Goal: Task Accomplishment & Management: Manage account settings

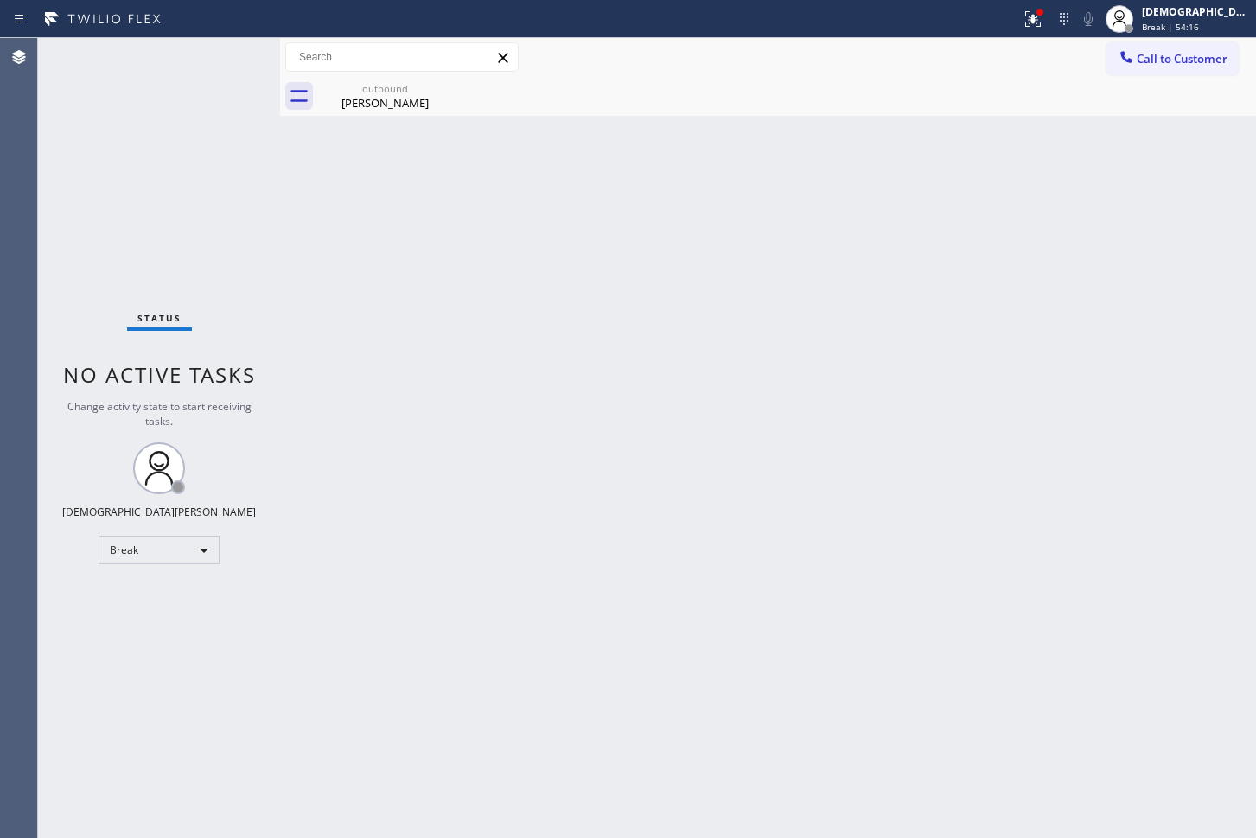
click at [24, 269] on div "Agent Desktop" at bounding box center [18, 438] width 37 height 800
click at [20, 212] on div "Agent Desktop" at bounding box center [18, 438] width 37 height 800
click at [194, 546] on div "Break" at bounding box center [159, 551] width 121 height 28
click at [175, 590] on li "Available" at bounding box center [158, 596] width 118 height 21
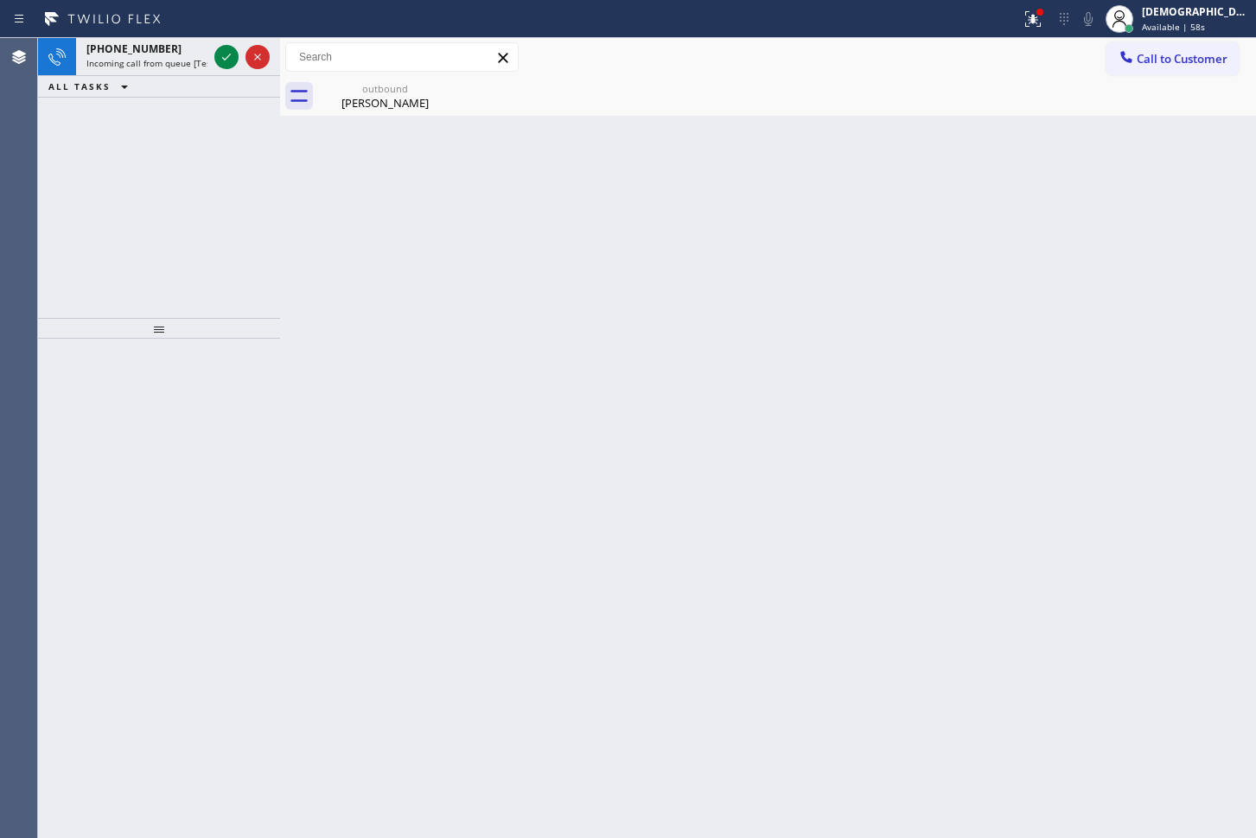
drag, startPoint x: 47, startPoint y: 164, endPoint x: 80, endPoint y: 156, distance: 33.8
click at [47, 164] on div "[PHONE_NUMBER] Incoming call from queue [Test] All ALL TASKS ALL TASKS ACTIVE T…" at bounding box center [159, 178] width 242 height 280
click at [225, 65] on icon at bounding box center [226, 57] width 21 height 21
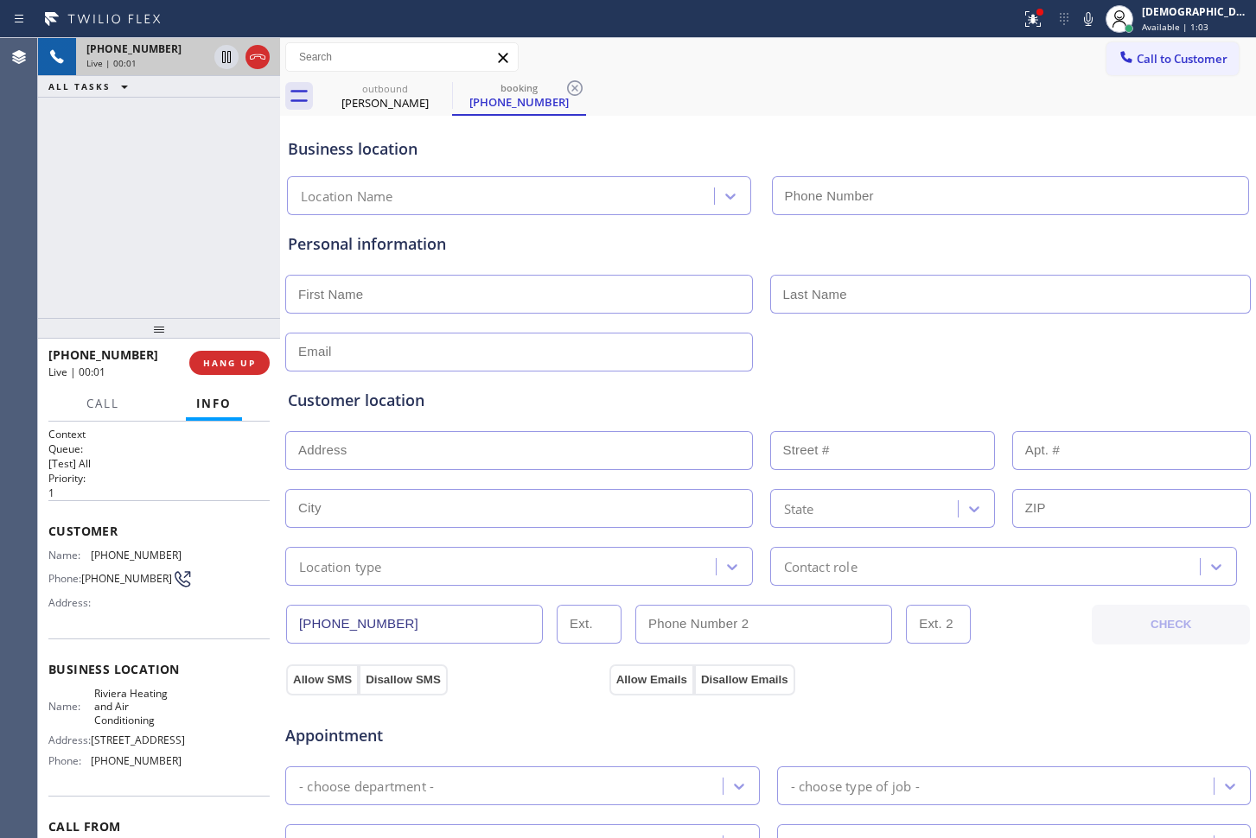
type input "[PHONE_NUMBER]"
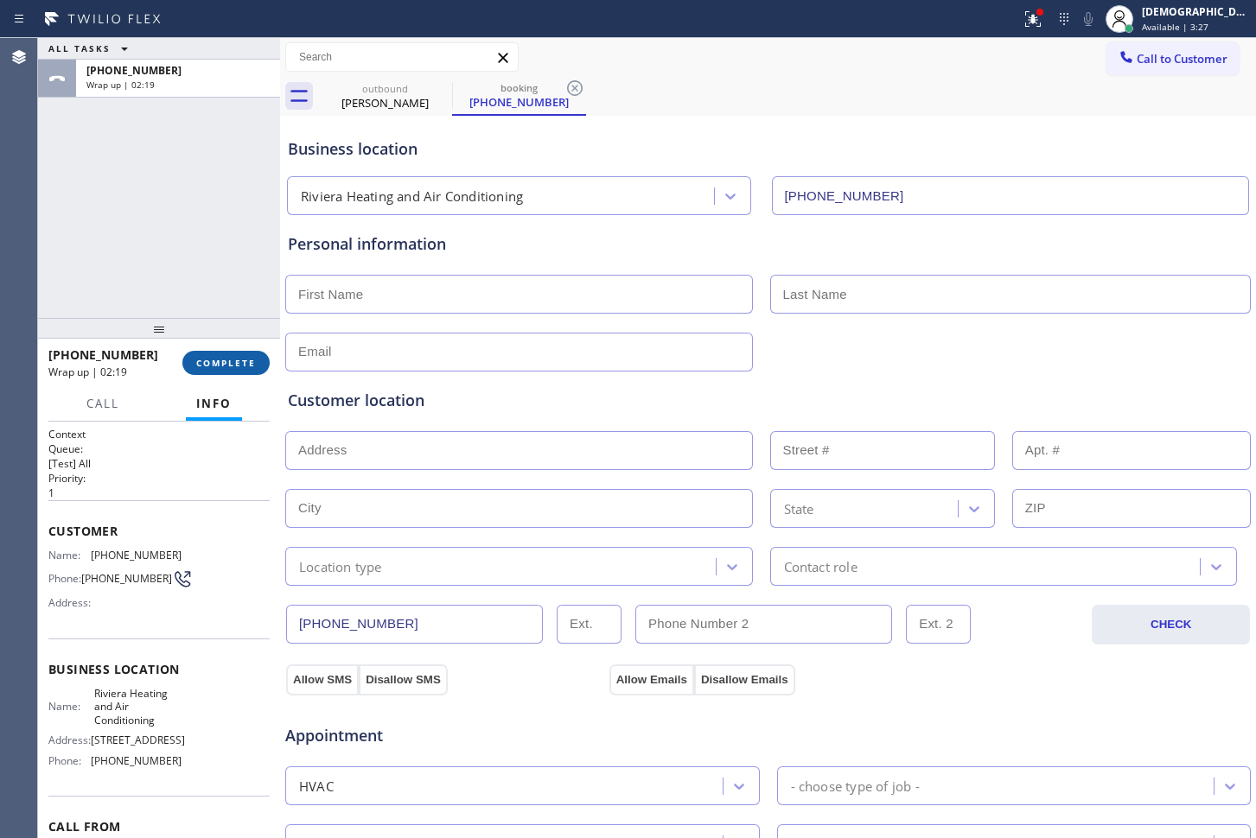
click at [193, 364] on button "COMPLETE" at bounding box center [225, 363] width 87 height 24
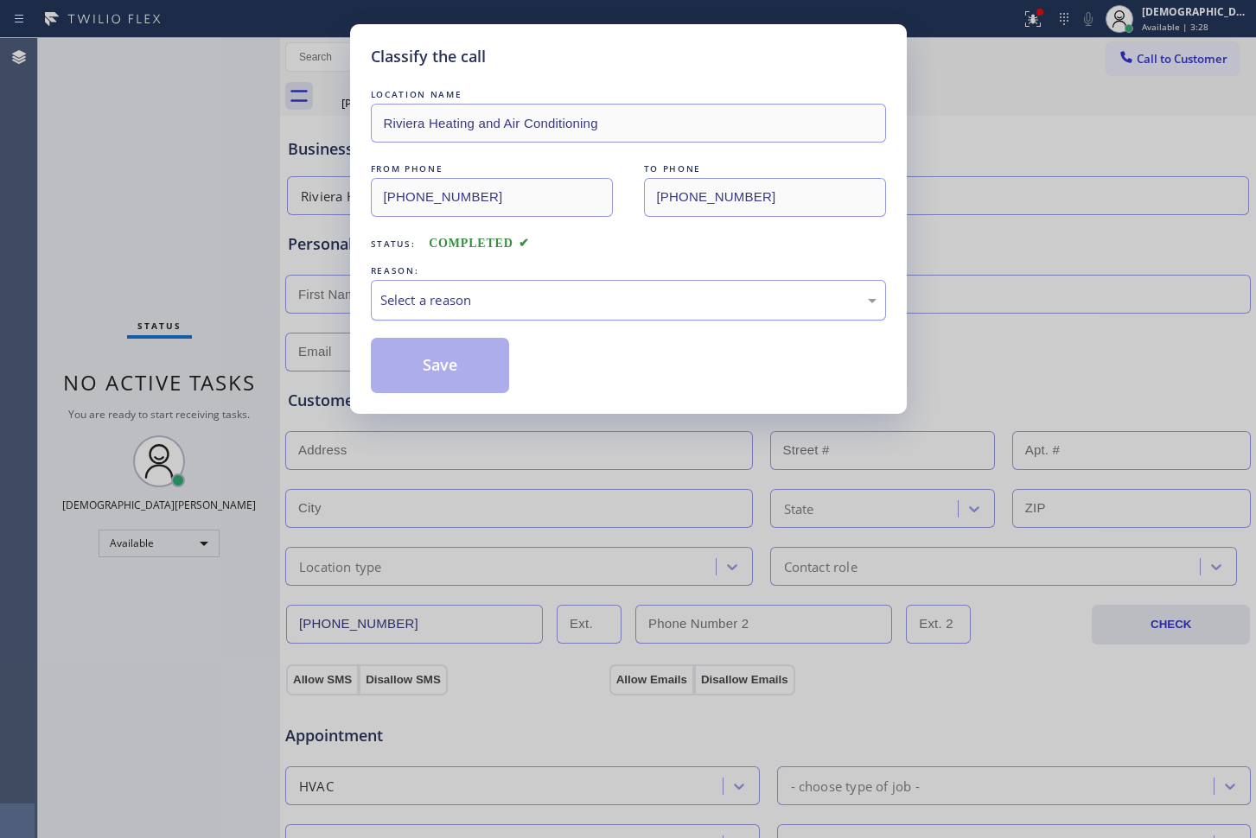
click at [474, 294] on div "Select a reason" at bounding box center [628, 300] width 496 height 20
click at [442, 379] on button "Save" at bounding box center [440, 365] width 139 height 55
type input "[PHONE_NUMBER]"
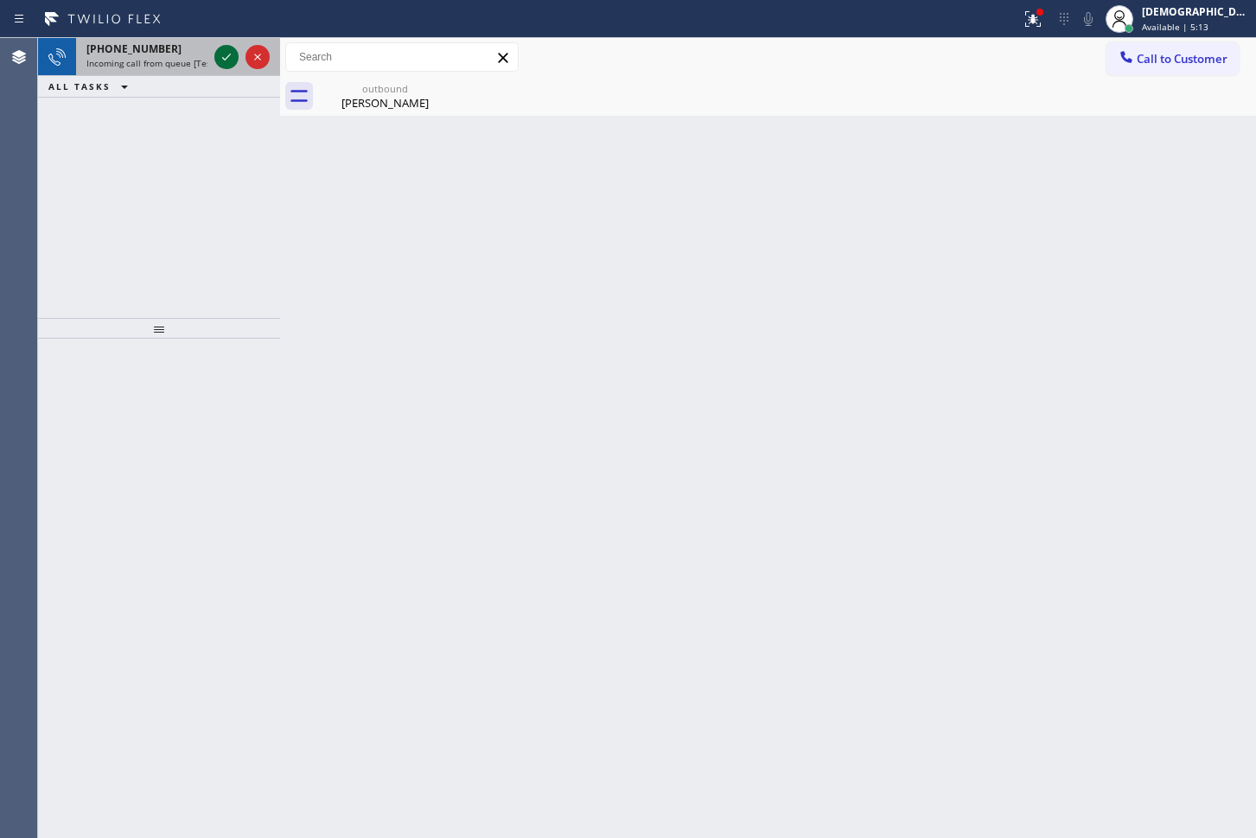
click at [221, 60] on icon at bounding box center [226, 57] width 21 height 21
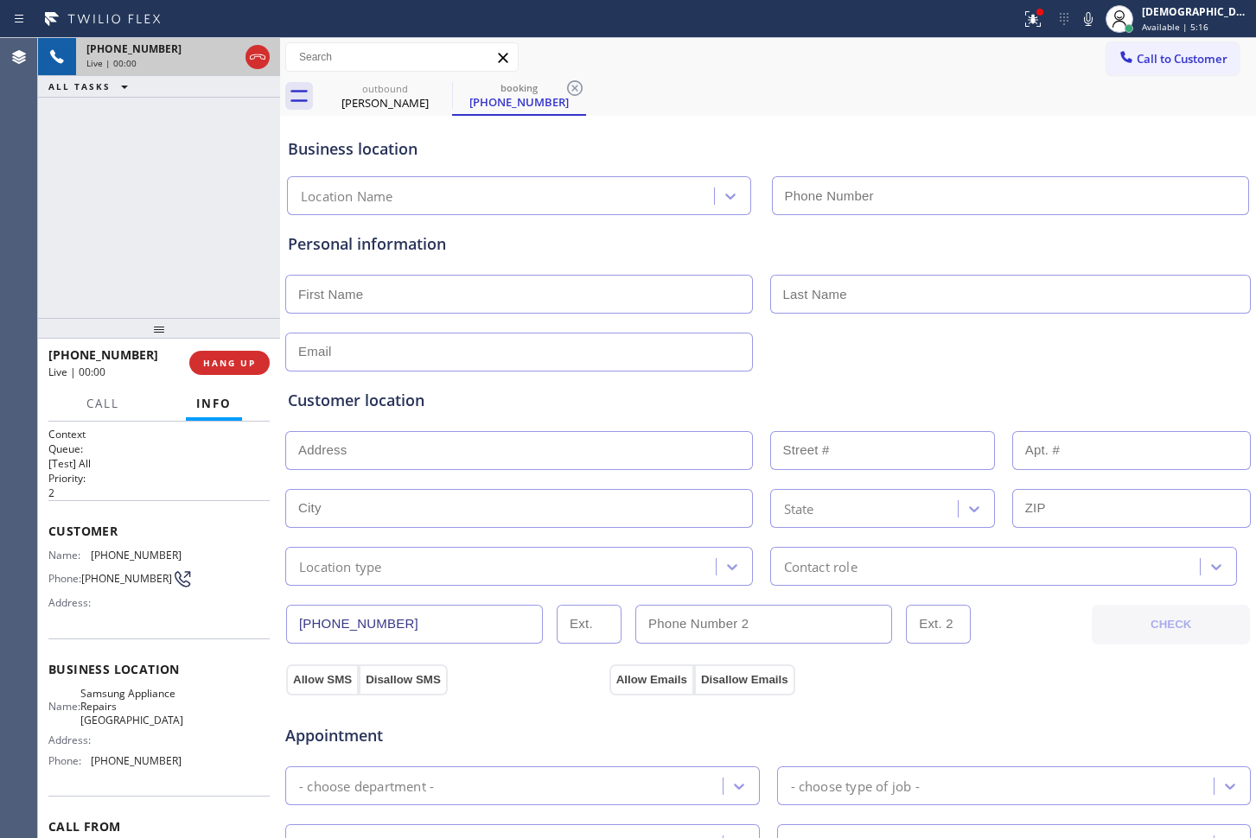
type input "[PHONE_NUMBER]"
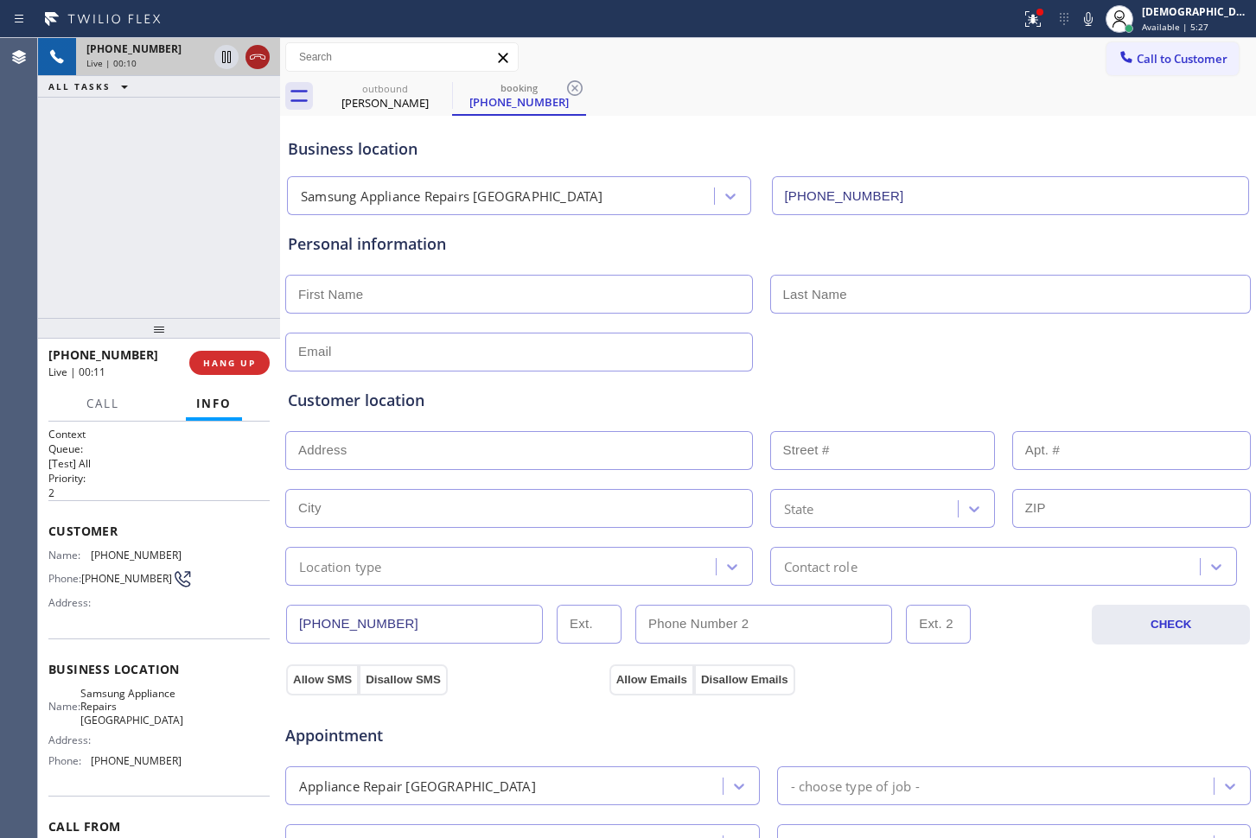
click at [255, 54] on icon at bounding box center [257, 57] width 21 height 21
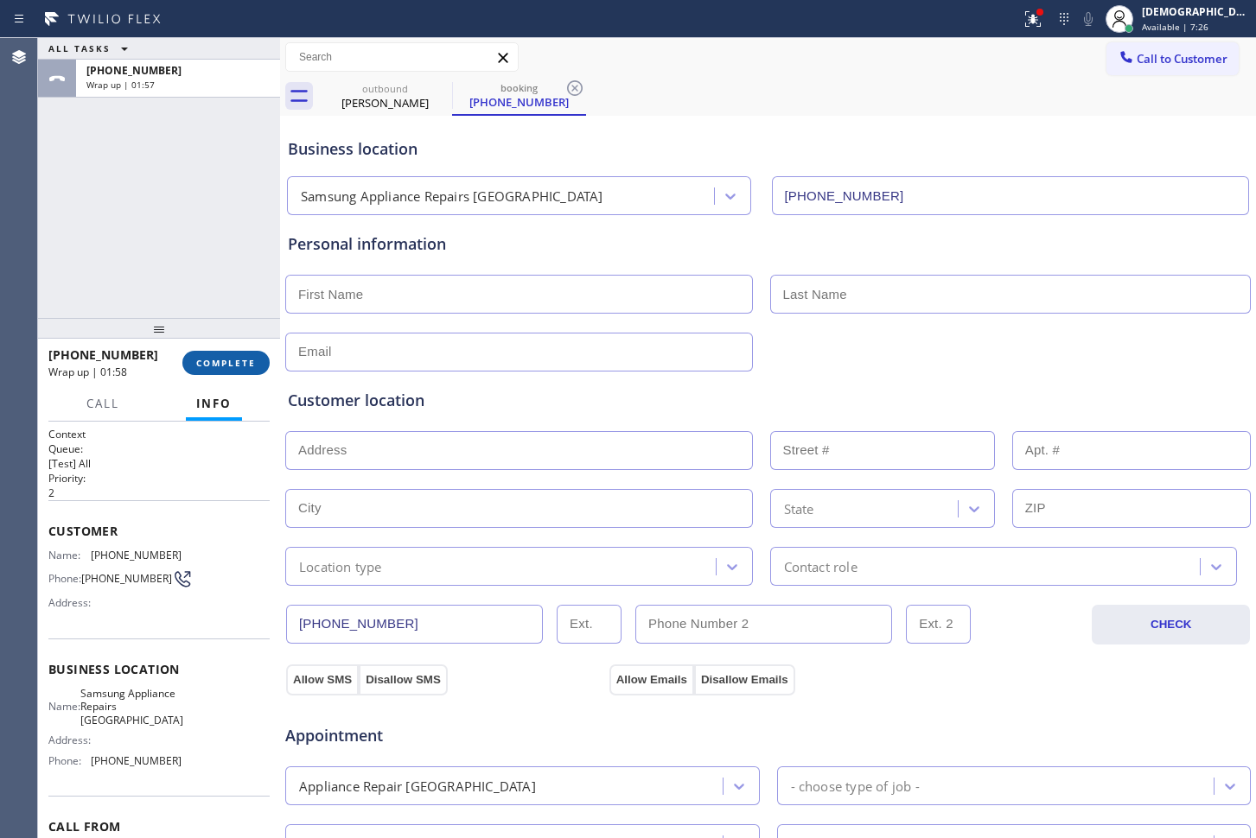
click at [246, 357] on span "COMPLETE" at bounding box center [226, 363] width 60 height 12
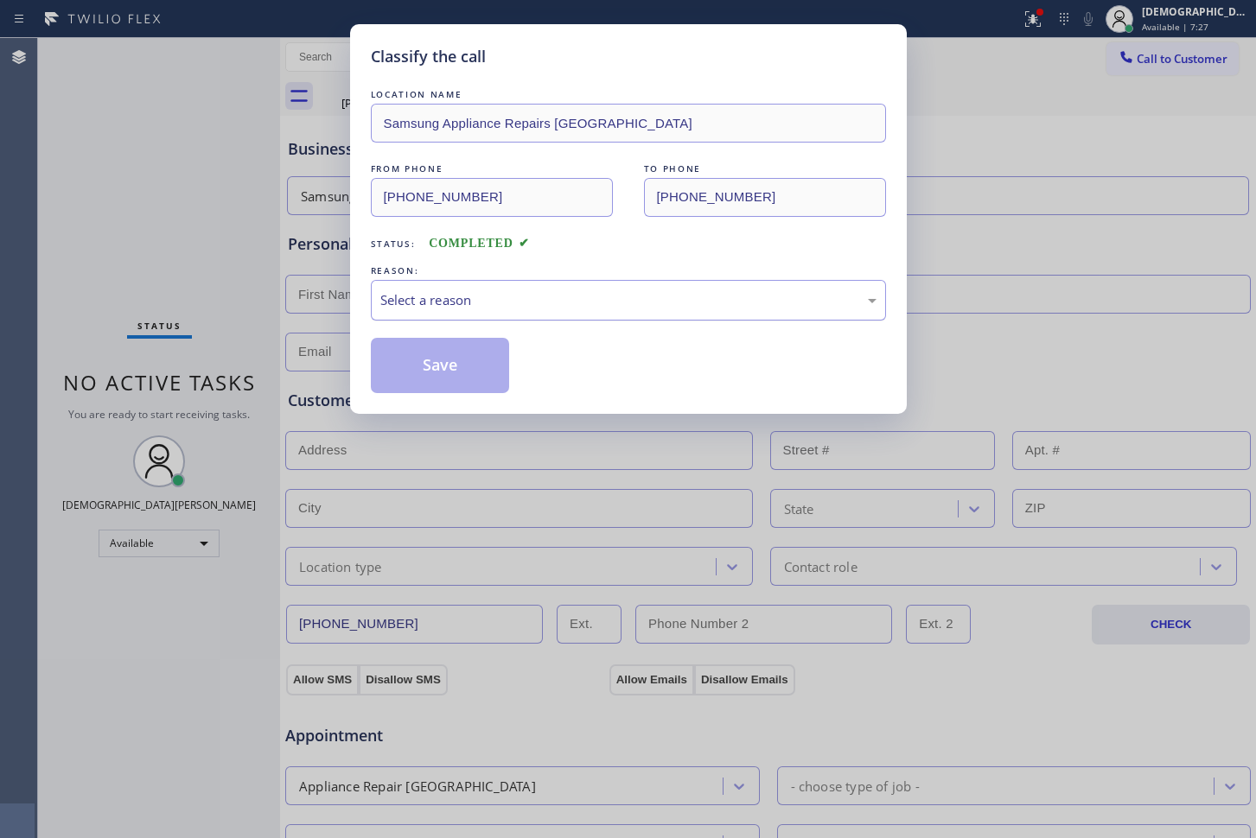
click at [395, 290] on div "Select a reason" at bounding box center [628, 300] width 496 height 20
click at [413, 367] on button "Save" at bounding box center [440, 365] width 139 height 55
type input "[PHONE_NUMBER]"
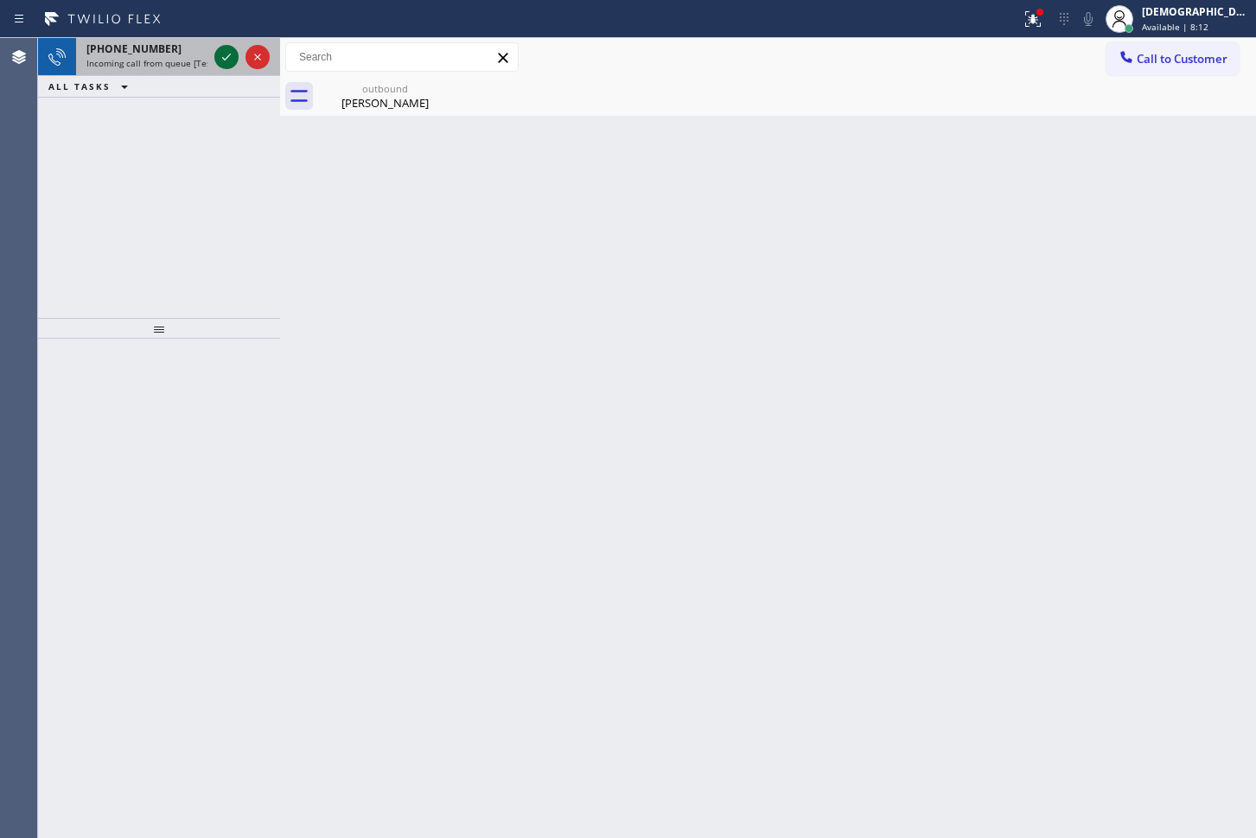
click at [225, 53] on icon at bounding box center [226, 57] width 21 height 21
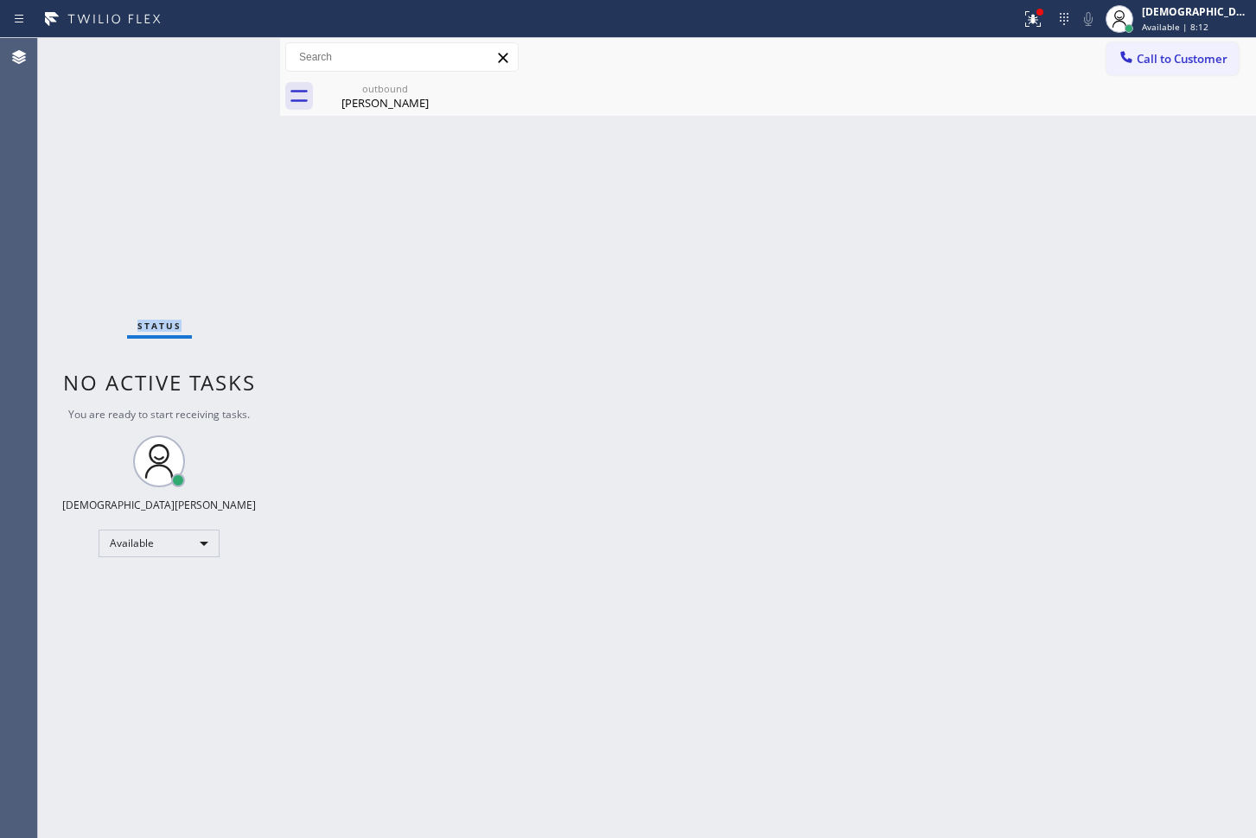
click at [225, 53] on div "Status No active tasks You are ready to start receiving tasks. Christian Cinco …" at bounding box center [159, 438] width 242 height 800
click at [224, 48] on div "Status No active tasks You are ready to start receiving tasks. Christian Cinco …" at bounding box center [159, 438] width 242 height 800
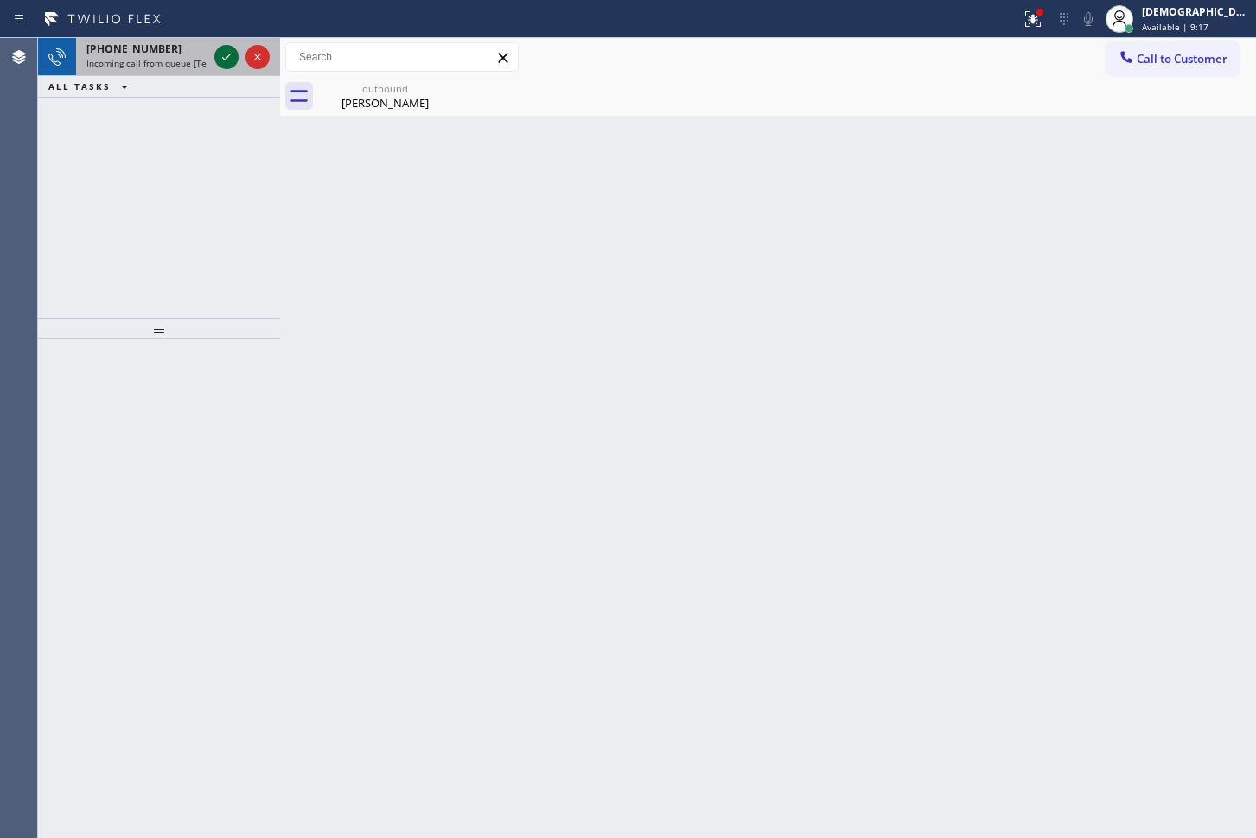
click at [229, 58] on icon at bounding box center [226, 57] width 21 height 21
click at [225, 48] on icon at bounding box center [226, 57] width 21 height 21
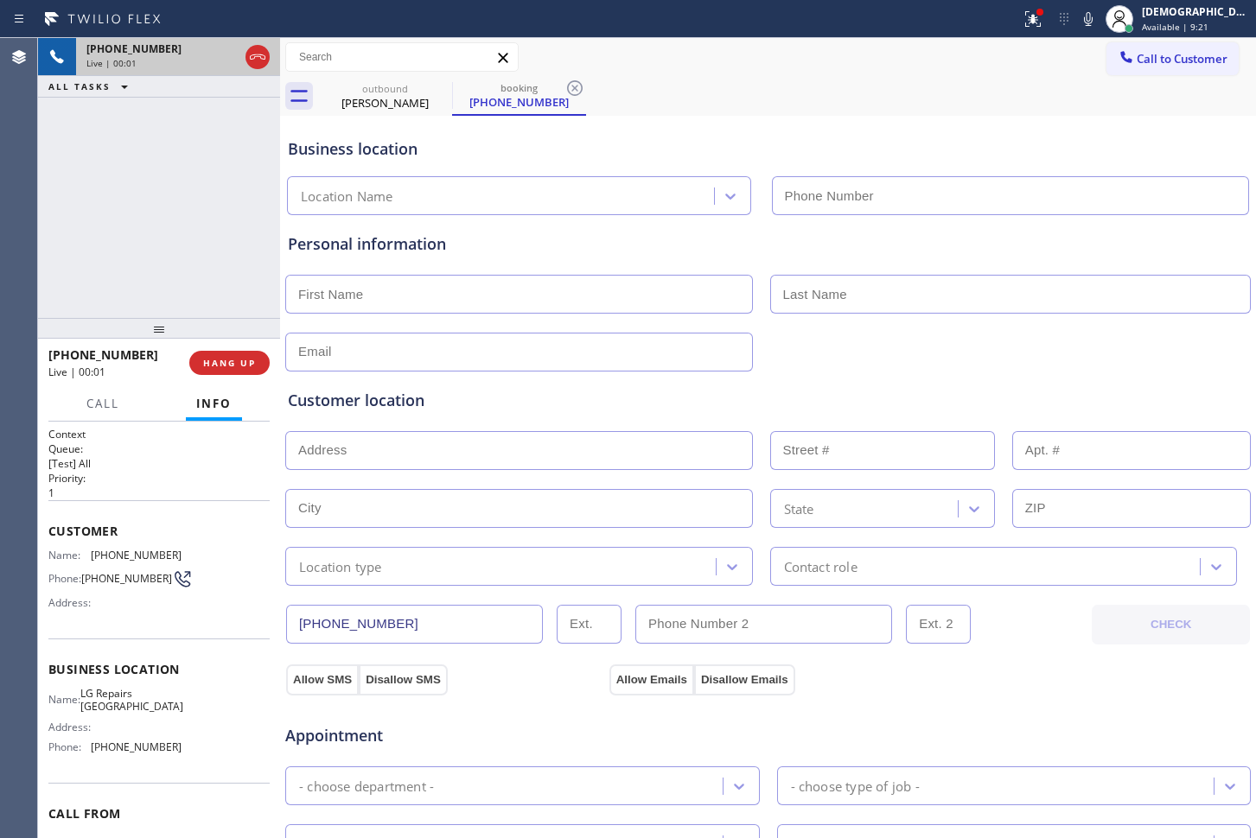
type input "[PHONE_NUMBER]"
drag, startPoint x: 420, startPoint y: 628, endPoint x: 277, endPoint y: 628, distance: 143.5
click at [277, 628] on div "[PHONE_NUMBER] Live | 00:47 ALL TASKS ALL TASKS ACTIVE TASKS TASKS IN WRAP UP […" at bounding box center [647, 438] width 1218 height 800
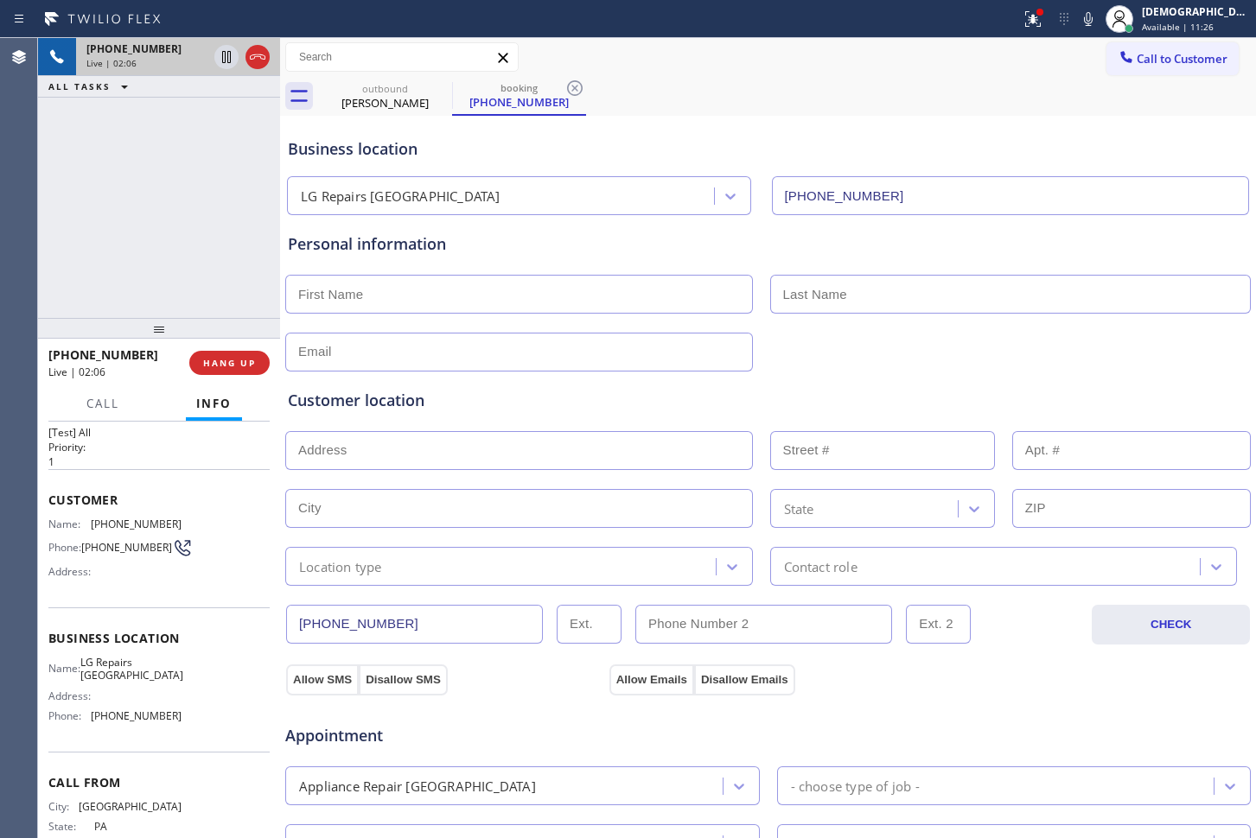
scroll to position [86, 0]
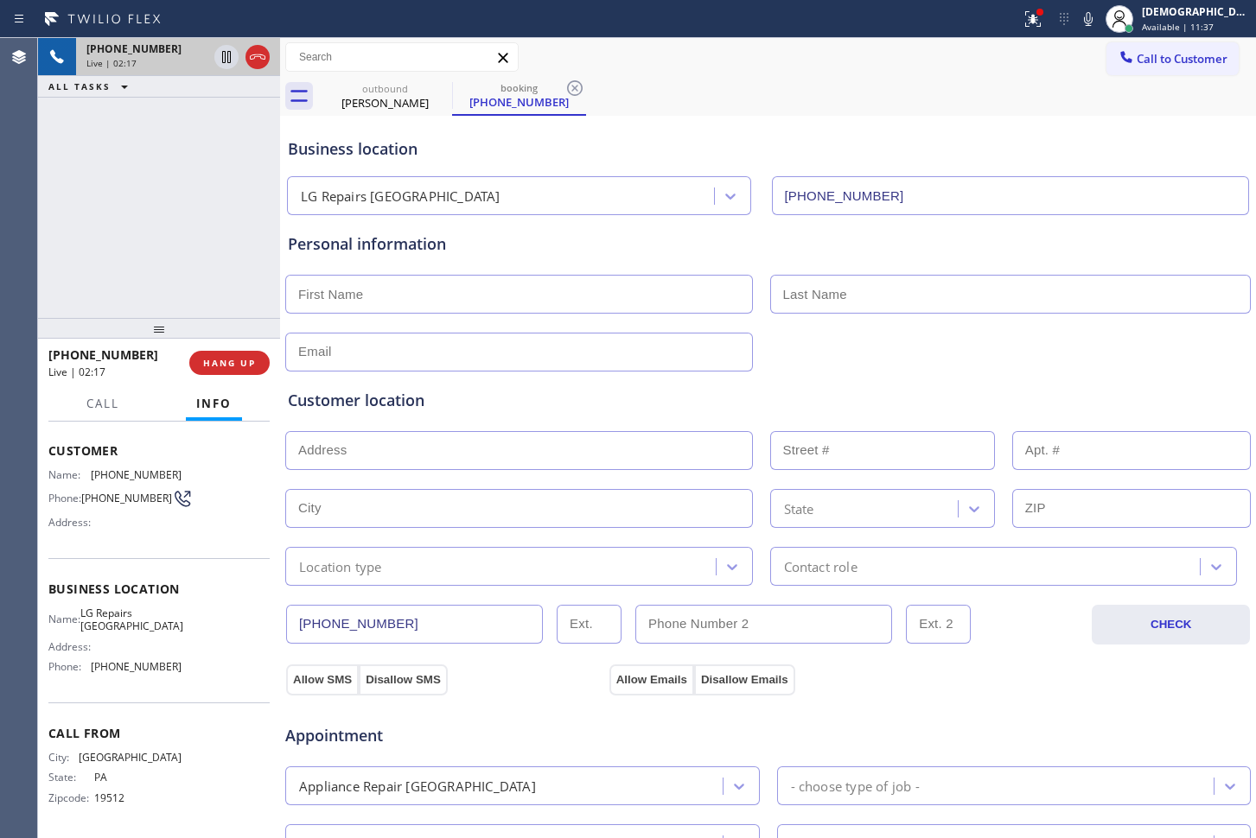
click at [782, 382] on div "Customer location >> ADD NEW ADDRESS << + NEW ADDRESS State Location type Conta…" at bounding box center [767, 479] width 967 height 214
click at [227, 57] on icon at bounding box center [226, 57] width 9 height 12
click at [102, 407] on span "Call" at bounding box center [102, 404] width 33 height 16
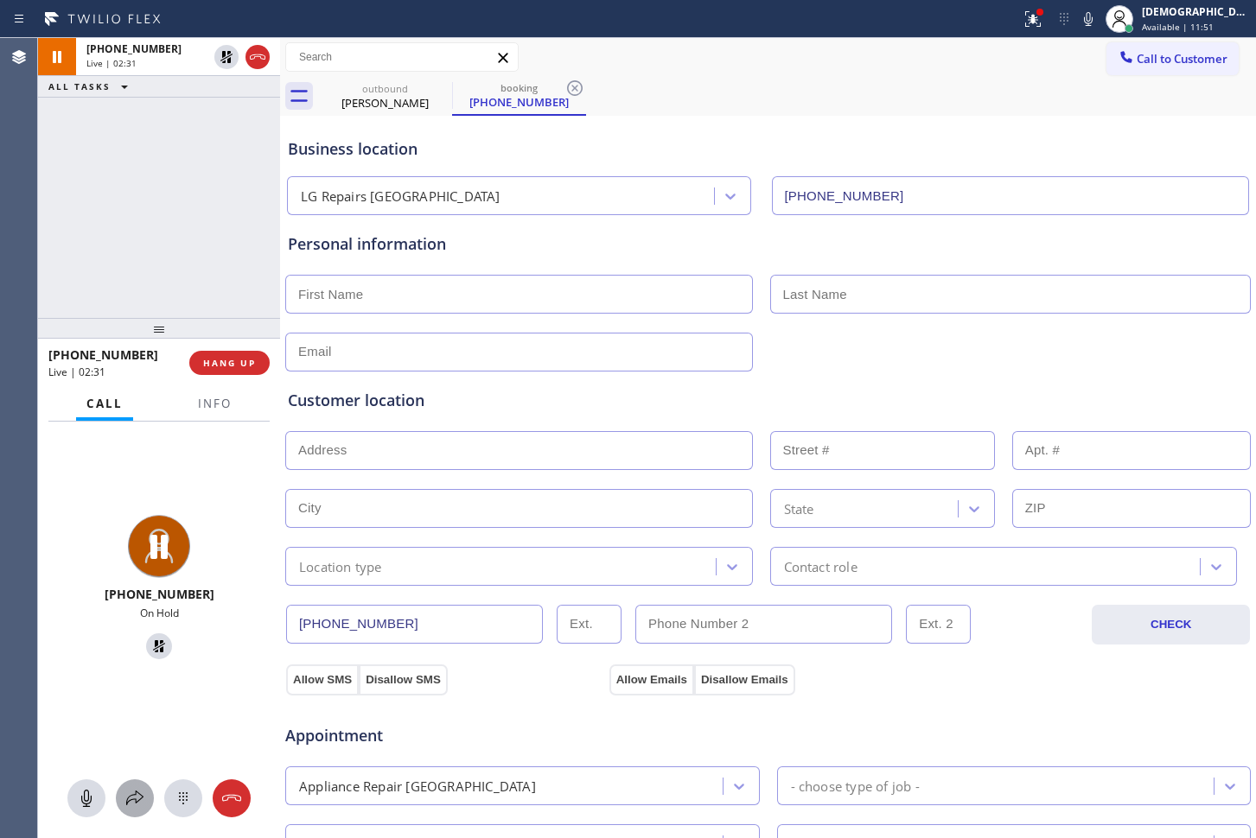
click at [129, 809] on button at bounding box center [135, 799] width 38 height 38
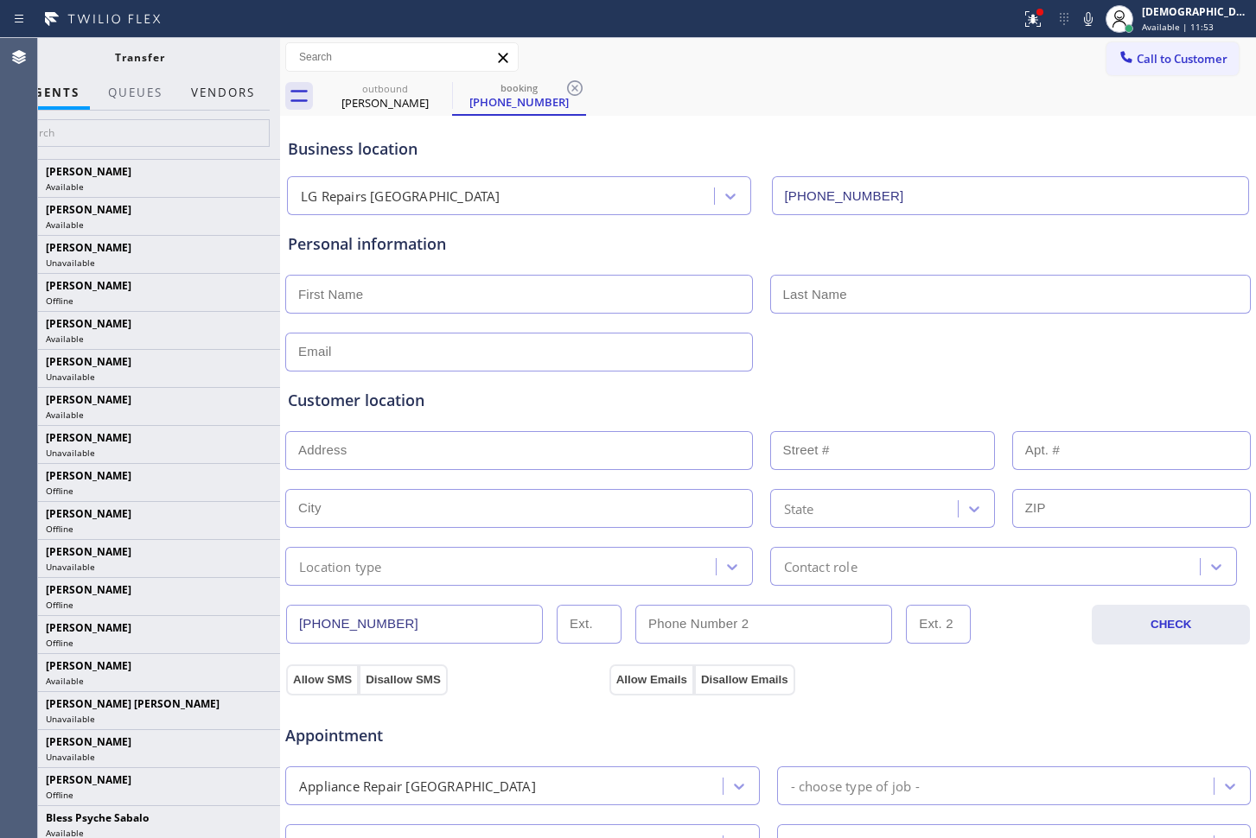
click at [223, 95] on button "Vendors" at bounding box center [223, 93] width 85 height 34
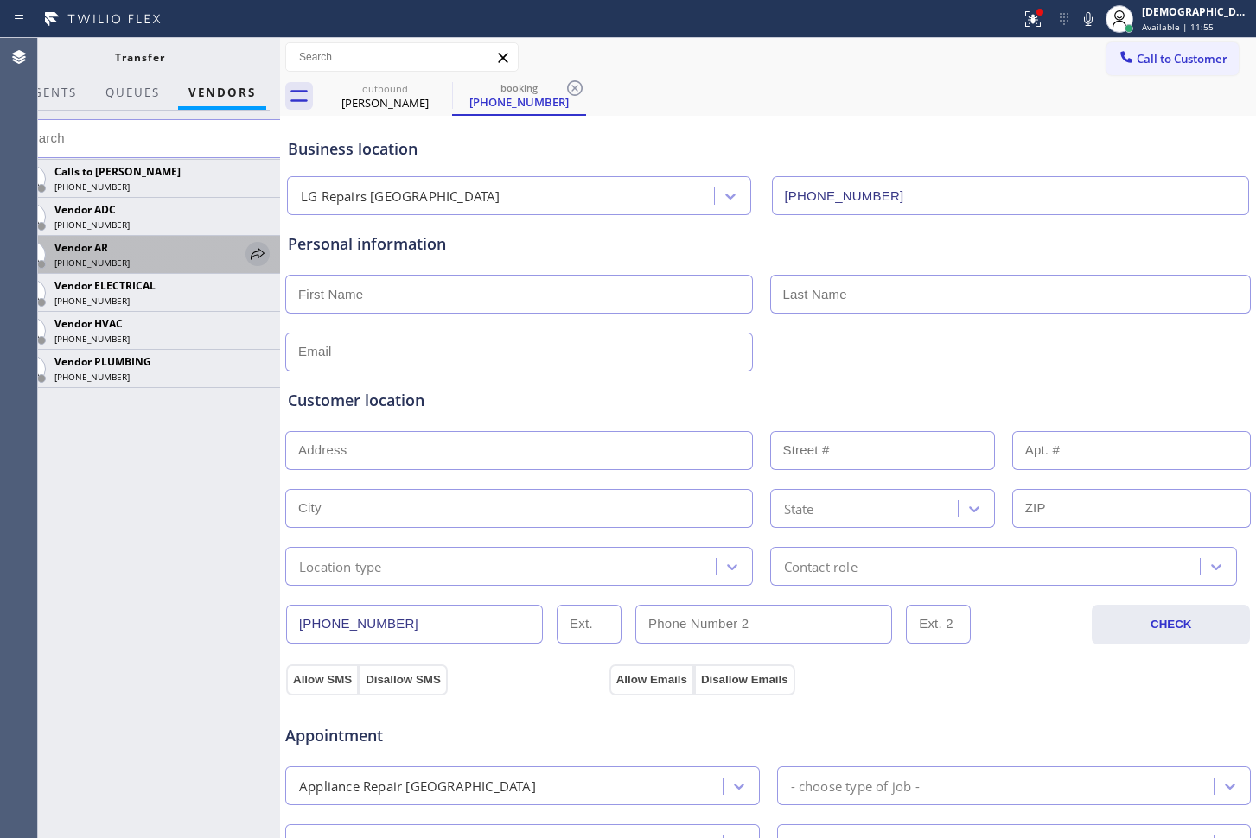
click at [258, 252] on icon at bounding box center [258, 253] width 14 height 11
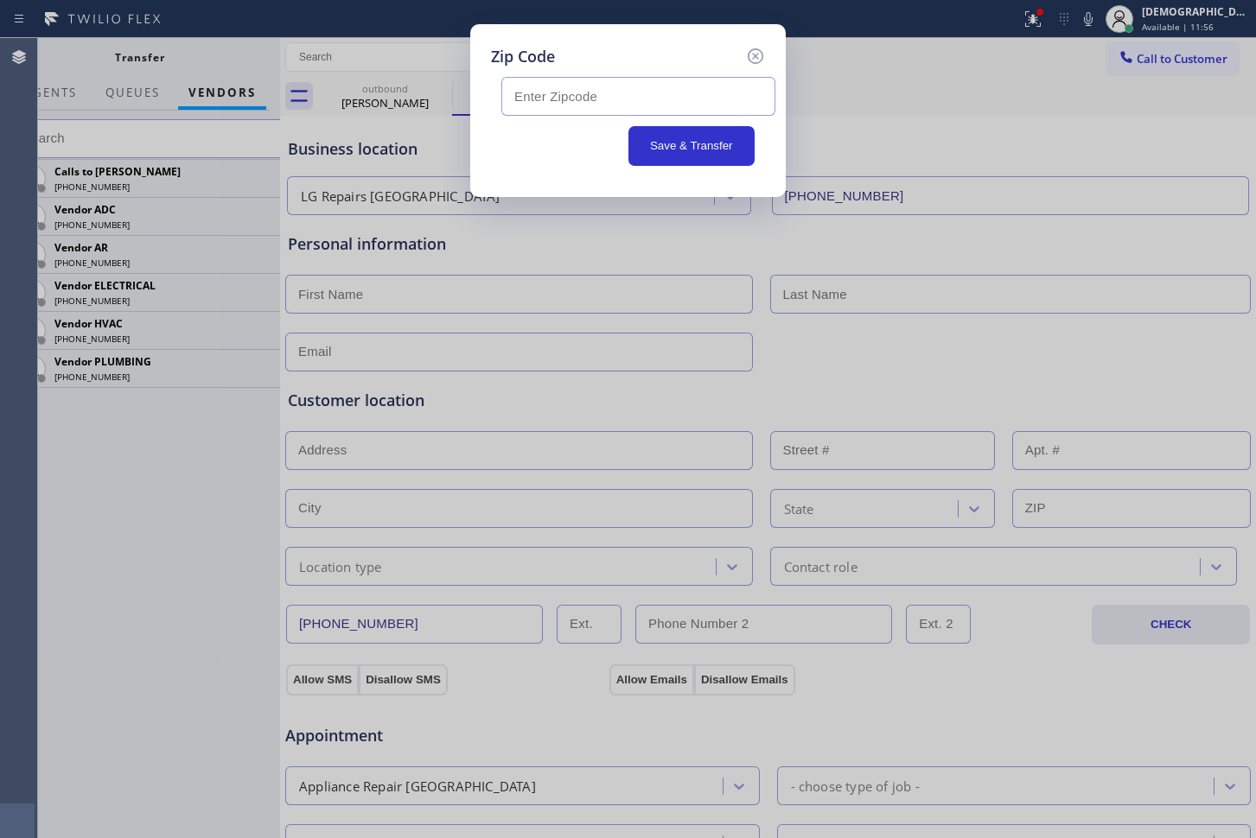
click at [609, 89] on input "text" at bounding box center [638, 96] width 274 height 39
paste input "19130"
type input "19130"
click at [665, 145] on button "Save & Transfer" at bounding box center [691, 146] width 127 height 40
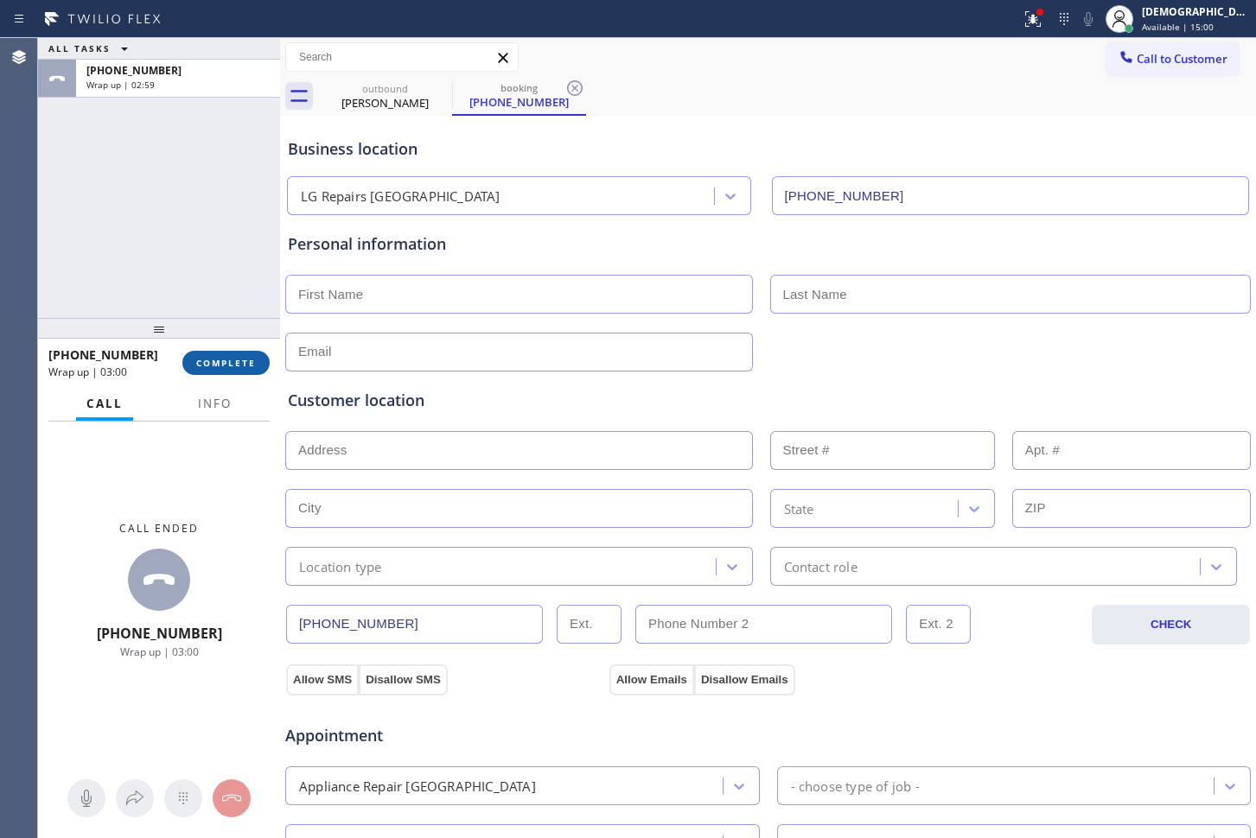
click at [204, 366] on span "COMPLETE" at bounding box center [226, 363] width 60 height 12
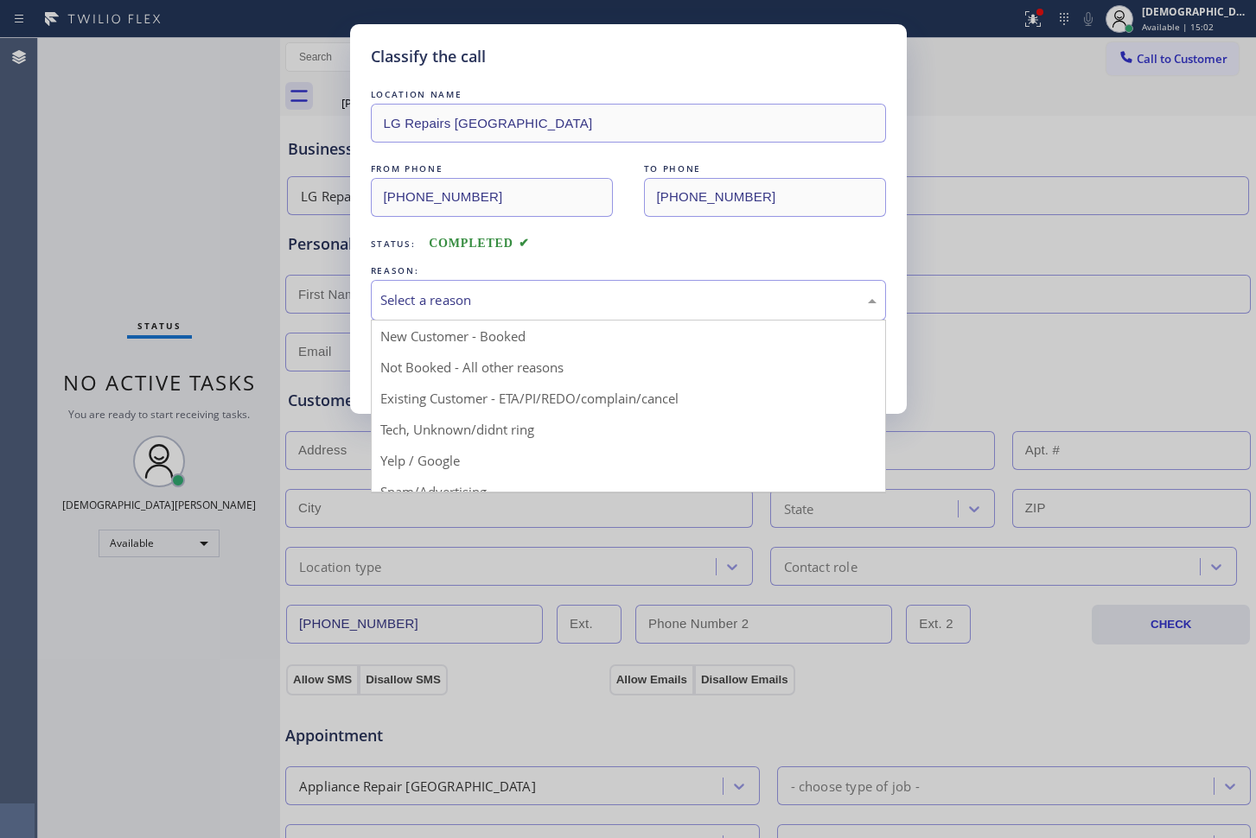
click at [529, 290] on div "Select a reason" at bounding box center [628, 300] width 496 height 20
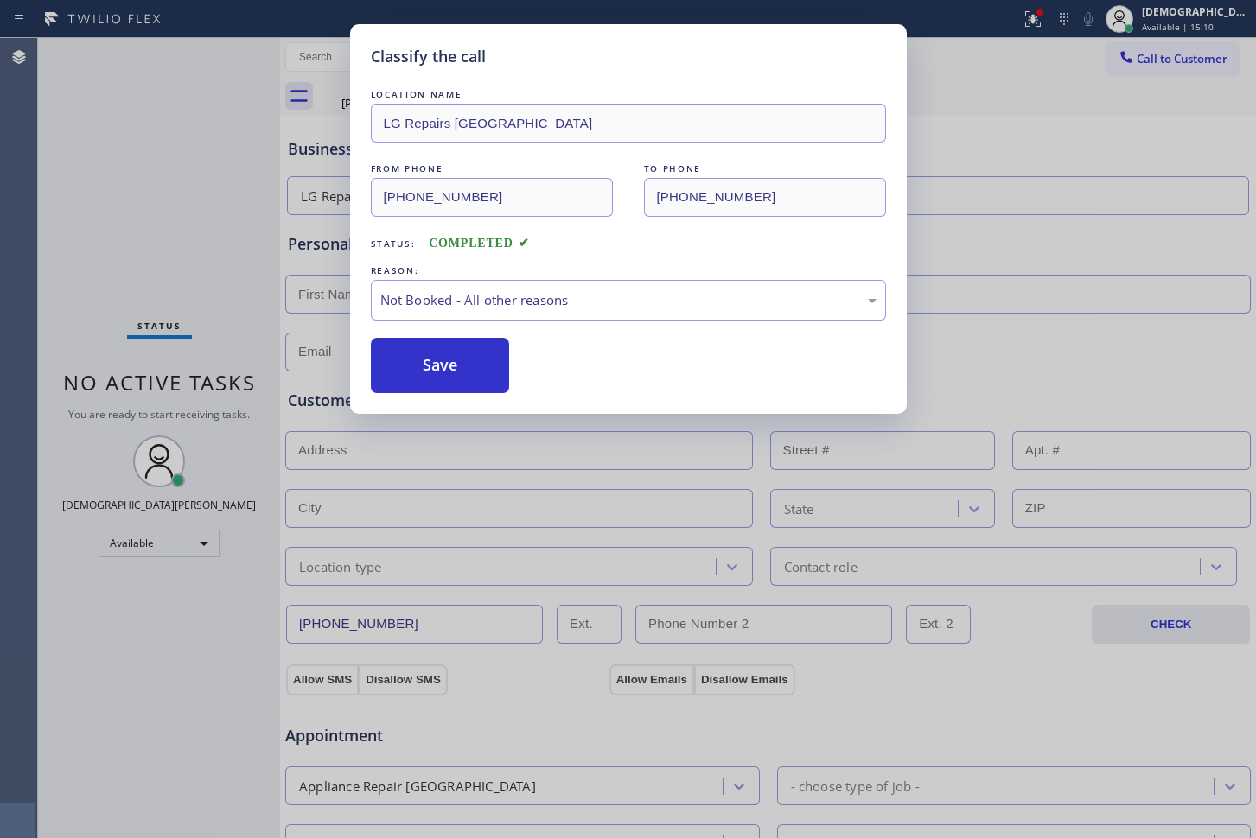
click at [471, 368] on button "Save" at bounding box center [440, 365] width 139 height 55
type input "[PHONE_NUMBER]"
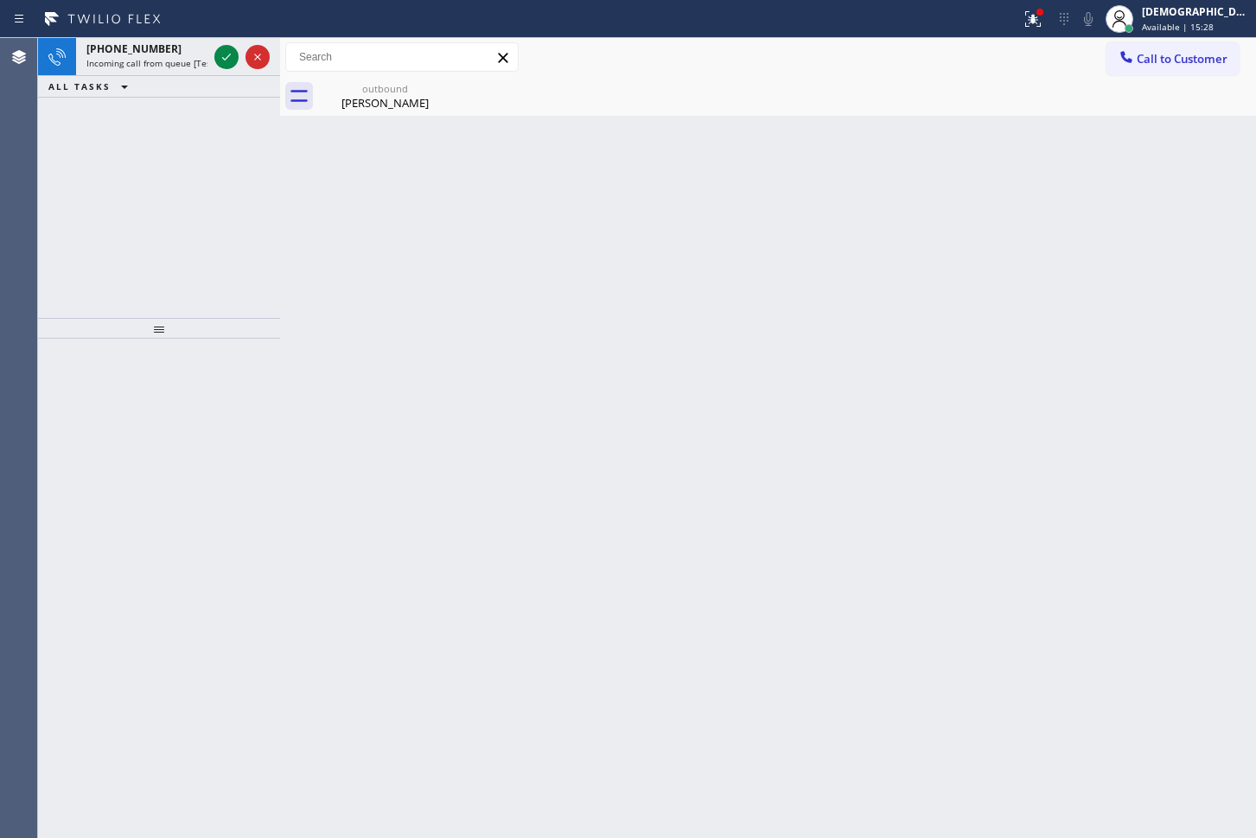
click at [54, 176] on div "[PHONE_NUMBER] Incoming call from queue [Test] All ALL TASKS ALL TASKS ACTIVE T…" at bounding box center [159, 178] width 242 height 280
click at [220, 57] on icon at bounding box center [226, 57] width 21 height 21
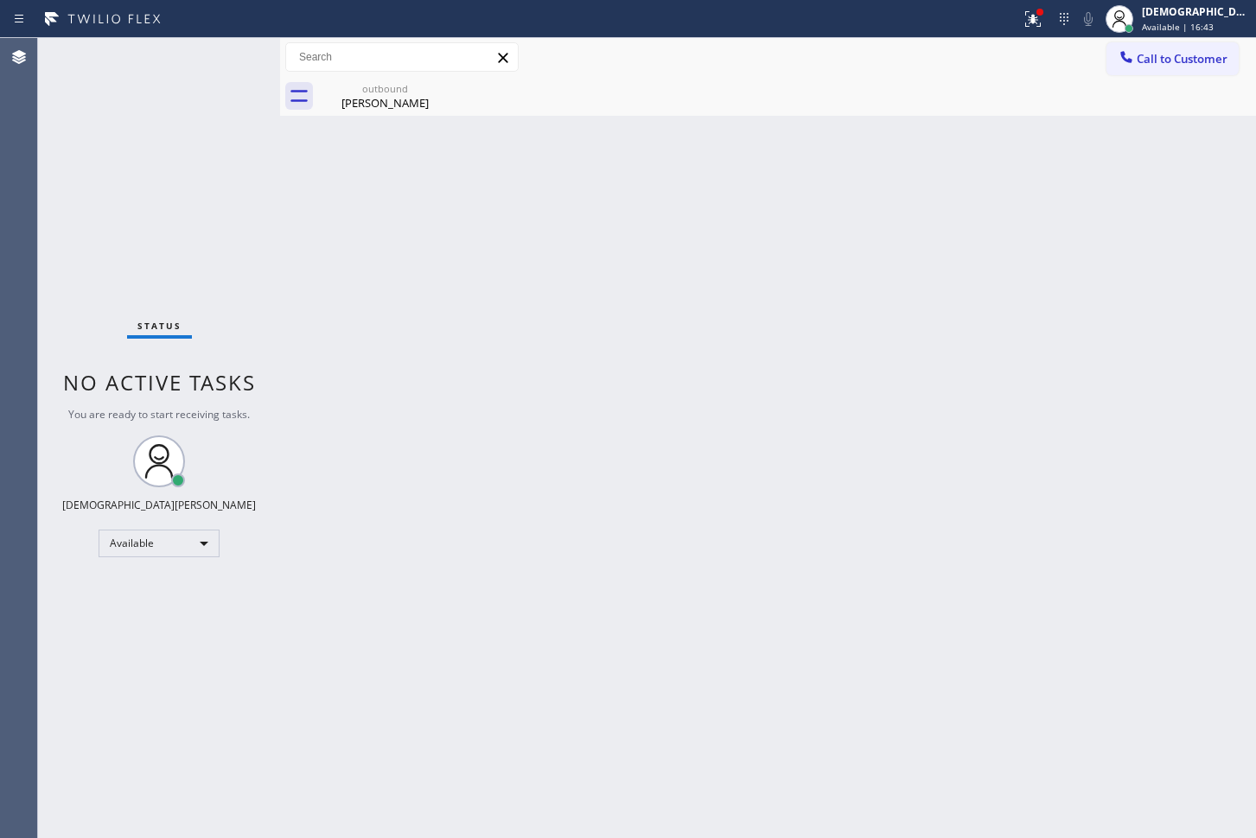
click at [217, 60] on div "Status No active tasks You are ready to start receiving tasks. Christian Cinco …" at bounding box center [159, 438] width 242 height 800
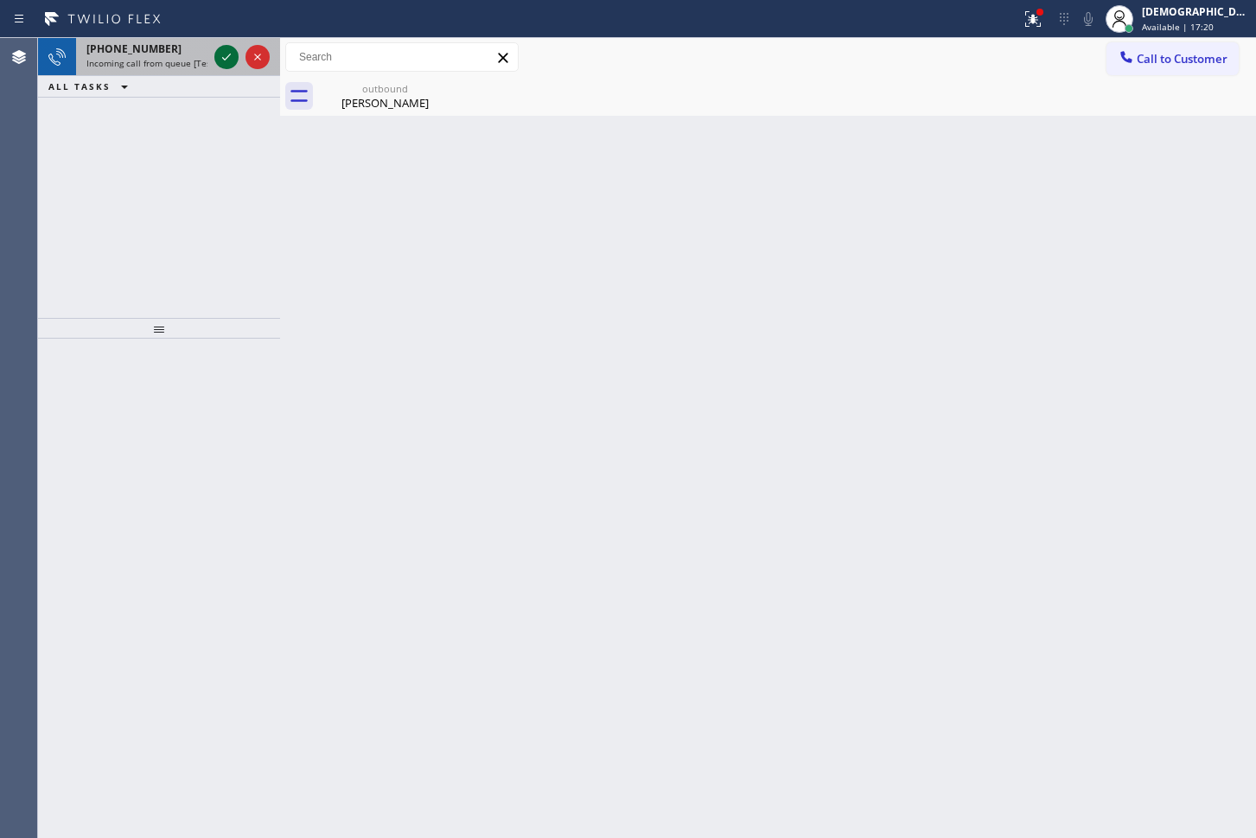
click at [217, 60] on icon at bounding box center [226, 57] width 21 height 21
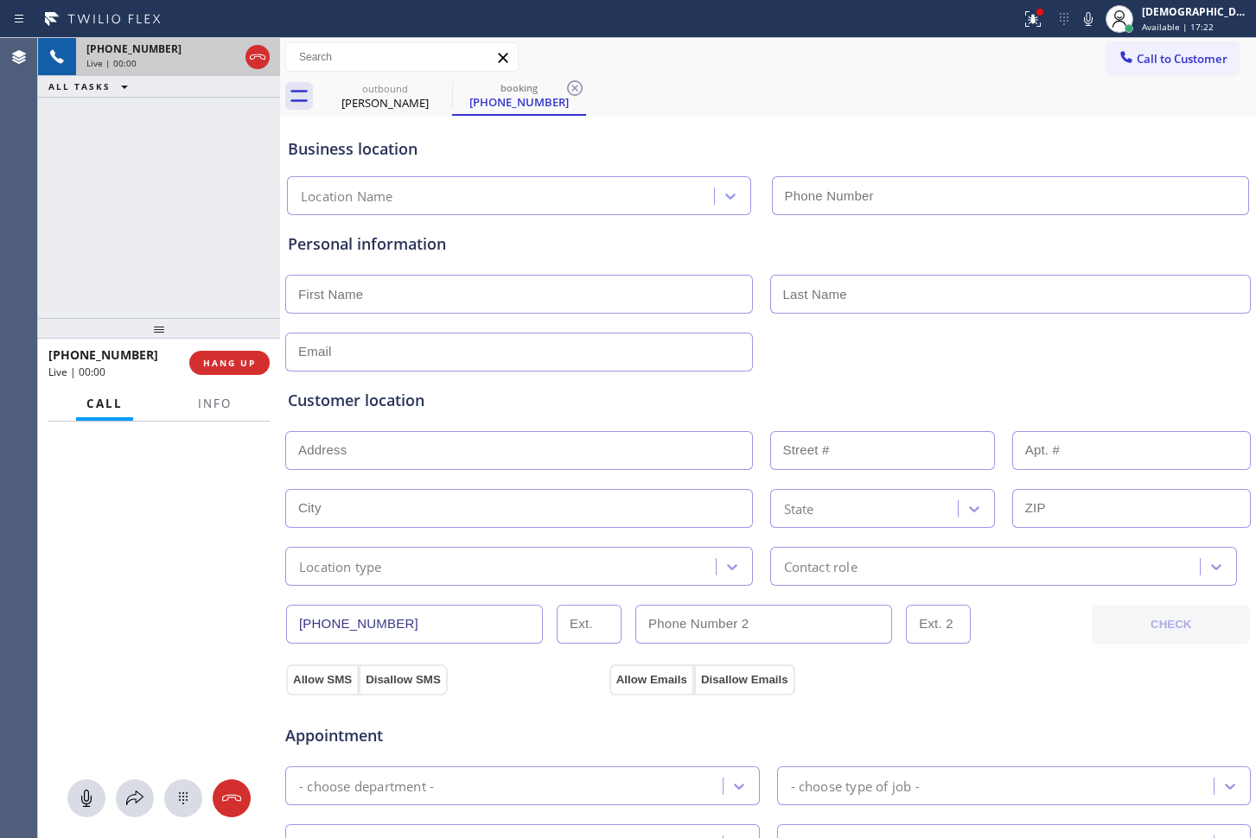
type input "[PHONE_NUMBER]"
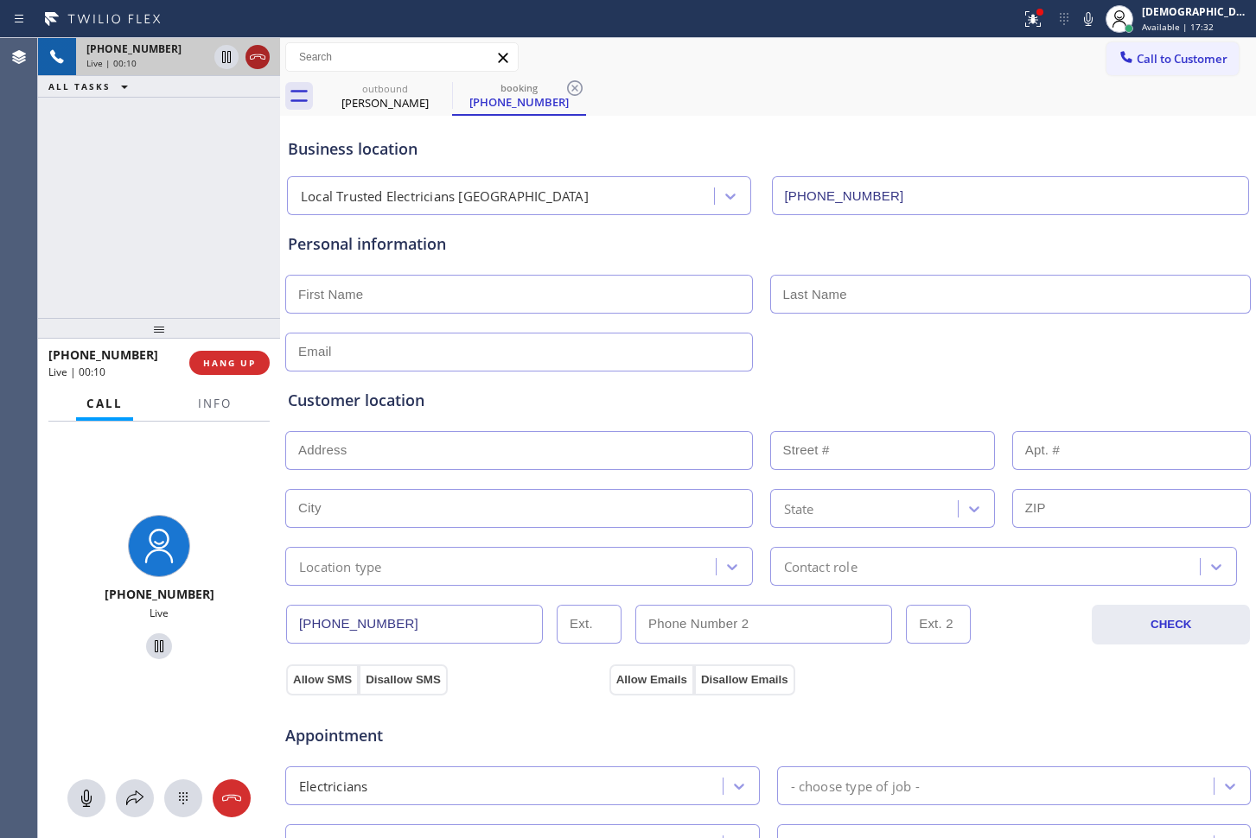
click at [261, 59] on icon at bounding box center [257, 57] width 21 height 21
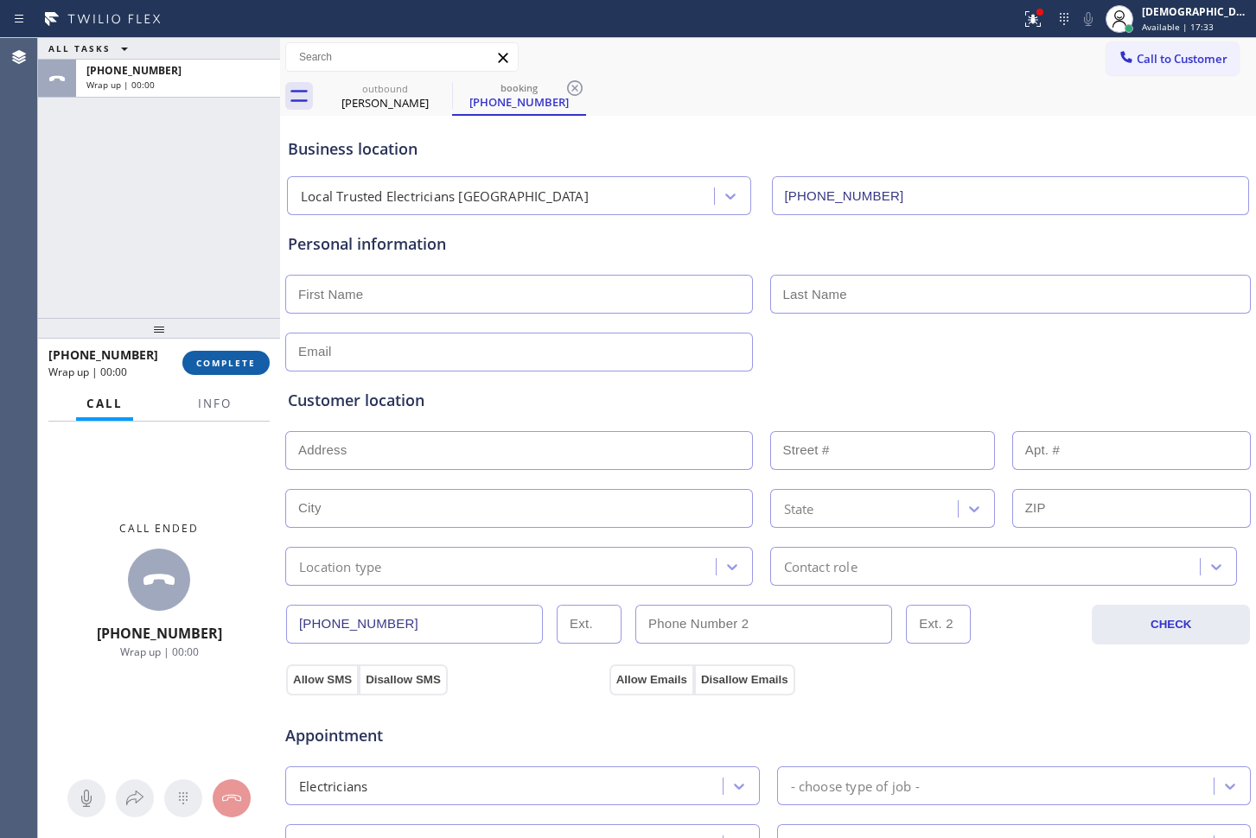
click at [239, 354] on button "COMPLETE" at bounding box center [225, 363] width 87 height 24
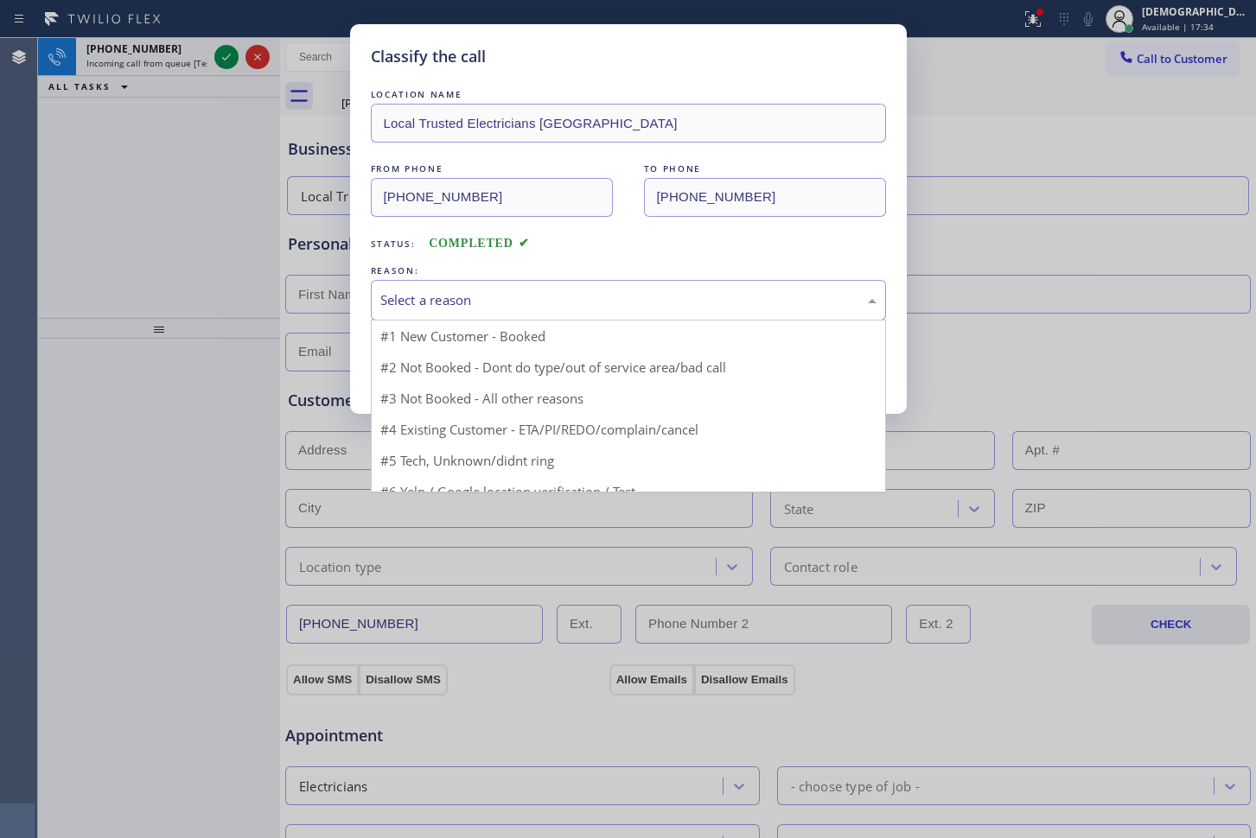
click at [404, 290] on div "Select a reason" at bounding box center [628, 300] width 496 height 20
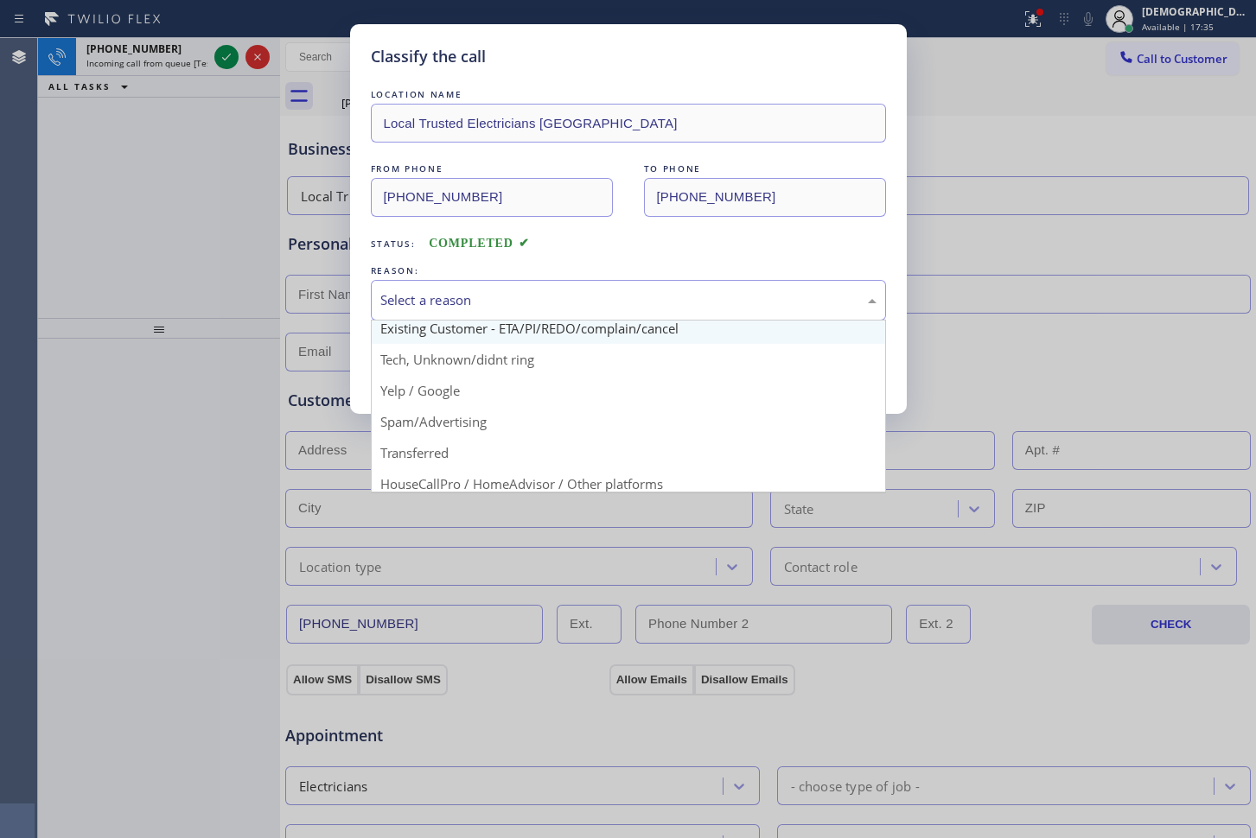
scroll to position [109, 0]
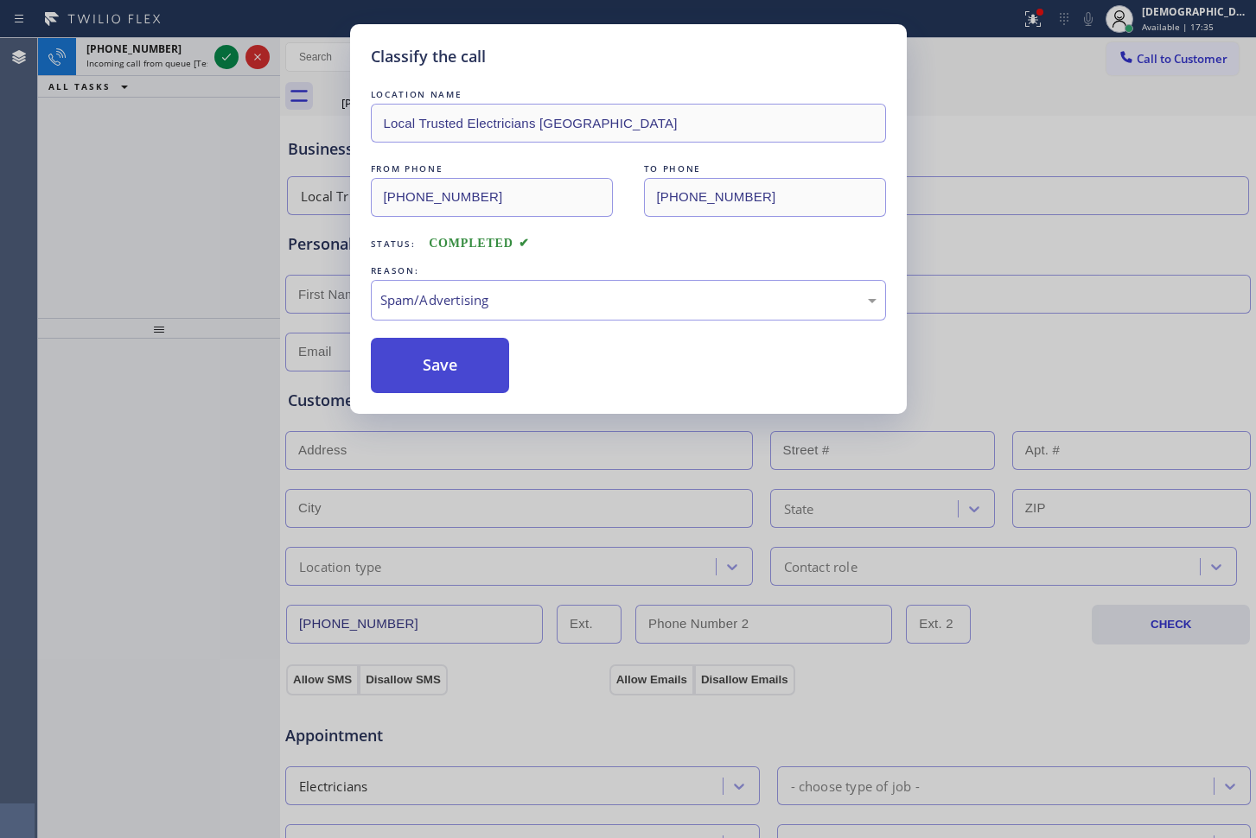
click at [416, 366] on button "Save" at bounding box center [440, 365] width 139 height 55
type input "[PHONE_NUMBER]"
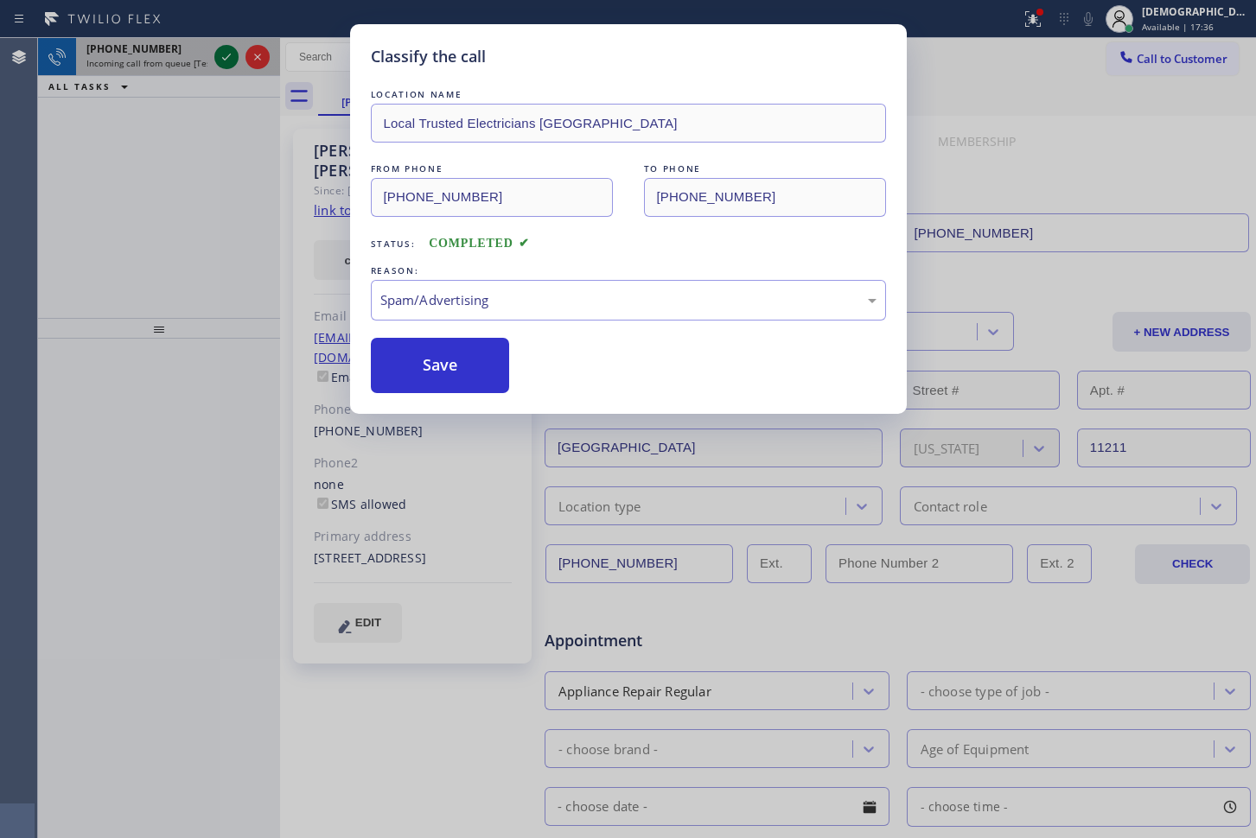
click at [224, 54] on icon at bounding box center [226, 57] width 21 height 21
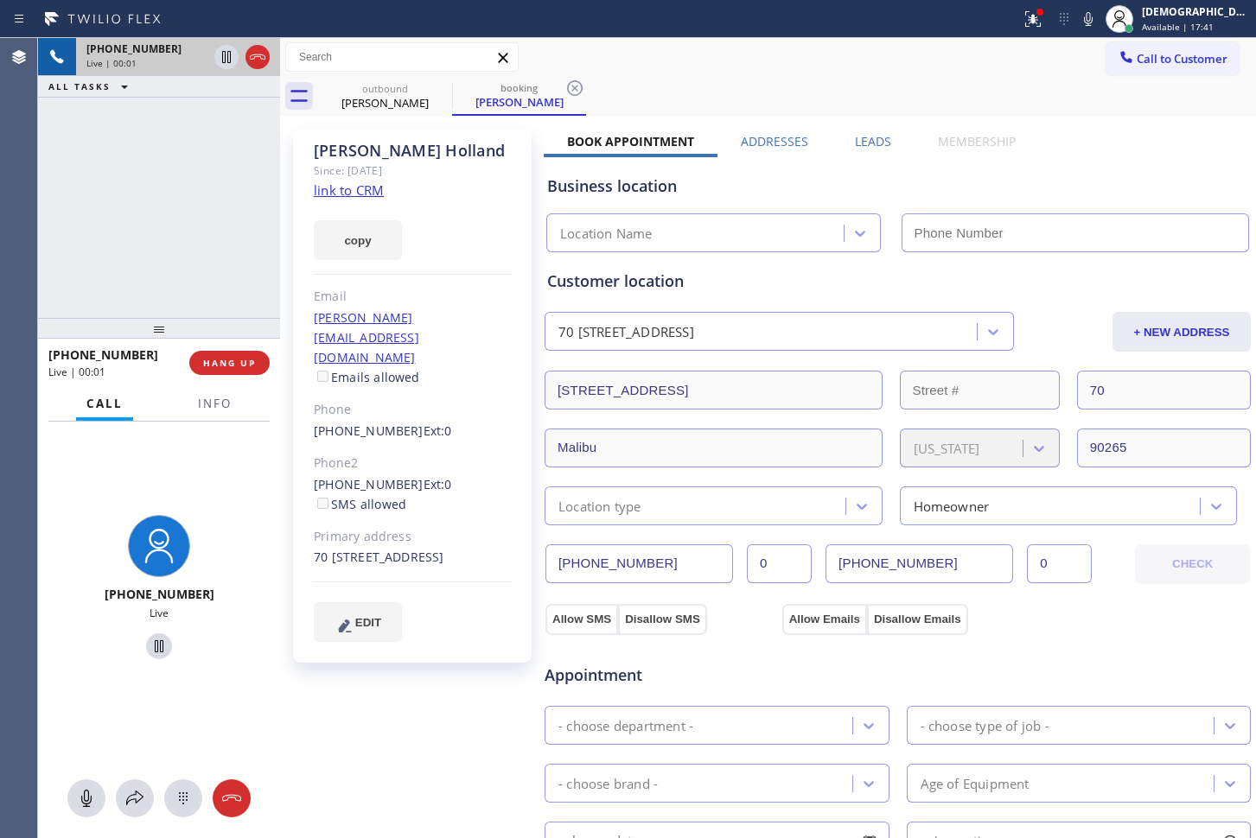
type input "[PHONE_NUMBER]"
click at [328, 182] on link "link to CRM" at bounding box center [349, 190] width 70 height 17
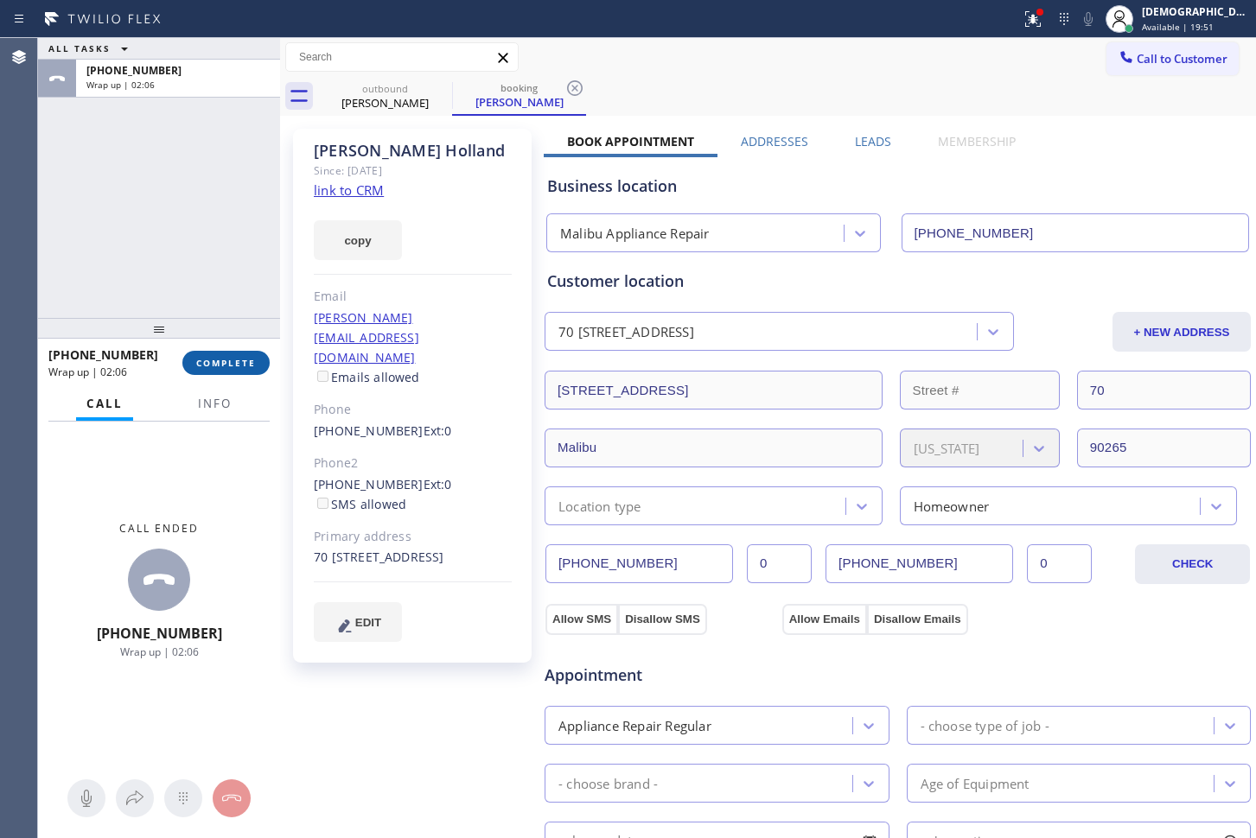
click at [215, 362] on span "COMPLETE" at bounding box center [226, 363] width 60 height 12
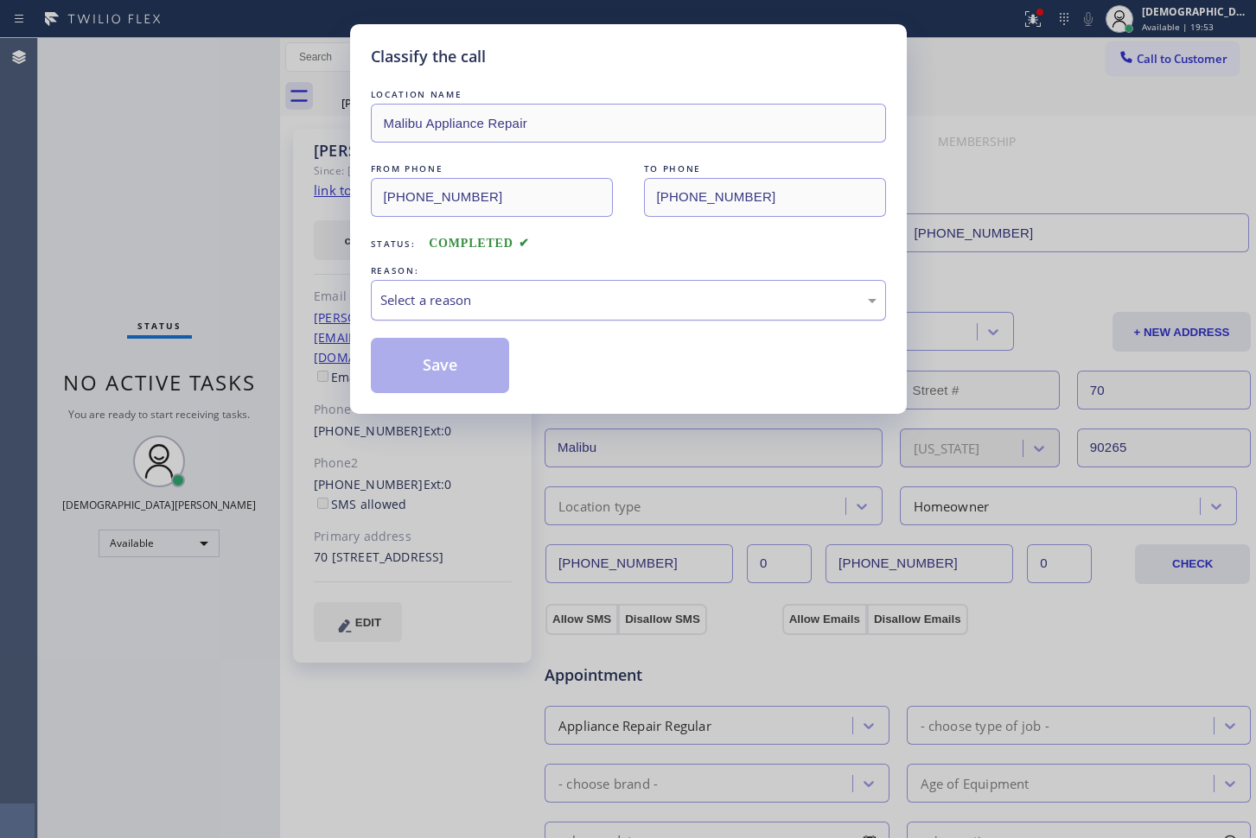
click at [405, 292] on div "Select a reason" at bounding box center [628, 300] width 496 height 20
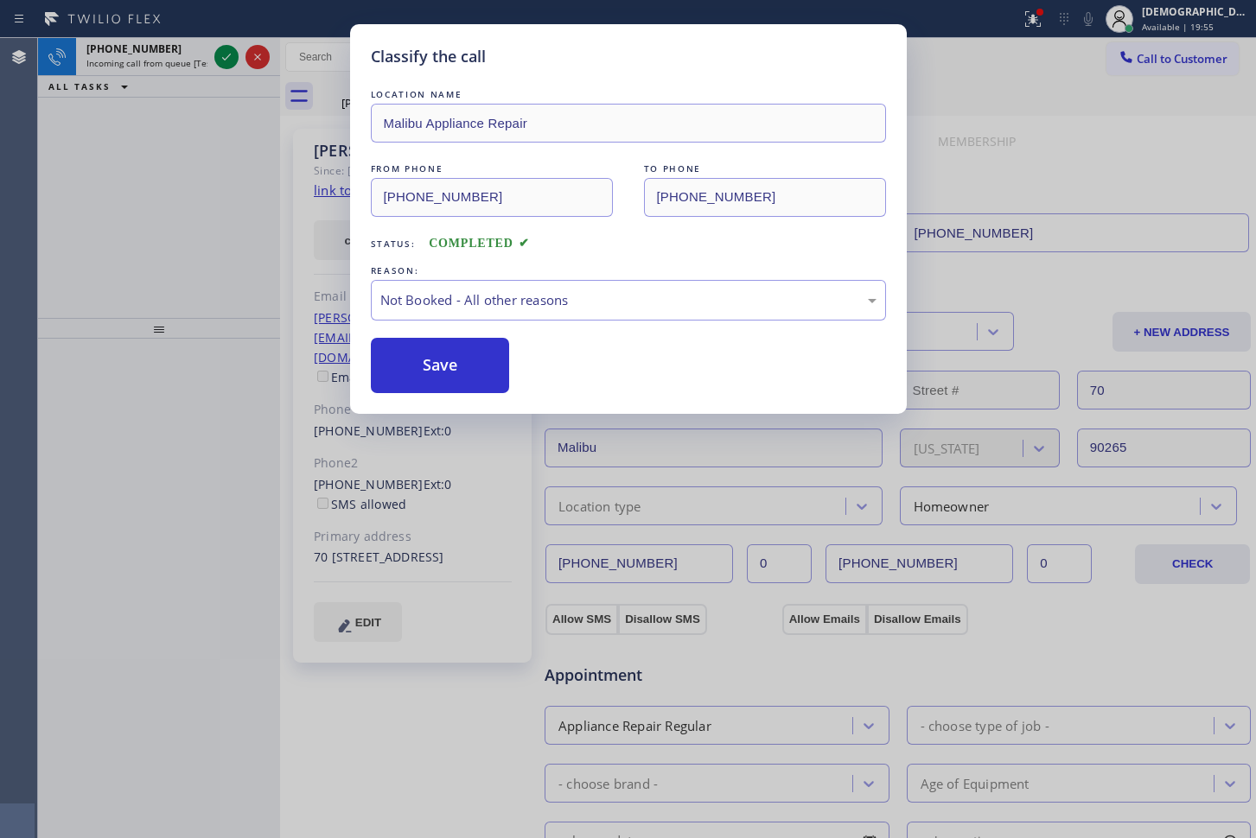
drag, startPoint x: 463, startPoint y: 369, endPoint x: 344, endPoint y: 279, distance: 149.4
click at [462, 367] on button "Save" at bounding box center [440, 365] width 139 height 55
type input "[PHONE_NUMBER]"
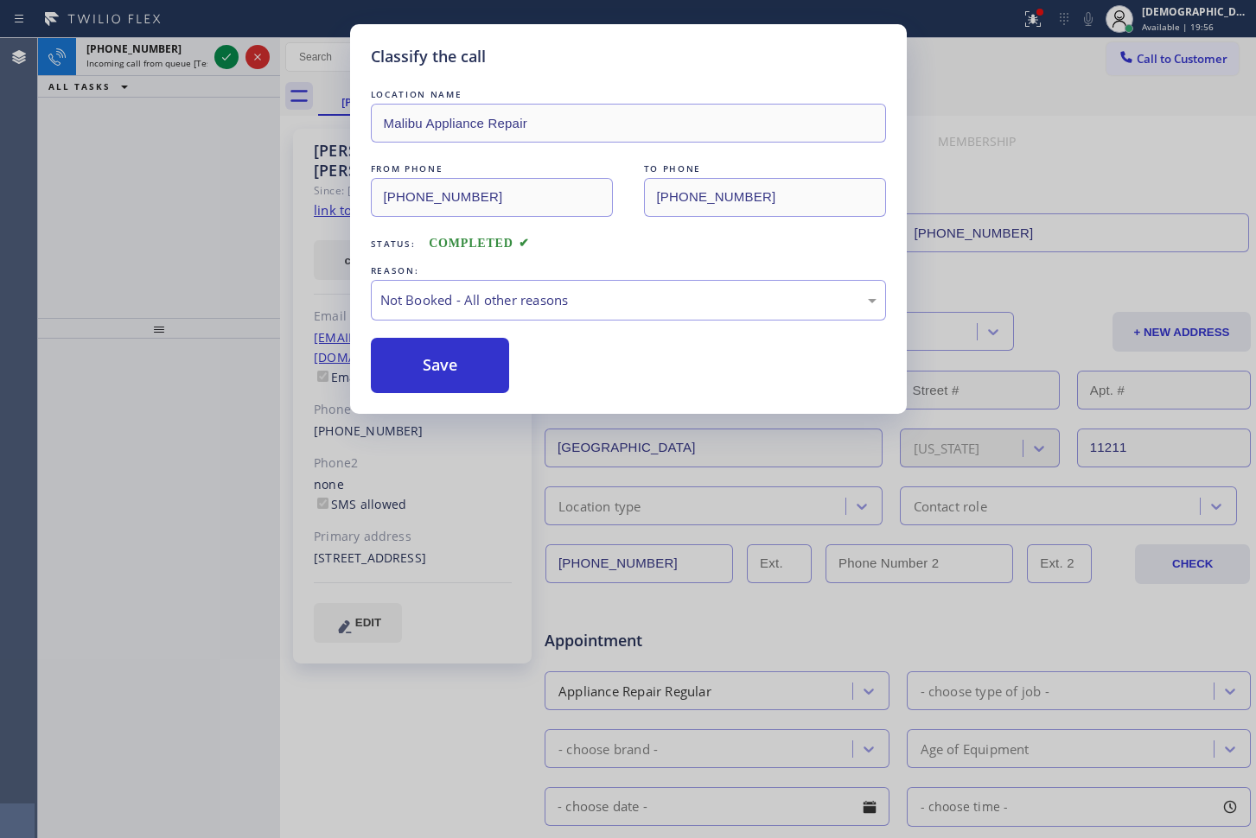
click at [224, 58] on div "Classify the call LOCATION NAME Malibu Appliance Repair FROM PHONE [PHONE_NUMBE…" at bounding box center [628, 419] width 1256 height 838
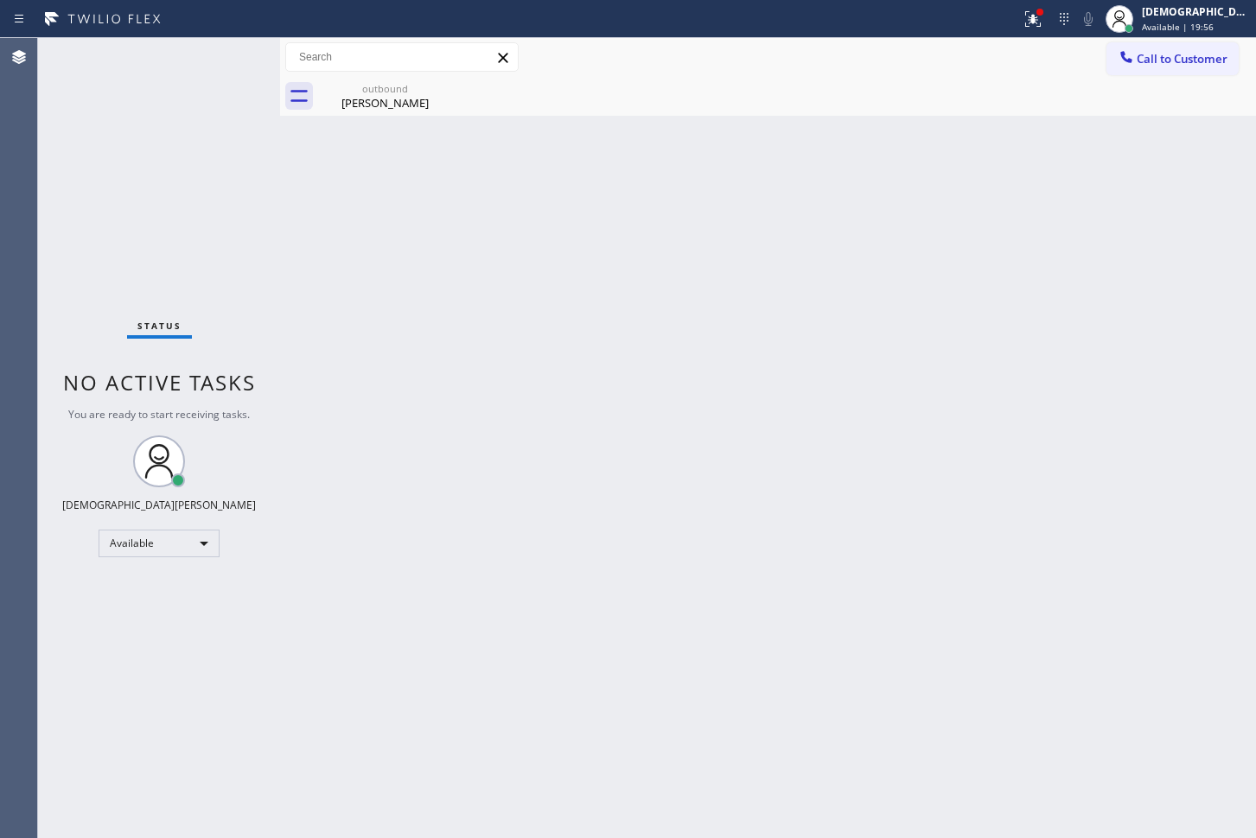
click at [224, 58] on div "Classify the call LOCATION NAME Viking Professional Service [GEOGRAPHIC_DATA] F…" at bounding box center [647, 438] width 1218 height 800
click at [224, 58] on div "Status No active tasks You are ready to start receiving tasks. Christian Cinco …" at bounding box center [159, 438] width 242 height 800
click at [427, 97] on div "[PERSON_NAME]" at bounding box center [385, 103] width 131 height 16
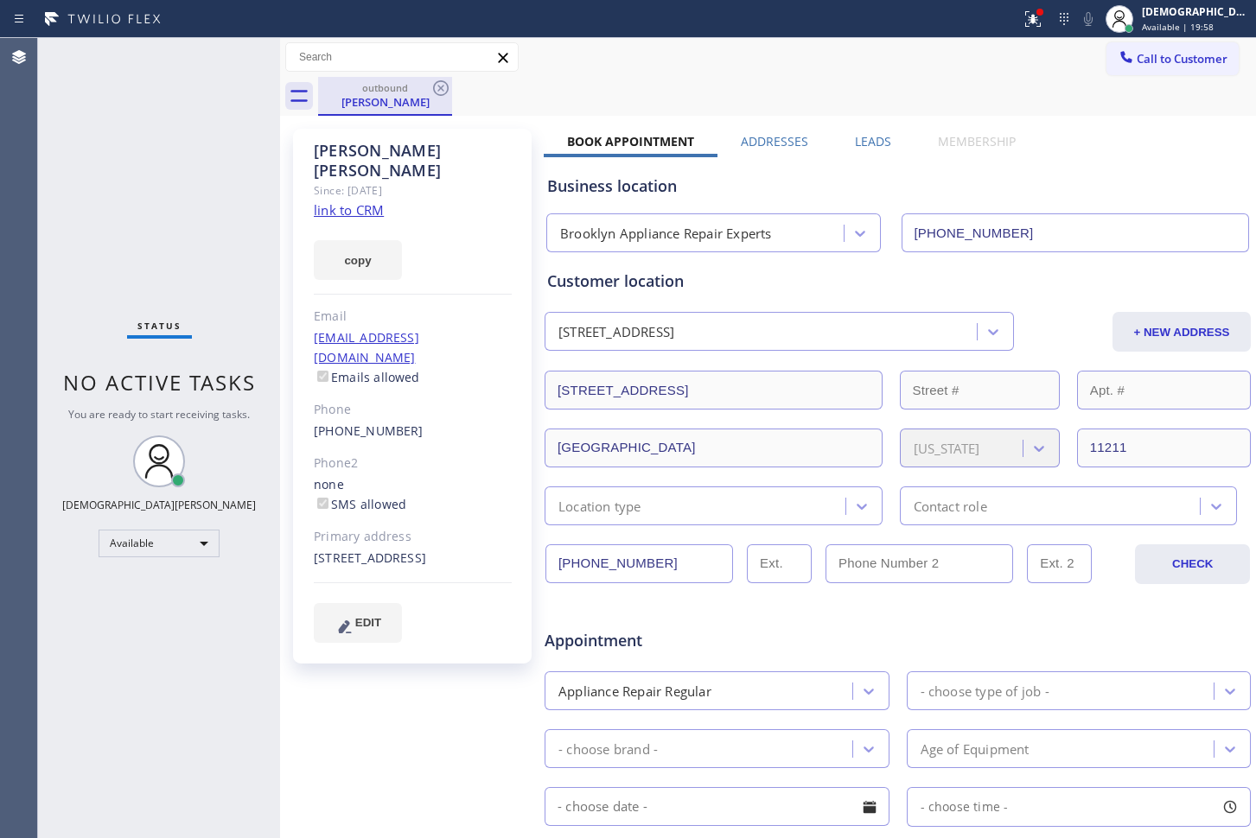
click at [429, 81] on div "outbound" at bounding box center [385, 87] width 131 height 13
click at [435, 86] on icon at bounding box center [440, 88] width 21 height 21
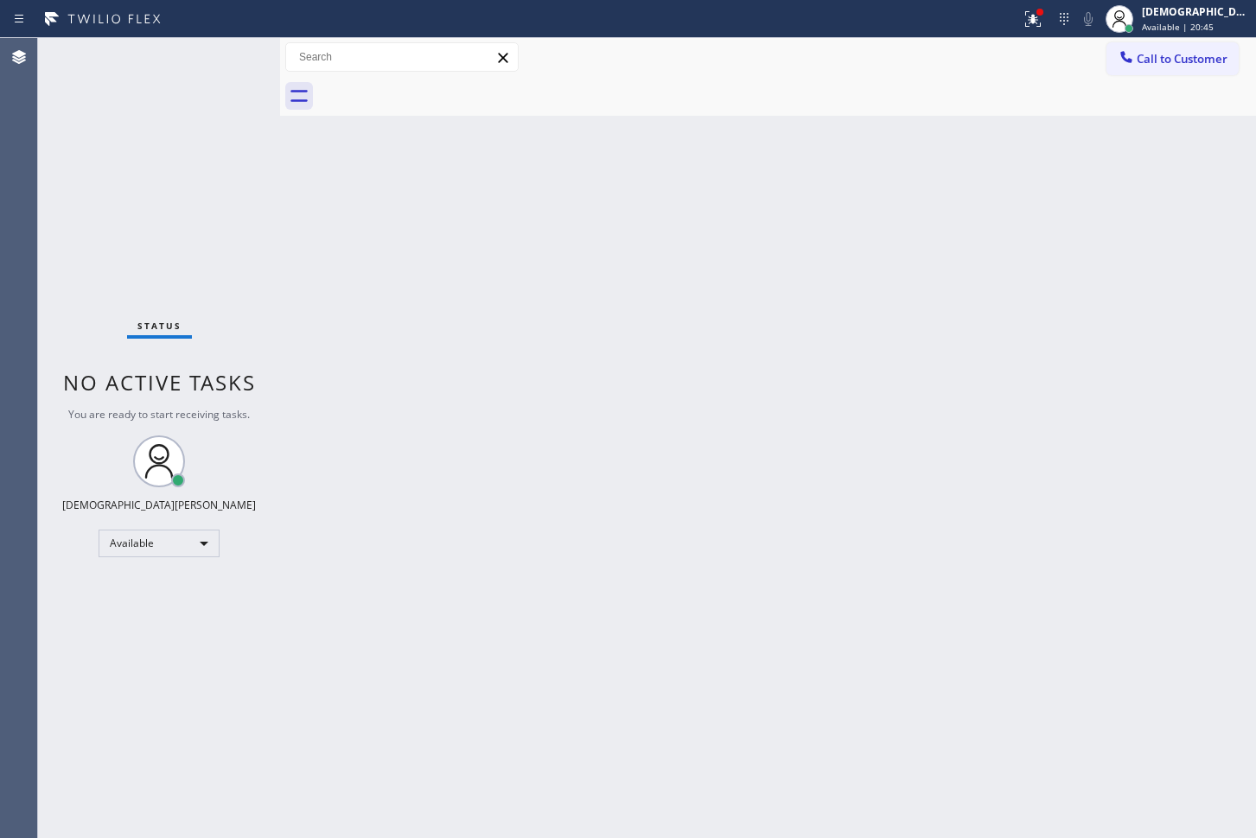
click at [21, 306] on div "Agent Desktop" at bounding box center [18, 438] width 37 height 800
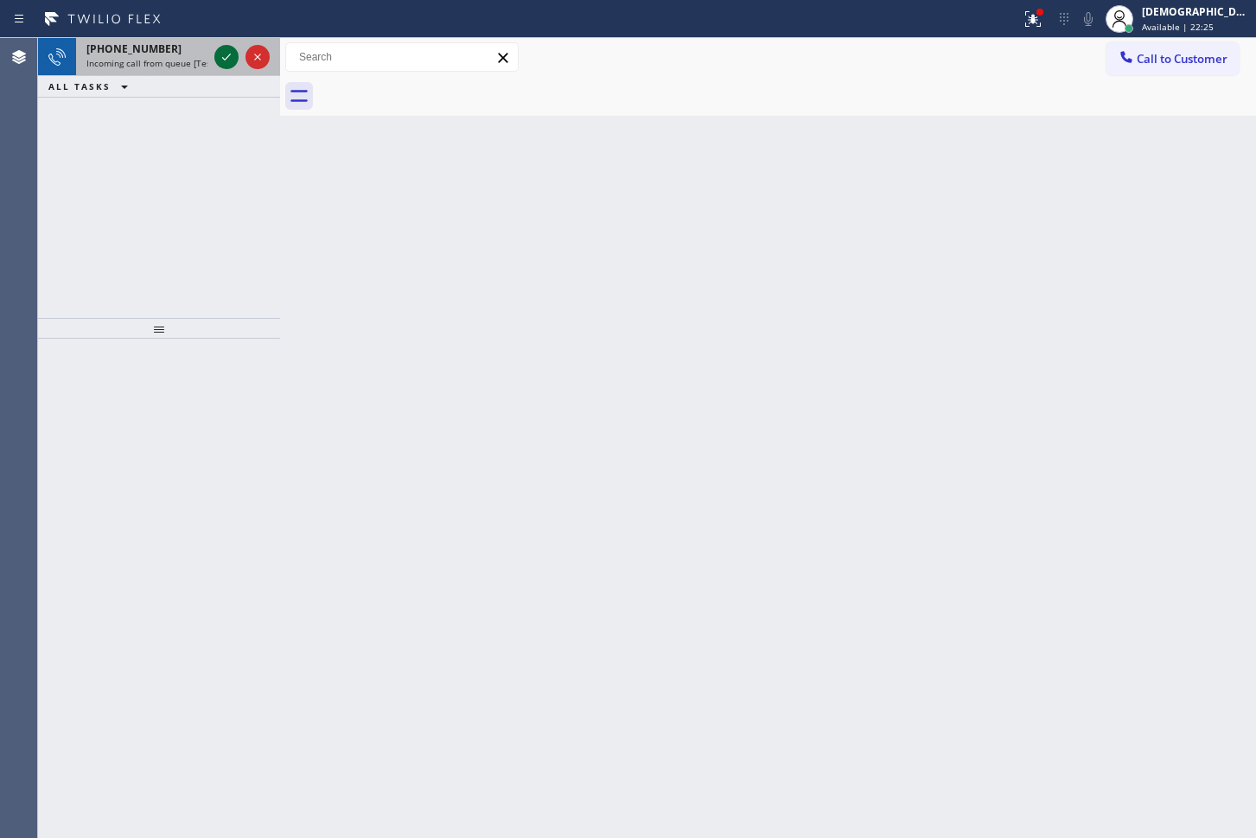
click at [226, 58] on icon at bounding box center [226, 57] width 21 height 21
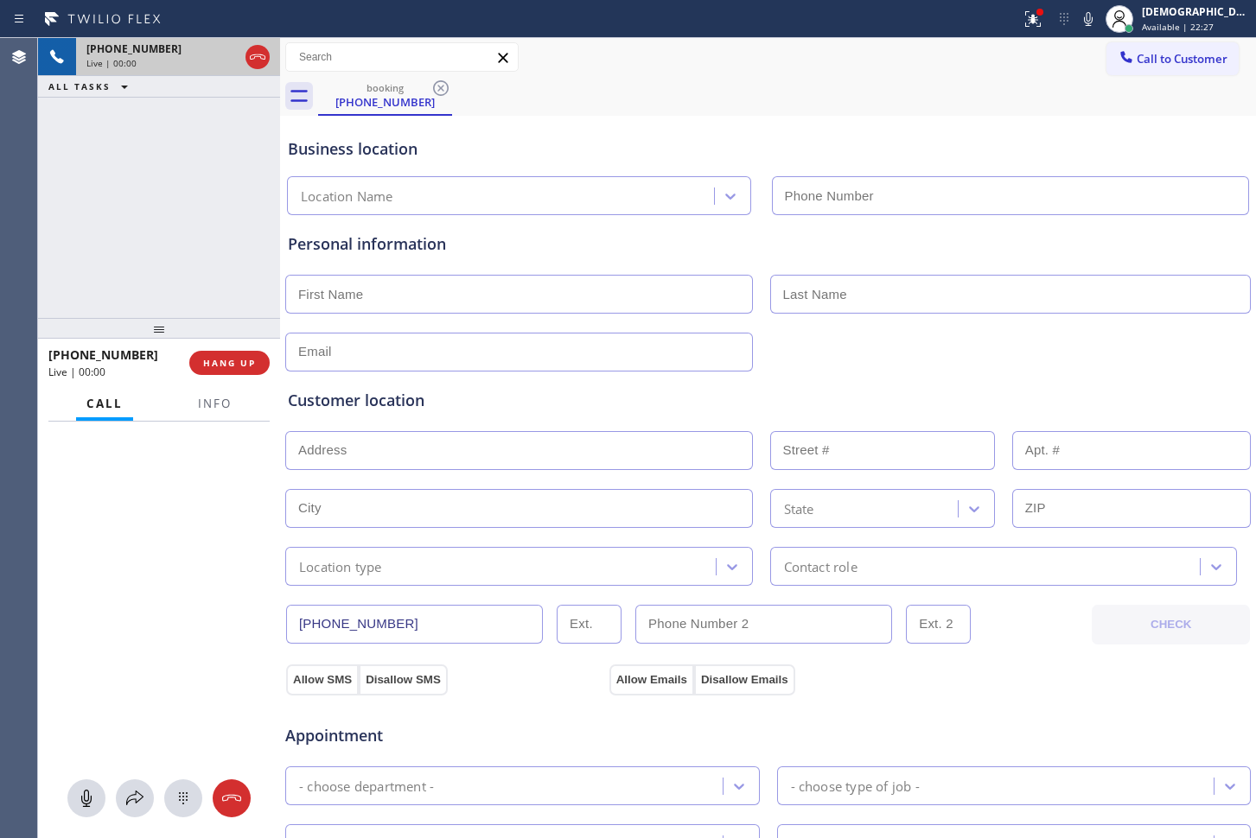
type input "[PHONE_NUMBER]"
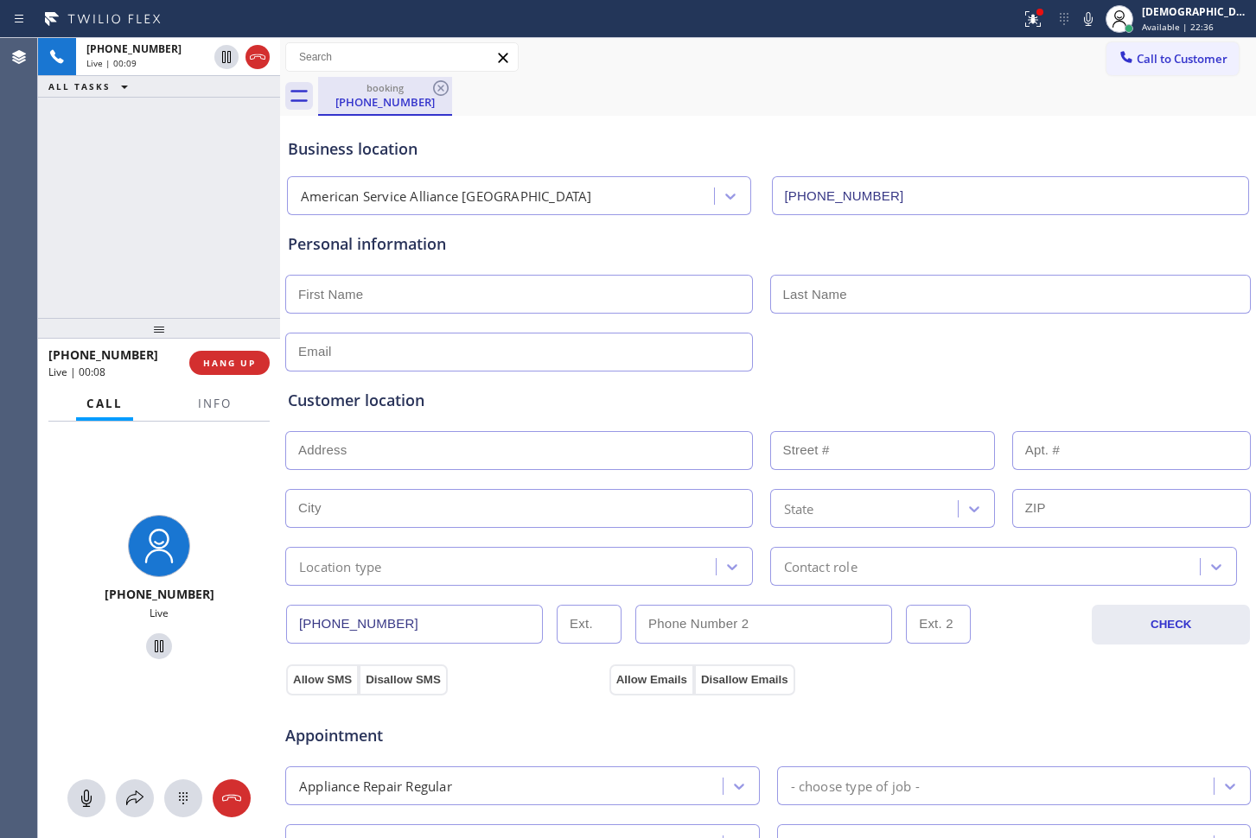
drag, startPoint x: 253, startPoint y: 56, endPoint x: 377, endPoint y: 105, distance: 133.1
click at [253, 56] on icon at bounding box center [257, 57] width 21 height 21
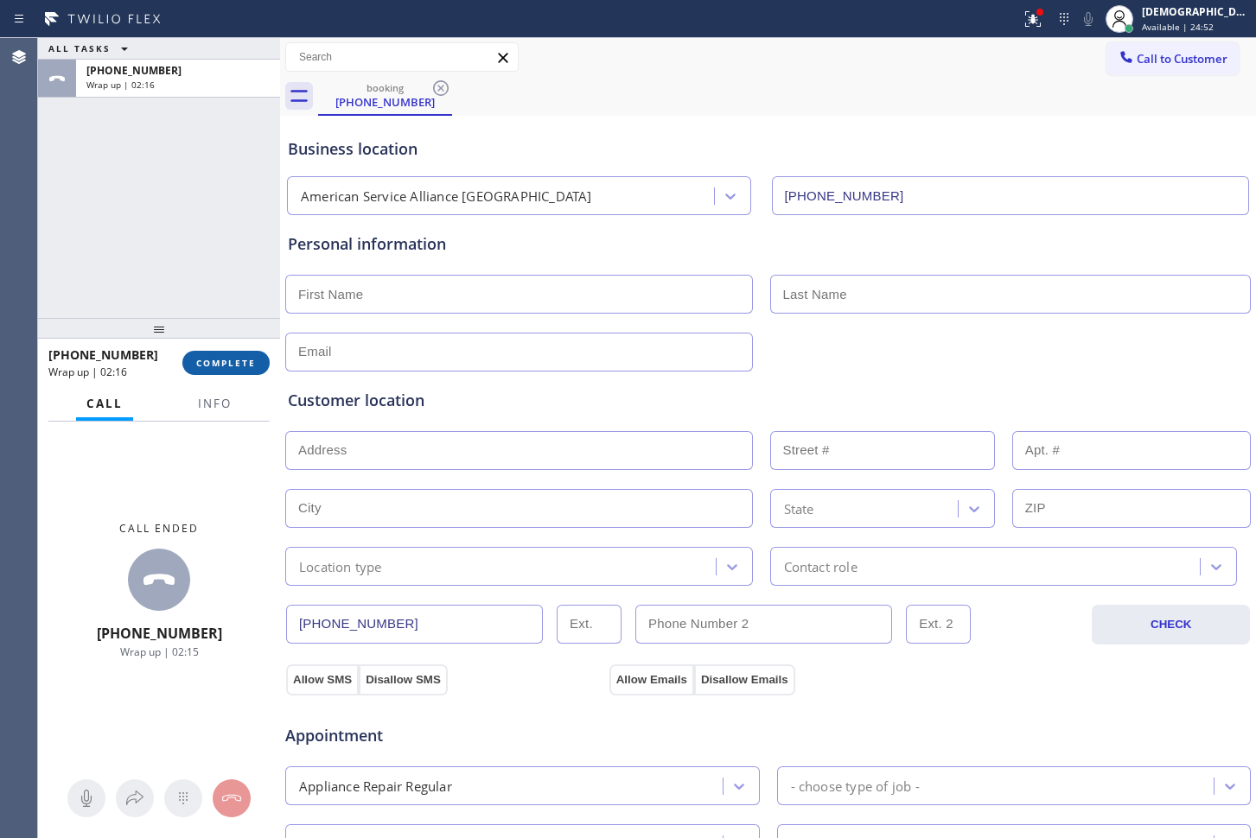
click at [250, 373] on button "COMPLETE" at bounding box center [225, 363] width 87 height 24
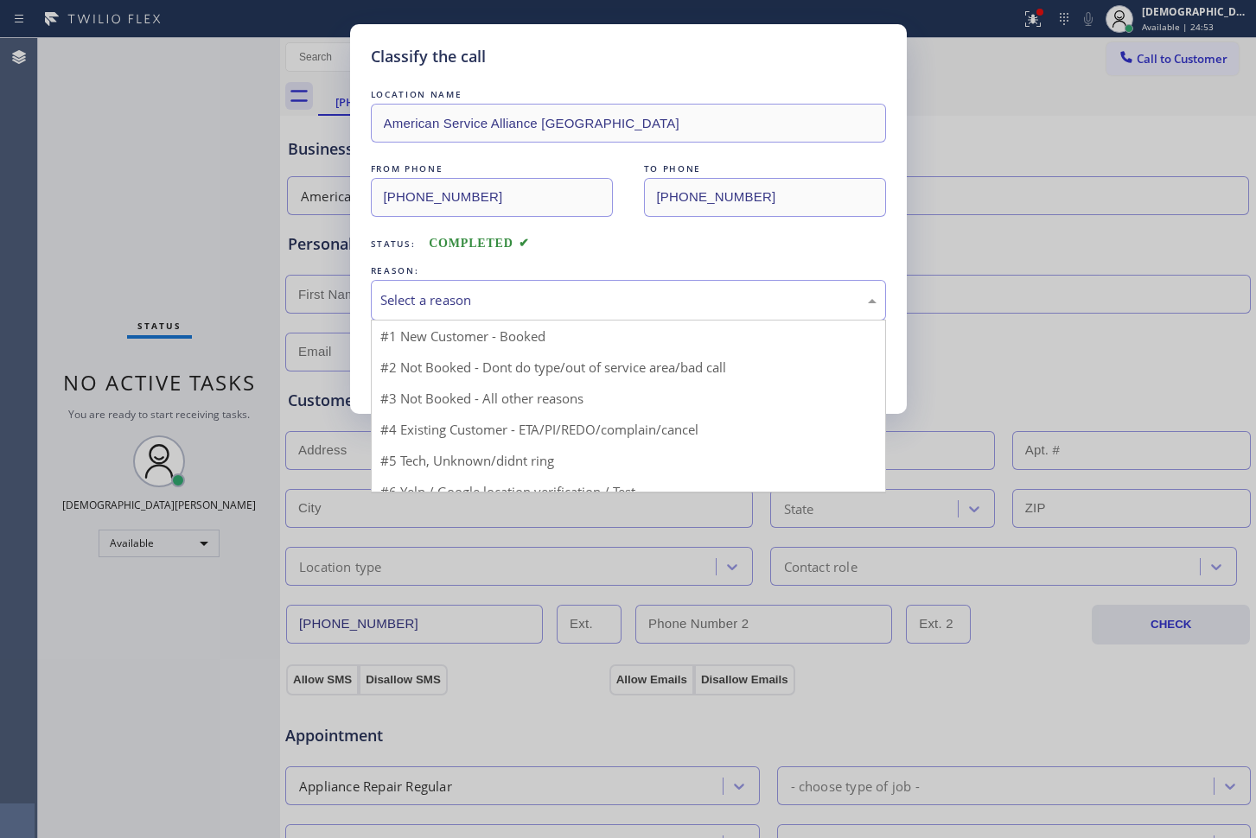
click at [468, 303] on div "Select a reason" at bounding box center [628, 300] width 496 height 20
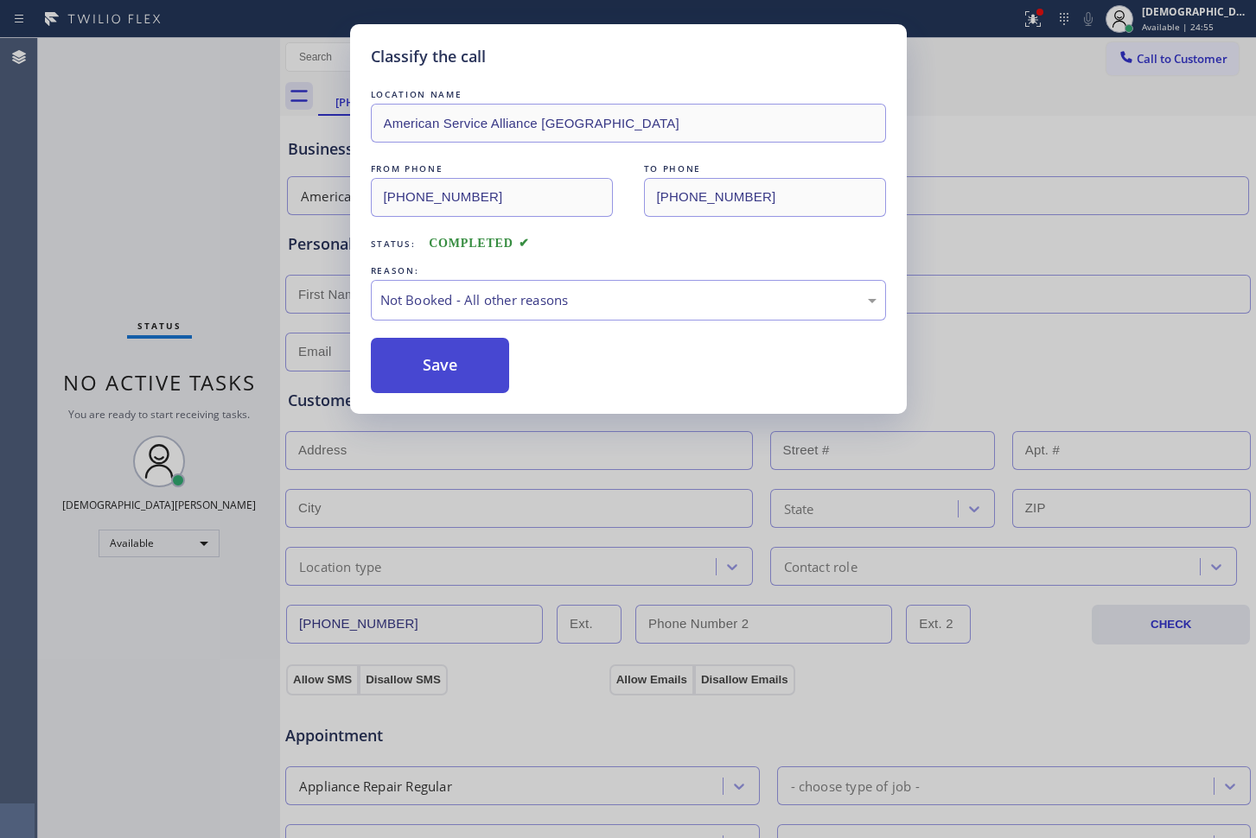
click at [463, 360] on button "Save" at bounding box center [440, 365] width 139 height 55
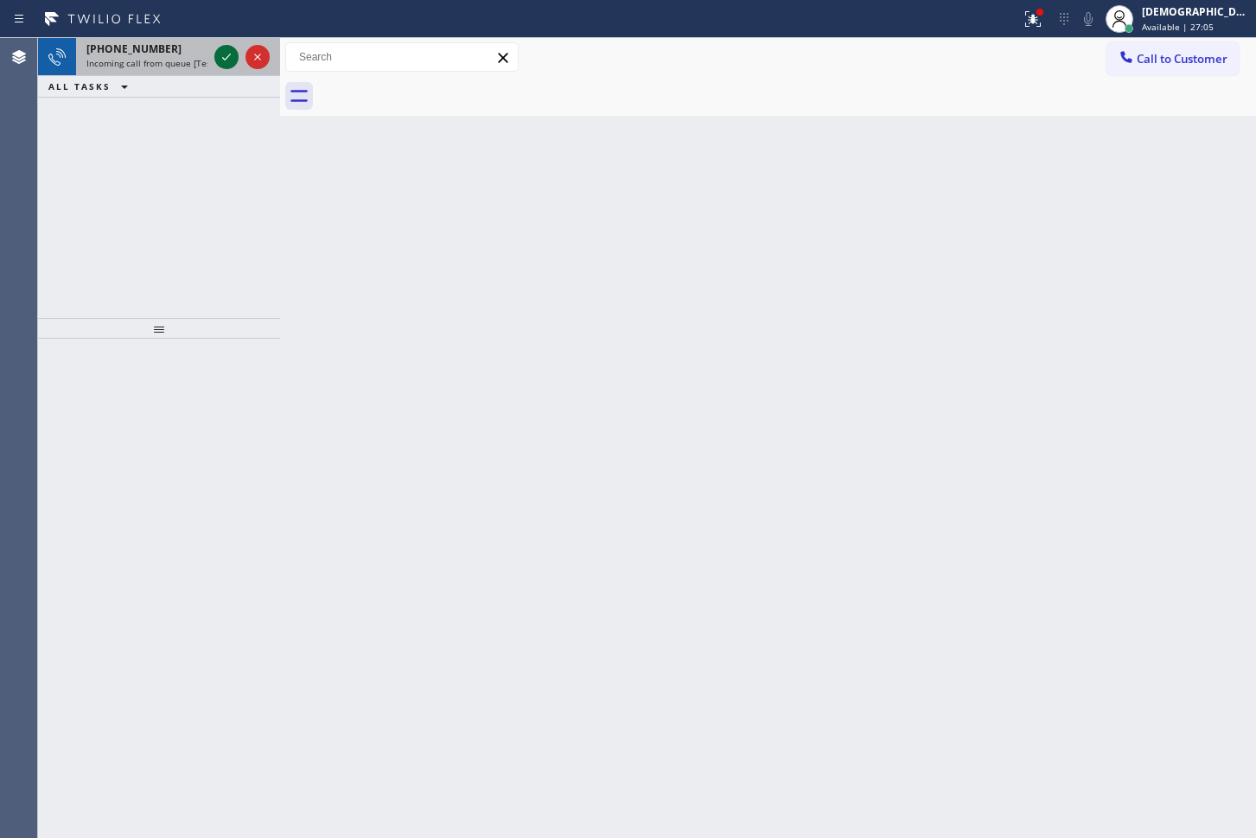
click at [224, 51] on icon at bounding box center [226, 57] width 21 height 21
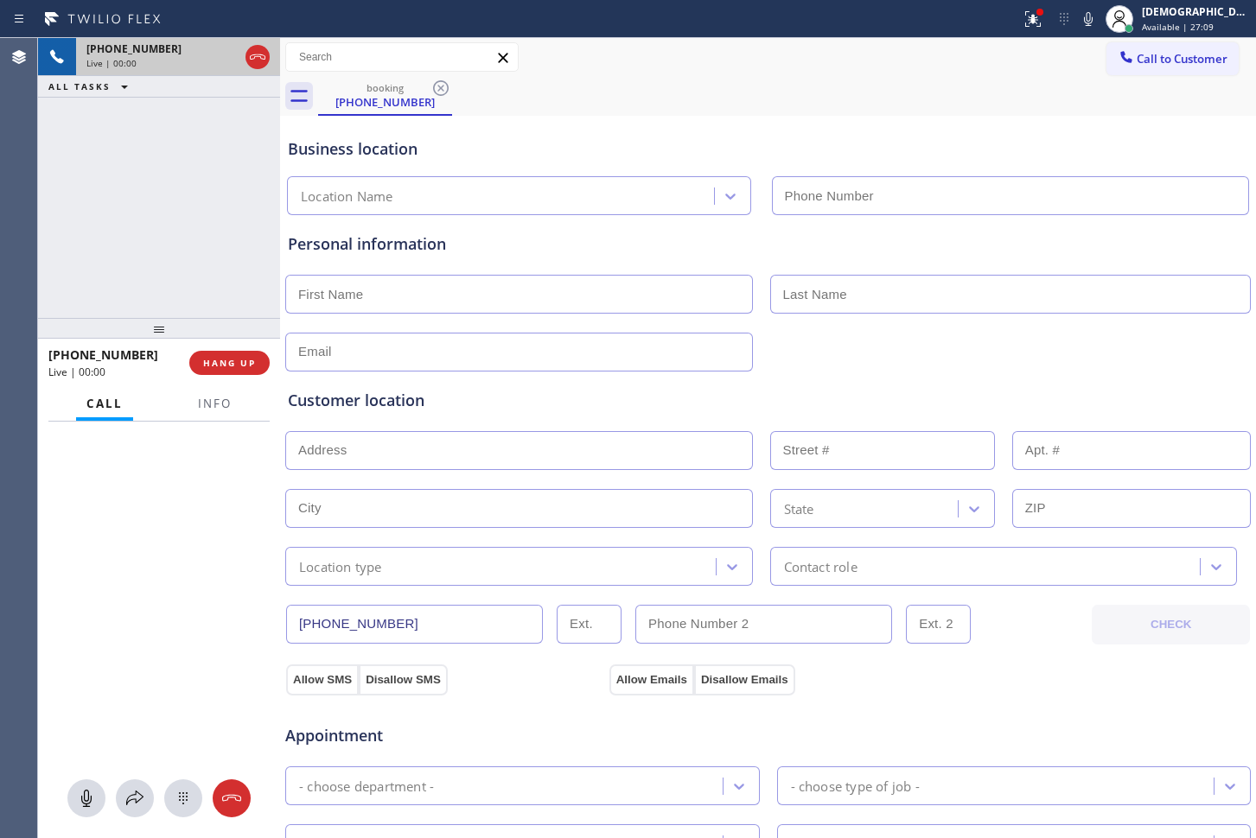
type input "[PHONE_NUMBER]"
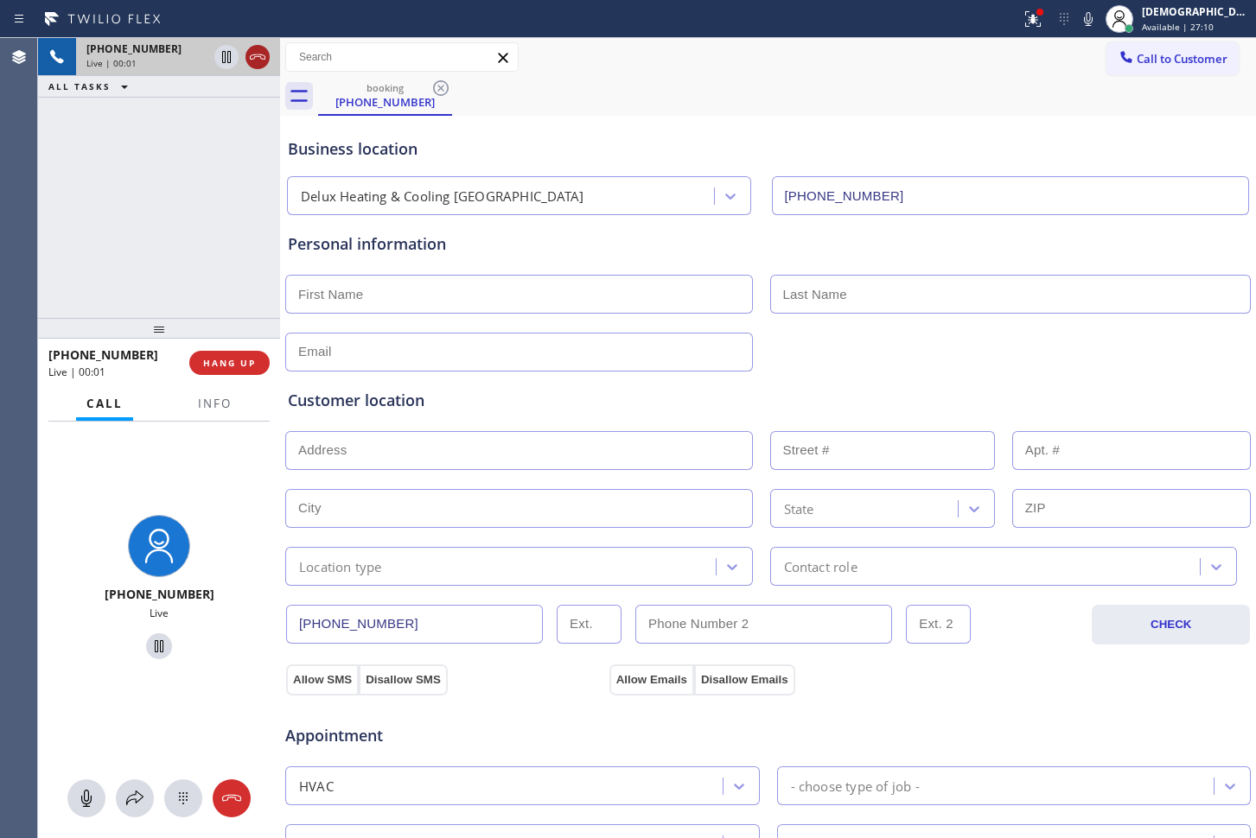
click at [253, 66] on icon at bounding box center [257, 57] width 21 height 21
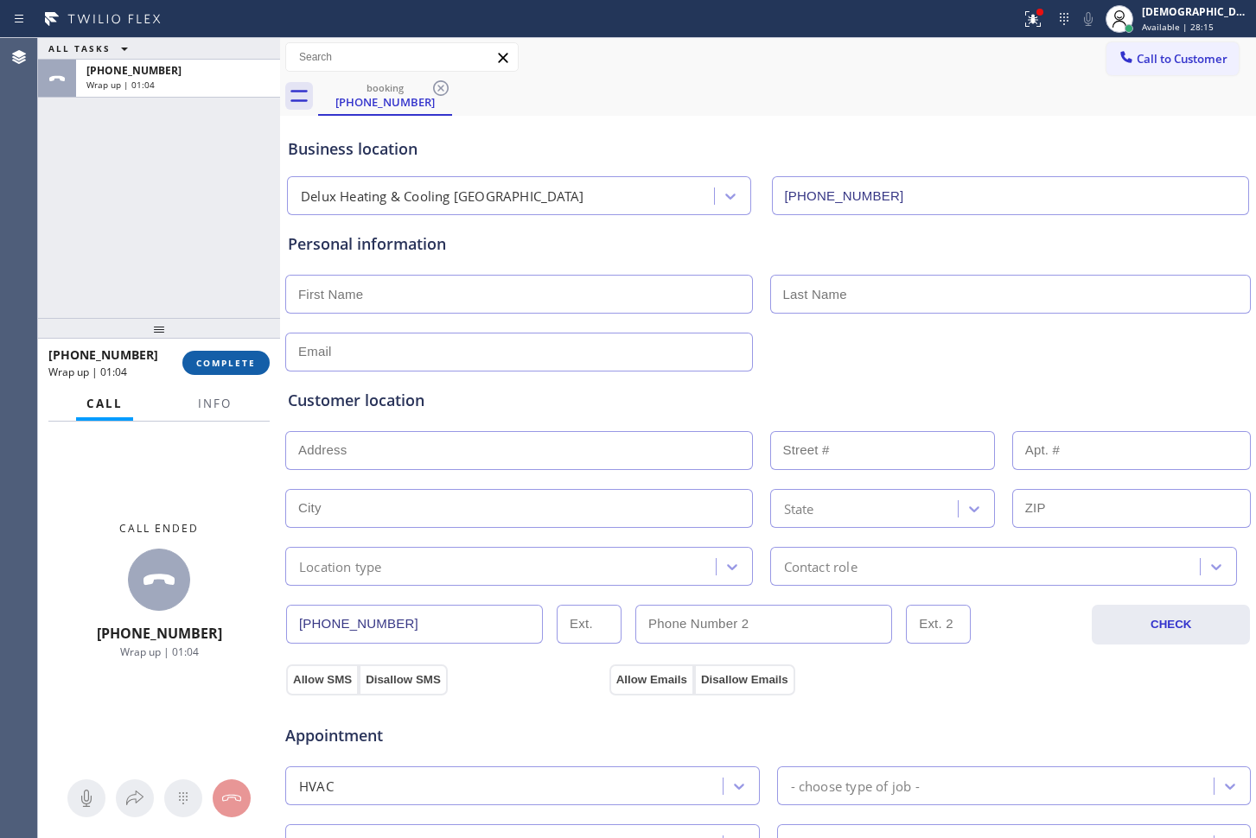
click at [207, 363] on span "COMPLETE" at bounding box center [226, 363] width 60 height 12
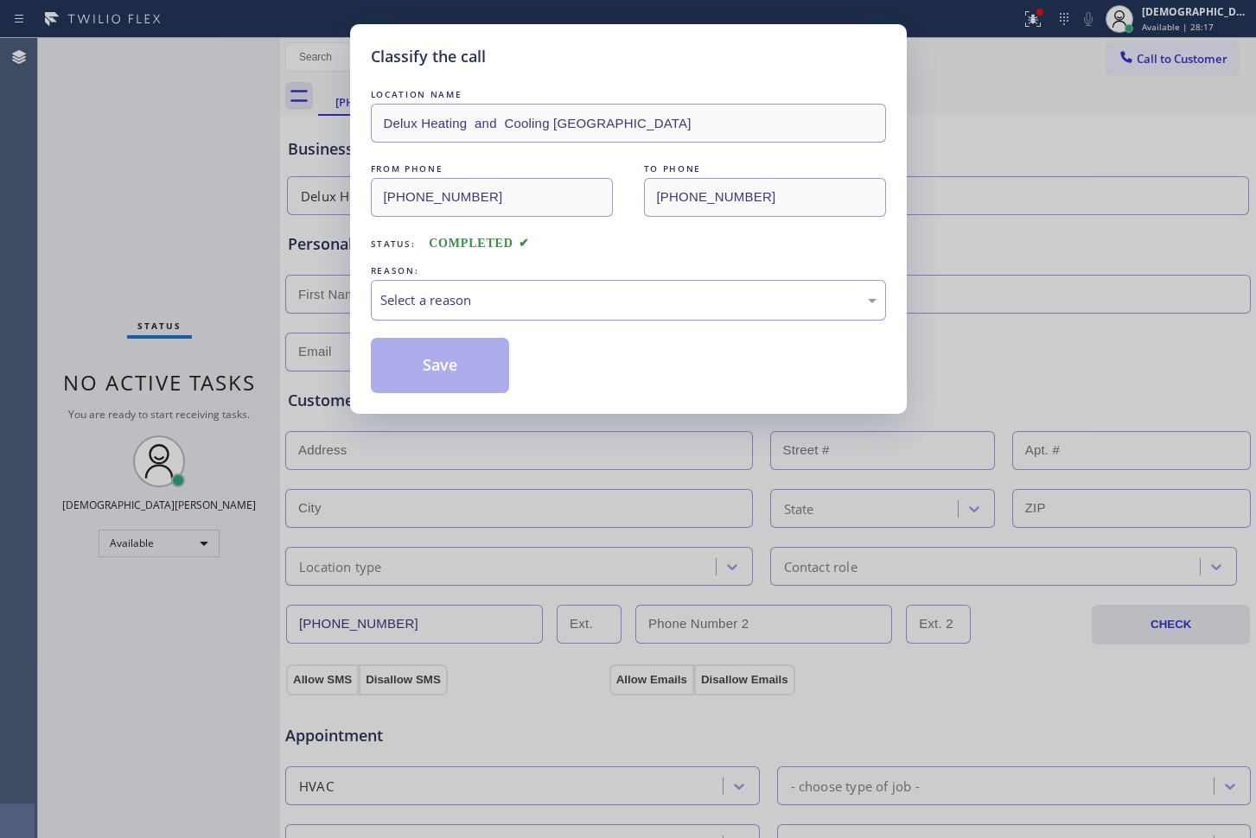
click at [389, 292] on div "Select a reason" at bounding box center [628, 300] width 496 height 20
click at [404, 371] on button "Save" at bounding box center [440, 365] width 139 height 55
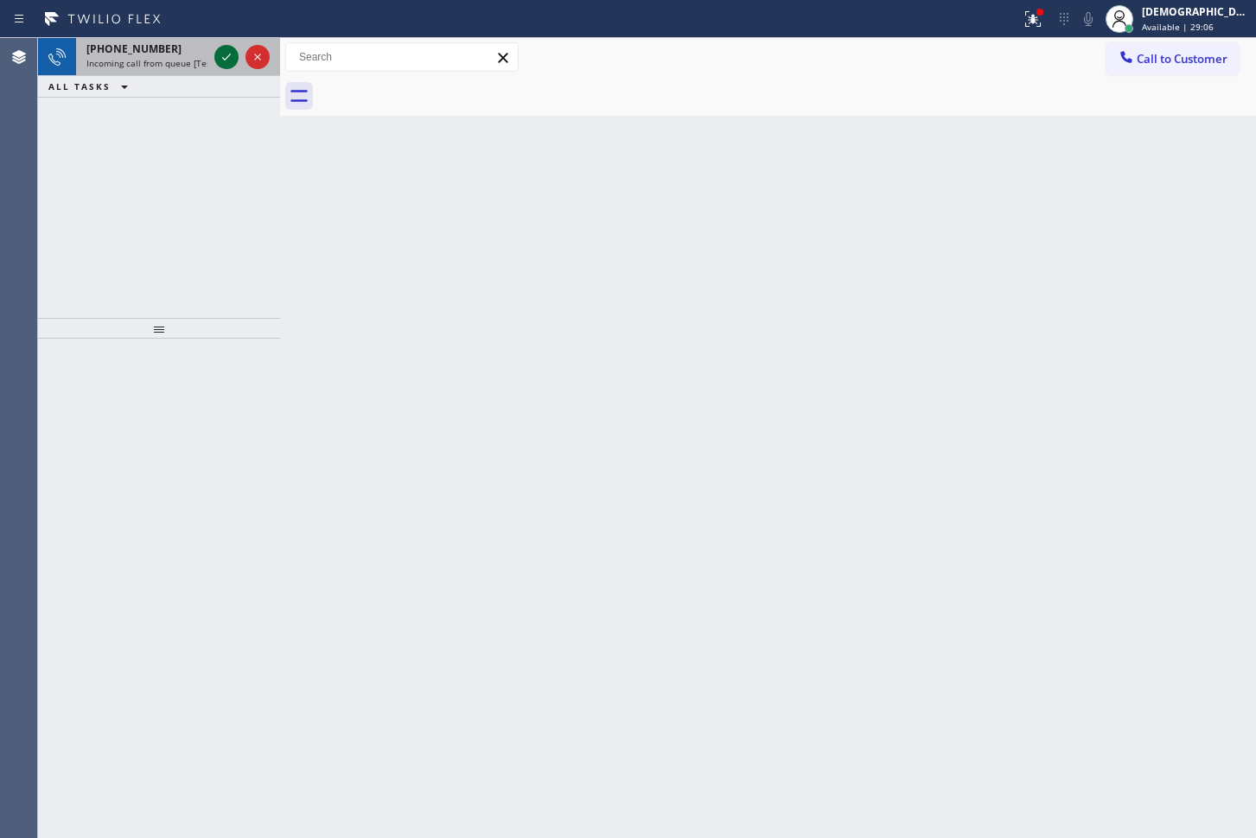
click at [225, 61] on icon at bounding box center [226, 57] width 21 height 21
click at [225, 62] on icon at bounding box center [226, 57] width 21 height 21
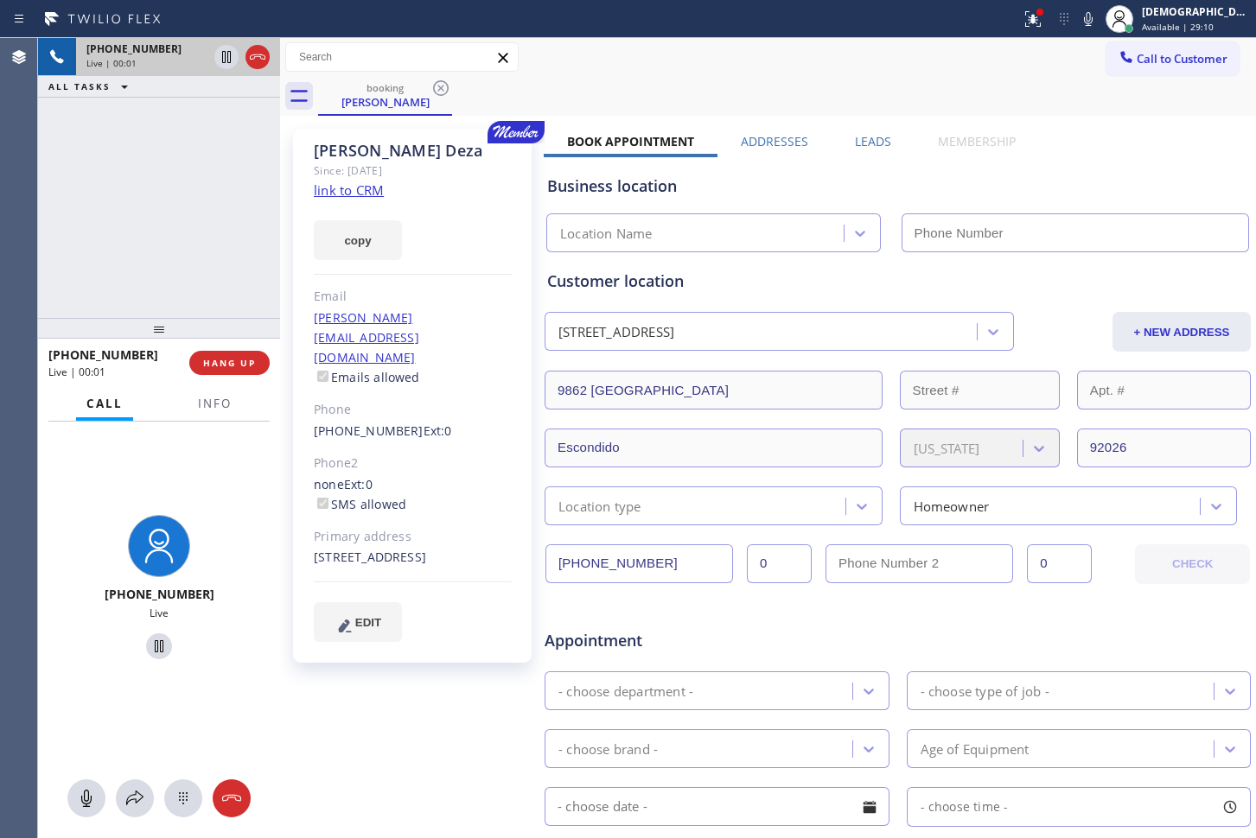
type input "[PHONE_NUMBER]"
click at [372, 196] on link "link to CRM" at bounding box center [349, 190] width 70 height 17
click at [375, 189] on link "link to CRM" at bounding box center [349, 190] width 70 height 17
click at [357, 192] on link "link to CRM" at bounding box center [349, 190] width 70 height 17
click at [214, 144] on div "[PHONE_NUMBER] Live | 03:29 ALL TASKS ALL TASKS ACTIVE TASKS TASKS IN WRAP UP" at bounding box center [159, 178] width 242 height 280
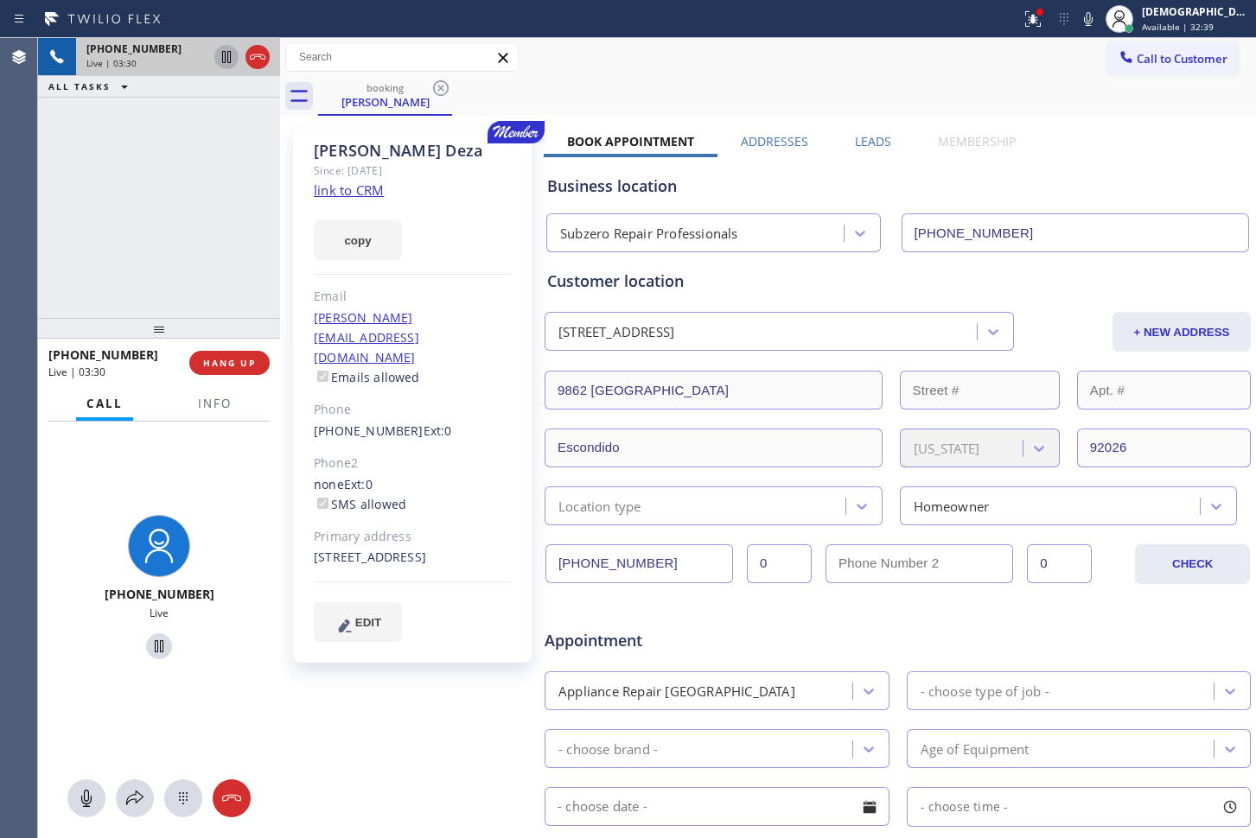
click at [216, 60] on icon at bounding box center [226, 57] width 21 height 21
click at [223, 59] on icon at bounding box center [226, 57] width 12 height 12
click at [228, 64] on icon at bounding box center [226, 57] width 21 height 21
click at [227, 60] on icon at bounding box center [226, 57] width 12 height 12
click at [258, 50] on icon at bounding box center [257, 57] width 21 height 21
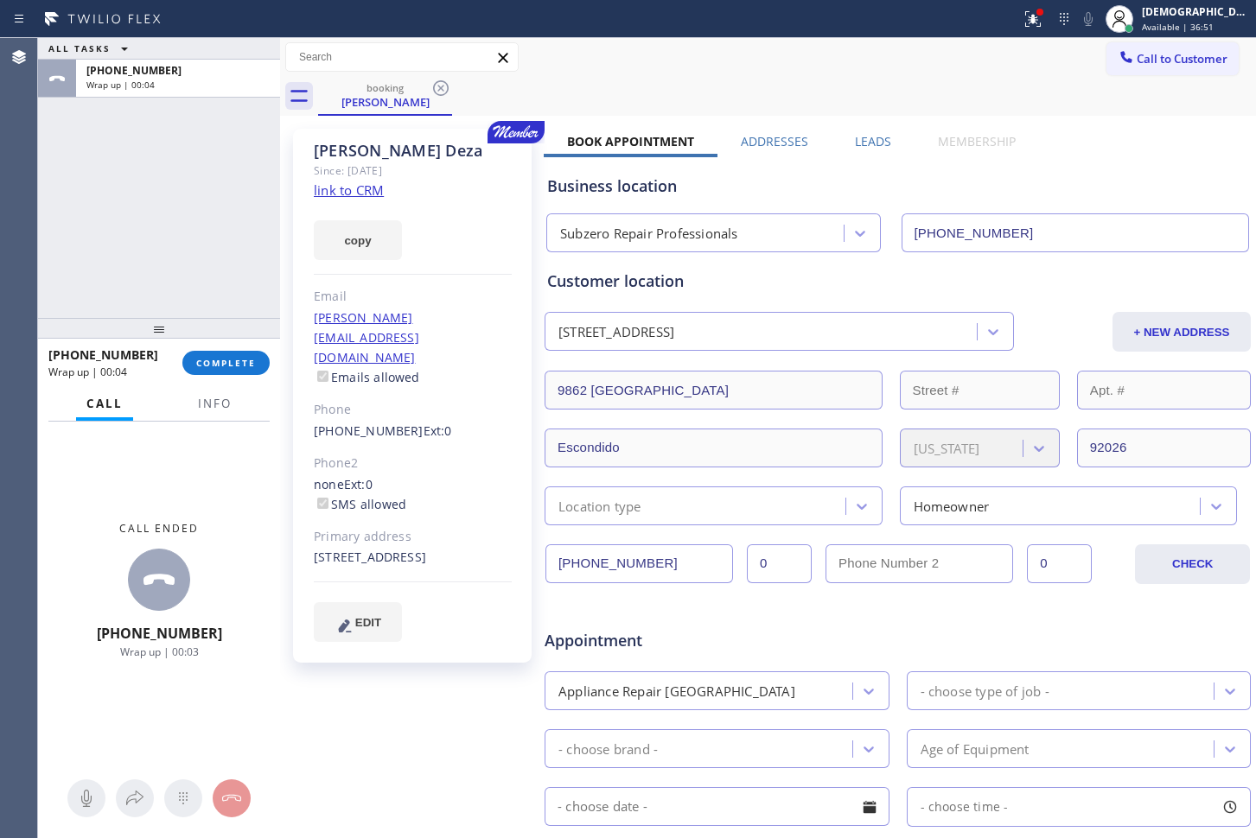
drag, startPoint x: 61, startPoint y: 155, endPoint x: 101, endPoint y: 219, distance: 75.3
click at [61, 155] on div "ALL TASKS ALL TASKS ACTIVE TASKS TASKS IN WRAP UP [PHONE_NUMBER] Wrap up | 00:04" at bounding box center [159, 178] width 242 height 280
click at [242, 373] on button "COMPLETE" at bounding box center [225, 363] width 87 height 24
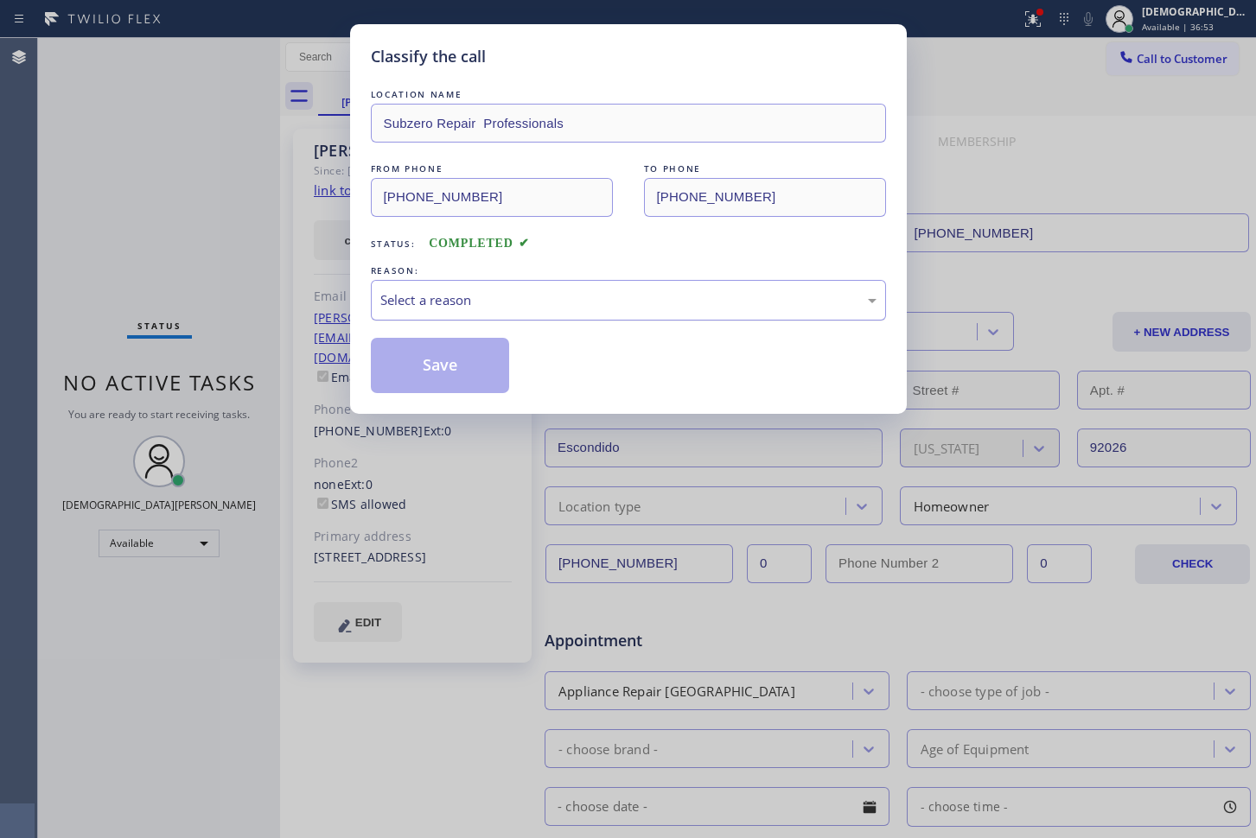
click at [472, 300] on div "Select a reason" at bounding box center [628, 300] width 496 height 20
click at [468, 359] on button "Save" at bounding box center [440, 365] width 139 height 55
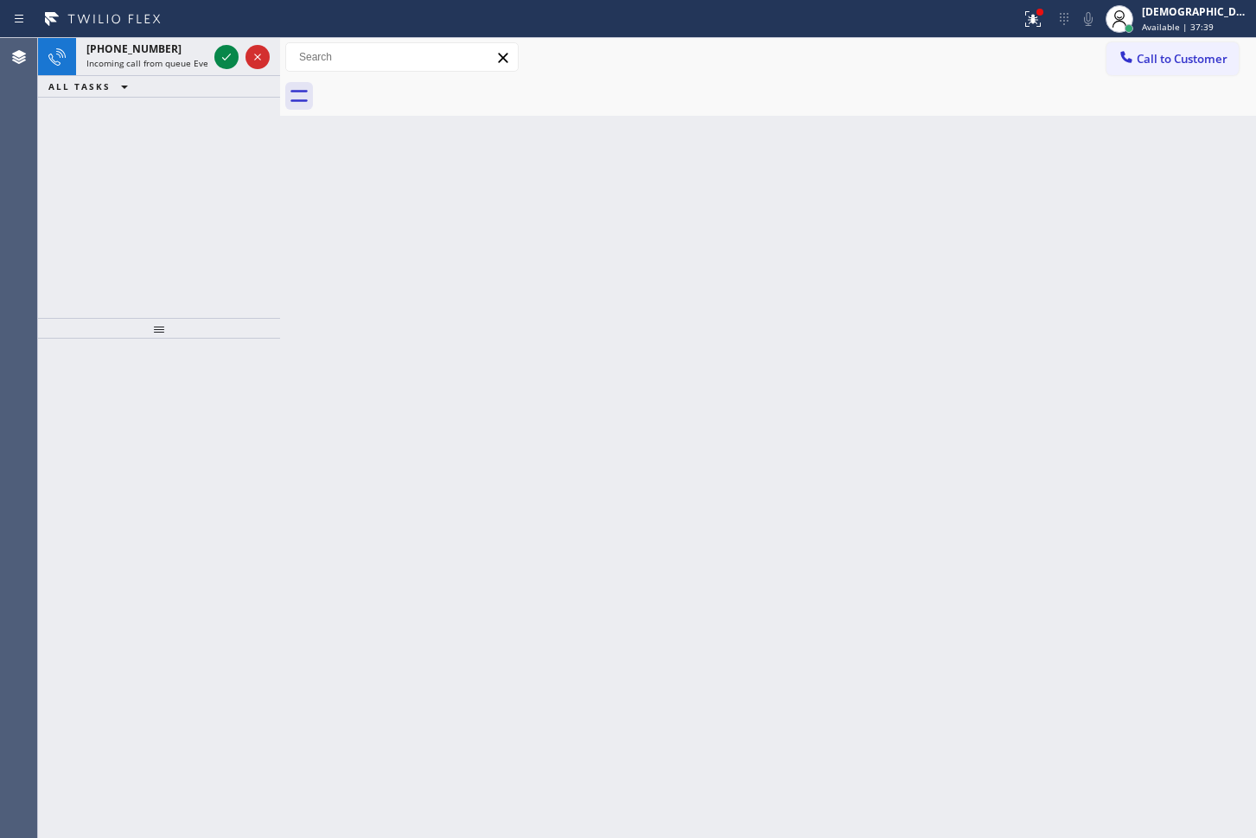
click at [28, 264] on div "Agent Desktop" at bounding box center [18, 438] width 37 height 800
click at [233, 62] on icon at bounding box center [226, 57] width 21 height 21
click at [216, 56] on icon at bounding box center [226, 57] width 21 height 21
click at [56, 242] on div "[PHONE_NUMBER] Incoming call from queue [Test] All ALL TASKS ALL TASKS ACTIVE T…" at bounding box center [159, 178] width 242 height 280
click at [226, 54] on icon at bounding box center [226, 57] width 21 height 21
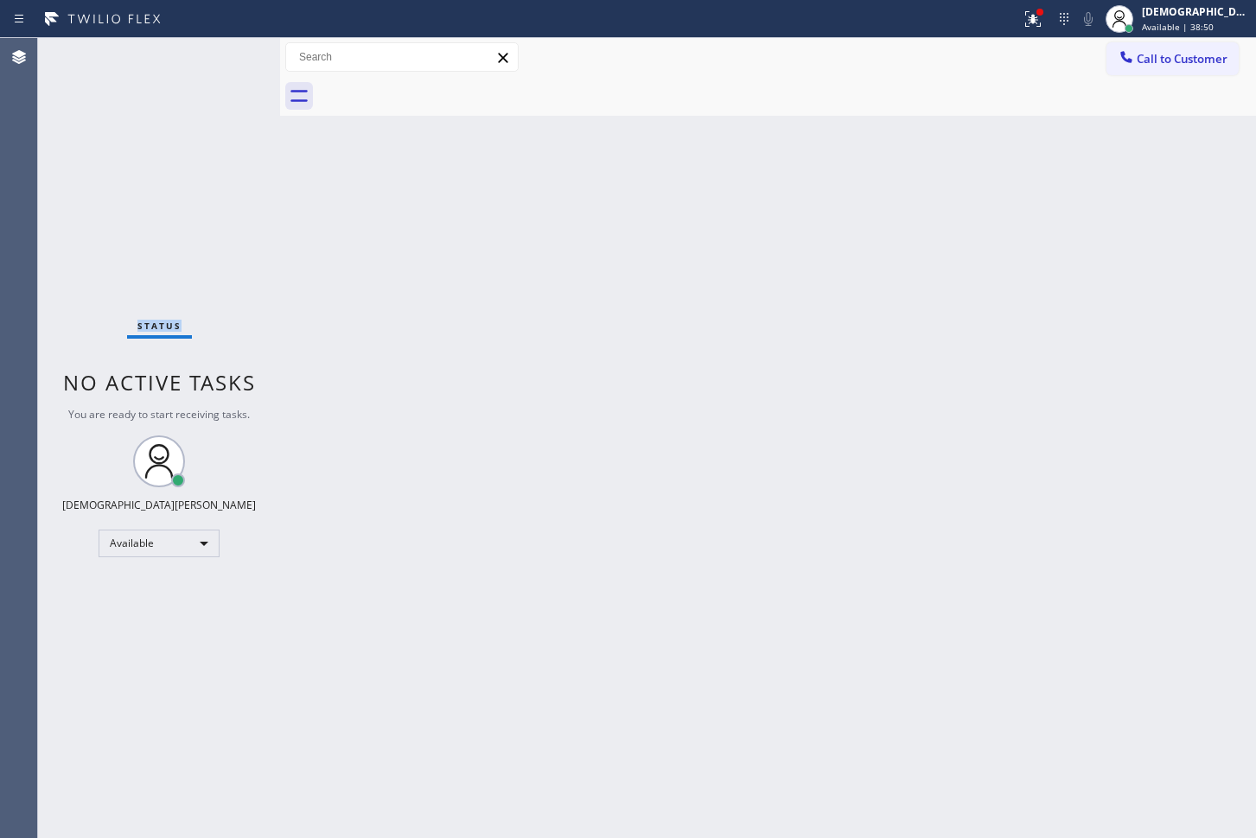
click at [226, 54] on div "Status No active tasks You are ready to start receiving tasks. Christian Cinco …" at bounding box center [159, 438] width 242 height 800
click at [45, 230] on div "Status No active tasks You are ready to start receiving tasks. Christian Cinco …" at bounding box center [159, 438] width 242 height 800
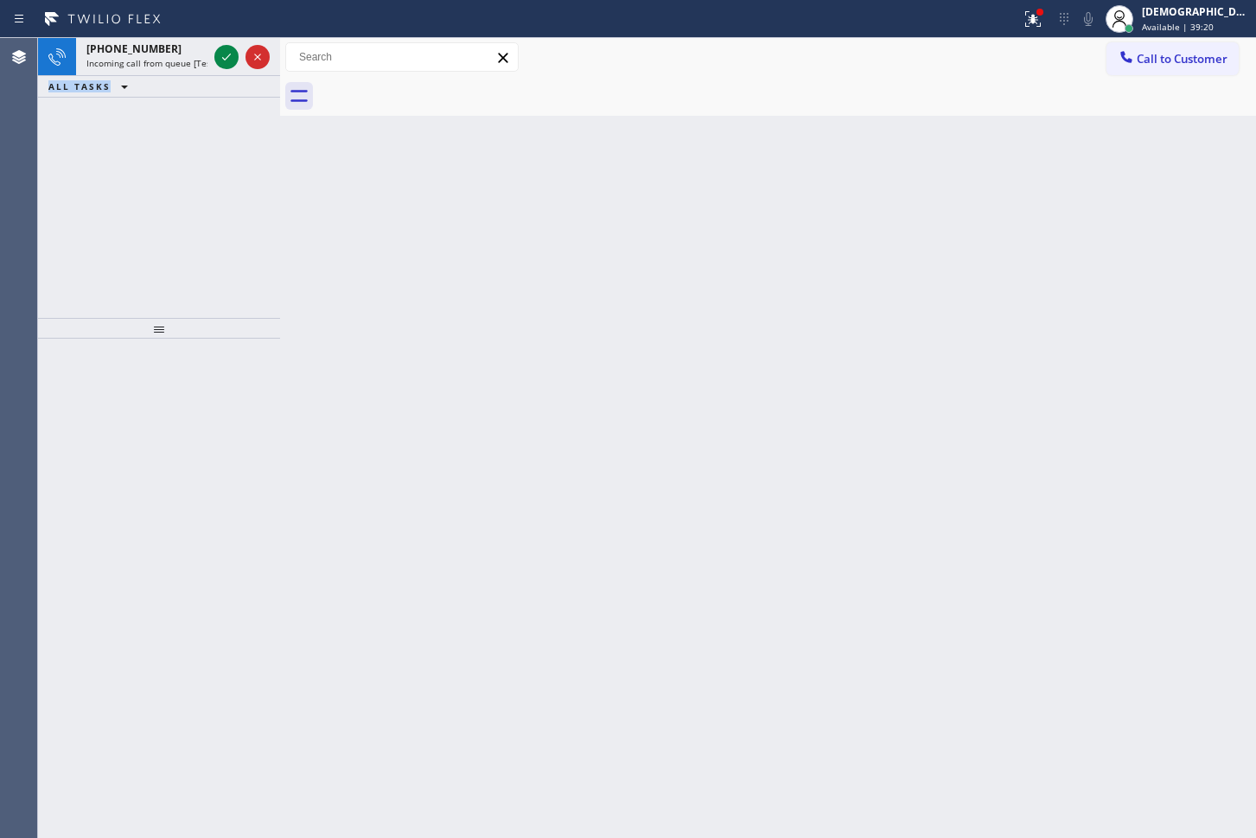
click at [48, 208] on div "[PHONE_NUMBER] Incoming call from queue [Test] All ALL TASKS ALL TASKS ACTIVE T…" at bounding box center [159, 178] width 242 height 280
click at [228, 57] on icon at bounding box center [226, 57] width 21 height 21
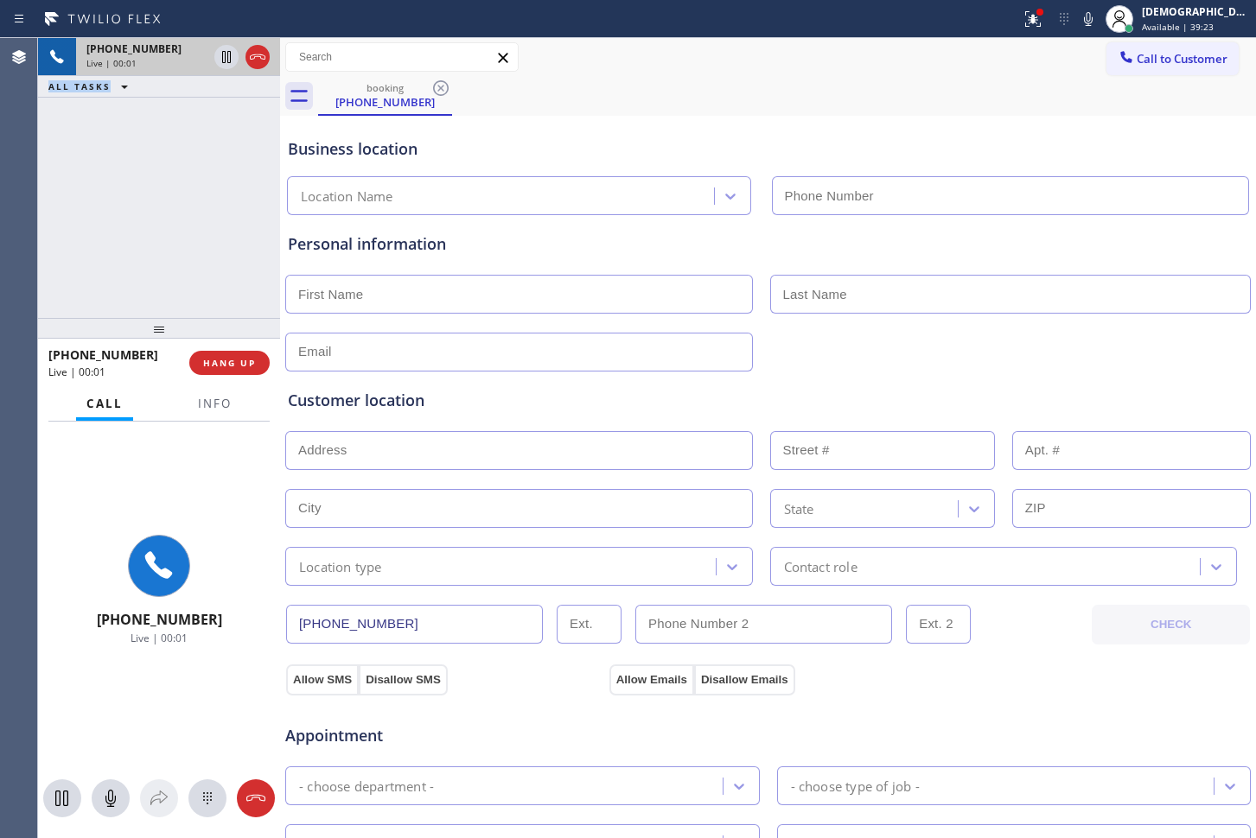
type input "[PHONE_NUMBER]"
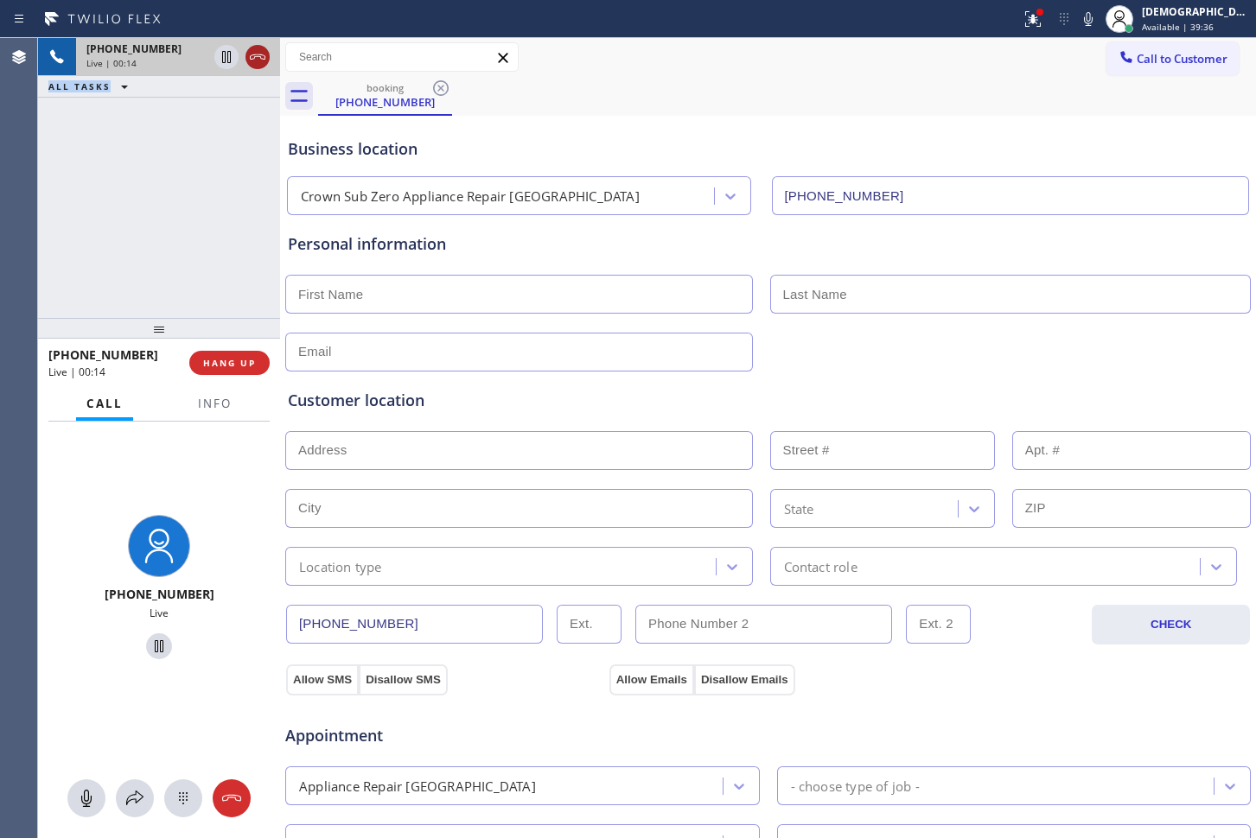
click at [260, 61] on icon at bounding box center [257, 57] width 21 height 21
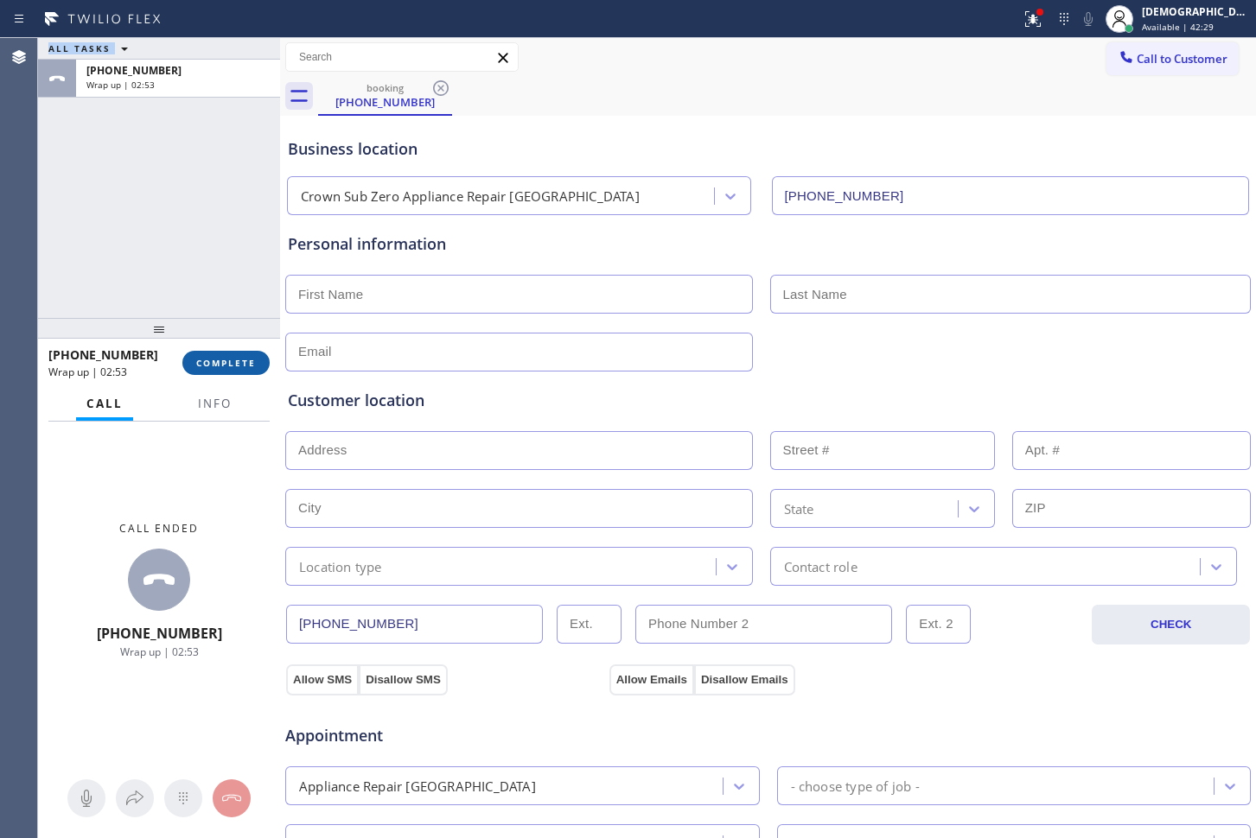
click at [219, 357] on span "COMPLETE" at bounding box center [226, 363] width 60 height 12
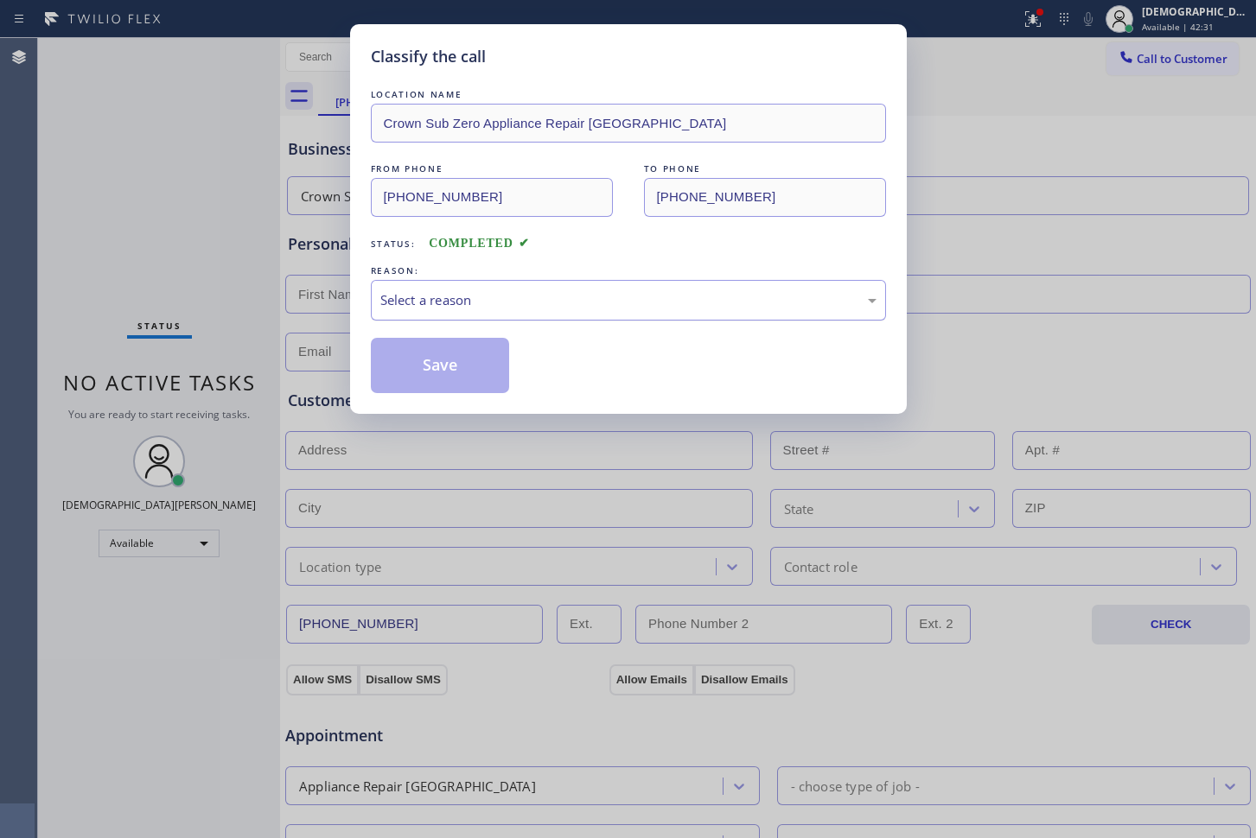
click at [529, 310] on div "Select a reason" at bounding box center [628, 300] width 515 height 41
click at [499, 368] on button "Save" at bounding box center [440, 365] width 139 height 55
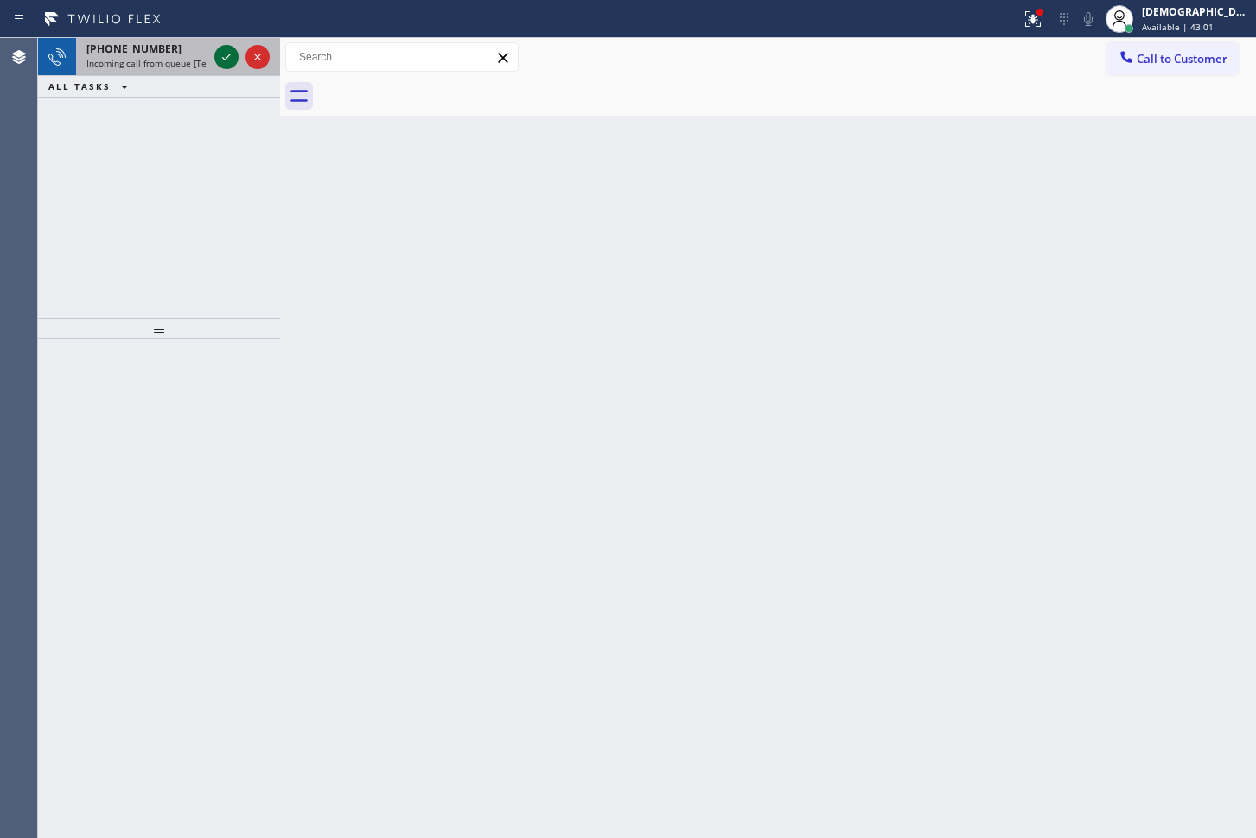
click at [221, 61] on icon at bounding box center [226, 57] width 21 height 21
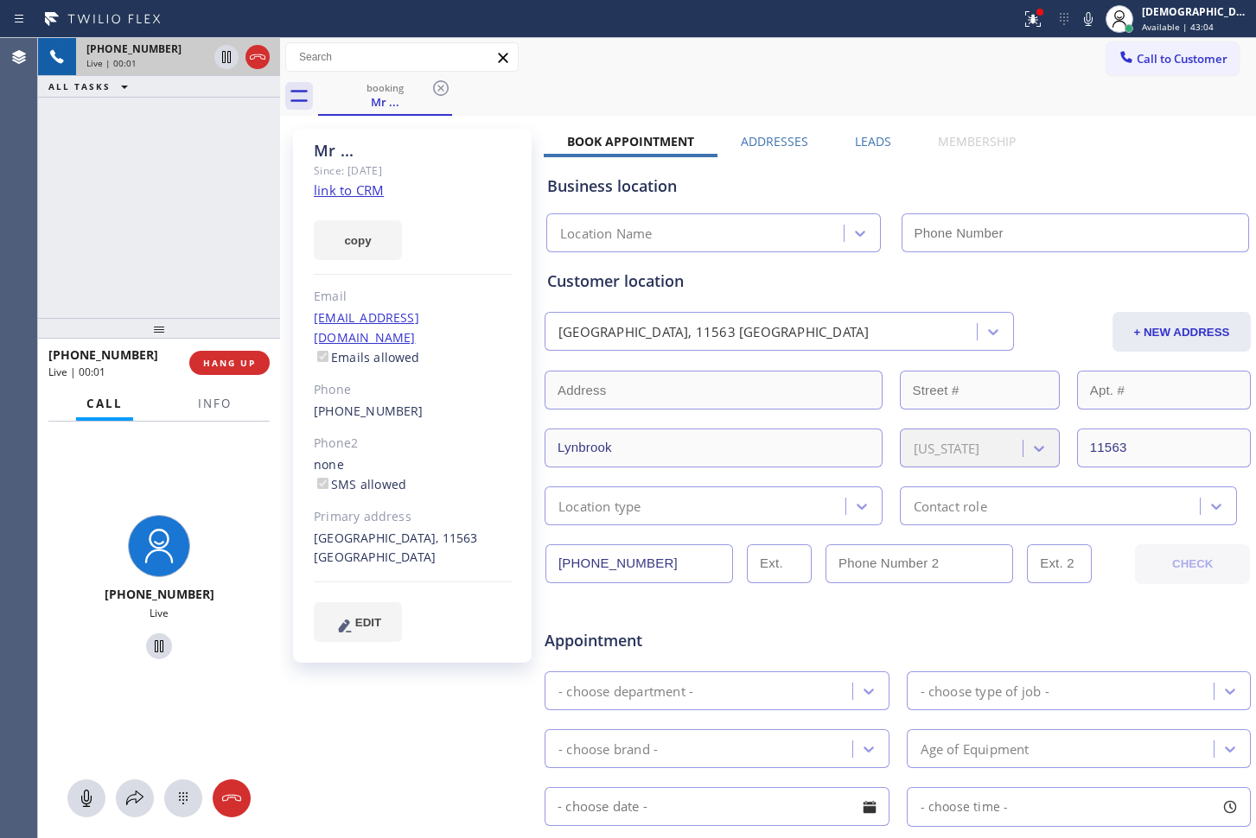
type input "[PHONE_NUMBER]"
click at [373, 185] on link "link to CRM" at bounding box center [349, 190] width 70 height 17
click at [253, 61] on icon at bounding box center [257, 57] width 21 height 21
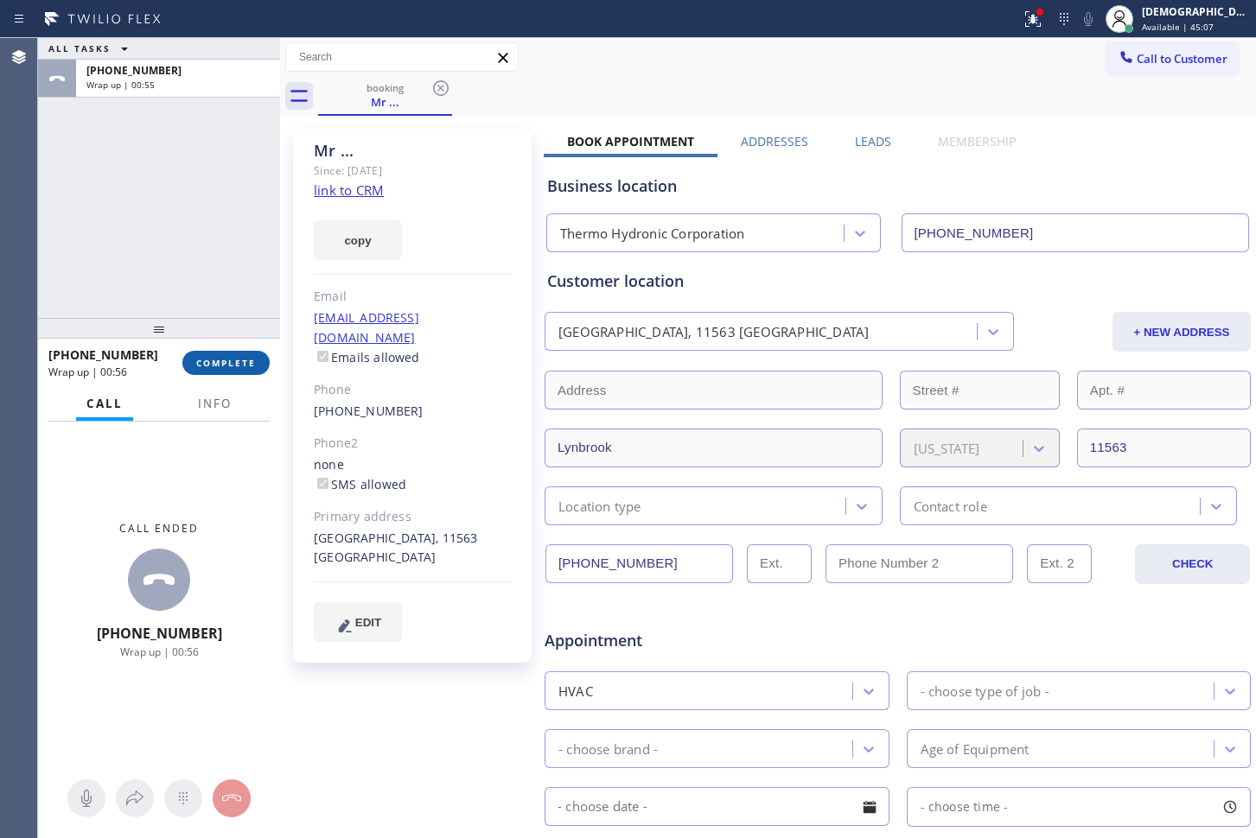
click at [205, 367] on span "COMPLETE" at bounding box center [226, 363] width 60 height 12
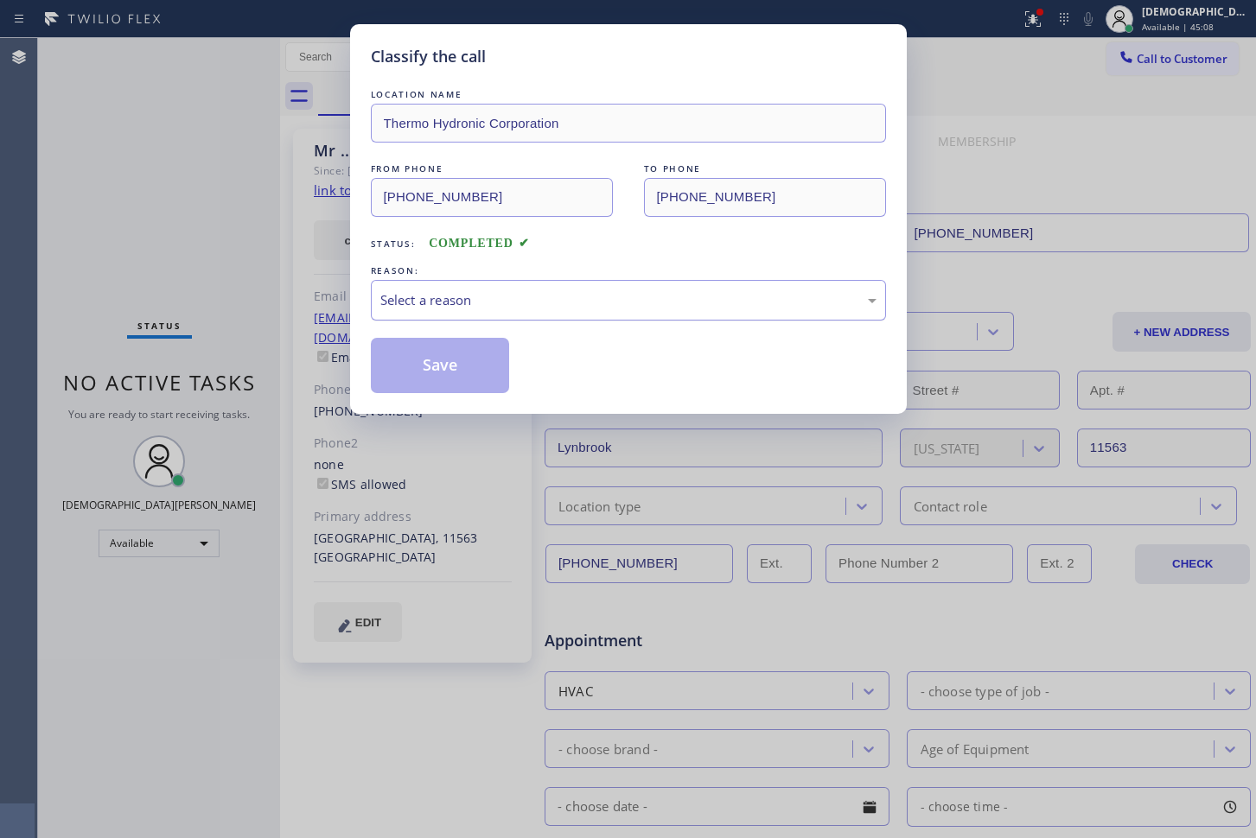
click at [629, 309] on div "Select a reason" at bounding box center [628, 300] width 496 height 20
click at [475, 368] on button "Save" at bounding box center [440, 365] width 139 height 55
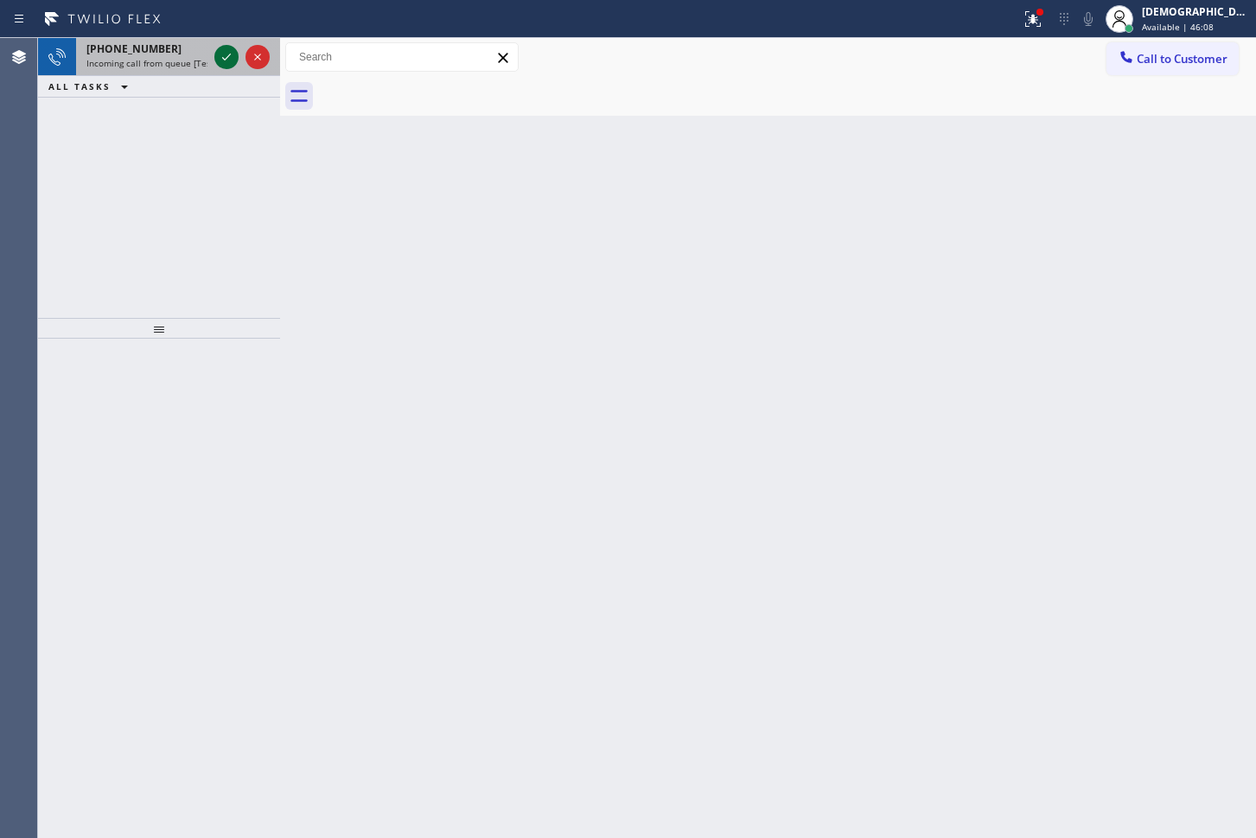
click at [217, 53] on icon at bounding box center [226, 57] width 21 height 21
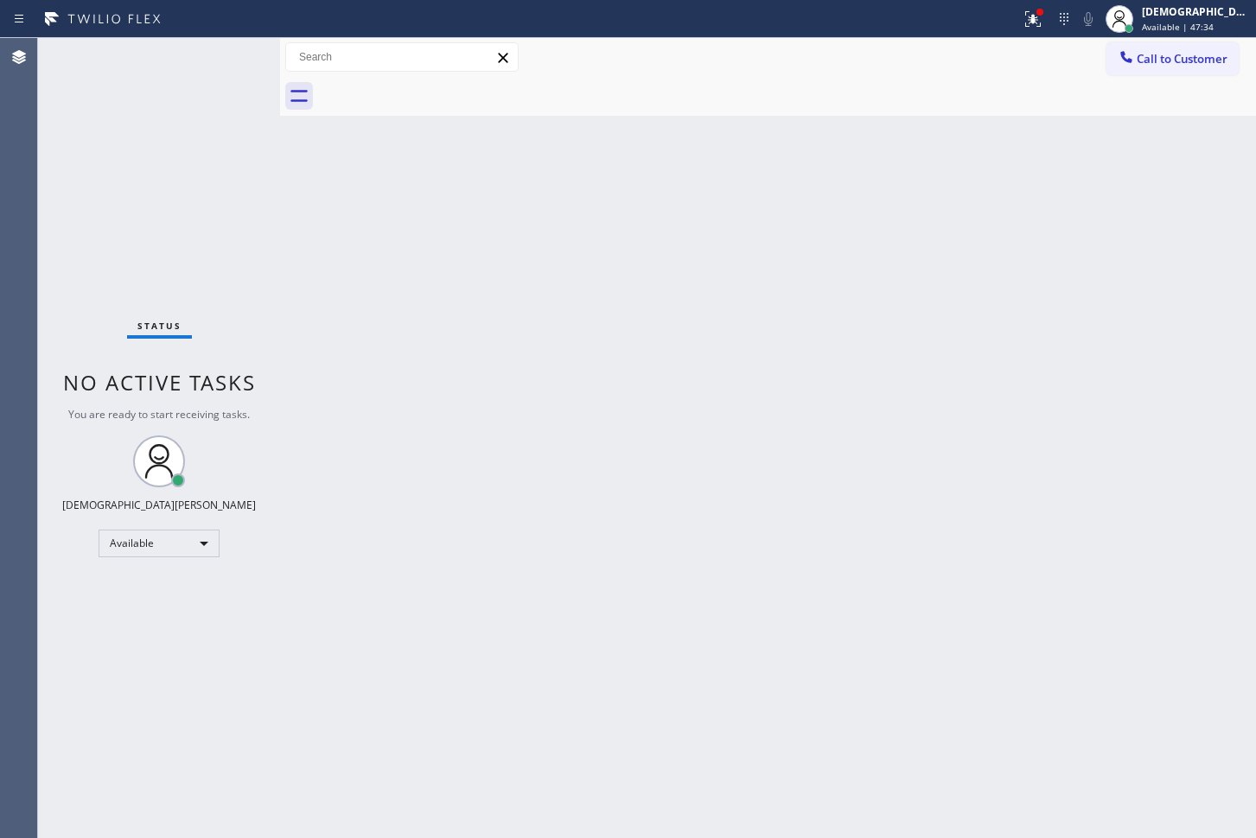
click at [217, 60] on div "Status No active tasks You are ready to start receiving tasks. Christian Cinco …" at bounding box center [159, 438] width 242 height 800
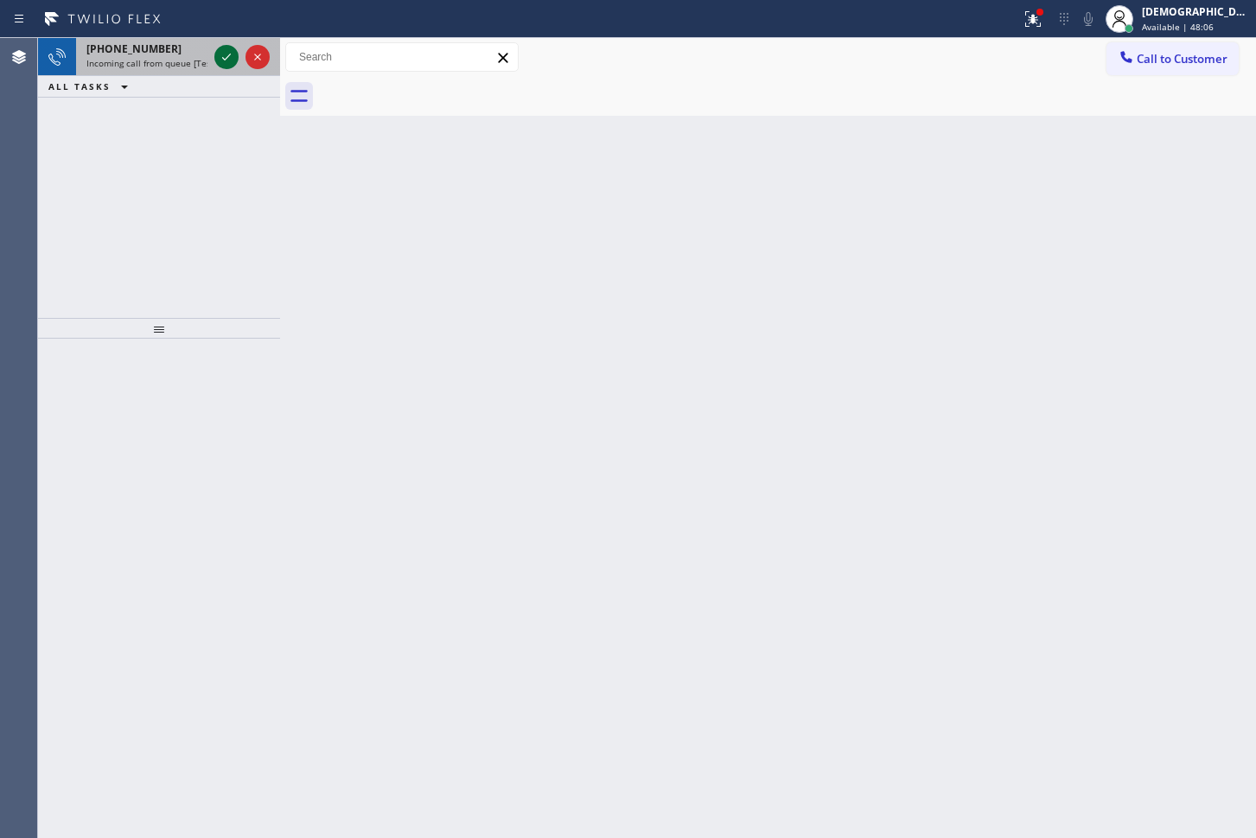
click at [223, 59] on icon at bounding box center [226, 57] width 21 height 21
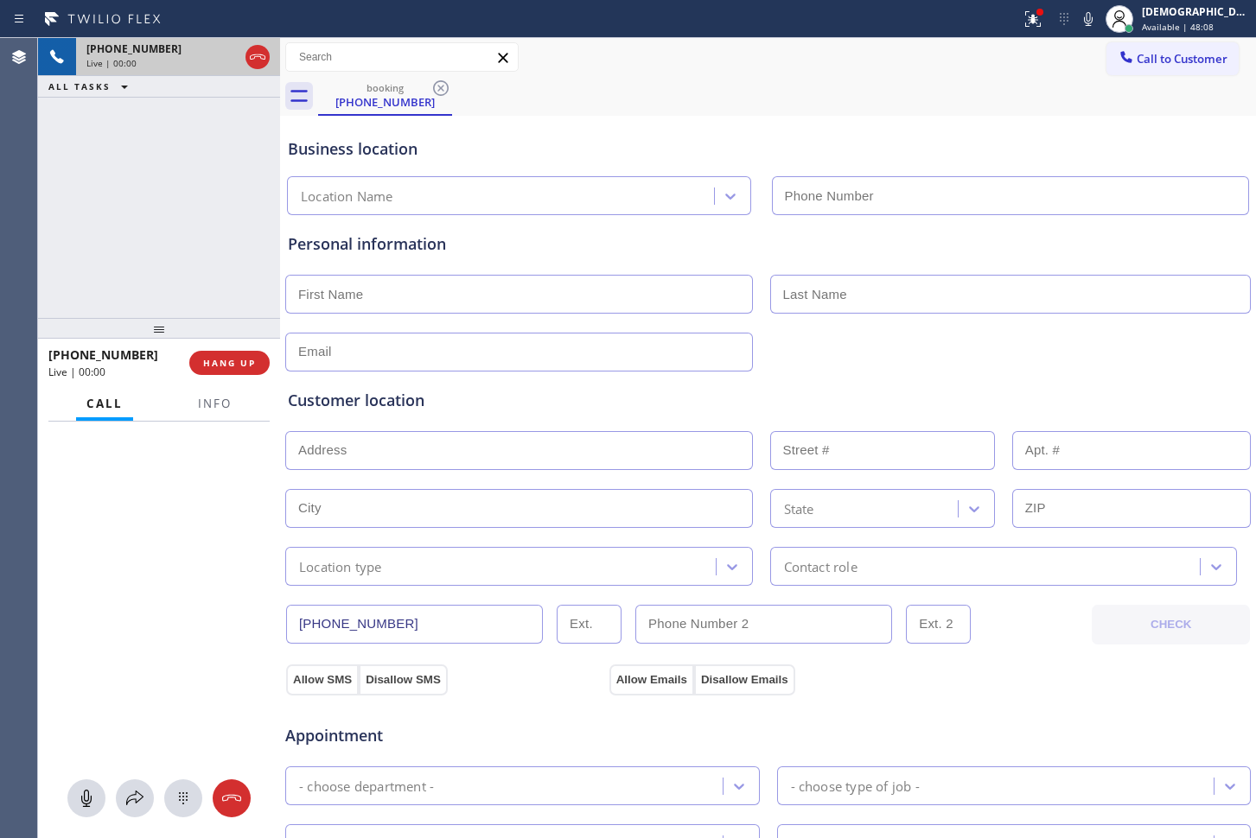
type input "[PHONE_NUMBER]"
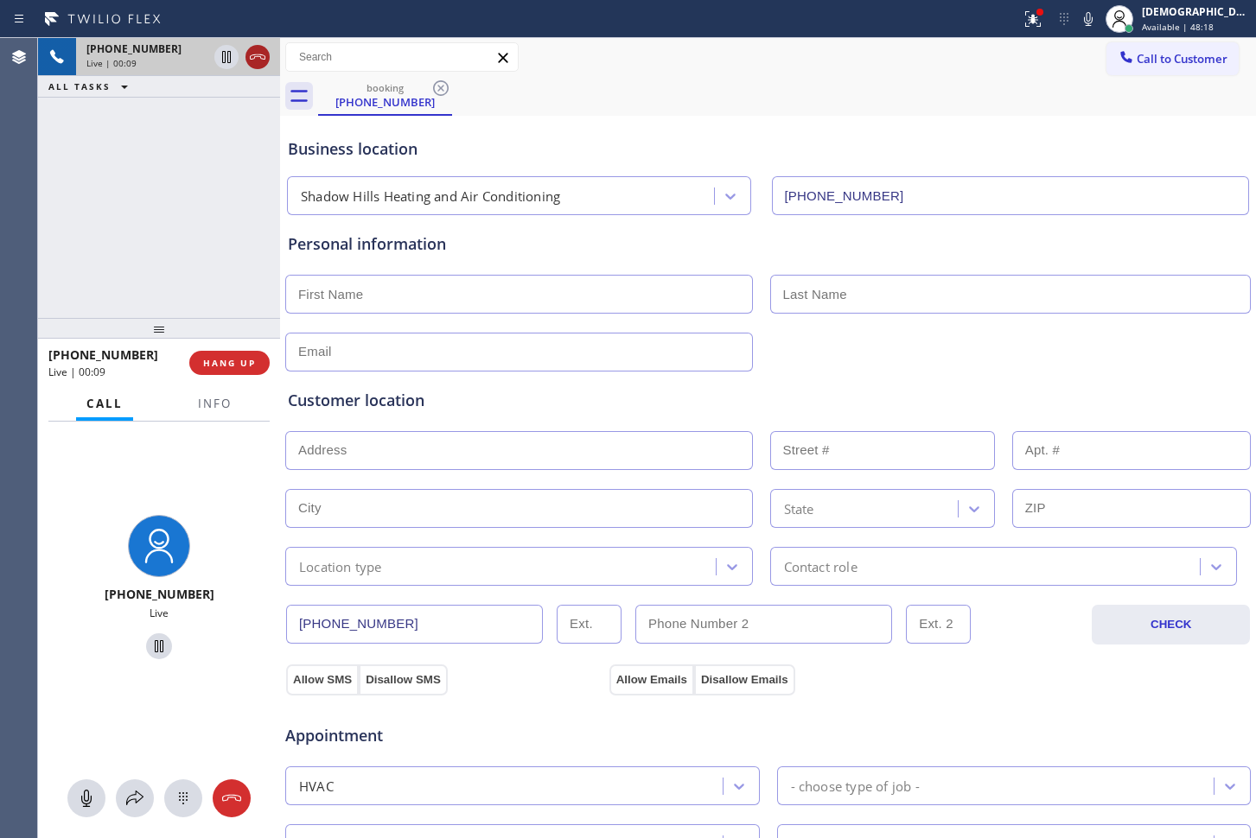
click at [251, 54] on icon at bounding box center [257, 57] width 21 height 21
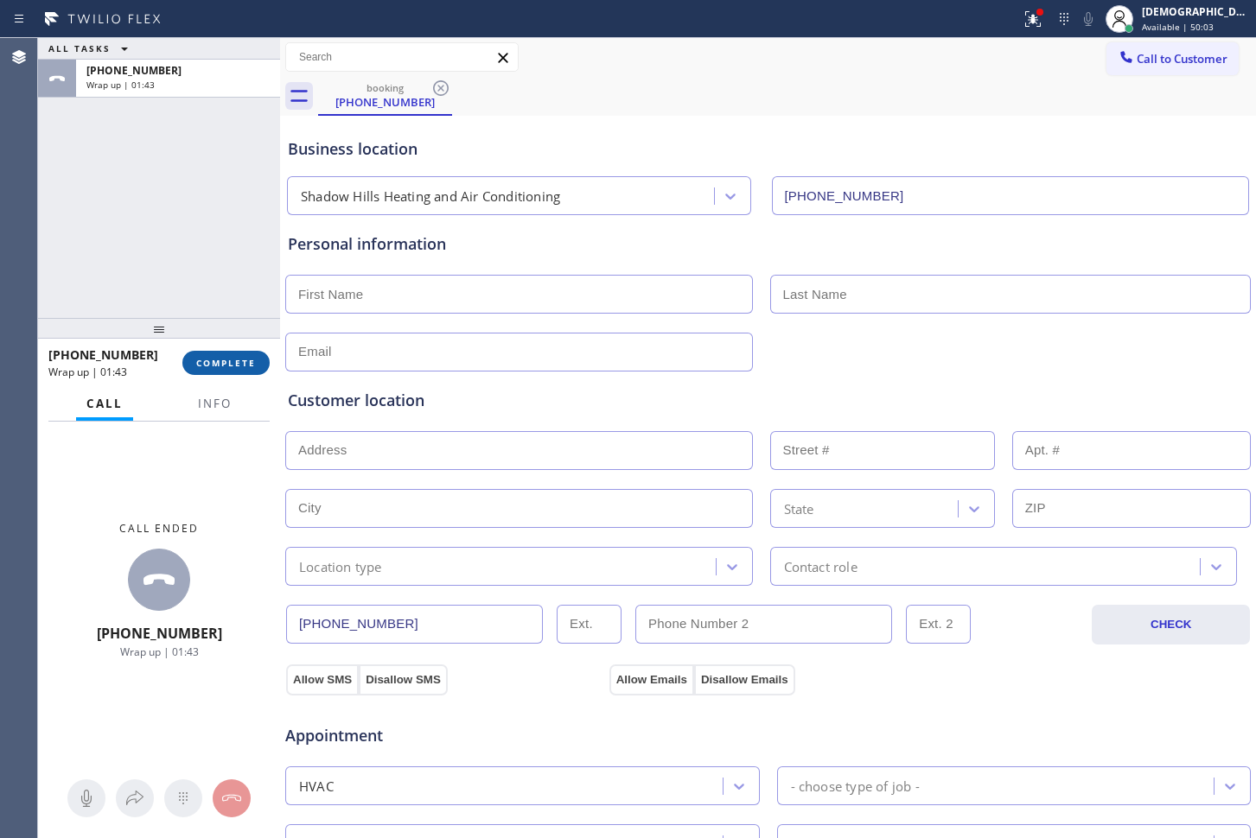
click at [231, 354] on button "COMPLETE" at bounding box center [225, 363] width 87 height 24
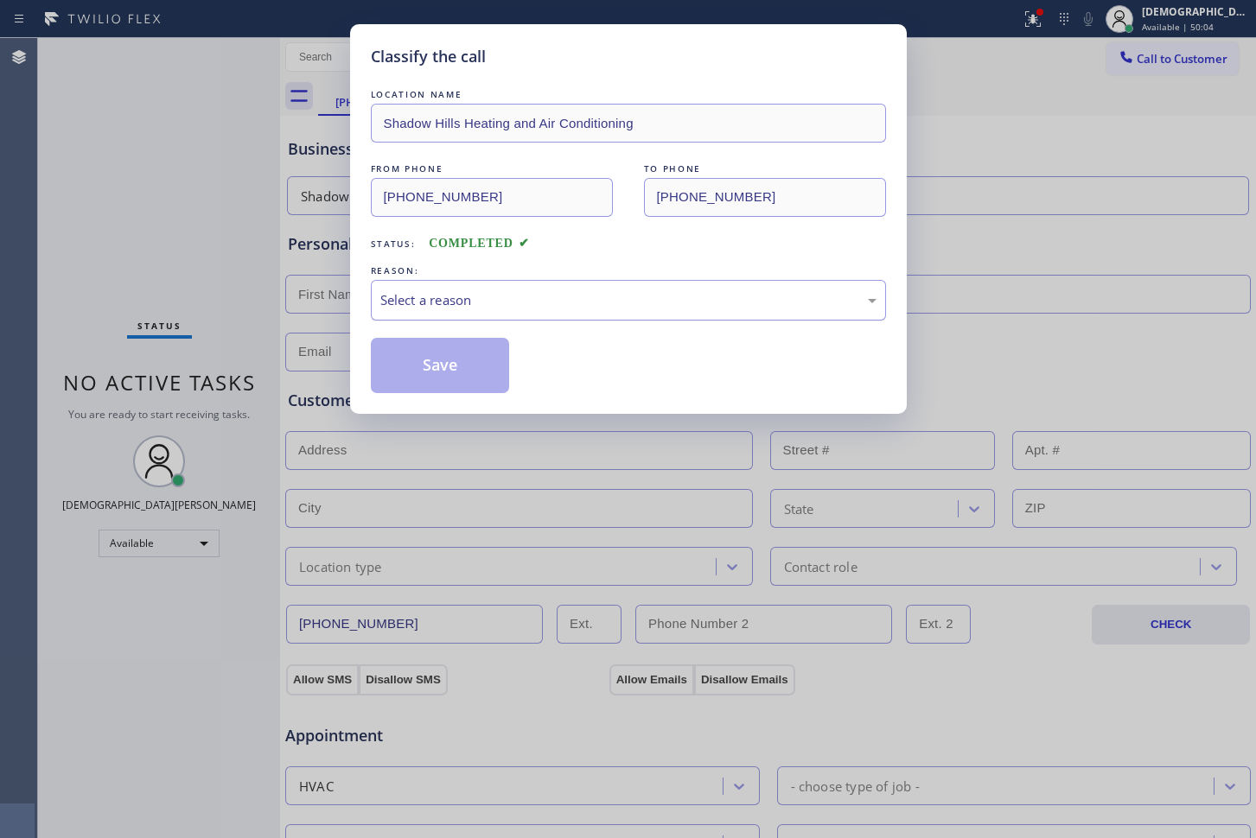
click at [369, 301] on div "Classify the call LOCATION NAME Shadow Hills Heating and Air Conditioning FROM …" at bounding box center [628, 219] width 557 height 390
click at [392, 309] on div "Select a reason" at bounding box center [628, 300] width 496 height 20
click at [387, 361] on button "Save" at bounding box center [440, 365] width 139 height 55
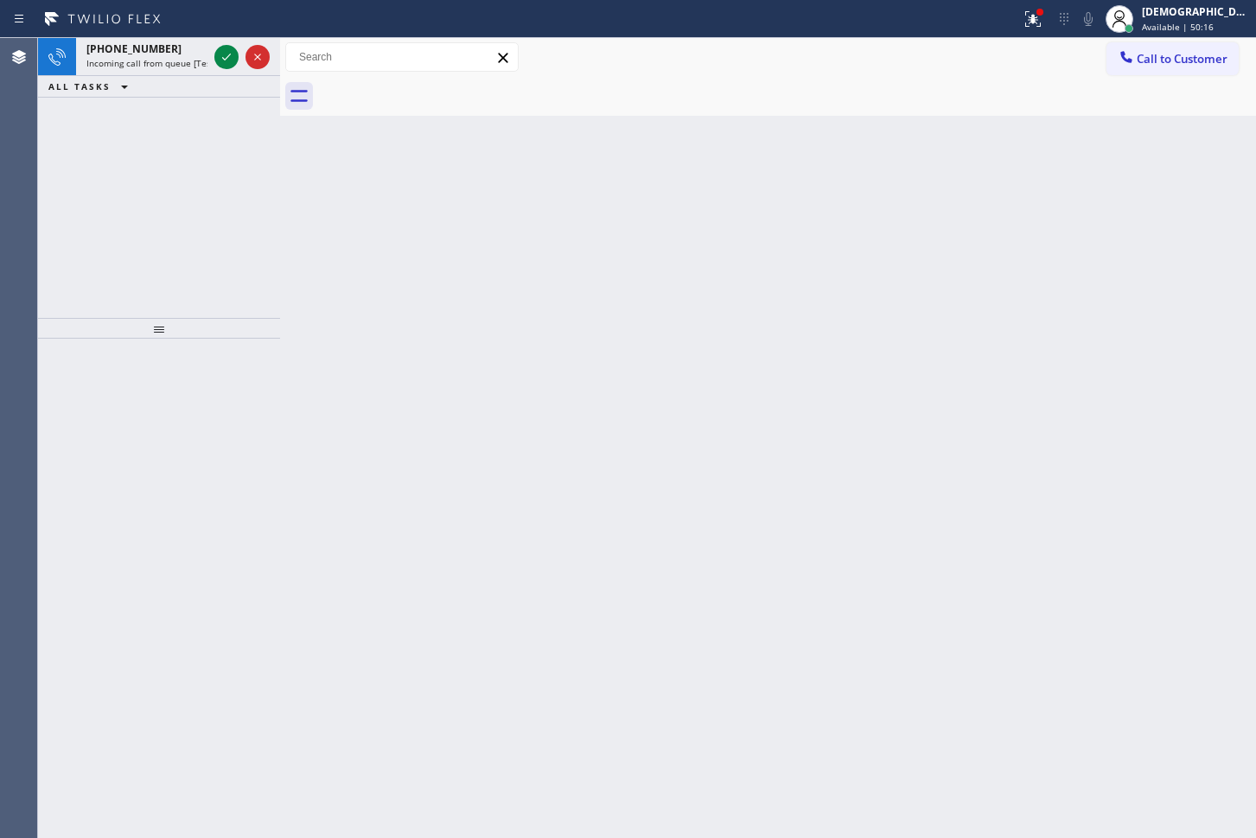
click at [68, 291] on div "[PHONE_NUMBER] Incoming call from queue [Test] All ALL TASKS ALL TASKS ACTIVE T…" at bounding box center [159, 178] width 242 height 280
click at [226, 55] on icon at bounding box center [226, 57] width 21 height 21
click at [227, 60] on icon at bounding box center [226, 57] width 21 height 21
click at [217, 58] on icon at bounding box center [226, 57] width 21 height 21
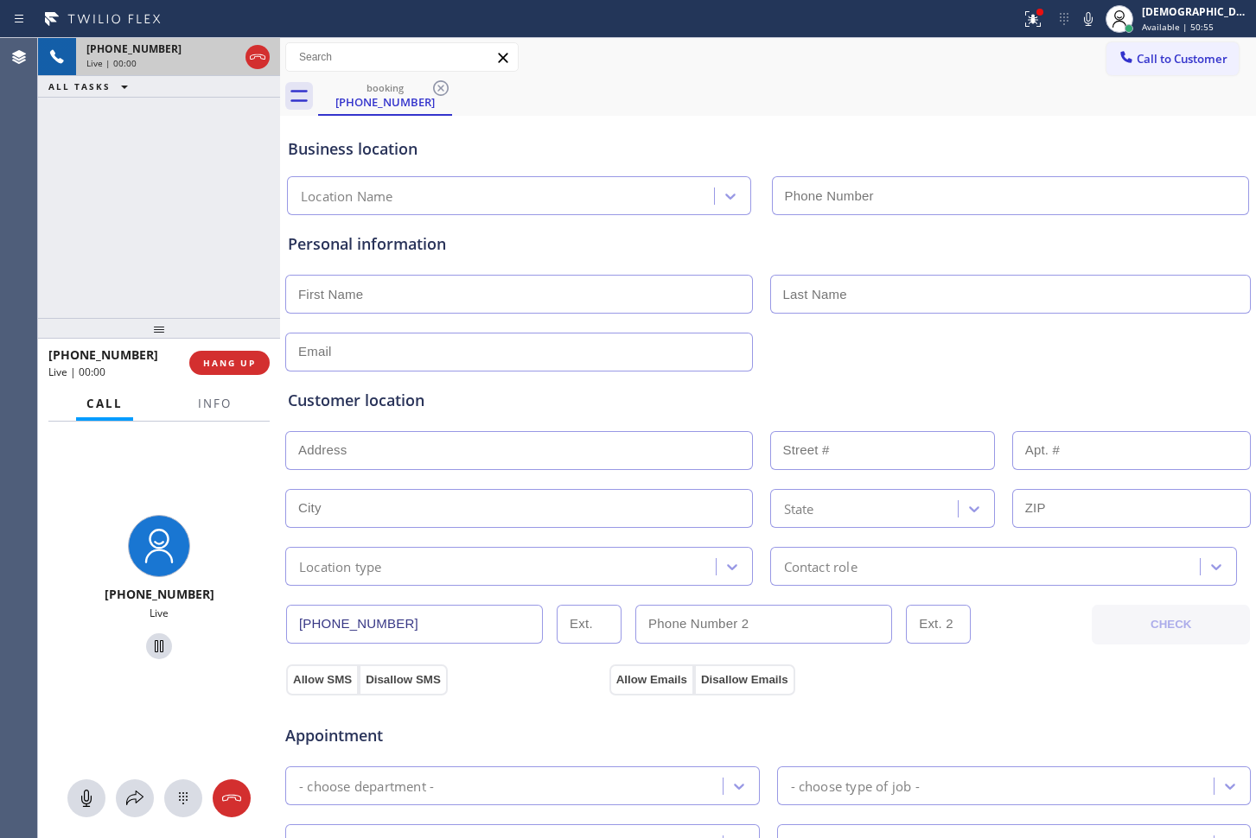
type input "[PHONE_NUMBER]"
click at [258, 64] on icon at bounding box center [257, 57] width 21 height 21
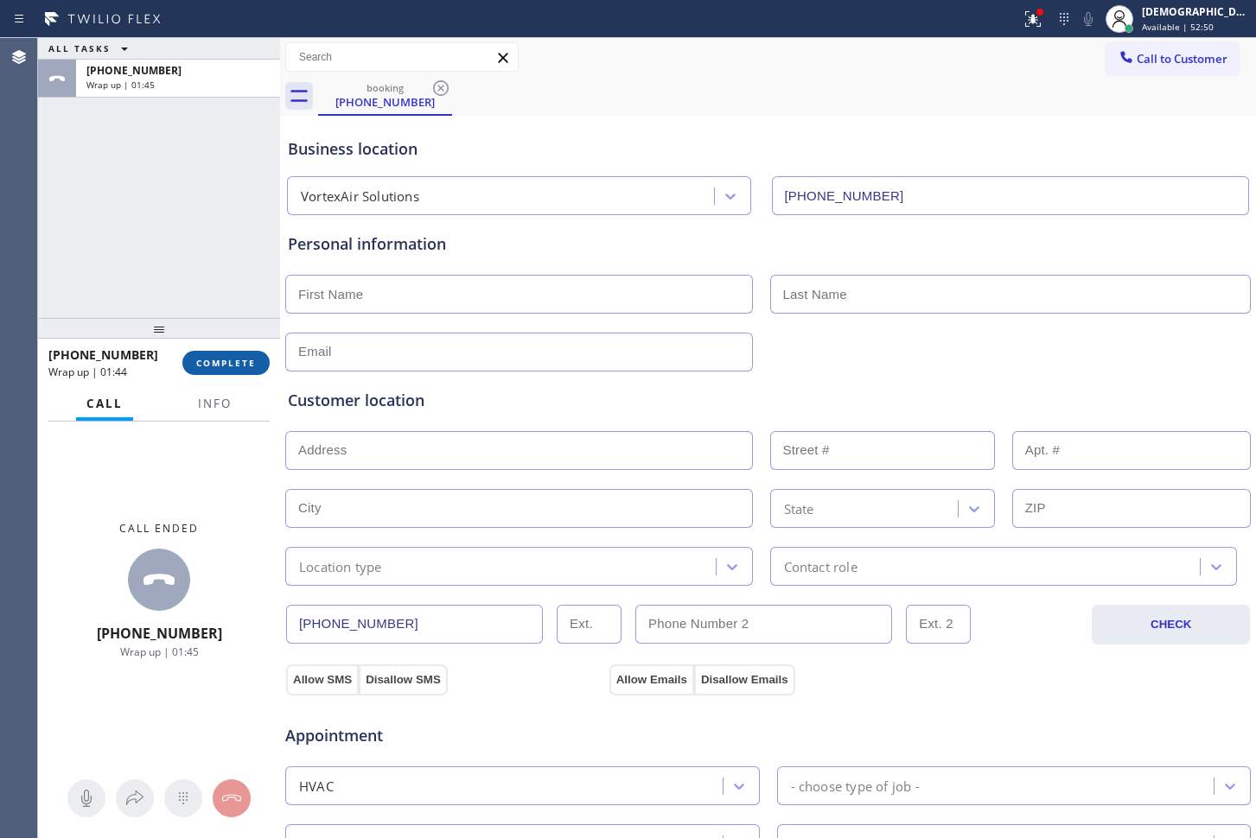
click at [233, 361] on span "COMPLETE" at bounding box center [226, 363] width 60 height 12
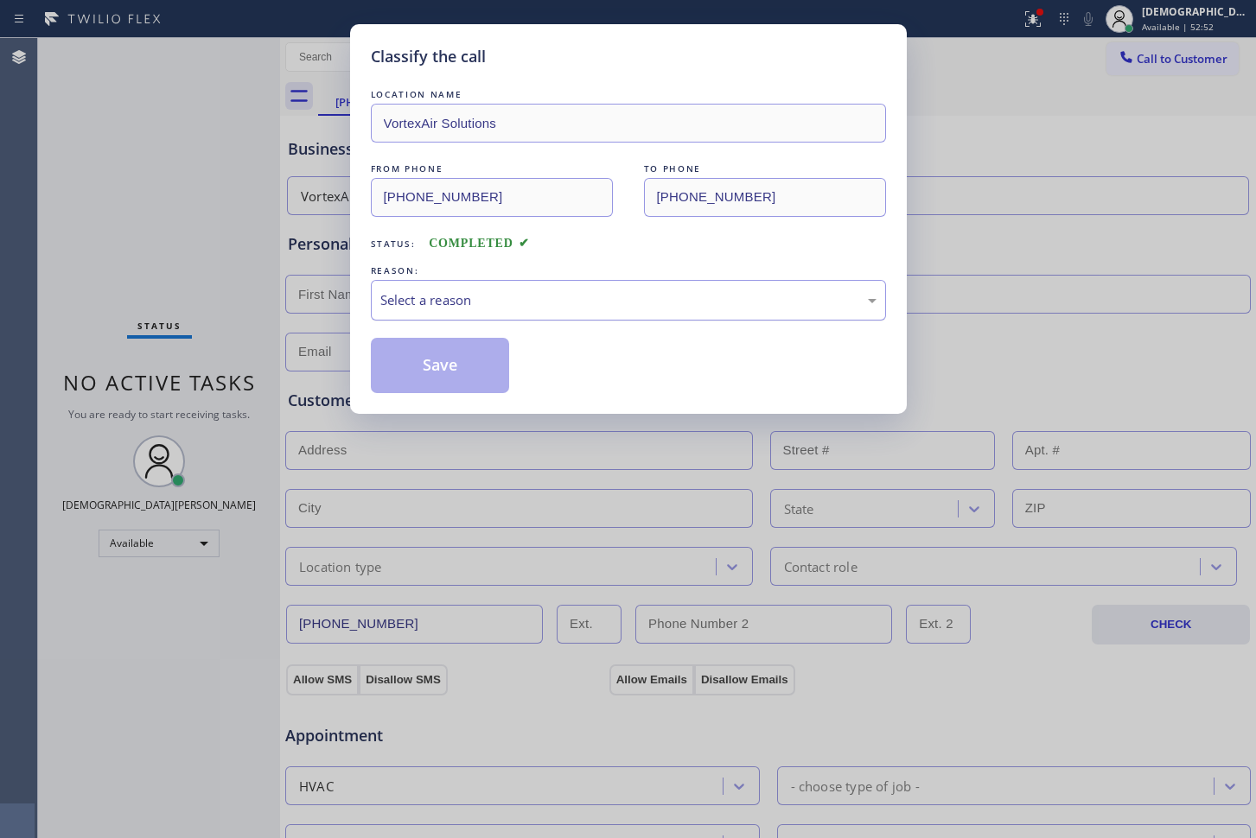
click at [406, 303] on div "Select a reason" at bounding box center [628, 300] width 496 height 20
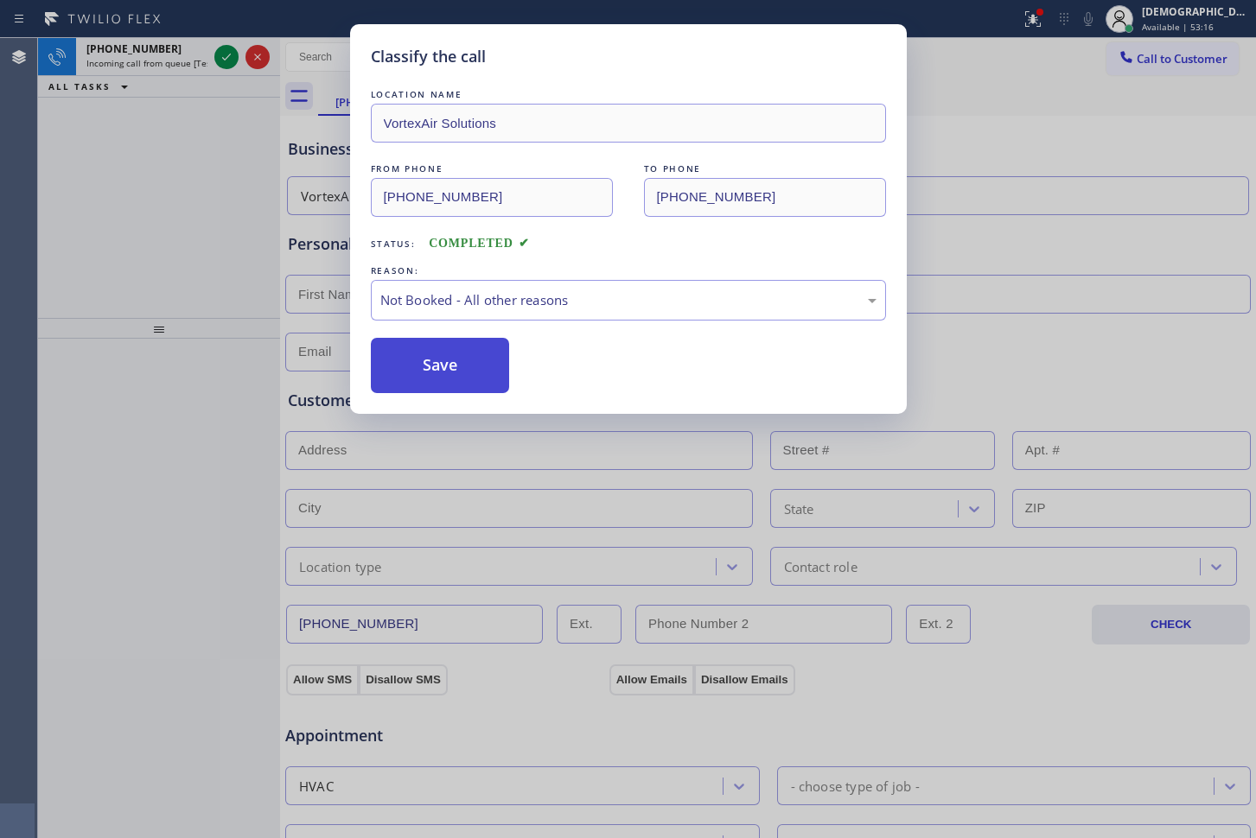
click at [502, 360] on button "Save" at bounding box center [440, 365] width 139 height 55
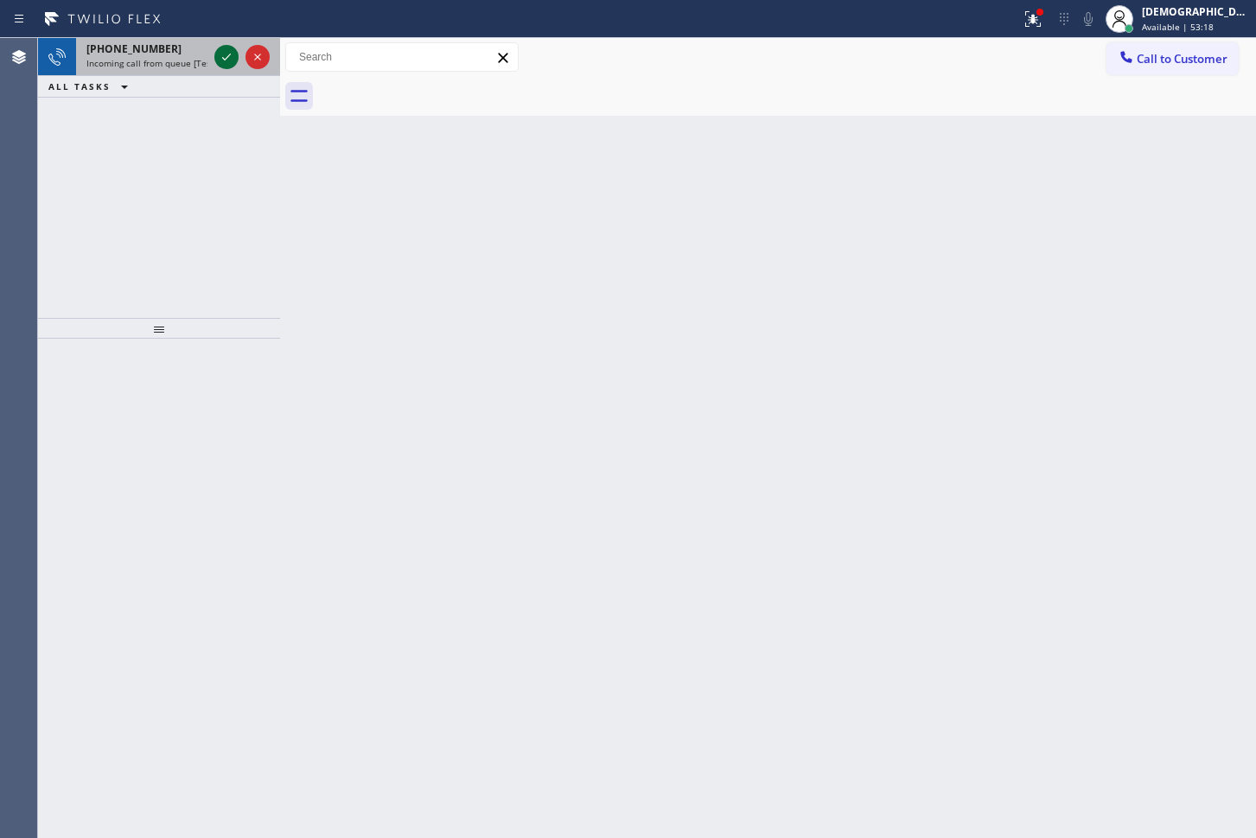
click at [226, 53] on icon at bounding box center [226, 57] width 21 height 21
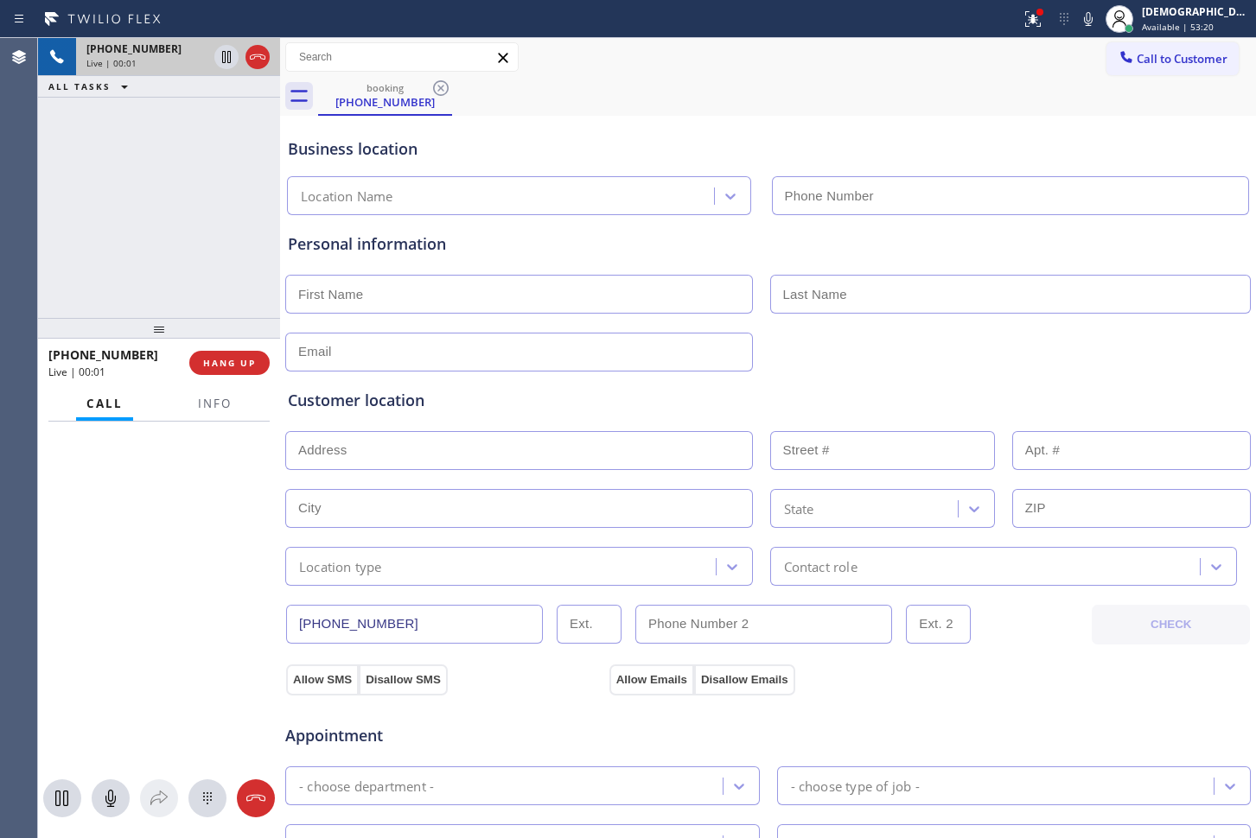
type input "[PHONE_NUMBER]"
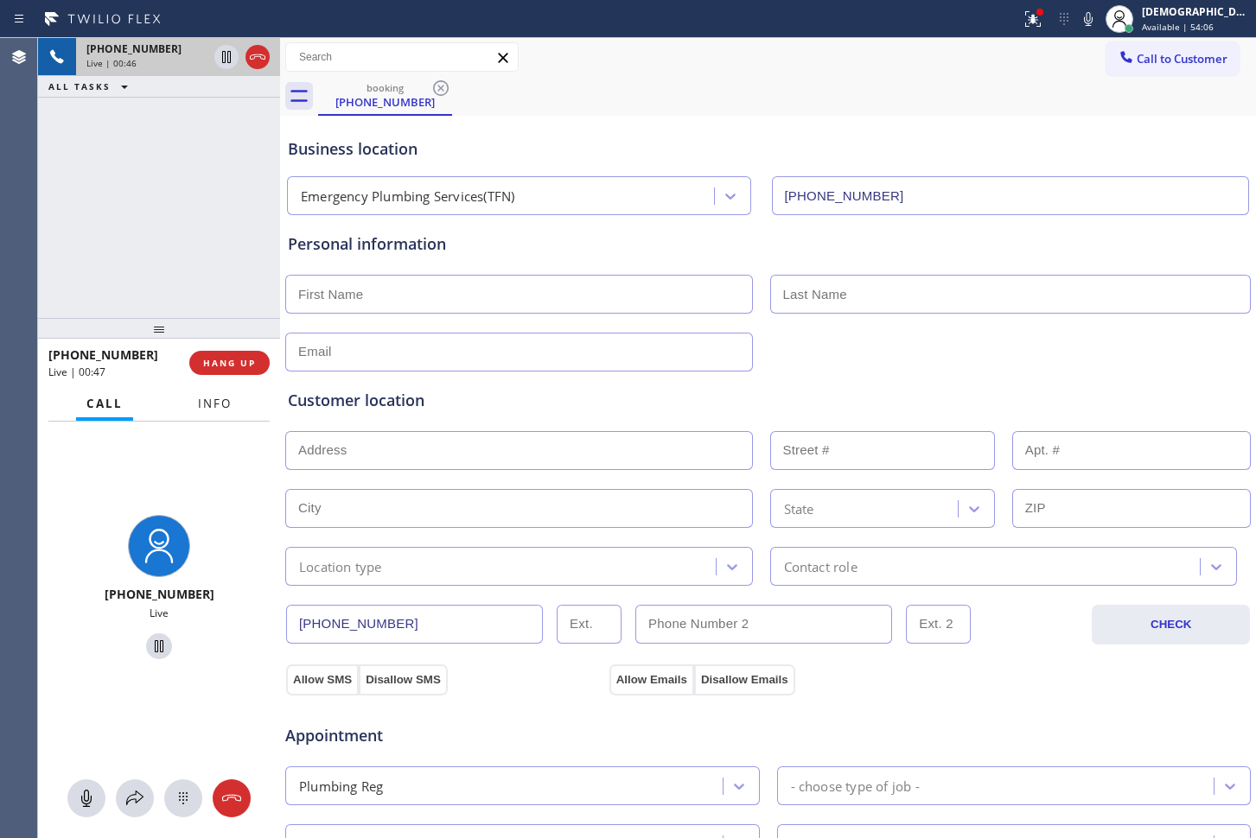
click at [206, 401] on span "Info" at bounding box center [215, 404] width 34 height 16
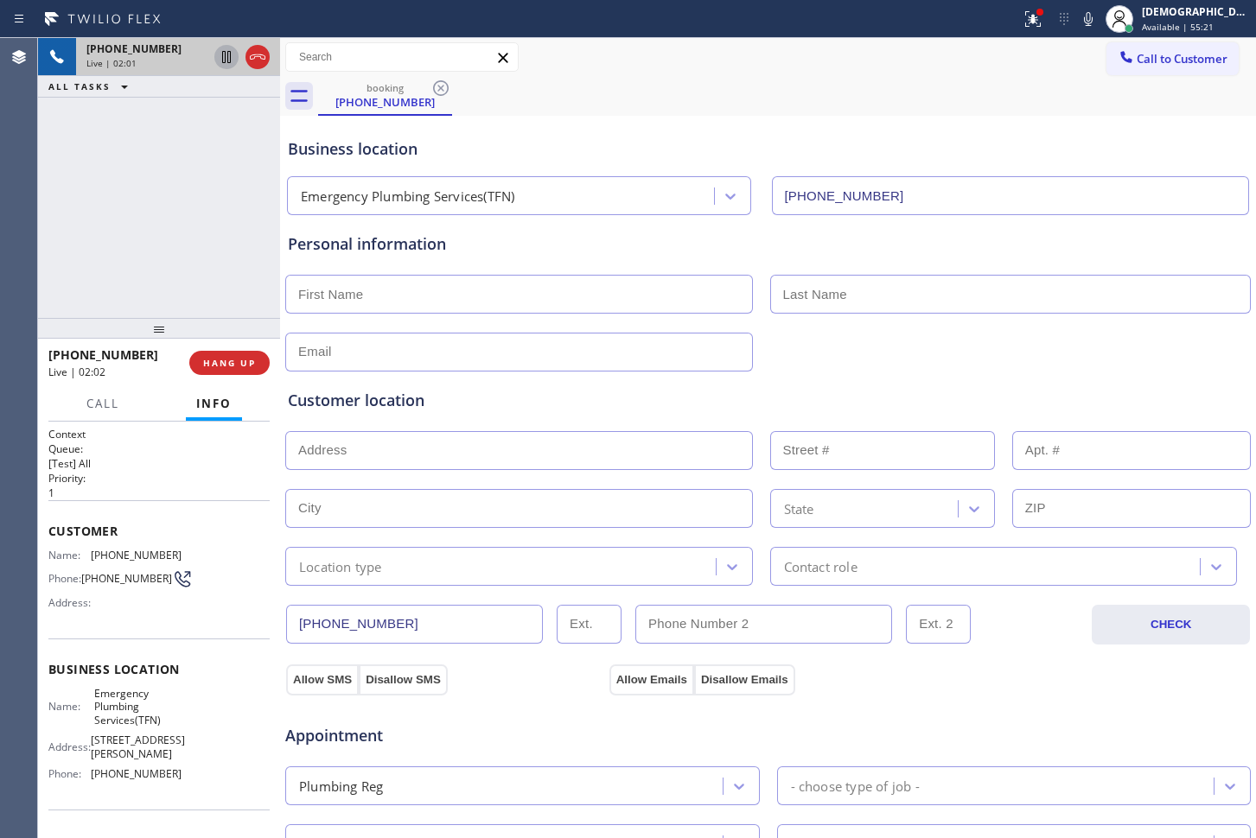
click at [232, 54] on icon at bounding box center [226, 57] width 21 height 21
click at [52, 141] on div "[PHONE_NUMBER] Live | 04:38 ALL TASKS ALL TASKS ACTIVE TASKS TASKS IN WRAP UP" at bounding box center [159, 178] width 242 height 280
click at [221, 54] on icon at bounding box center [226, 57] width 21 height 21
click at [39, 123] on div "[PHONE_NUMBER] Live | 06:11 ALL TASKS ALL TASKS ACTIVE TASKS TASKS IN WRAP UP" at bounding box center [159, 178] width 242 height 280
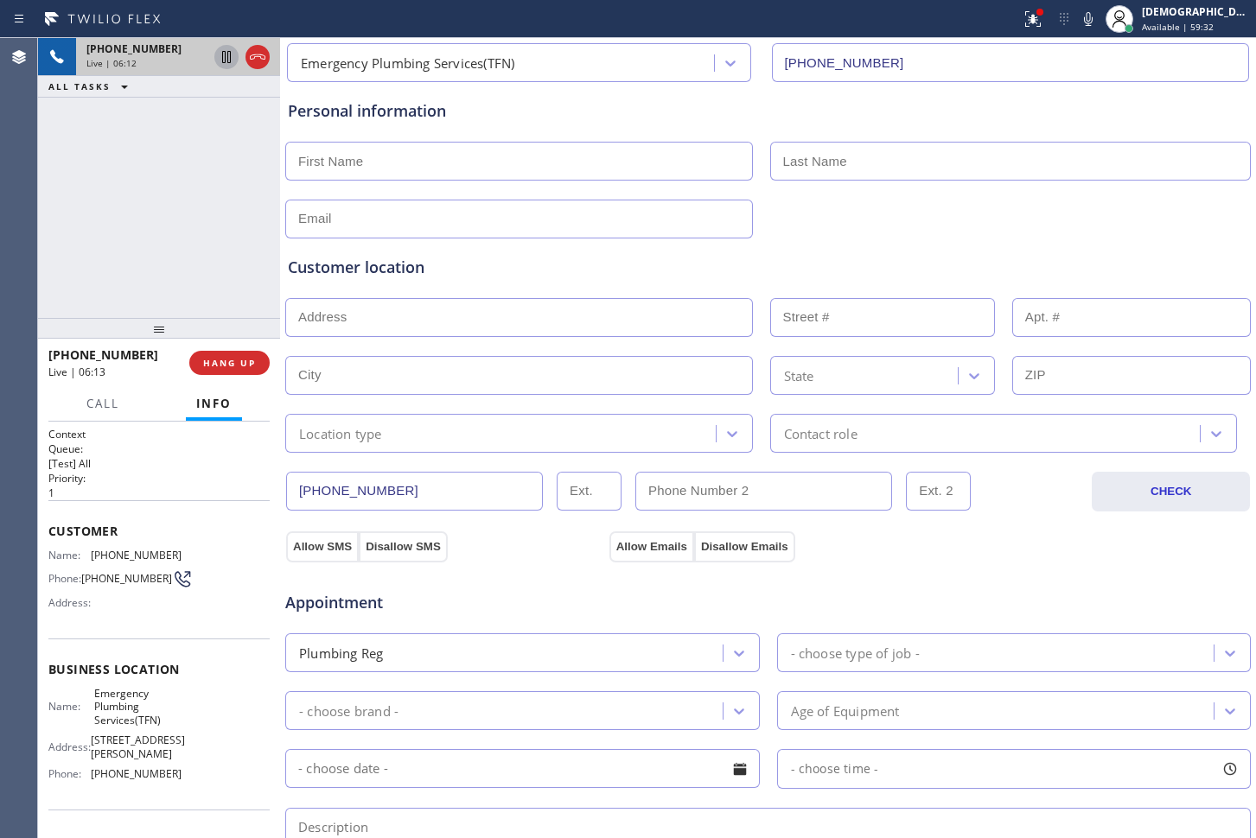
scroll to position [216, 0]
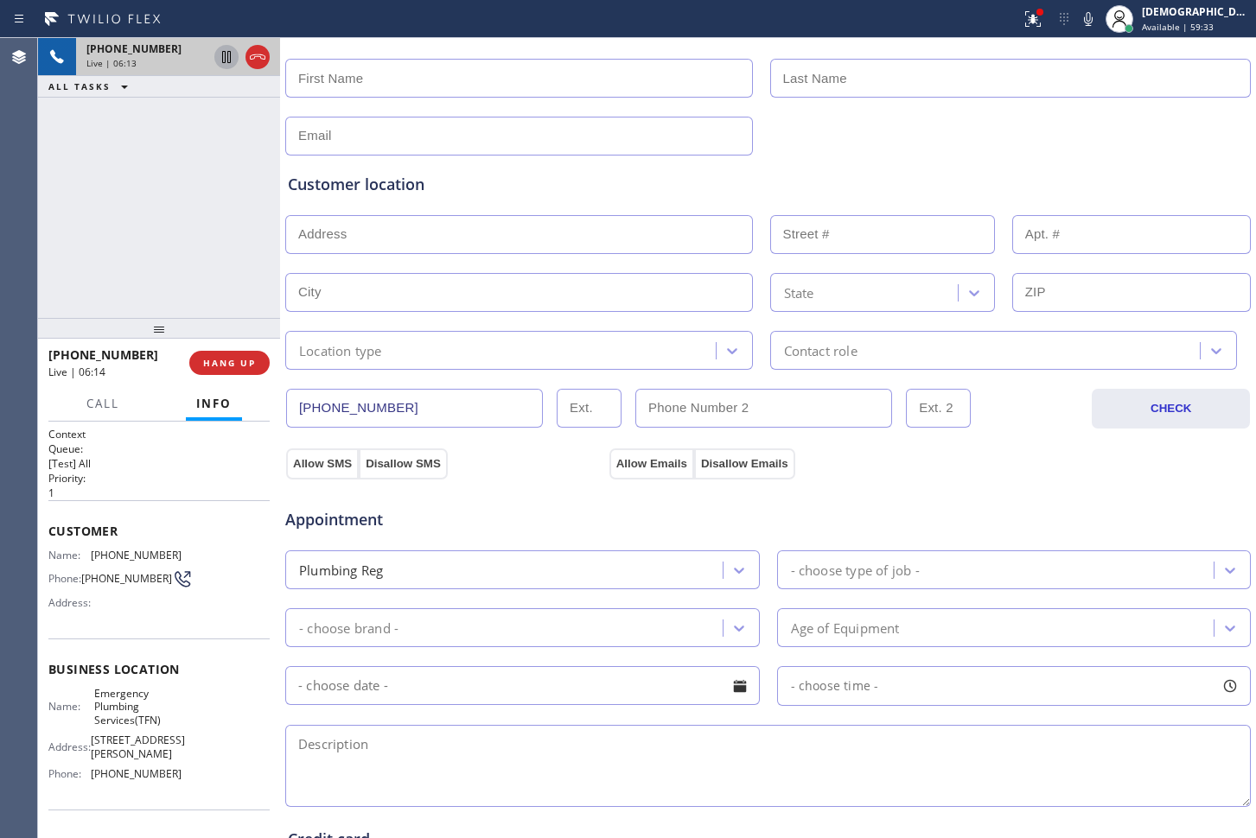
drag, startPoint x: 333, startPoint y: 405, endPoint x: 257, endPoint y: 405, distance: 76.1
click at [257, 405] on div "[PHONE_NUMBER] Live | 06:13 ALL TASKS ALL TASKS ACTIVE TASKS TASKS IN WRAP UP […" at bounding box center [647, 438] width 1218 height 800
click at [48, 143] on div "[PHONE_NUMBER] Live | 09:28 ALL TASKS ALL TASKS ACTIVE TASKS TASKS IN WRAP UP" at bounding box center [159, 178] width 242 height 280
click at [256, 55] on icon at bounding box center [257, 57] width 21 height 21
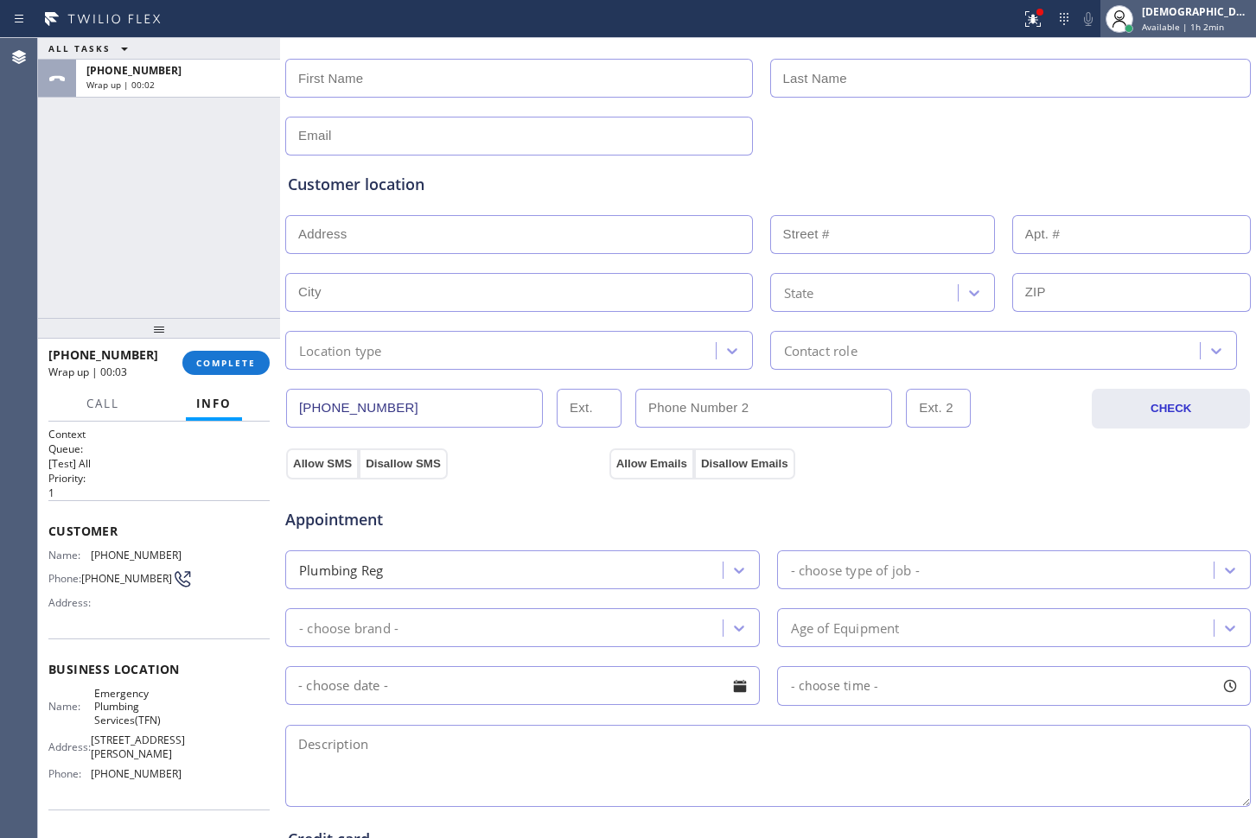
click at [1204, 31] on span "Available | 1h 2min" at bounding box center [1183, 27] width 82 height 12
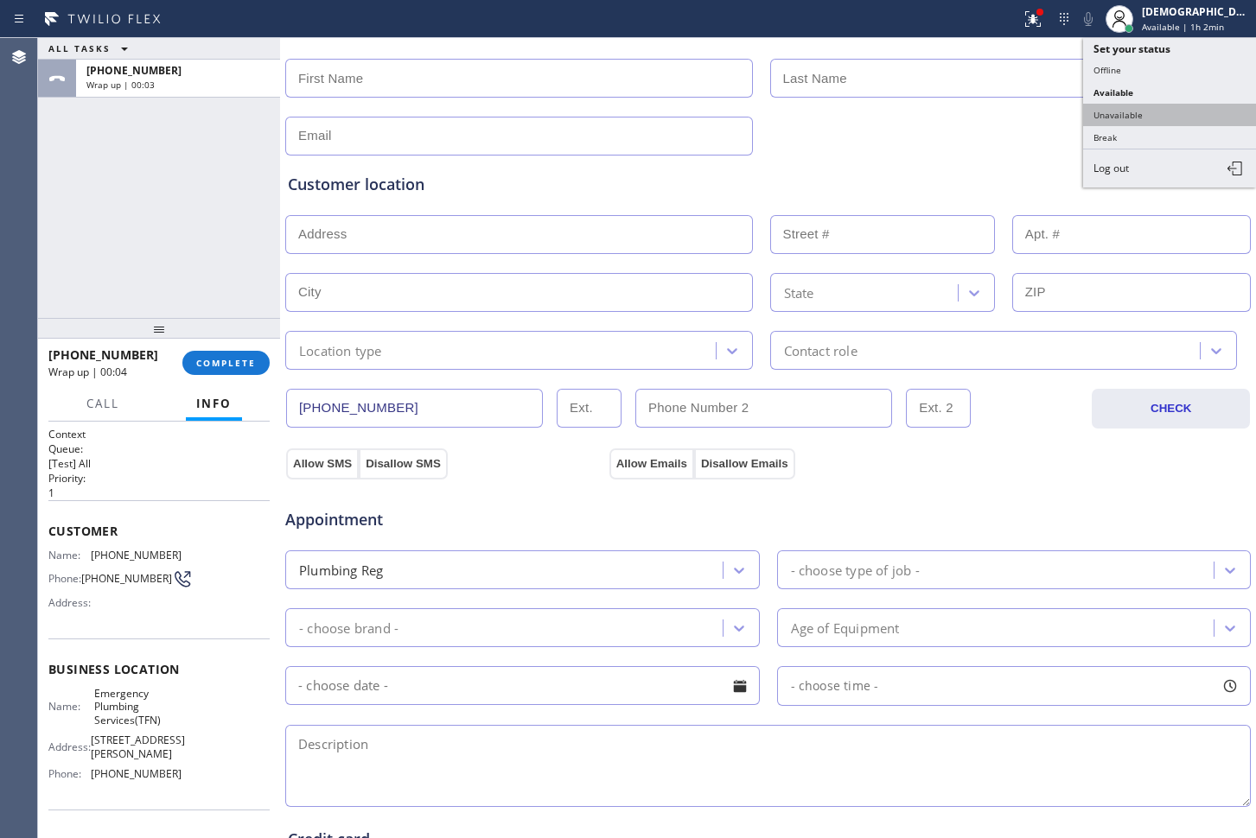
click at [1176, 104] on button "Unavailable" at bounding box center [1169, 115] width 173 height 22
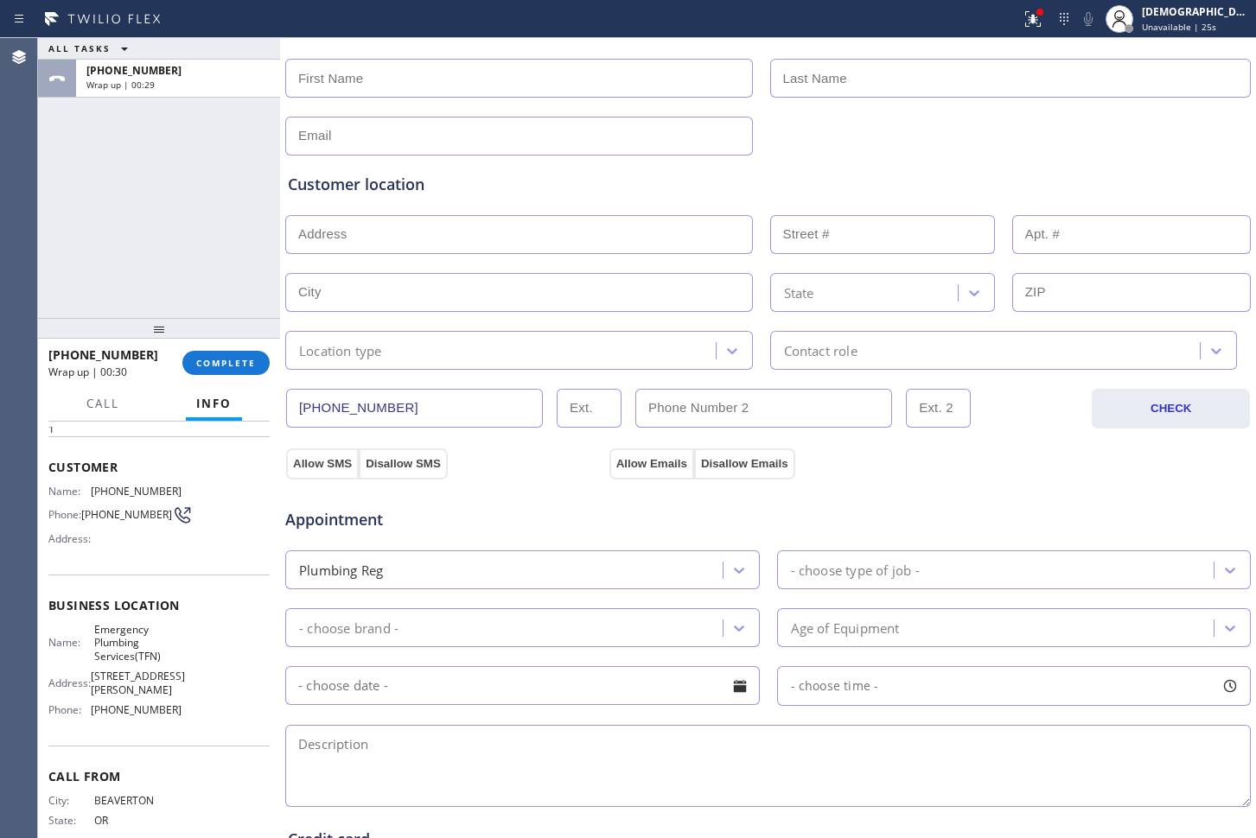
scroll to position [99, 0]
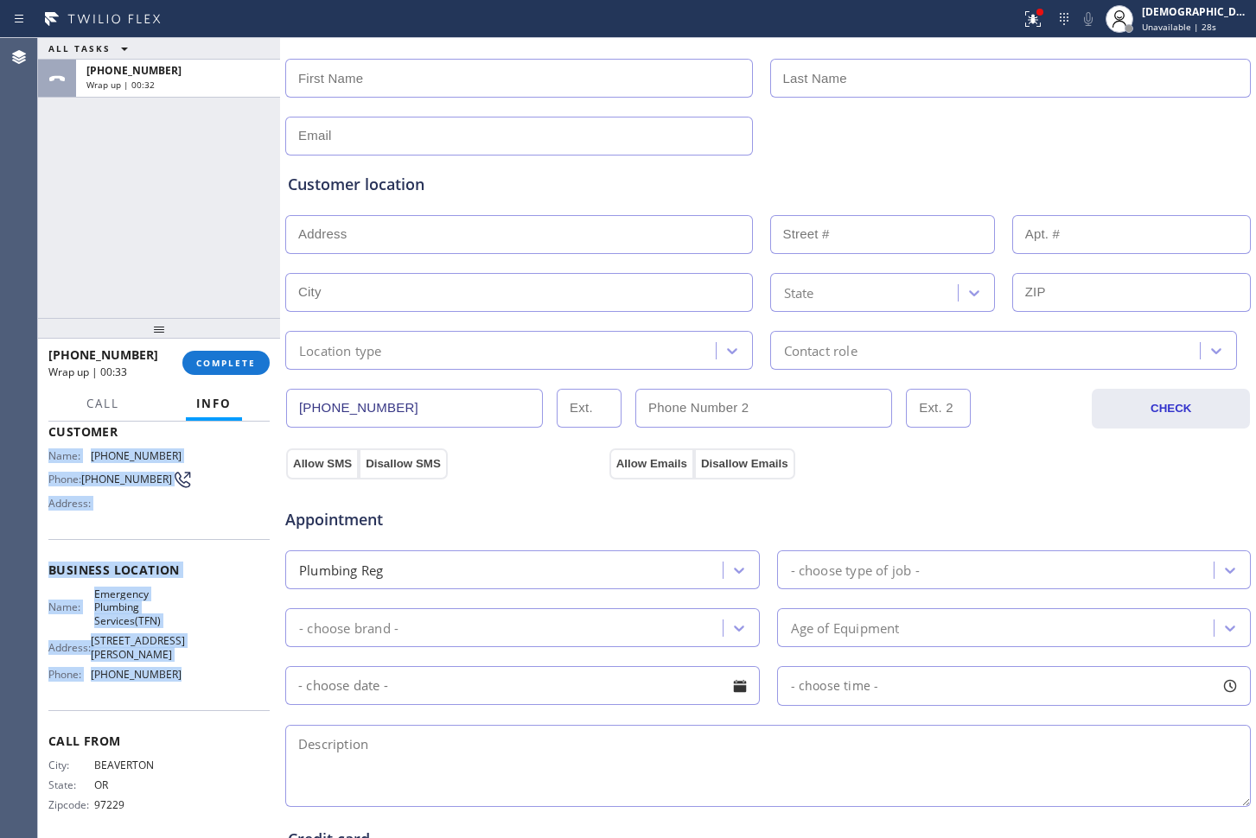
drag, startPoint x: 175, startPoint y: 648, endPoint x: 42, endPoint y: 464, distance: 227.2
click at [42, 464] on div "Context Queue: [Test] All Priority: 1 Customer Name: [PHONE_NUMBER] Phone: [PHO…" at bounding box center [159, 630] width 242 height 417
copy div "Name: [PHONE_NUMBER] Phone: [PHONE_NUMBER] Address: Business location Name: Eme…"
click at [1015, 163] on div "Customer location >> ADD NEW ADDRESS << + NEW ADDRESS State Location type Conta…" at bounding box center [767, 263] width 967 height 214
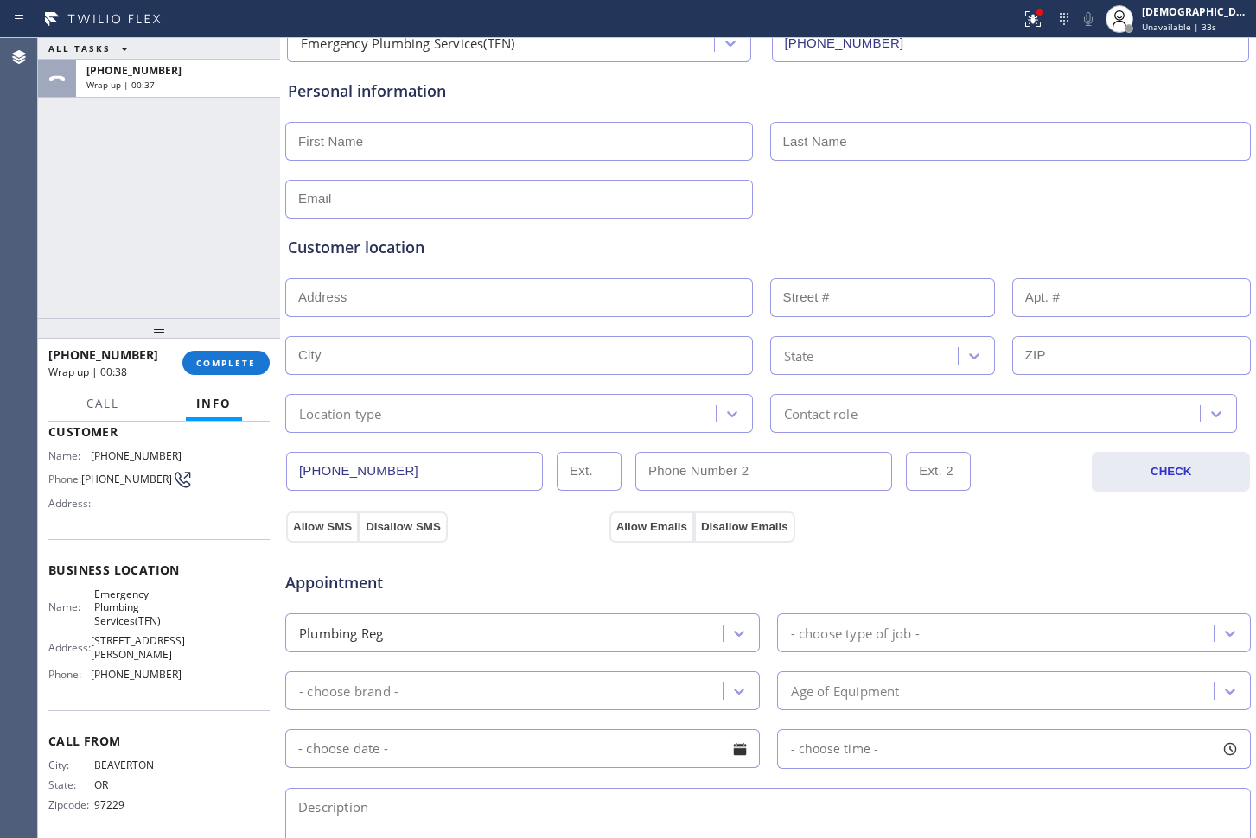
scroll to position [0, 0]
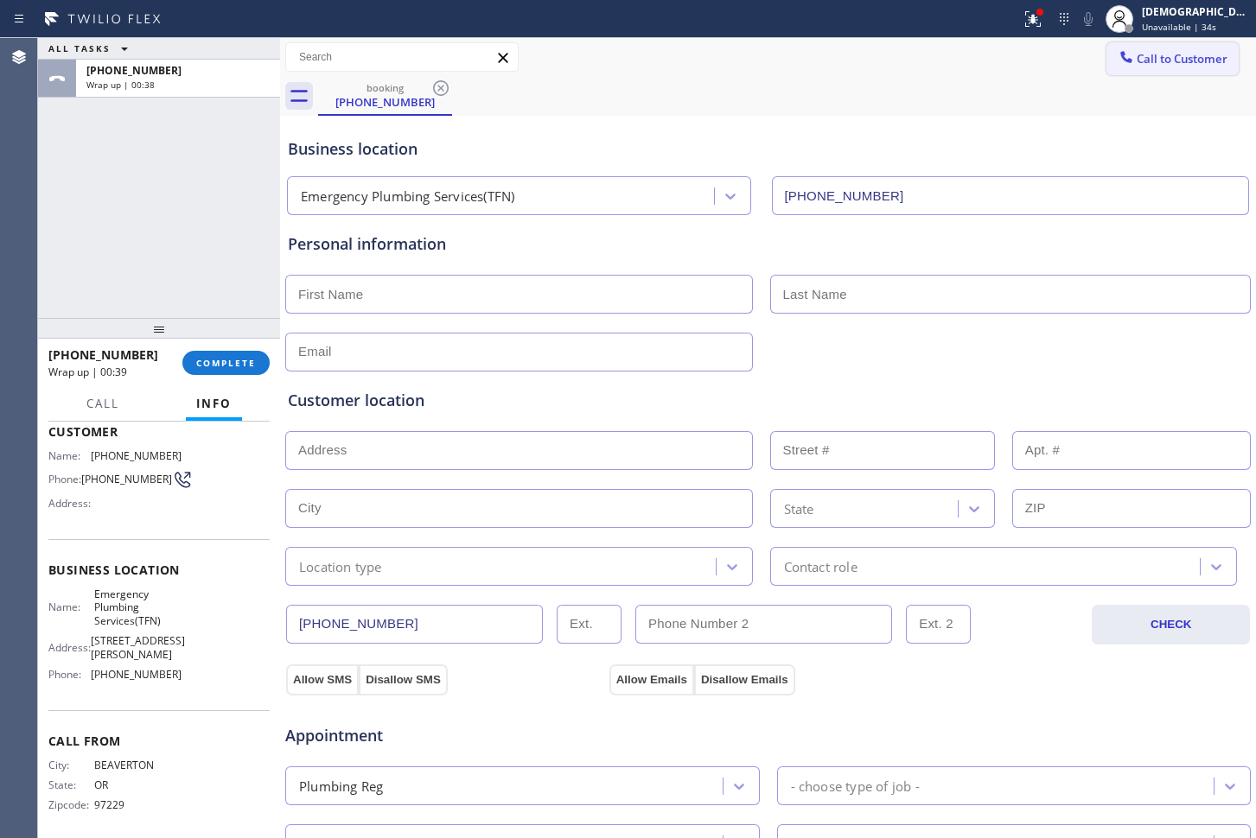
click at [1148, 59] on span "Call to Customer" at bounding box center [1182, 59] width 91 height 16
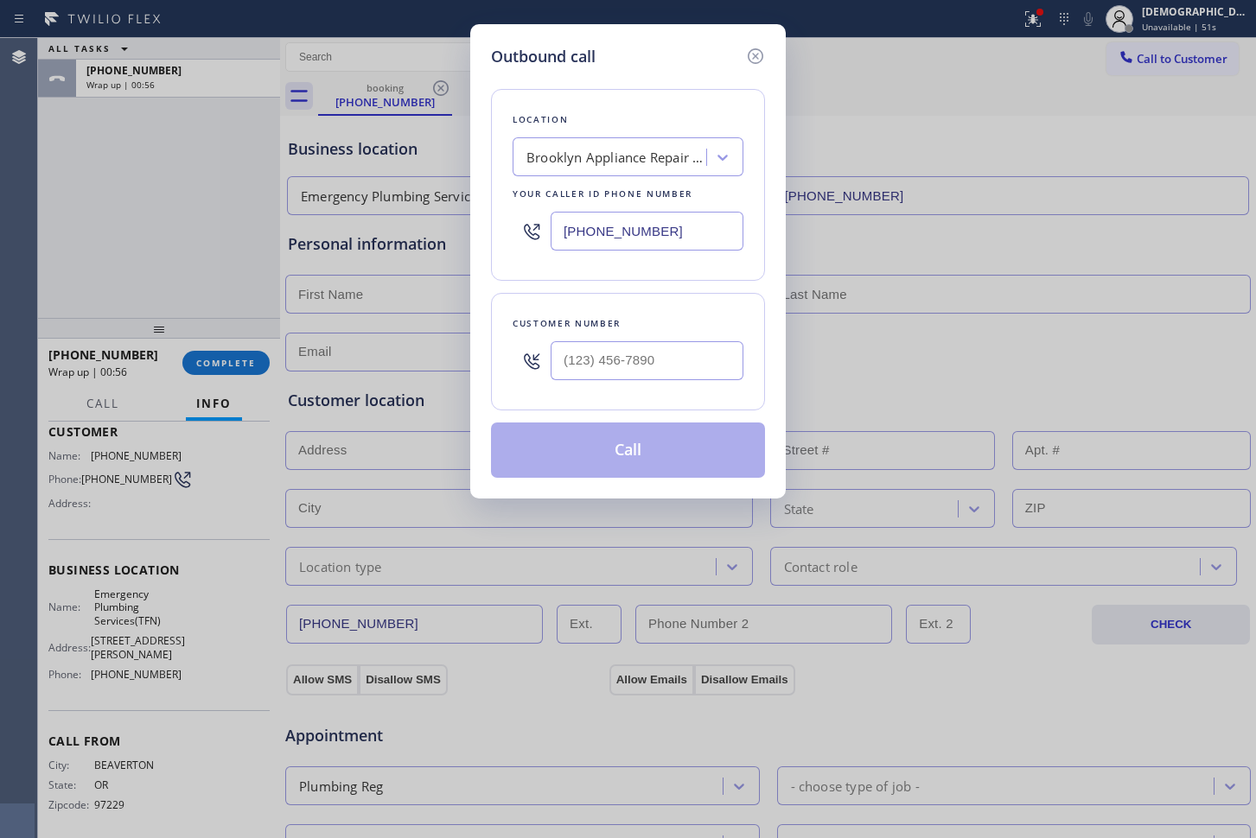
click at [649, 235] on input "[PHONE_NUMBER]" at bounding box center [647, 231] width 193 height 39
paste input "877) 786-0677"
type input "[PHONE_NUMBER]"
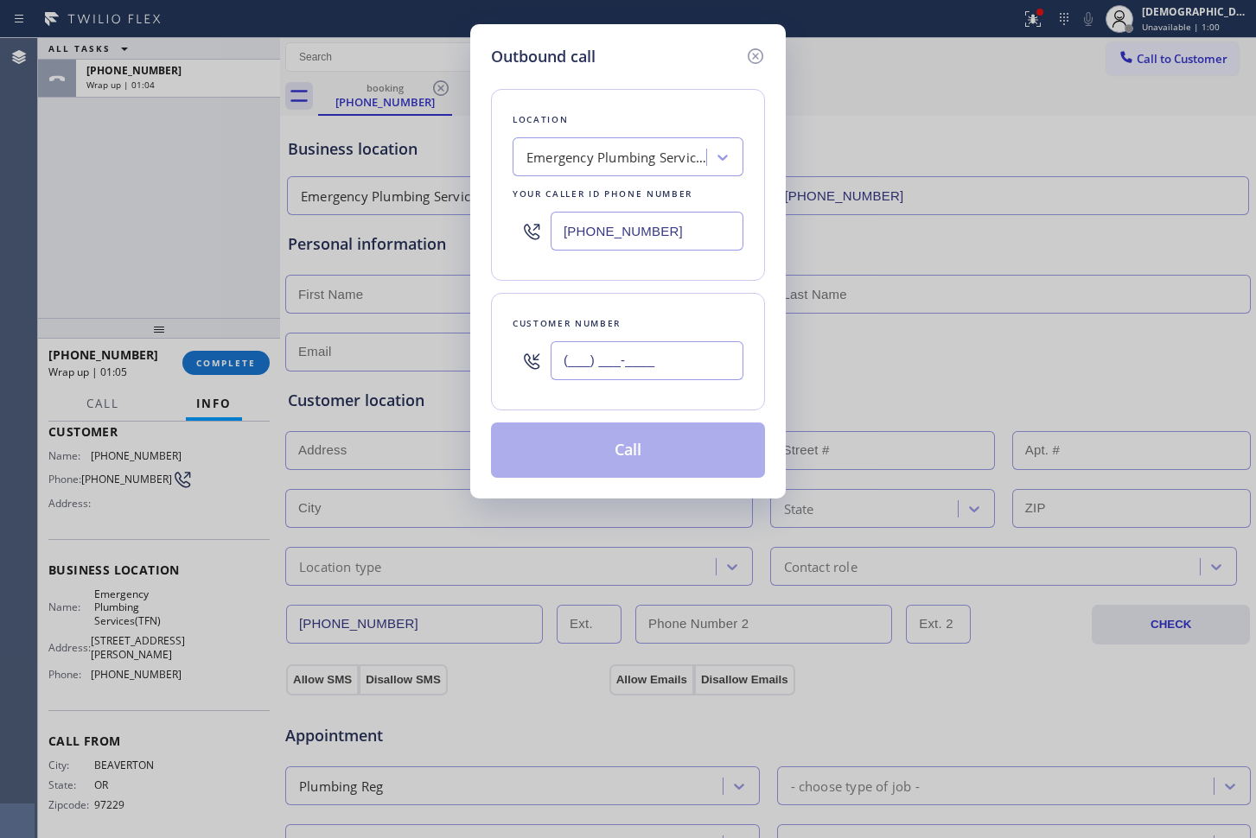
click at [675, 362] on input "(___) ___-____" at bounding box center [647, 360] width 193 height 39
paste input "650) 679-1134"
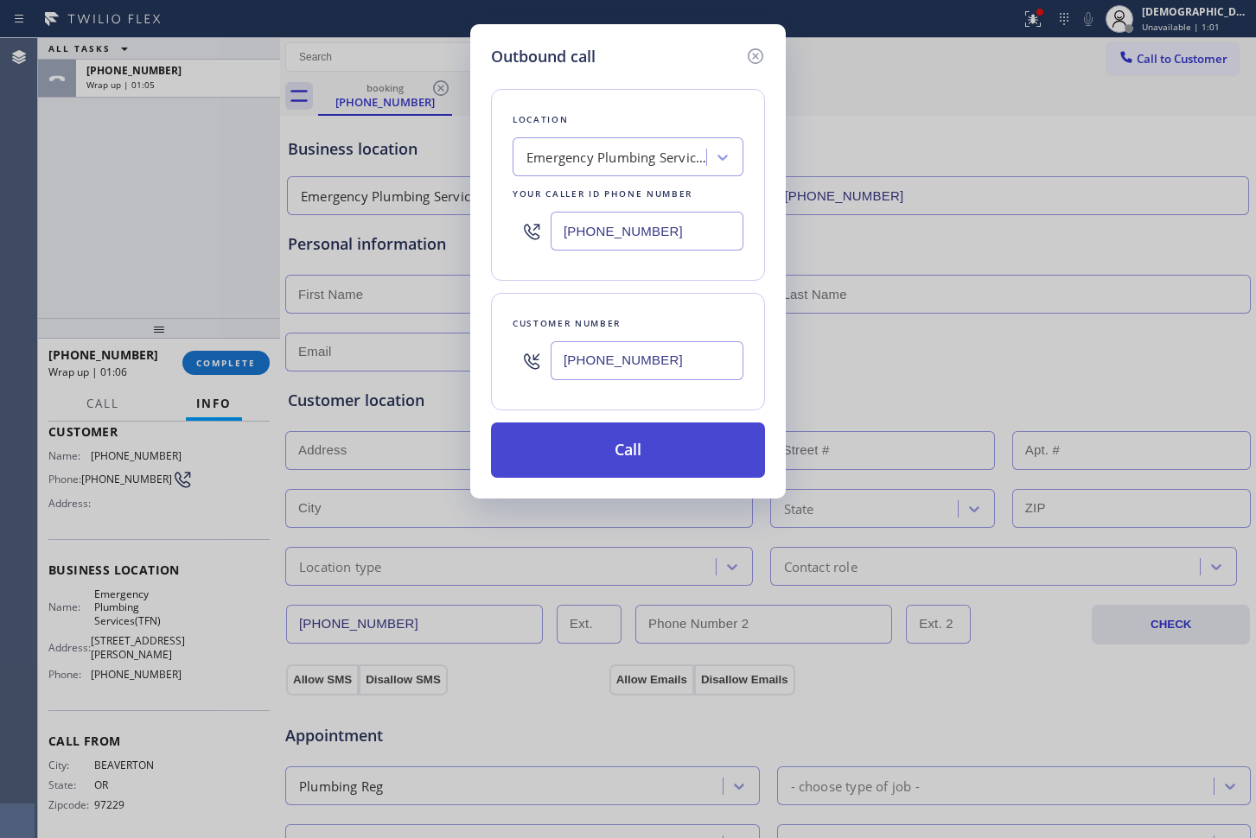
type input "[PHONE_NUMBER]"
click at [704, 443] on button "Call" at bounding box center [628, 450] width 274 height 55
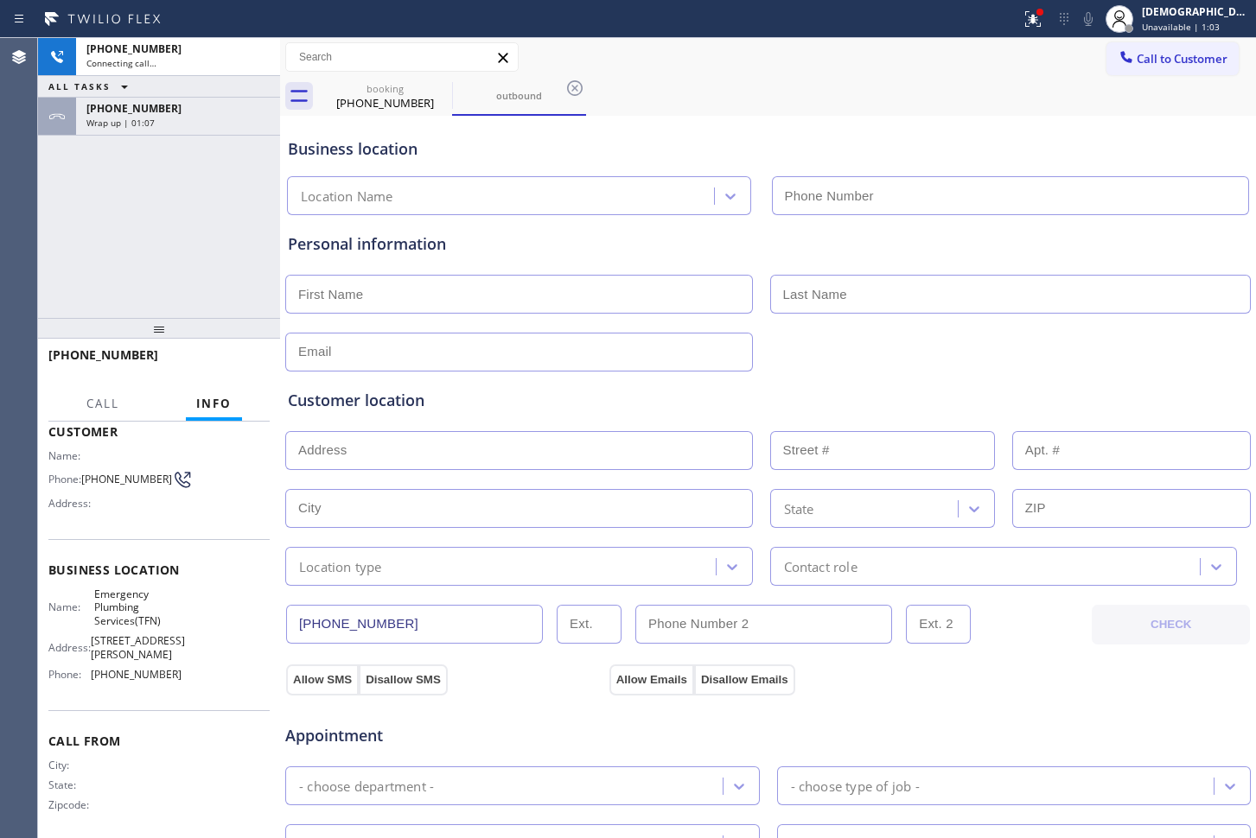
type input "[PHONE_NUMBER]"
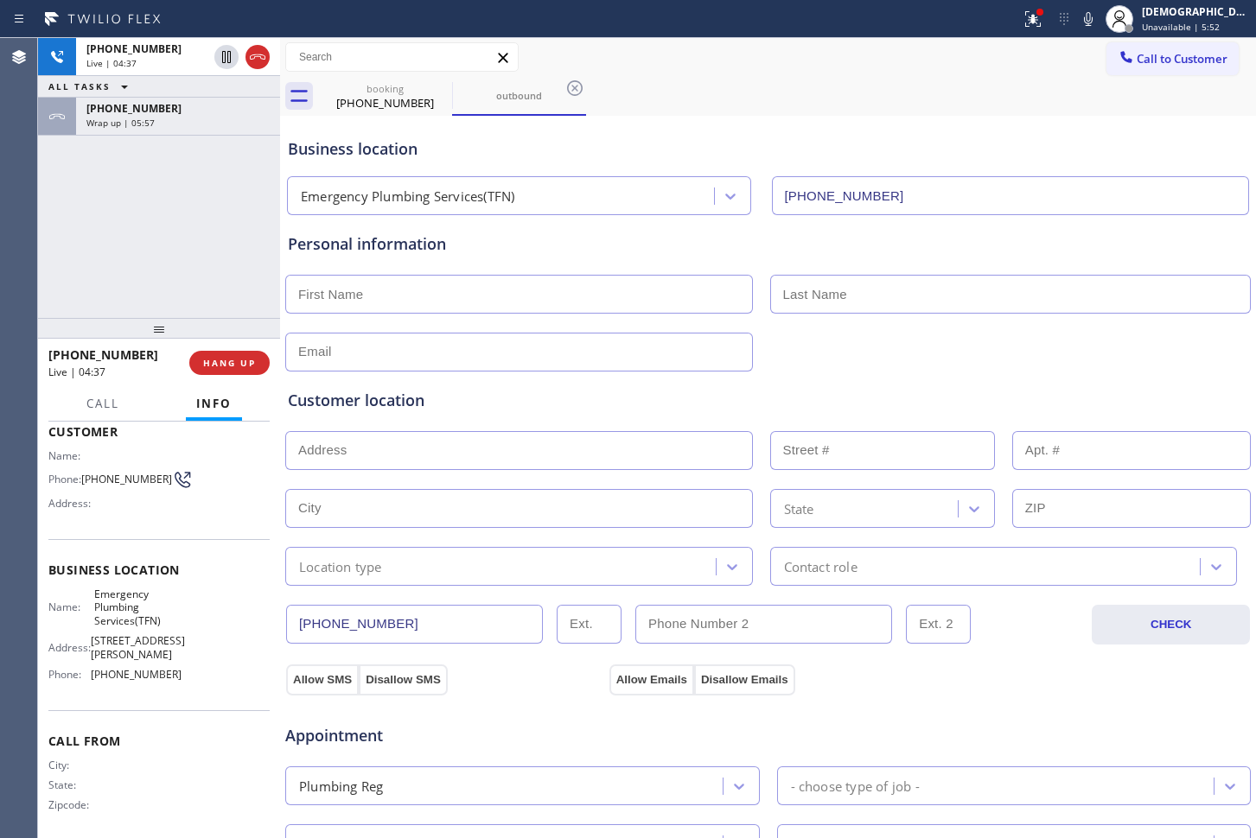
click at [46, 238] on div "[PHONE_NUMBER] Live | 04:37 ALL TASKS ALL TASKS ACTIVE TASKS TASKS IN WRAP UP […" at bounding box center [159, 178] width 242 height 280
click at [259, 55] on icon at bounding box center [257, 57] width 21 height 21
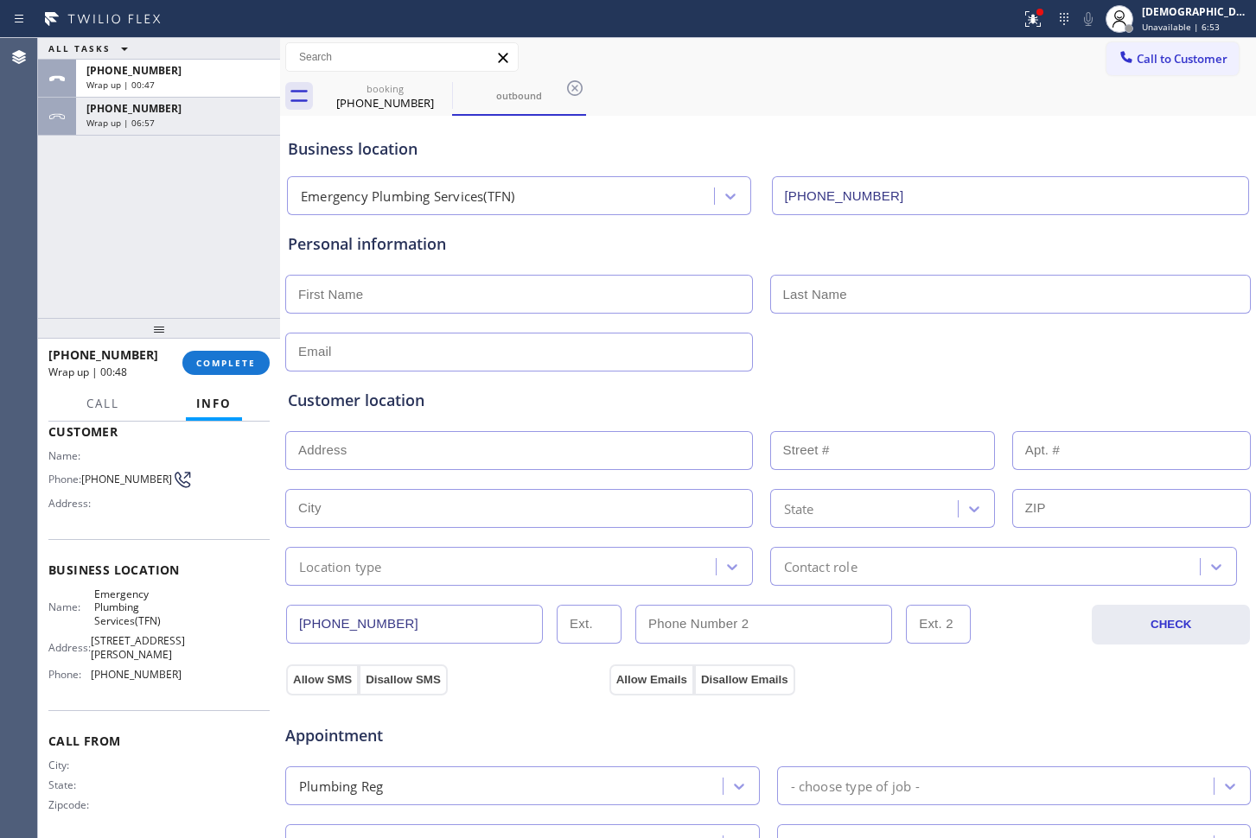
click at [29, 181] on div "Agent Desktop" at bounding box center [18, 438] width 37 height 800
click at [419, 99] on div "[PHONE_NUMBER]" at bounding box center [385, 103] width 131 height 16
click at [502, 98] on div "outbound" at bounding box center [519, 96] width 131 height 13
click at [393, 106] on div "[PHONE_NUMBER]" at bounding box center [385, 103] width 131 height 16
click at [493, 106] on div "outbound" at bounding box center [519, 96] width 131 height 39
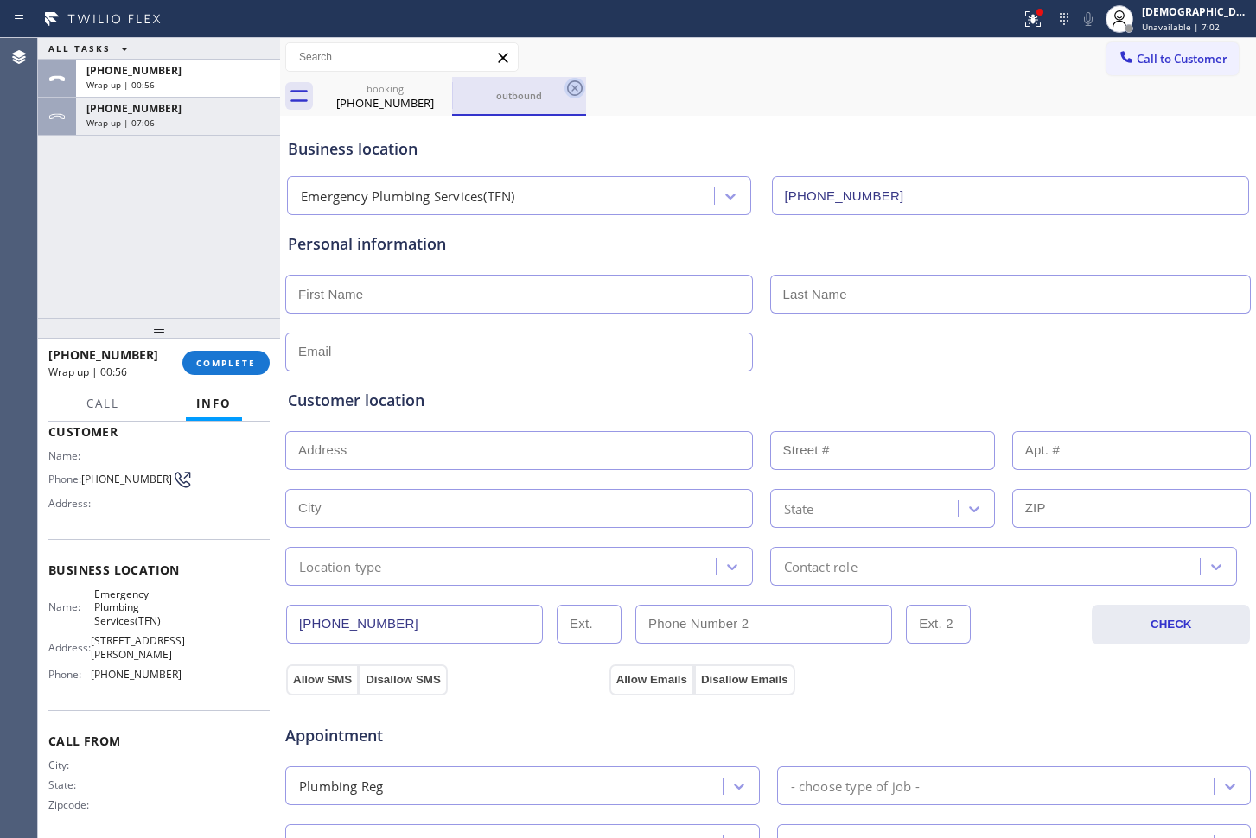
click at [569, 89] on icon at bounding box center [574, 88] width 21 height 21
click at [441, 290] on input "text" at bounding box center [519, 294] width 468 height 39
paste input "[PERSON_NAME]"
click at [303, 289] on input "[PERSON_NAME]" at bounding box center [519, 294] width 468 height 39
type input "[PERSON_NAME]"
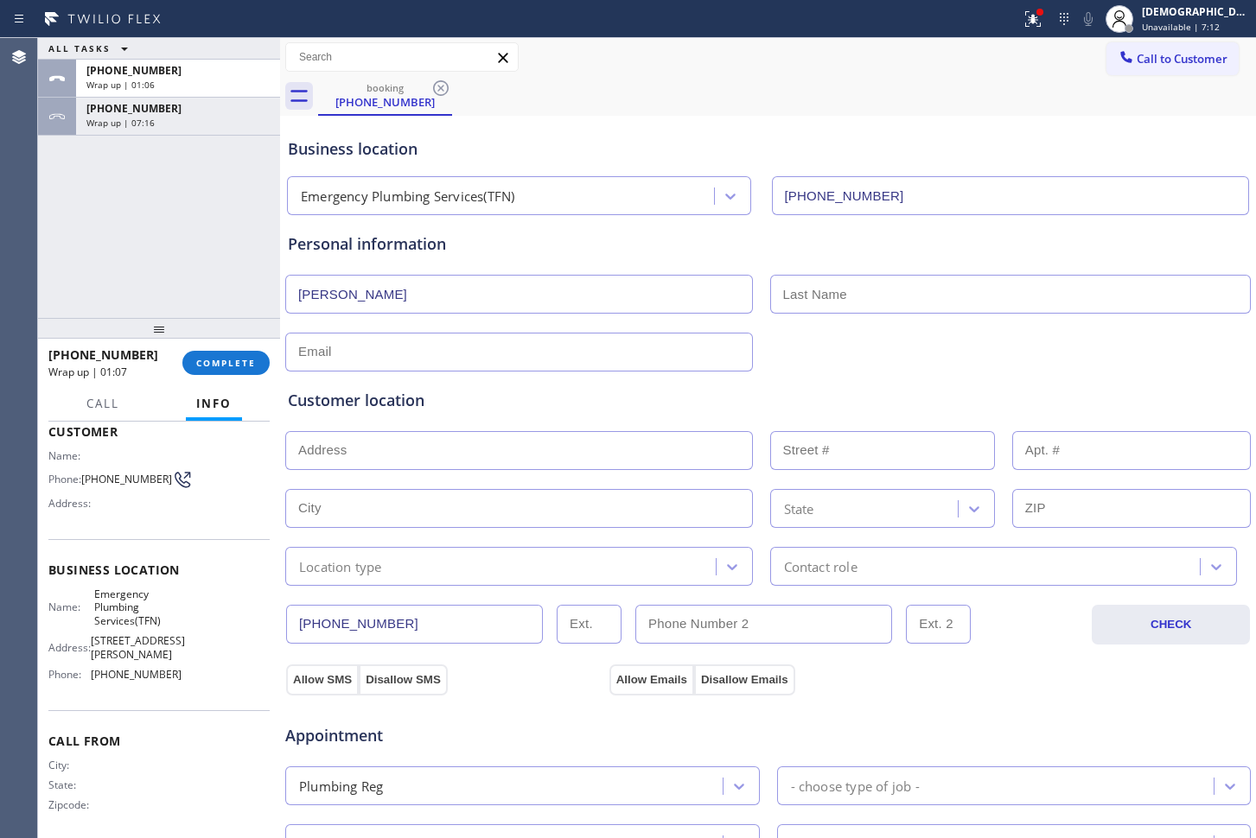
click at [903, 298] on input "text" at bounding box center [1010, 294] width 481 height 39
paste input "[PERSON_NAME]"
type input "[PERSON_NAME]"
click at [550, 347] on input "text" at bounding box center [519, 352] width 468 height 39
paste input "[EMAIL_ADDRESS][DOMAIN_NAME]"
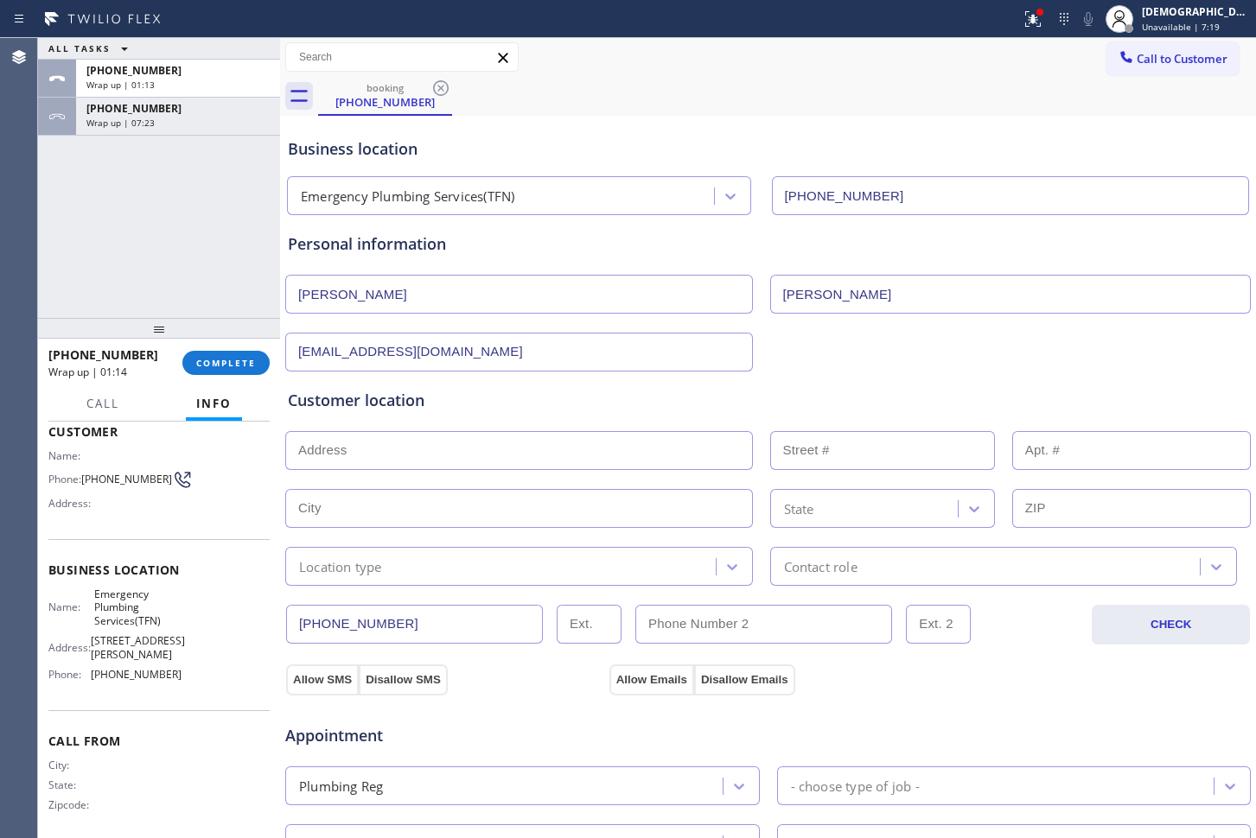
type input "[EMAIL_ADDRESS][DOMAIN_NAME]"
click at [431, 455] on input "text" at bounding box center [519, 450] width 468 height 39
paste input "[STREET_ADDRESS]"
type input "[STREET_ADDRESS]"
type input "115"
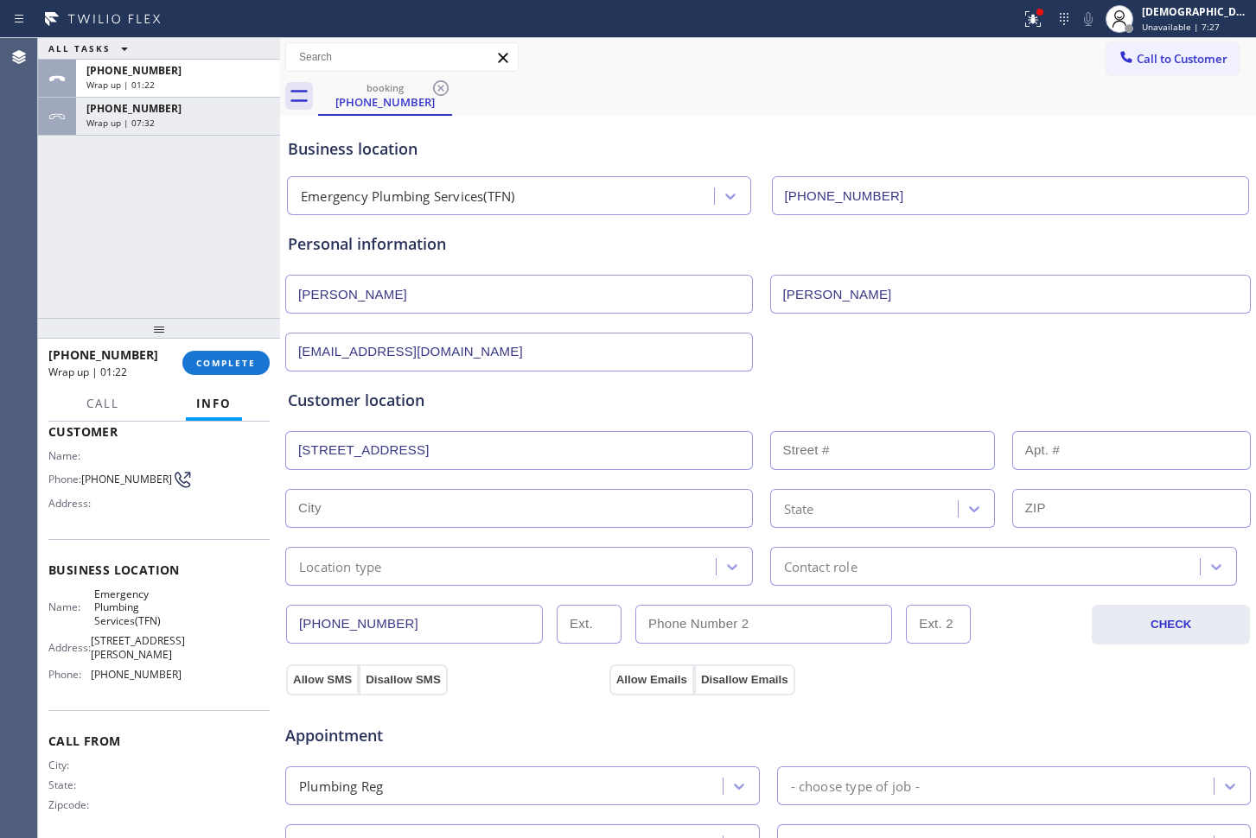
type input "[GEOGRAPHIC_DATA]"
type input "90004"
click at [462, 564] on div "Location type" at bounding box center [502, 566] width 425 height 30
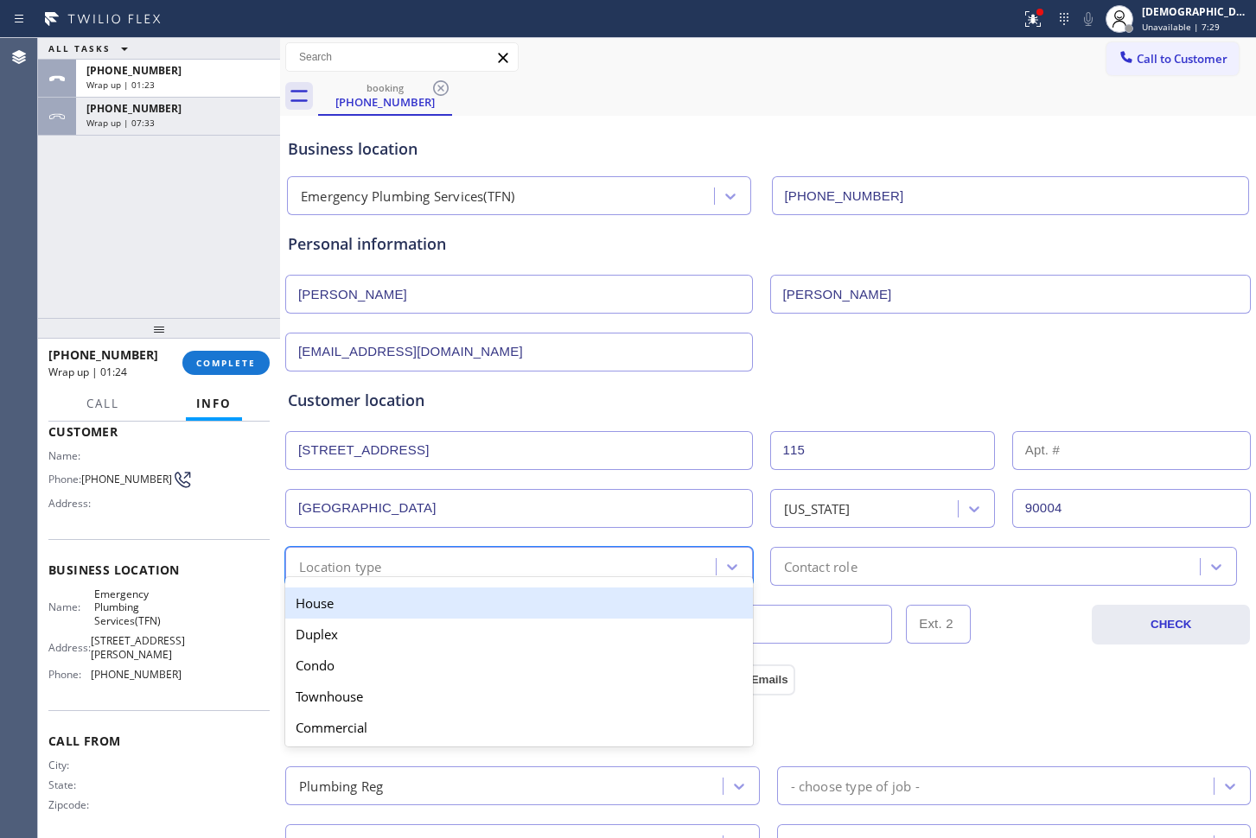
click at [549, 607] on div "House" at bounding box center [519, 603] width 468 height 31
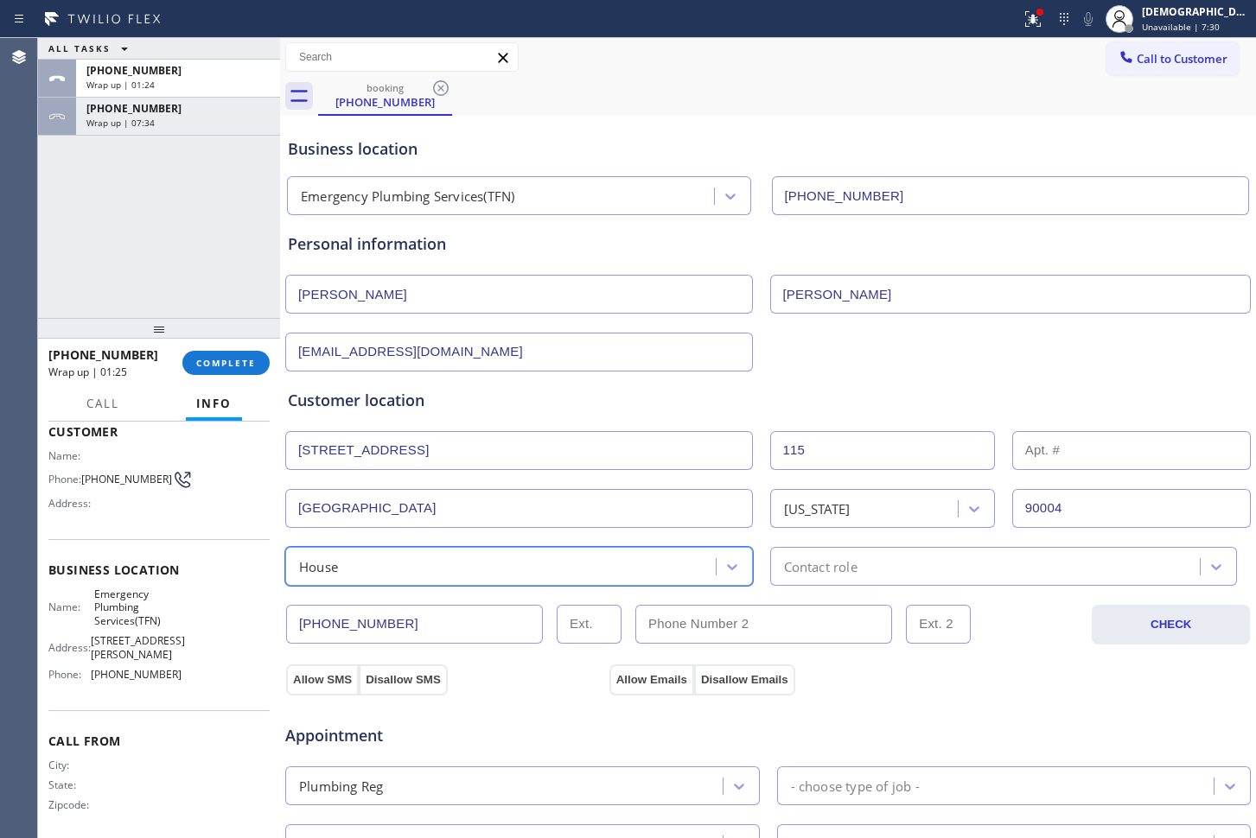
click at [870, 568] on div "Contact role" at bounding box center [987, 566] width 425 height 30
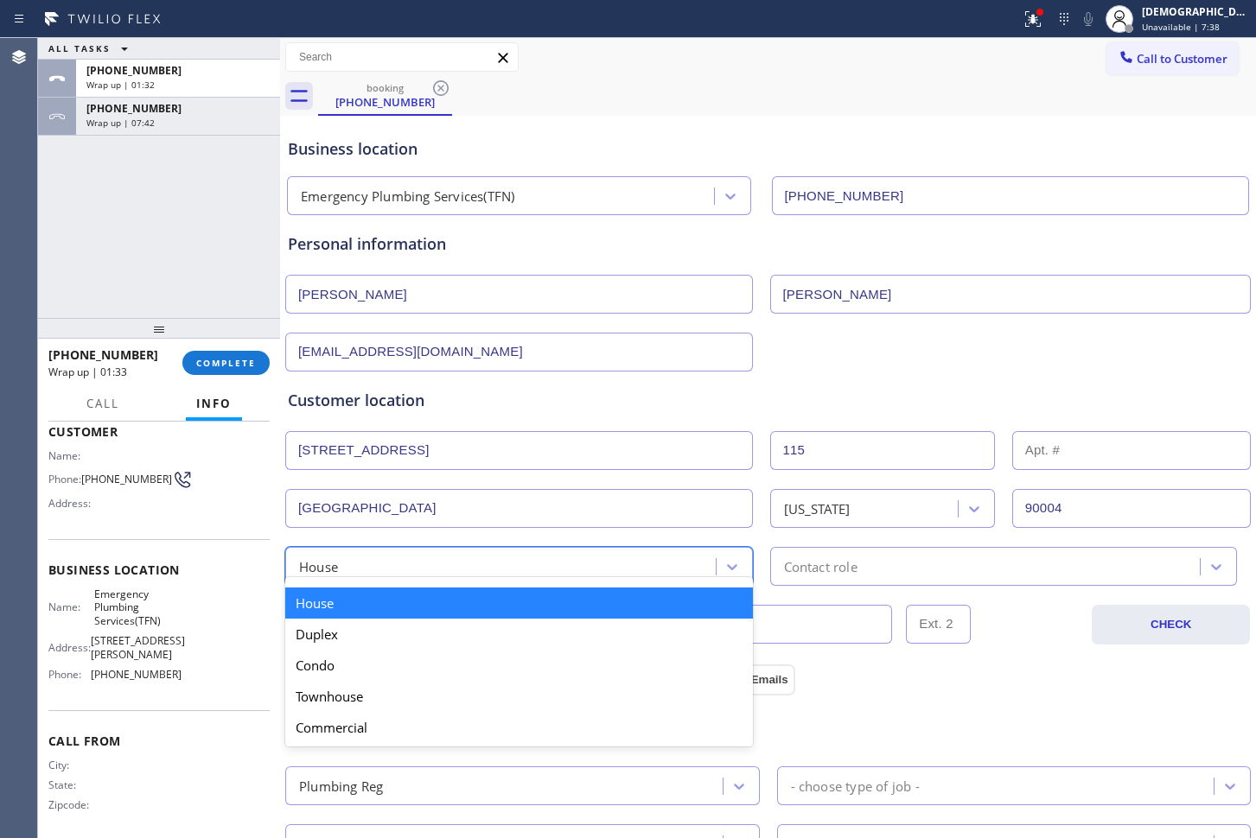
click at [687, 575] on div "House" at bounding box center [502, 566] width 425 height 30
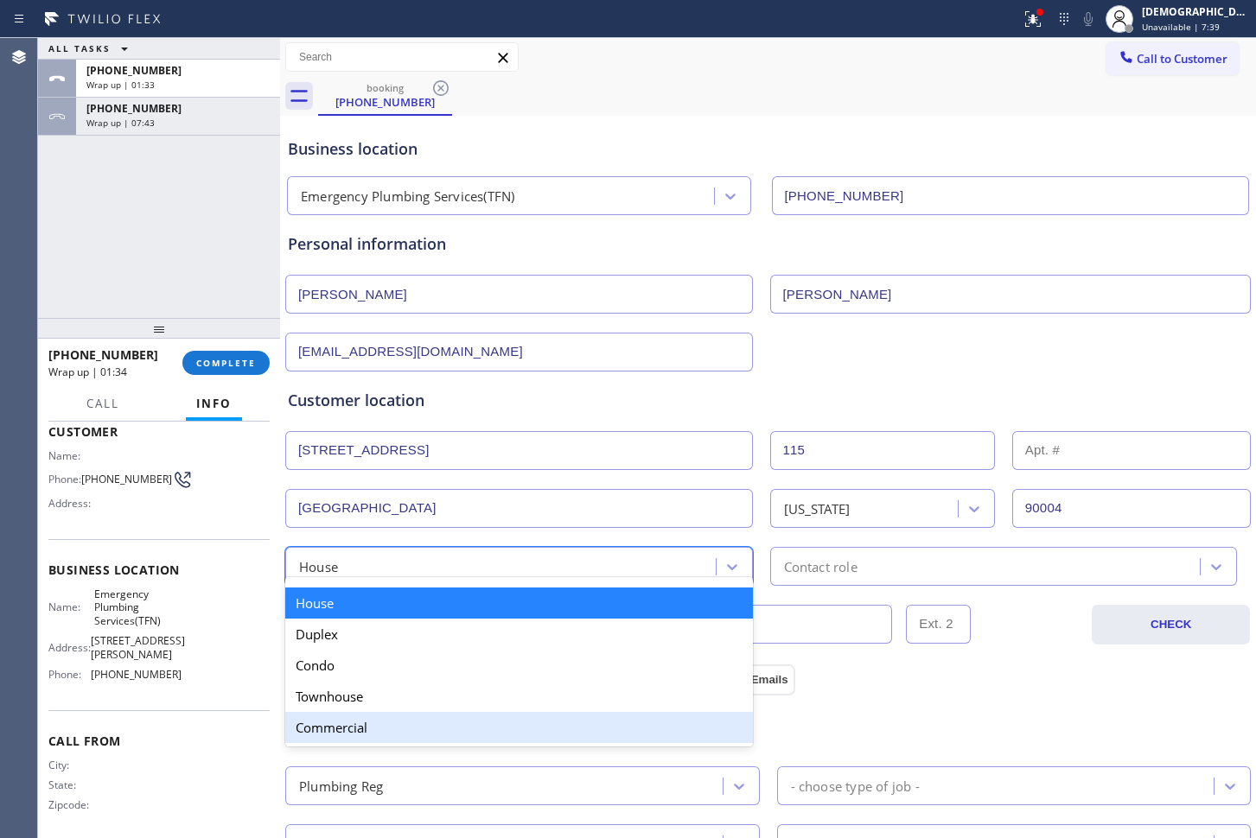
click at [569, 714] on div "Commercial" at bounding box center [519, 727] width 468 height 31
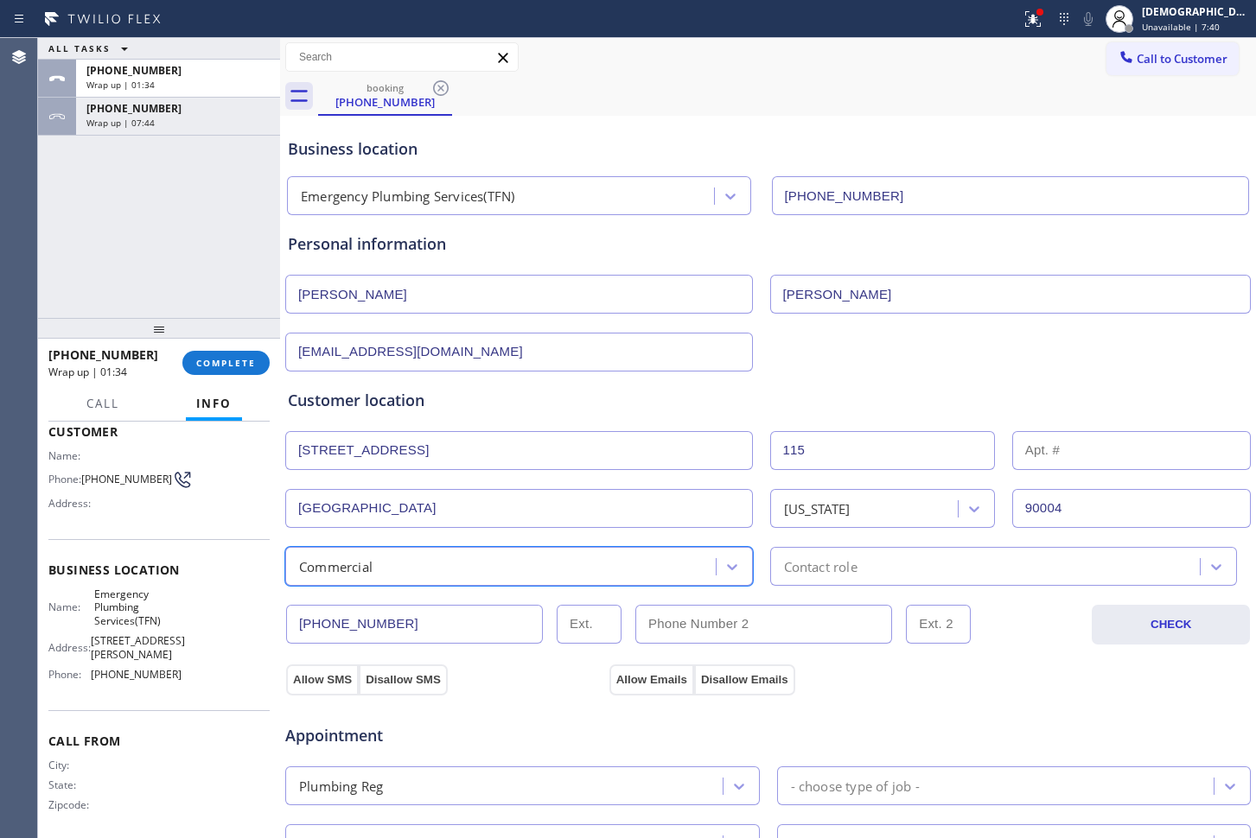
click at [841, 563] on div "Contact role" at bounding box center [820, 567] width 73 height 20
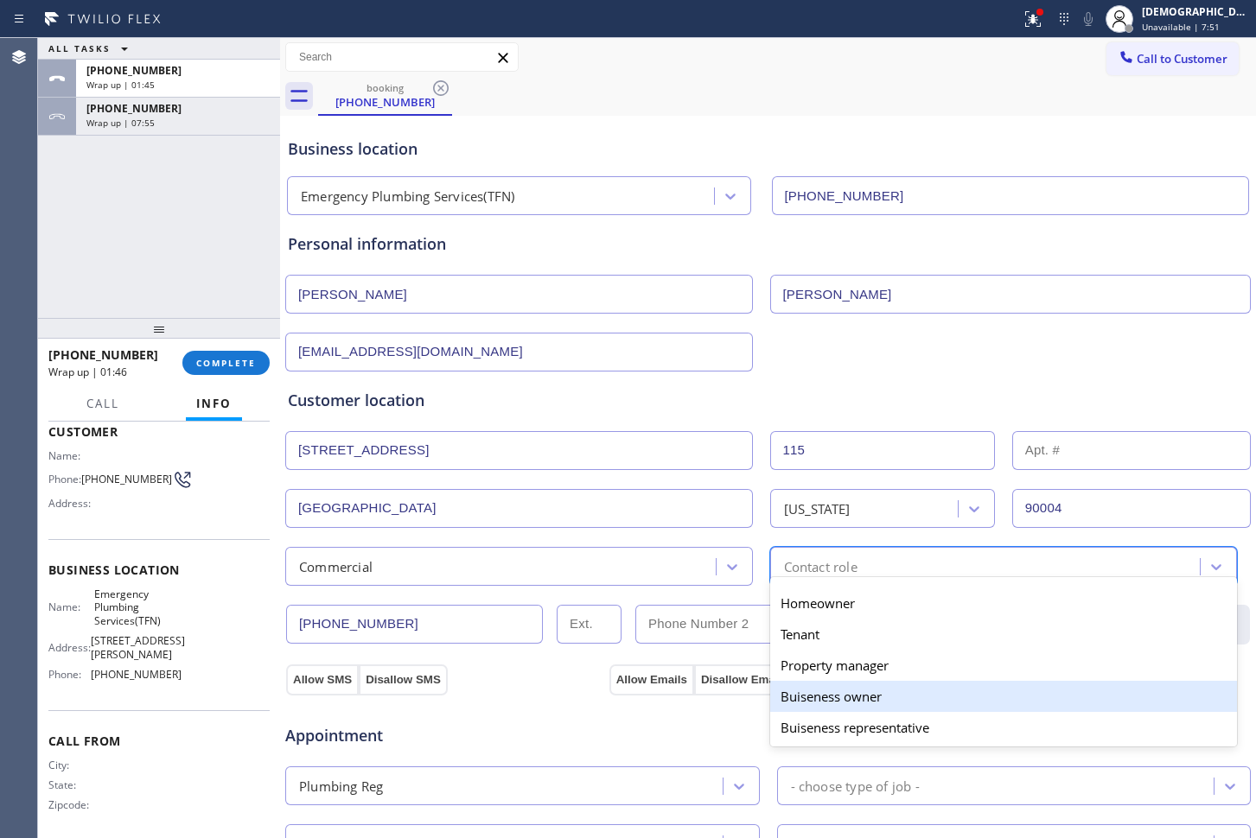
click at [874, 697] on div "Buiseness owner" at bounding box center [1004, 696] width 468 height 31
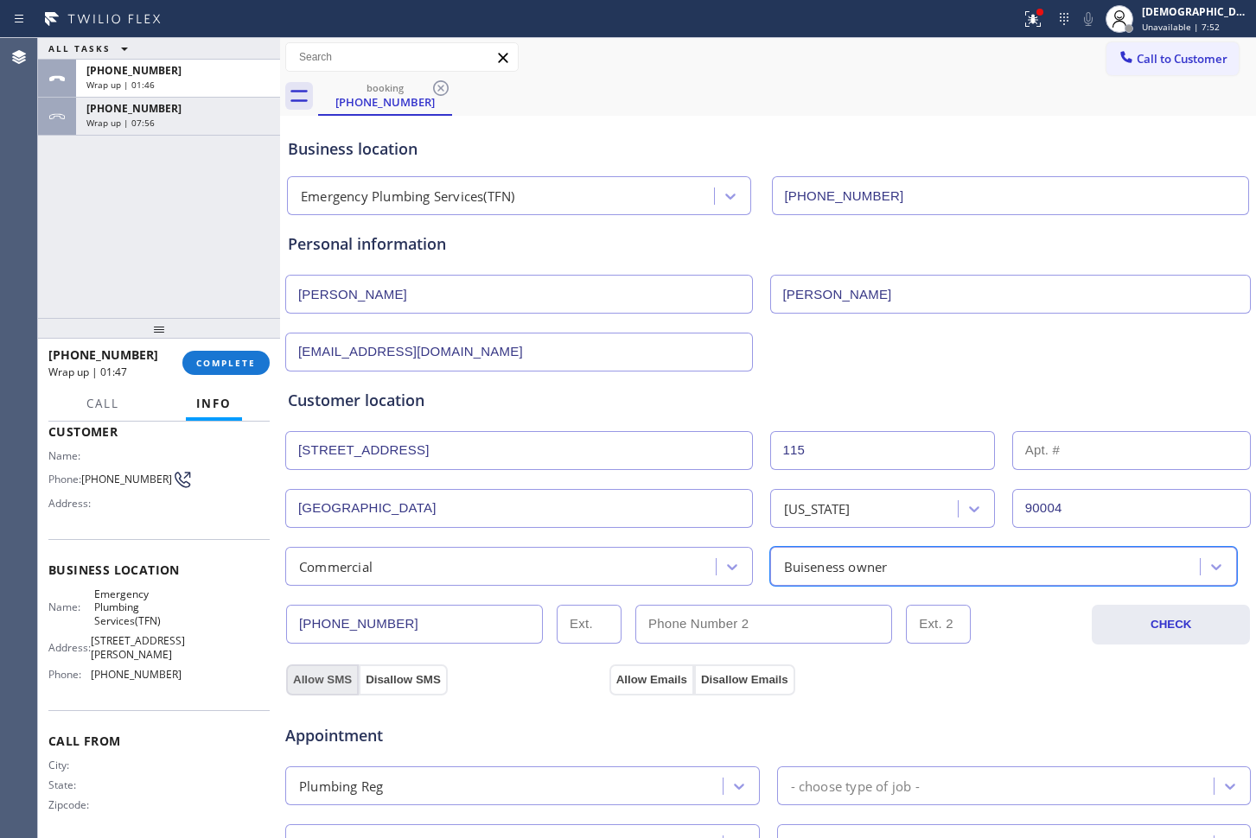
click at [347, 675] on button "Allow SMS" at bounding box center [322, 680] width 73 height 31
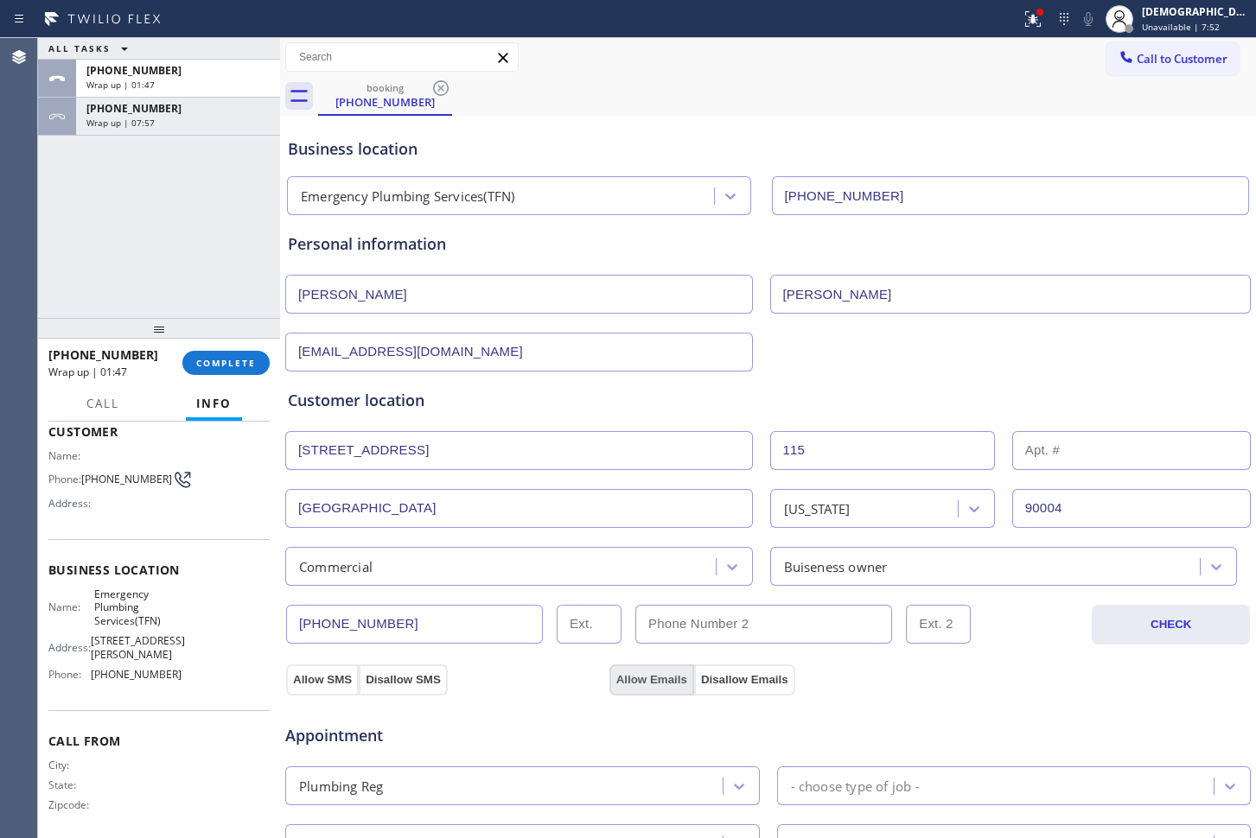
click at [615, 678] on button "Allow Emails" at bounding box center [651, 680] width 85 height 31
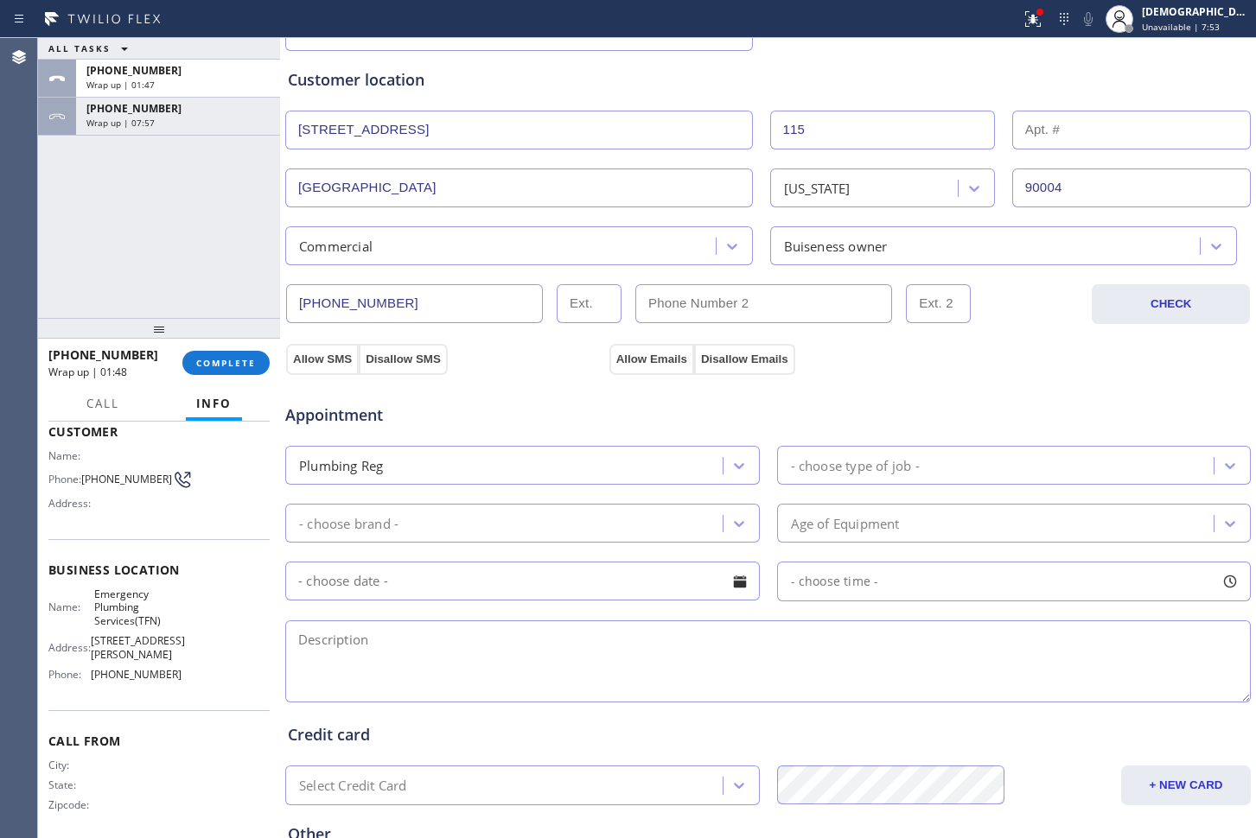
scroll to position [324, 0]
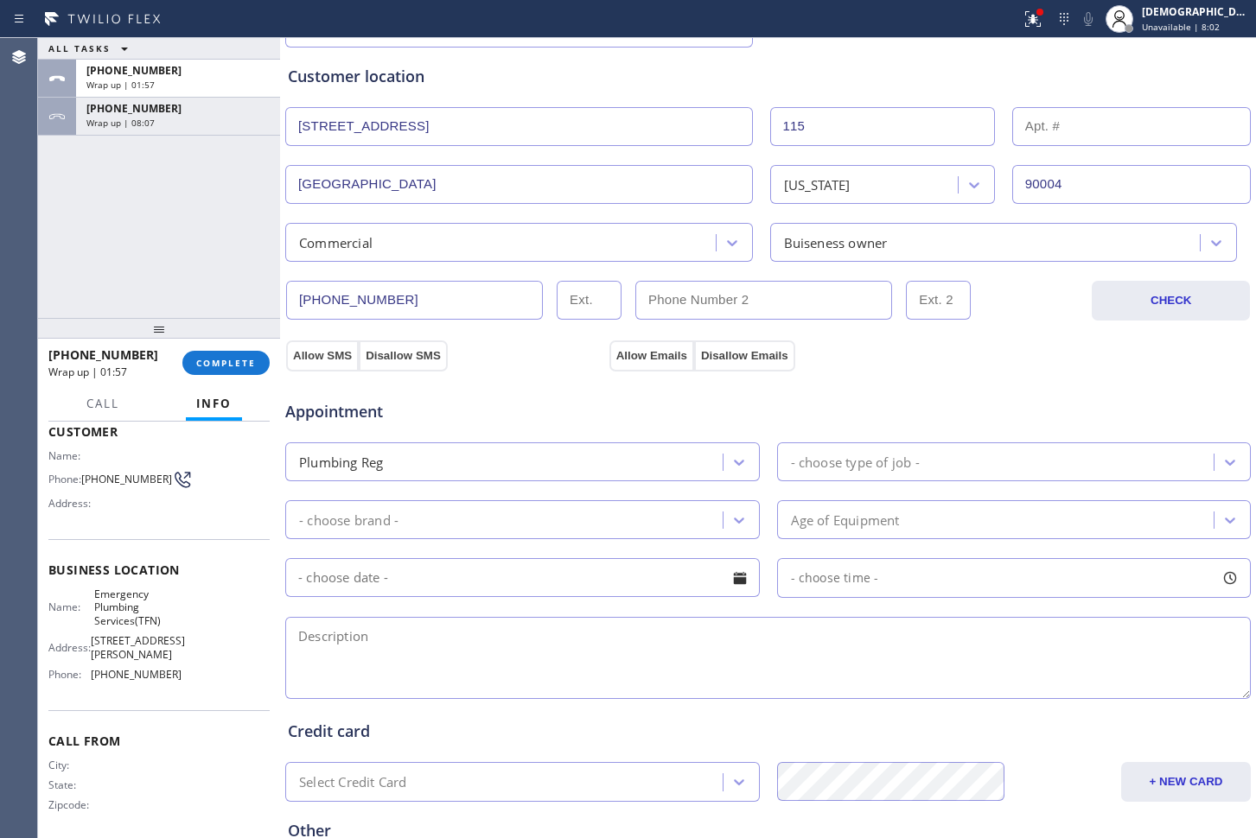
click at [794, 301] on input "text" at bounding box center [763, 300] width 257 height 39
paste input "213) 902-0641"
type input "[PHONE_NUMBER]"
click at [507, 437] on div "Appointment Plumbing Reg - choose type of job - - choose brand - Age of Equipme…" at bounding box center [768, 540] width 960 height 323
click at [911, 454] on div "- choose type of job -" at bounding box center [855, 462] width 129 height 20
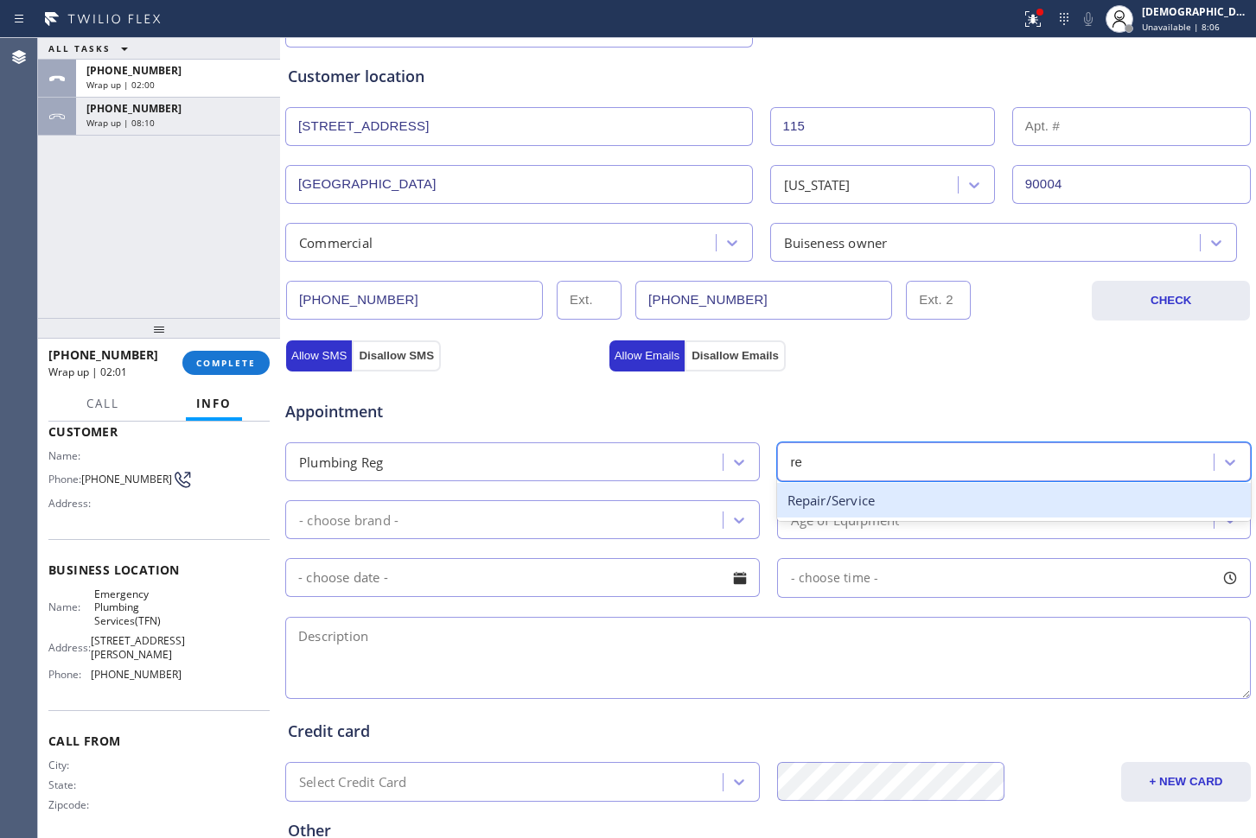
type input "rep"
click at [880, 501] on div "Repair/Service" at bounding box center [1014, 500] width 475 height 35
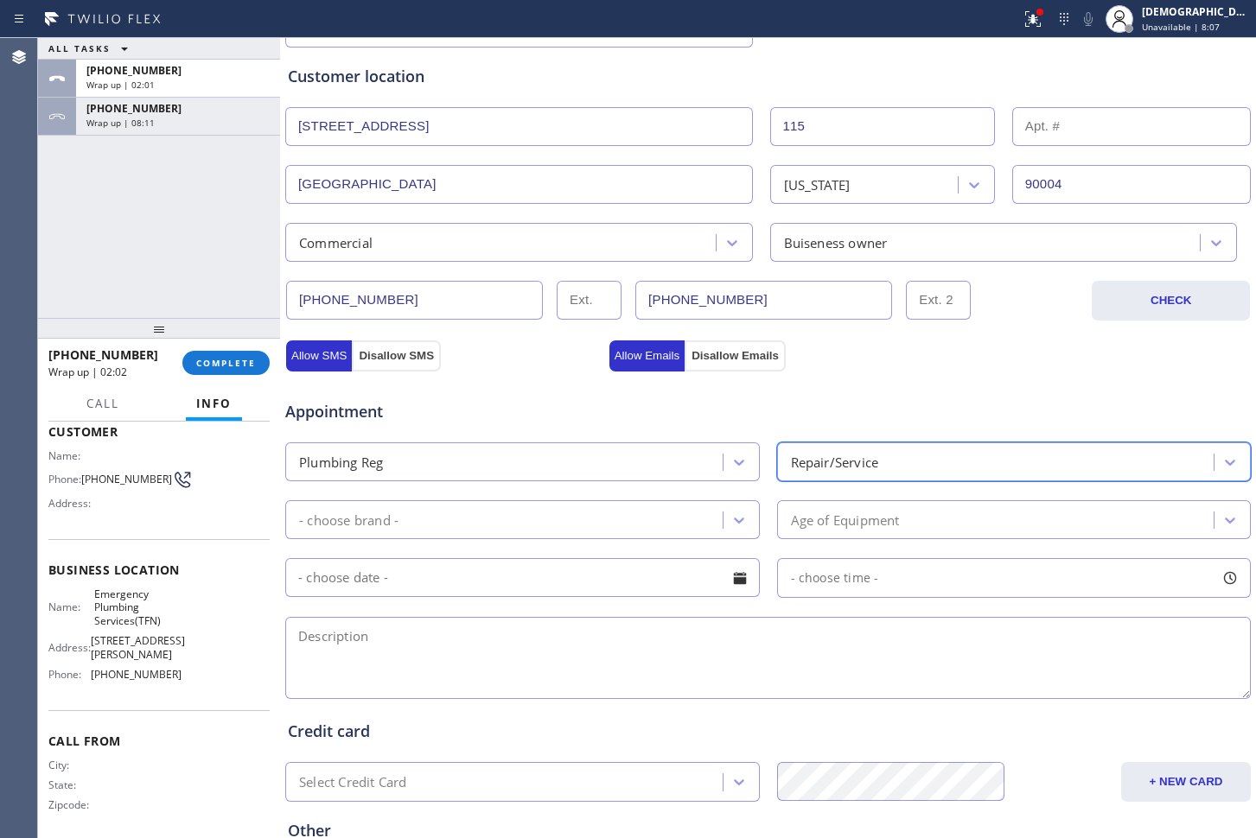
click at [549, 524] on div "- choose brand -" at bounding box center [506, 520] width 432 height 30
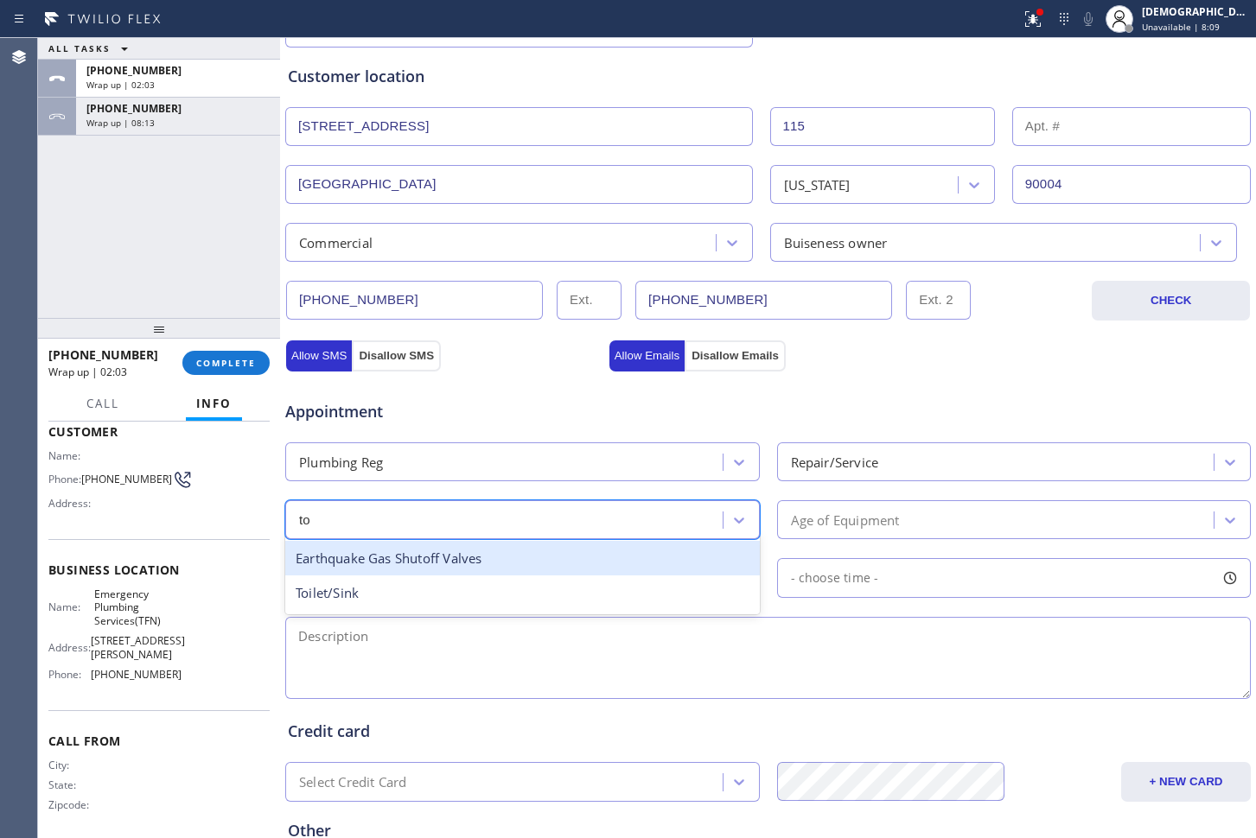
type input "toi"
click at [549, 564] on div "Toilet/Sink" at bounding box center [522, 558] width 475 height 35
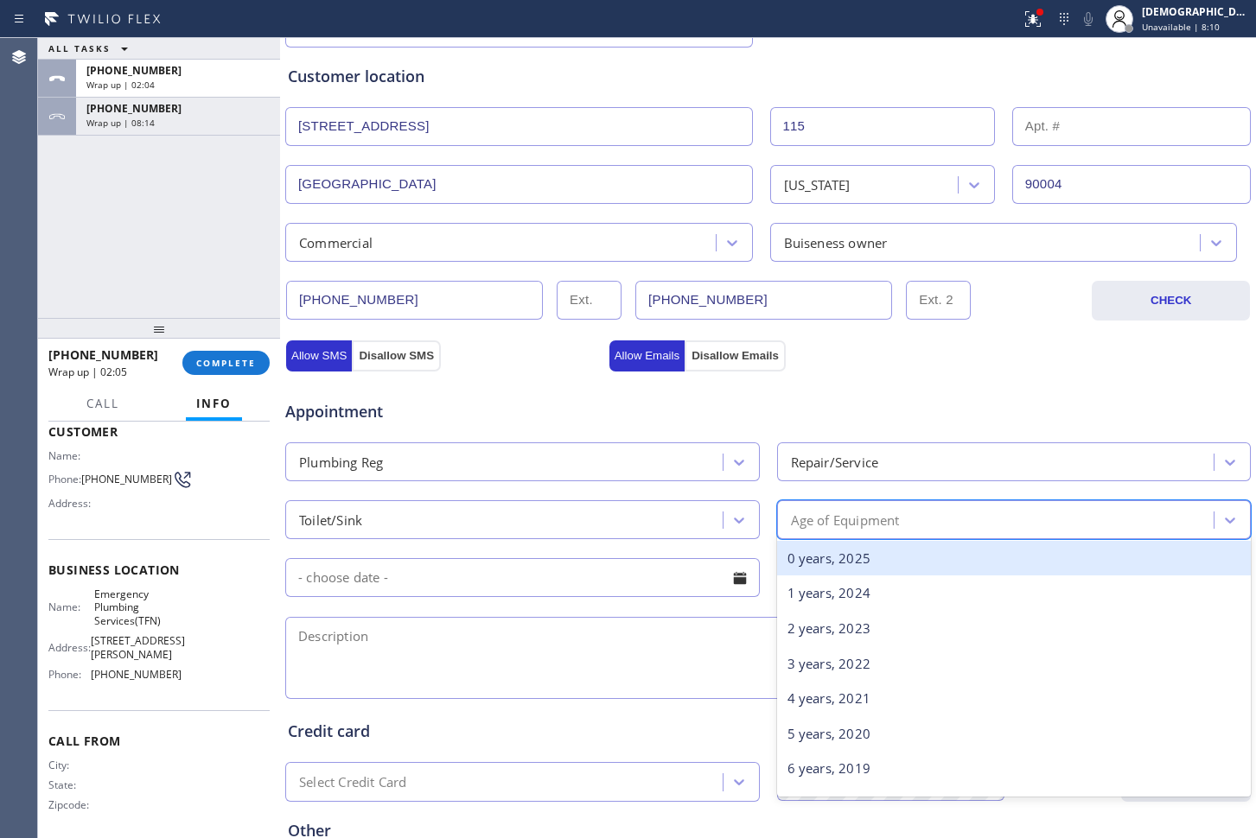
click at [845, 534] on div "Age of Equipment" at bounding box center [998, 520] width 432 height 30
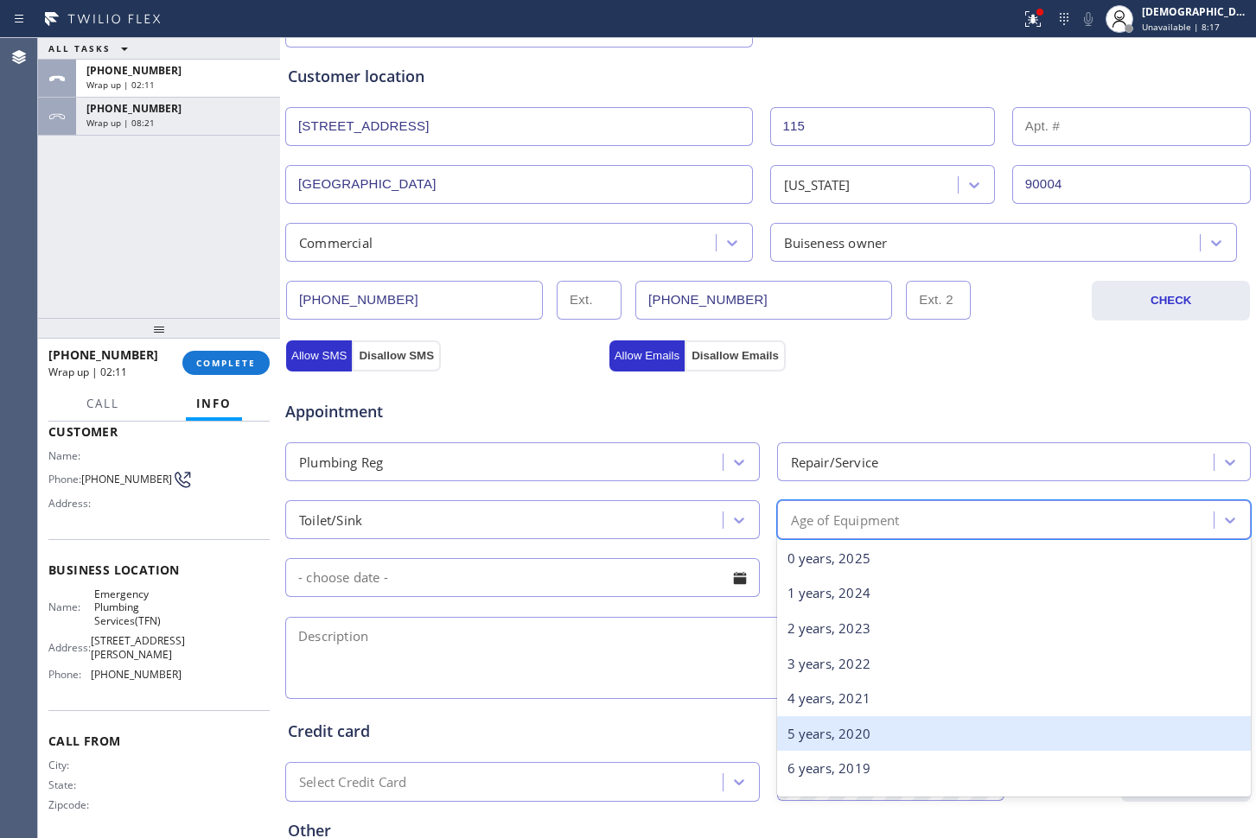
click at [967, 725] on div "5 years, 2020" at bounding box center [1014, 734] width 475 height 35
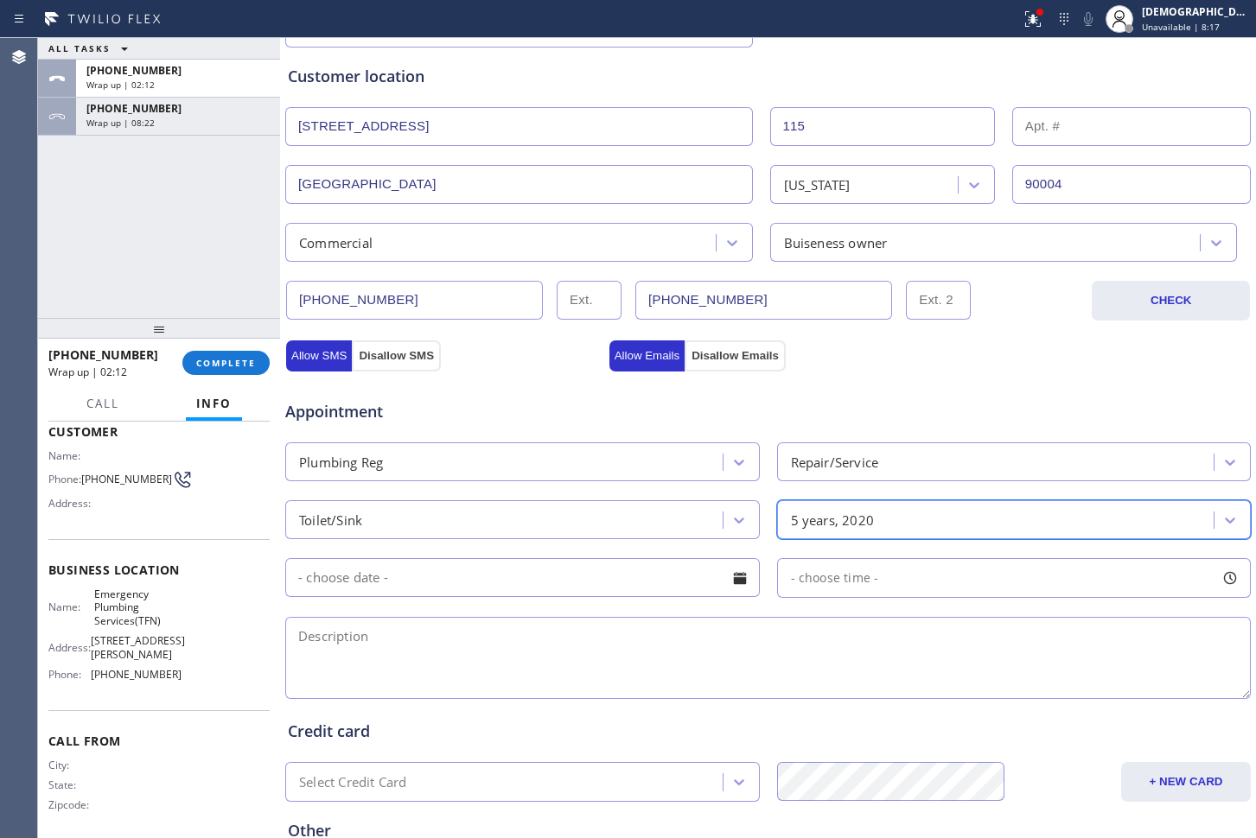
click at [577, 589] on input "text" at bounding box center [522, 577] width 475 height 39
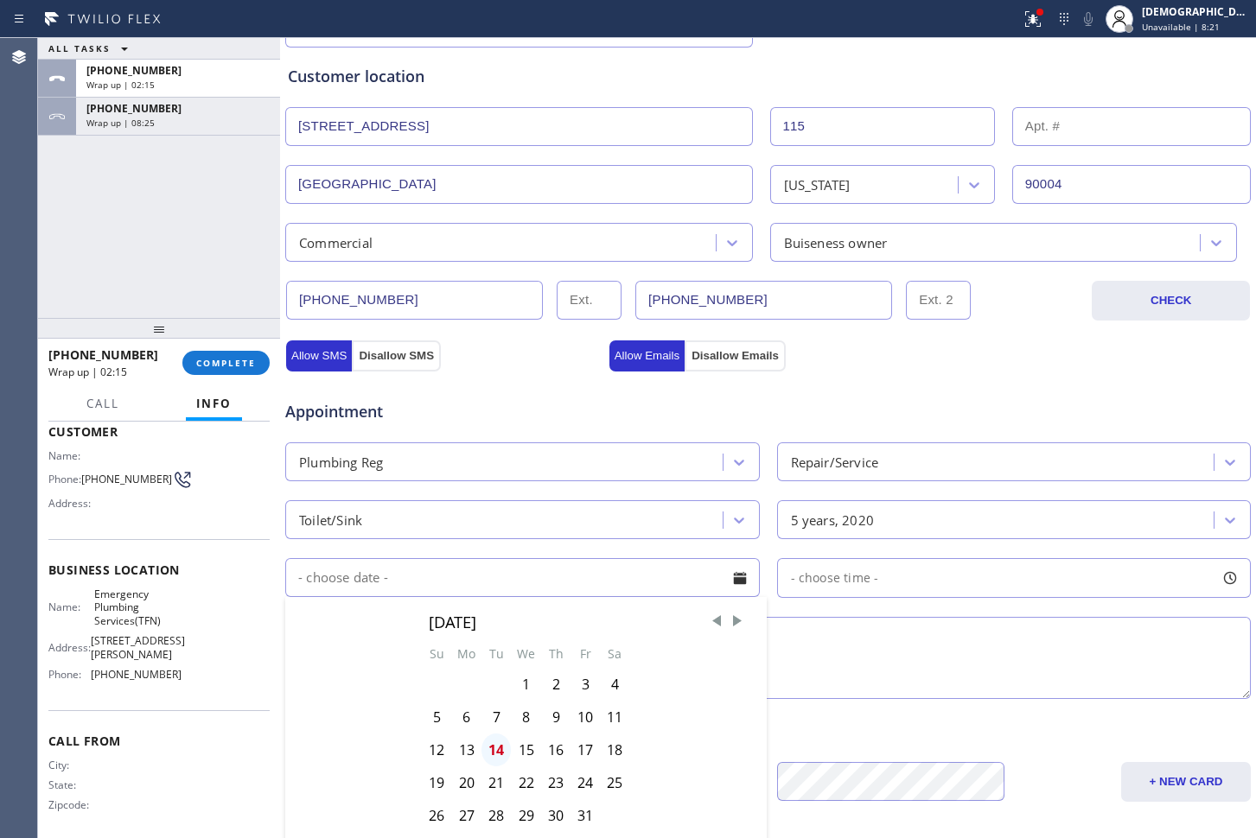
click at [487, 755] on div "14" at bounding box center [495, 750] width 29 height 33
type input "[DATE]"
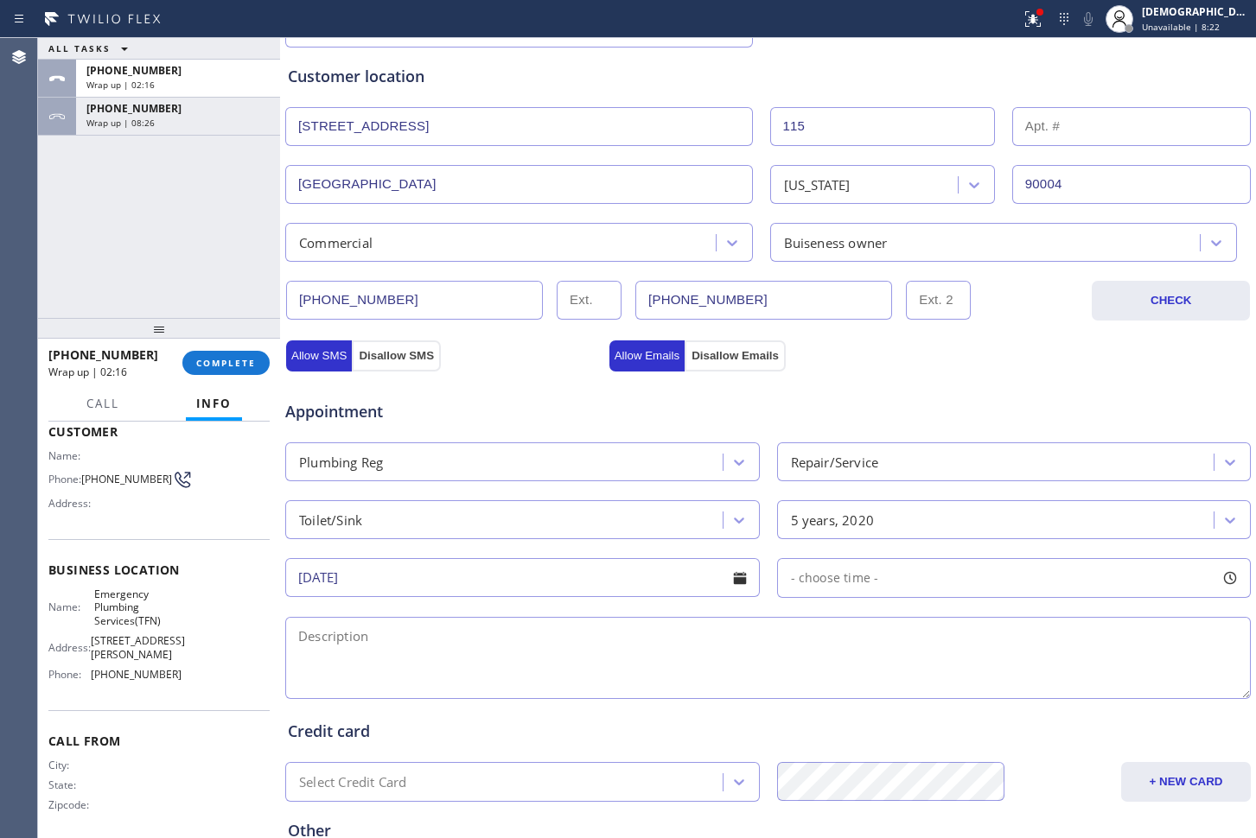
click at [805, 562] on div "- choose time -" at bounding box center [1014, 578] width 475 height 40
drag, startPoint x: 791, startPoint y: 681, endPoint x: 1019, endPoint y: 691, distance: 228.4
click at [1023, 691] on div at bounding box center [1033, 684] width 21 height 36
drag, startPoint x: 847, startPoint y: 691, endPoint x: 858, endPoint y: 699, distance: 14.2
click at [920, 699] on div at bounding box center [930, 684] width 21 height 36
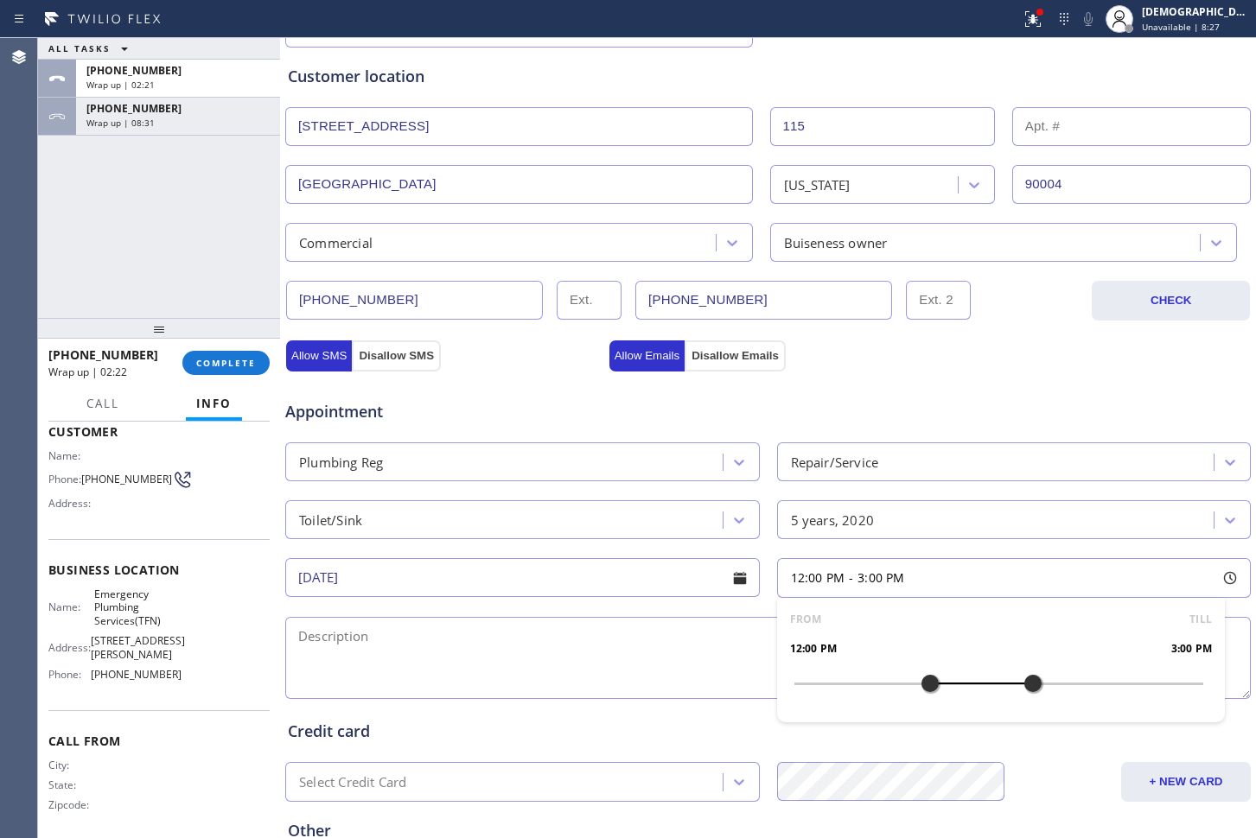
click at [665, 678] on textarea at bounding box center [768, 658] width 966 height 82
click at [514, 666] on textarea at bounding box center [768, 658] width 966 height 82
click at [524, 647] on textarea at bounding box center [768, 658] width 966 height 82
click at [513, 641] on textarea "12-3 / $99 /" at bounding box center [768, 658] width 966 height 82
paste textarea "toilet is leaking at the base part /"
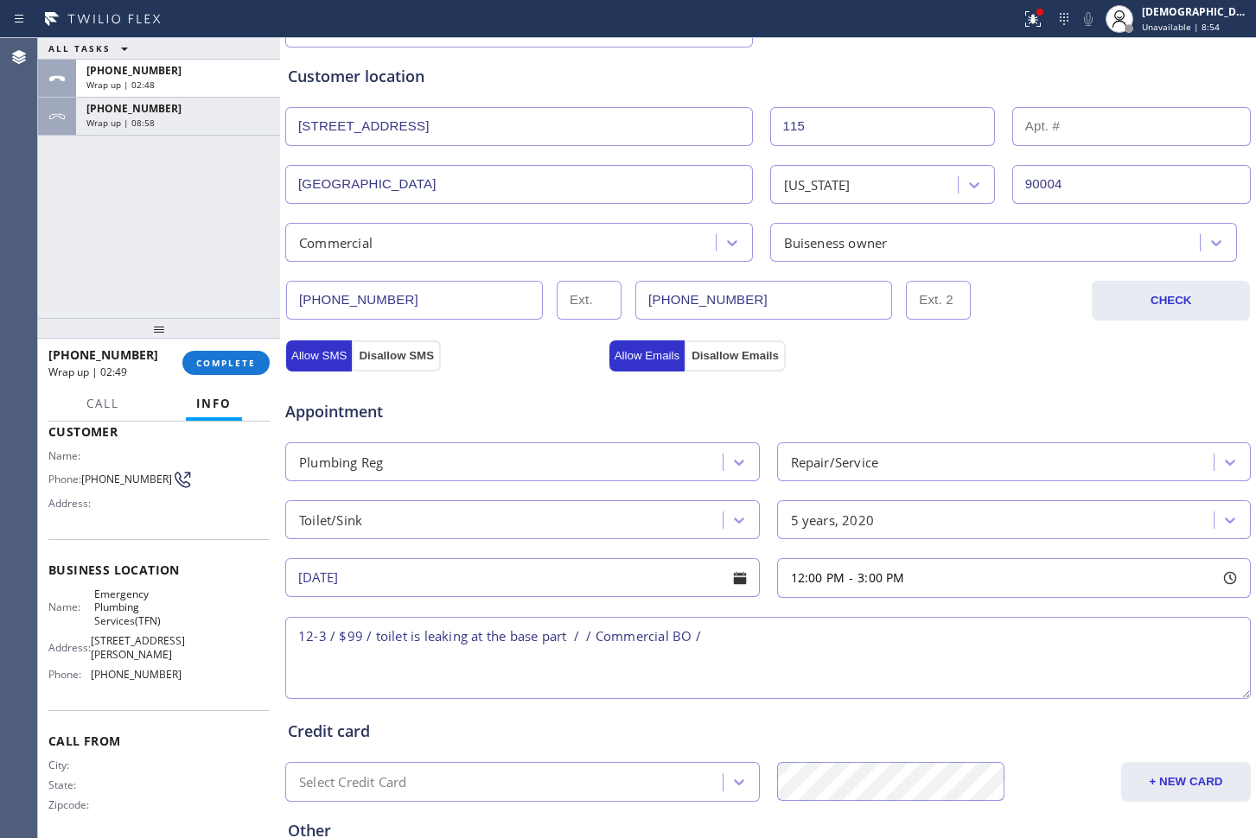
click at [767, 644] on textarea "12-3 / $99 / toilet is leaking at the base part / / Commercial BO /" at bounding box center [768, 658] width 966 height 82
paste textarea "[STREET_ADDRESS]"
click at [837, 638] on textarea "12-3 / $99 / toilet is leaking at the base part / / Commercial BO / [STREET_ADD…" at bounding box center [768, 658] width 966 height 82
drag, startPoint x: 985, startPoint y: 631, endPoint x: 998, endPoint y: 631, distance: 13.0
click at [987, 631] on textarea "12-3 / $99 / toilet is leaking at the base part / / Commercial BO / [STREET_ADD…" at bounding box center [768, 658] width 966 height 82
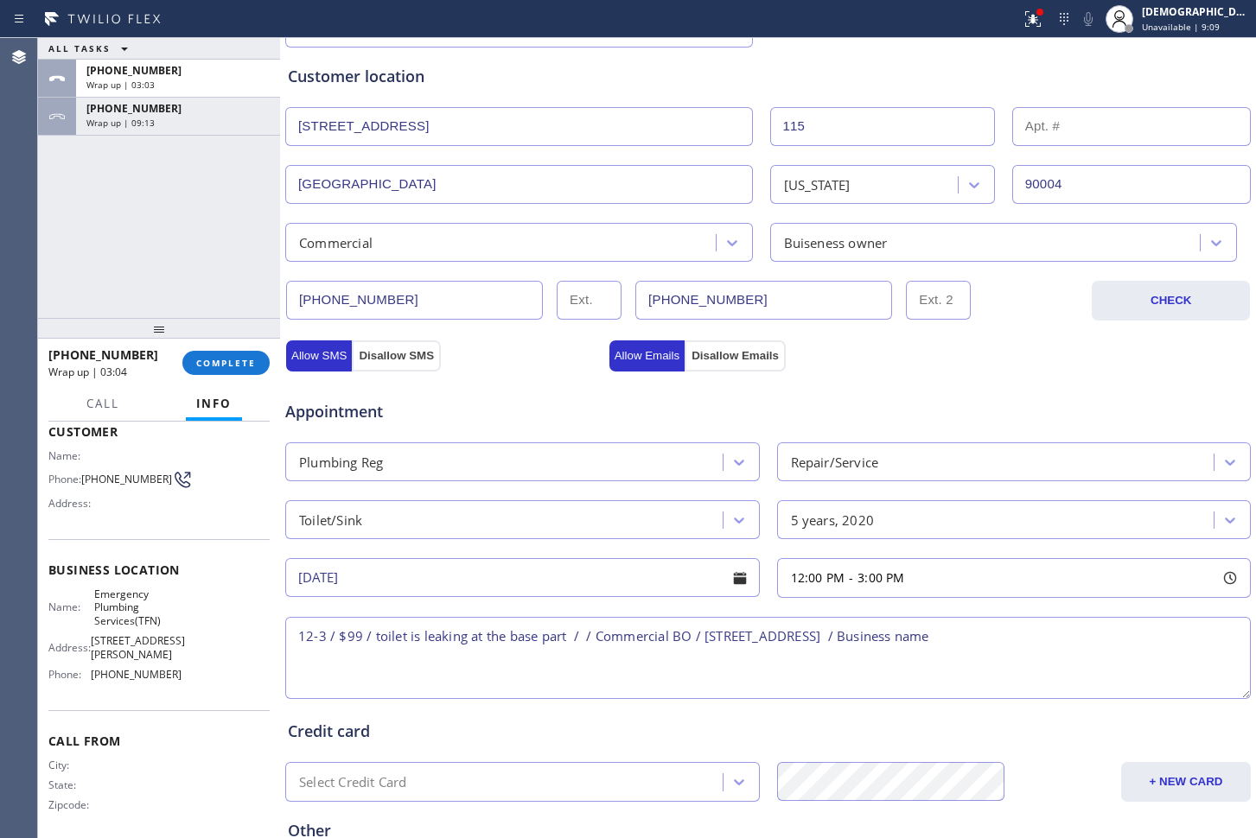
click at [1117, 636] on textarea "12-3 / $99 / toilet is leaking at the base part / / Commercial BO / [STREET_ADD…" at bounding box center [768, 658] width 966 height 82
paste textarea "[PERSON_NAME]"
click at [1141, 635] on textarea "12-3 / $99 / toilet is leaking at the base part / / Commercial BO / [STREET_ADD…" at bounding box center [768, 658] width 966 height 82
click at [1197, 639] on textarea "12-3 / $99 / toilet is leaking at the base part / / Commercial BO / [STREET_ADD…" at bounding box center [768, 658] width 966 height 82
drag, startPoint x: 163, startPoint y: 626, endPoint x: 92, endPoint y: 596, distance: 77.1
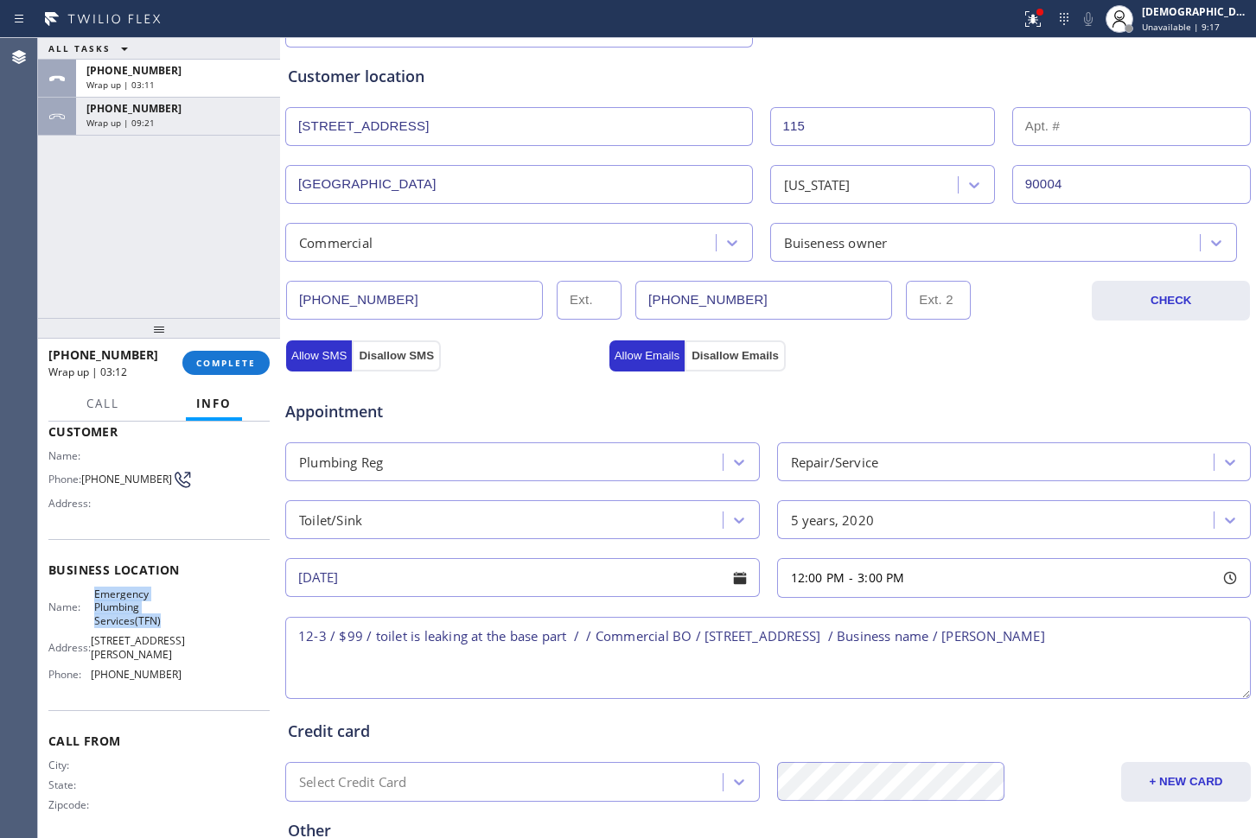
click at [94, 596] on span "Emergency Plumbing Services(TFN)" at bounding box center [137, 608] width 86 height 40
copy span "Emergency Plumbing Services(TFN)"
click at [1204, 633] on textarea "12-3 / $99 / toilet is leaking at the base part / / Commercial BO / [STREET_ADD…" at bounding box center [768, 658] width 966 height 82
paste textarea "Emergency Plumbing Services(TFN)"
click at [550, 660] on textarea "12-3 / $99 / toilet is leaking at the base part / / Commercial BO / [STREET_ADD…" at bounding box center [768, 658] width 966 height 82
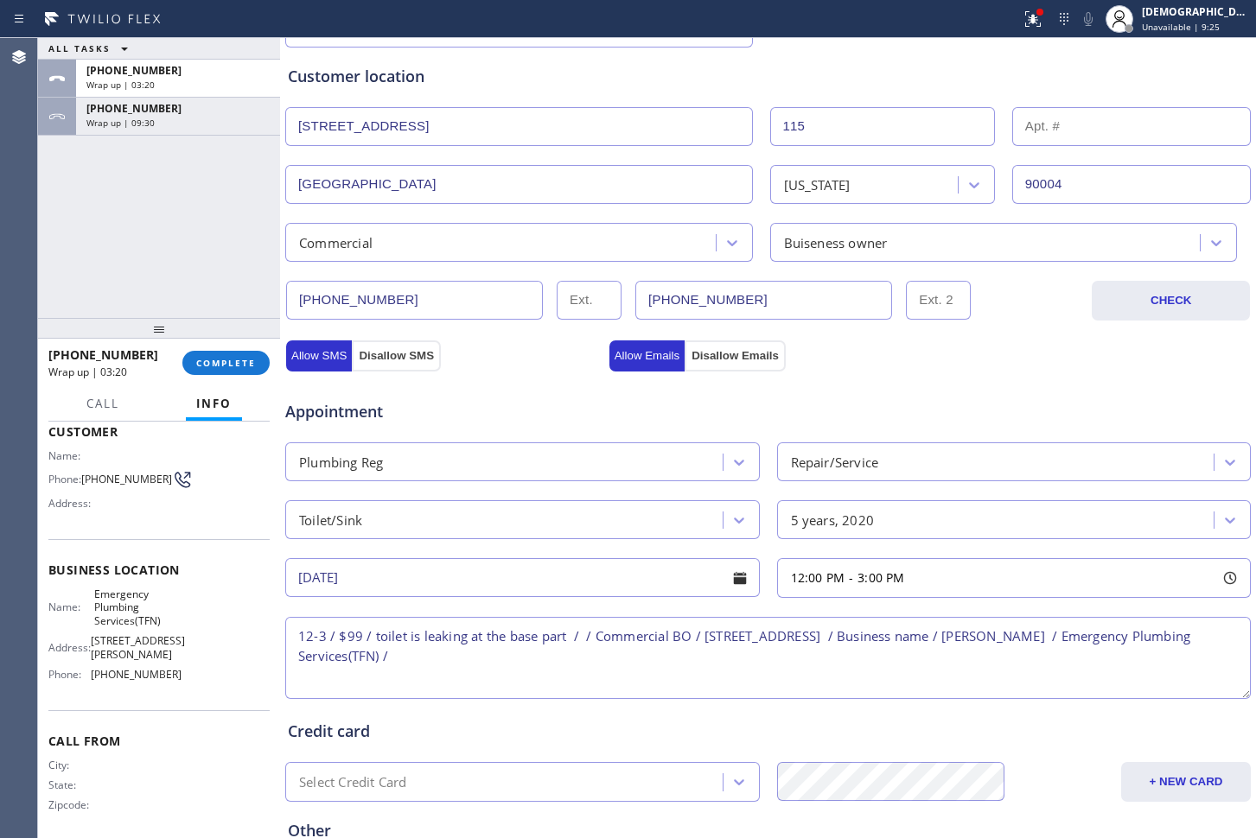
paste textarea "Please call customer 30 minutes prior to arrival"
click at [1004, 670] on textarea "12-3 / $99 / toilet is leaking at the base part / / Commercial BO / [STREET_ADD…" at bounding box center [768, 658] width 966 height 82
click at [981, 657] on textarea "12-3 / $99 / toilet is leaking at the base part / / Commercial BO / [STREET_ADD…" at bounding box center [768, 658] width 966 height 82
paste textarea "2139020641"
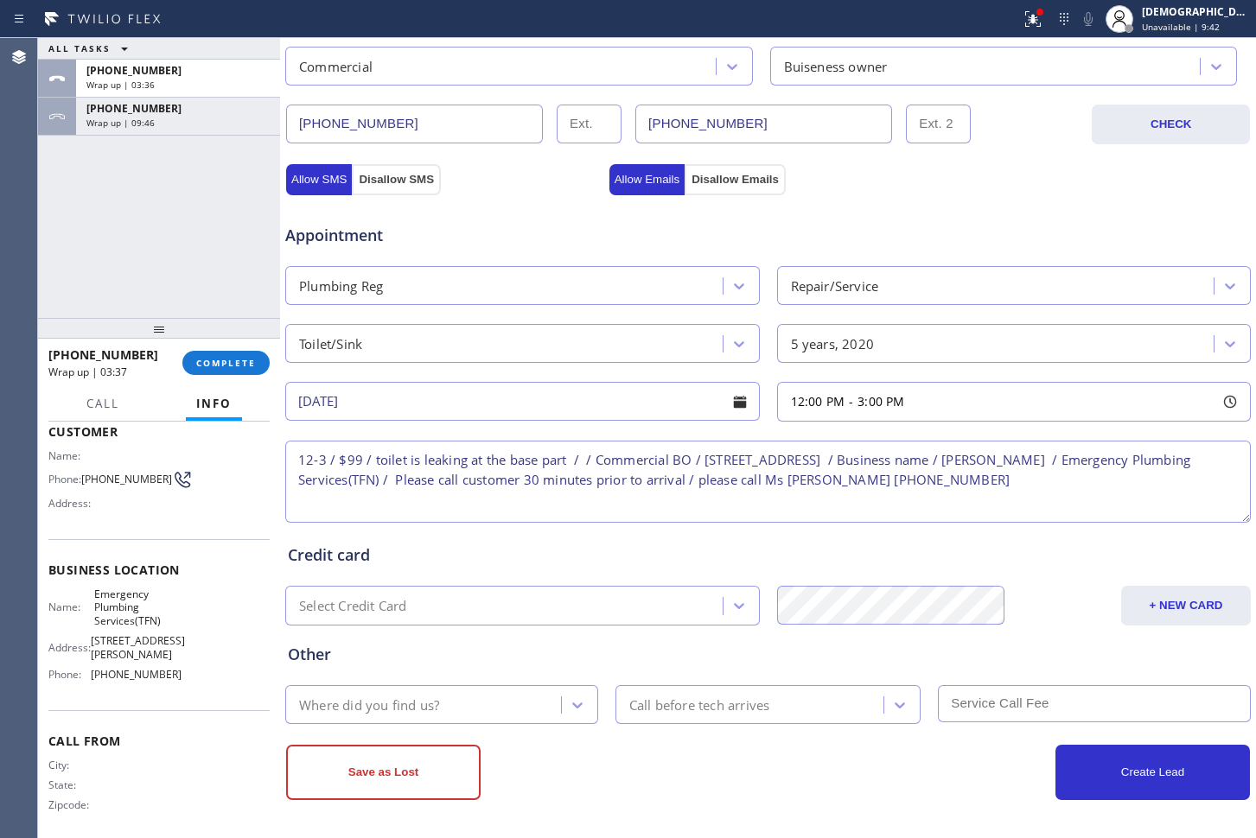
scroll to position [501, 0]
type textarea "12-3 / $99 / toilet is leaking at the base part / / Commercial BO / [STREET_ADD…"
click at [1145, 609] on button "+ NEW CARD" at bounding box center [1186, 605] width 130 height 40
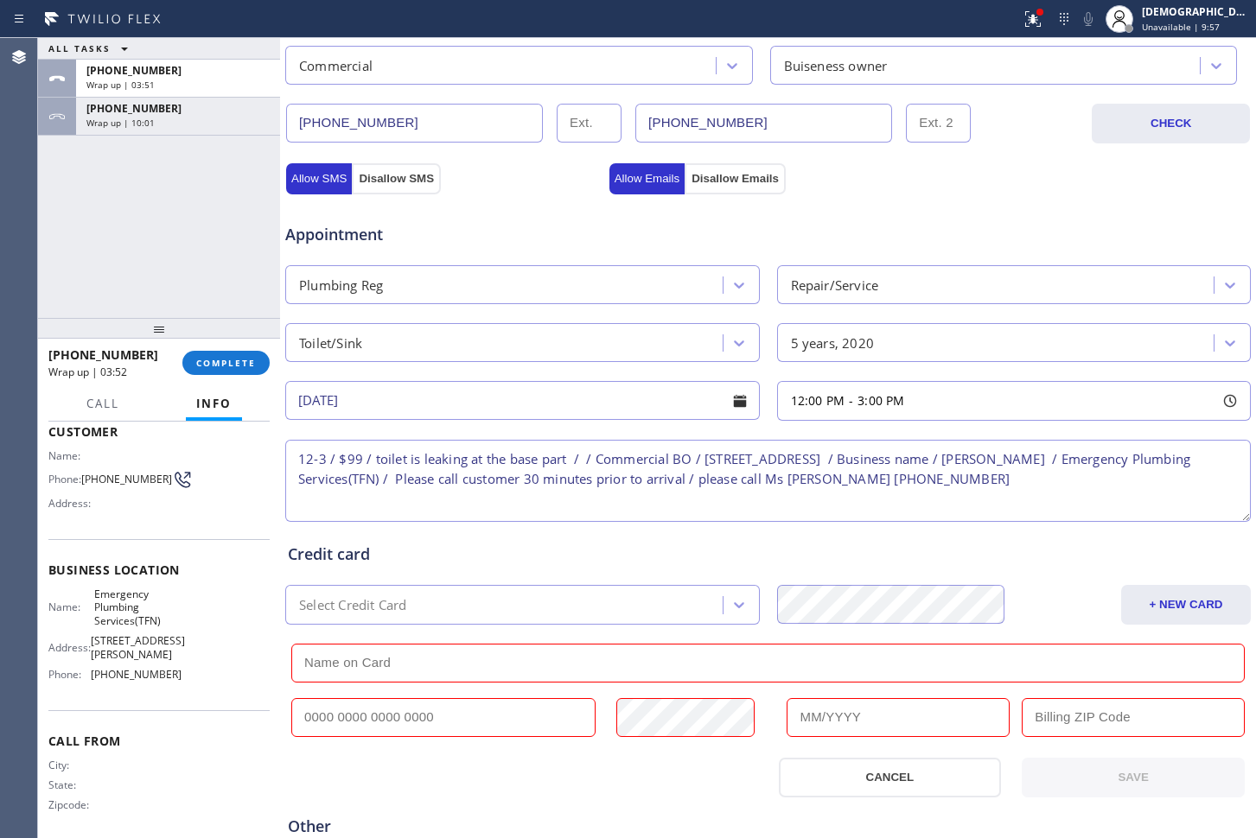
click at [411, 672] on input "text" at bounding box center [767, 663] width 953 height 39
paste input "rachael"
click at [309, 660] on input "rachael" at bounding box center [767, 663] width 953 height 39
click at [430, 676] on input "Rachael" at bounding box center [767, 663] width 953 height 39
paste input "Aknin"
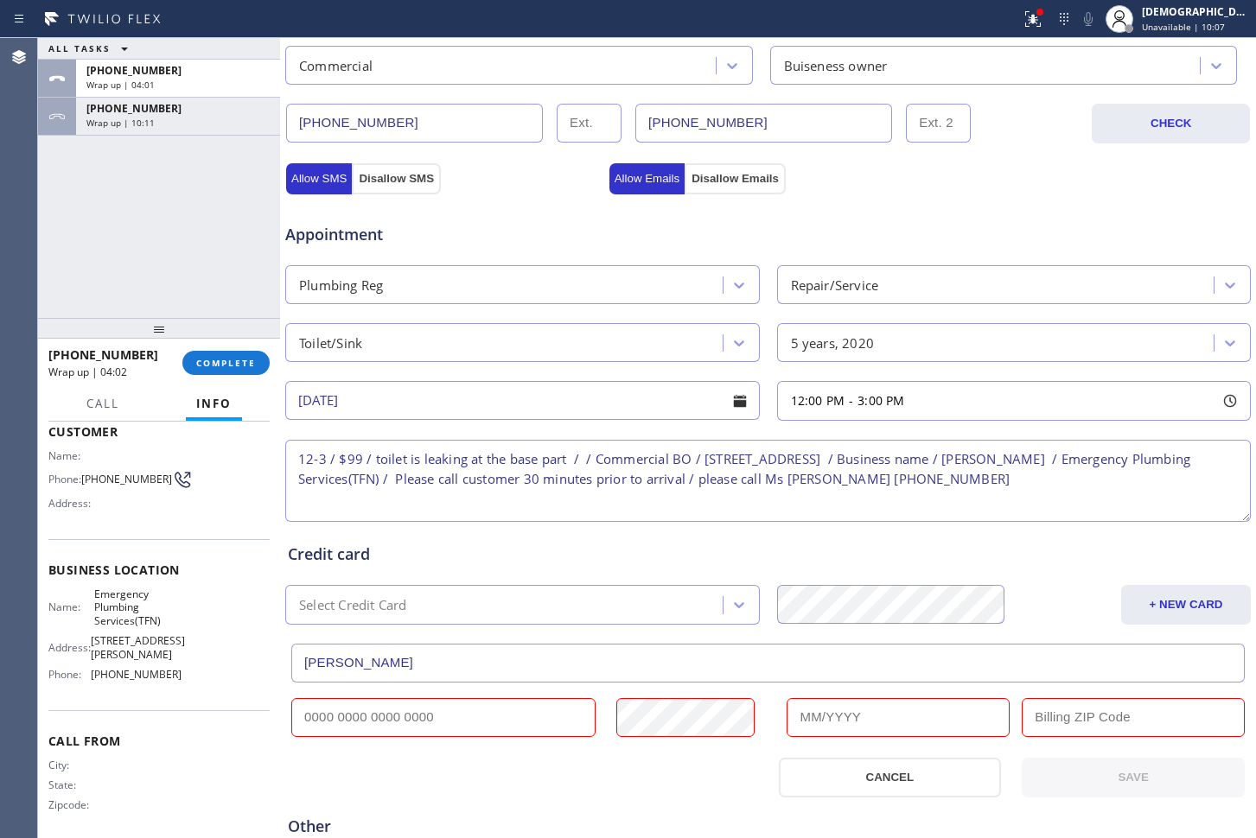
type input "[PERSON_NAME]"
click at [477, 731] on input "text" at bounding box center [443, 717] width 304 height 39
paste input "[CREDIT_CARD_NUMBER]"
type input "[CREDIT_CARD_NUMBER]"
click at [885, 723] on input "text" at bounding box center [898, 717] width 223 height 39
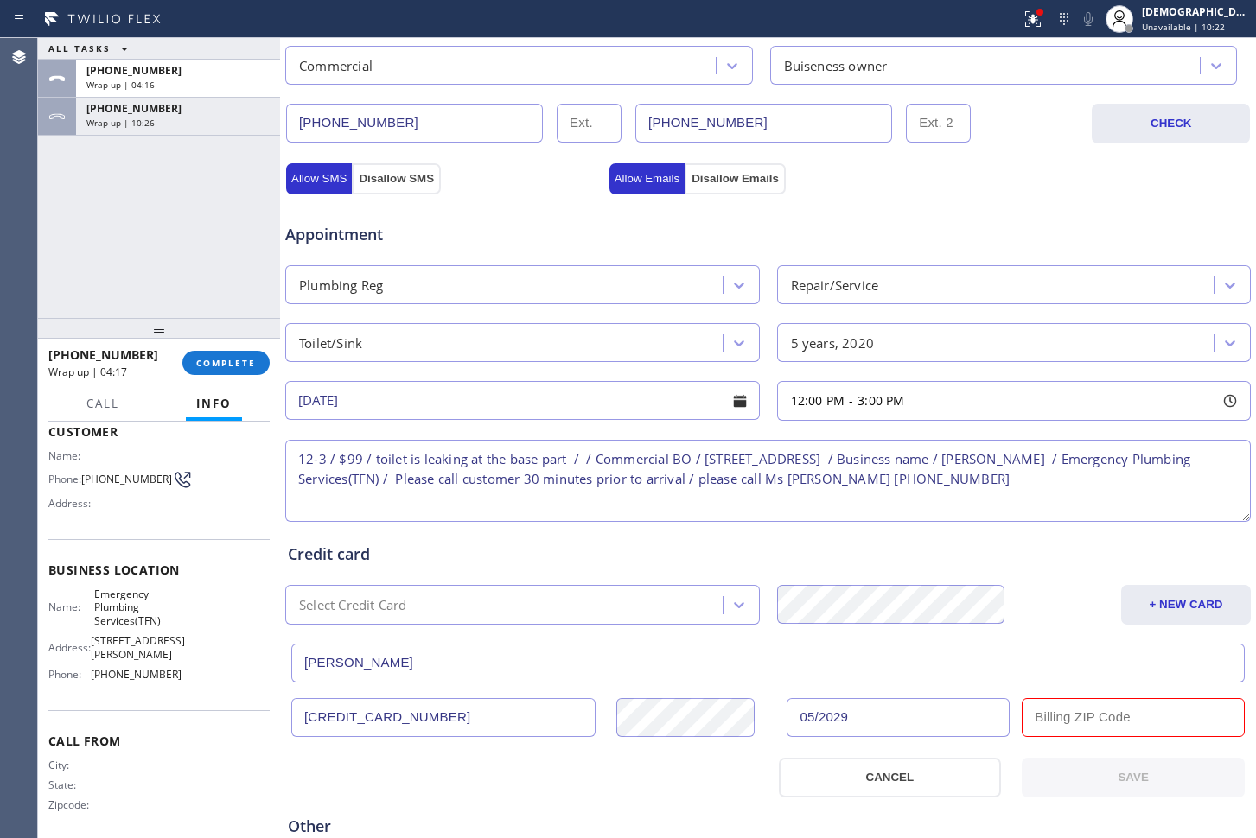
type input "05/2029"
click at [1048, 739] on div at bounding box center [1133, 728] width 244 height 60
click at [1048, 726] on input "text" at bounding box center [1133, 717] width 223 height 39
paste input "94965"
type input "94965"
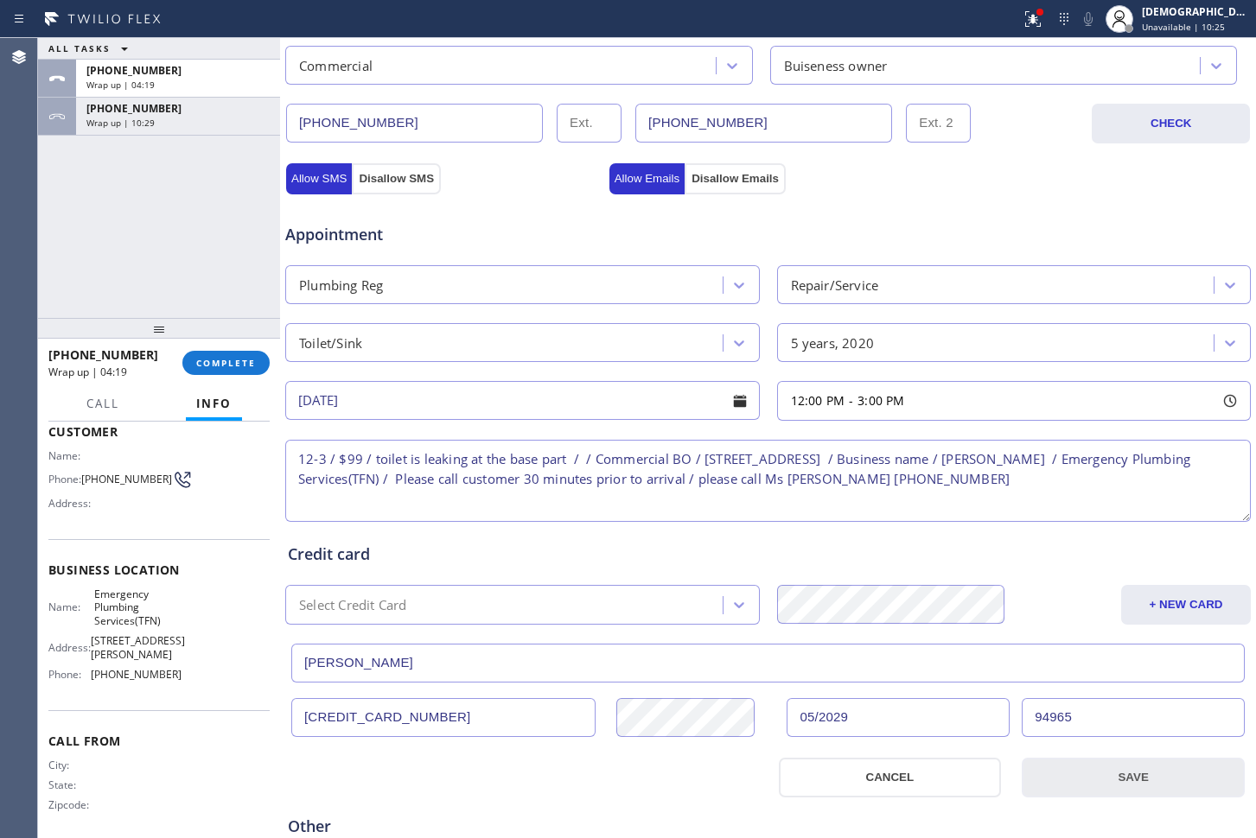
click at [1064, 780] on button "SAVE" at bounding box center [1133, 778] width 223 height 40
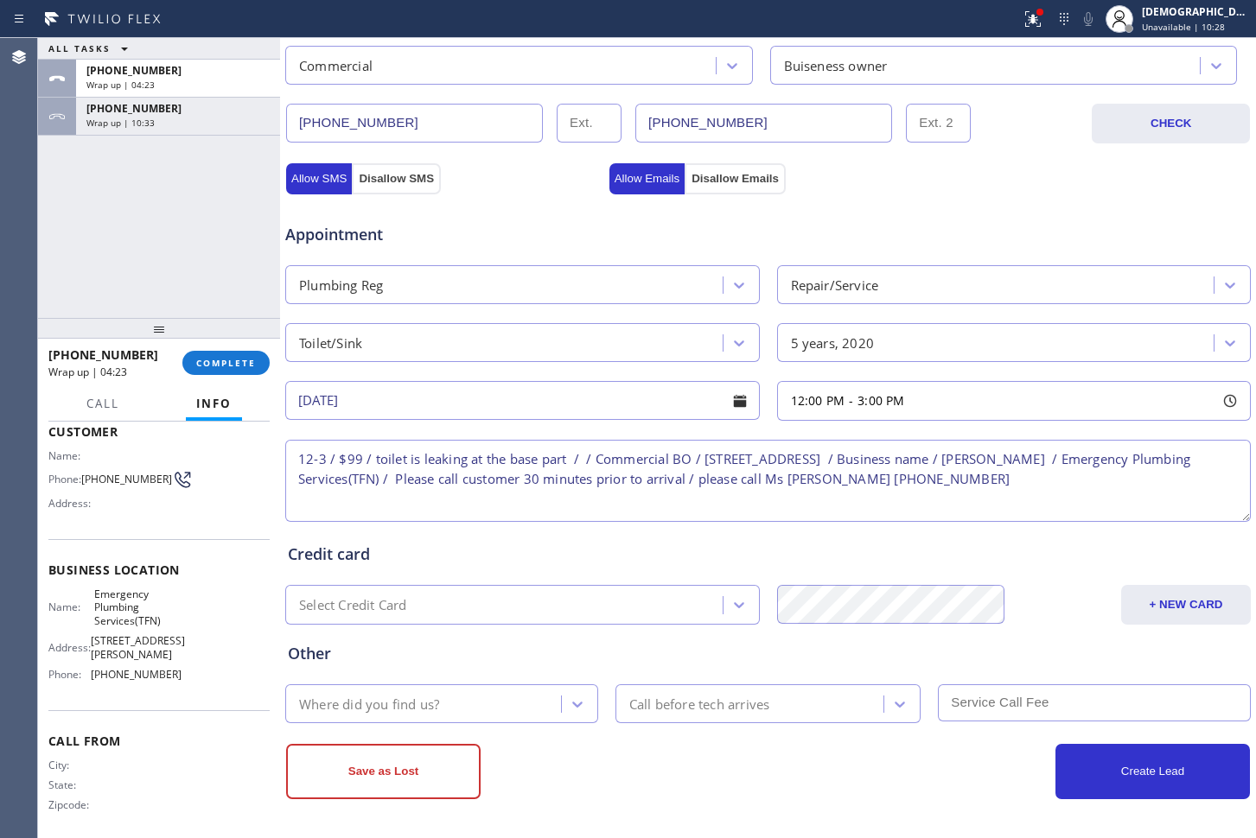
click at [459, 698] on div "Where did you find us?" at bounding box center [425, 704] width 271 height 30
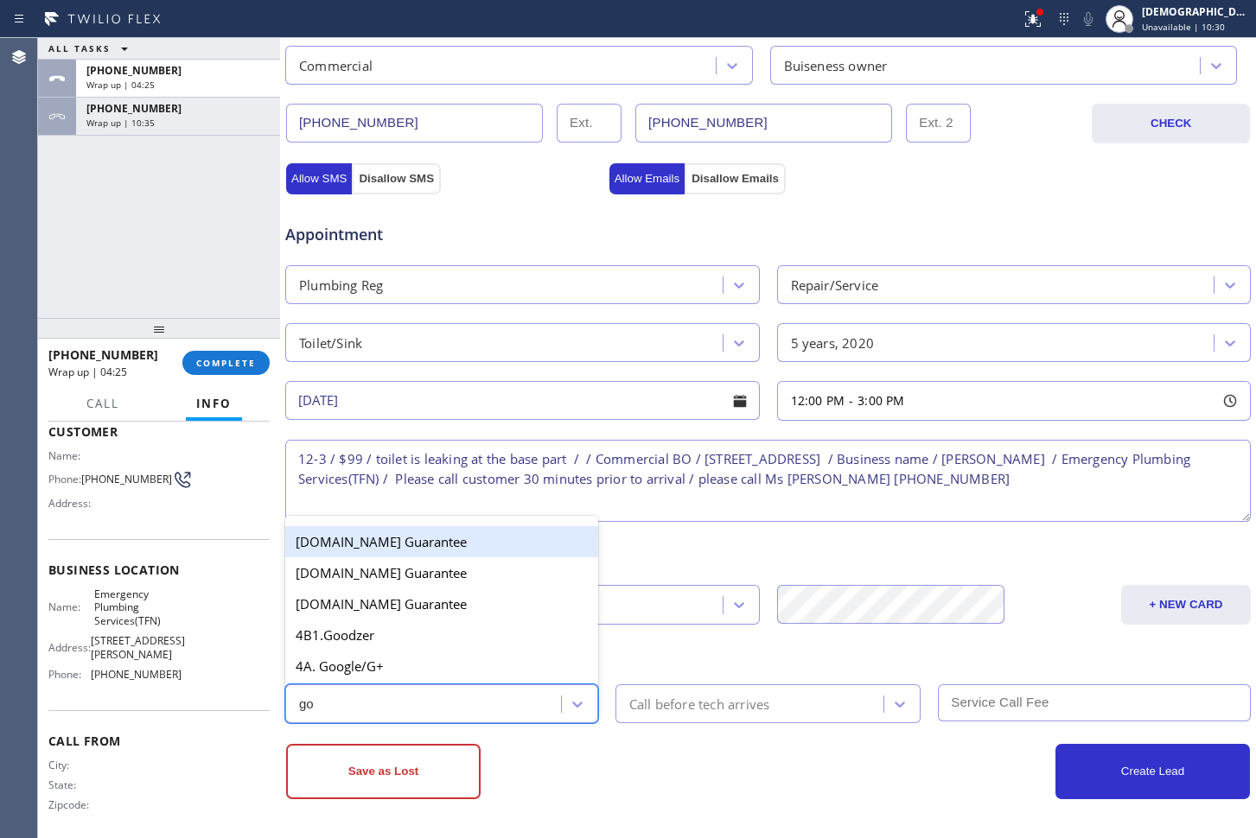
type input "goo"
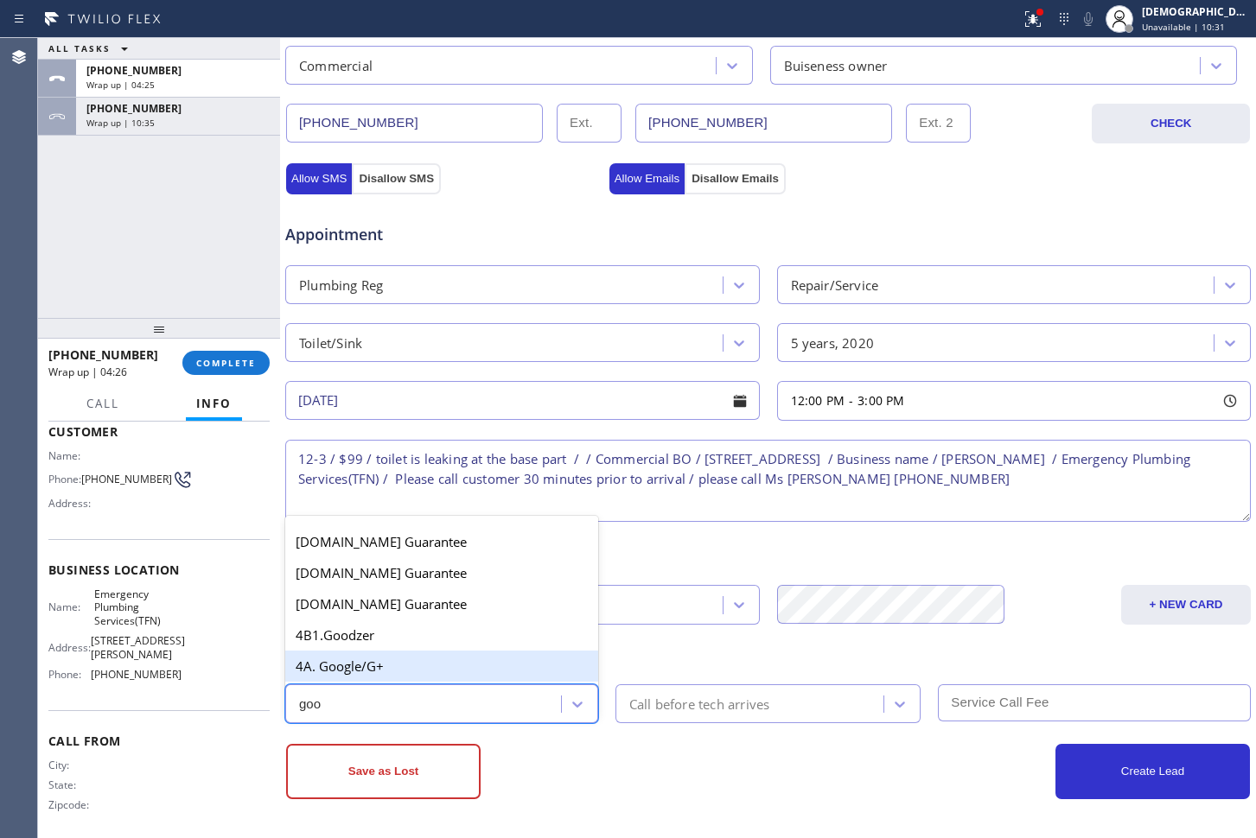
click at [364, 658] on div "4A. Google/G+" at bounding box center [441, 666] width 313 height 31
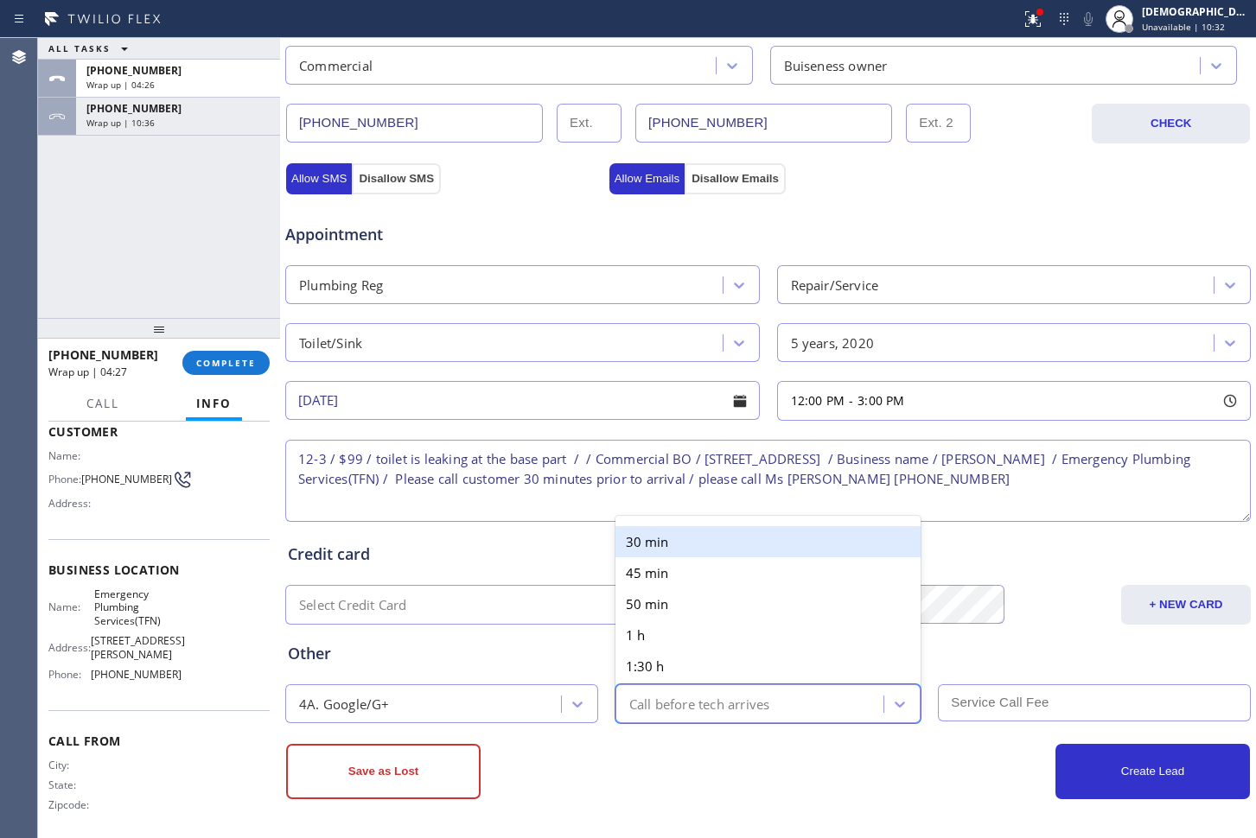
click at [732, 709] on div "Call before tech arrives" at bounding box center [699, 704] width 141 height 20
type input "30"
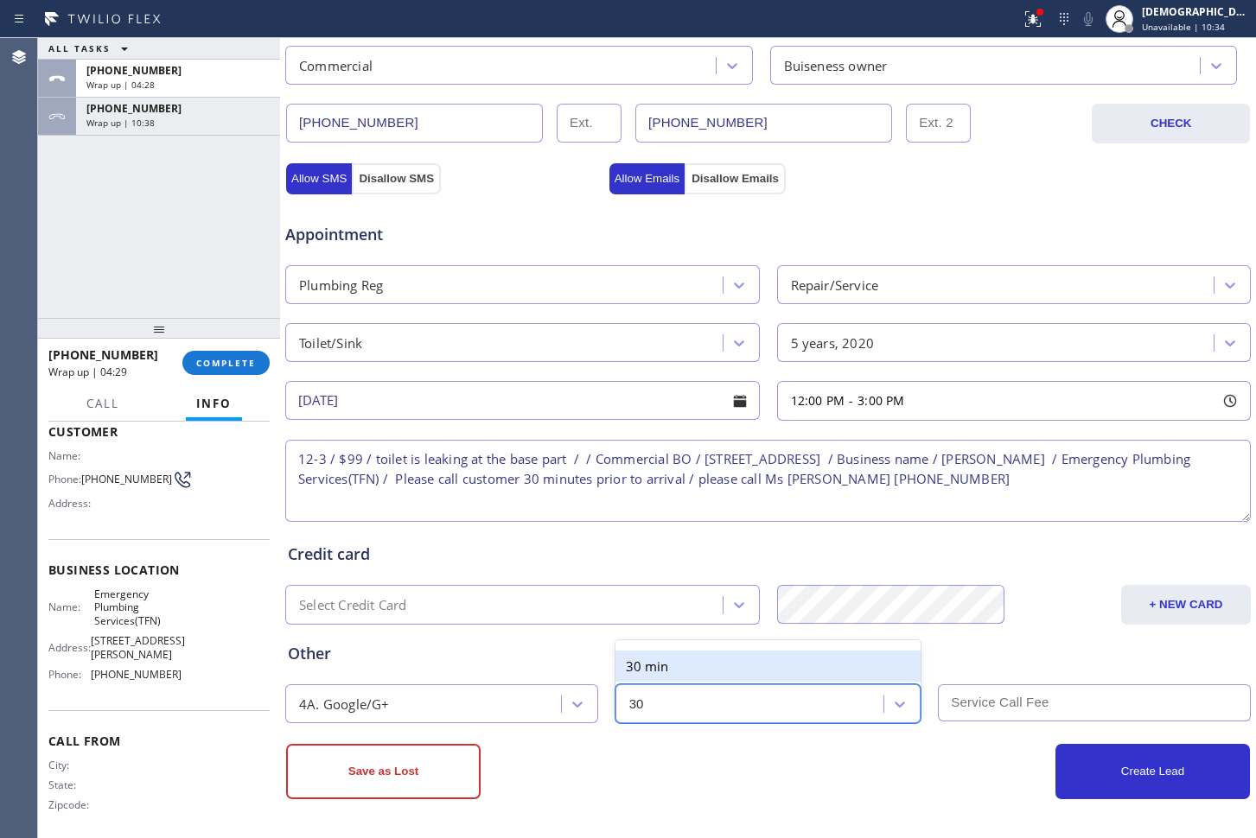
click at [726, 664] on div "30 min" at bounding box center [768, 666] width 306 height 31
click at [1020, 703] on input "text" at bounding box center [1094, 703] width 313 height 37
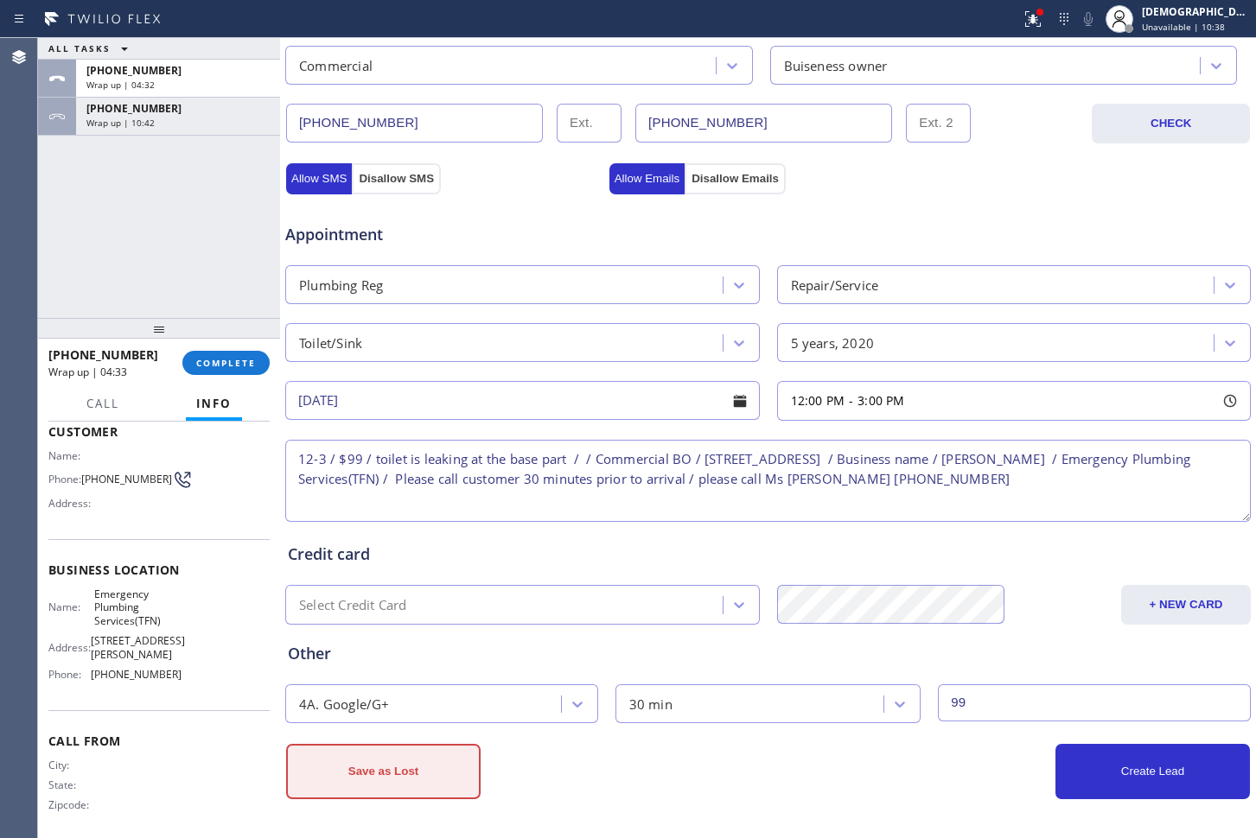
type input "99"
click at [418, 762] on button "Save as Lost" at bounding box center [383, 771] width 194 height 55
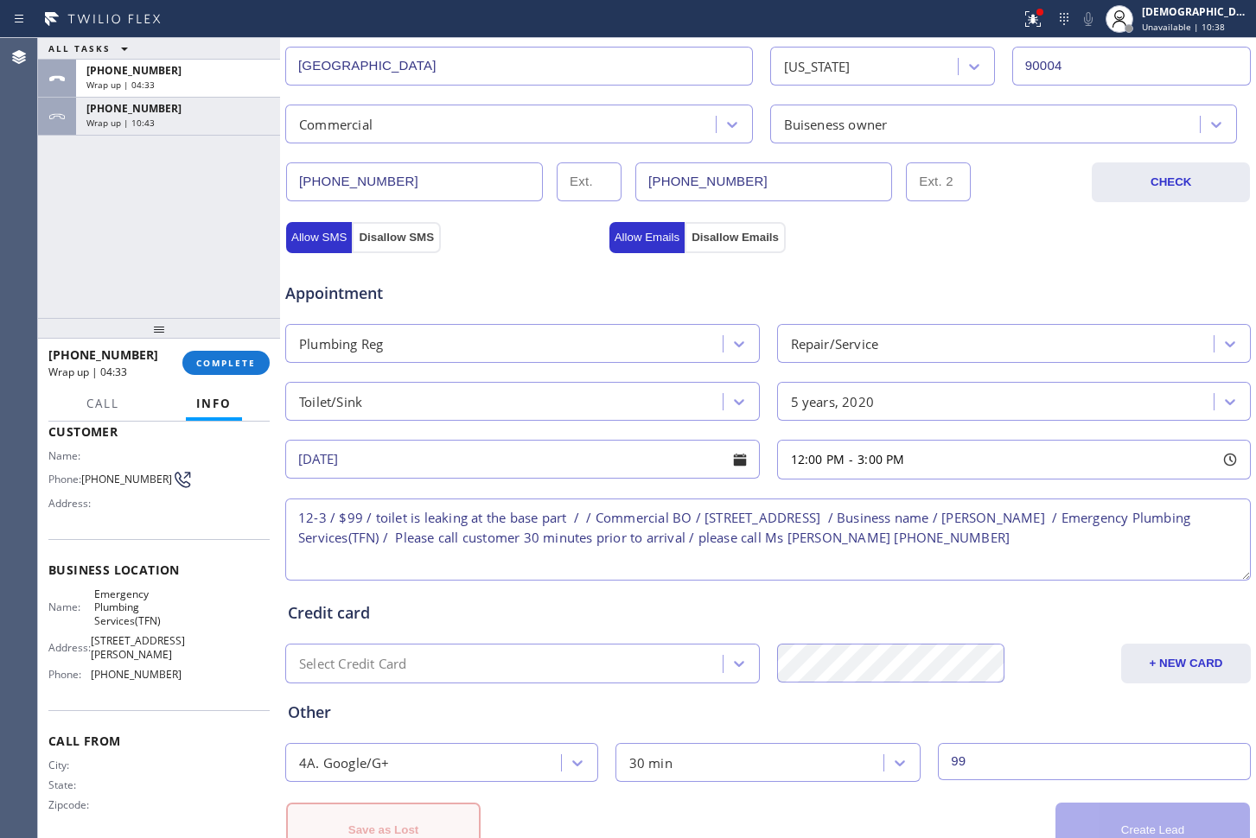
scroll to position [560, 0]
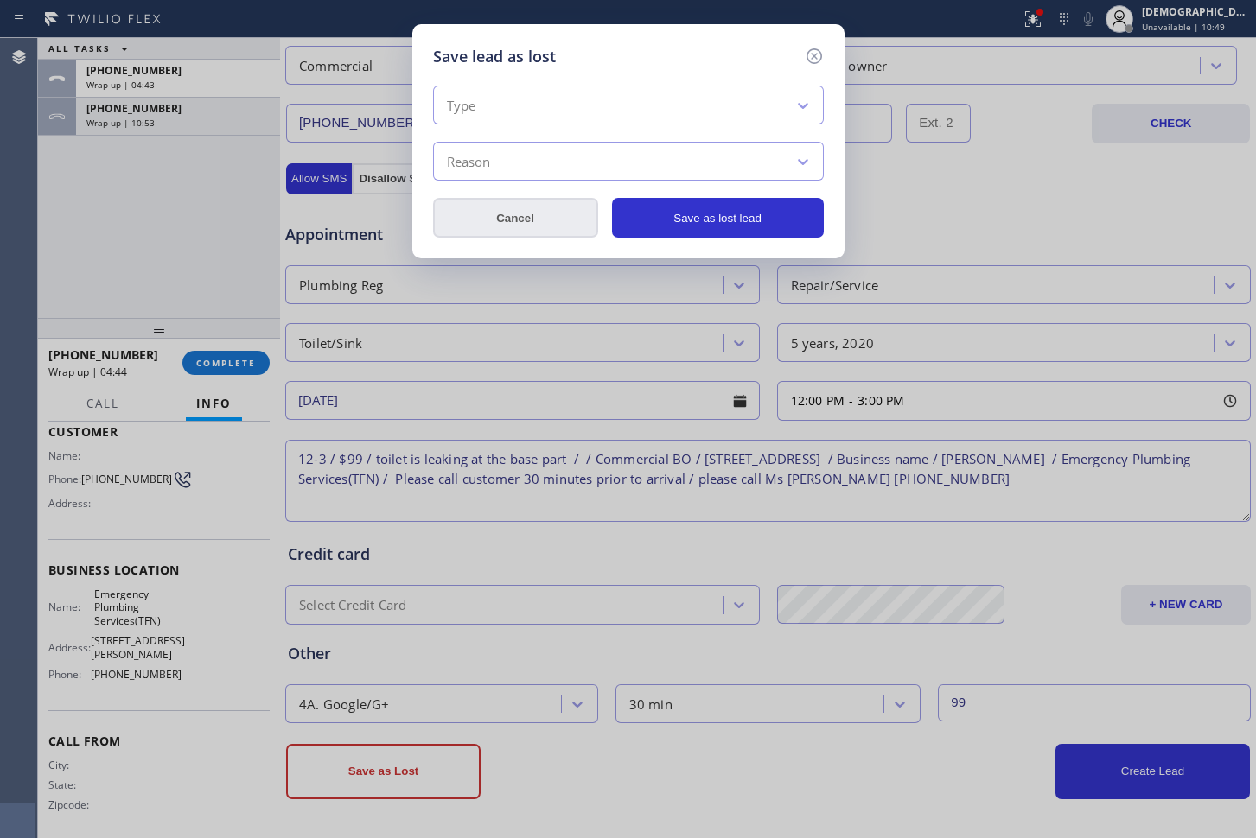
click at [538, 207] on button "Cancel" at bounding box center [515, 218] width 165 height 40
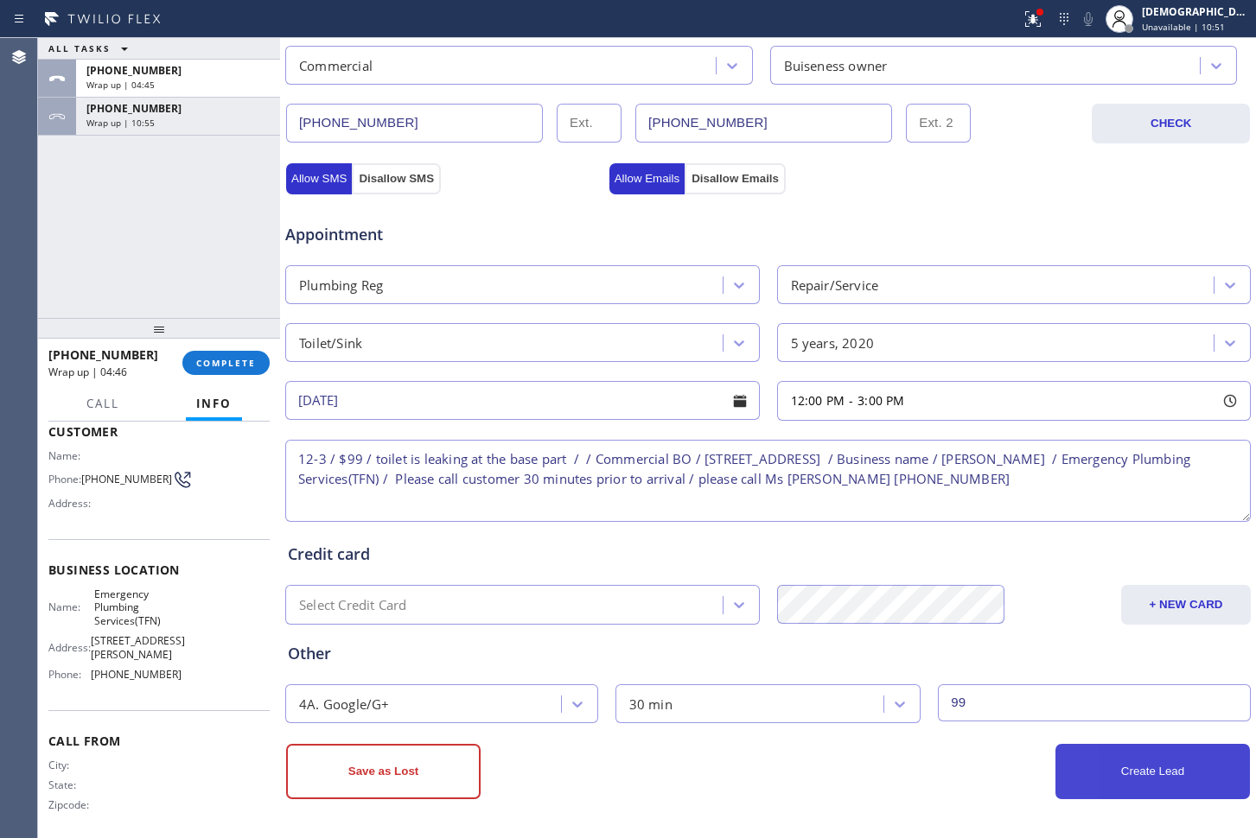
click at [1100, 774] on button "Create Lead" at bounding box center [1152, 771] width 194 height 55
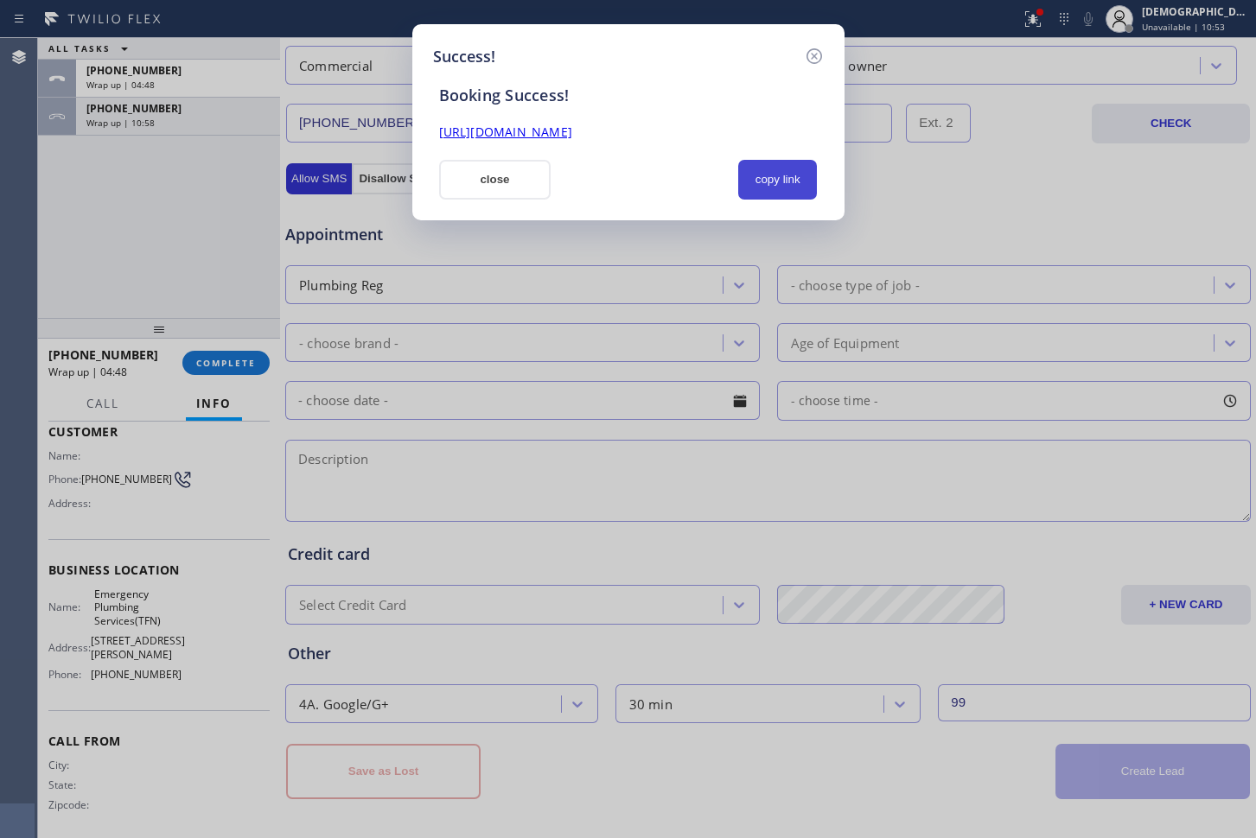
click at [768, 180] on button "copy link" at bounding box center [778, 180] width 80 height 40
click at [572, 131] on link "[URL][DOMAIN_NAME]" at bounding box center [505, 132] width 133 height 16
click at [475, 167] on button "close" at bounding box center [495, 180] width 112 height 40
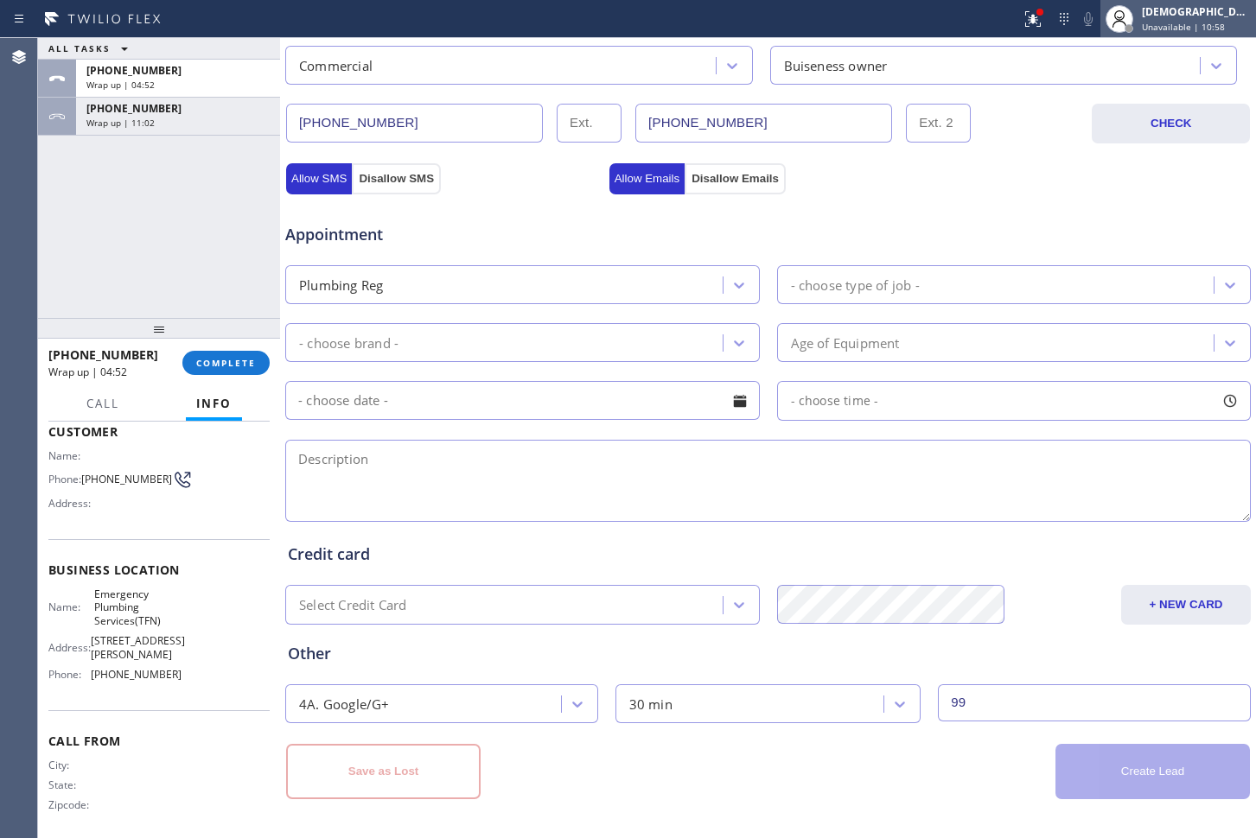
click at [1179, 30] on span "Unavailable | 10:58" at bounding box center [1183, 27] width 83 height 12
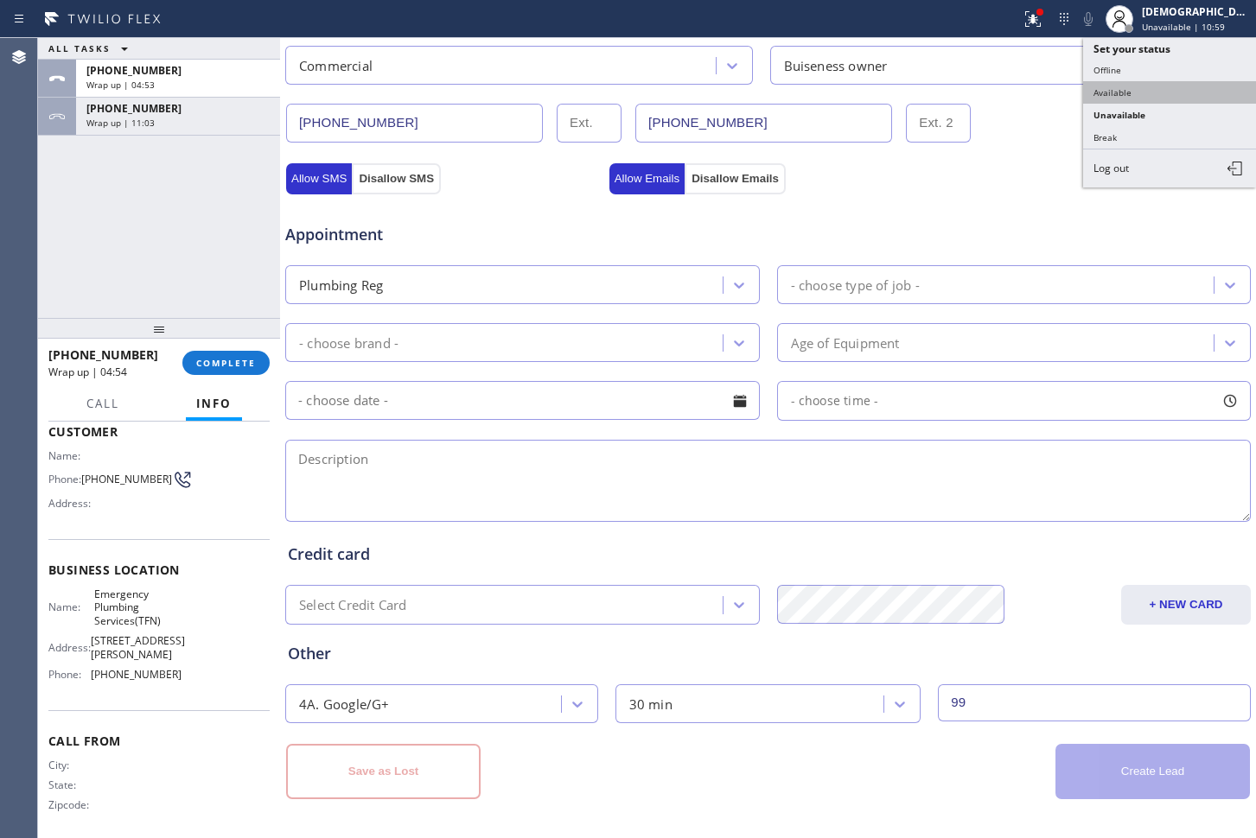
click at [1143, 92] on button "Available" at bounding box center [1169, 92] width 173 height 22
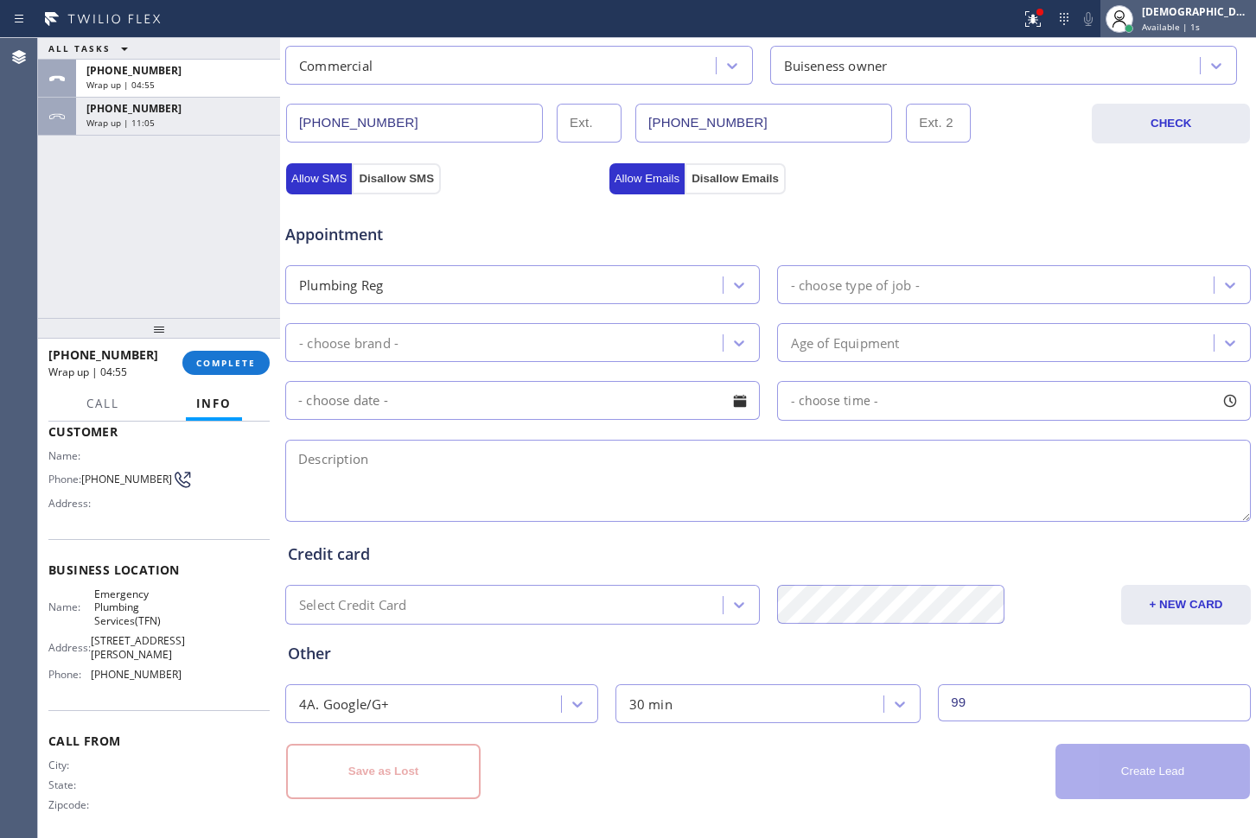
click at [1195, 27] on span "Available | 1s" at bounding box center [1171, 27] width 58 height 12
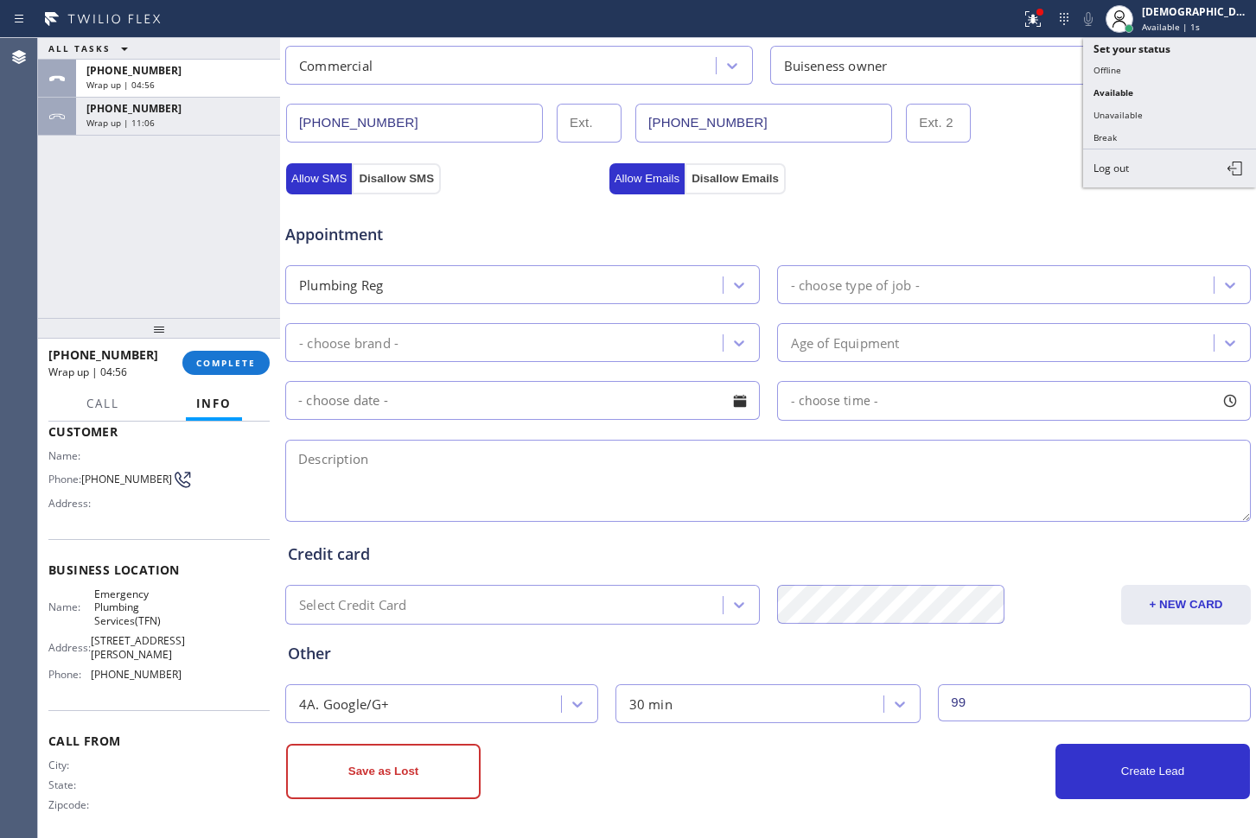
click at [1143, 112] on button "Unavailable" at bounding box center [1169, 115] width 173 height 22
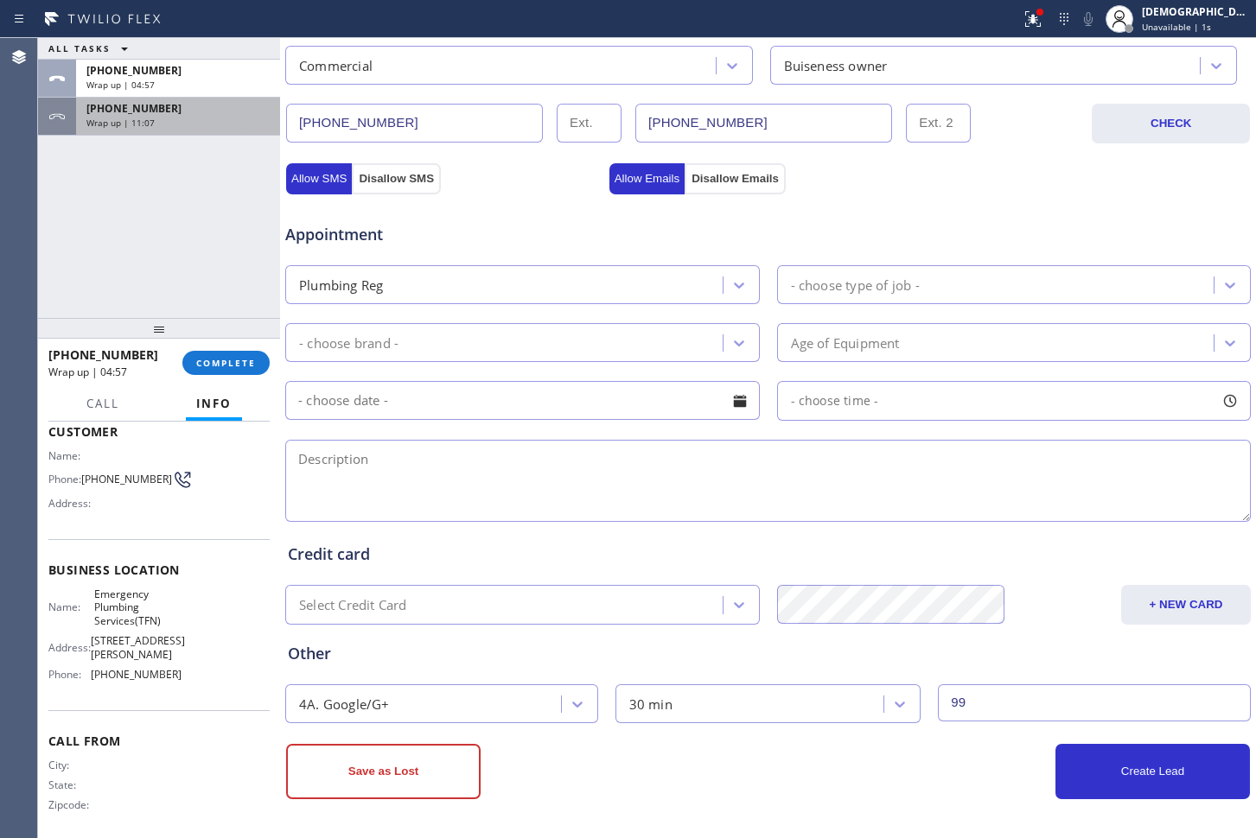
click at [175, 122] on div "Wrap up | 11:07" at bounding box center [177, 123] width 183 height 12
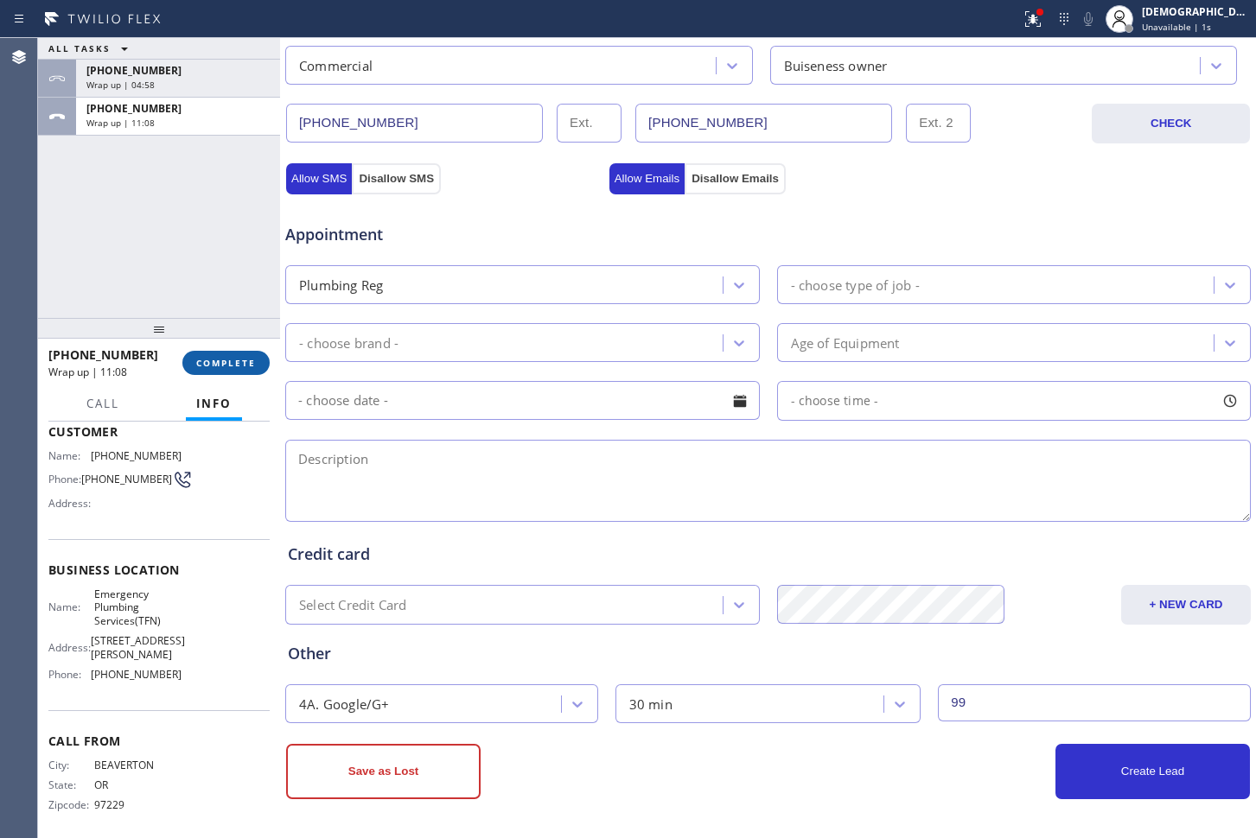
click at [214, 373] on button "COMPLETE" at bounding box center [225, 363] width 87 height 24
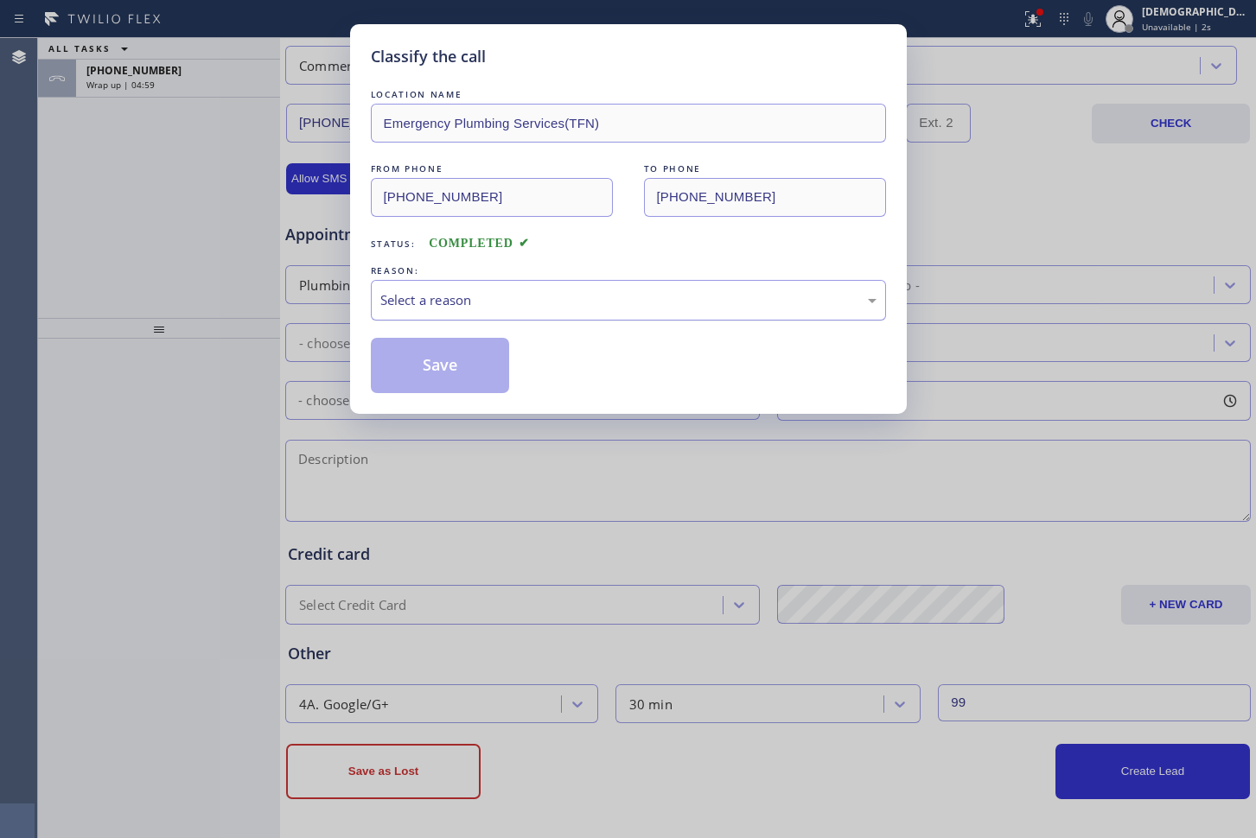
click at [424, 303] on div "Select a reason" at bounding box center [628, 300] width 496 height 20
click at [420, 390] on button "Save" at bounding box center [440, 365] width 139 height 55
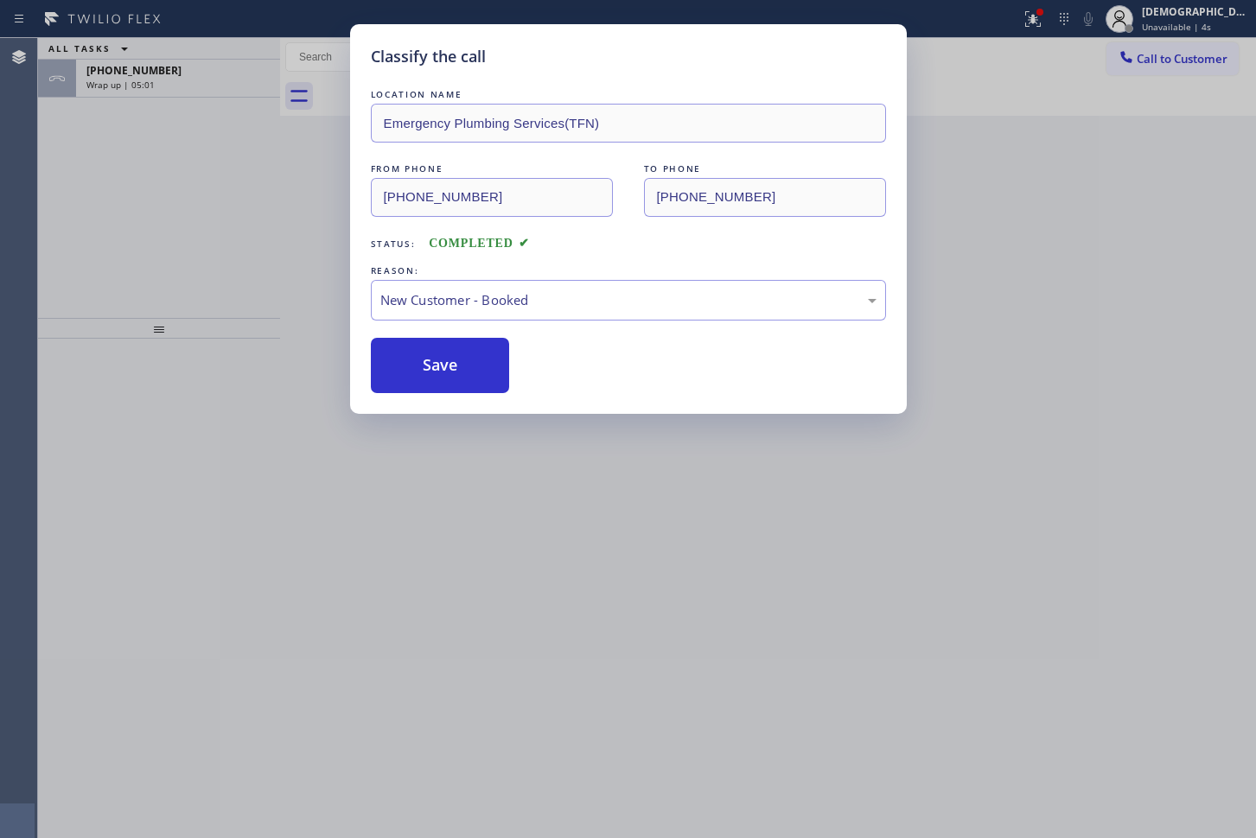
click at [188, 74] on div "Classify the call LOCATION NAME Emergency Plumbing Services(TFN) FROM PHONE [PH…" at bounding box center [628, 419] width 1256 height 838
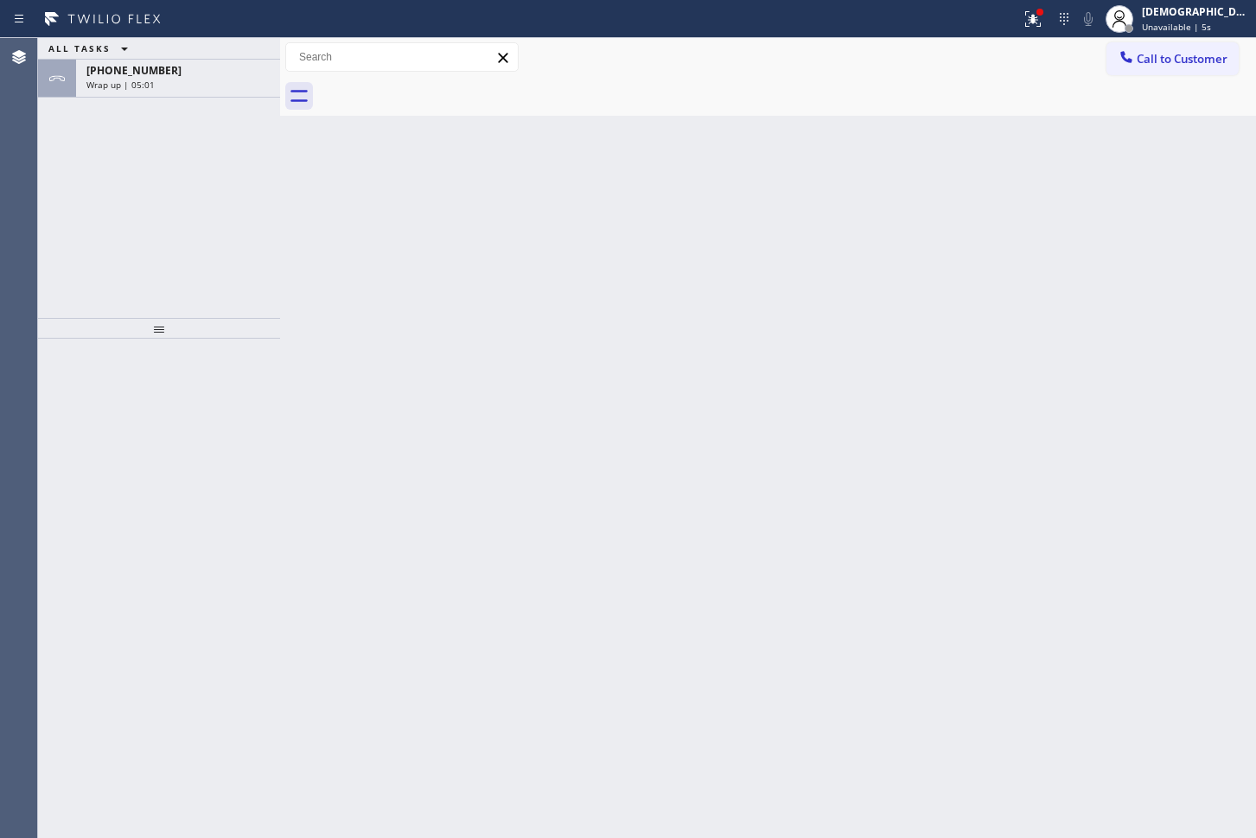
click at [172, 92] on div "[PHONE_NUMBER] Wrap up | 05:01" at bounding box center [174, 79] width 197 height 38
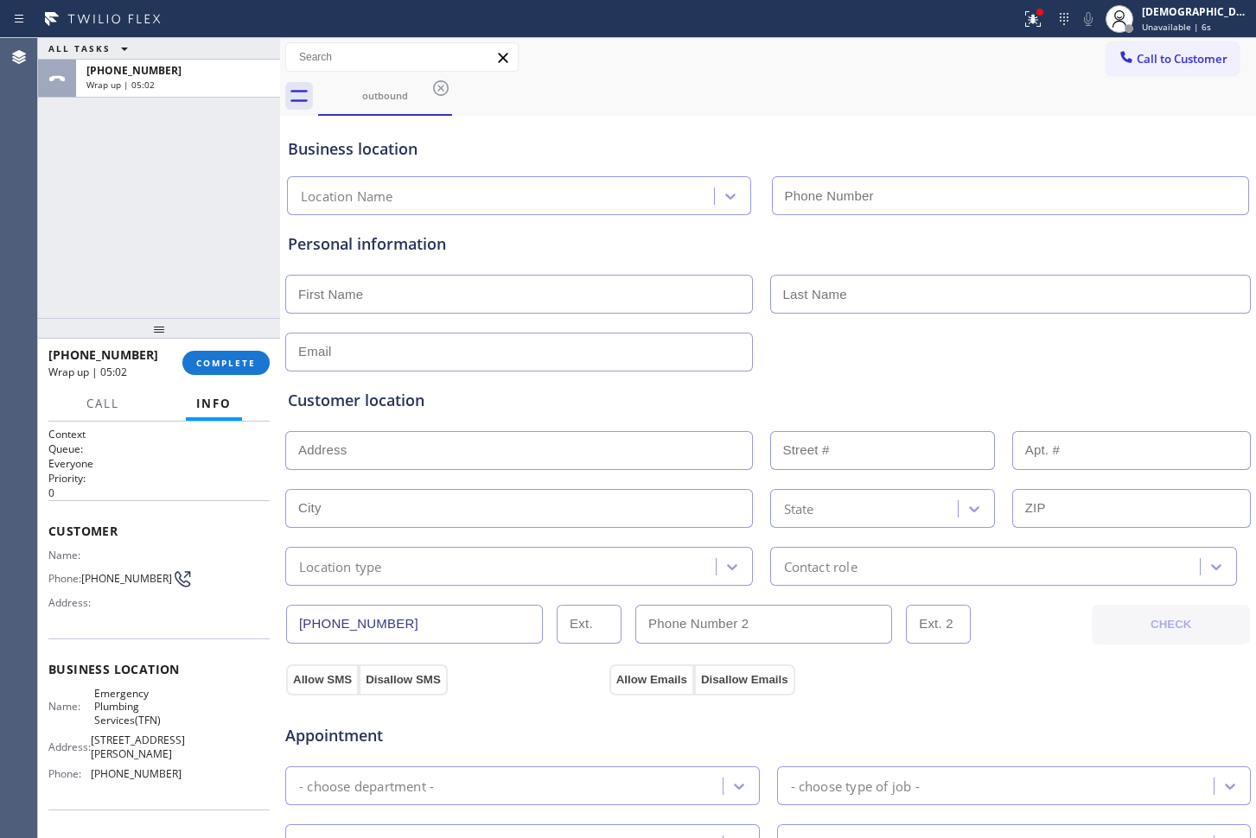
type input "[PHONE_NUMBER]"
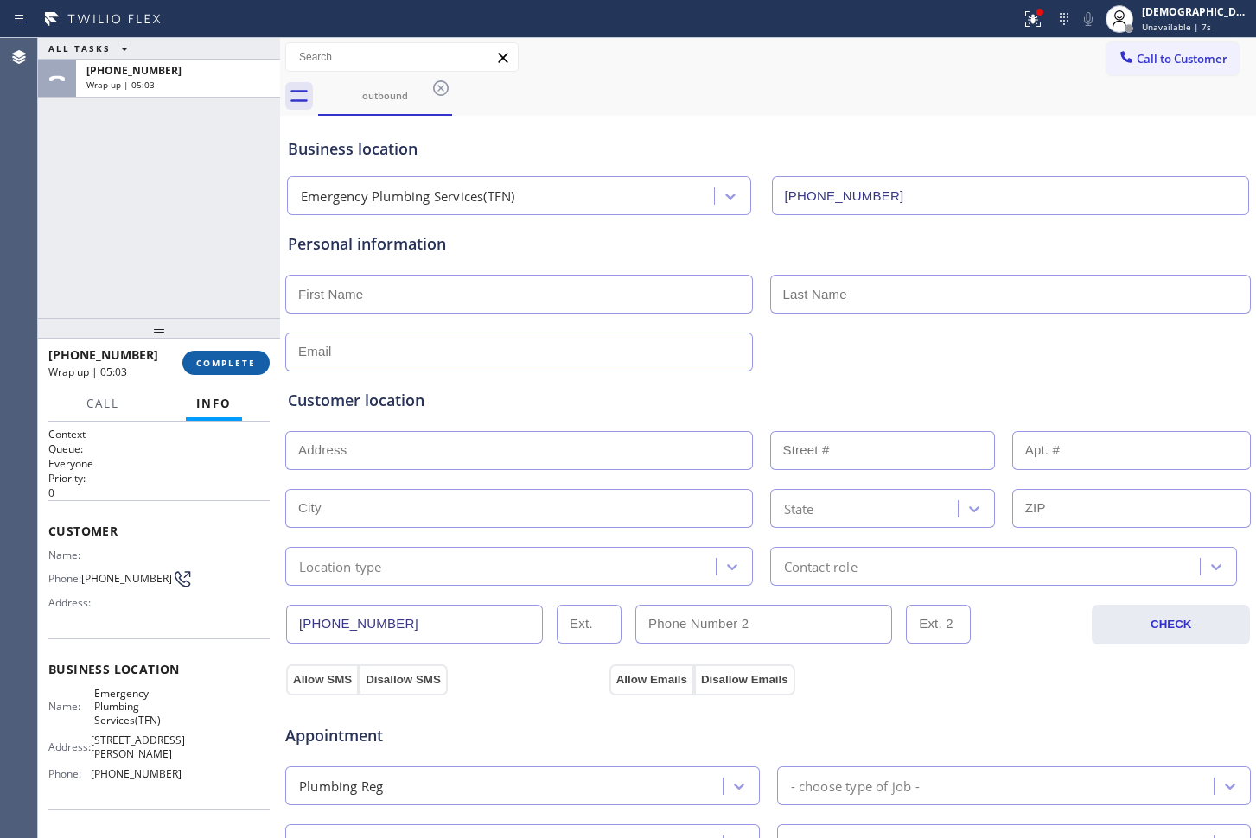
click at [229, 373] on button "COMPLETE" at bounding box center [225, 363] width 87 height 24
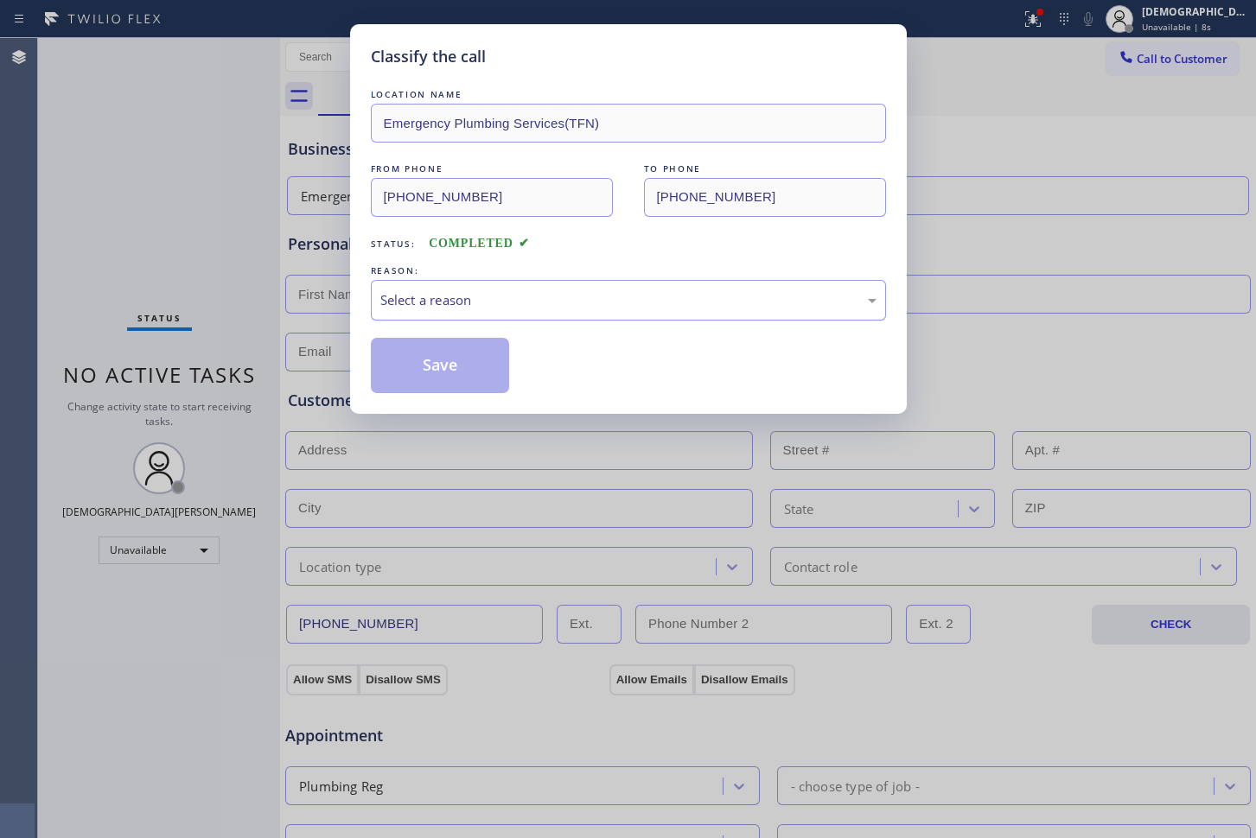
click at [623, 301] on div "Select a reason" at bounding box center [628, 300] width 496 height 20
click at [463, 379] on button "Save" at bounding box center [440, 365] width 139 height 55
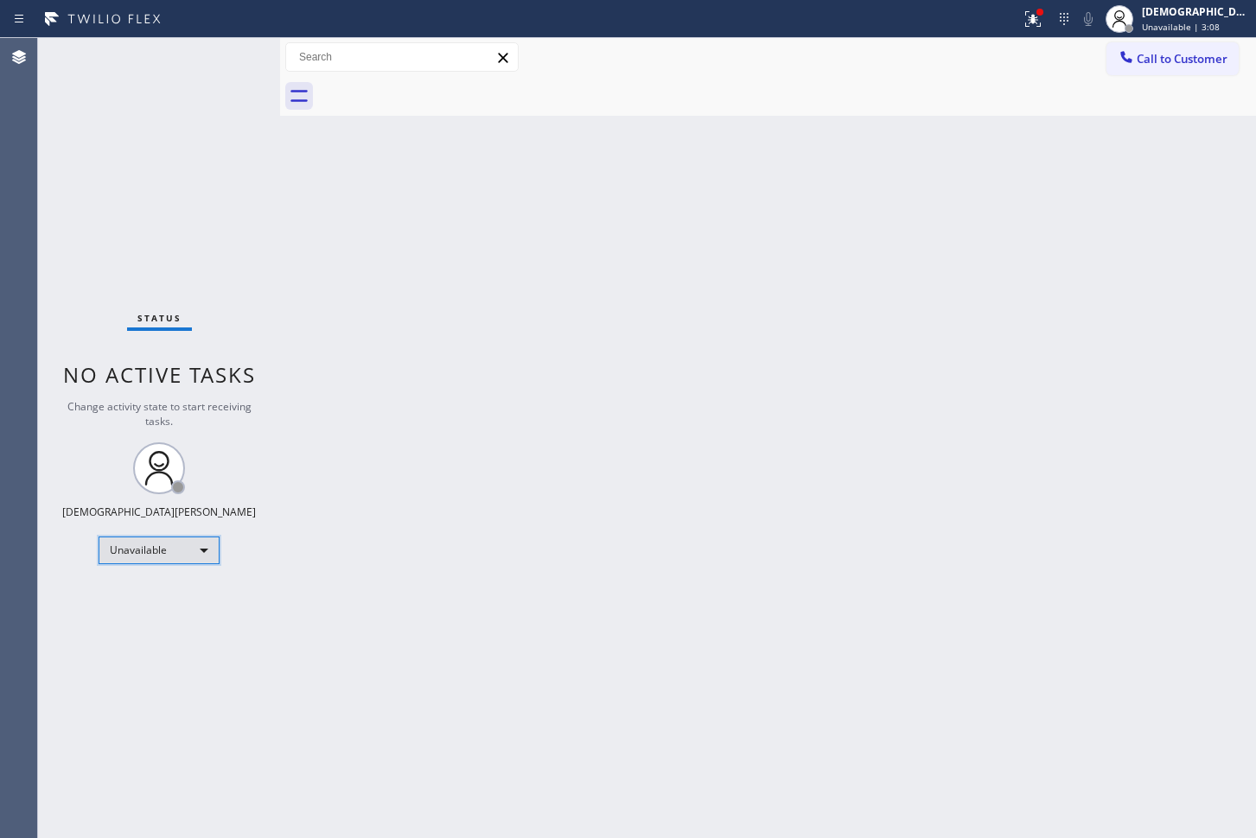
click at [187, 551] on div "Unavailable" at bounding box center [159, 551] width 121 height 28
click at [176, 595] on li "Available" at bounding box center [158, 596] width 118 height 21
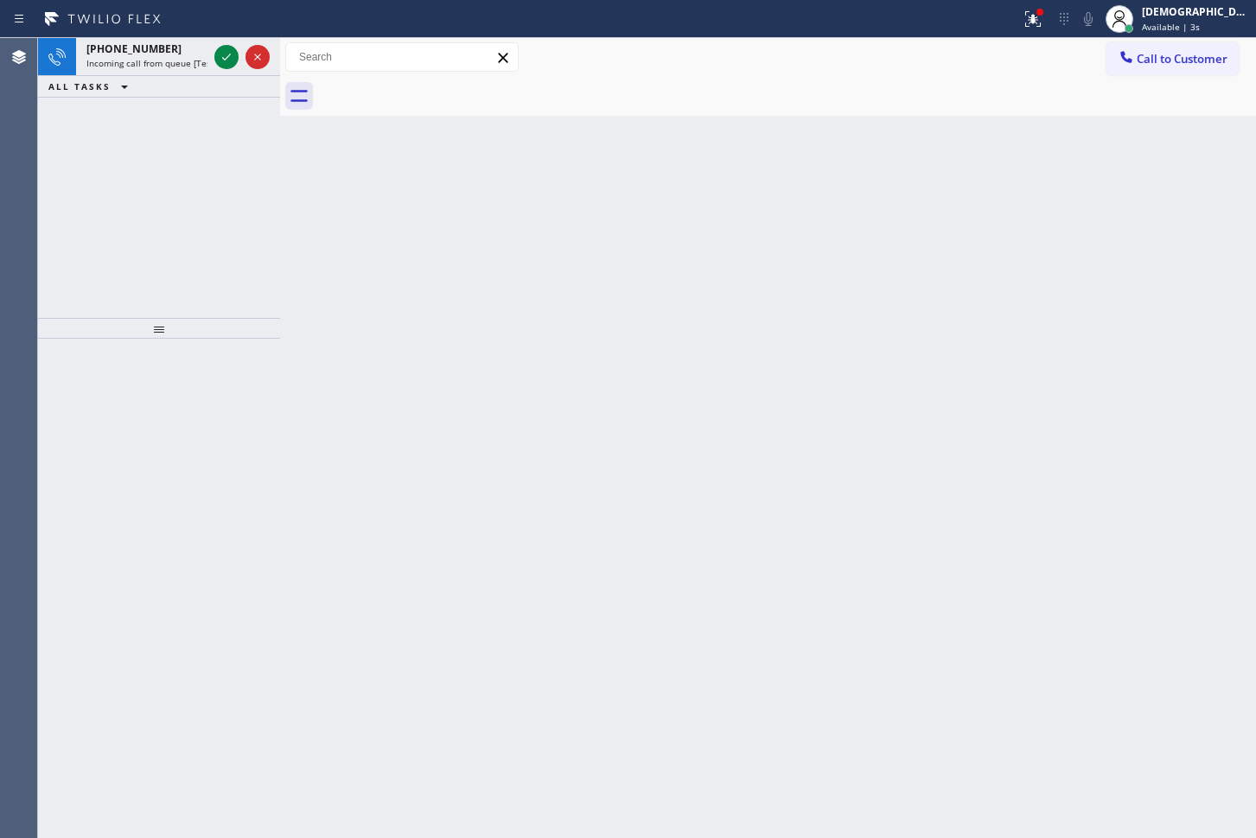
click at [48, 132] on div "[PHONE_NUMBER] Incoming call from queue [Test] All ALL TASKS ALL TASKS ACTIVE T…" at bounding box center [159, 178] width 242 height 280
click at [158, 54] on div "[PHONE_NUMBER]" at bounding box center [146, 48] width 121 height 15
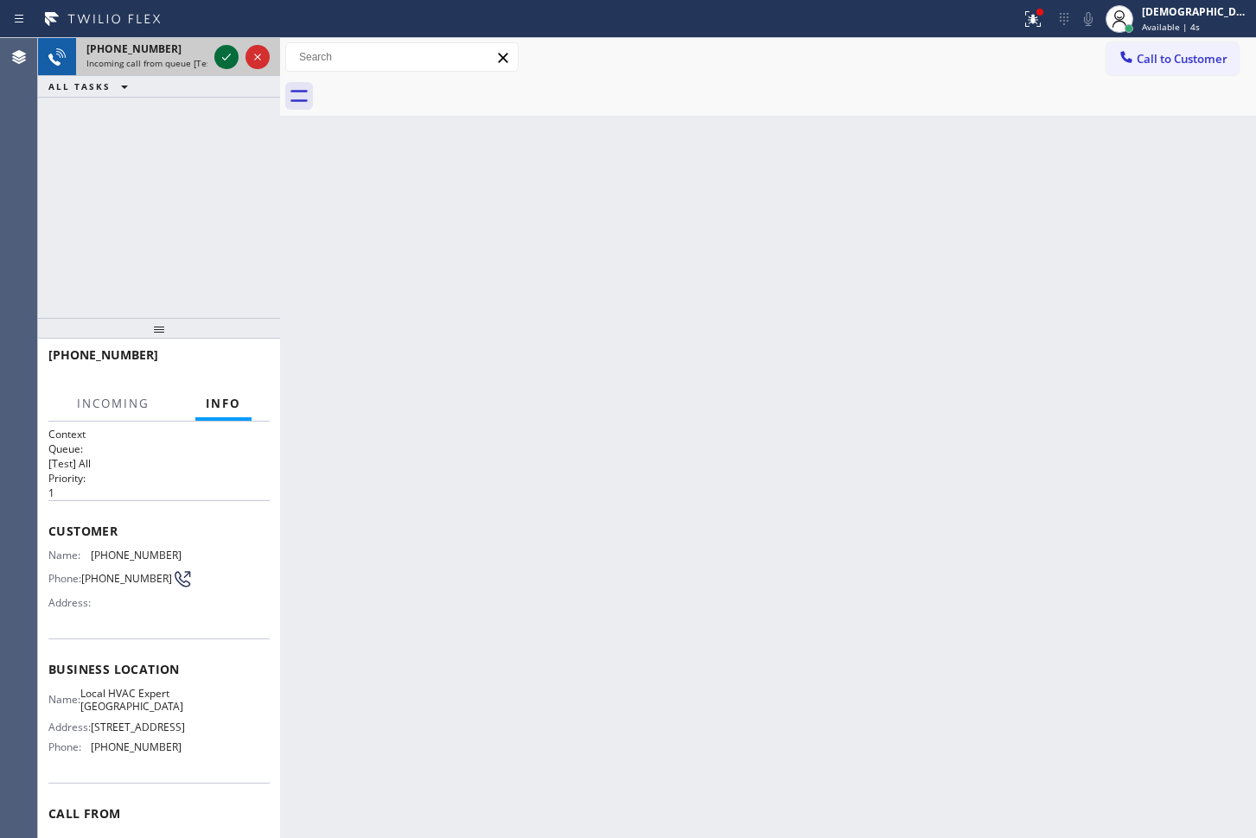
click at [230, 55] on icon at bounding box center [226, 57] width 21 height 21
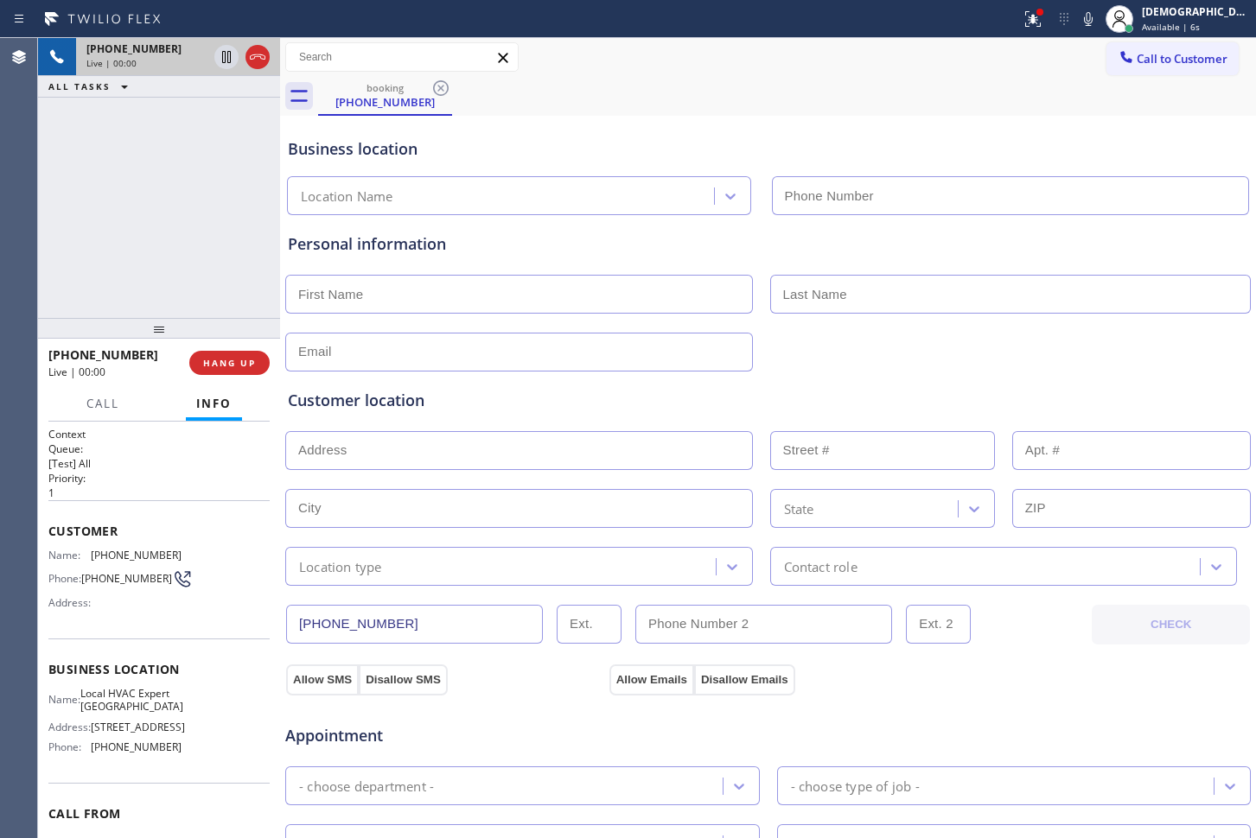
type input "[PHONE_NUMBER]"
click at [252, 55] on icon at bounding box center [257, 57] width 21 height 21
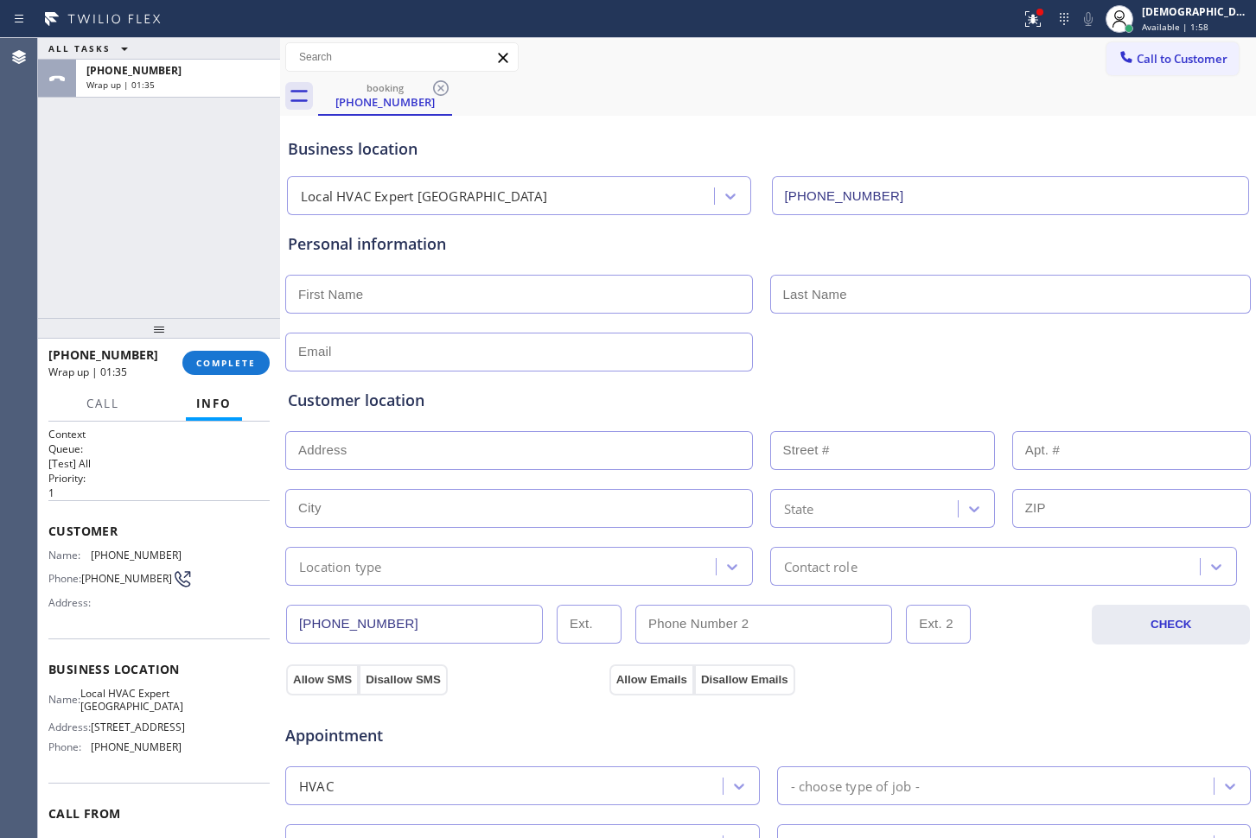
click at [16, 313] on div "Agent Desktop" at bounding box center [18, 438] width 37 height 800
click at [239, 360] on span "COMPLETE" at bounding box center [226, 363] width 60 height 12
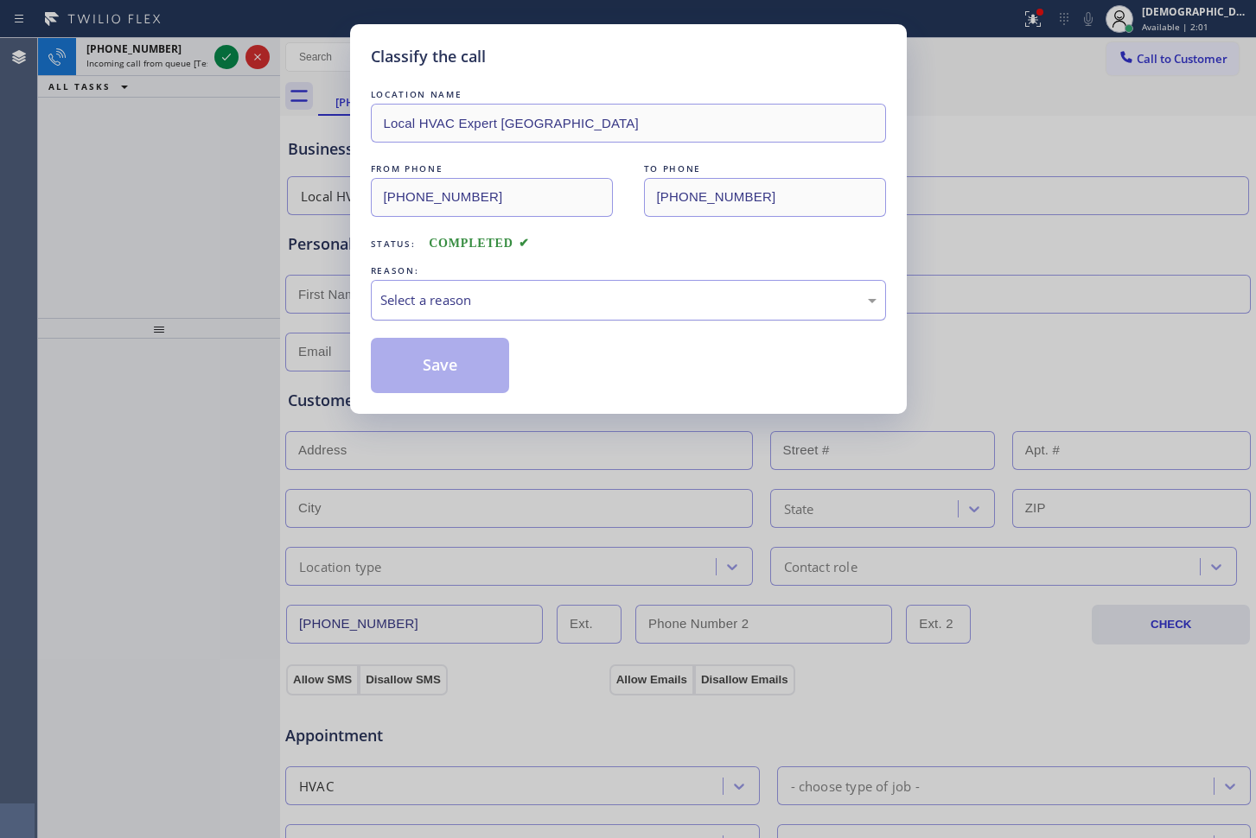
click at [403, 303] on div "Select a reason" at bounding box center [628, 300] width 496 height 20
click at [410, 364] on button "Save" at bounding box center [440, 365] width 139 height 55
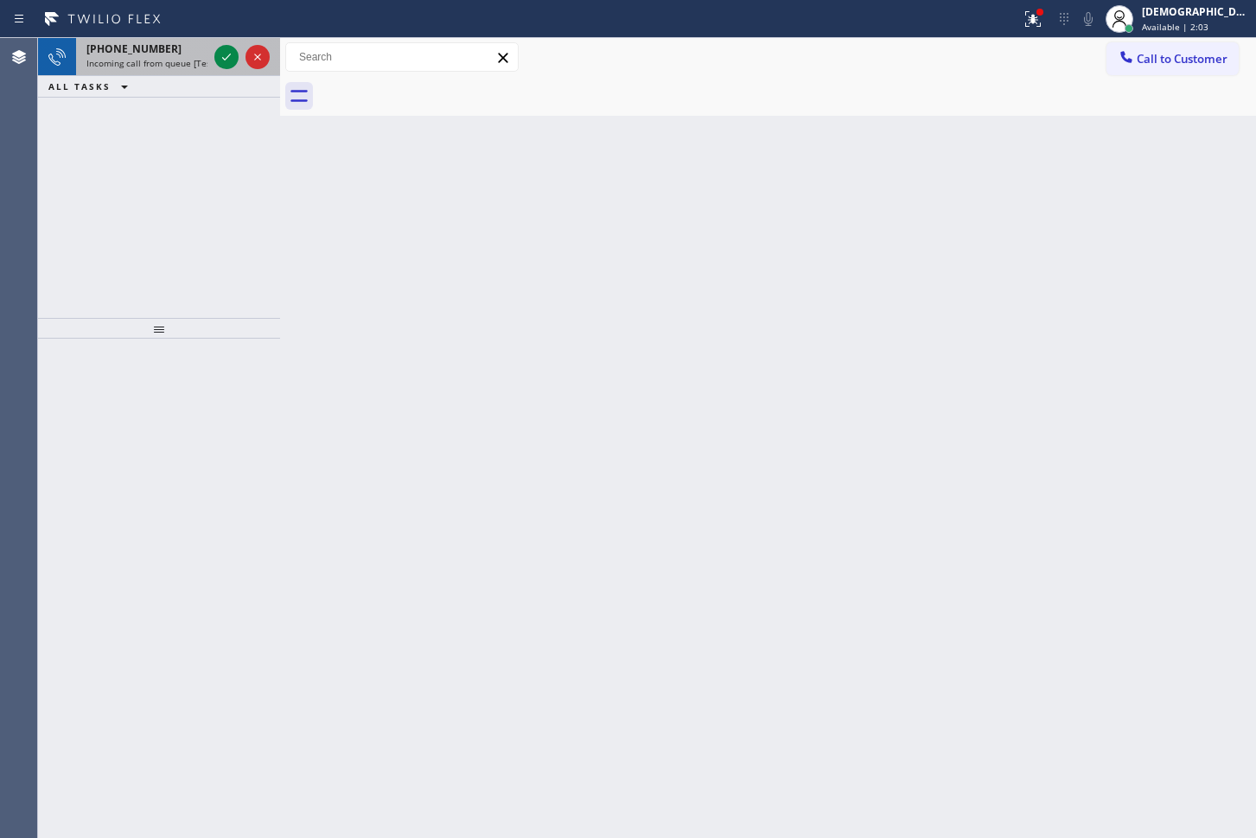
click at [240, 59] on div at bounding box center [242, 57] width 62 height 38
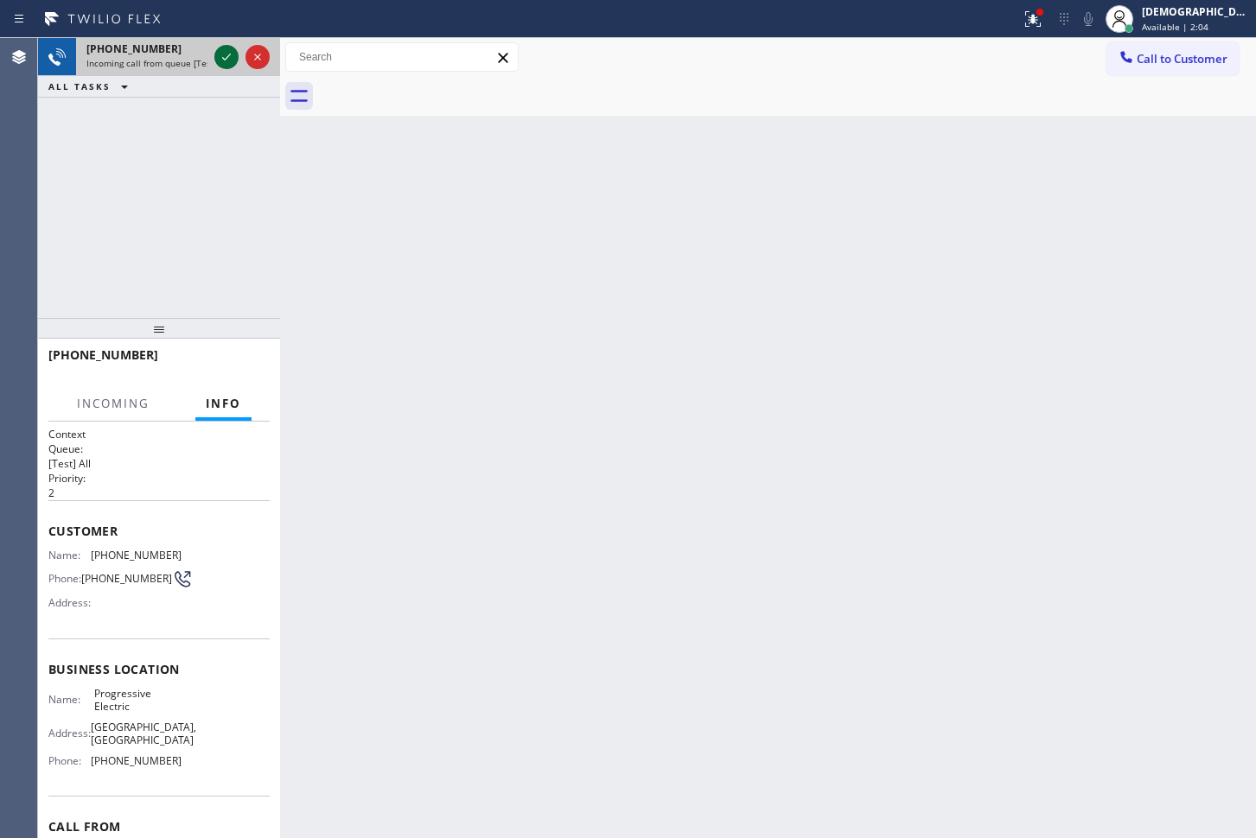
click at [231, 59] on div at bounding box center [242, 57] width 62 height 38
click at [231, 59] on icon at bounding box center [226, 57] width 21 height 21
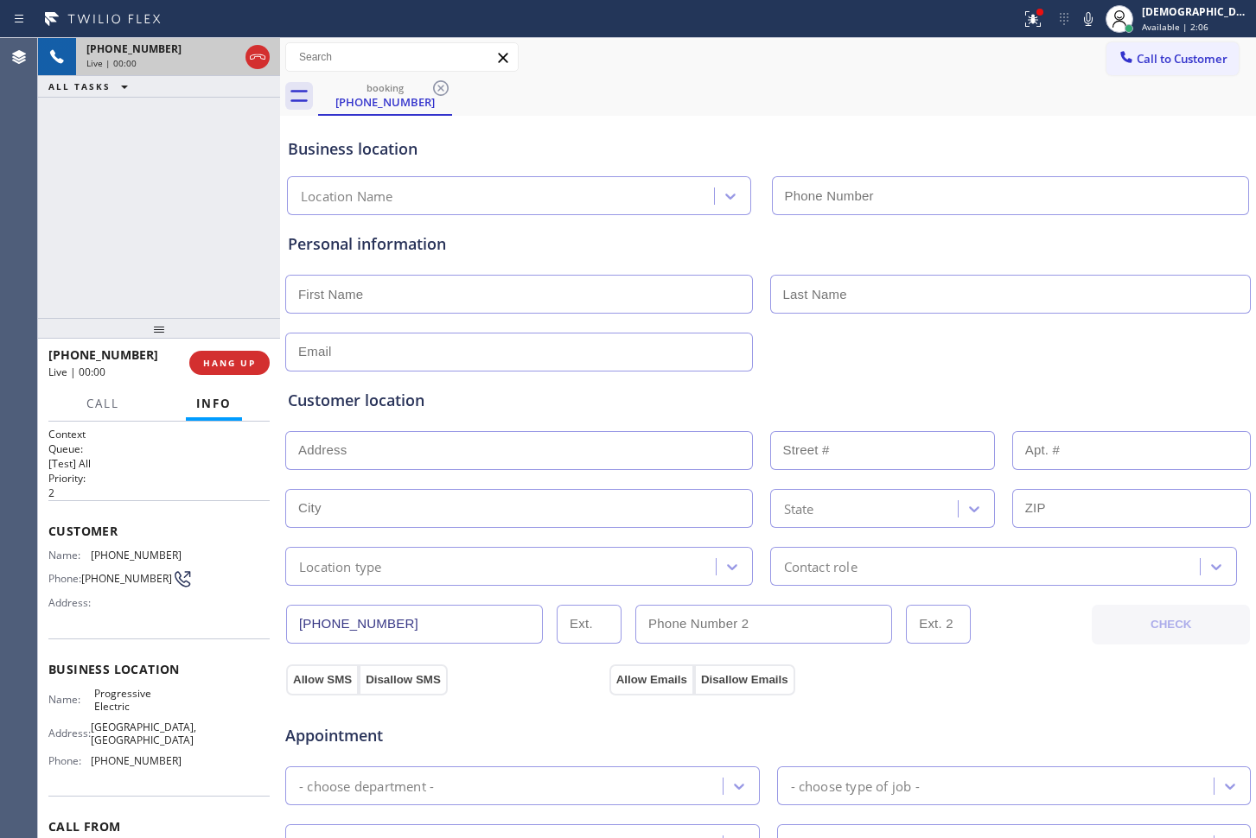
type input "[PHONE_NUMBER]"
click at [252, 64] on icon at bounding box center [257, 57] width 21 height 21
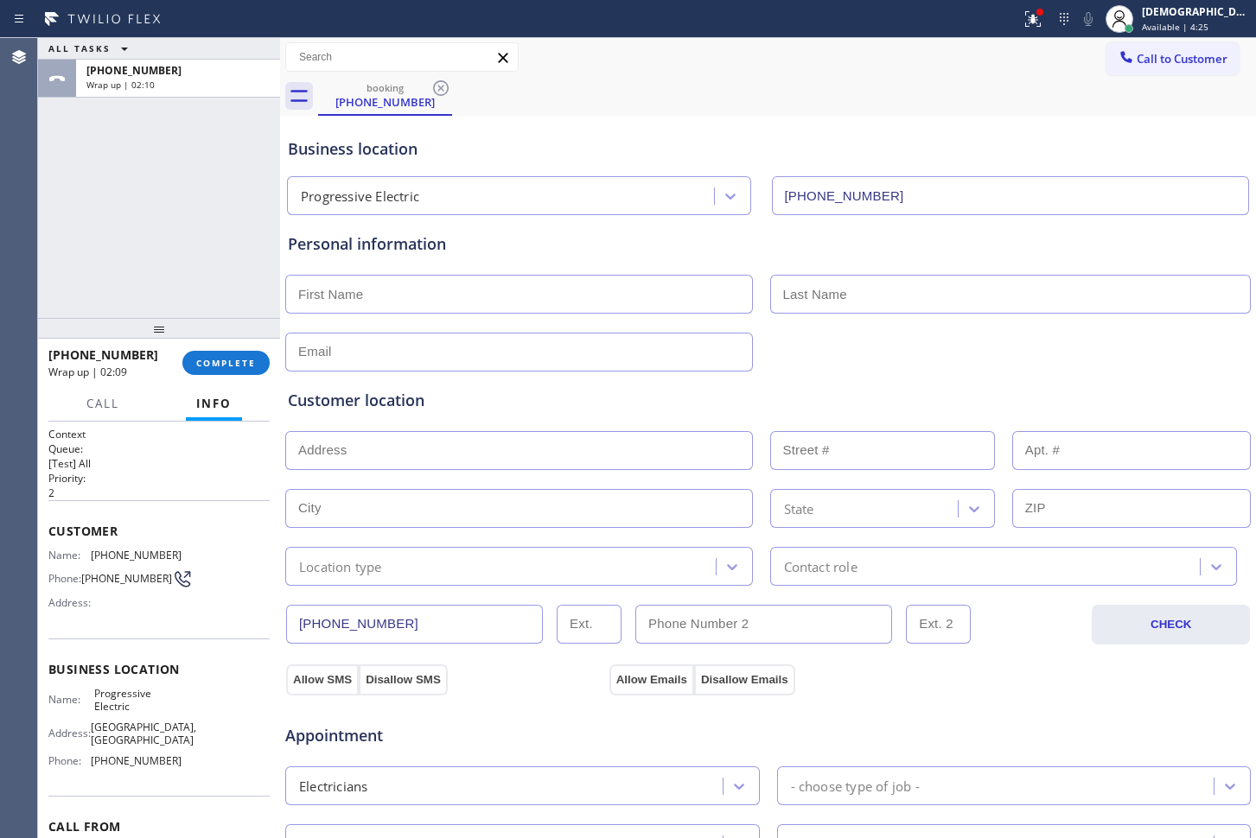
click at [37, 234] on div "Agent Desktop" at bounding box center [19, 438] width 38 height 800
click at [246, 369] on button "COMPLETE" at bounding box center [225, 363] width 87 height 24
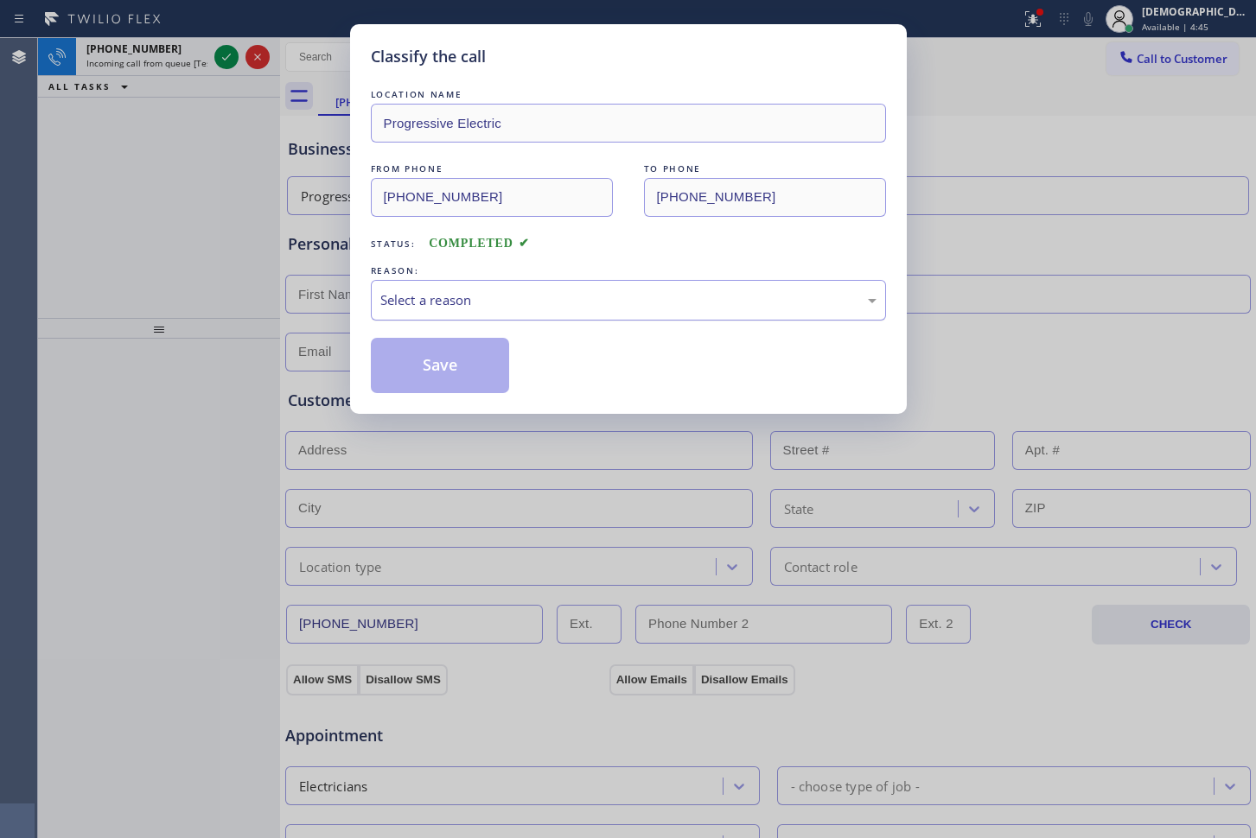
click at [454, 292] on div "Select a reason" at bounding box center [628, 300] width 496 height 20
click at [451, 368] on button "Save" at bounding box center [440, 365] width 139 height 55
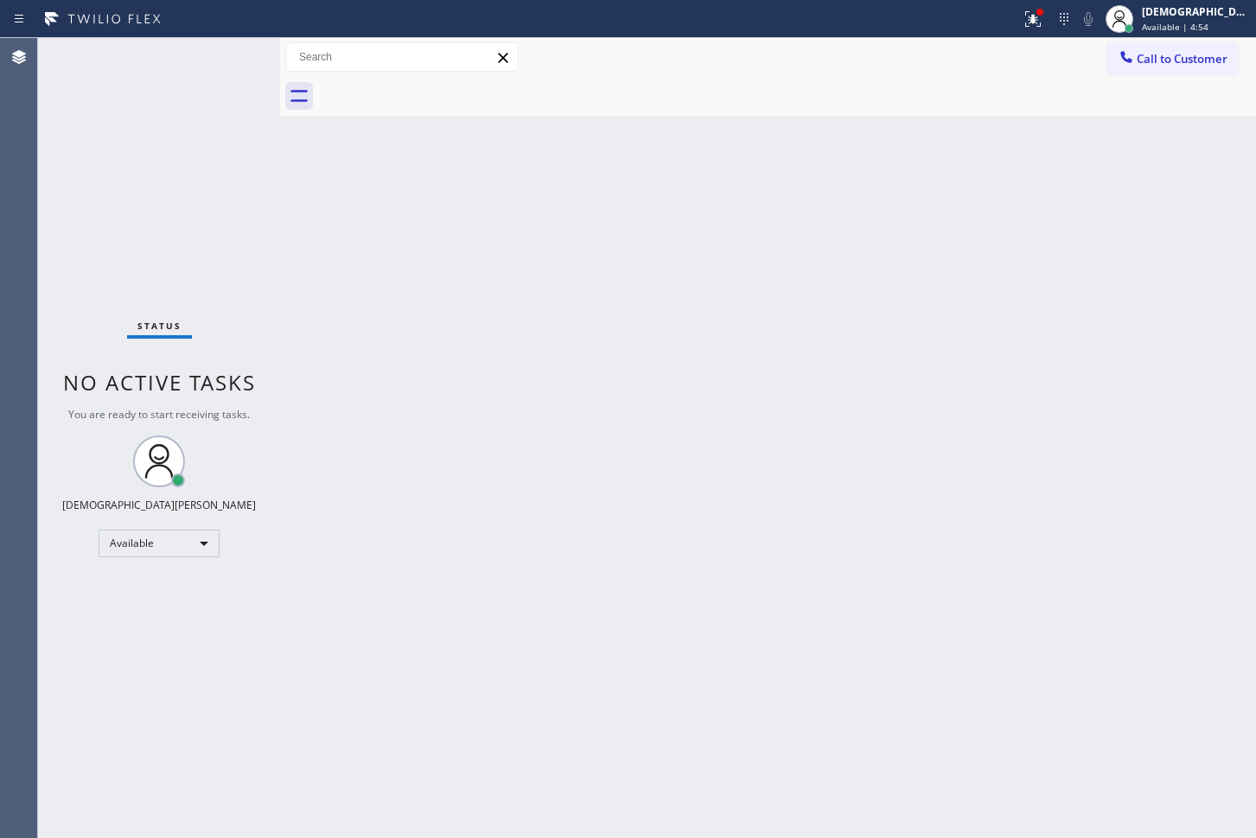
click at [218, 57] on div "Status No active tasks You are ready to start receiving tasks. Christian Cinco …" at bounding box center [159, 438] width 242 height 800
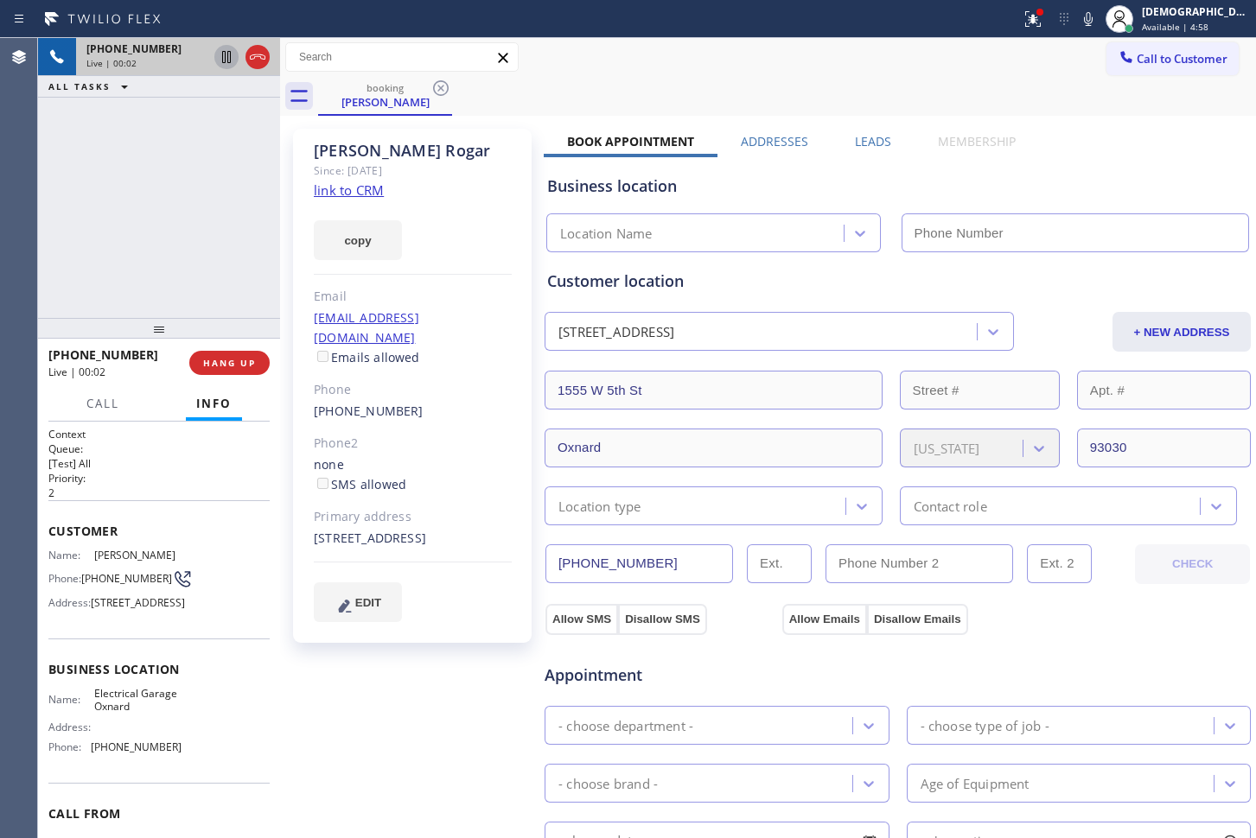
type input "[PHONE_NUMBER]"
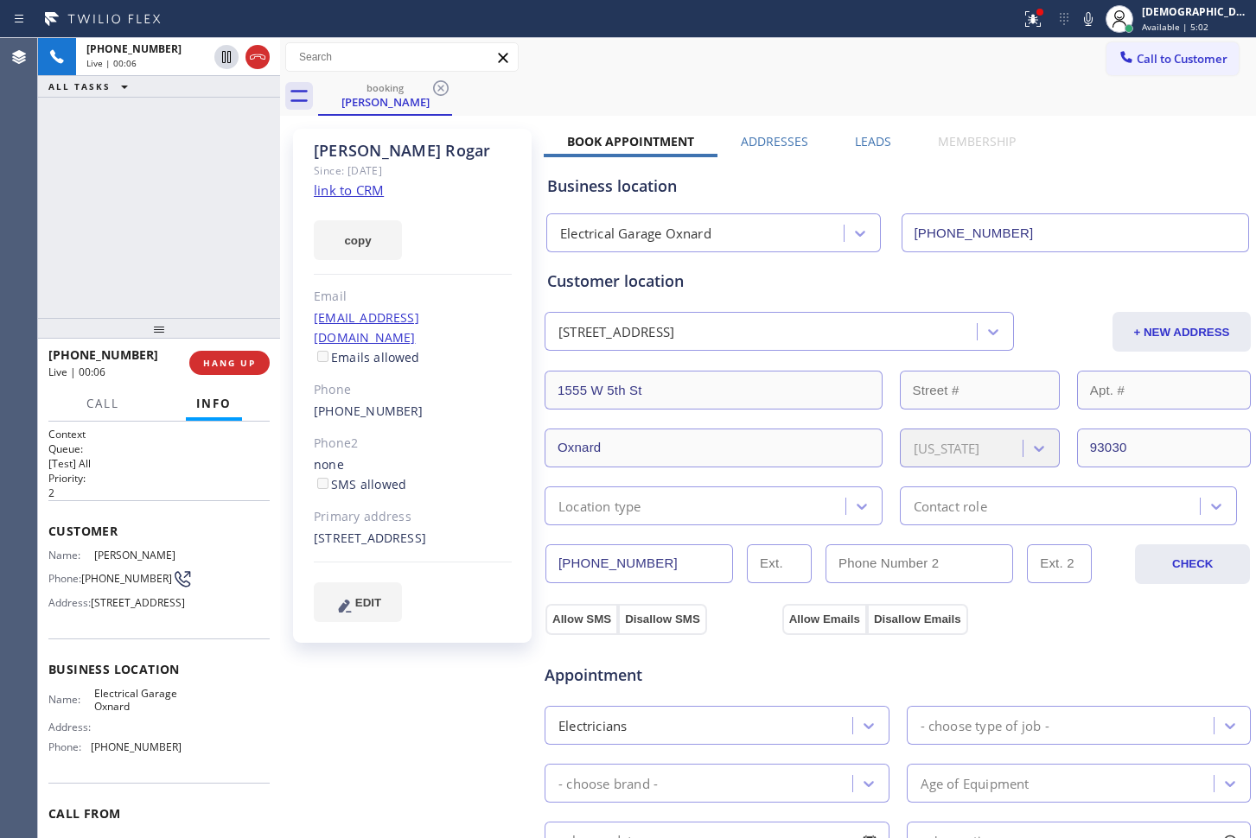
click at [355, 182] on link "link to CRM" at bounding box center [349, 190] width 70 height 17
click at [258, 53] on icon at bounding box center [257, 57] width 21 height 21
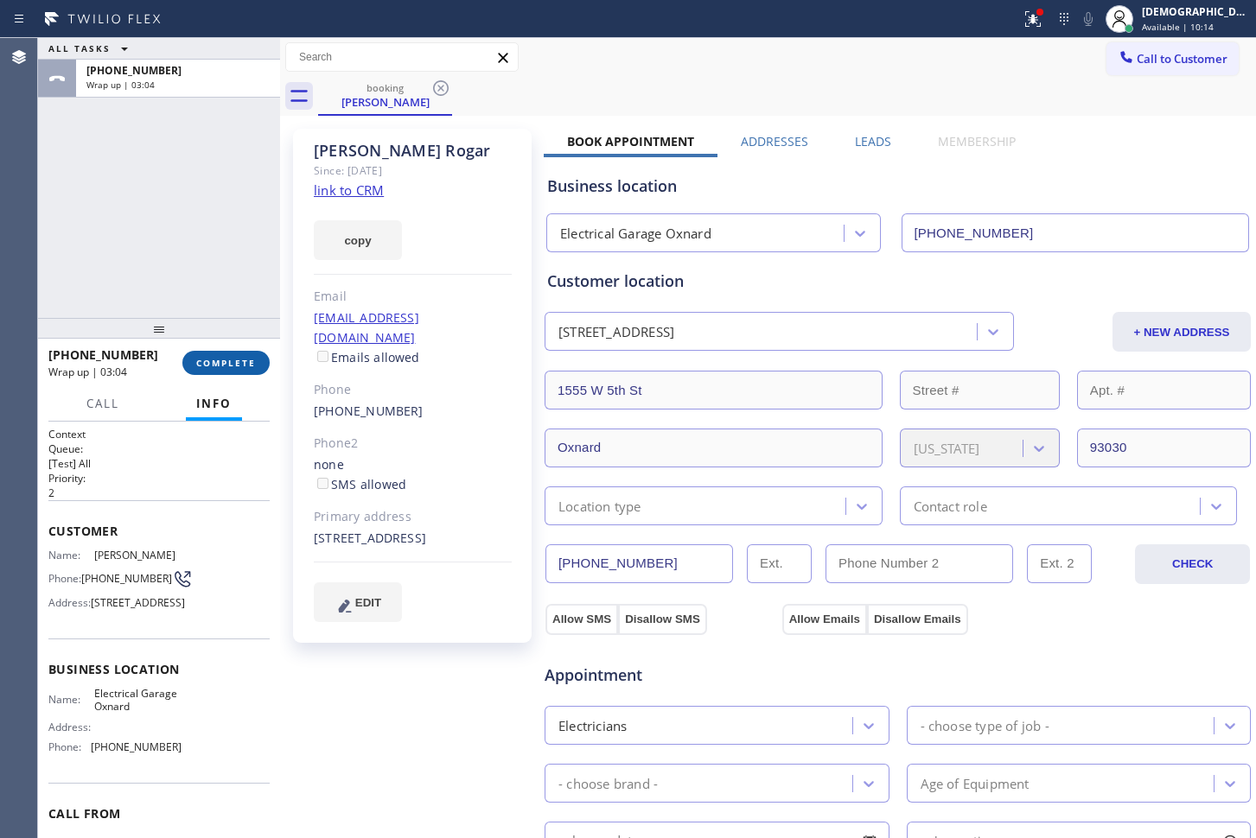
click at [197, 354] on button "COMPLETE" at bounding box center [225, 363] width 87 height 24
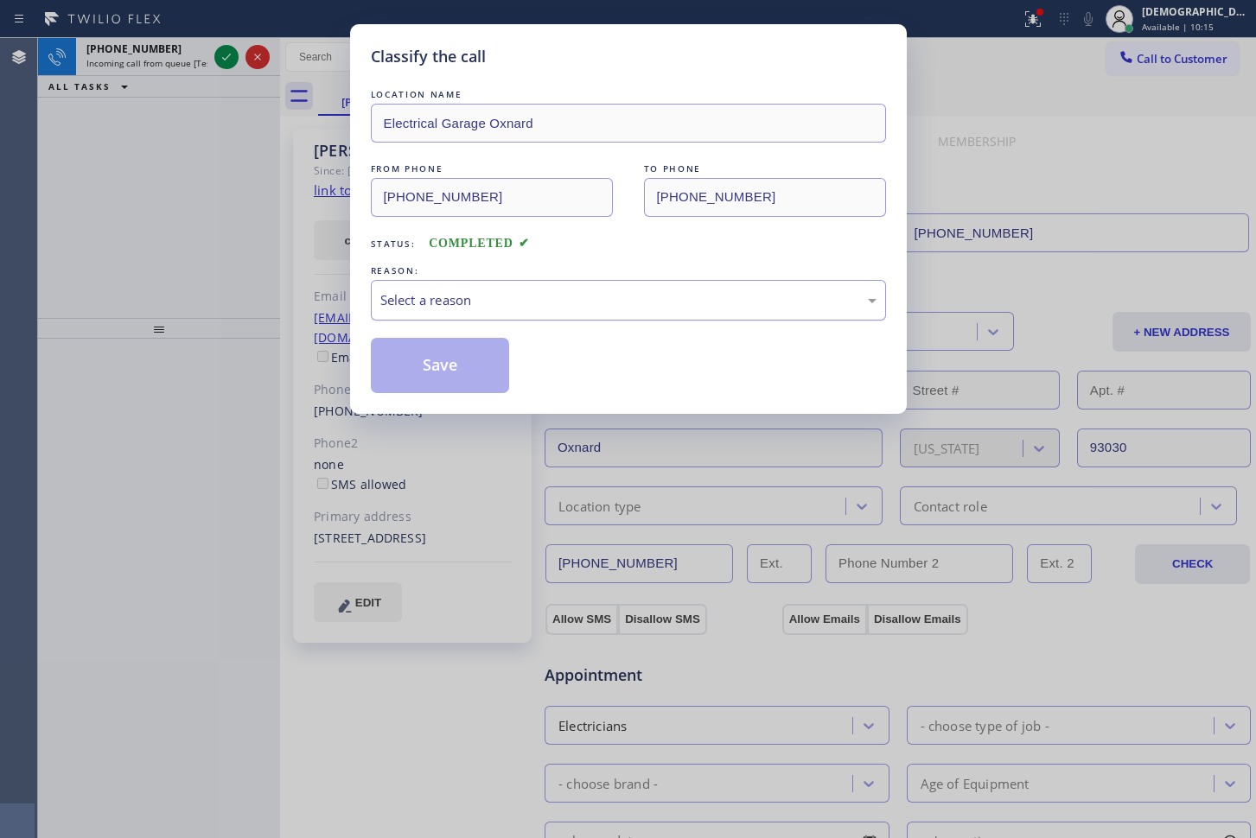
click at [528, 314] on div "Select a reason" at bounding box center [628, 300] width 515 height 41
click at [465, 360] on button "Save" at bounding box center [440, 365] width 139 height 55
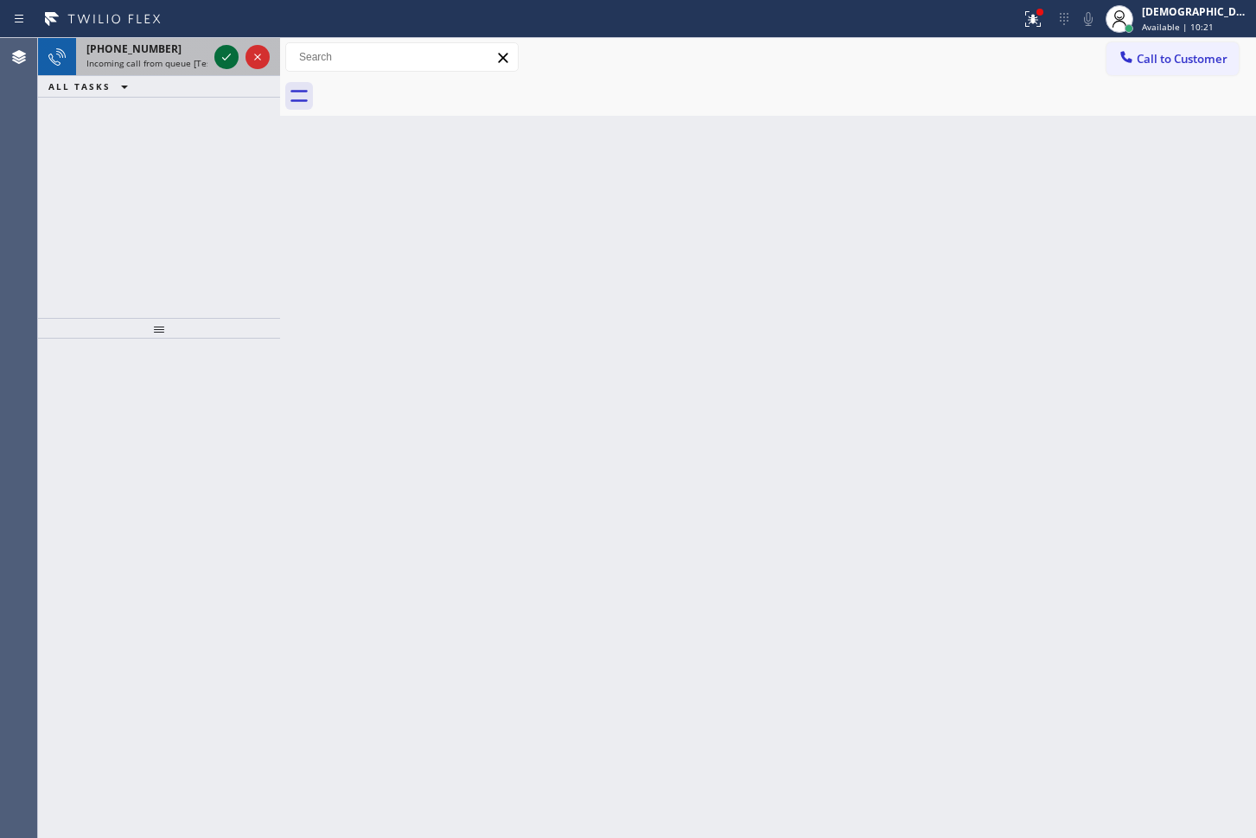
click at [222, 56] on icon at bounding box center [226, 57] width 21 height 21
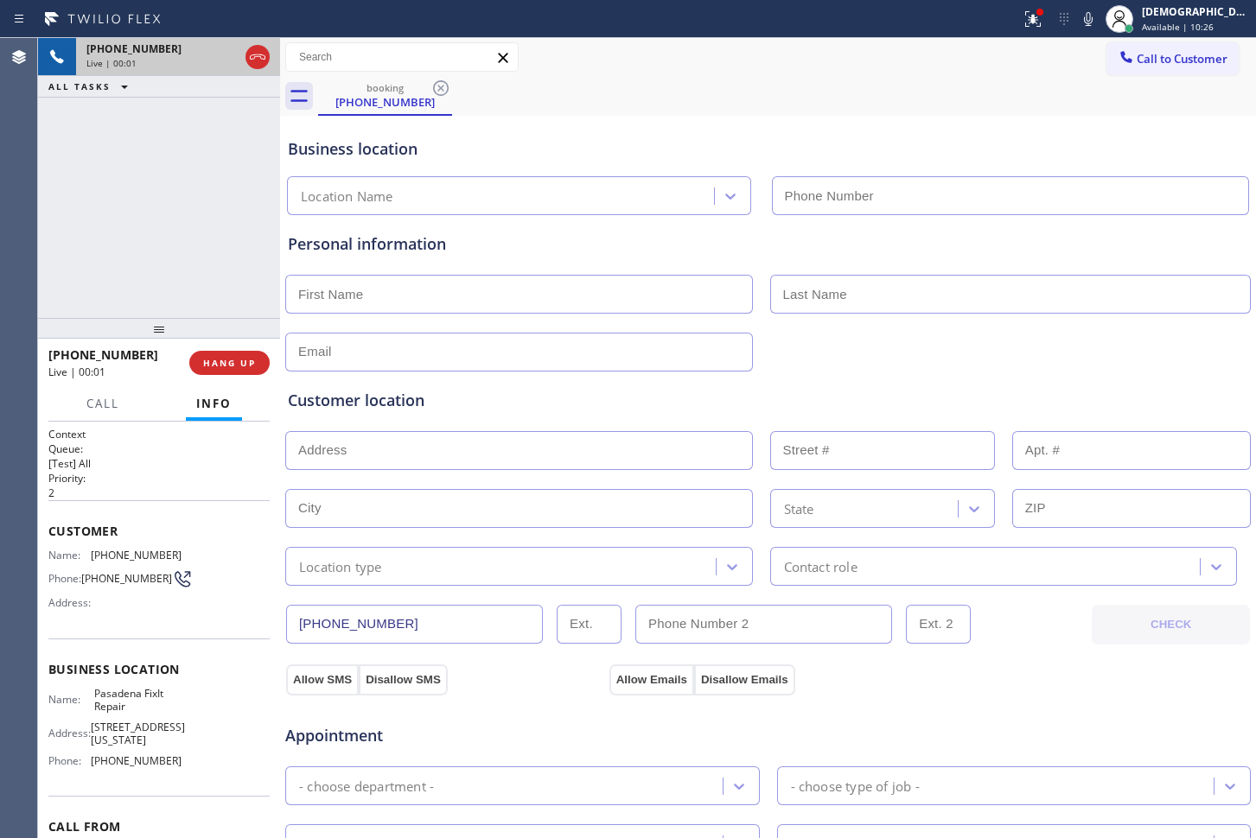
type input "[PHONE_NUMBER]"
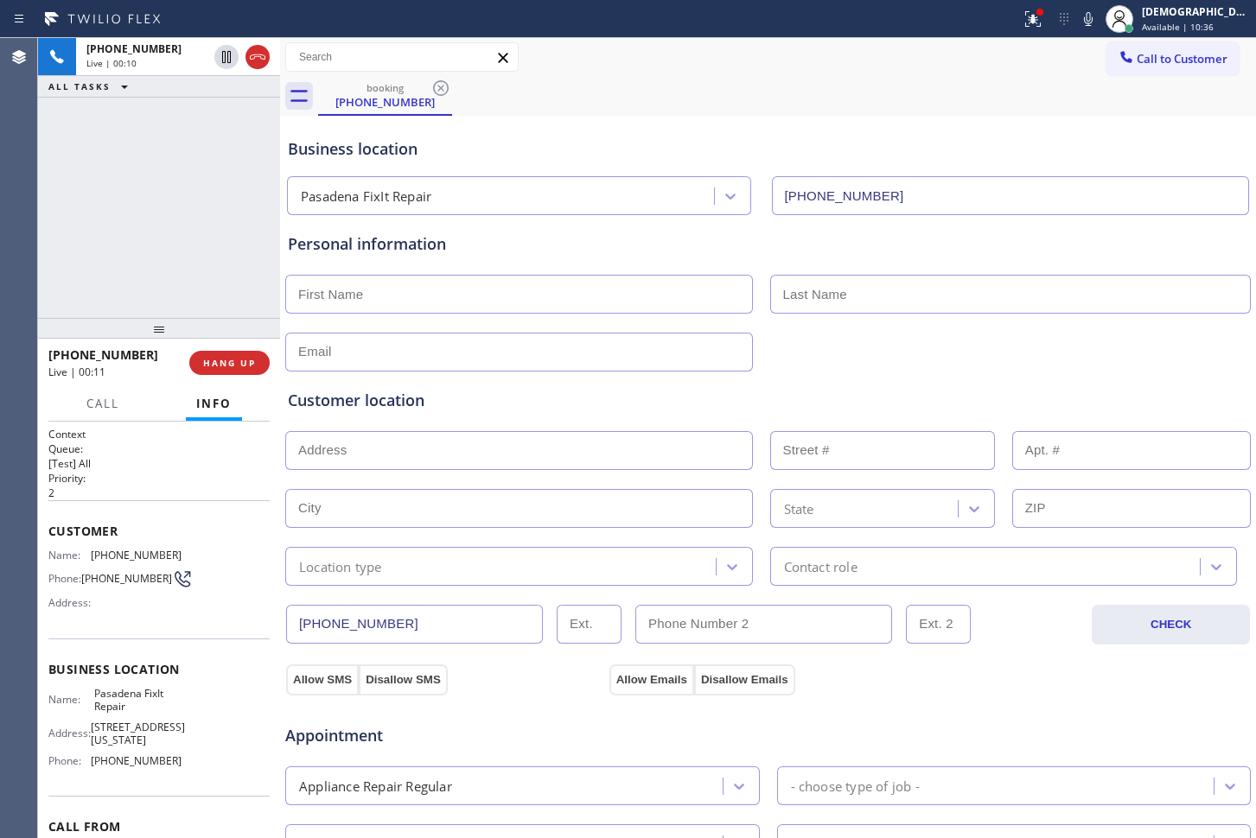
drag, startPoint x: 263, startPoint y: 61, endPoint x: 294, endPoint y: 115, distance: 62.0
click at [263, 61] on icon at bounding box center [257, 57] width 21 height 21
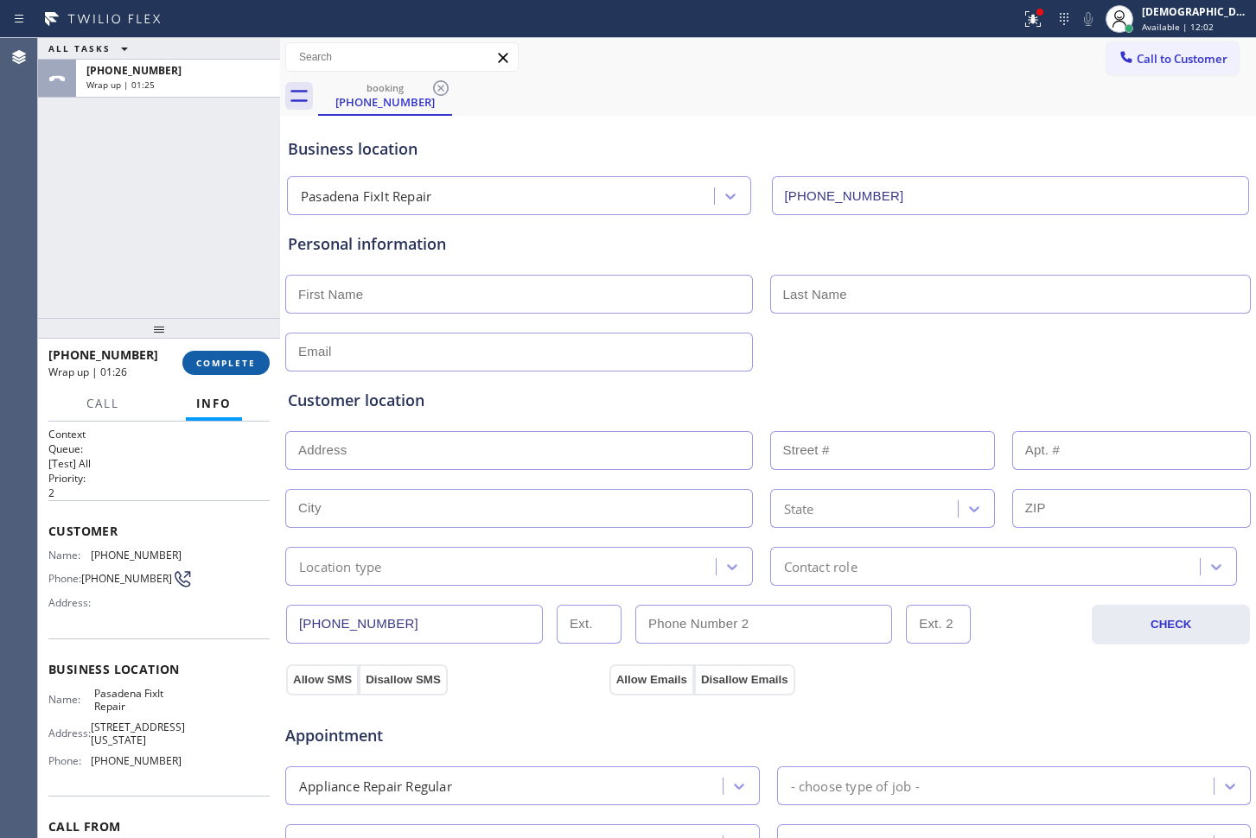
click at [252, 363] on span "COMPLETE" at bounding box center [226, 363] width 60 height 12
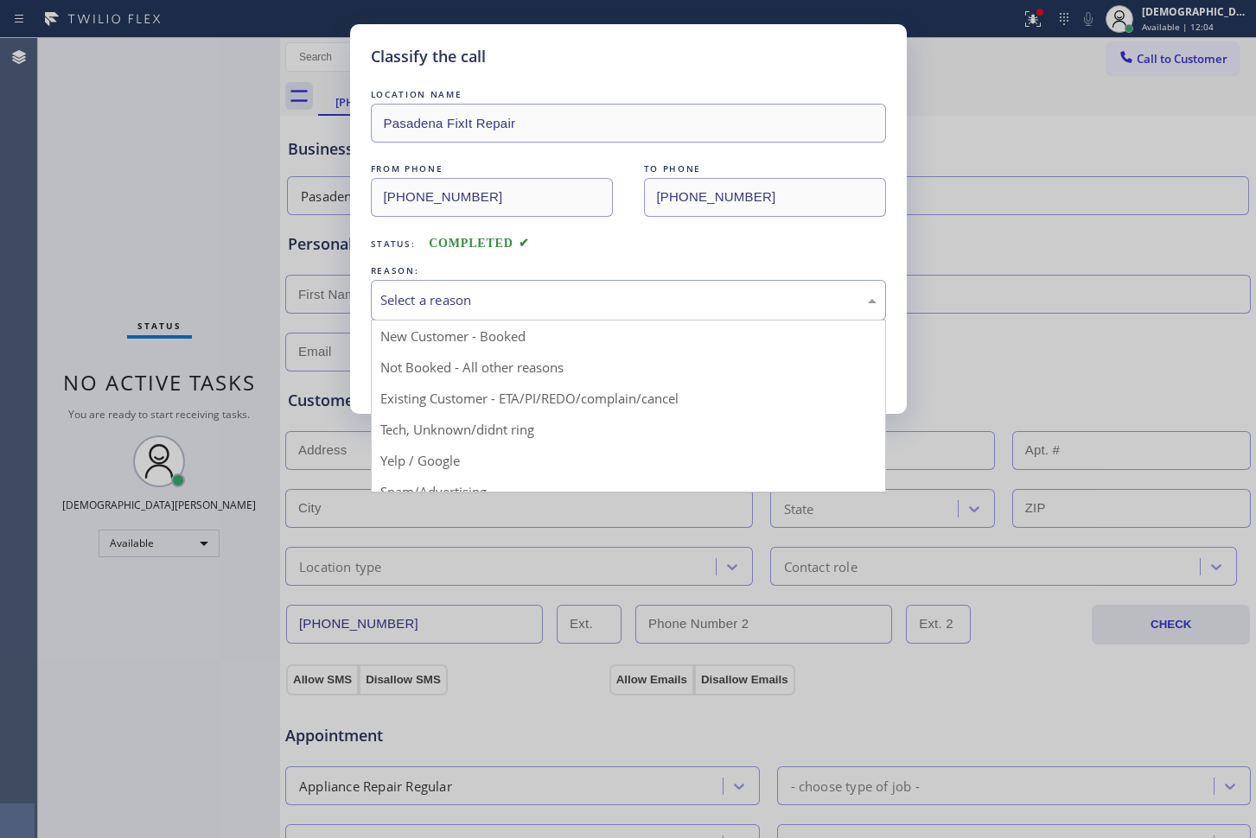
click at [690, 305] on div "Select a reason" at bounding box center [628, 300] width 496 height 20
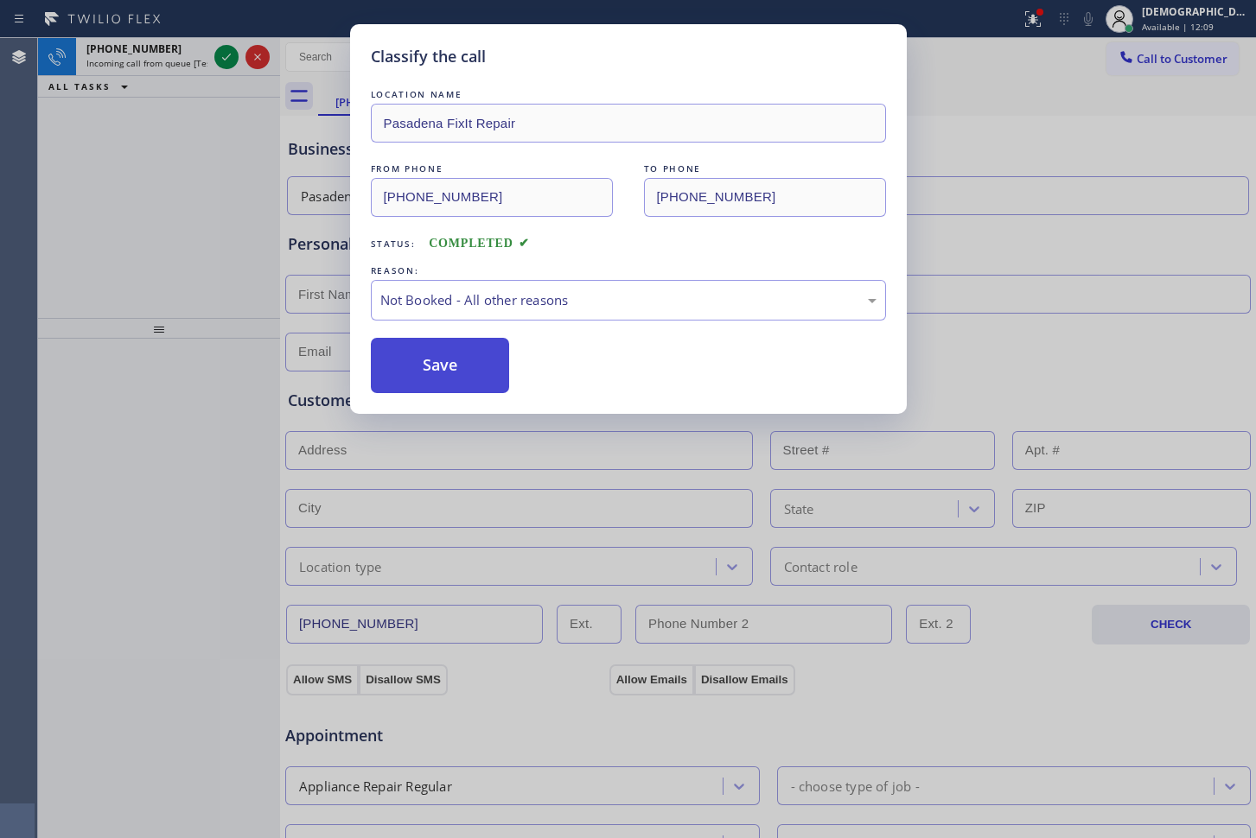
click at [493, 379] on button "Save" at bounding box center [440, 365] width 139 height 55
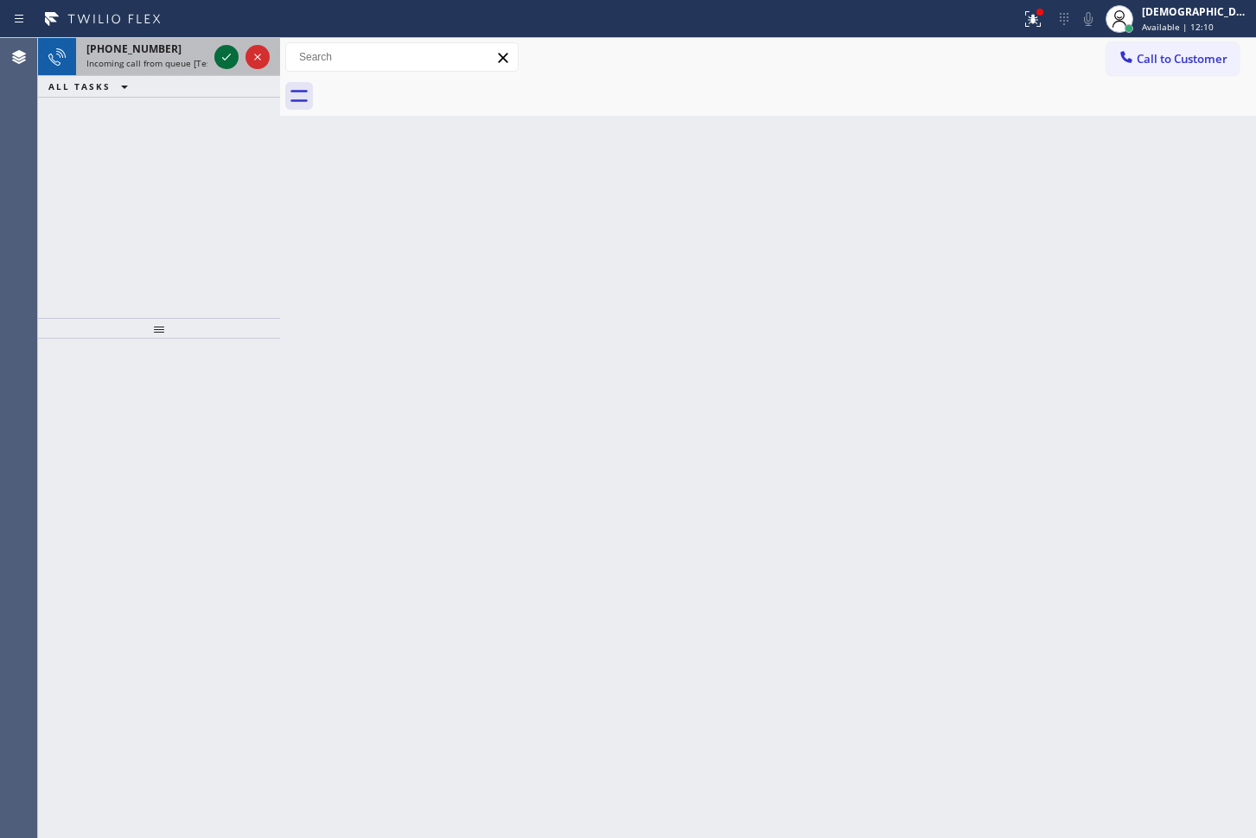
click at [221, 54] on icon at bounding box center [226, 57] width 21 height 21
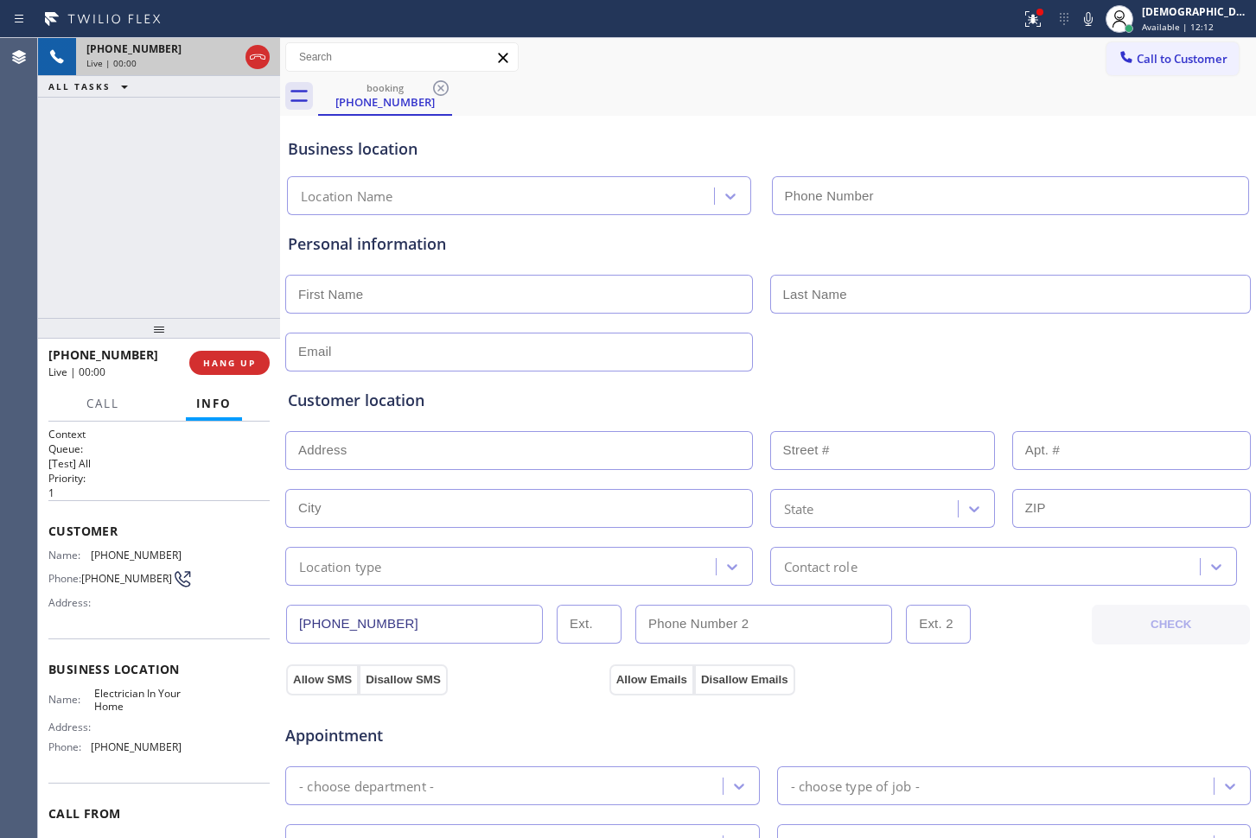
type input "[PHONE_NUMBER]"
click at [252, 76] on div "ALL TASKS ALL TASKS ACTIVE TASKS TASKS IN WRAP UP" at bounding box center [159, 87] width 242 height 22
click at [256, 68] on button at bounding box center [257, 57] width 24 height 24
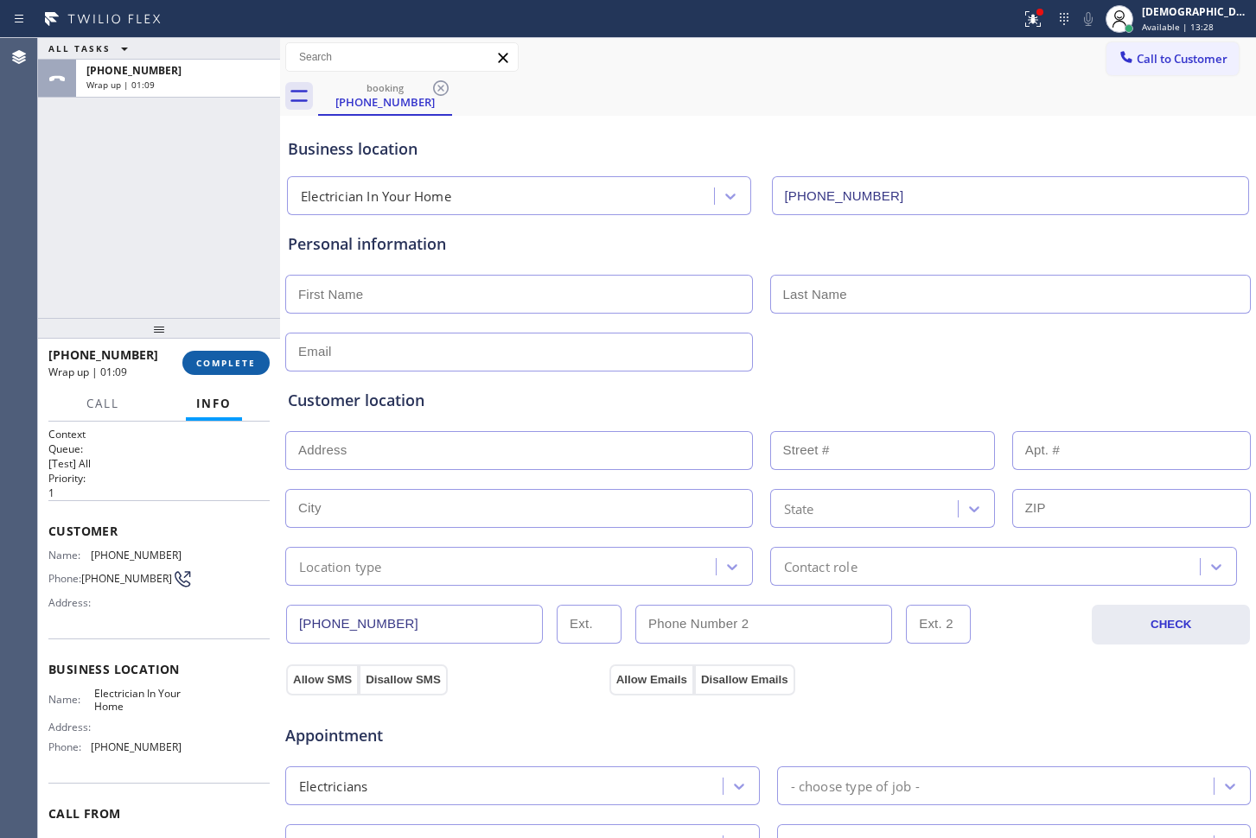
click at [213, 365] on span "COMPLETE" at bounding box center [226, 363] width 60 height 12
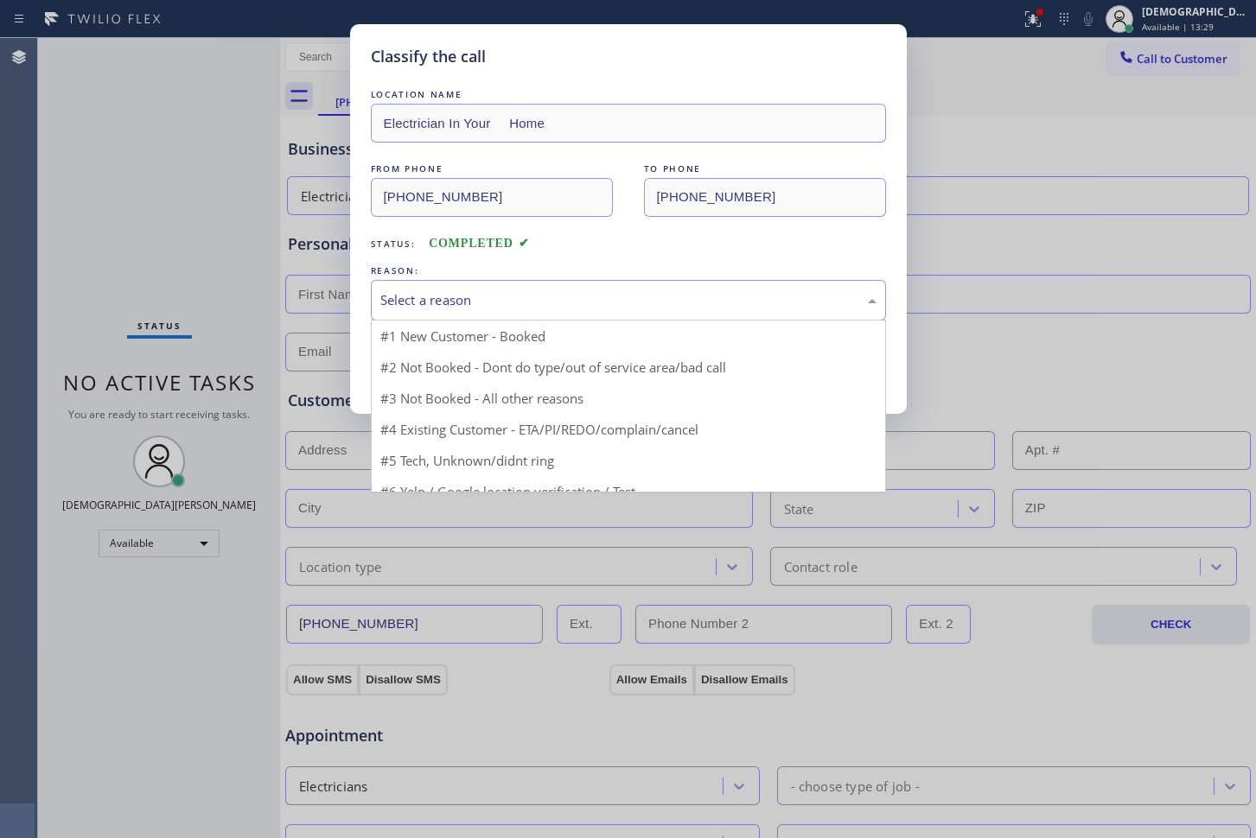
click at [432, 309] on div "Select a reason" at bounding box center [628, 300] width 496 height 20
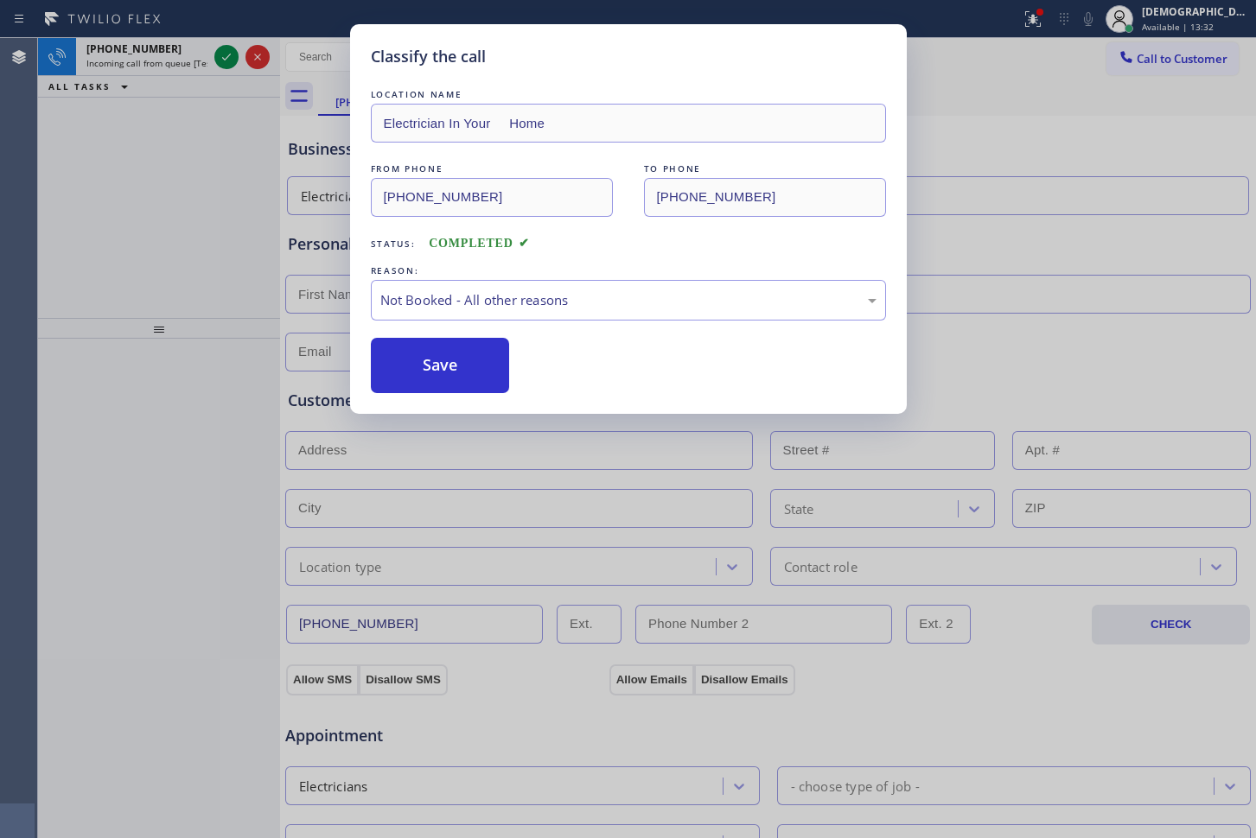
click at [435, 363] on button "Save" at bounding box center [440, 365] width 139 height 55
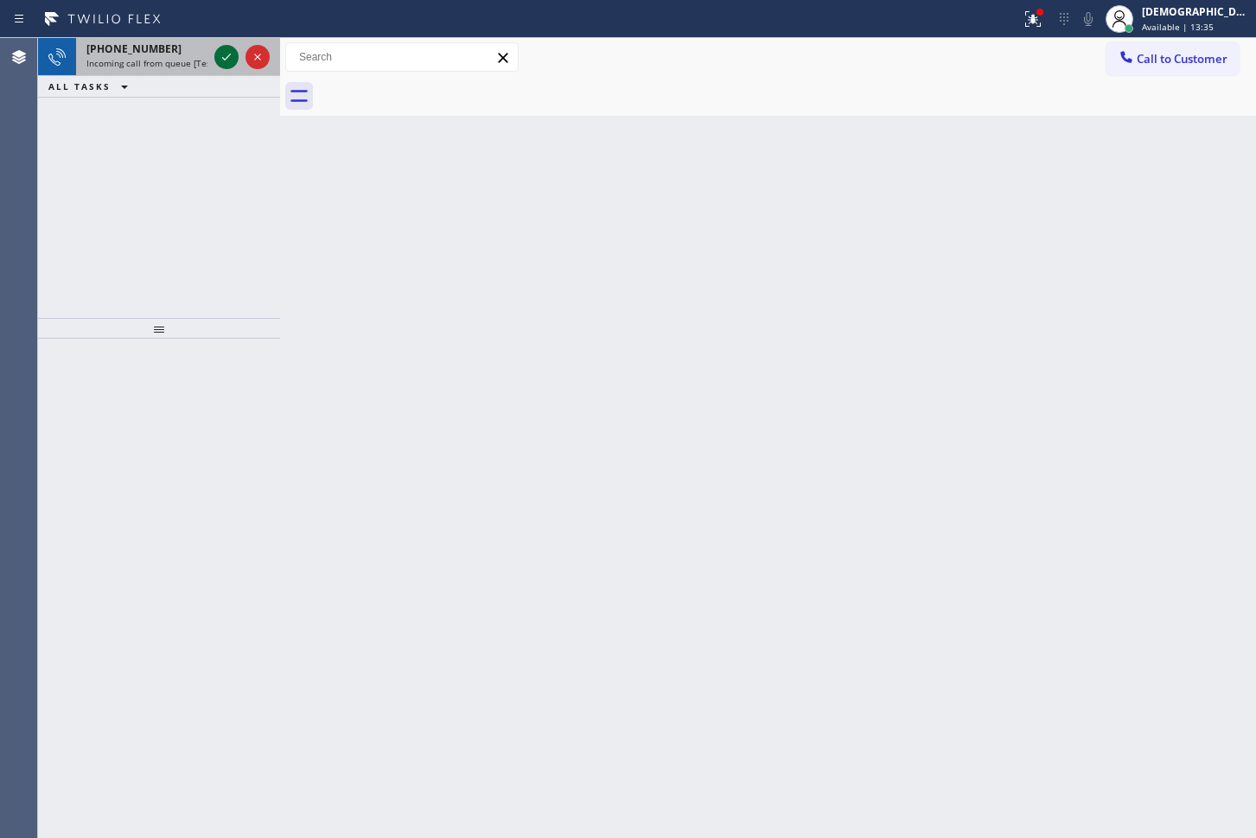
click at [232, 54] on icon at bounding box center [226, 57] width 21 height 21
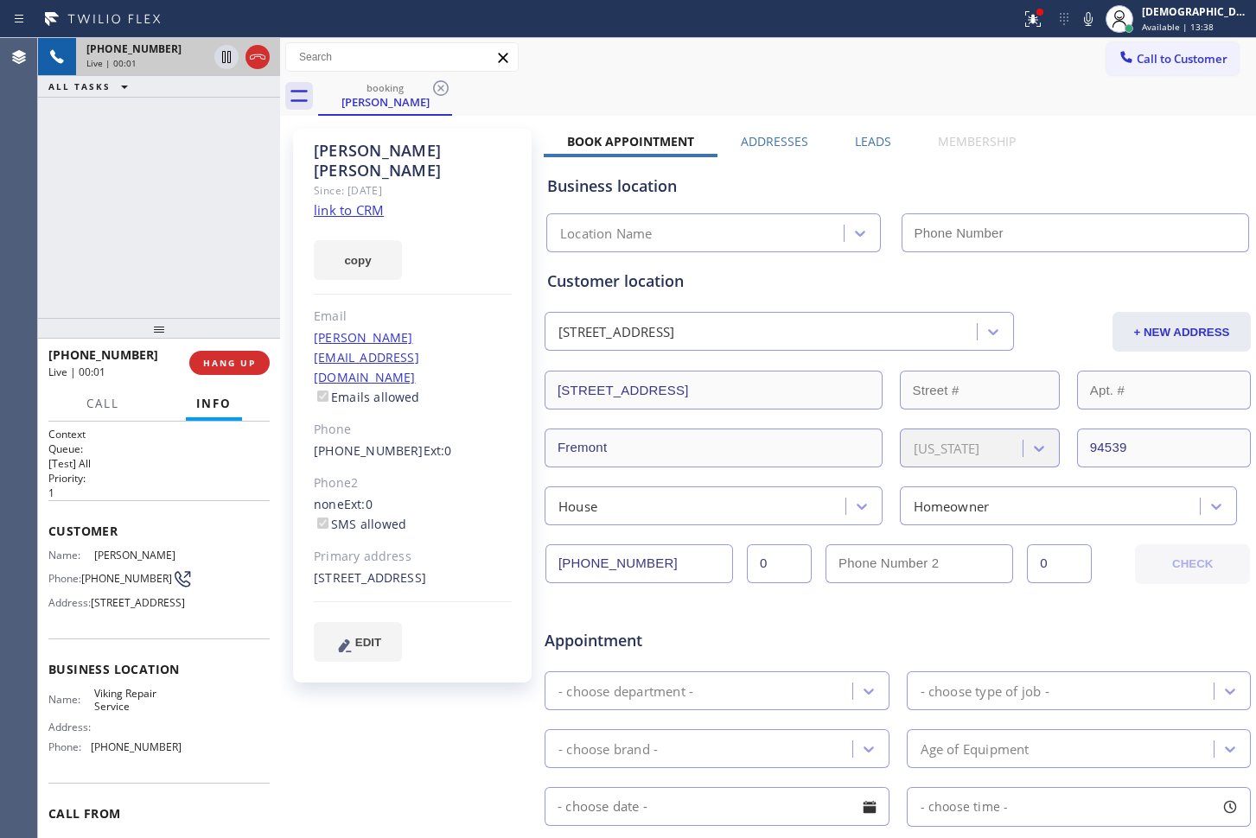
type input "[PHONE_NUMBER]"
click at [353, 201] on link "link to CRM" at bounding box center [349, 209] width 70 height 17
click at [226, 57] on icon at bounding box center [226, 57] width 9 height 12
click at [220, 56] on icon at bounding box center [226, 57] width 21 height 21
click at [255, 61] on icon at bounding box center [257, 57] width 21 height 21
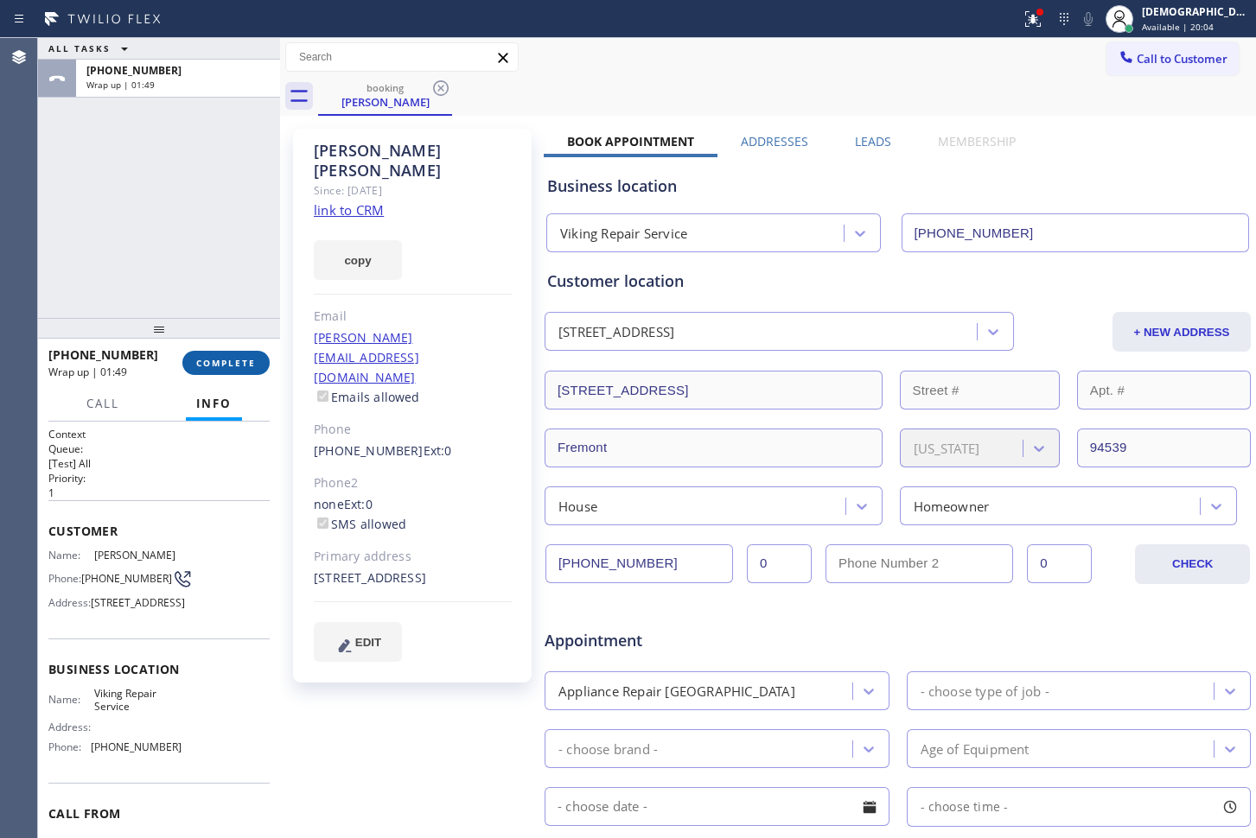
click at [244, 358] on span "COMPLETE" at bounding box center [226, 363] width 60 height 12
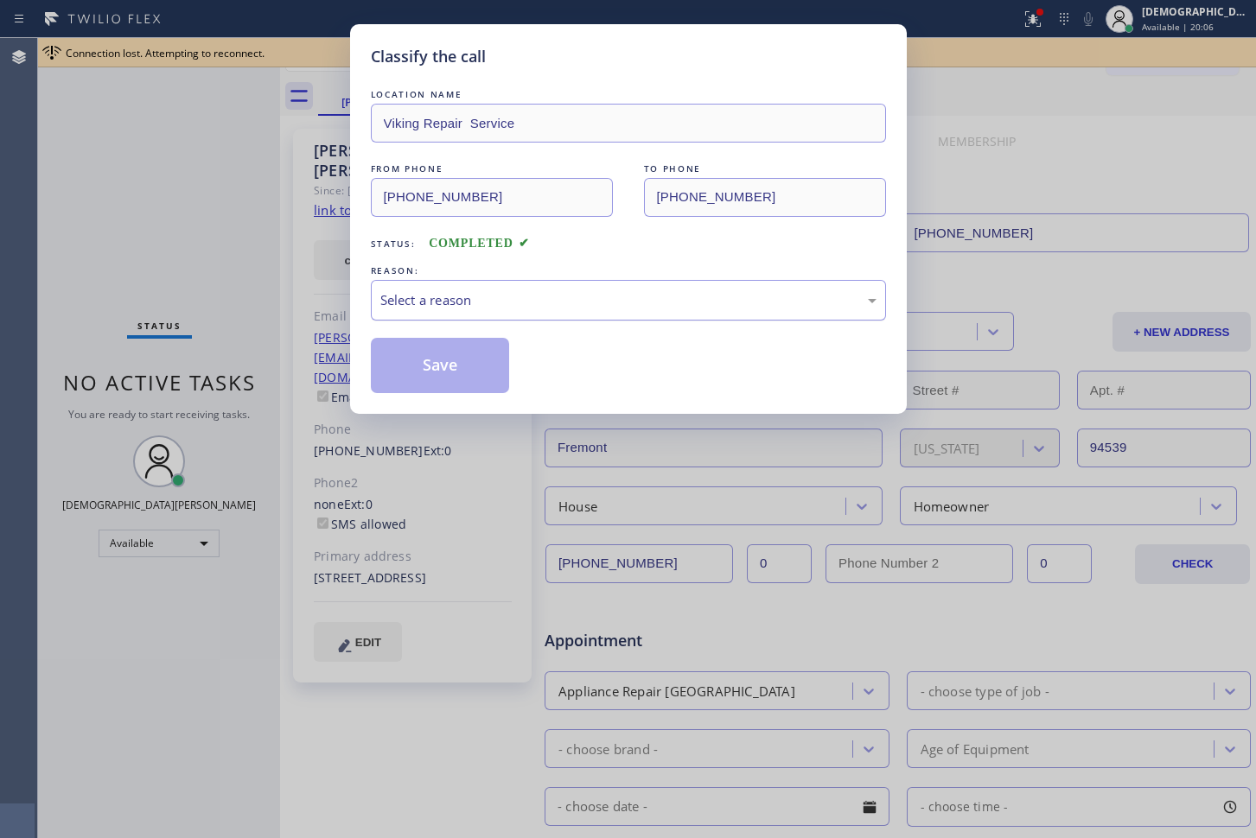
click at [499, 310] on div "Select a reason" at bounding box center [628, 300] width 515 height 41
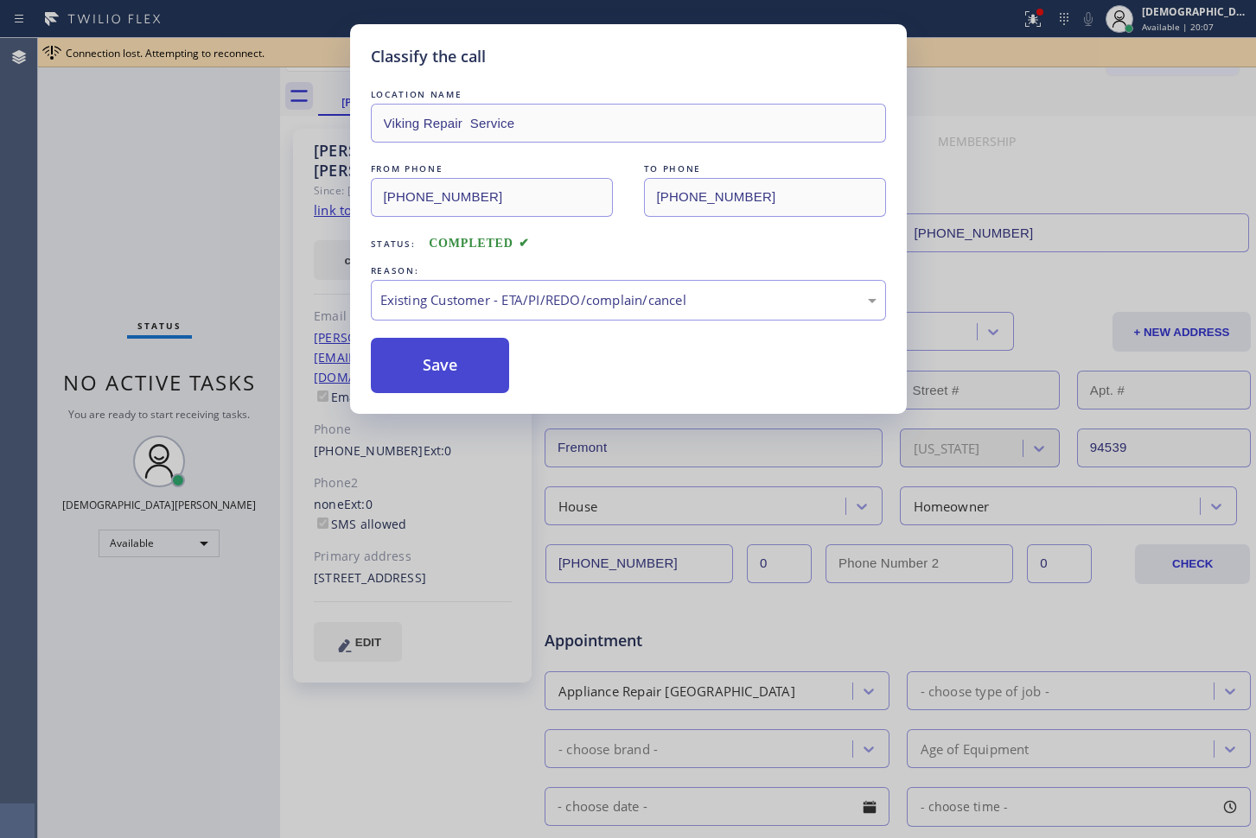
click at [455, 357] on button "Save" at bounding box center [440, 365] width 139 height 55
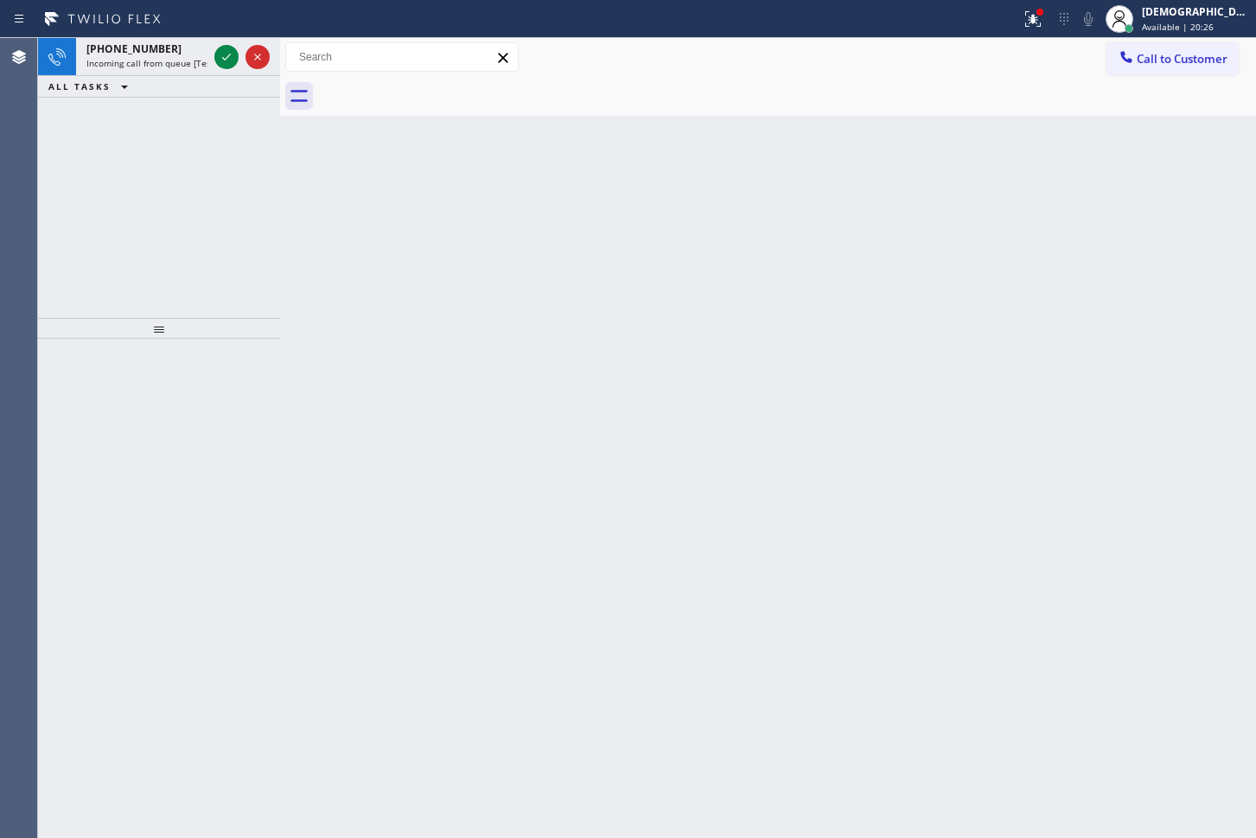
drag, startPoint x: 33, startPoint y: 173, endPoint x: 85, endPoint y: 161, distance: 53.3
click at [34, 173] on div "Agent Desktop" at bounding box center [18, 438] width 37 height 800
click at [220, 57] on icon at bounding box center [226, 57] width 21 height 21
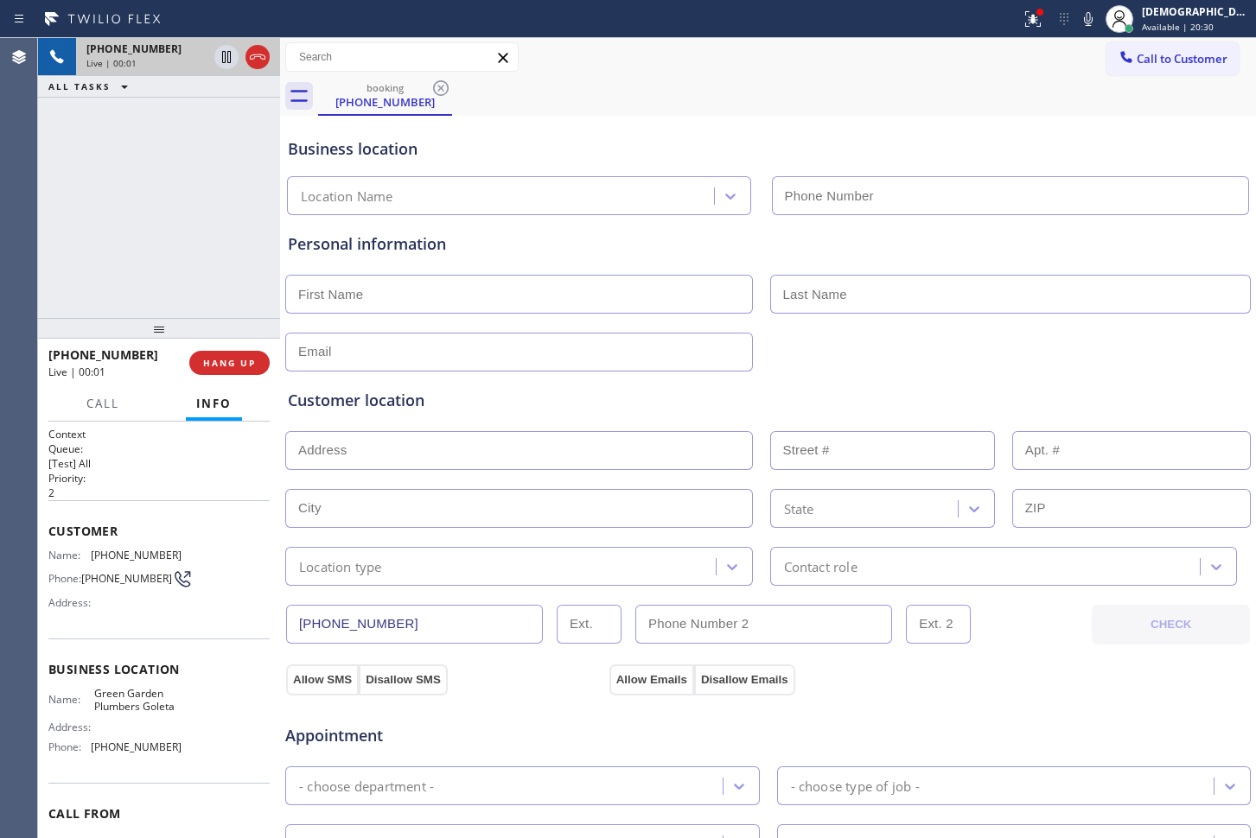
type input "[PHONE_NUMBER]"
click at [258, 62] on icon at bounding box center [257, 57] width 21 height 21
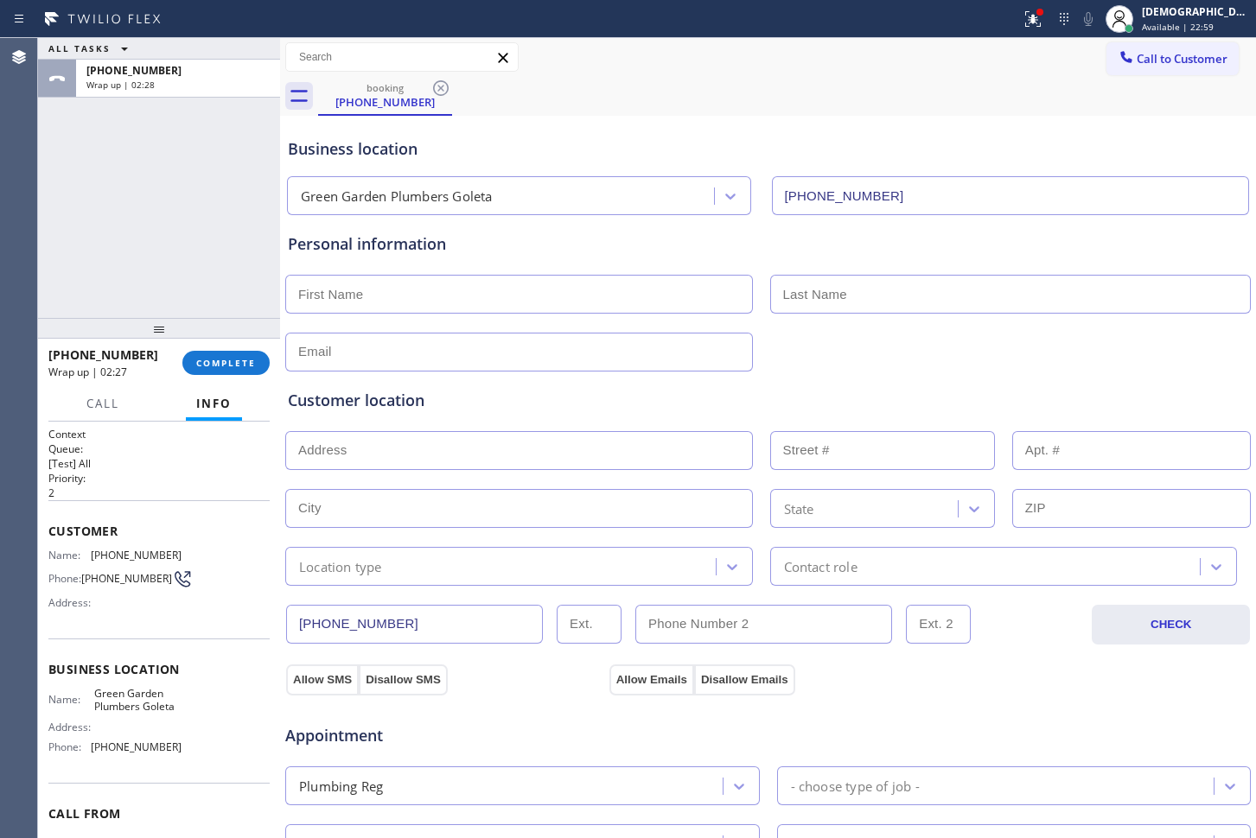
drag, startPoint x: 236, startPoint y: 359, endPoint x: 233, endPoint y: 343, distance: 15.9
click at [235, 359] on span "COMPLETE" at bounding box center [226, 363] width 60 height 12
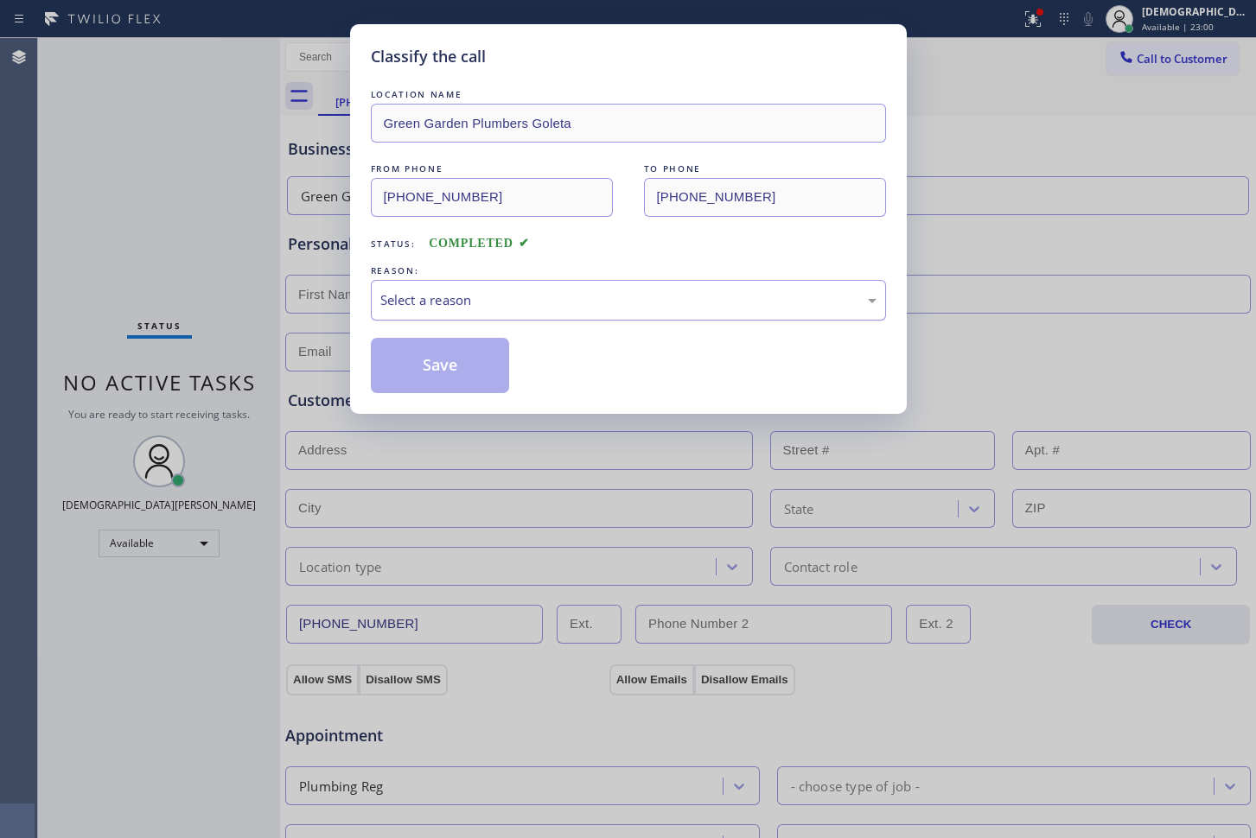
click at [503, 315] on div "Select a reason" at bounding box center [628, 300] width 515 height 41
click at [480, 362] on button "Save" at bounding box center [440, 365] width 139 height 55
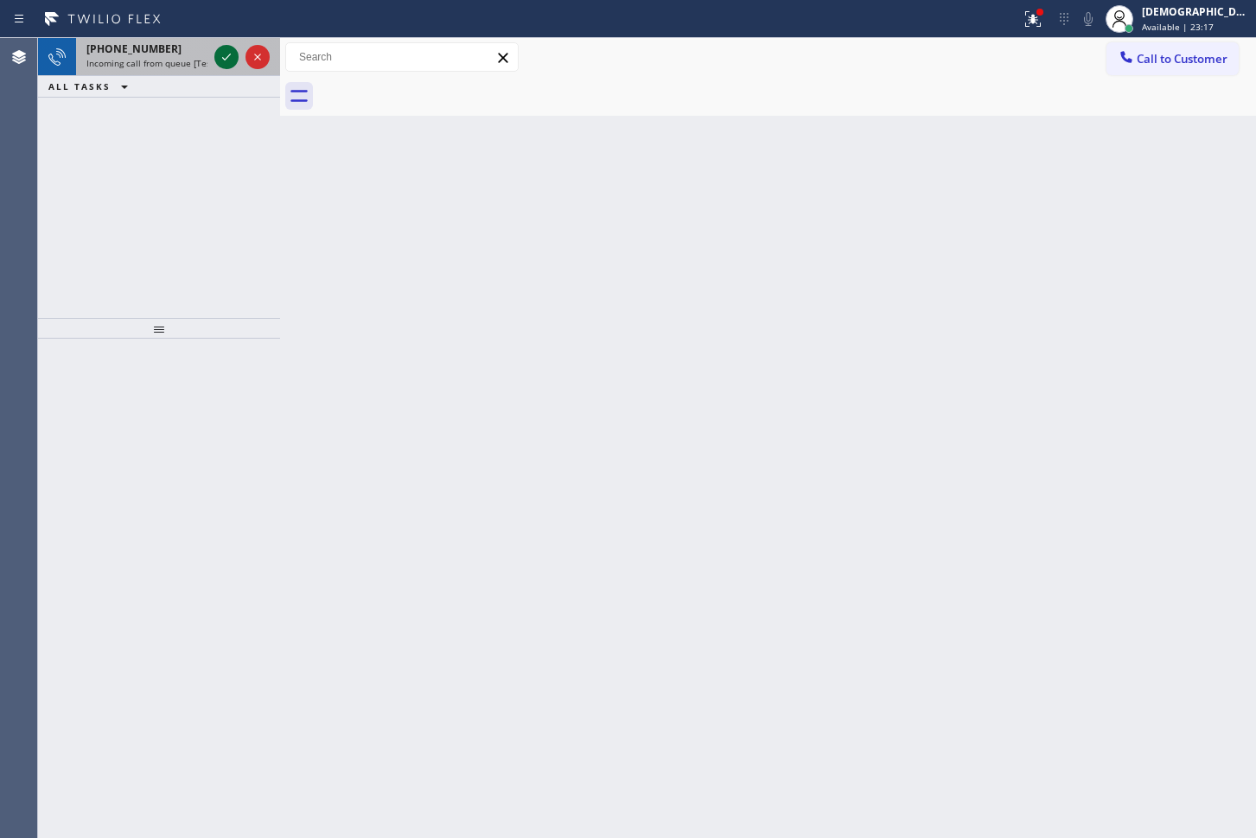
click at [216, 52] on icon at bounding box center [226, 57] width 21 height 21
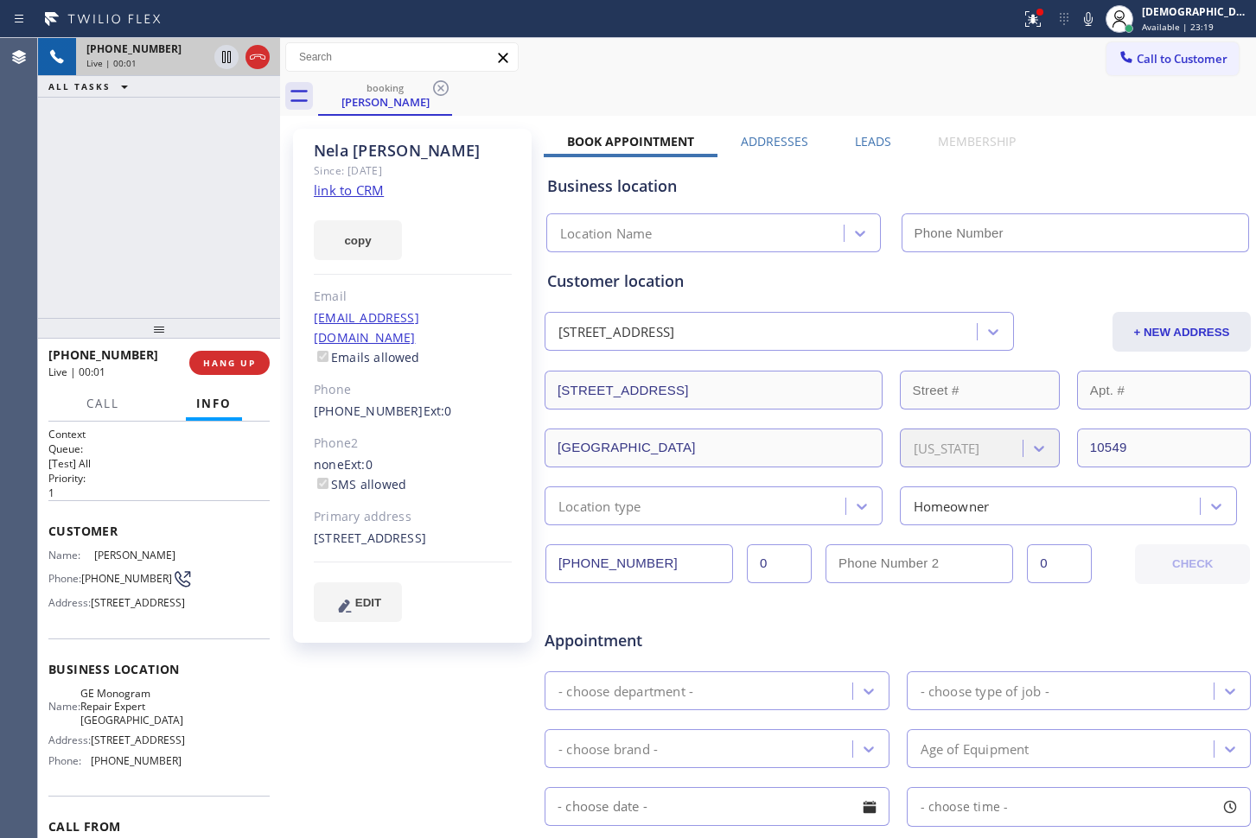
type input "[PHONE_NUMBER]"
click at [369, 188] on link "link to CRM" at bounding box center [349, 190] width 70 height 17
click at [364, 194] on link "link to CRM" at bounding box center [349, 190] width 70 height 17
click at [224, 59] on icon at bounding box center [226, 57] width 21 height 21
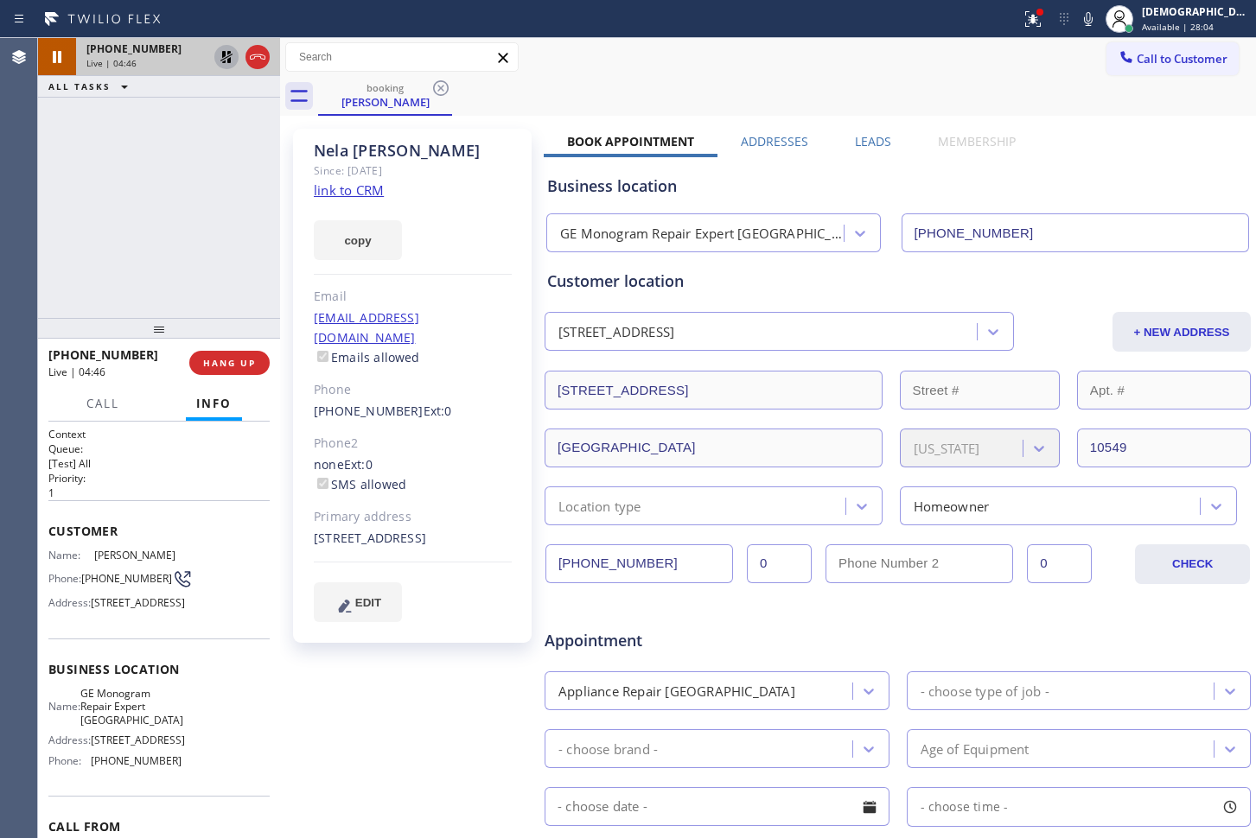
click at [232, 65] on icon at bounding box center [226, 57] width 21 height 21
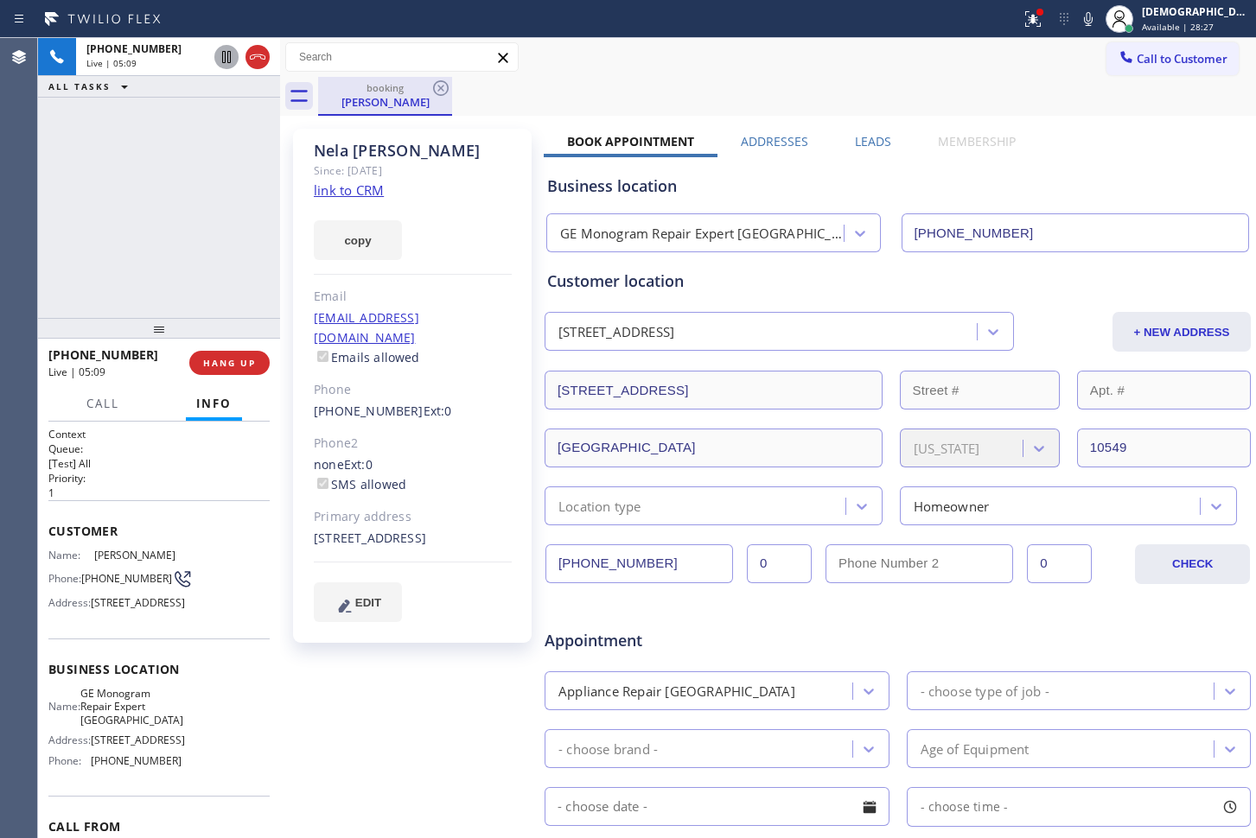
drag, startPoint x: 256, startPoint y: 54, endPoint x: 343, endPoint y: 108, distance: 102.4
click at [255, 54] on icon at bounding box center [257, 57] width 21 height 21
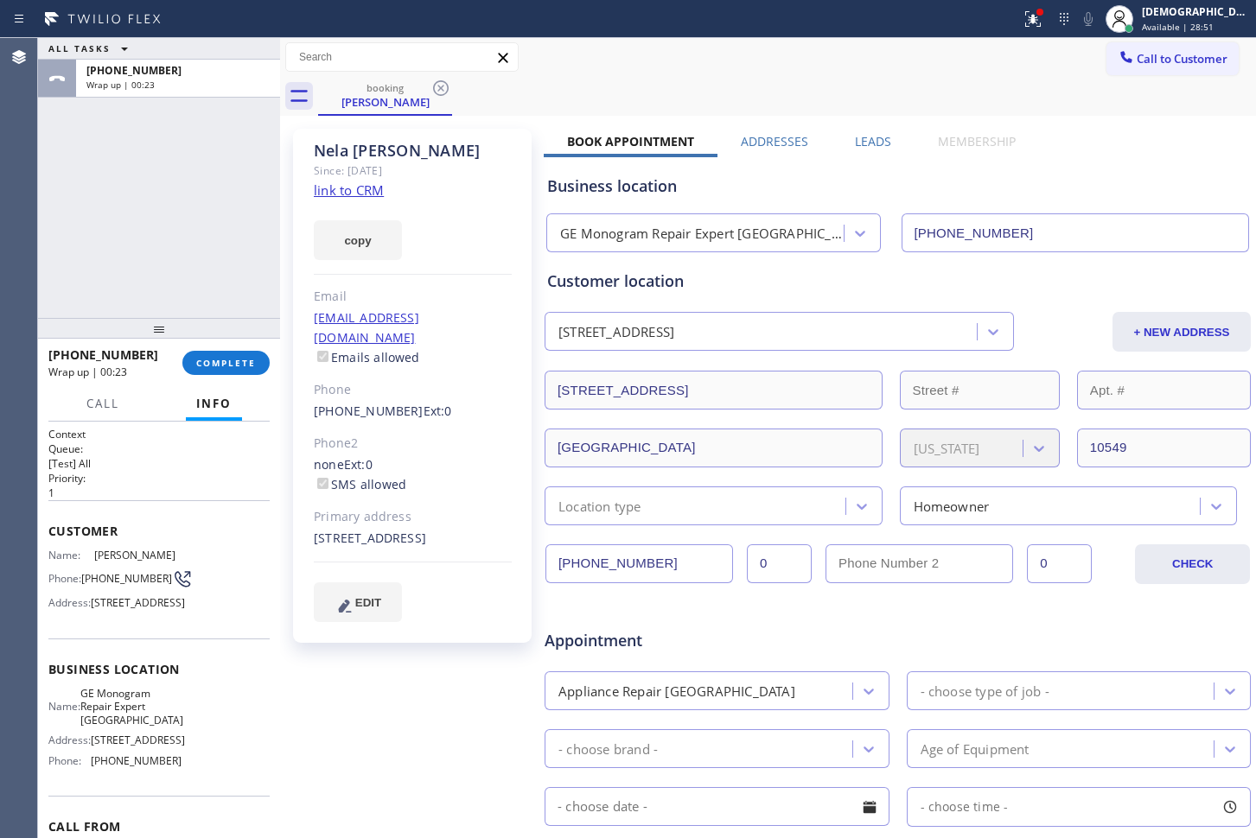
click at [35, 271] on div "Agent Desktop" at bounding box center [18, 438] width 37 height 800
drag, startPoint x: 240, startPoint y: 365, endPoint x: 252, endPoint y: 364, distance: 12.1
click at [240, 365] on span "COMPLETE" at bounding box center [226, 363] width 60 height 12
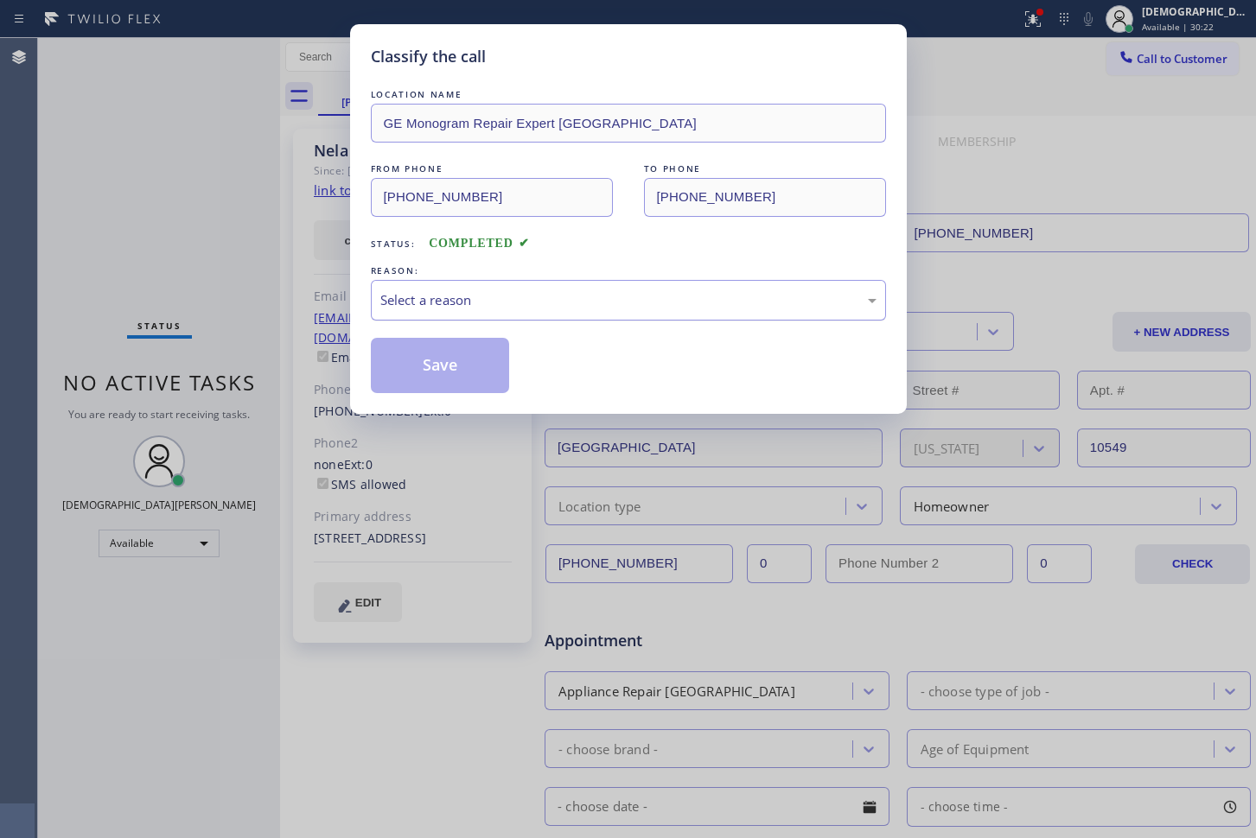
click at [398, 304] on div "Select a reason" at bounding box center [628, 300] width 496 height 20
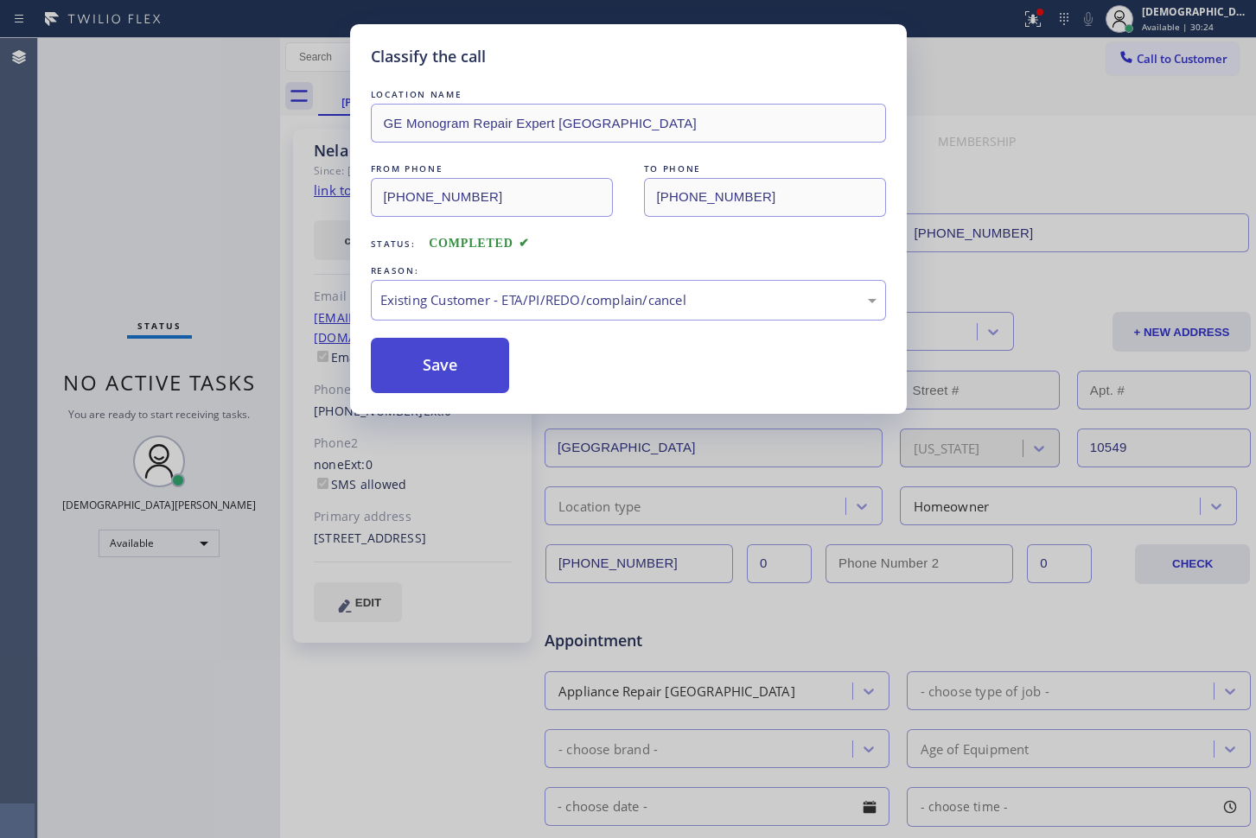
click at [447, 364] on button "Save" at bounding box center [440, 365] width 139 height 55
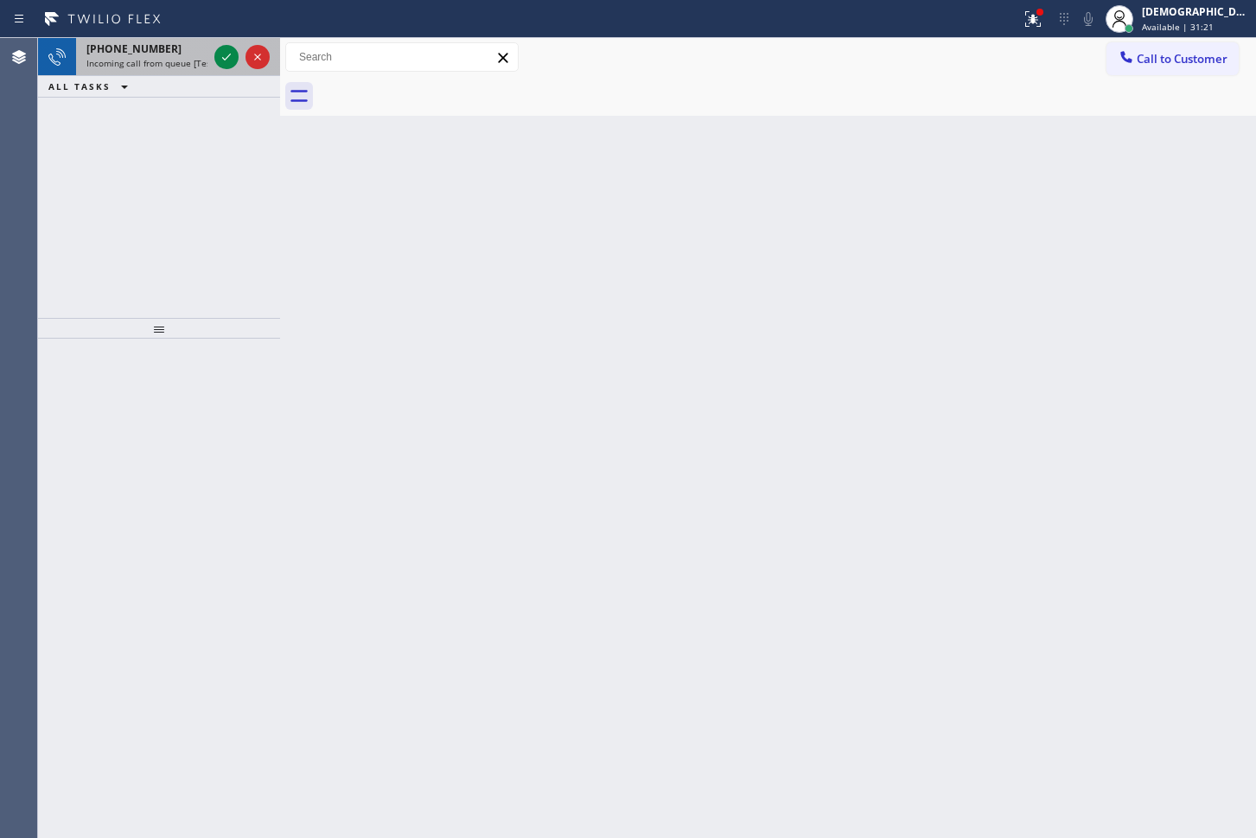
click at [219, 71] on div at bounding box center [242, 57] width 62 height 38
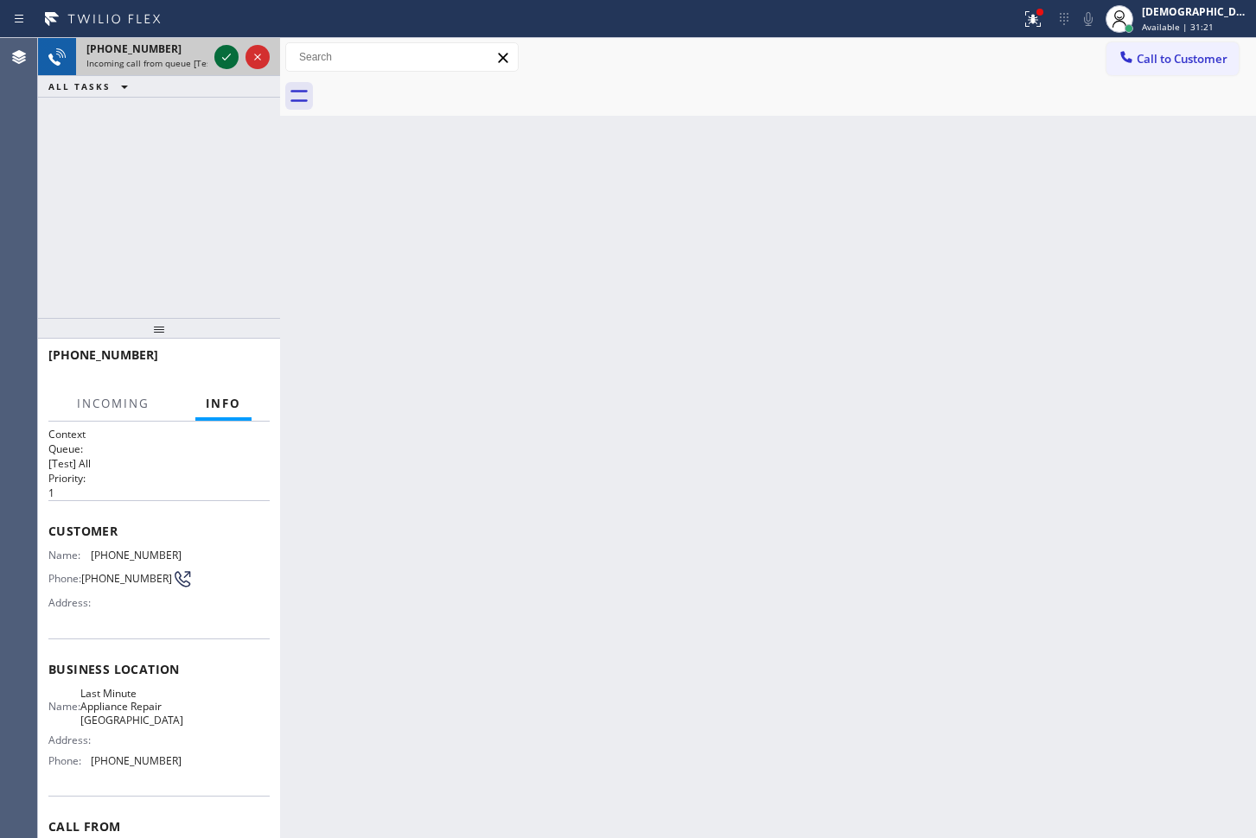
click at [224, 55] on icon at bounding box center [226, 57] width 21 height 21
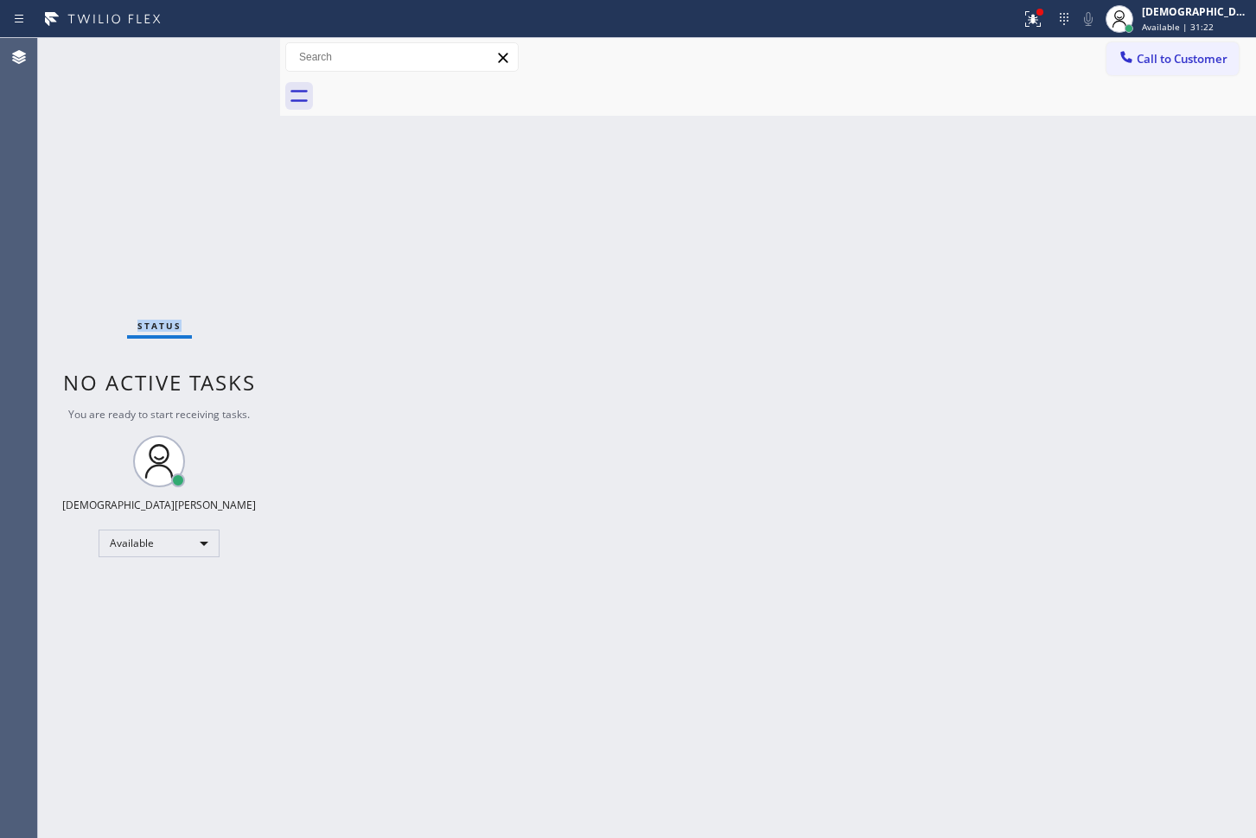
click at [222, 54] on div "Status No active tasks You are ready to start receiving tasks. Christian Cinco …" at bounding box center [159, 438] width 242 height 800
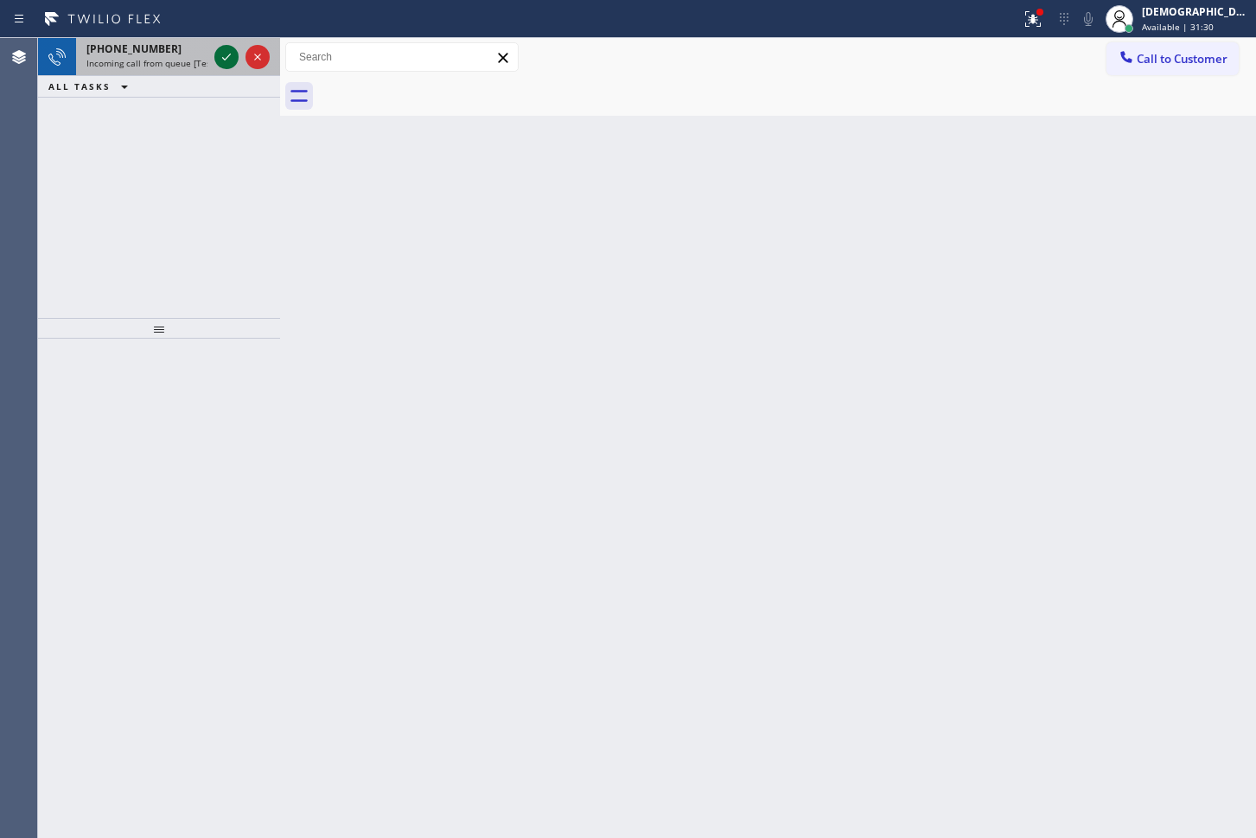
click at [226, 58] on icon at bounding box center [226, 57] width 9 height 7
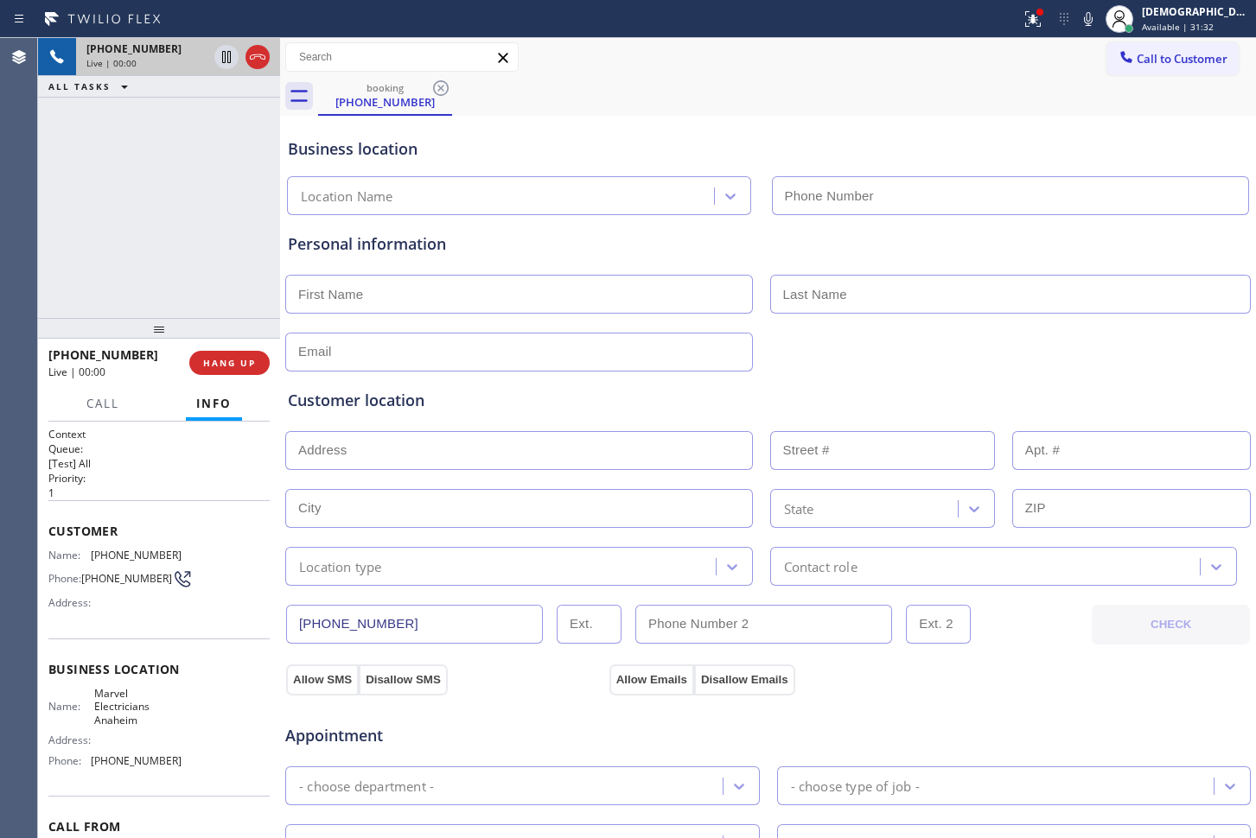
type input "[PHONE_NUMBER]"
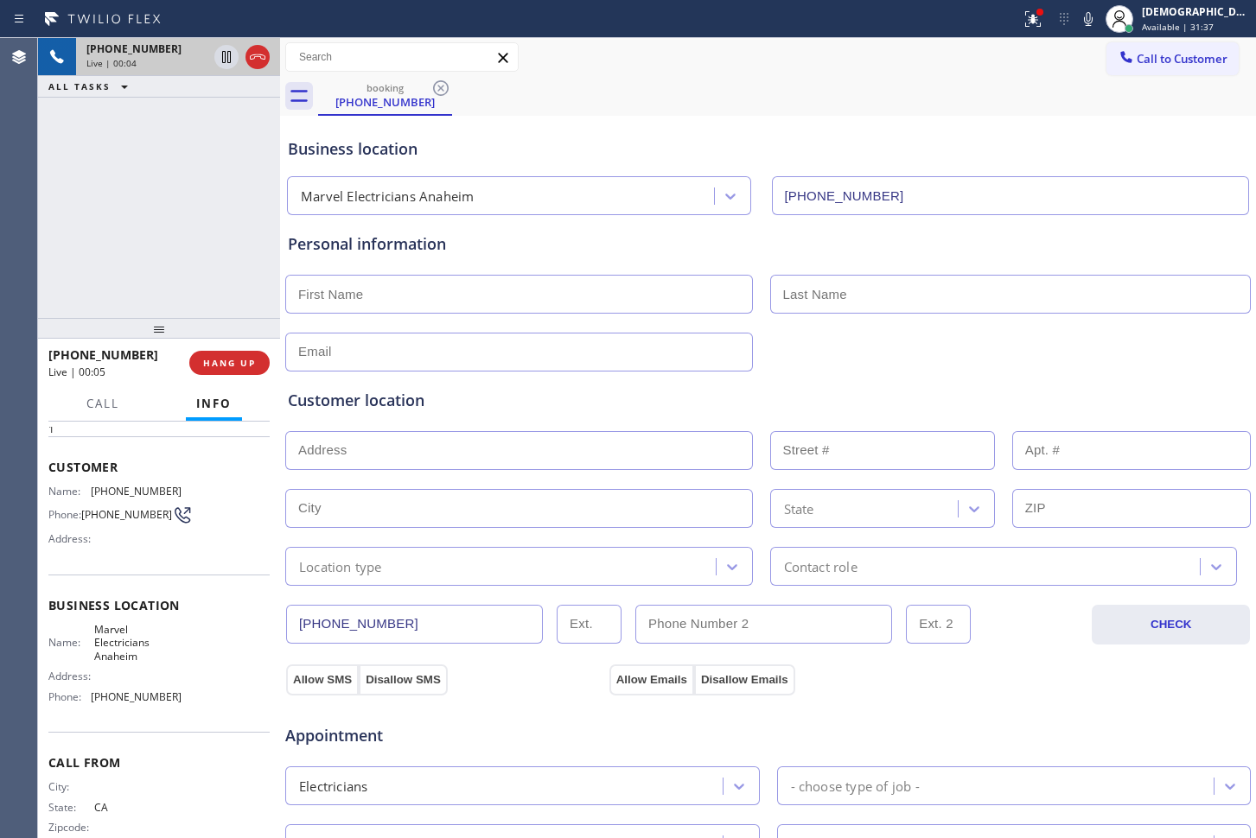
scroll to position [99, 0]
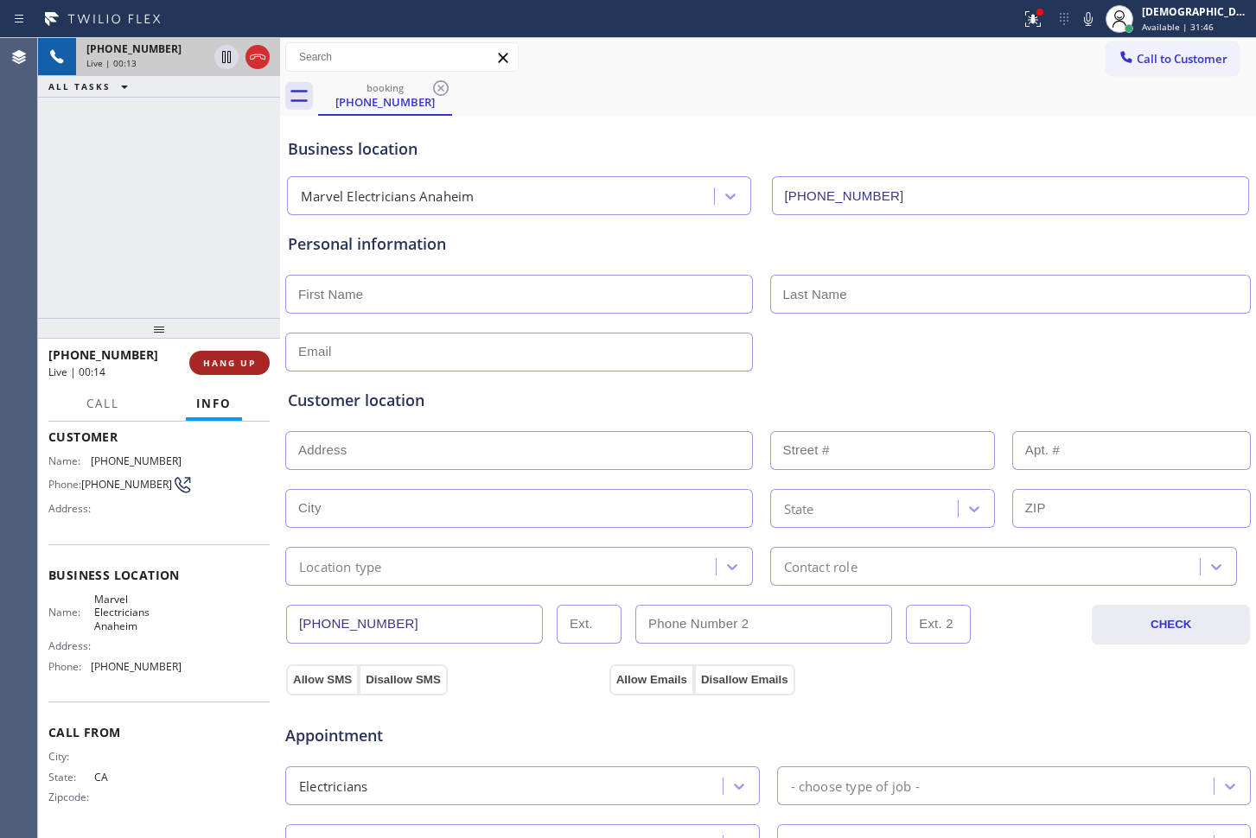
click at [243, 357] on span "HANG UP" at bounding box center [229, 363] width 53 height 12
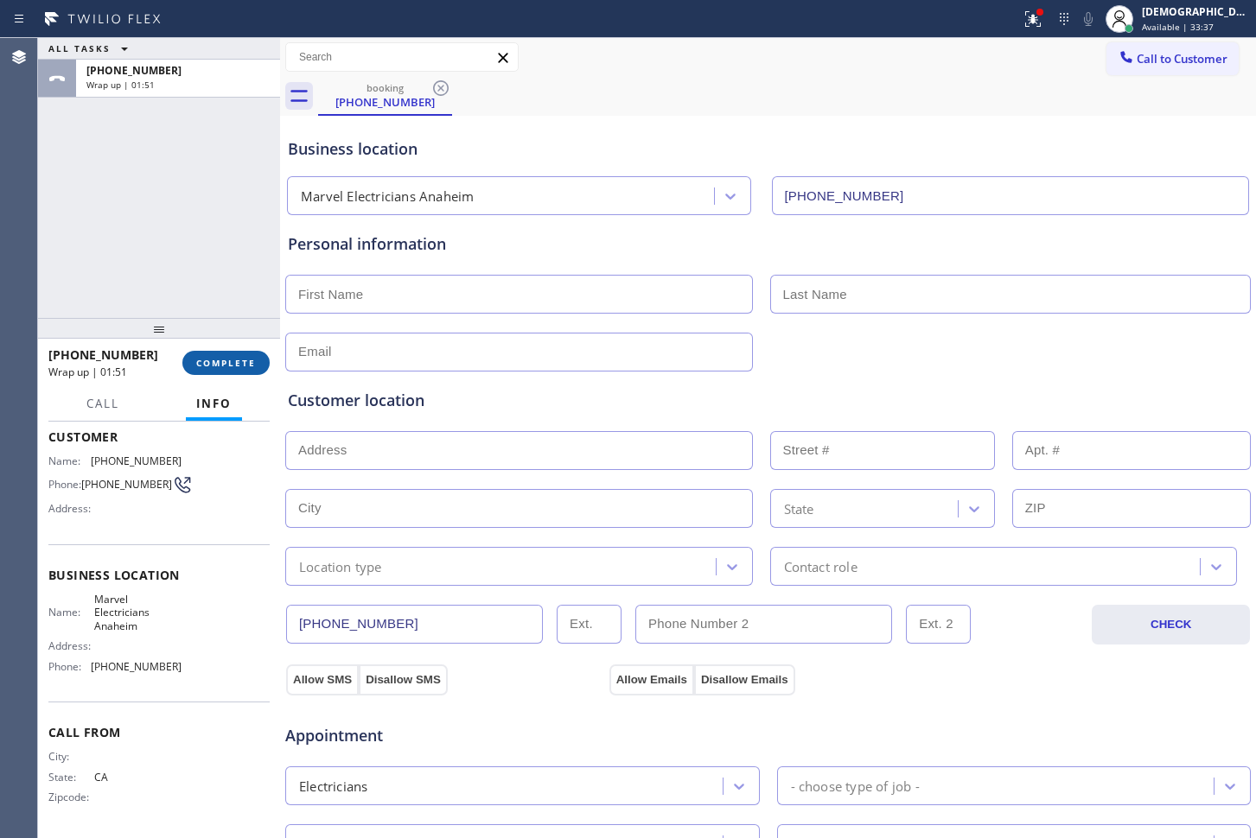
click at [249, 353] on button "COMPLETE" at bounding box center [225, 363] width 87 height 24
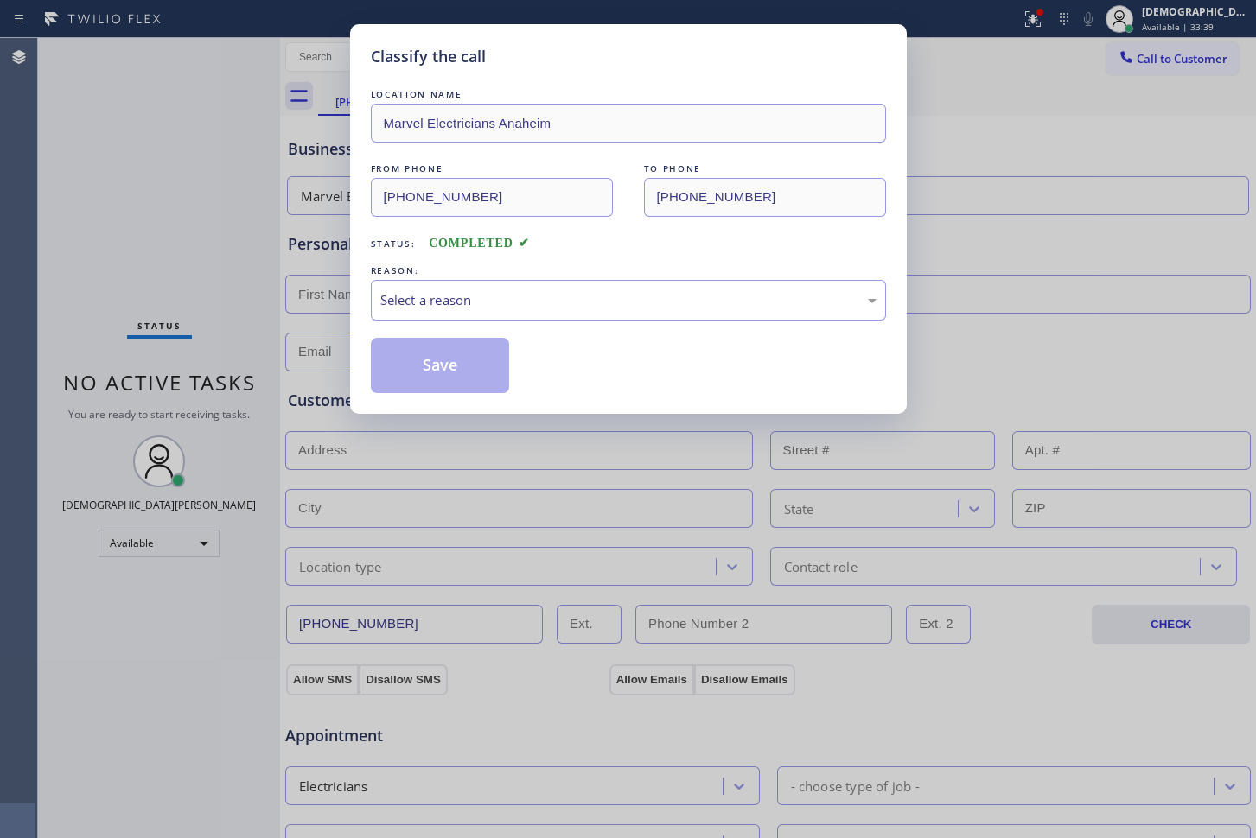
click at [459, 316] on div "Select a reason" at bounding box center [628, 300] width 515 height 41
click at [466, 356] on button "Save" at bounding box center [440, 365] width 139 height 55
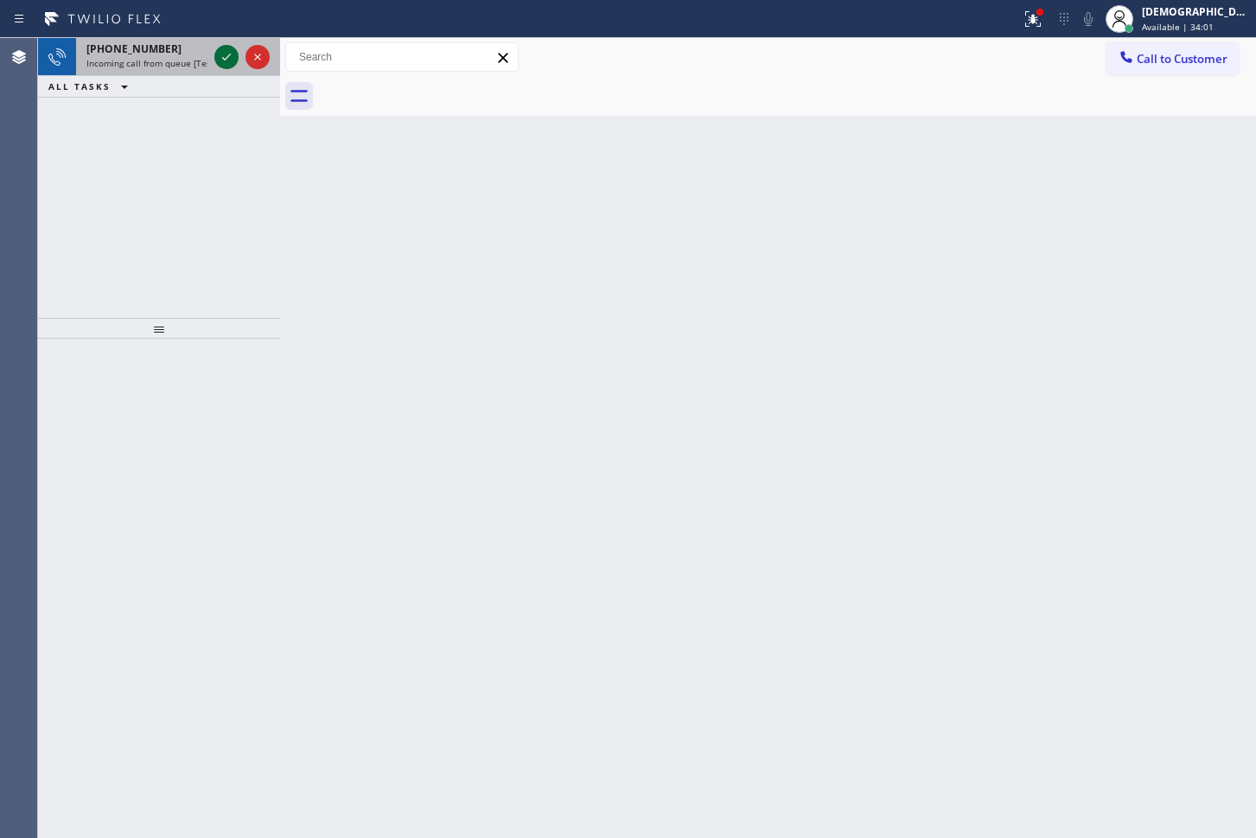
click at [223, 50] on icon at bounding box center [226, 57] width 21 height 21
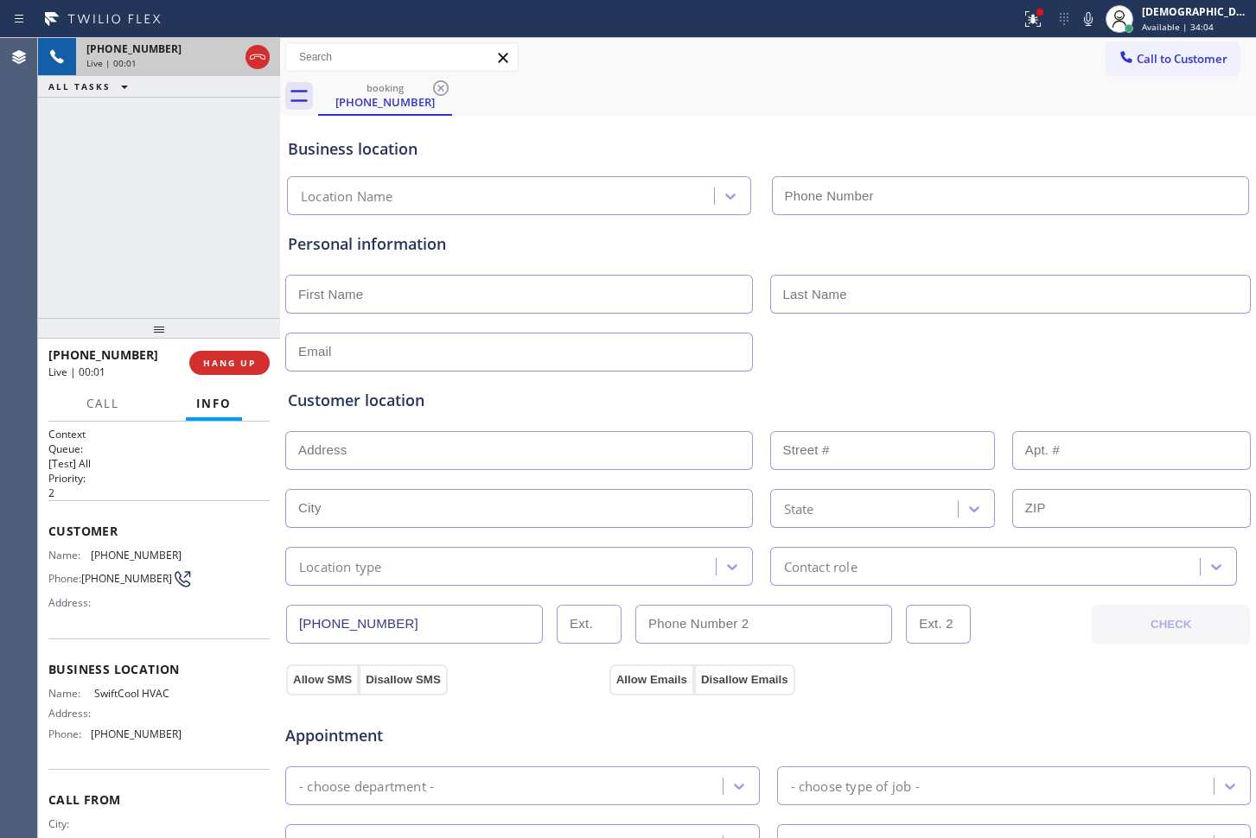
type input "[PHONE_NUMBER]"
click at [263, 54] on icon at bounding box center [257, 57] width 21 height 21
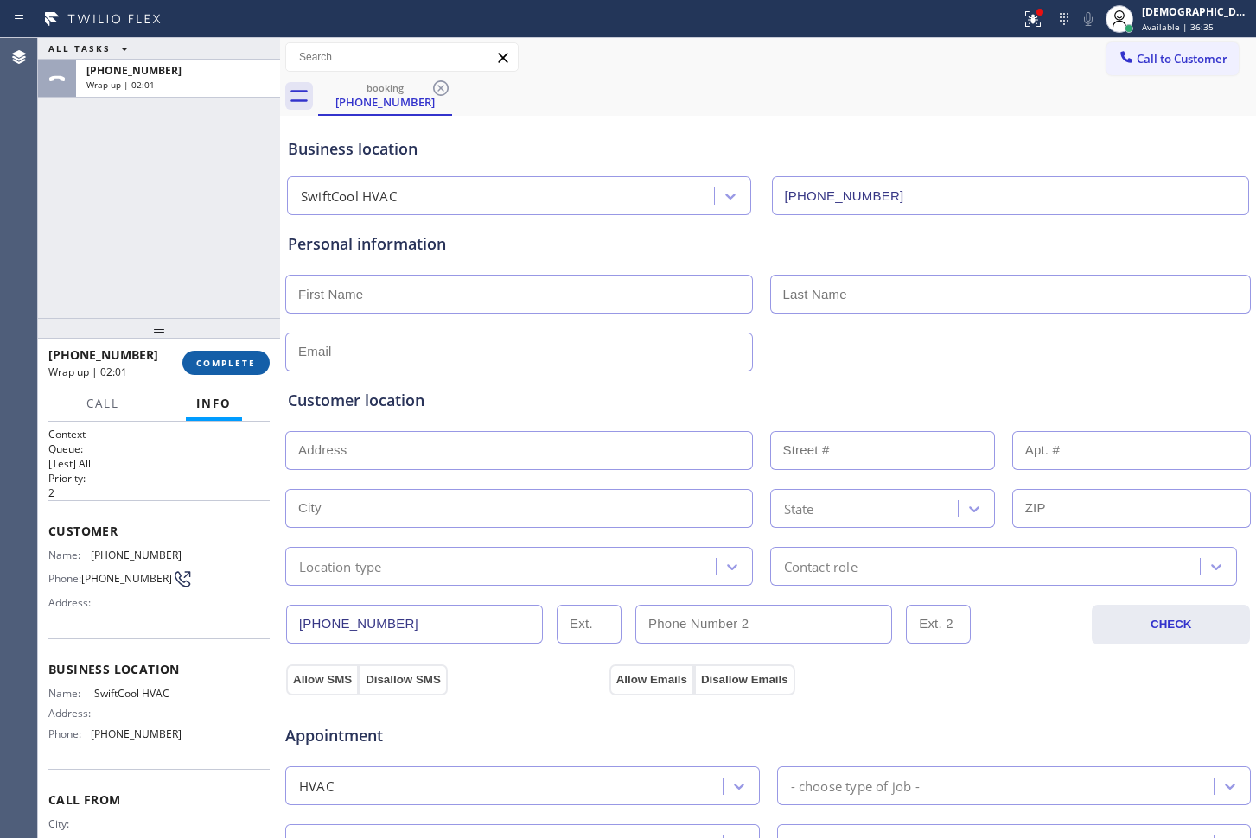
click at [243, 360] on span "COMPLETE" at bounding box center [226, 363] width 60 height 12
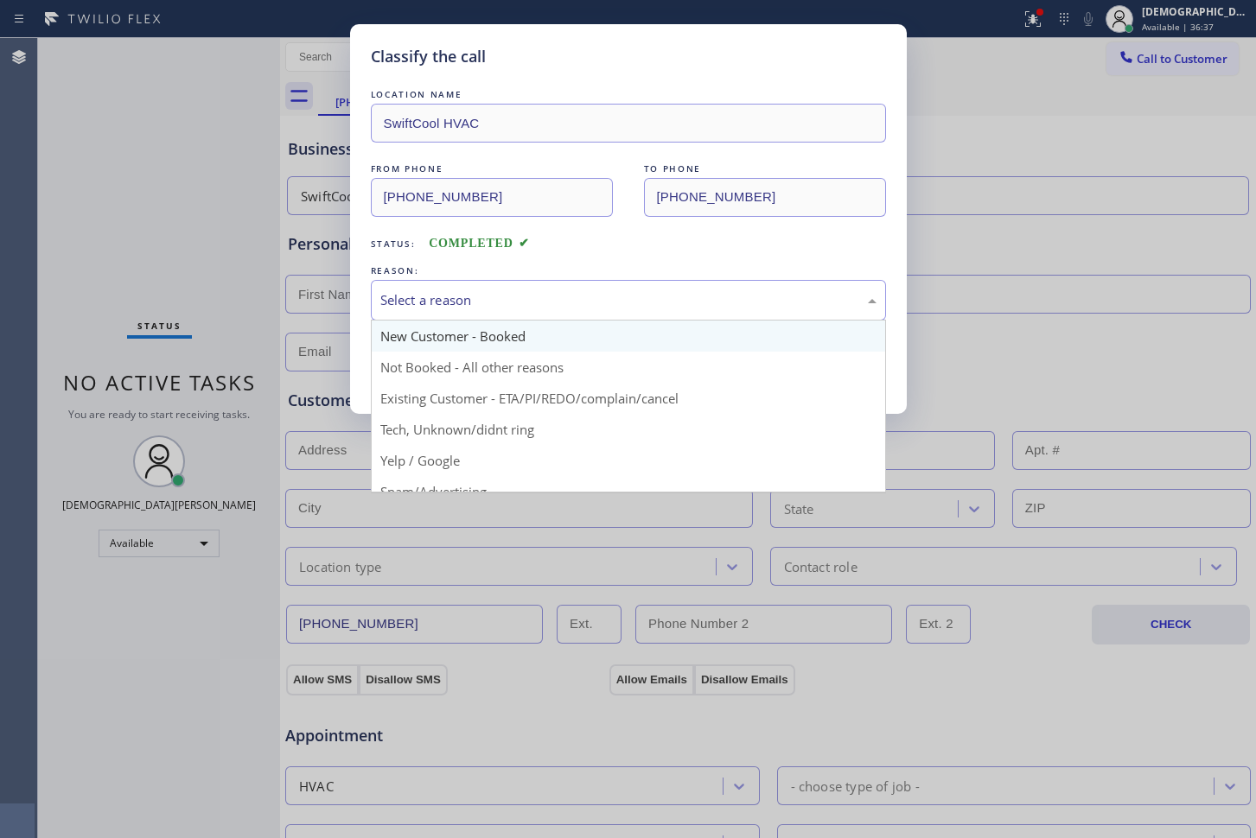
drag, startPoint x: 411, startPoint y: 306, endPoint x: 419, endPoint y: 335, distance: 29.8
click at [412, 306] on div "Select a reason" at bounding box center [628, 300] width 496 height 20
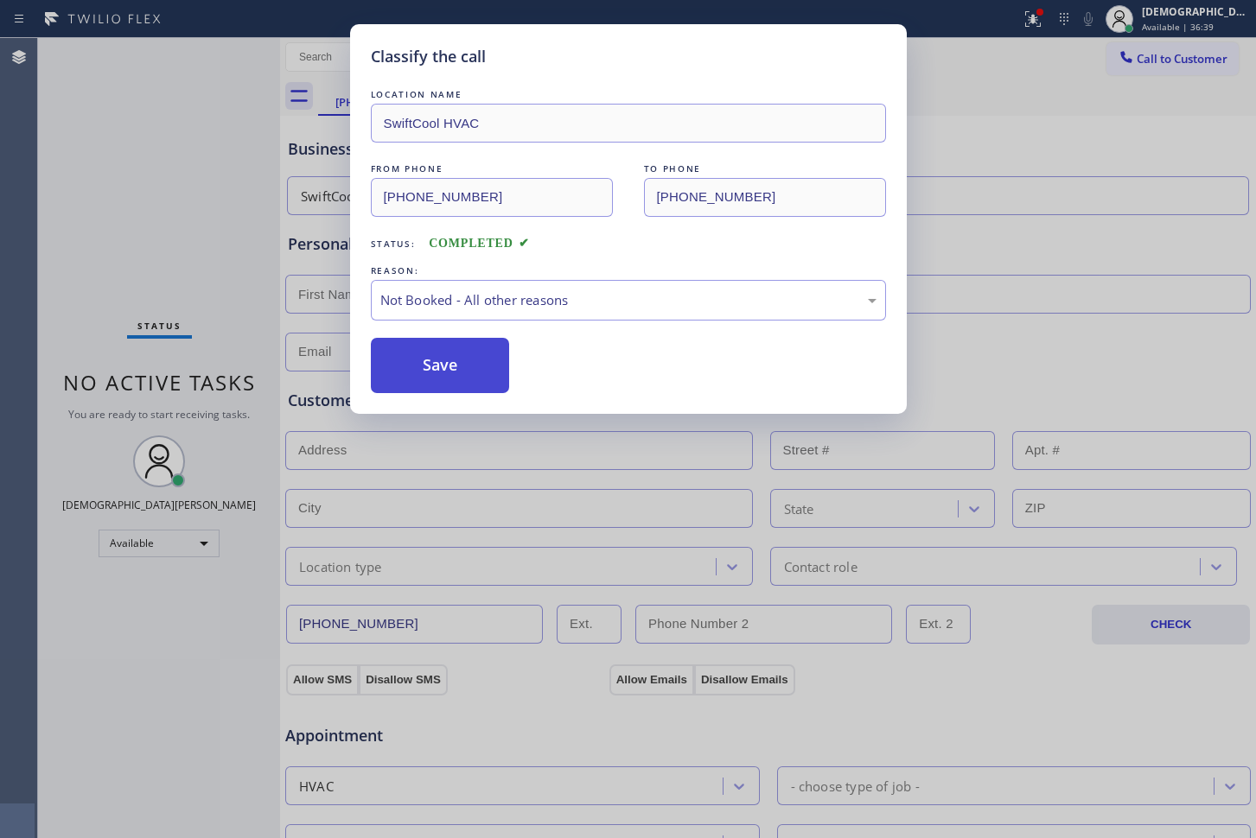
click at [424, 355] on button "Save" at bounding box center [440, 365] width 139 height 55
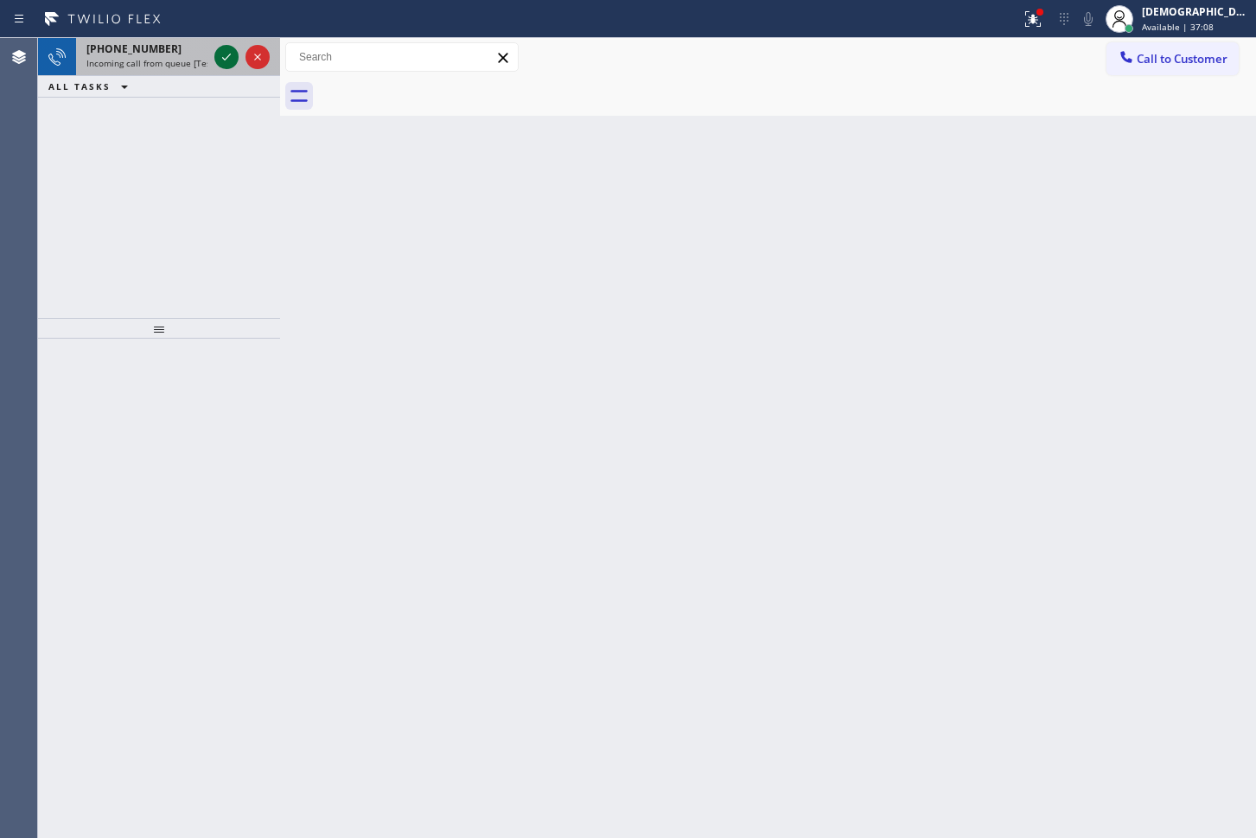
click at [227, 60] on icon at bounding box center [226, 57] width 21 height 21
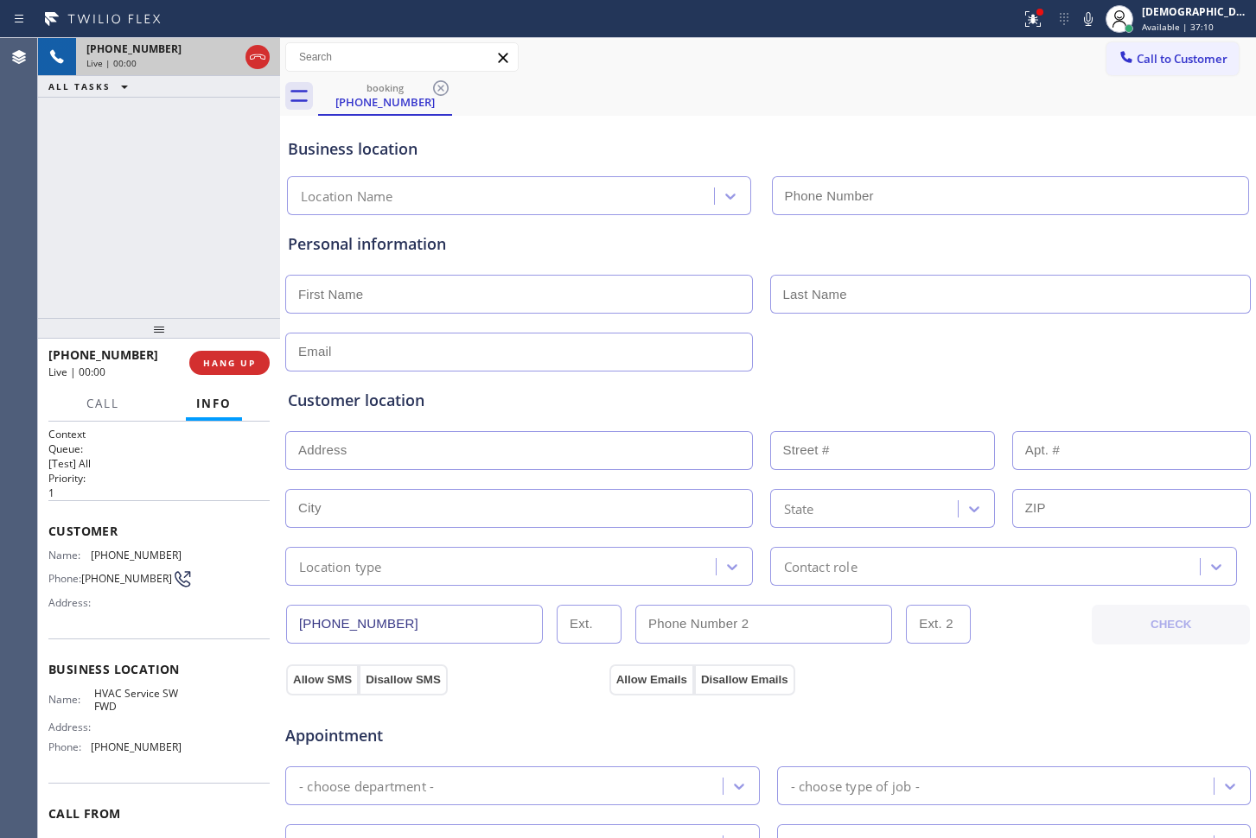
type input "[PHONE_NUMBER]"
click at [263, 47] on icon at bounding box center [257, 57] width 21 height 21
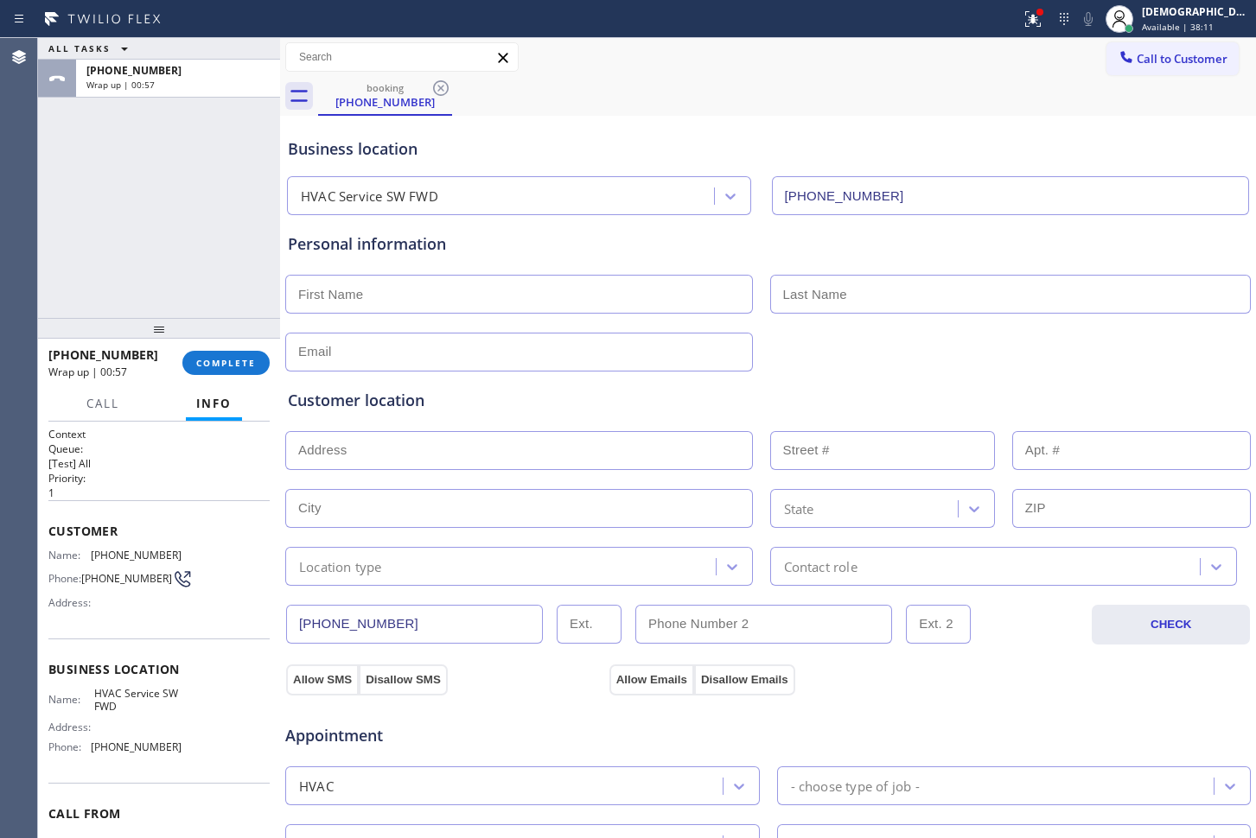
click at [11, 243] on div "Agent Desktop" at bounding box center [18, 438] width 37 height 800
click at [1202, 27] on span "Available | 38:12" at bounding box center [1178, 27] width 72 height 12
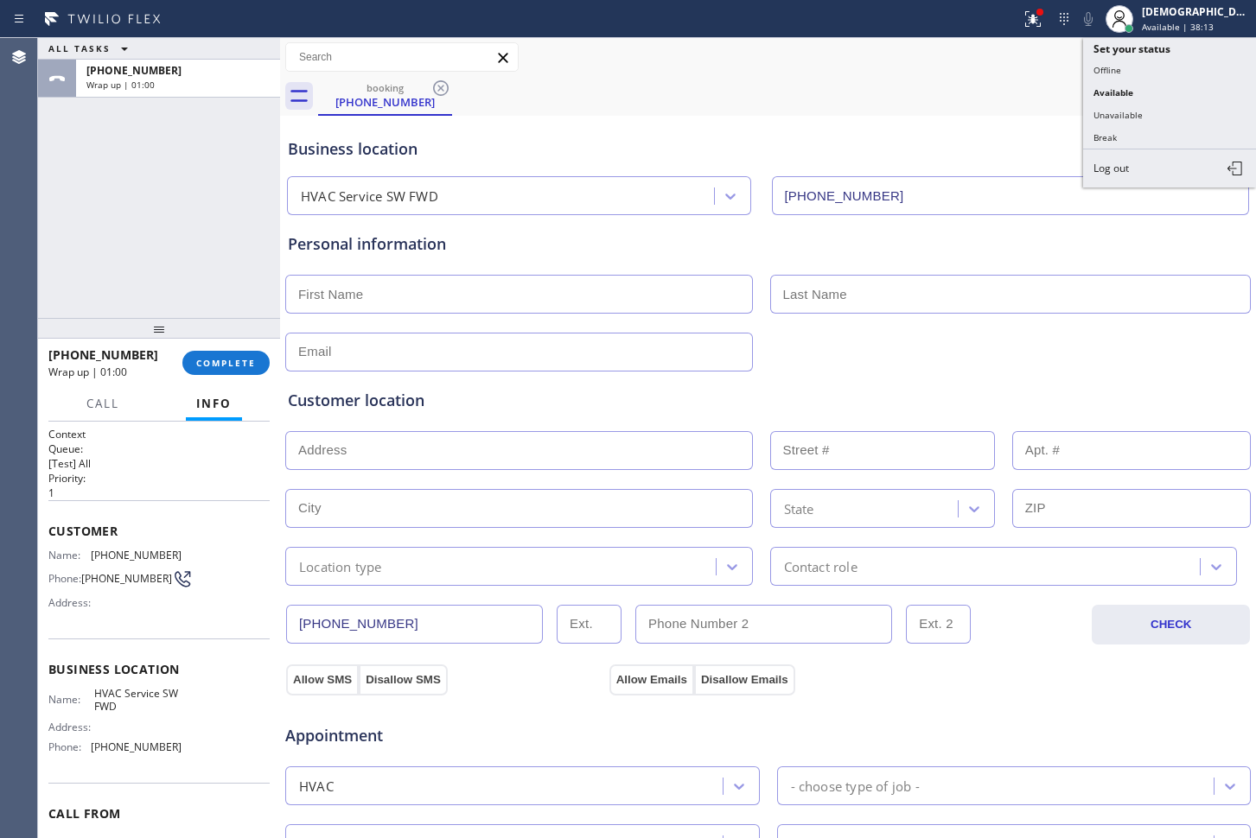
drag, startPoint x: 1179, startPoint y: 106, endPoint x: 694, endPoint y: 250, distance: 505.7
click at [1172, 110] on button "Unavailable" at bounding box center [1169, 115] width 173 height 22
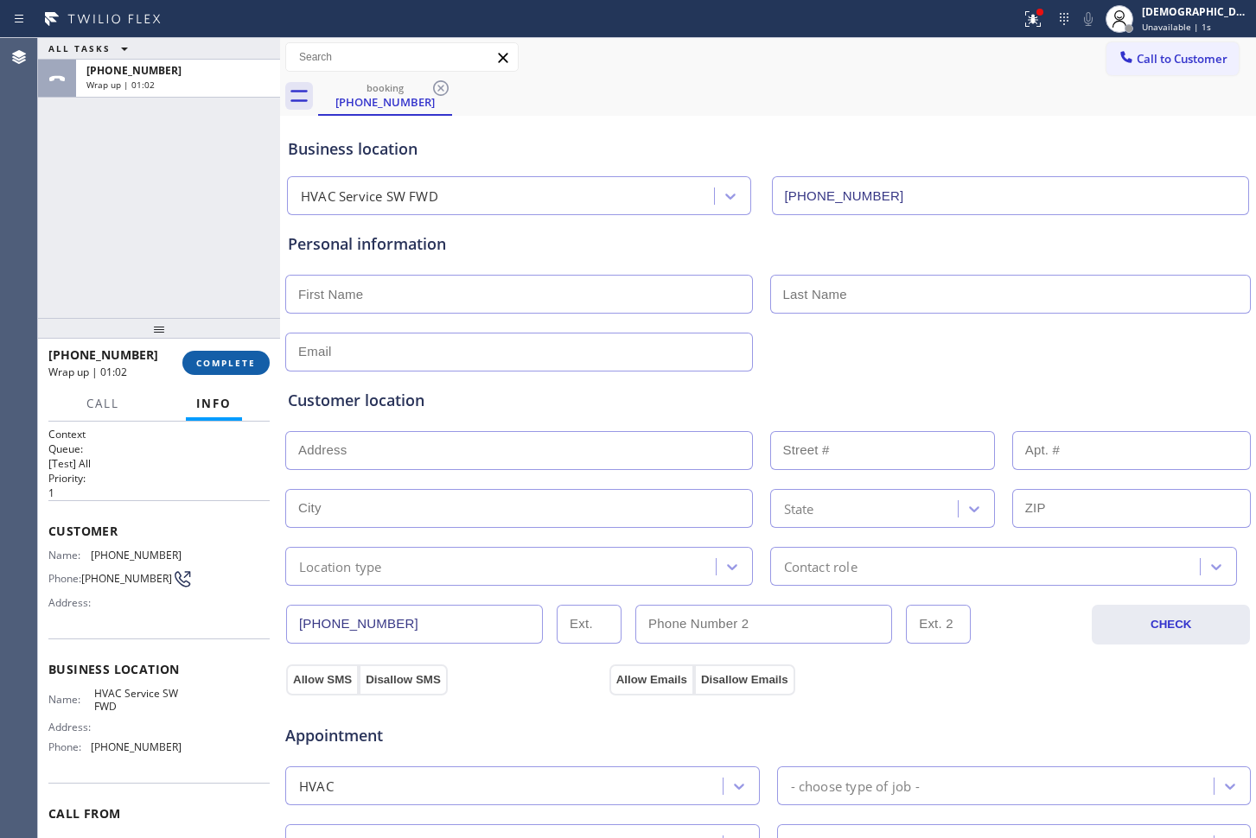
click at [204, 359] on span "COMPLETE" at bounding box center [226, 363] width 60 height 12
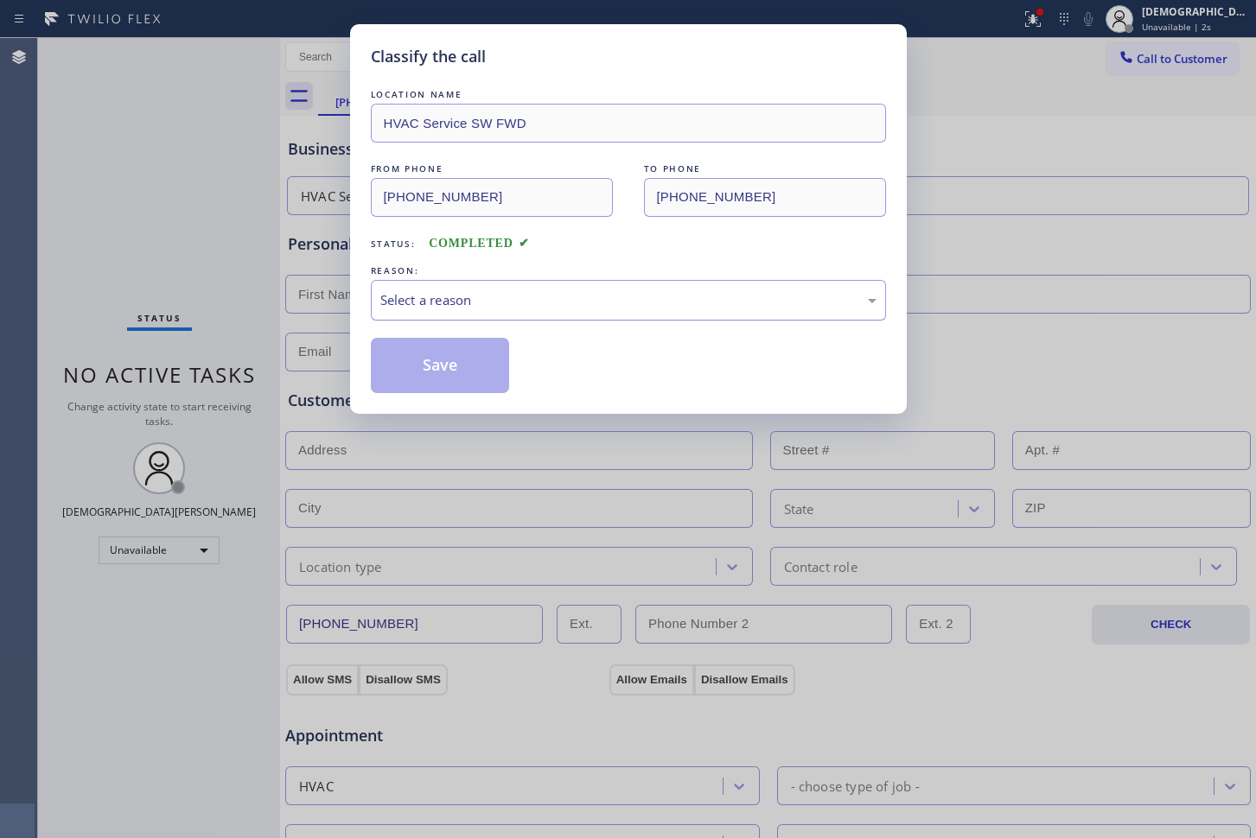
click at [564, 284] on div "Select a reason" at bounding box center [628, 300] width 515 height 41
click at [478, 375] on button "Save" at bounding box center [440, 365] width 139 height 55
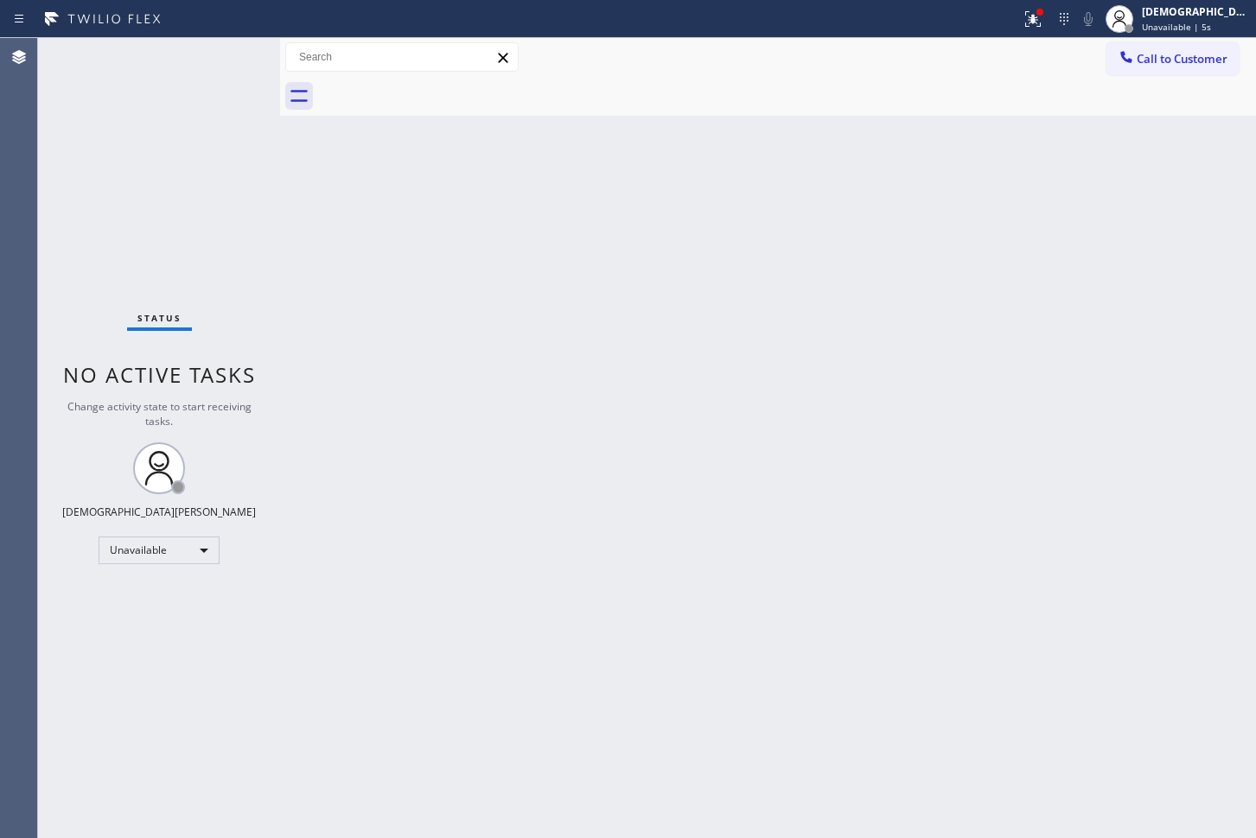
click at [1233, 38] on div "Call to Customer Outbound call Location Emergency Plumbing Services(TFN) Your c…" at bounding box center [768, 57] width 976 height 39
click at [1211, 29] on span "Unavailable | 6s" at bounding box center [1176, 27] width 69 height 12
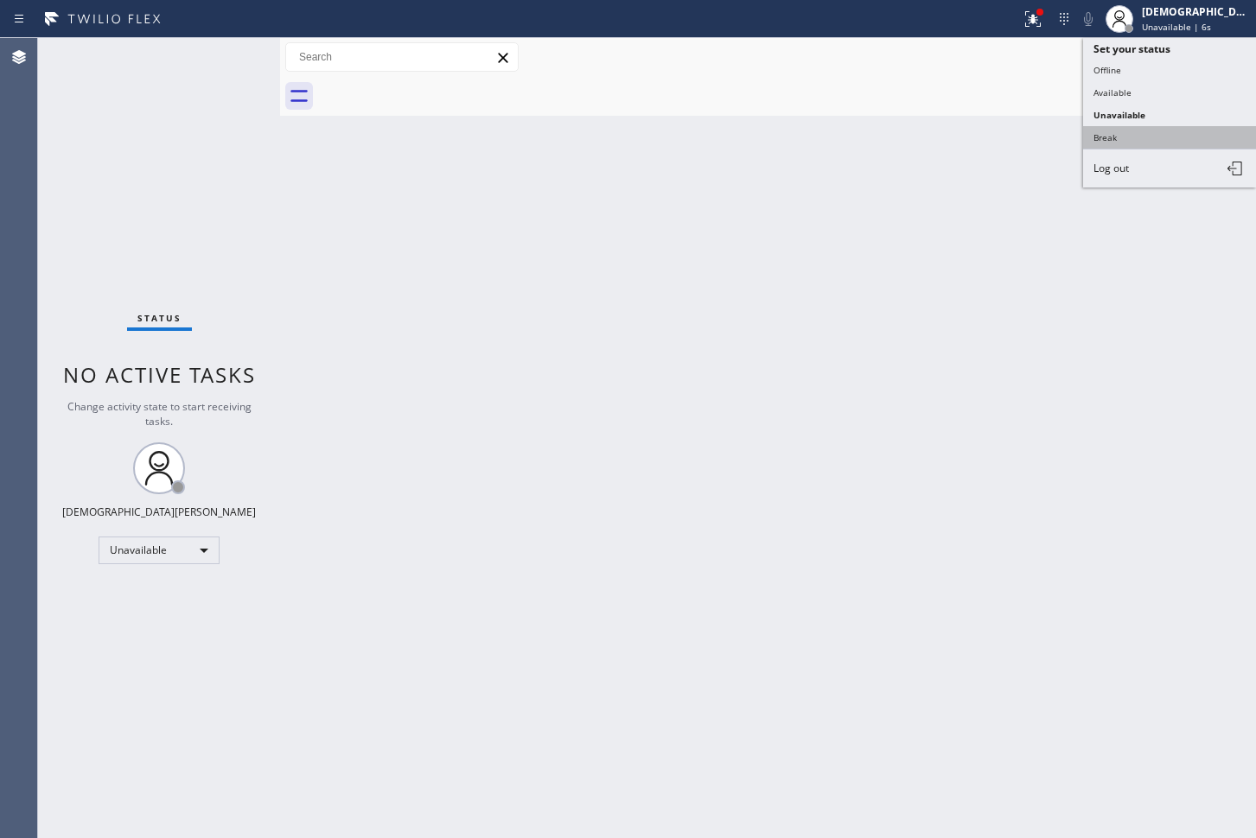
click at [1174, 133] on button "Break" at bounding box center [1169, 137] width 173 height 22
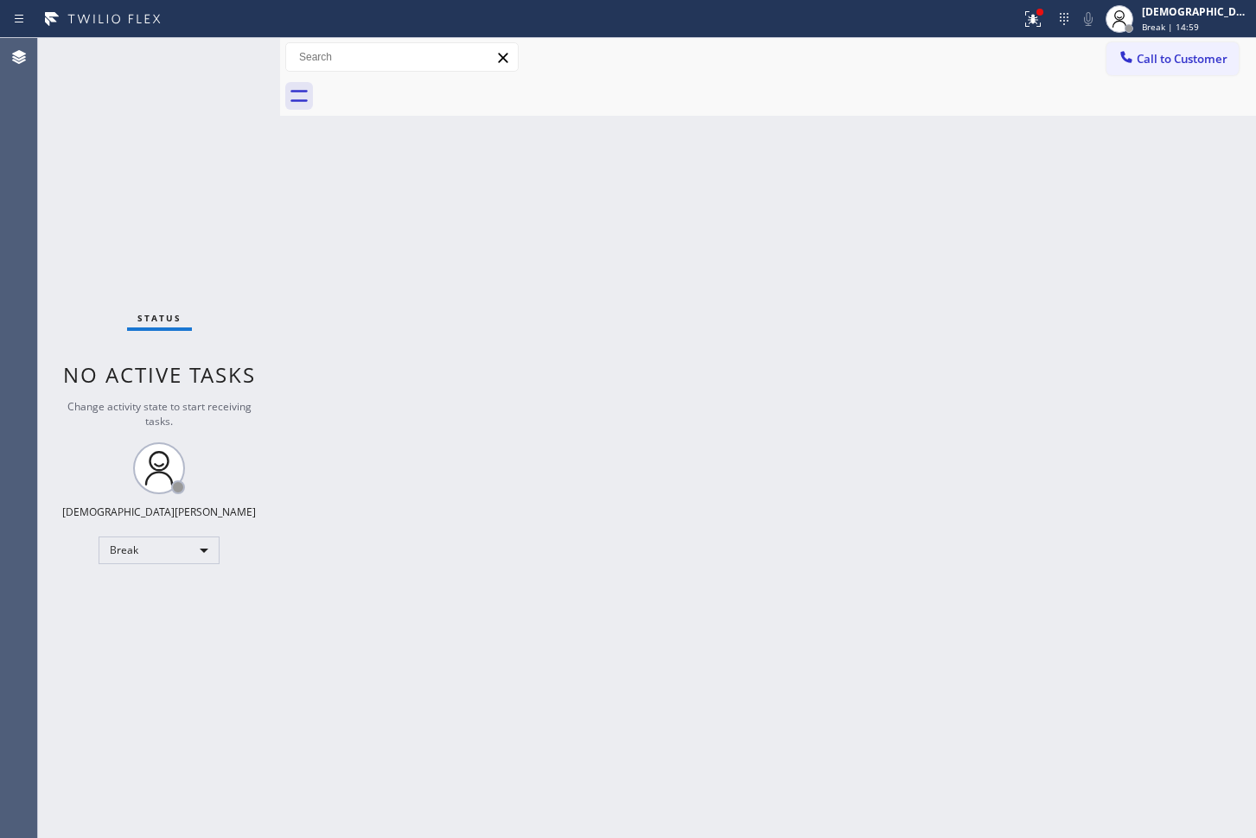
click at [12, 265] on div "Agent Desktop" at bounding box center [18, 438] width 37 height 800
click at [181, 556] on div "Break" at bounding box center [159, 551] width 121 height 28
click at [172, 587] on li "Available" at bounding box center [158, 596] width 118 height 21
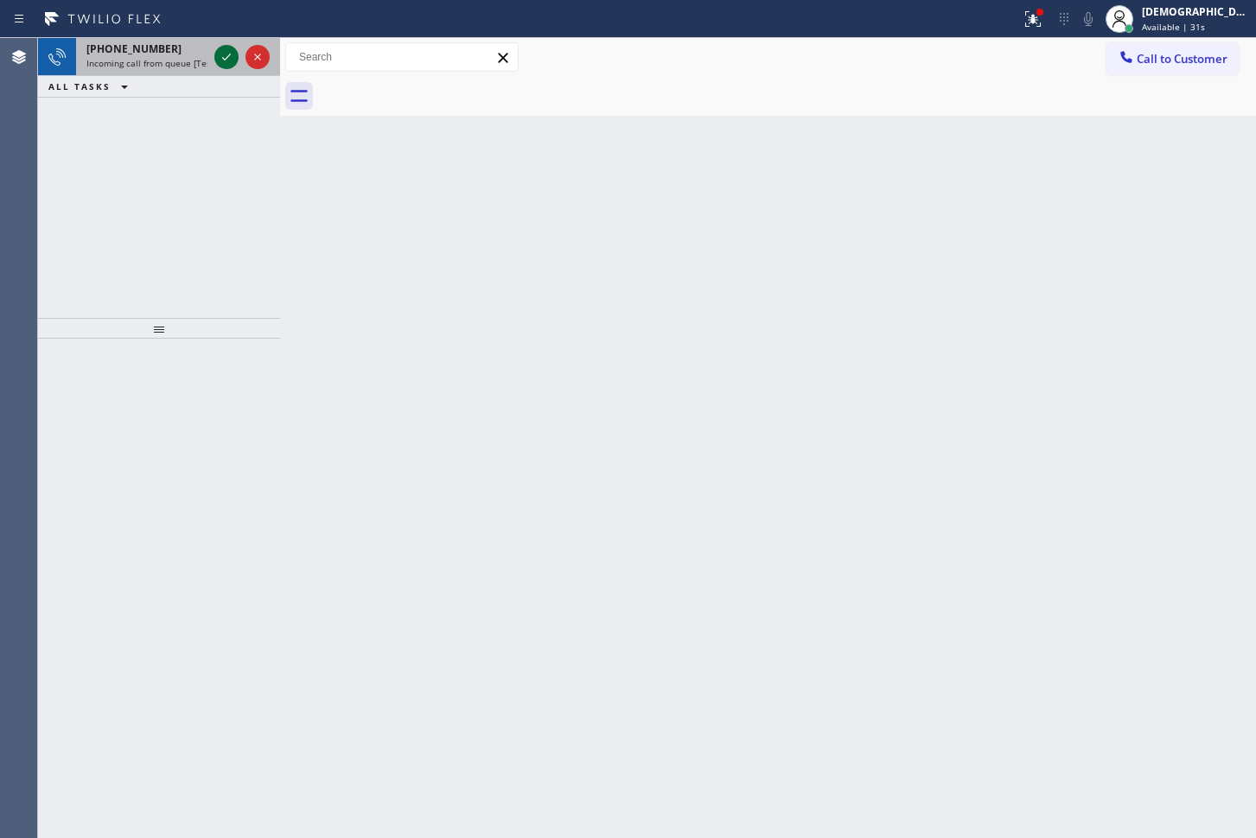
click at [228, 61] on icon at bounding box center [226, 57] width 21 height 21
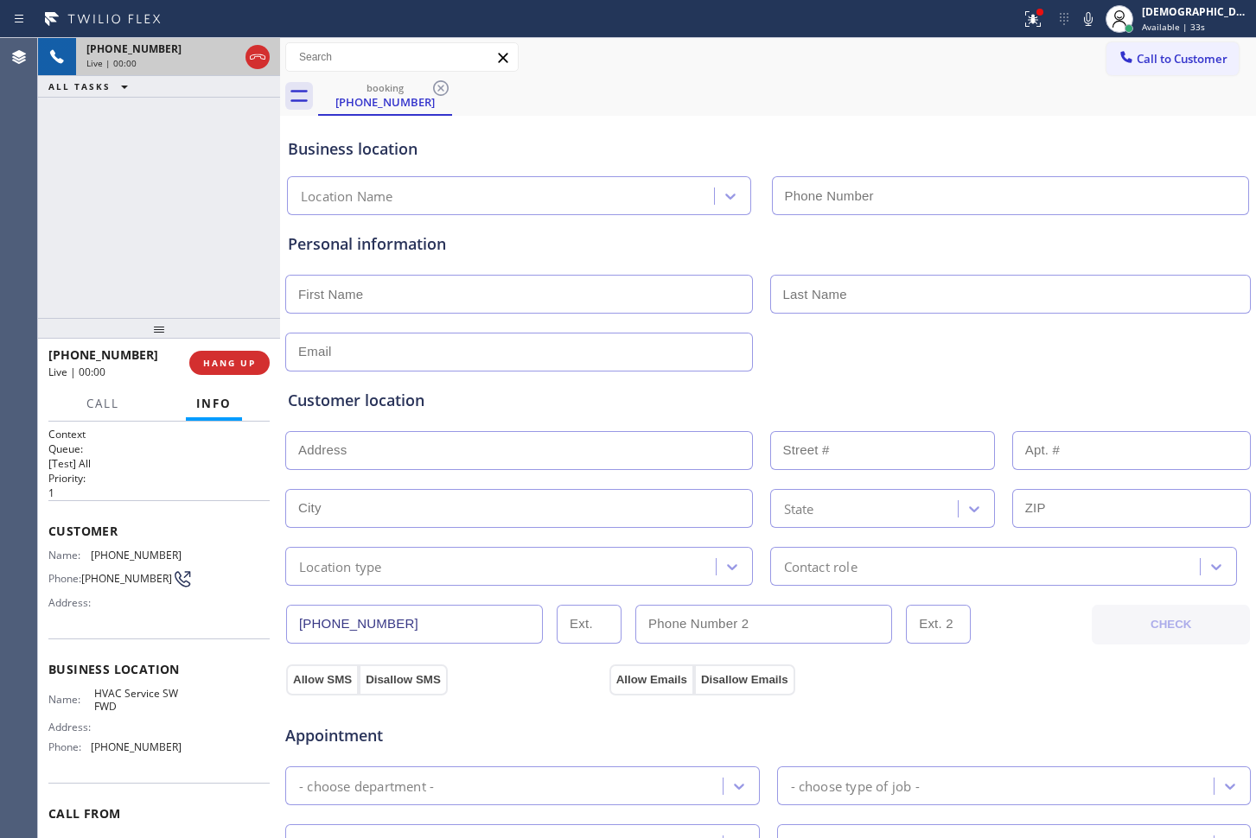
type input "[PHONE_NUMBER]"
click at [265, 56] on icon at bounding box center [257, 57] width 21 height 21
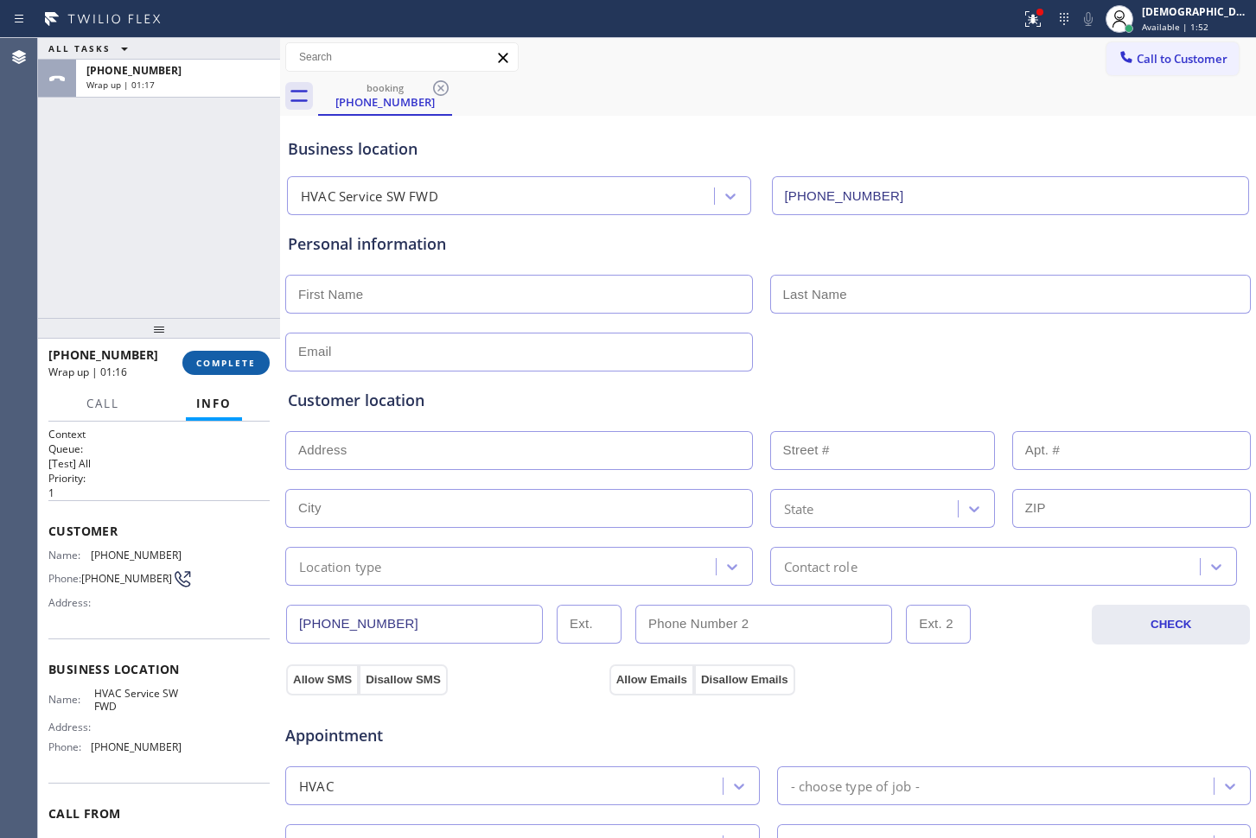
click at [244, 357] on span "COMPLETE" at bounding box center [226, 363] width 60 height 12
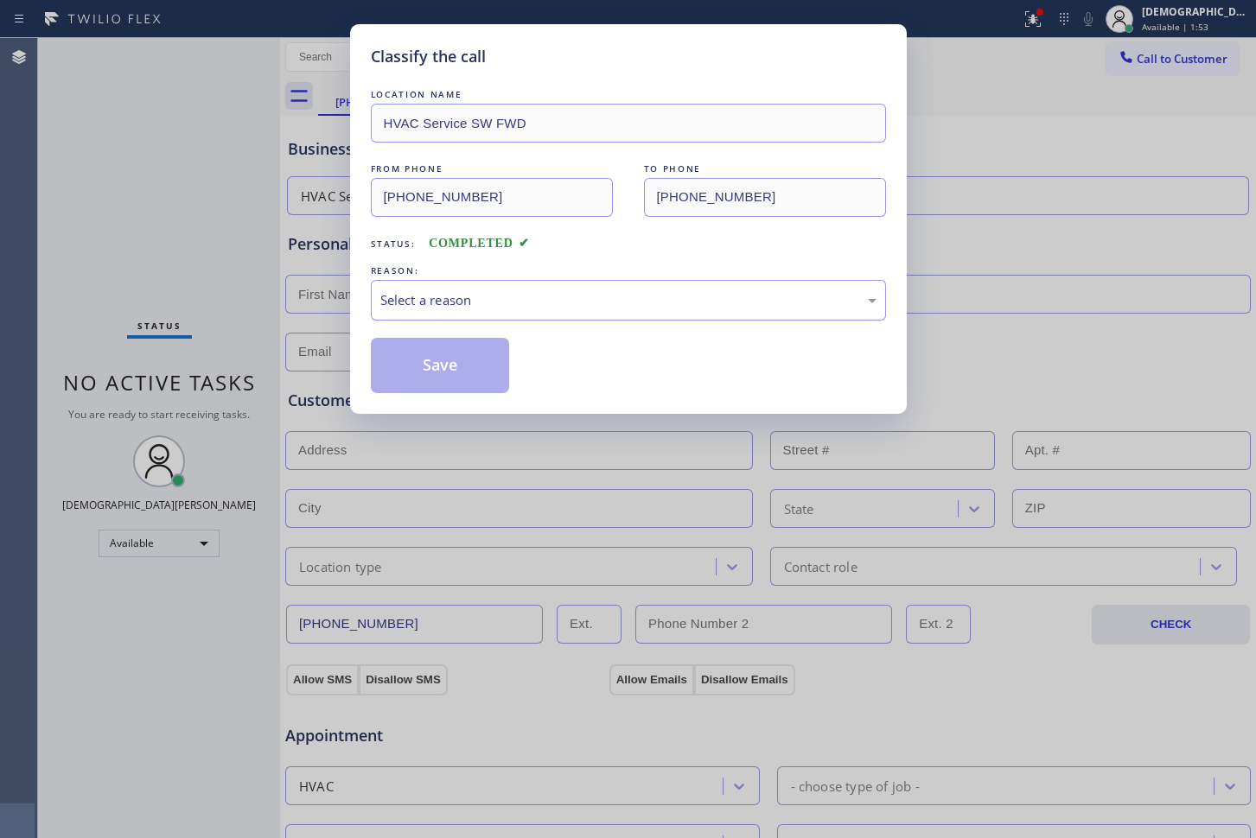
click at [430, 305] on div "Select a reason" at bounding box center [628, 300] width 496 height 20
click at [430, 365] on button "Save" at bounding box center [440, 365] width 139 height 55
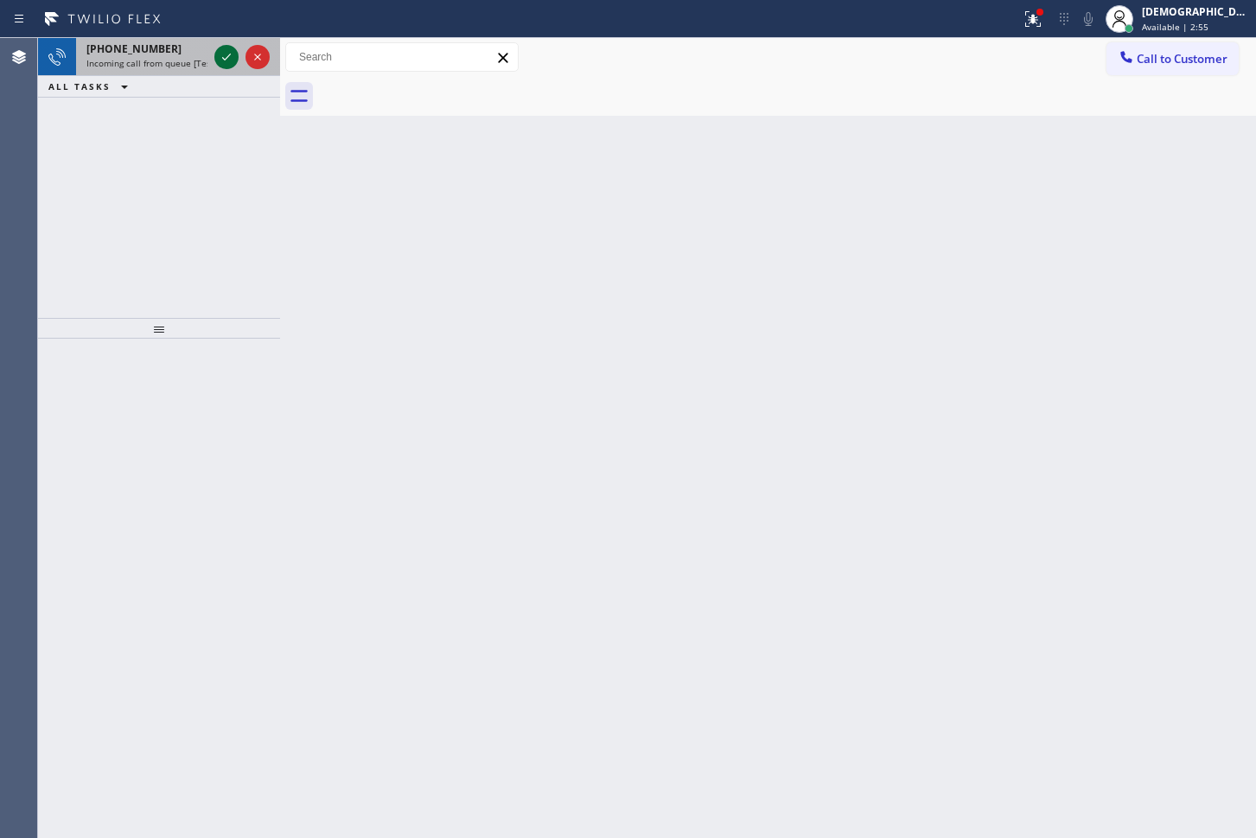
click at [220, 55] on icon at bounding box center [226, 57] width 21 height 21
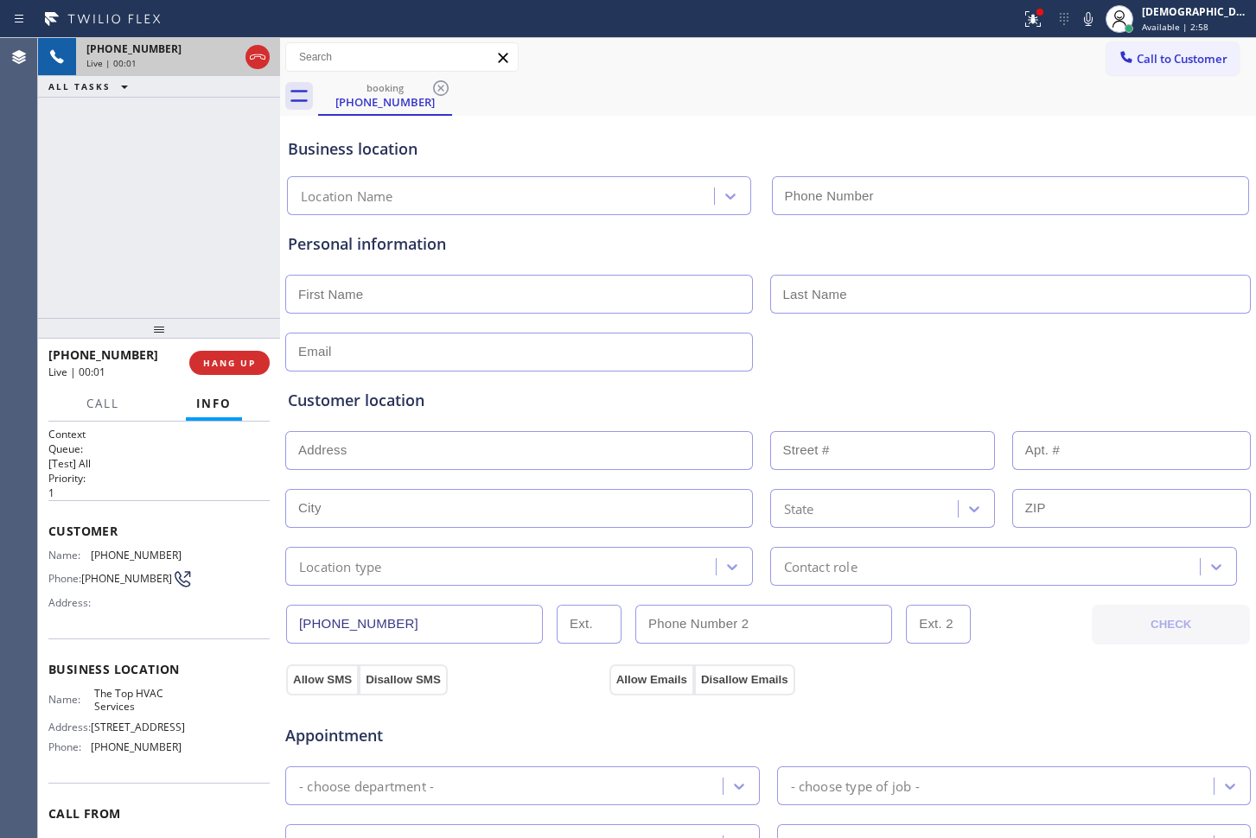
type input "[PHONE_NUMBER]"
click at [254, 62] on icon at bounding box center [257, 57] width 21 height 21
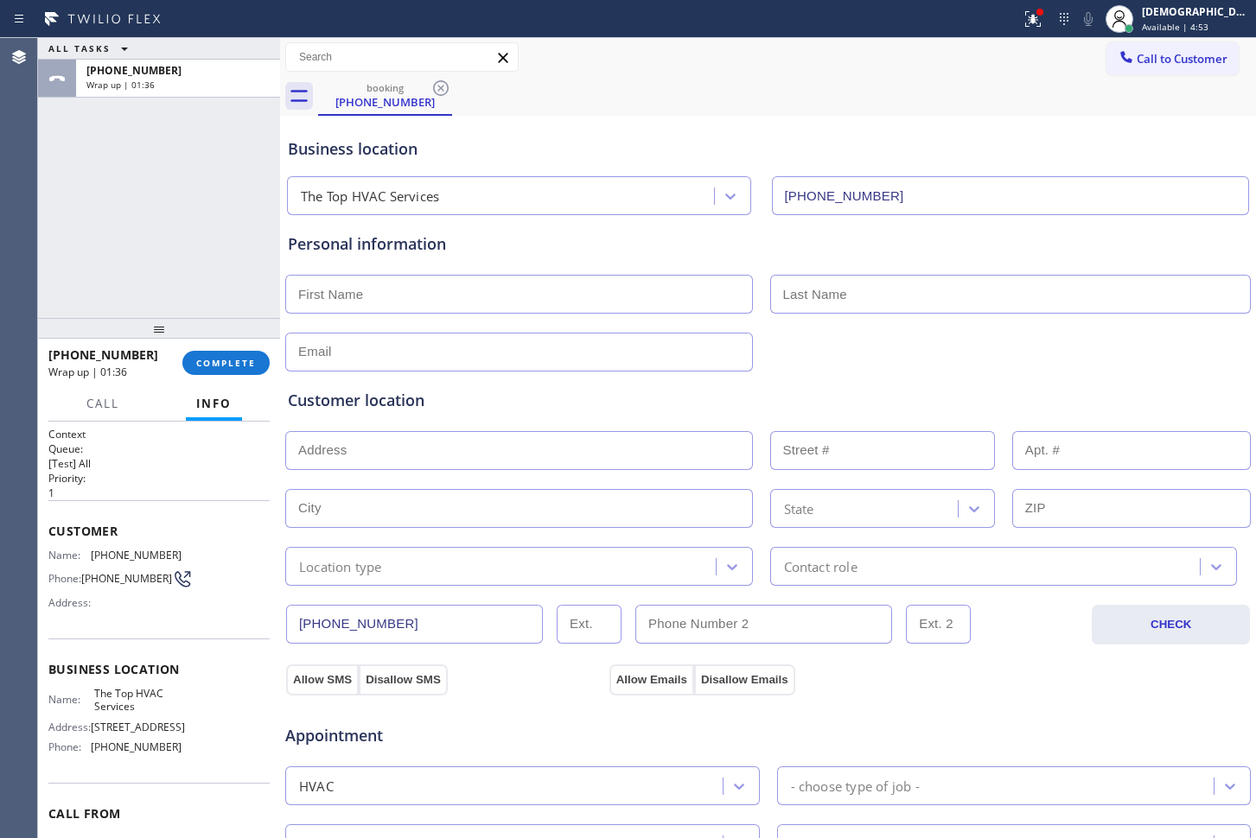
click at [245, 379] on div "[PHONE_NUMBER] Wrap up | 01:36 COMPLETE" at bounding box center [158, 363] width 221 height 45
click at [245, 371] on button "COMPLETE" at bounding box center [225, 363] width 87 height 24
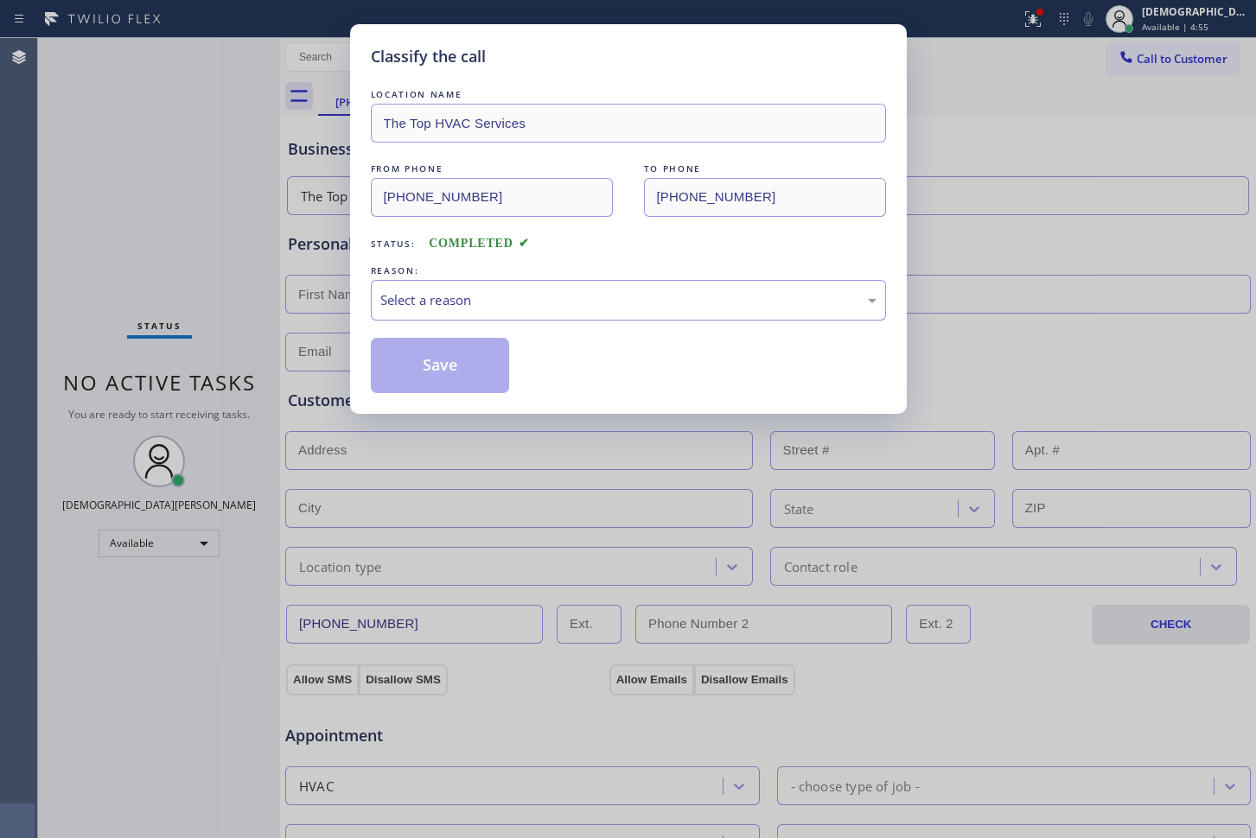
click at [426, 298] on div "Select a reason" at bounding box center [628, 300] width 496 height 20
click at [432, 362] on button "Save" at bounding box center [440, 365] width 139 height 55
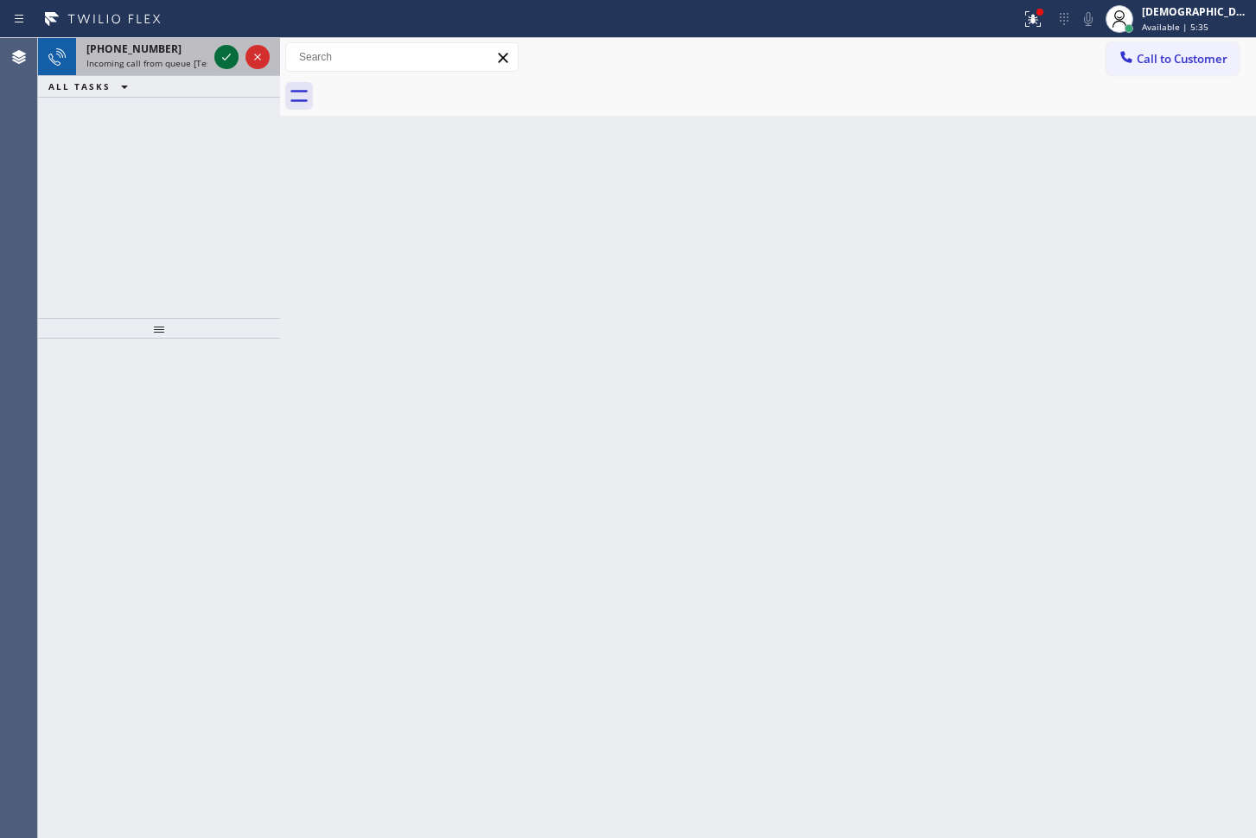
click at [223, 61] on icon at bounding box center [226, 57] width 21 height 21
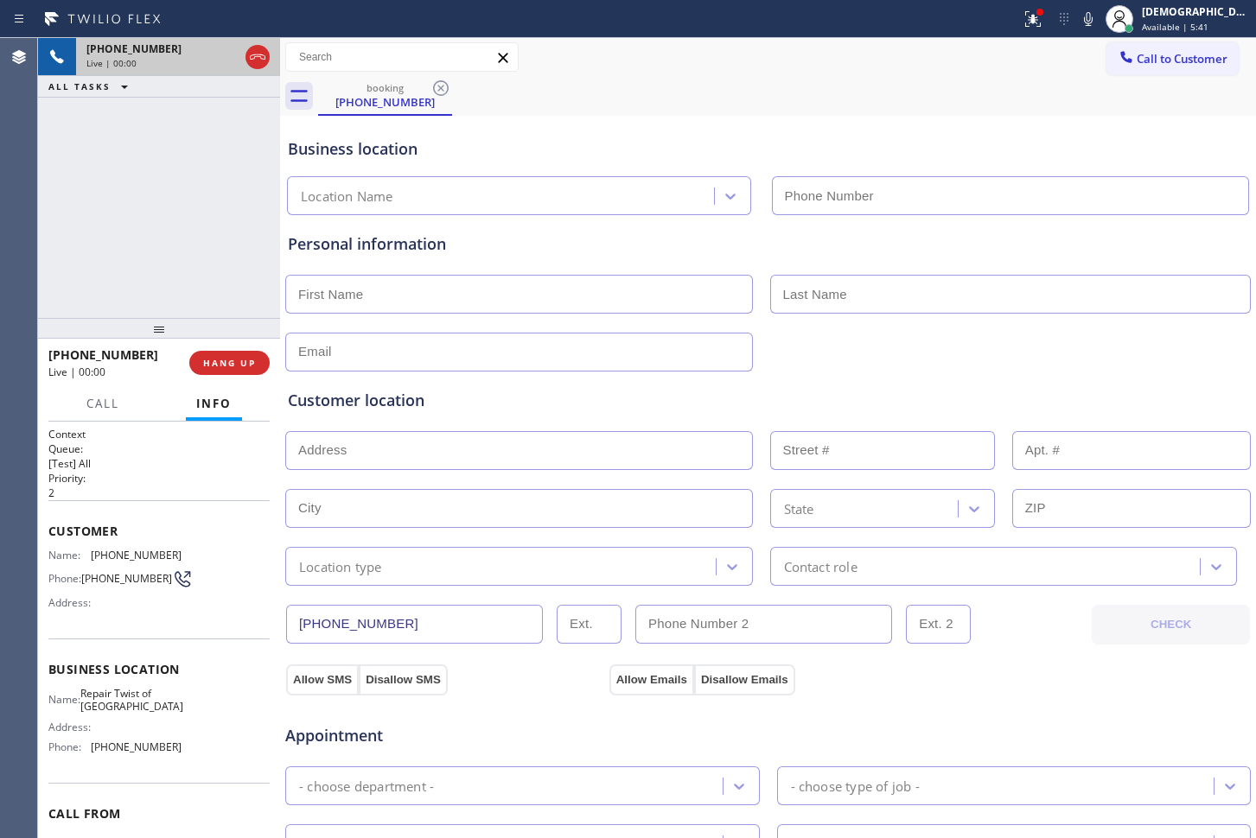
type input "[PHONE_NUMBER]"
click at [256, 61] on icon at bounding box center [257, 57] width 21 height 21
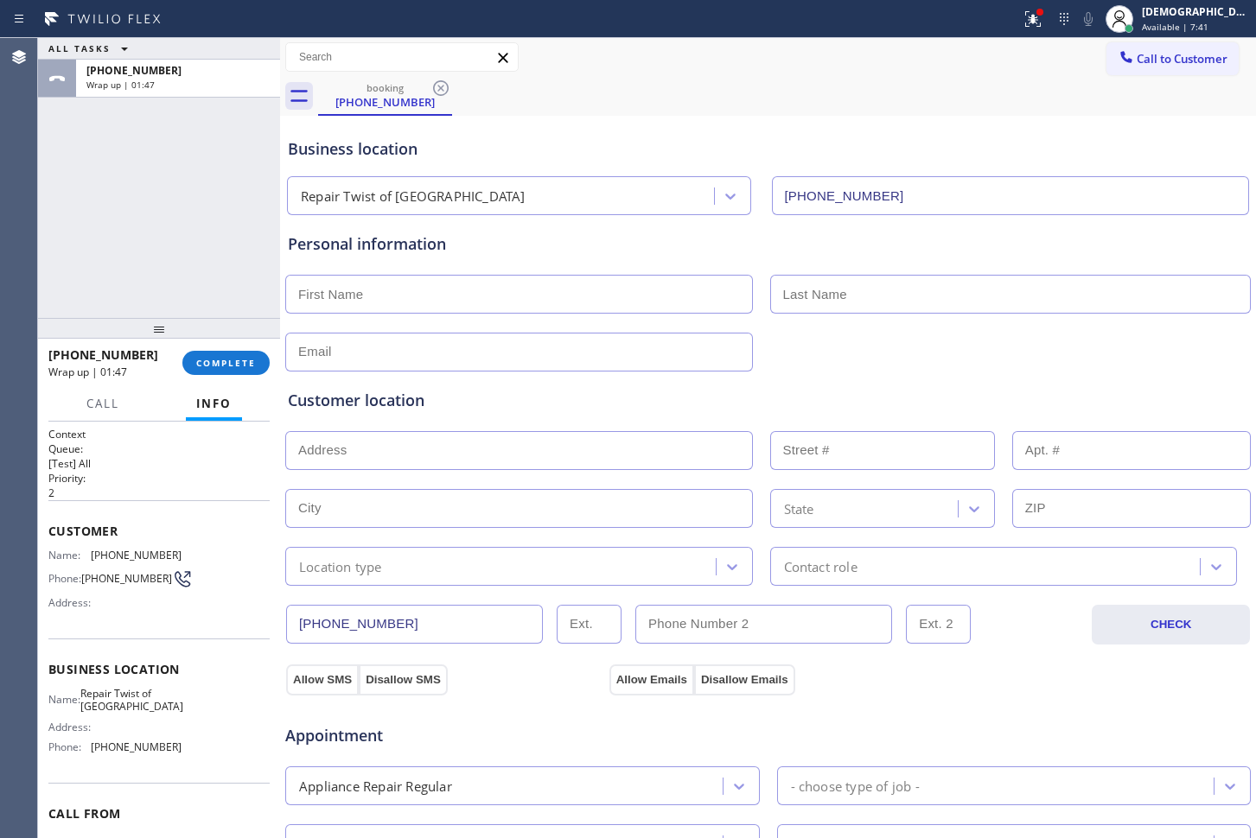
click at [19, 212] on div "Agent Desktop" at bounding box center [18, 438] width 37 height 800
click at [206, 364] on span "COMPLETE" at bounding box center [226, 363] width 60 height 12
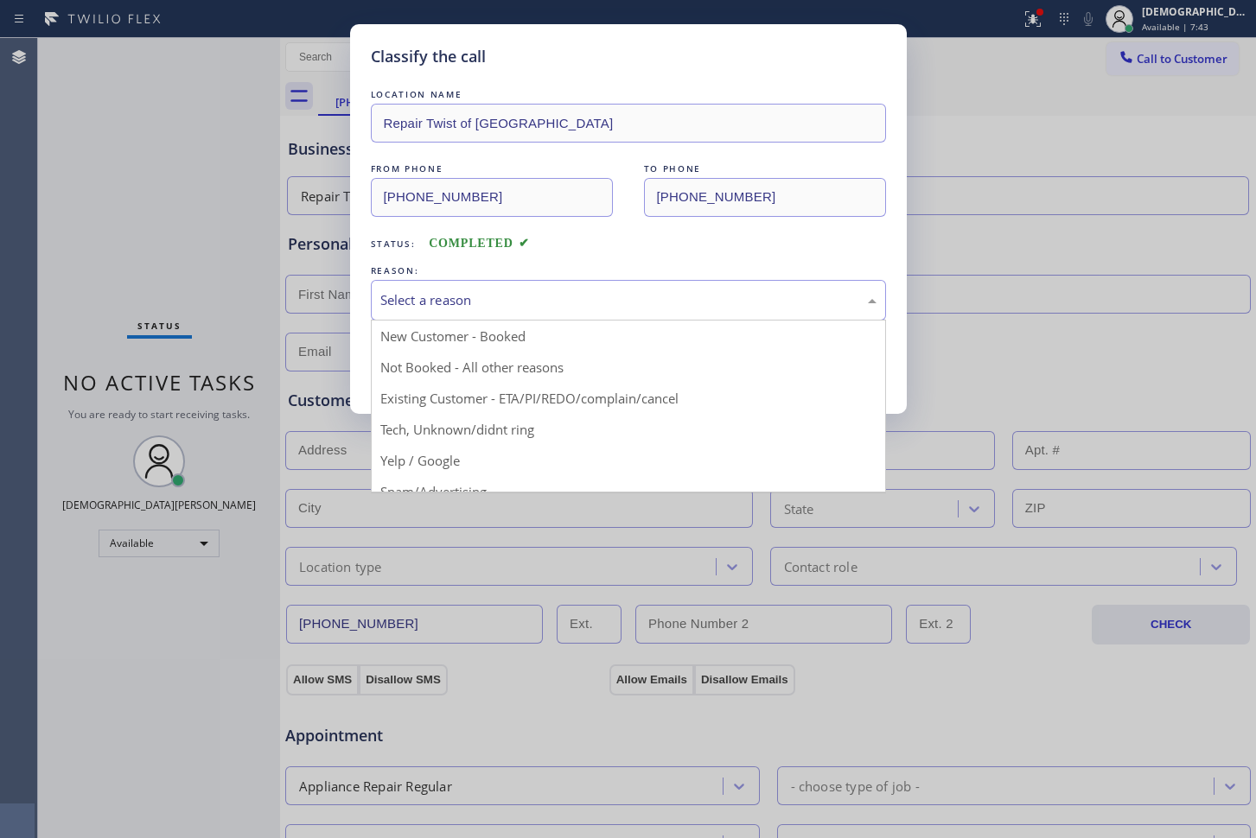
click at [519, 304] on div "Select a reason" at bounding box center [628, 300] width 496 height 20
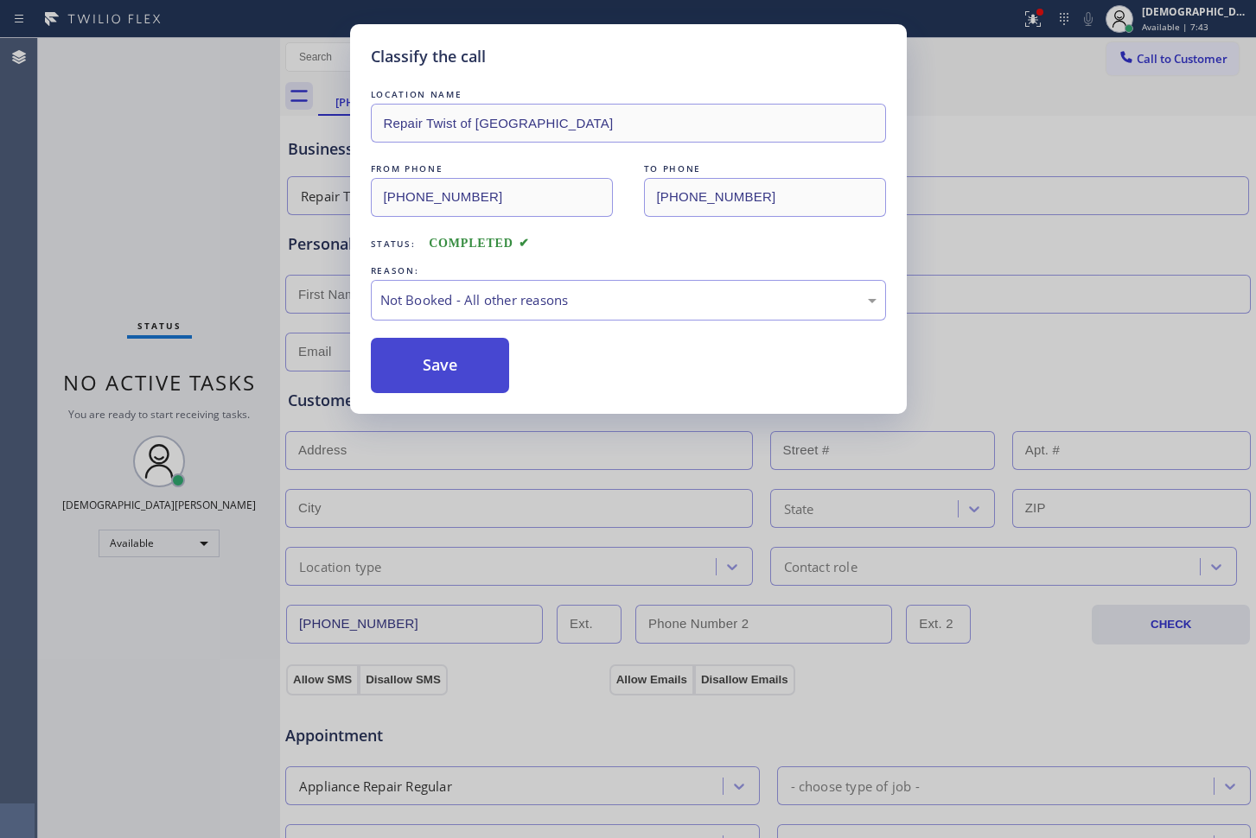
click at [475, 361] on button "Save" at bounding box center [440, 365] width 139 height 55
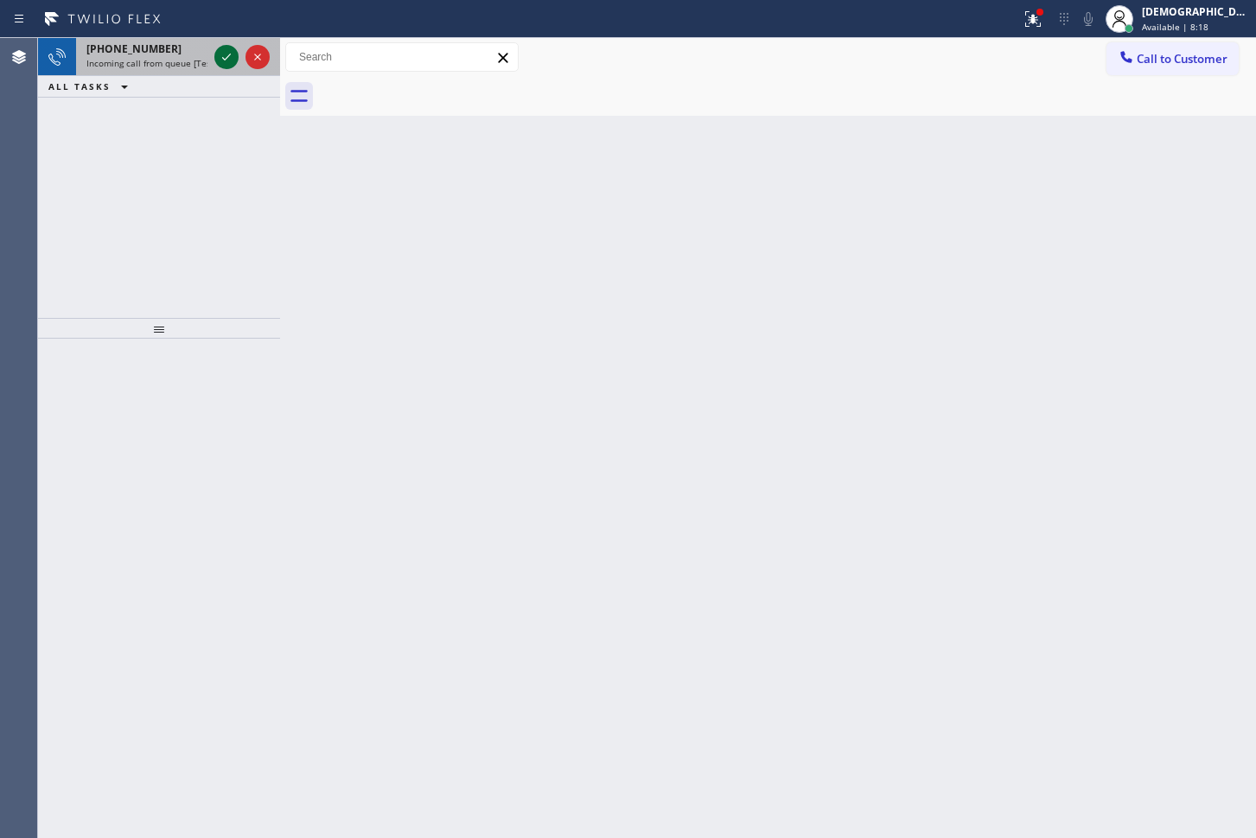
click at [226, 65] on icon at bounding box center [226, 57] width 21 height 21
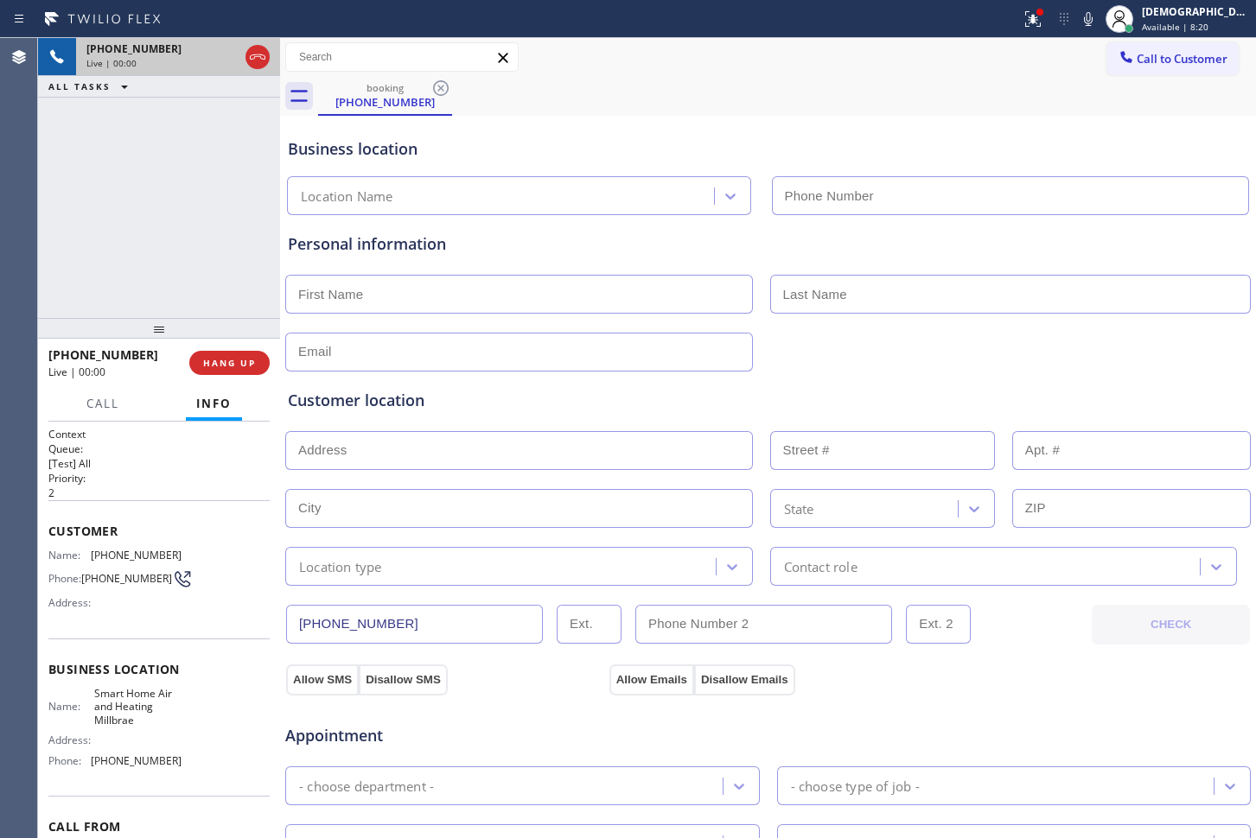
type input "[PHONE_NUMBER]"
click at [258, 67] on icon at bounding box center [257, 57] width 21 height 21
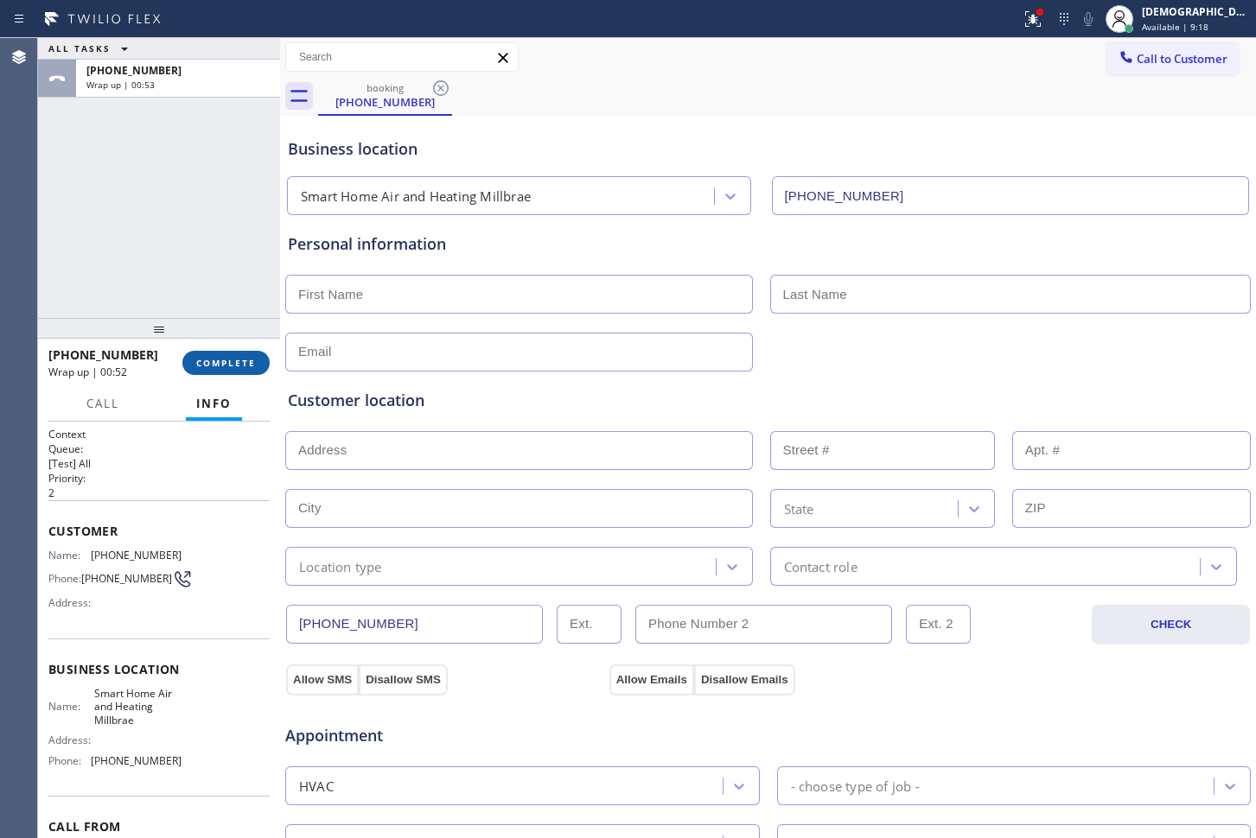
click at [226, 358] on span "COMPLETE" at bounding box center [226, 363] width 60 height 12
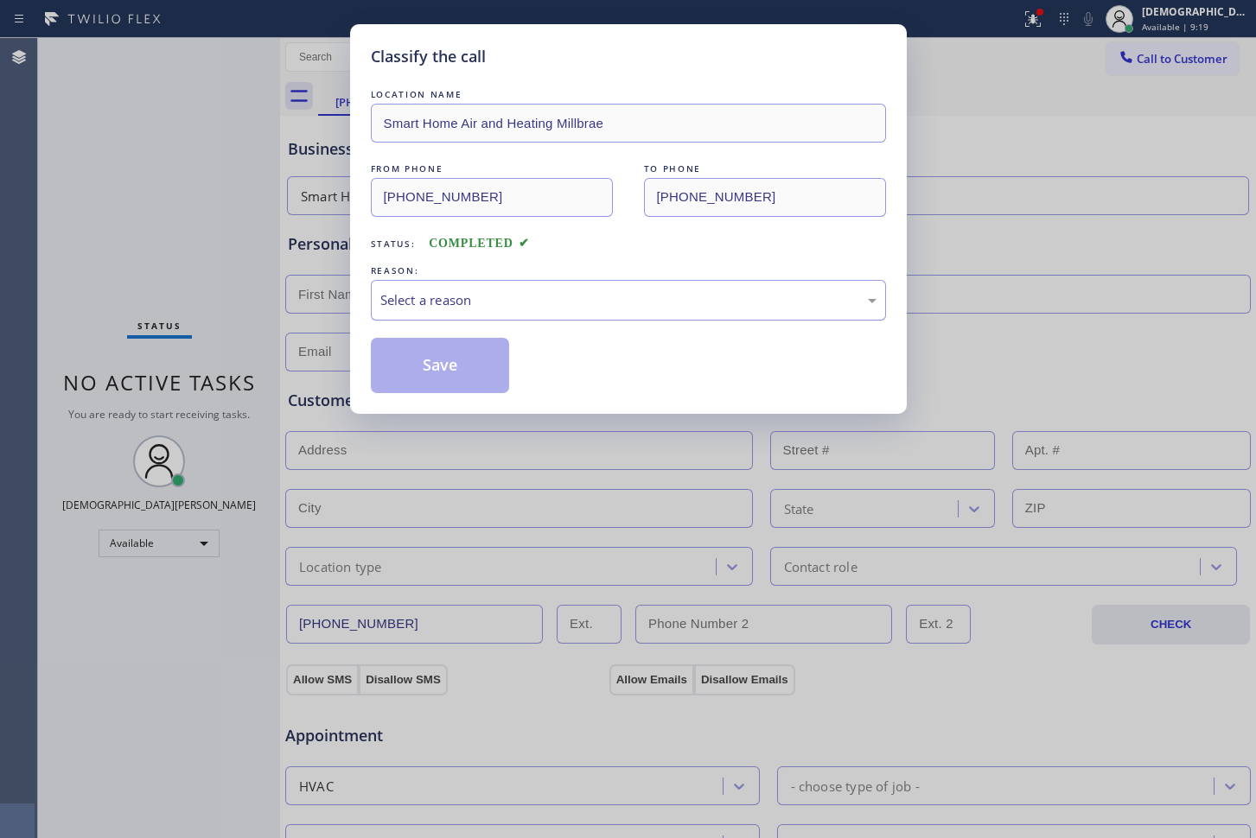
click at [428, 290] on div "Select a reason" at bounding box center [628, 300] width 496 height 20
click at [432, 362] on button "Save" at bounding box center [440, 365] width 139 height 55
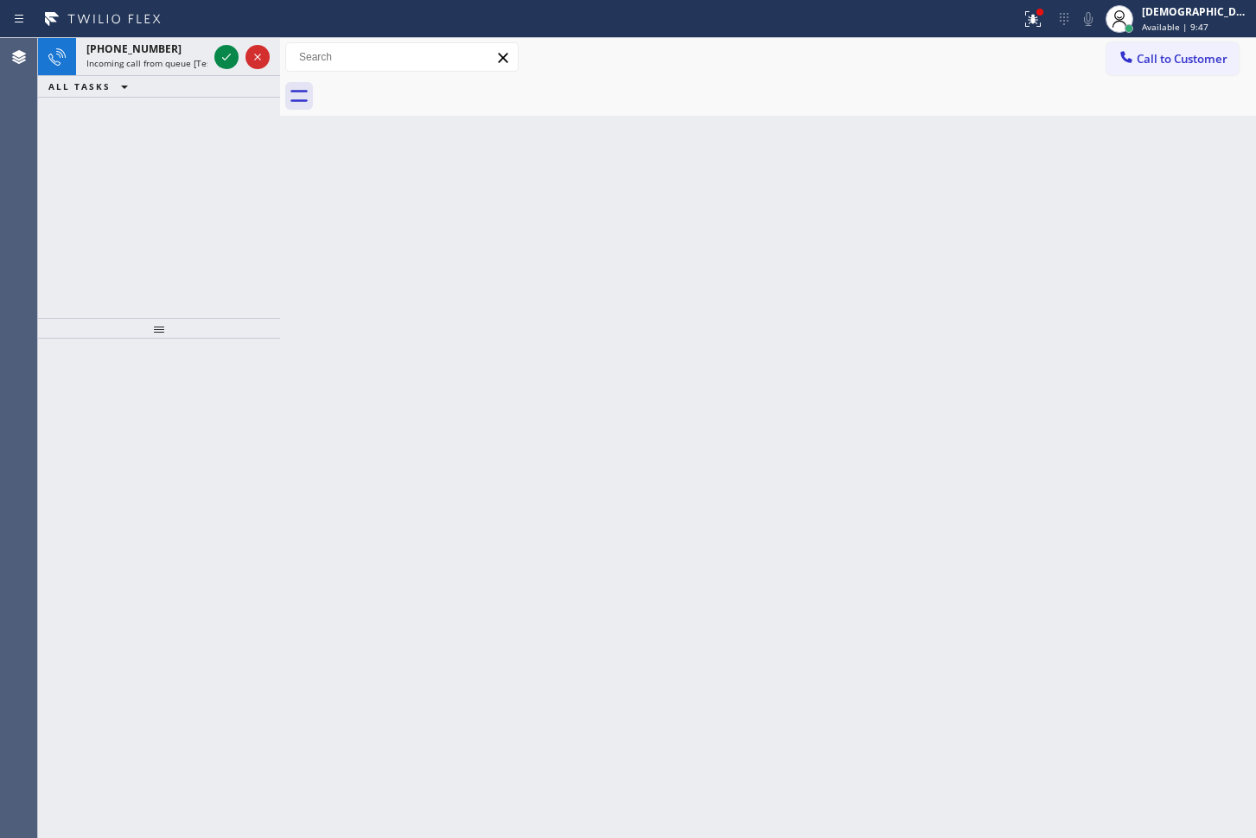
click at [30, 219] on div "Agent Desktop" at bounding box center [18, 438] width 37 height 800
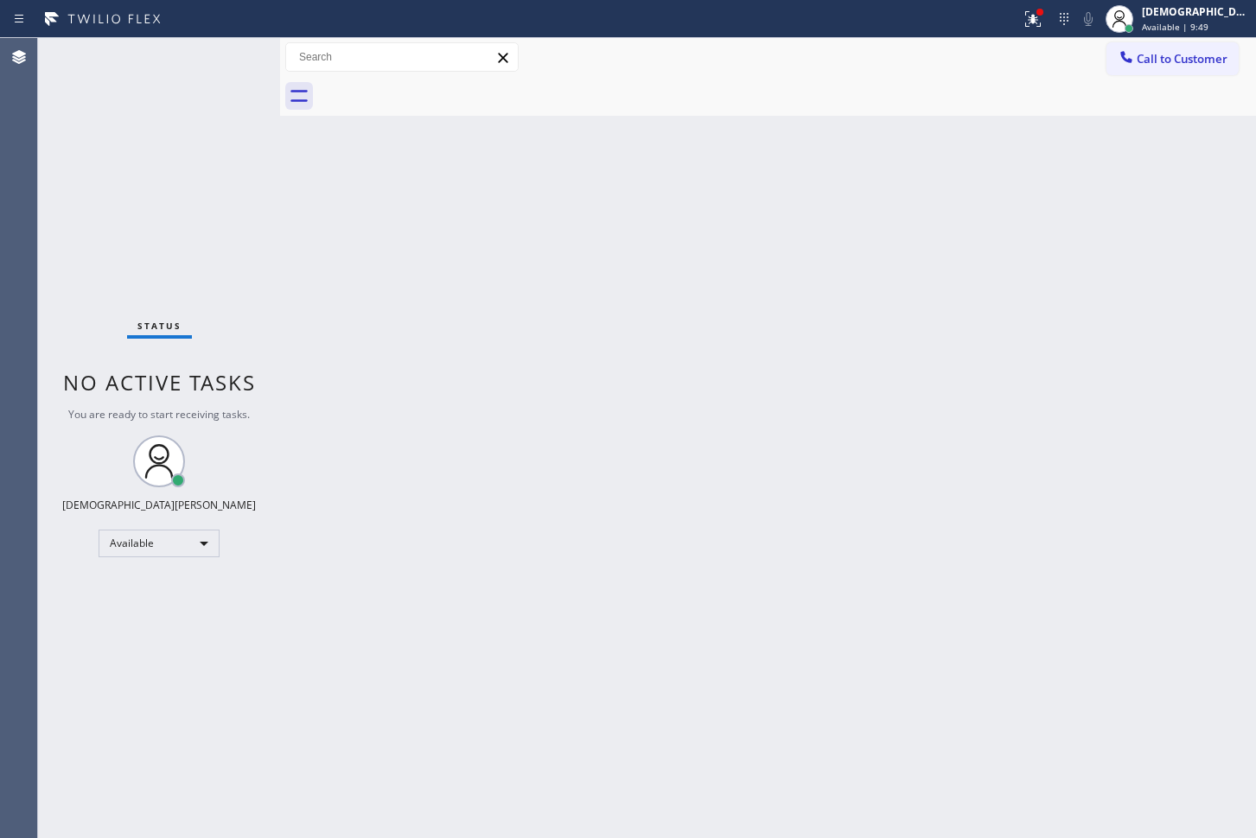
click at [230, 58] on div "Status No active tasks You are ready to start receiving tasks. Christian Cinco …" at bounding box center [159, 438] width 242 height 800
drag, startPoint x: 10, startPoint y: 208, endPoint x: 36, endPoint y: 199, distance: 27.6
click at [10, 208] on div "Agent Desktop" at bounding box center [18, 438] width 37 height 800
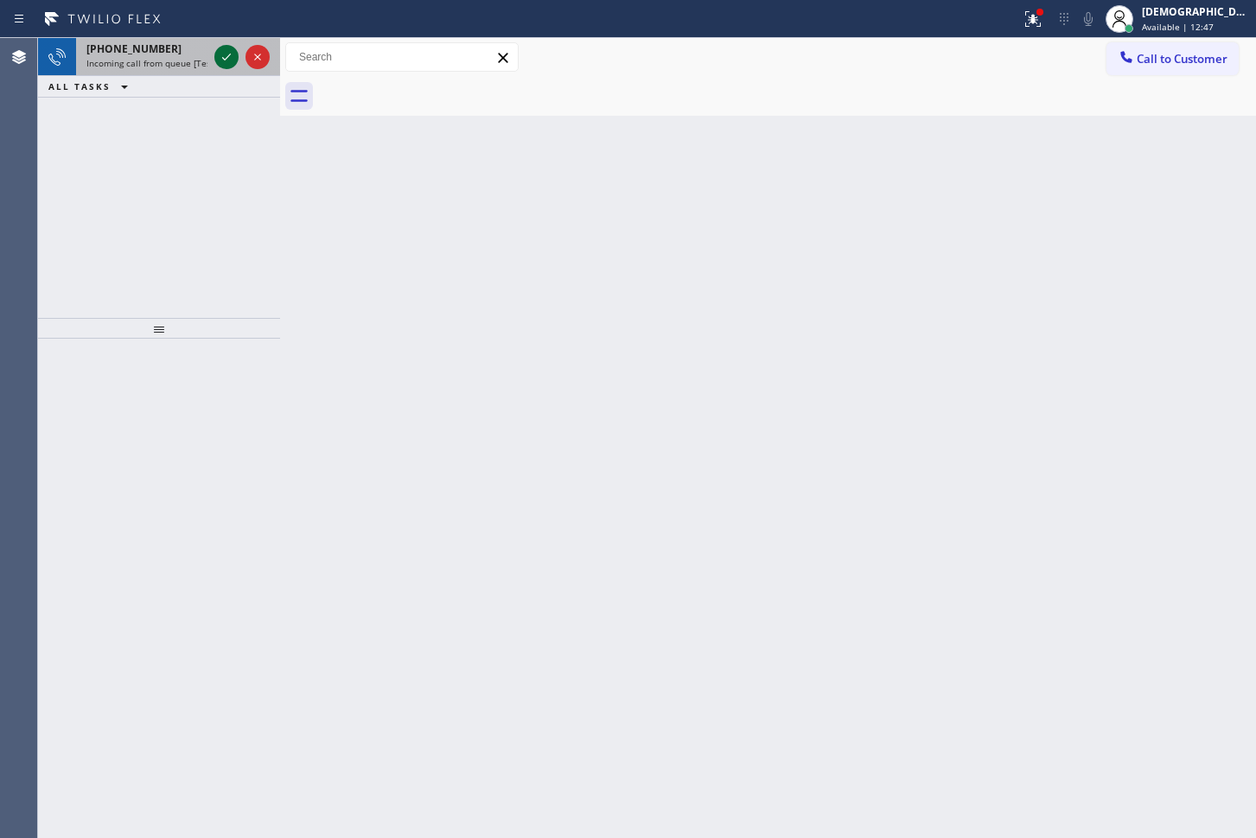
click at [228, 58] on icon at bounding box center [226, 57] width 21 height 21
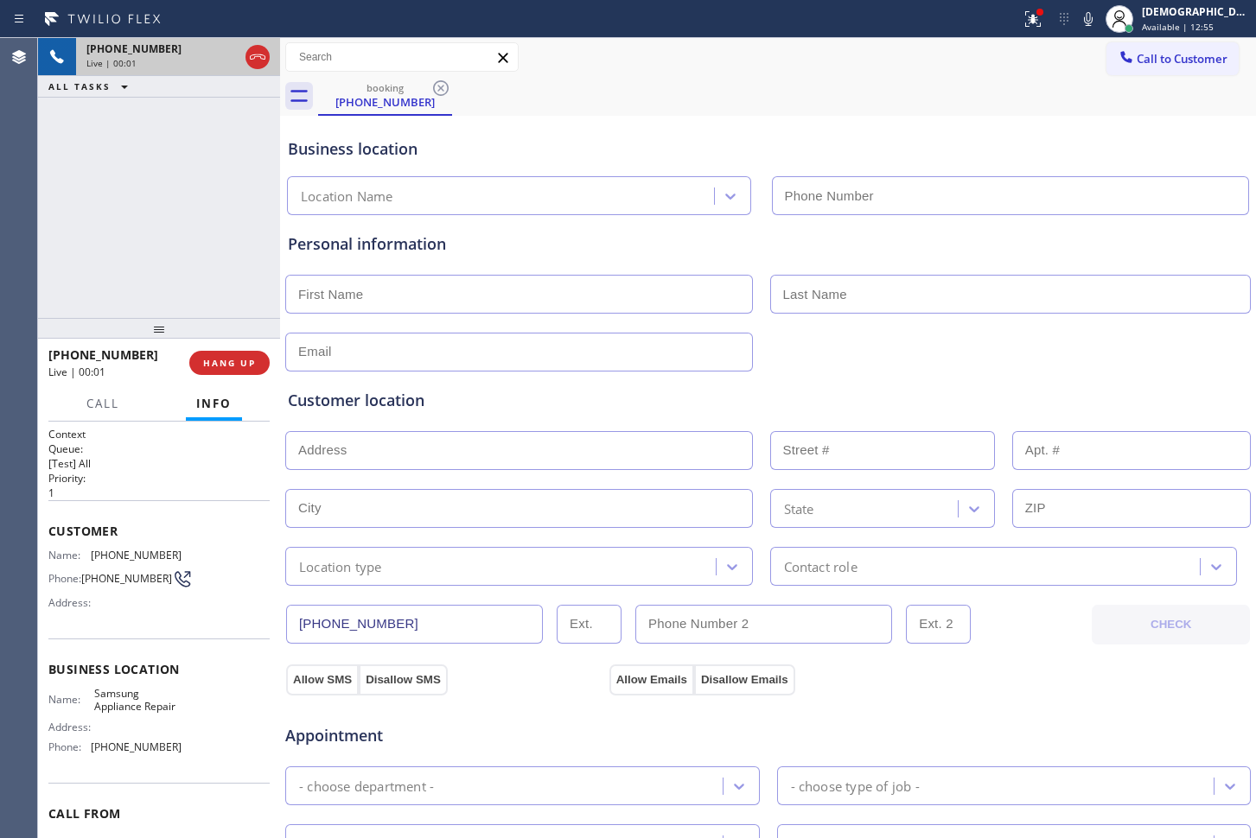
type input "[PHONE_NUMBER]"
click at [252, 54] on icon at bounding box center [257, 57] width 21 height 21
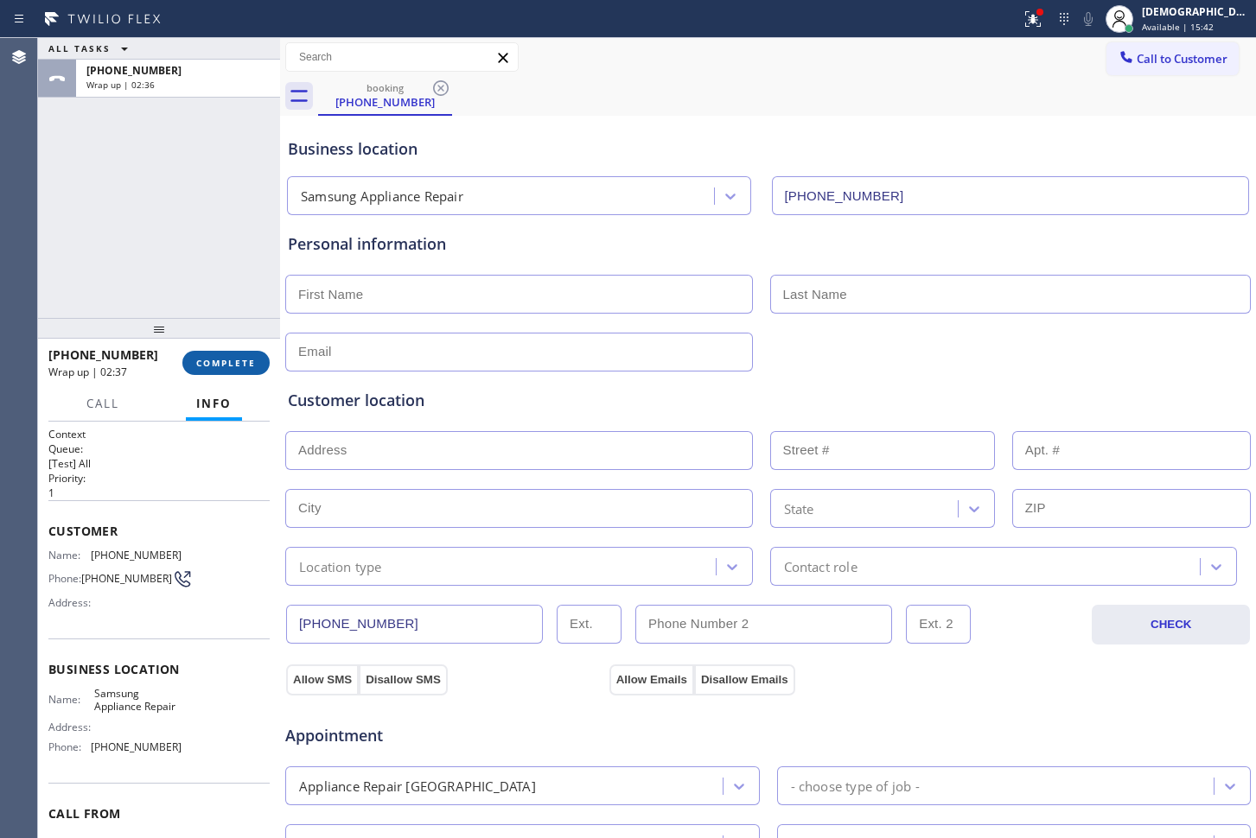
click at [194, 354] on button "COMPLETE" at bounding box center [225, 363] width 87 height 24
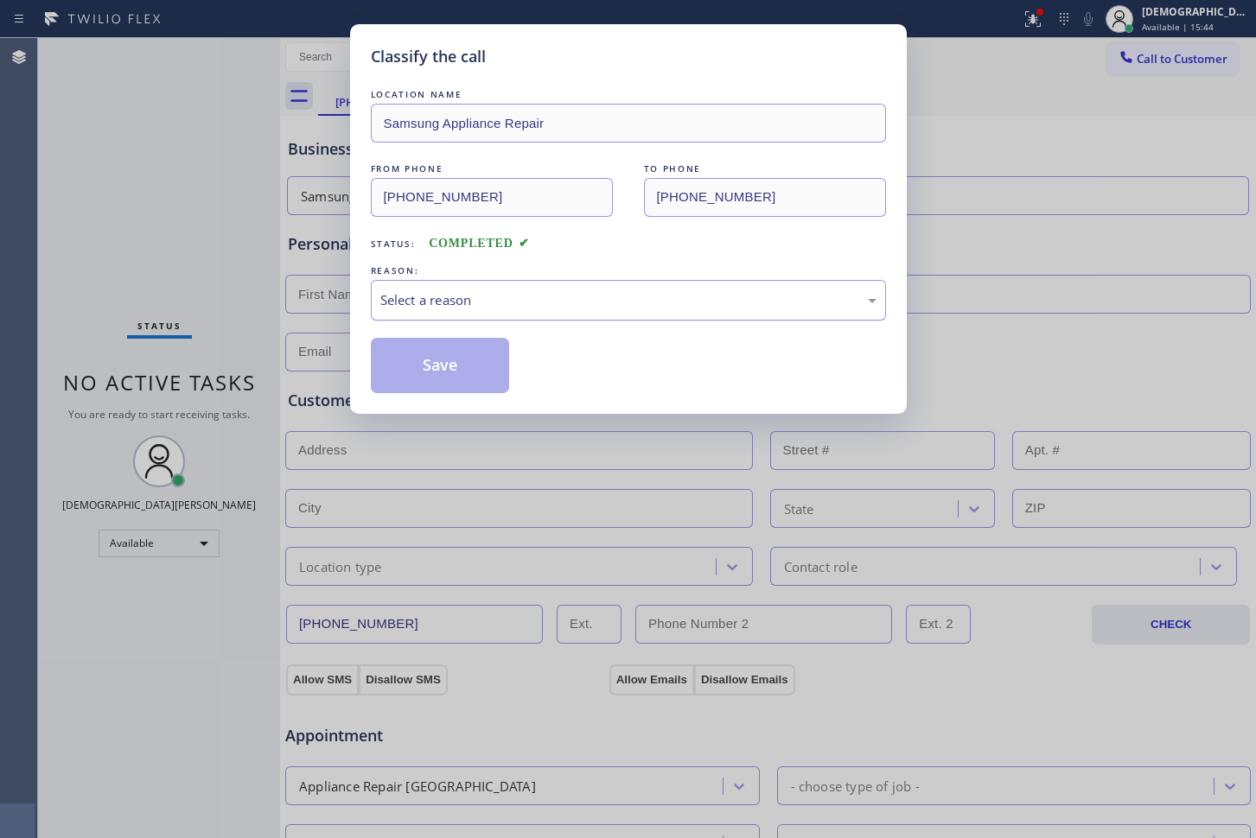
click at [502, 310] on div "Select a reason" at bounding box center [628, 300] width 515 height 41
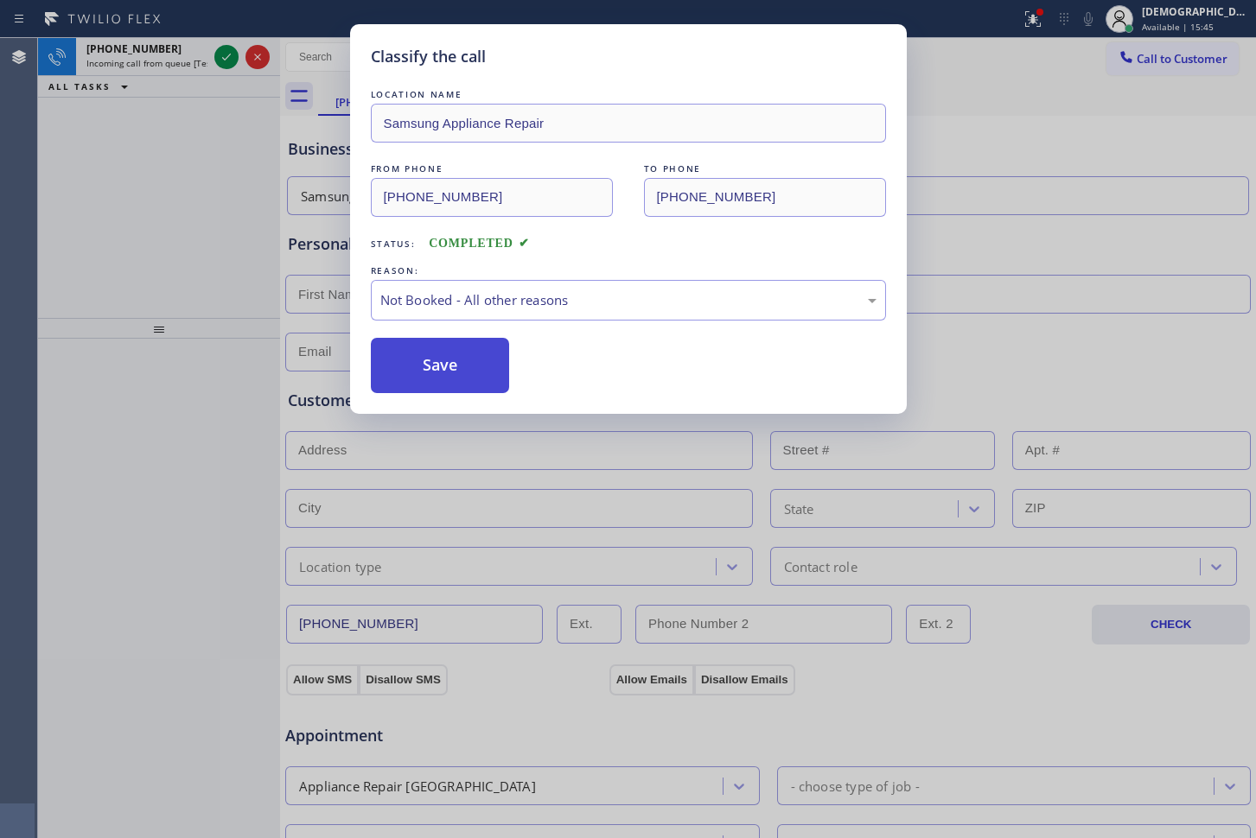
click at [481, 368] on button "Save" at bounding box center [440, 365] width 139 height 55
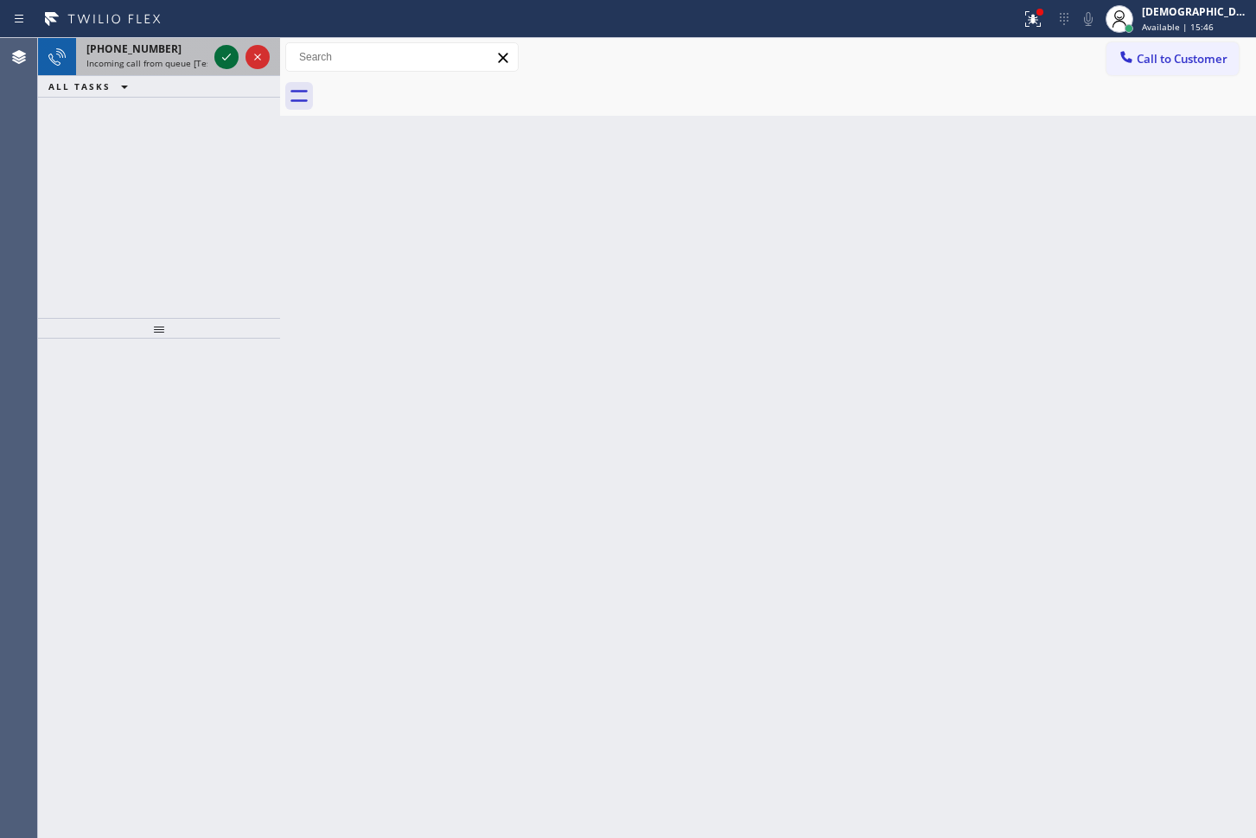
click at [216, 62] on icon at bounding box center [226, 57] width 21 height 21
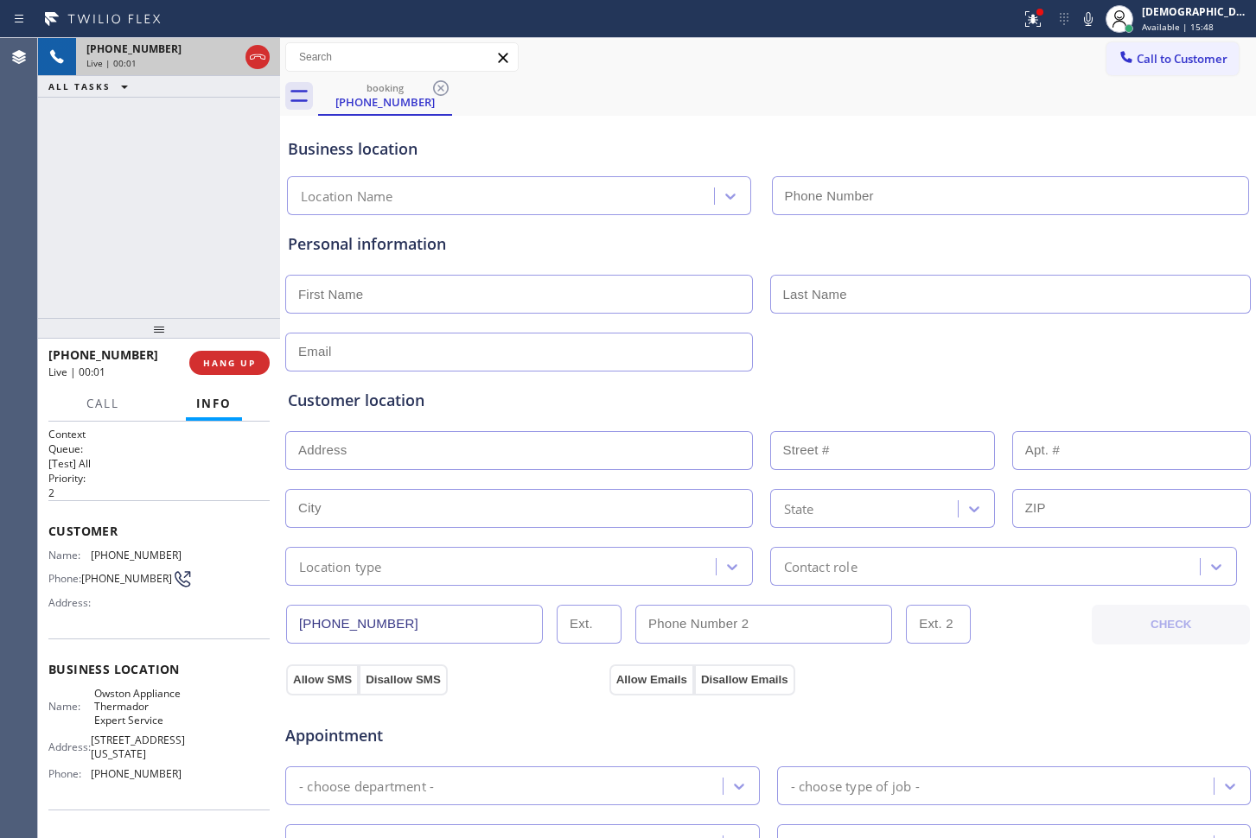
type input "[PHONE_NUMBER]"
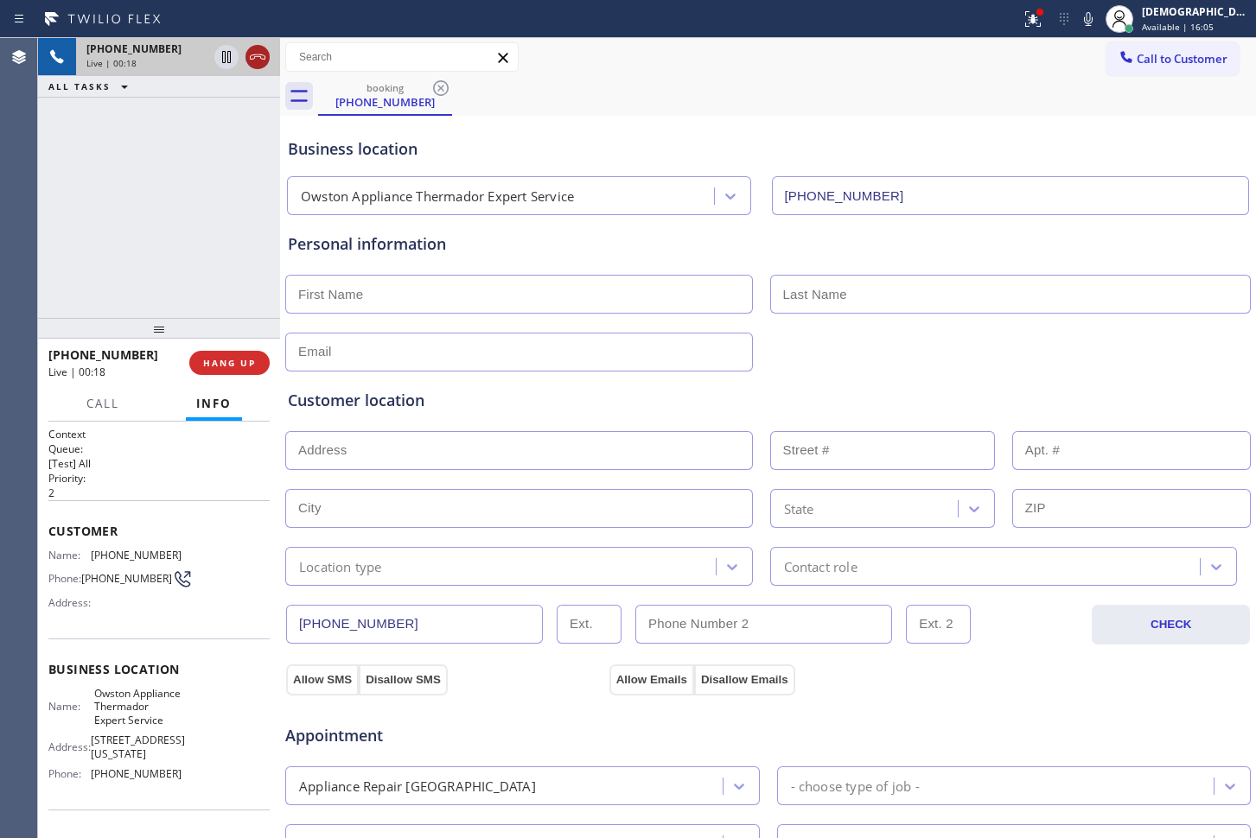
click at [260, 62] on icon at bounding box center [257, 57] width 21 height 21
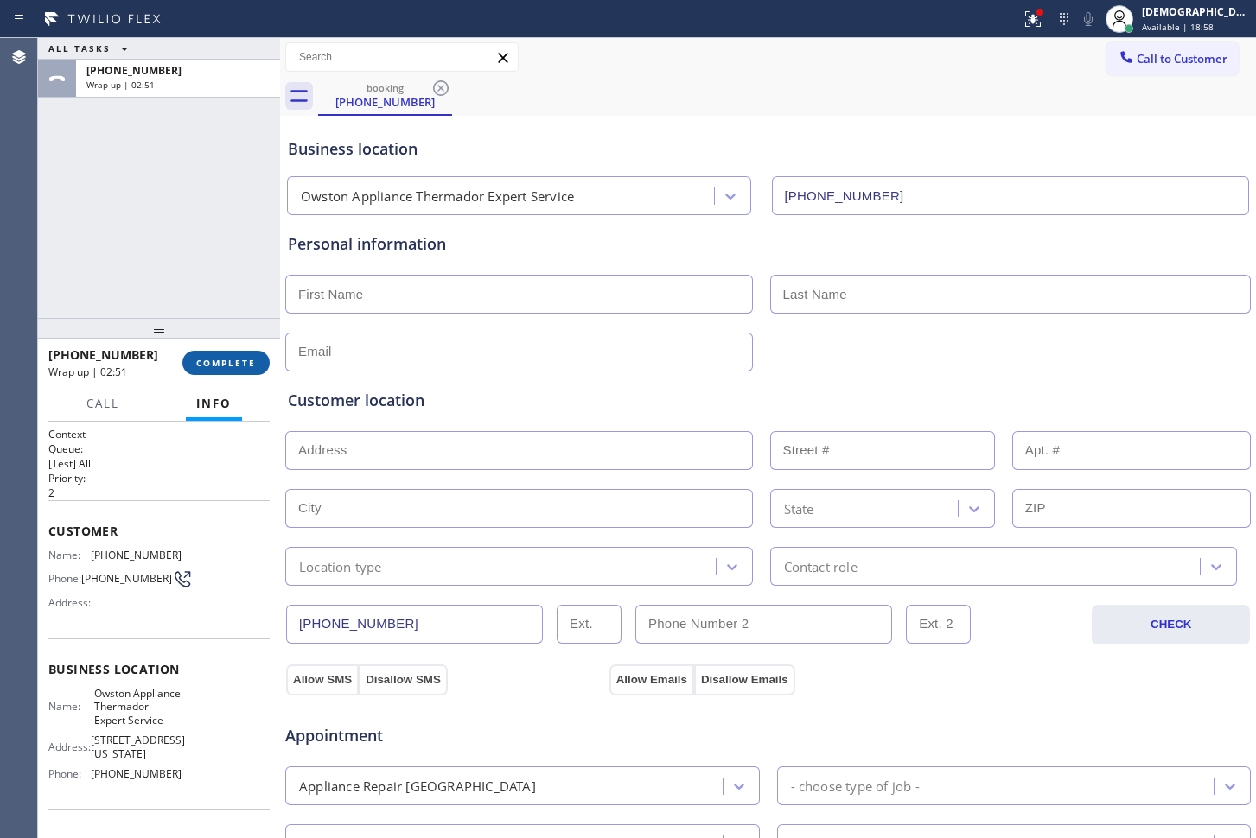
drag, startPoint x: 218, startPoint y: 366, endPoint x: 223, endPoint y: 351, distance: 15.6
click at [219, 367] on span "COMPLETE" at bounding box center [226, 363] width 60 height 12
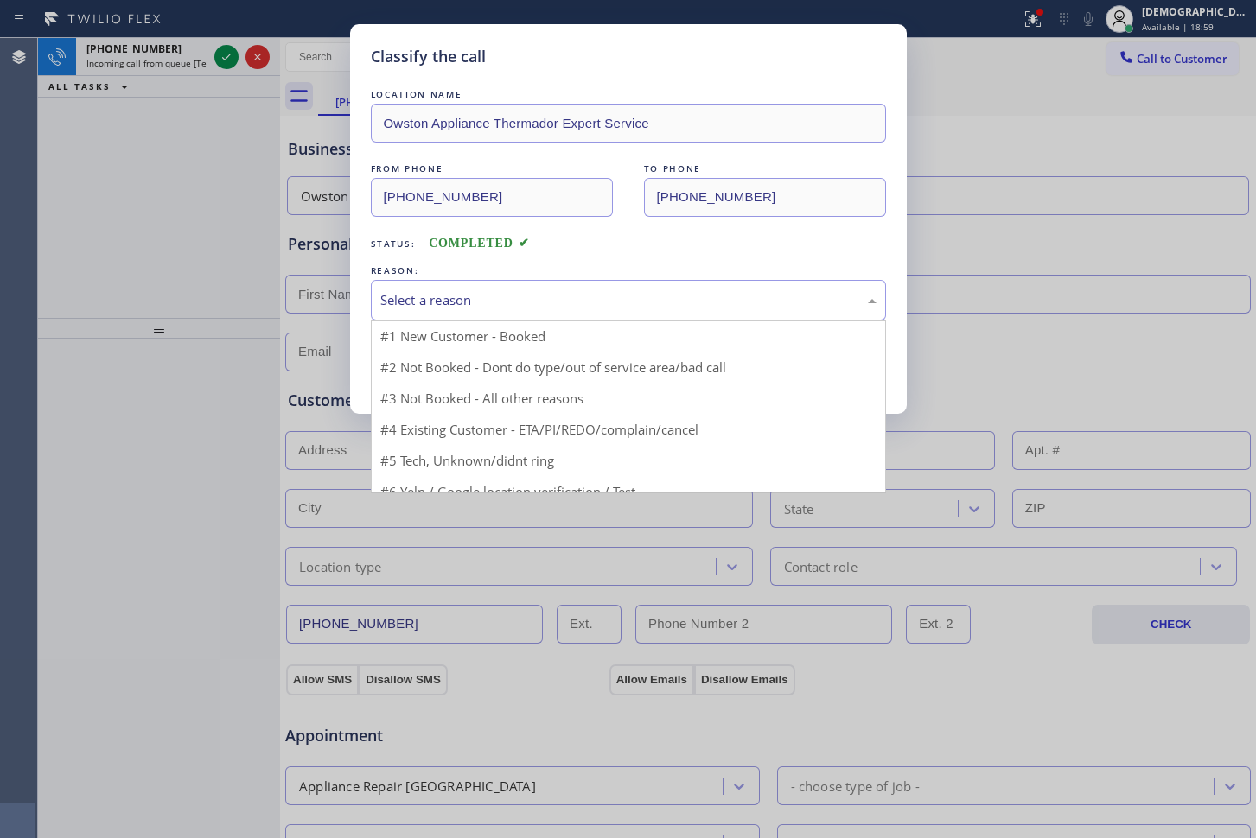
click at [453, 296] on div "Select a reason" at bounding box center [628, 300] width 496 height 20
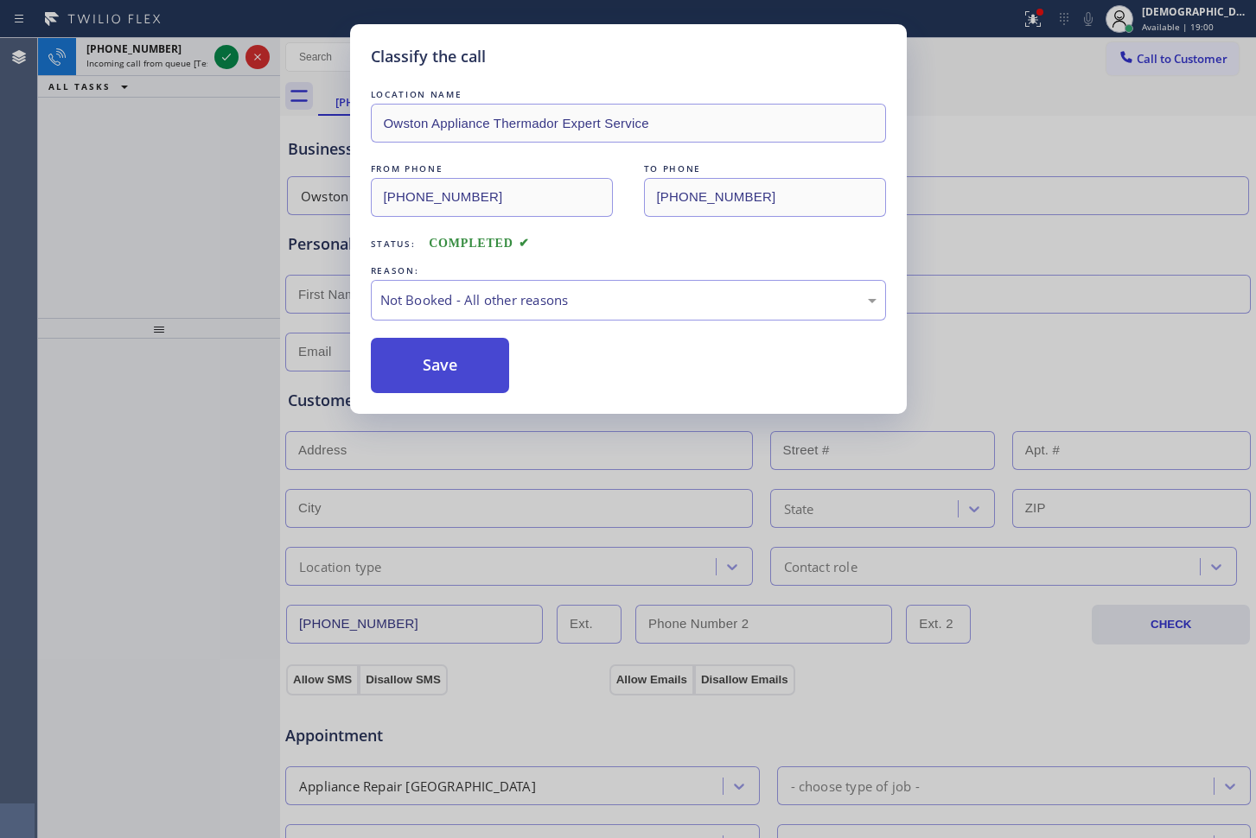
click at [437, 365] on button "Save" at bounding box center [440, 365] width 139 height 55
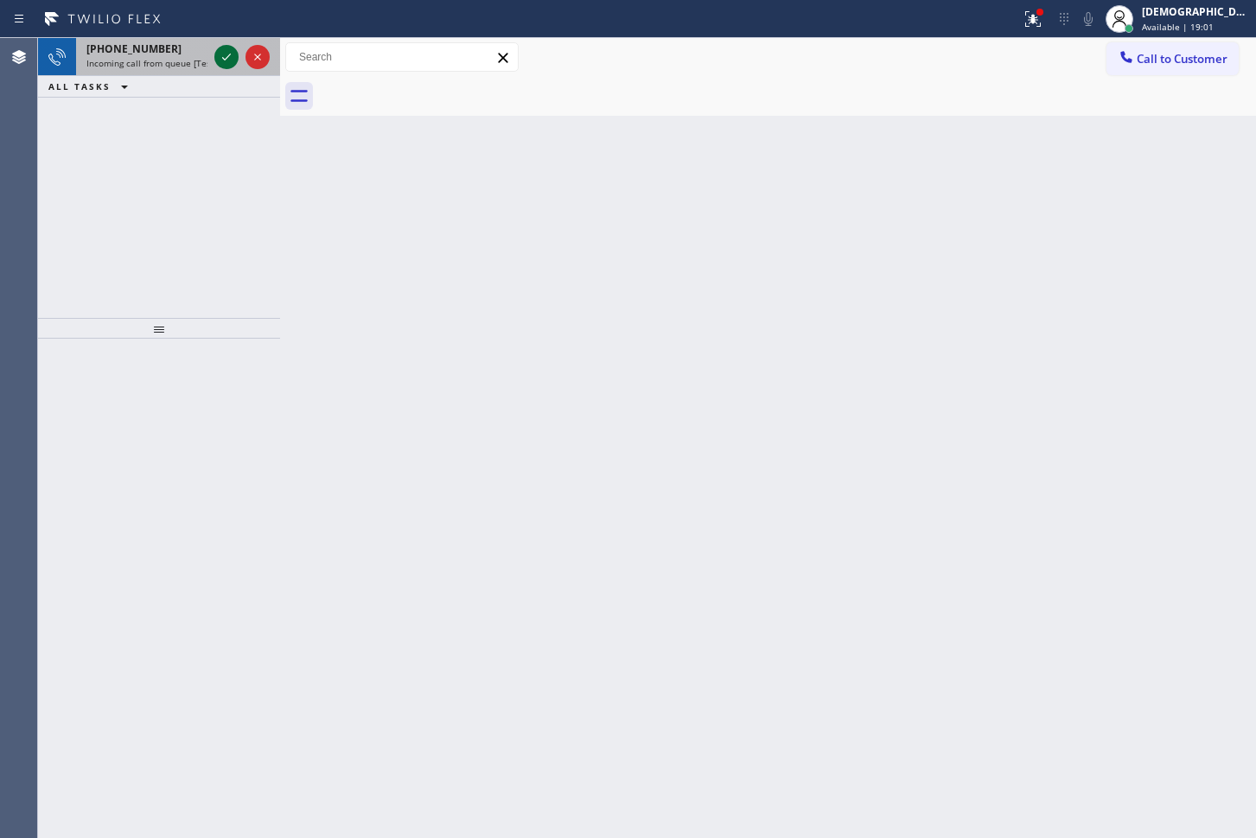
click at [221, 54] on icon at bounding box center [226, 57] width 21 height 21
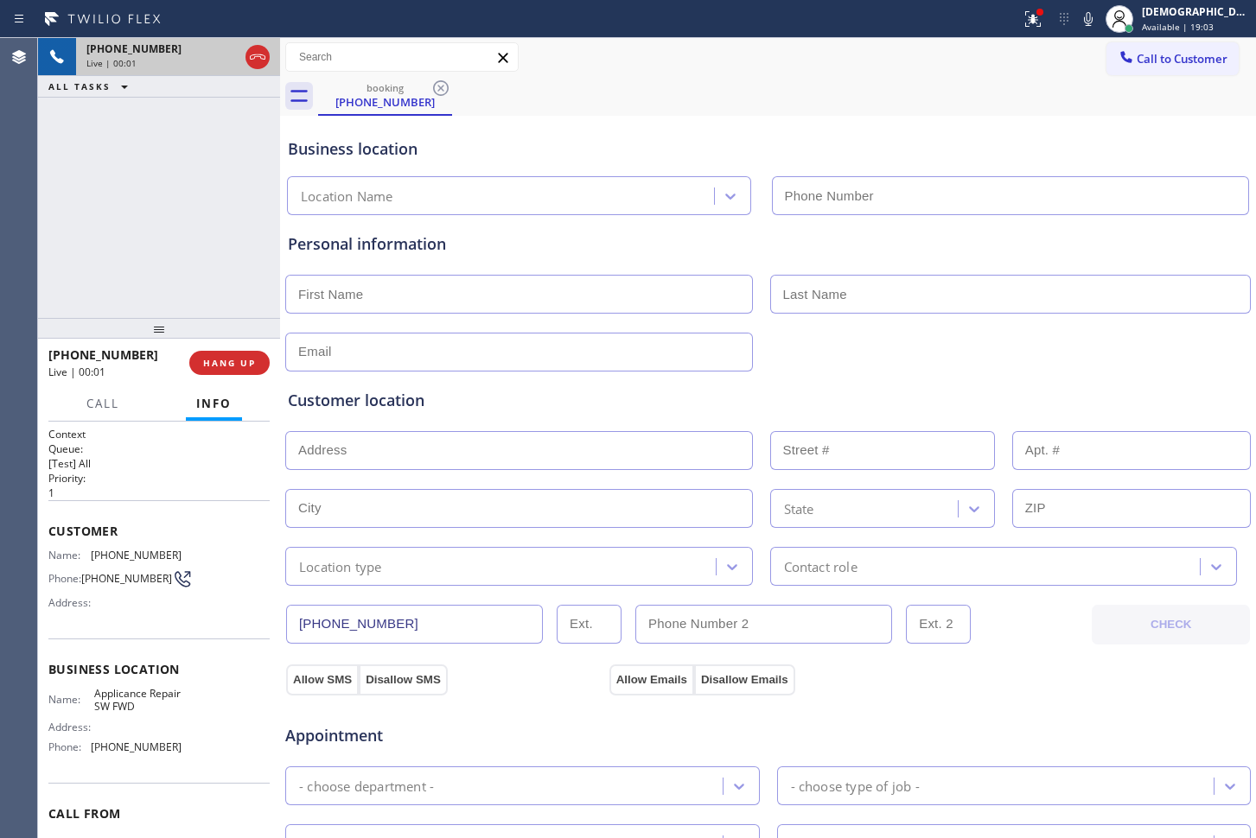
type input "[PHONE_NUMBER]"
drag, startPoint x: 28, startPoint y: 176, endPoint x: 41, endPoint y: 174, distance: 14.1
click at [28, 176] on div "Agent Desktop" at bounding box center [18, 438] width 37 height 800
click at [259, 56] on icon at bounding box center [258, 56] width 16 height 5
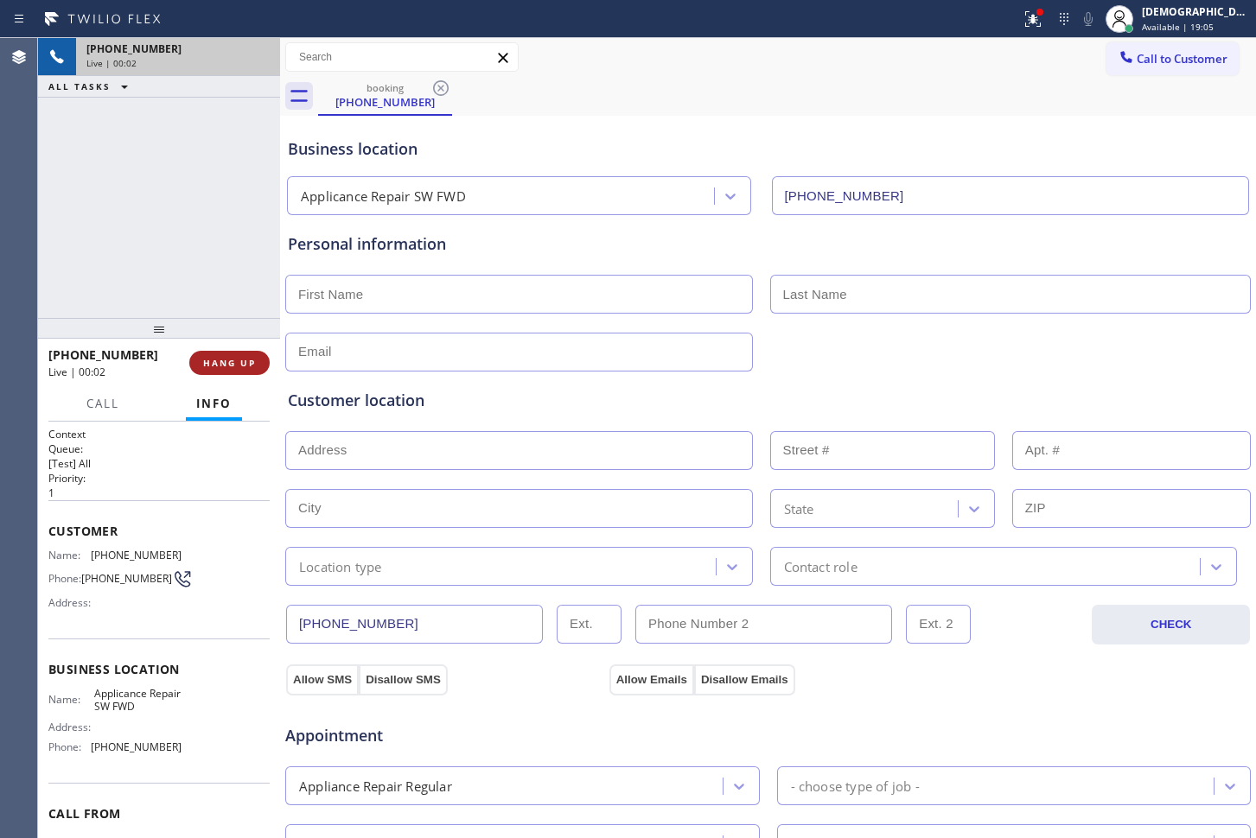
click at [236, 358] on span "HANG UP" at bounding box center [229, 363] width 53 height 12
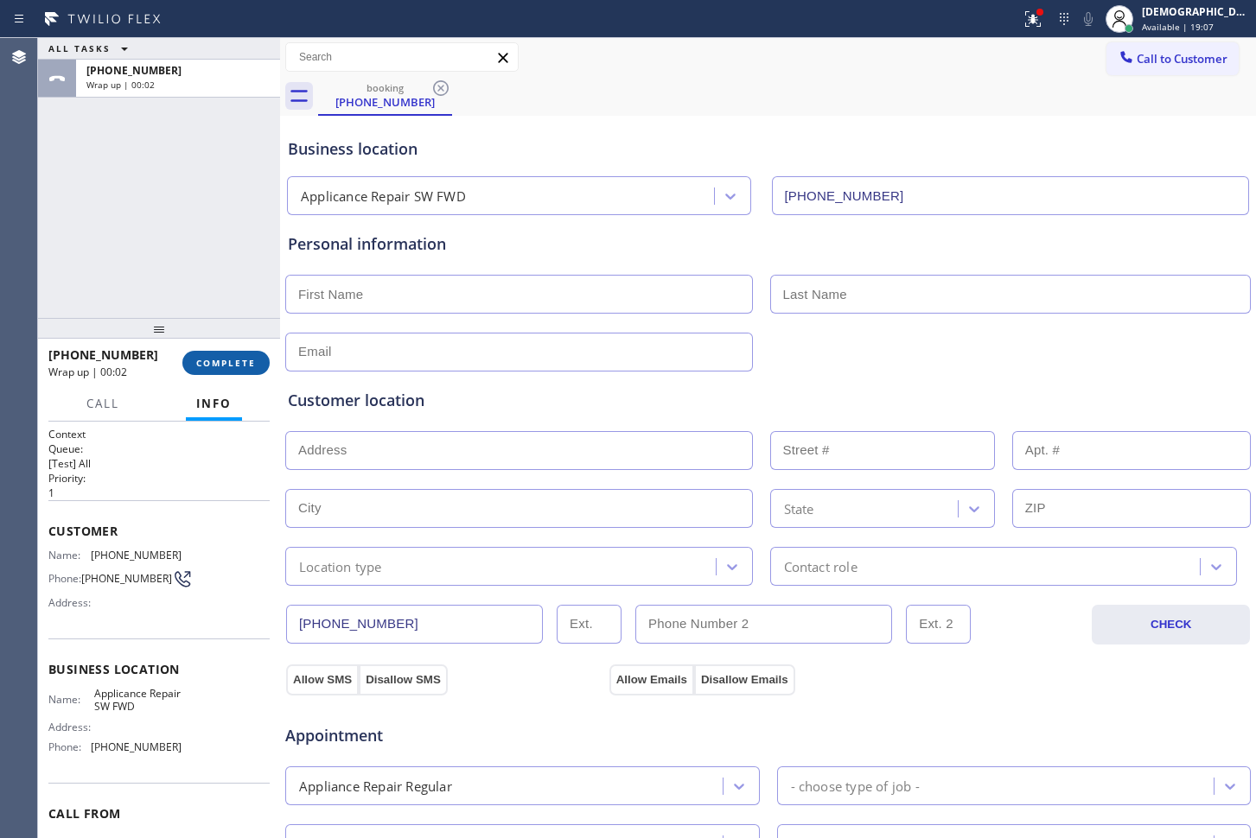
click at [262, 364] on button "COMPLETE" at bounding box center [225, 363] width 87 height 24
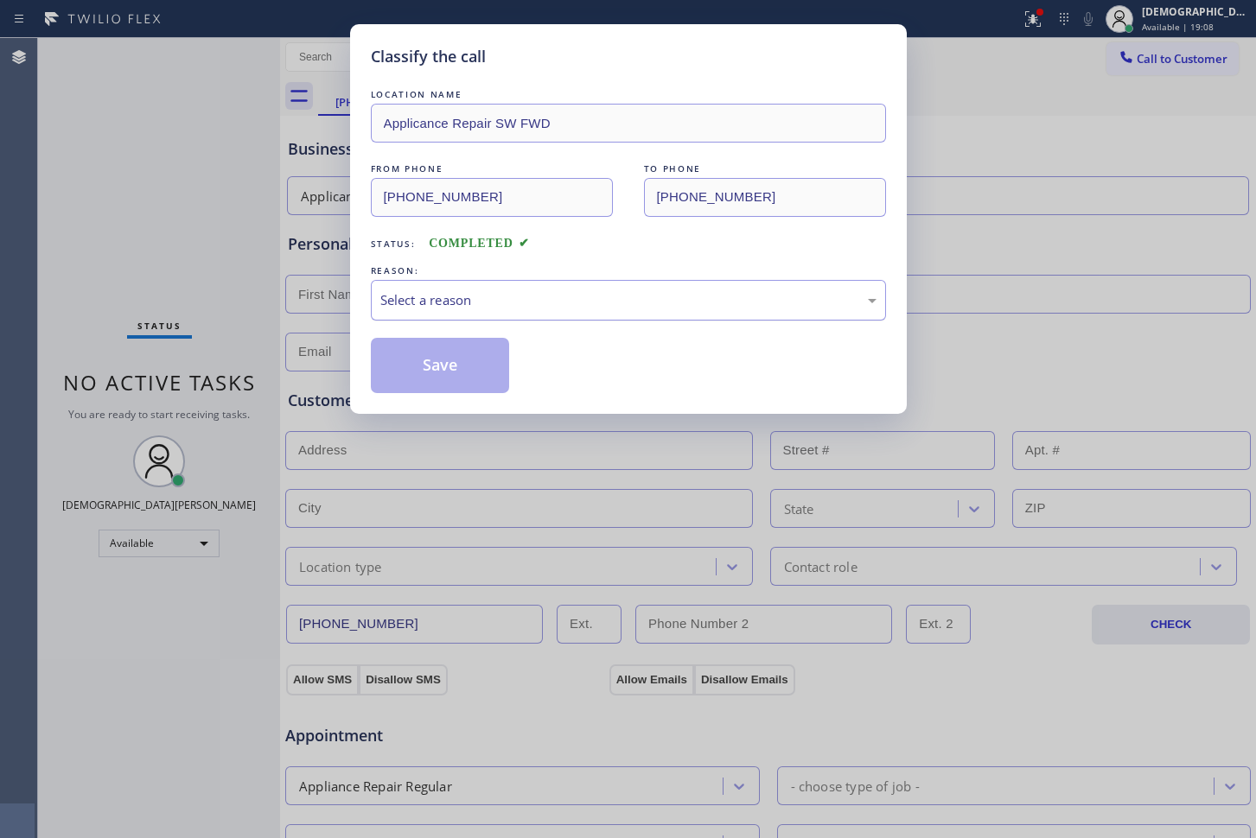
click at [471, 285] on div "Select a reason" at bounding box center [628, 300] width 515 height 41
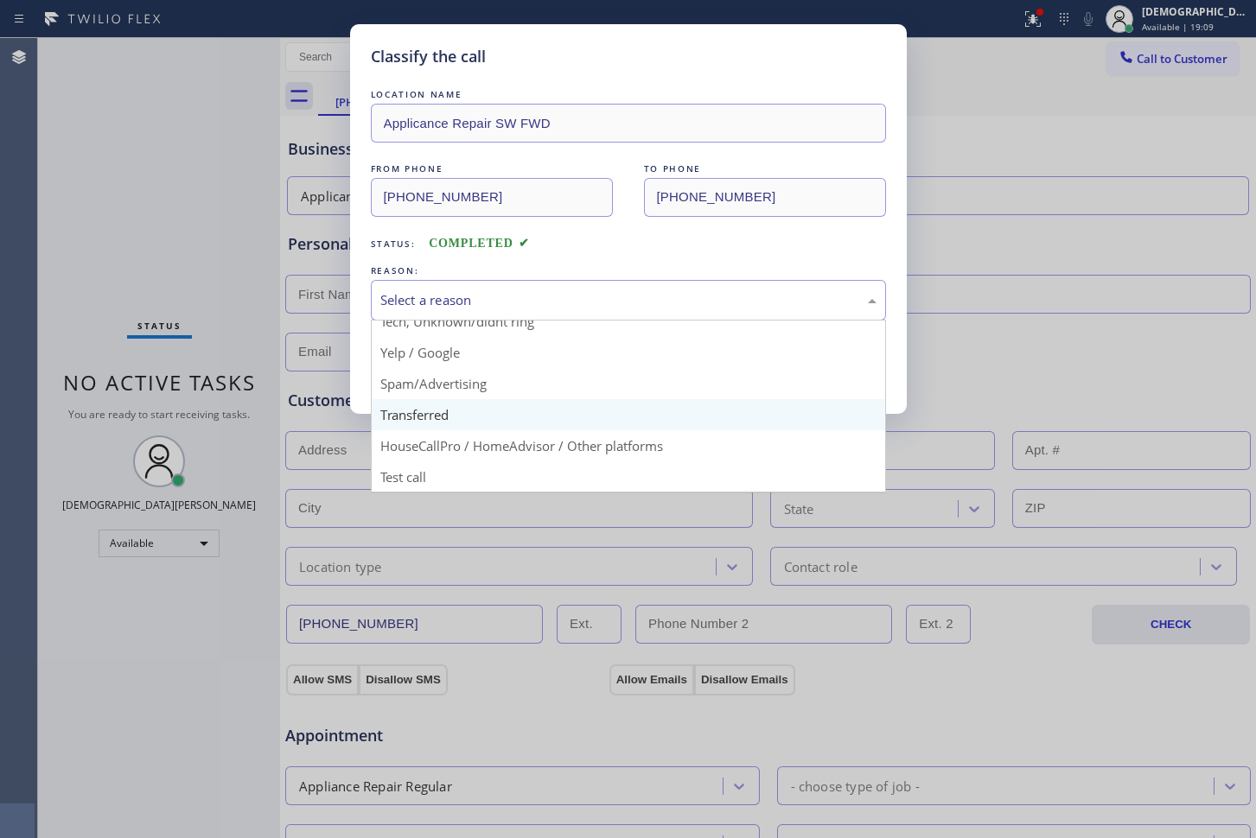
scroll to position [109, 0]
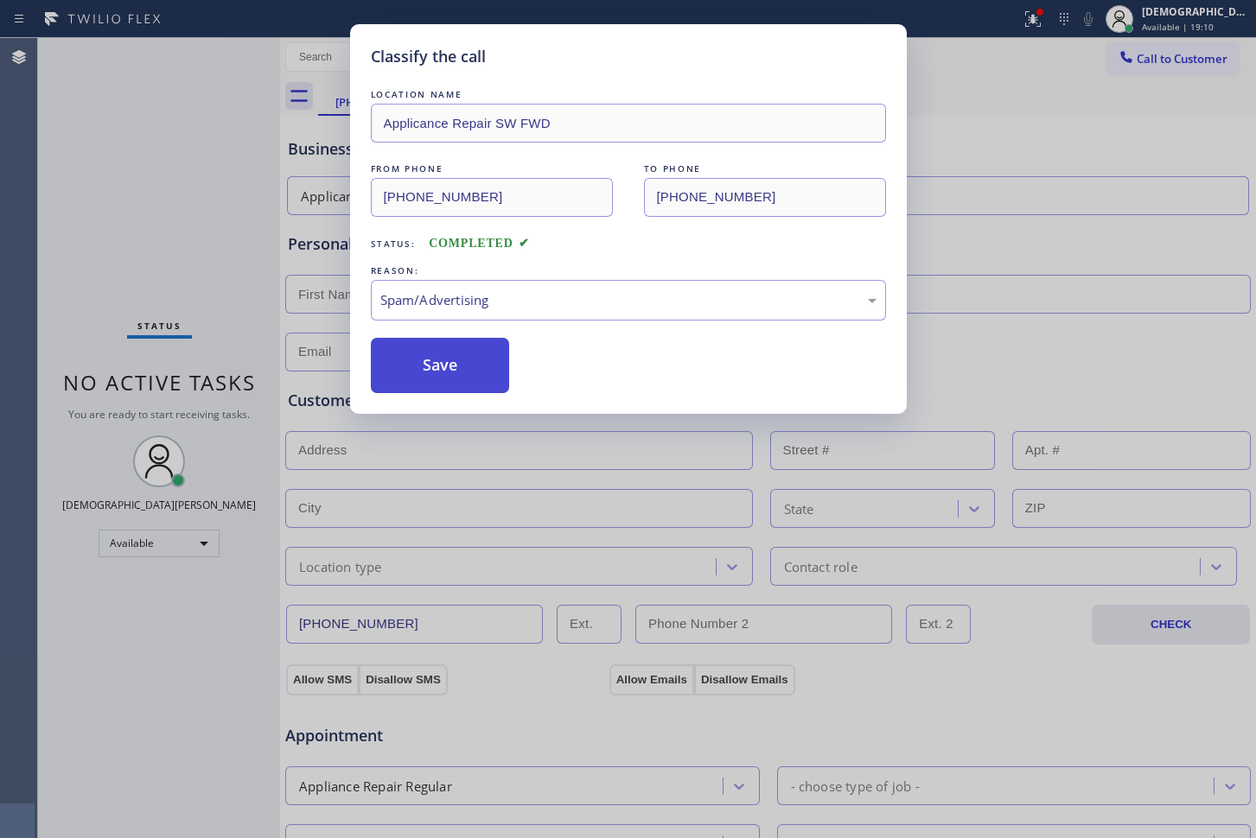
click at [444, 380] on button "Save" at bounding box center [440, 365] width 139 height 55
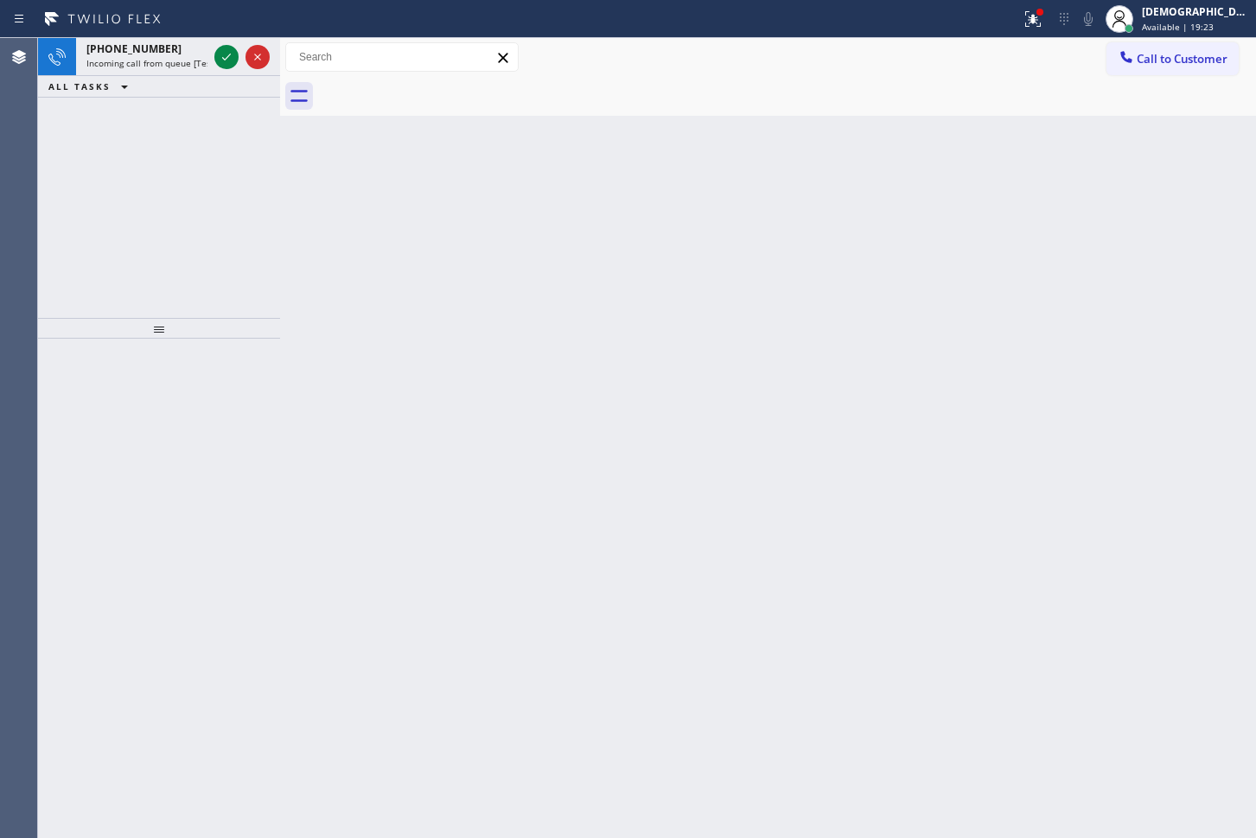
click at [36, 141] on div "Agent Desktop" at bounding box center [18, 438] width 37 height 800
click at [220, 62] on icon at bounding box center [226, 57] width 21 height 21
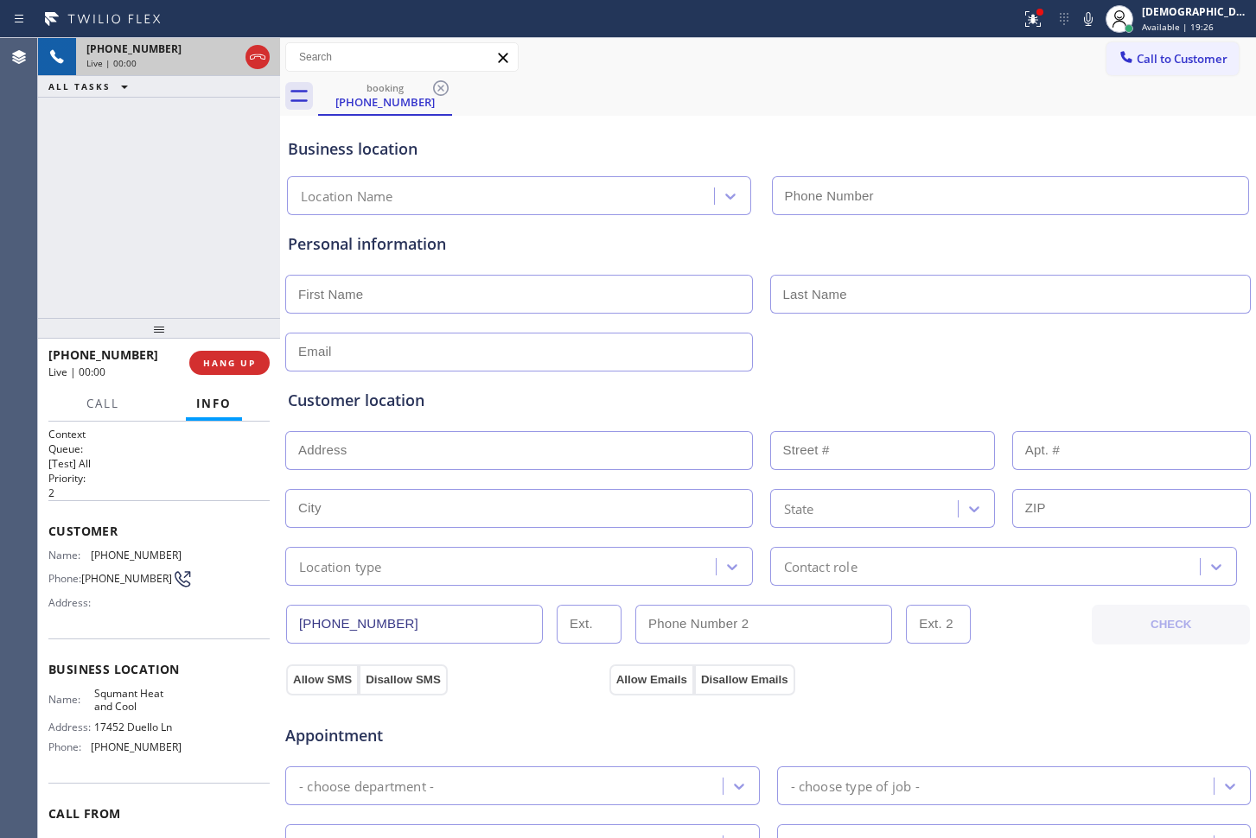
type input "[PHONE_NUMBER]"
click at [265, 55] on icon at bounding box center [257, 57] width 21 height 21
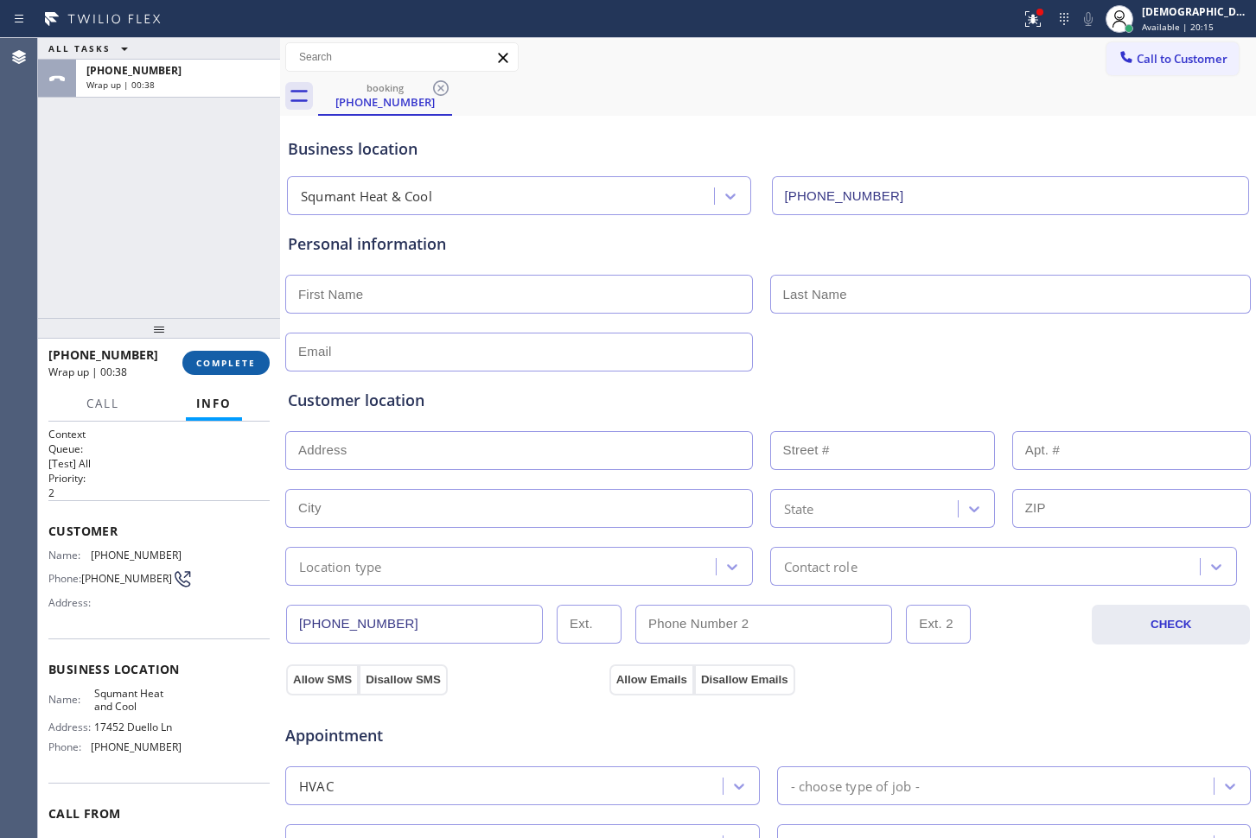
click at [252, 353] on button "COMPLETE" at bounding box center [225, 363] width 87 height 24
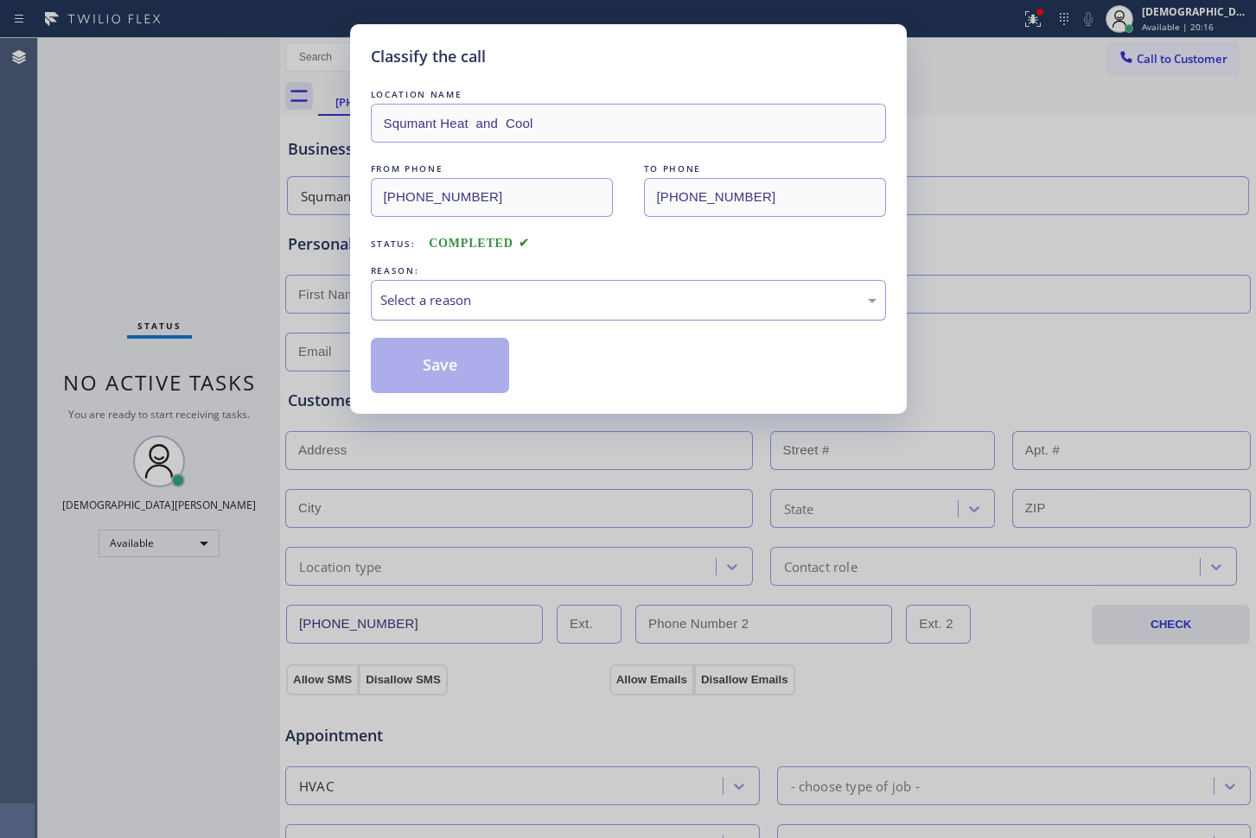
drag, startPoint x: 650, startPoint y: 285, endPoint x: 637, endPoint y: 304, distance: 23.0
click at [649, 285] on div "Select a reason" at bounding box center [628, 300] width 515 height 41
click at [431, 370] on button "Save" at bounding box center [440, 365] width 139 height 55
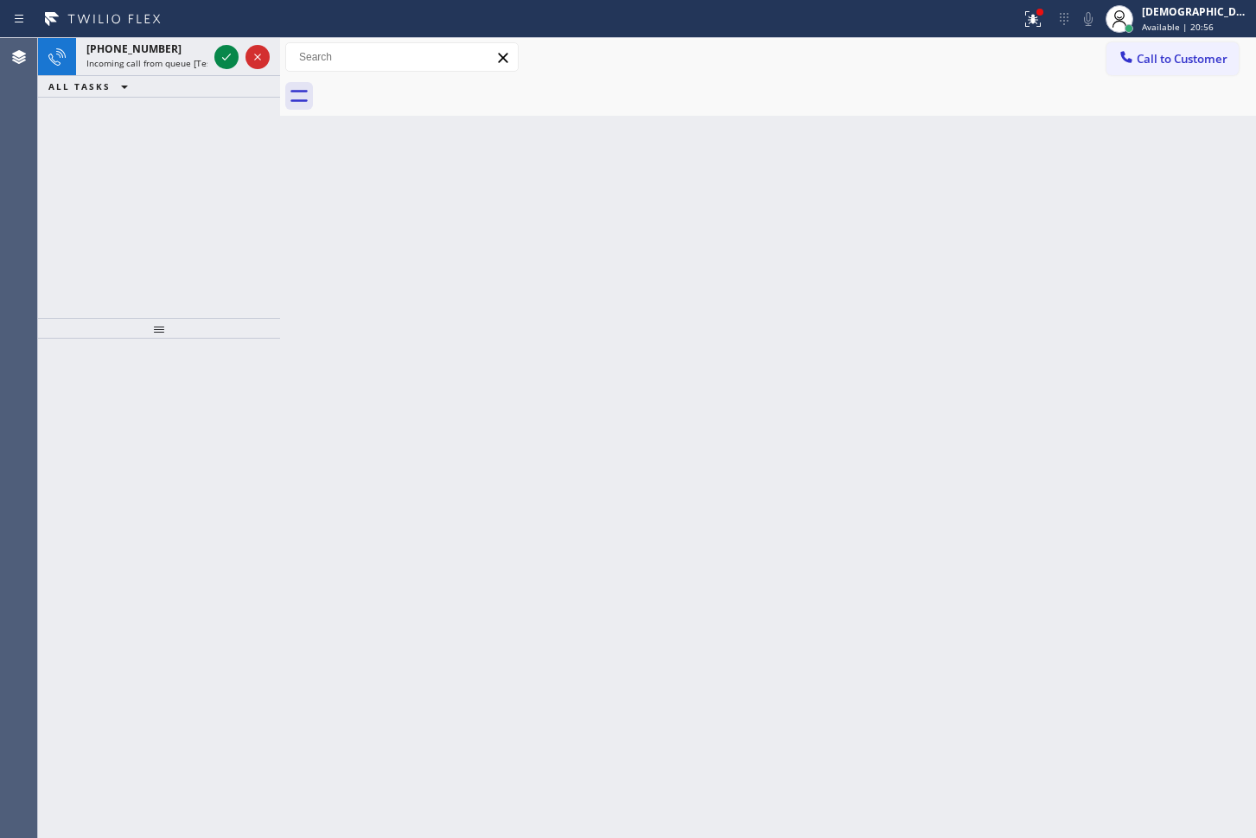
click at [28, 161] on div "Agent Desktop" at bounding box center [18, 438] width 37 height 800
click at [214, 54] on div at bounding box center [226, 57] width 24 height 21
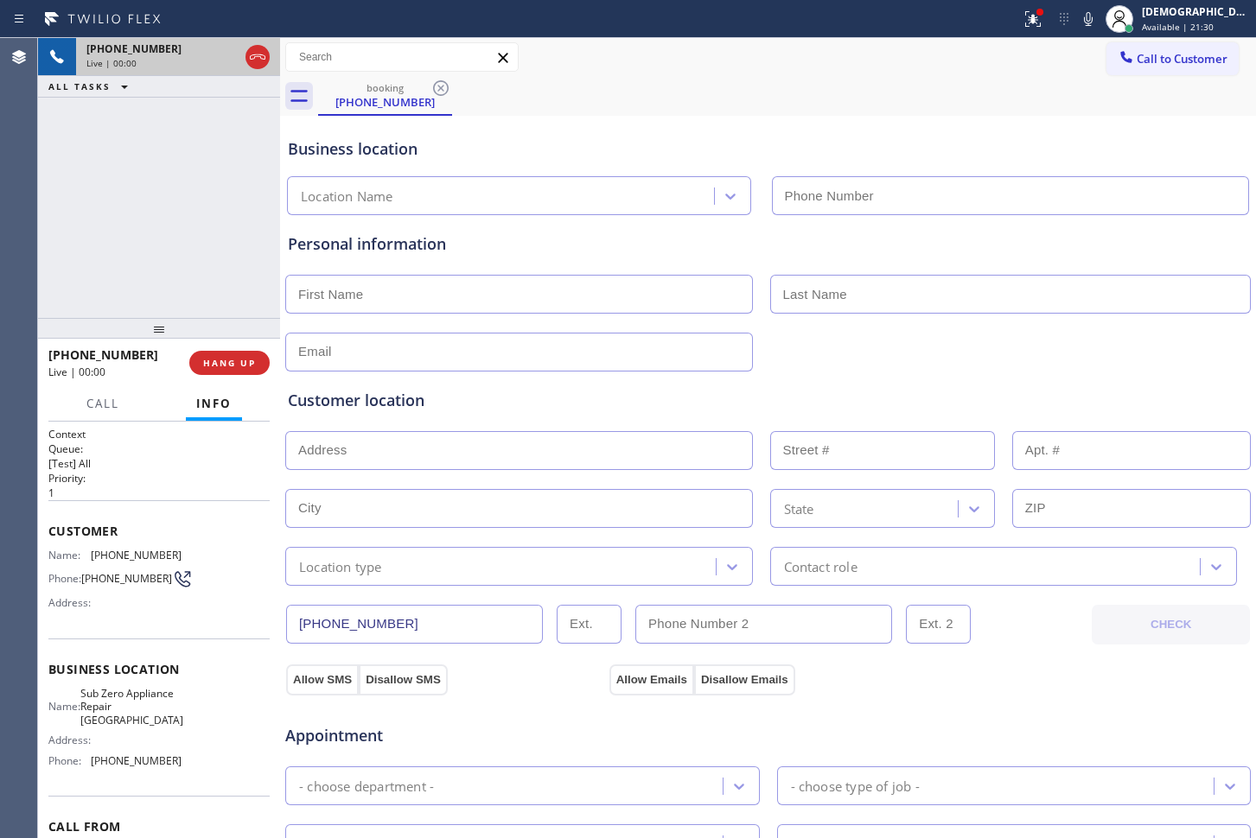
type input "[PHONE_NUMBER]"
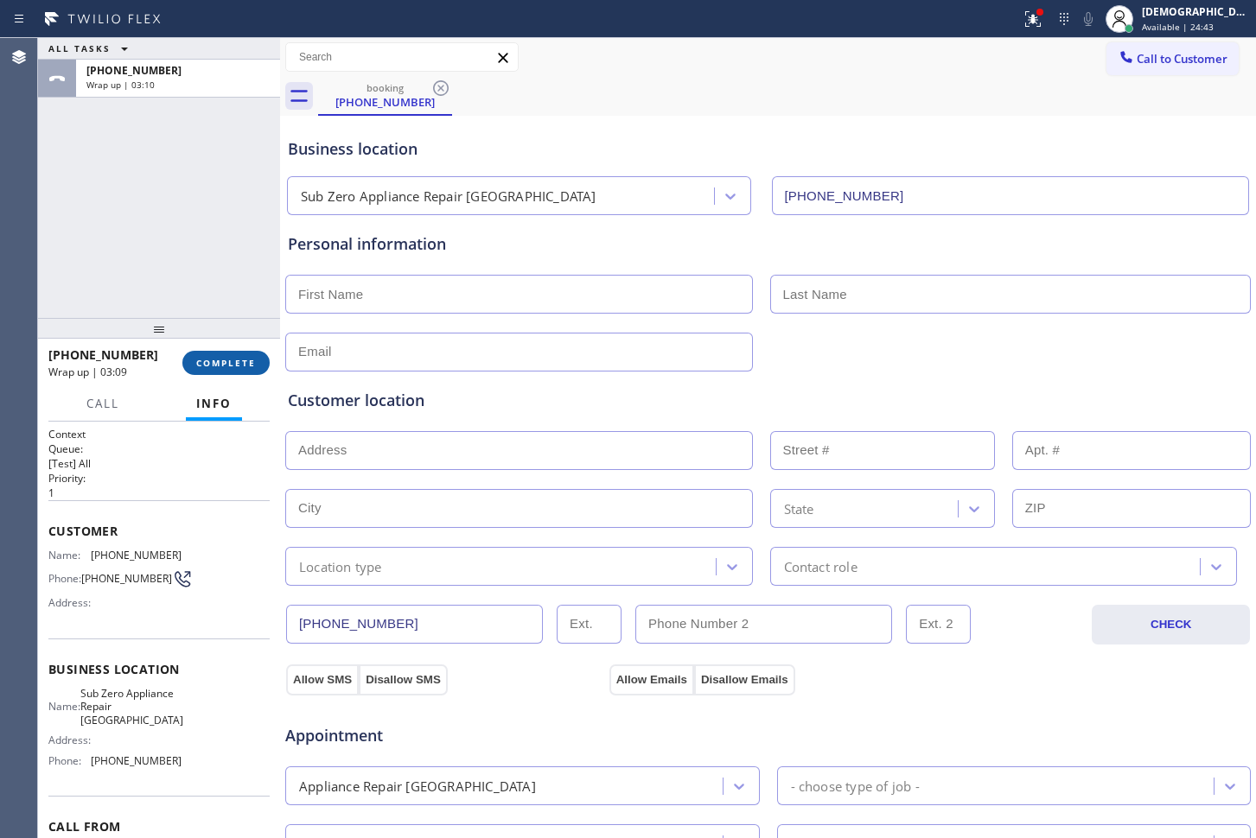
click at [204, 360] on span "COMPLETE" at bounding box center [226, 363] width 60 height 12
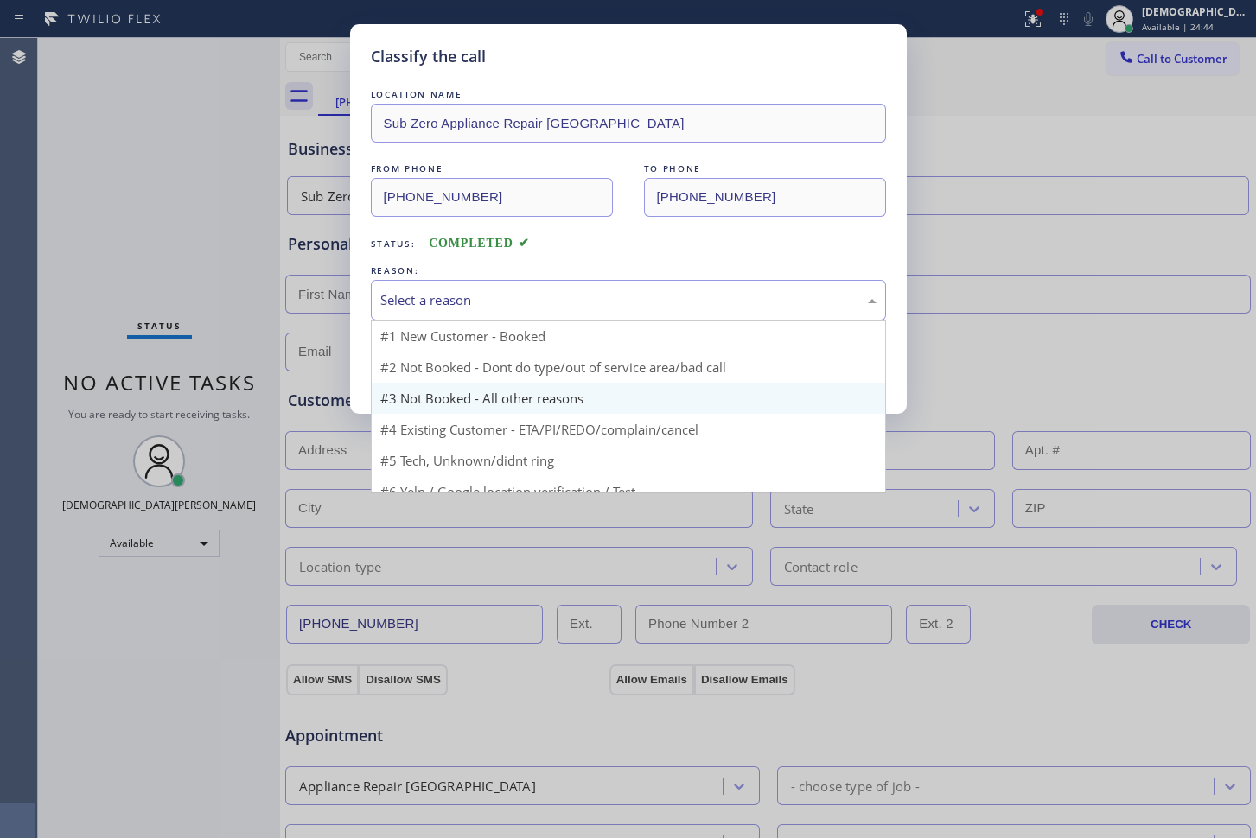
drag, startPoint x: 406, startPoint y: 309, endPoint x: 396, endPoint y: 362, distance: 54.6
click at [406, 308] on div "Select a reason" at bounding box center [628, 300] width 496 height 20
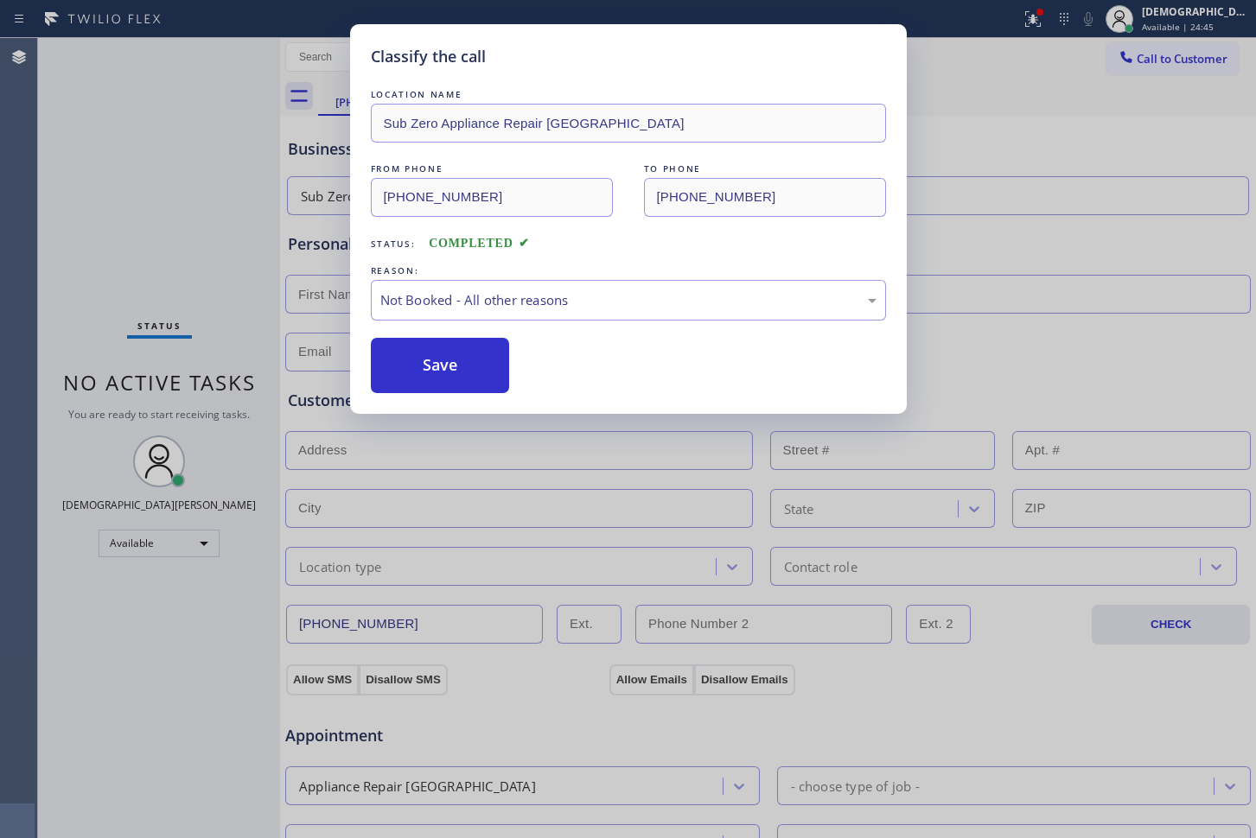
click at [394, 375] on button "Save" at bounding box center [440, 365] width 139 height 55
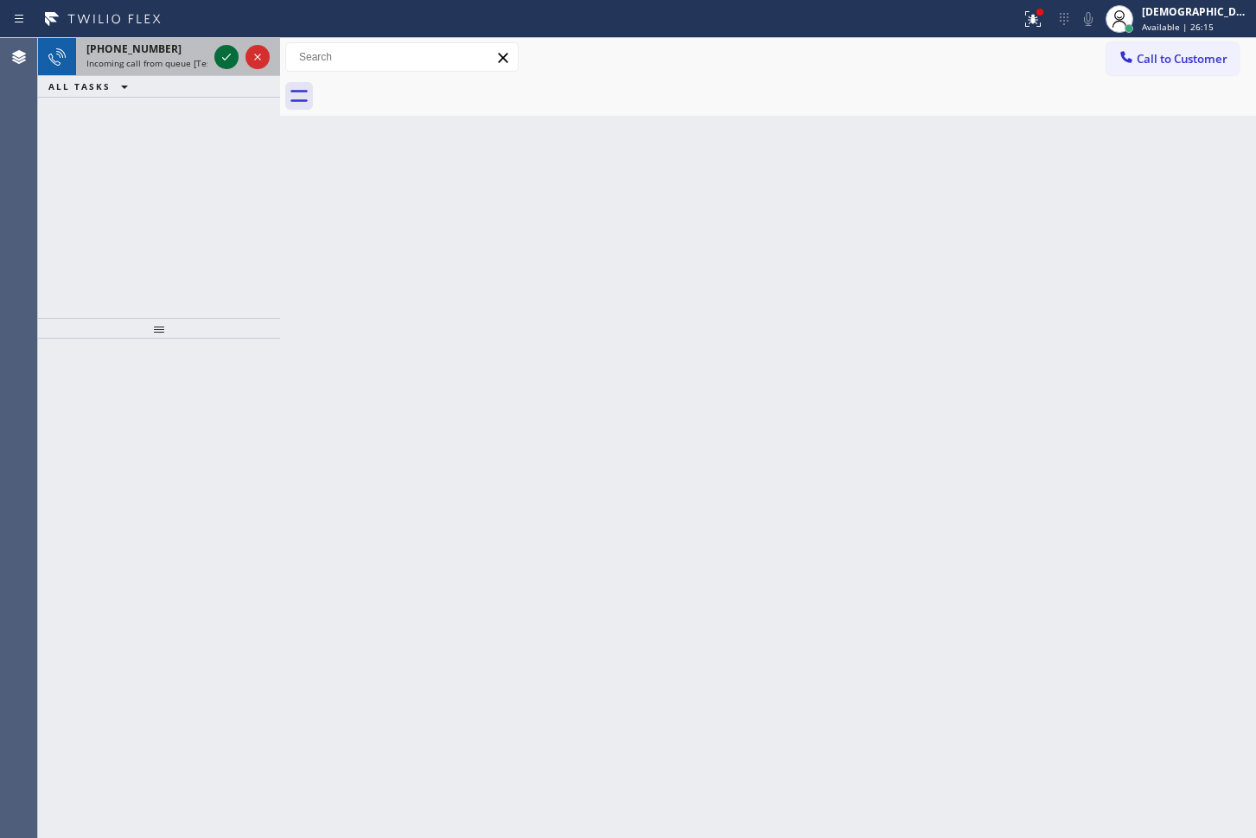
click at [220, 47] on icon at bounding box center [226, 57] width 21 height 21
click at [221, 47] on icon at bounding box center [226, 57] width 21 height 21
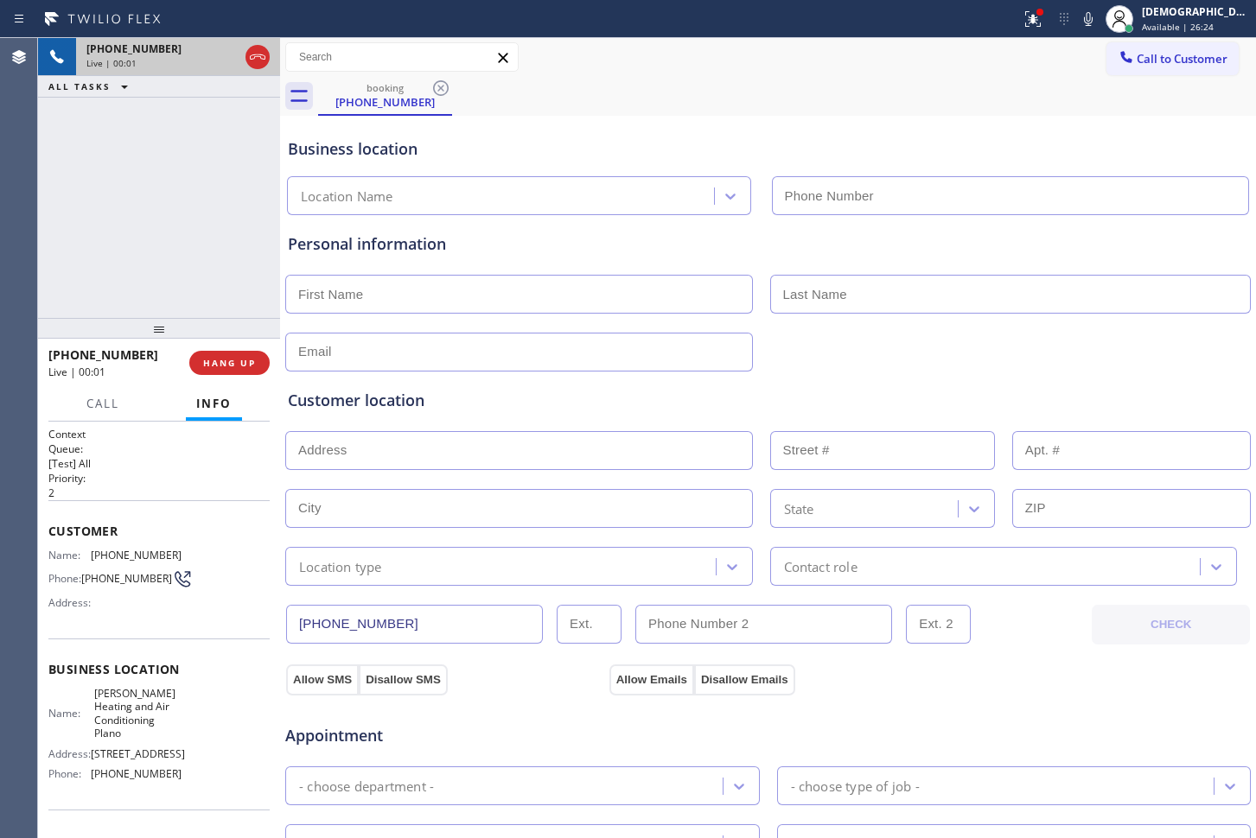
type input "[PHONE_NUMBER]"
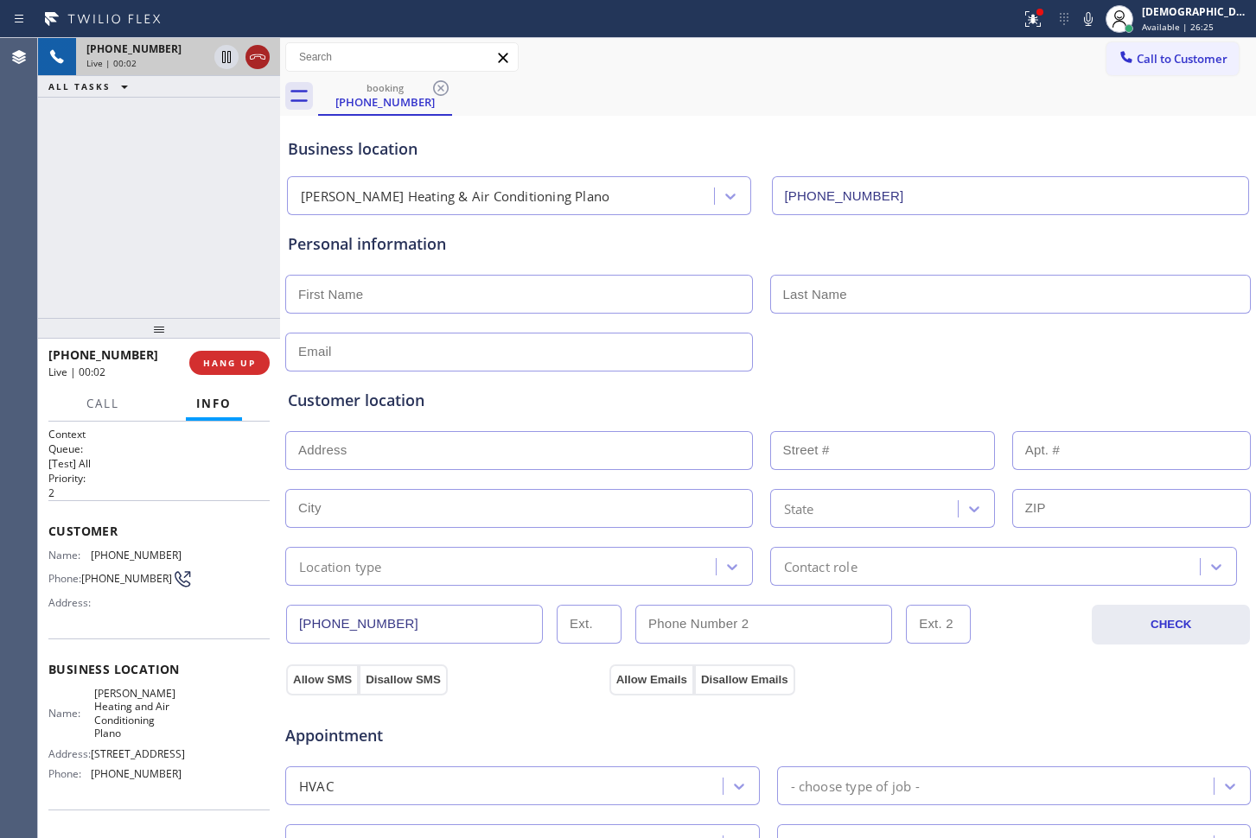
click at [261, 60] on icon at bounding box center [257, 57] width 21 height 21
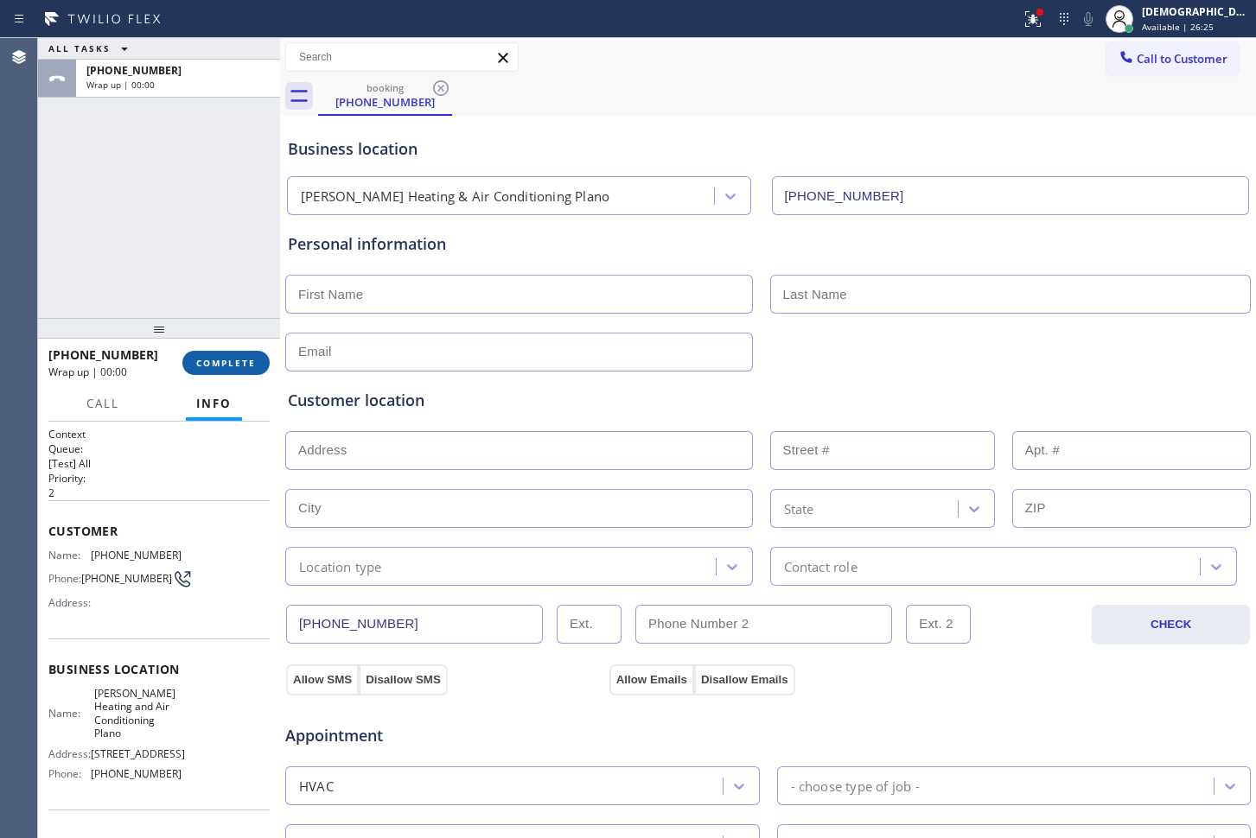
click at [223, 369] on button "COMPLETE" at bounding box center [225, 363] width 87 height 24
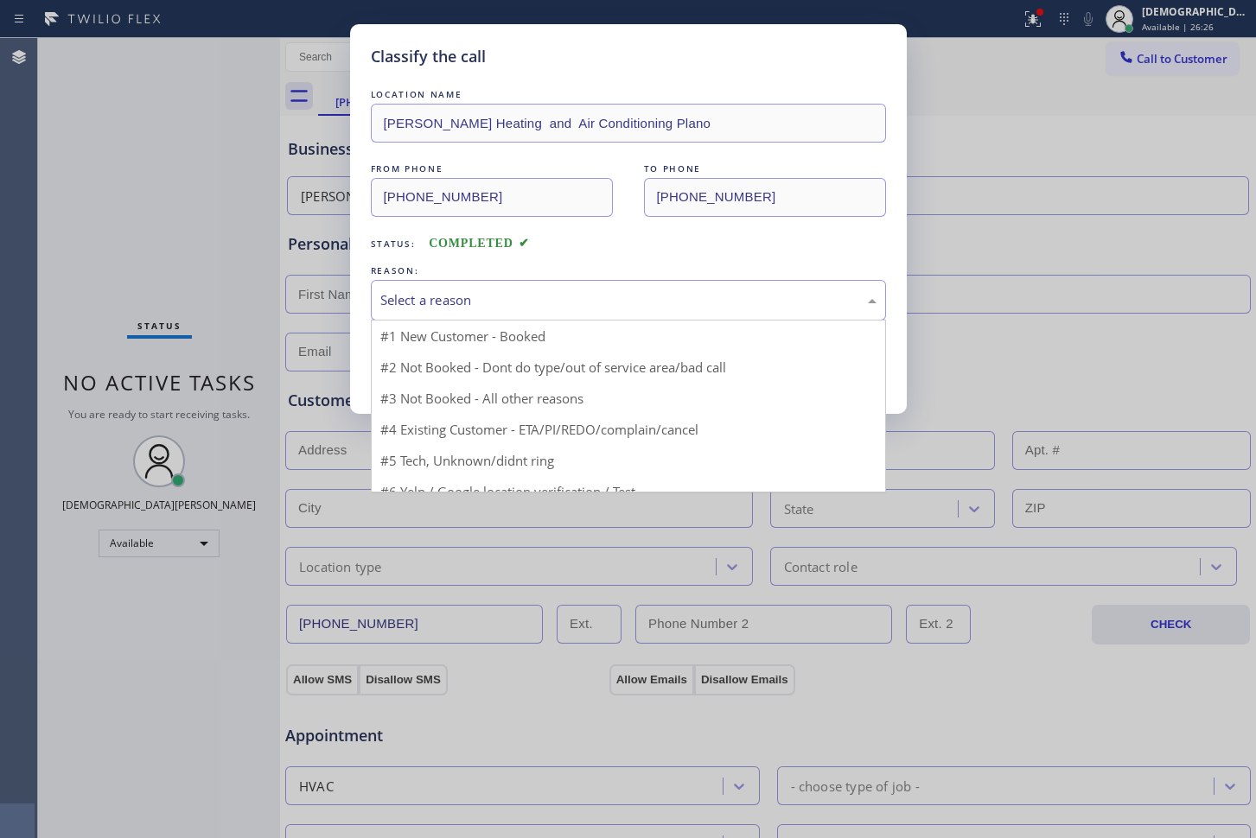
click at [470, 294] on div "Select a reason" at bounding box center [628, 300] width 496 height 20
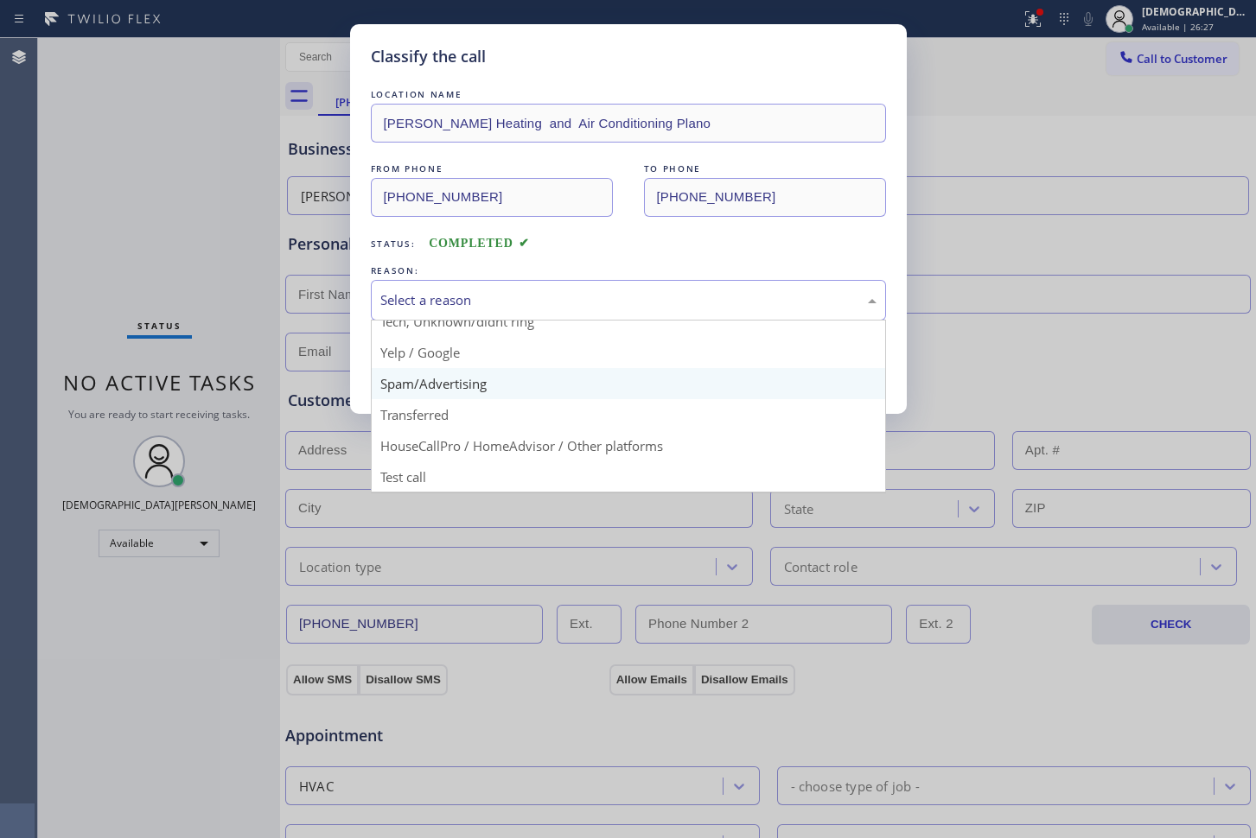
scroll to position [109, 0]
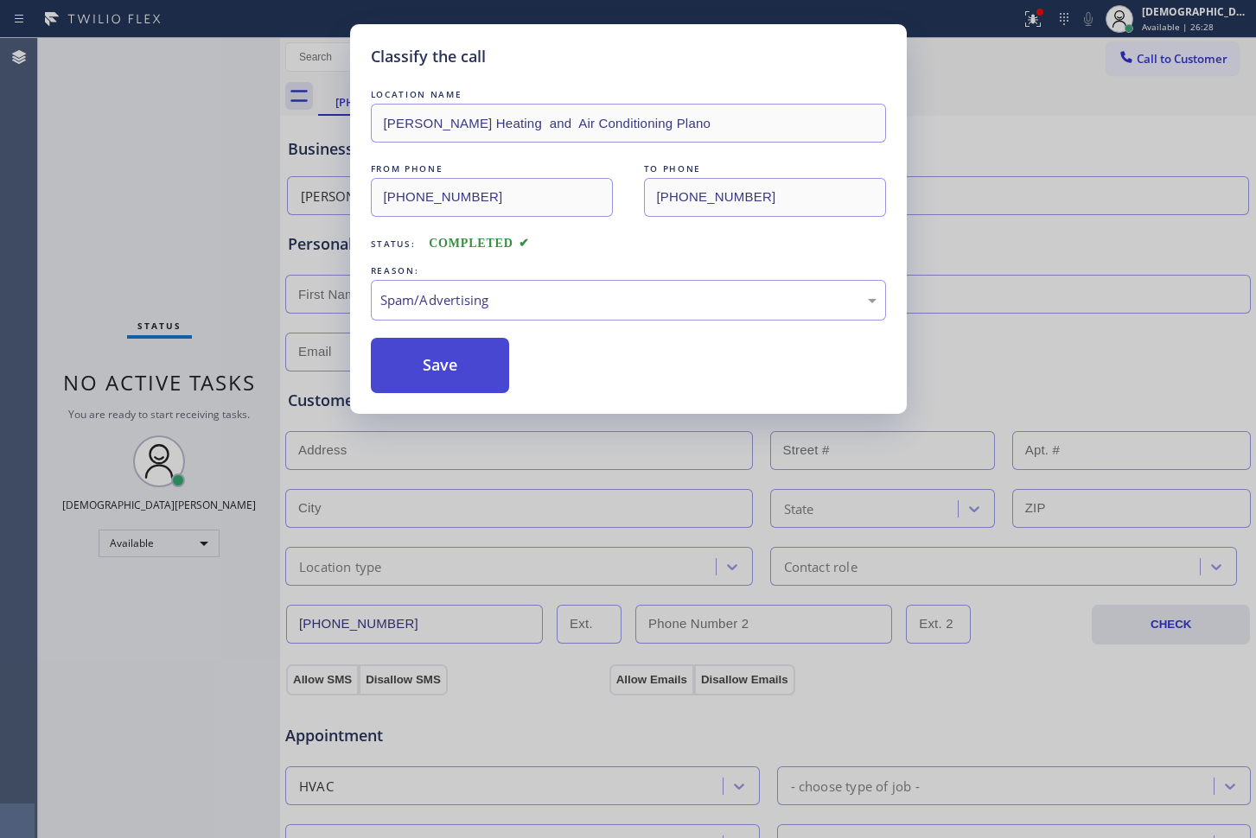
click at [447, 380] on button "Save" at bounding box center [440, 365] width 139 height 55
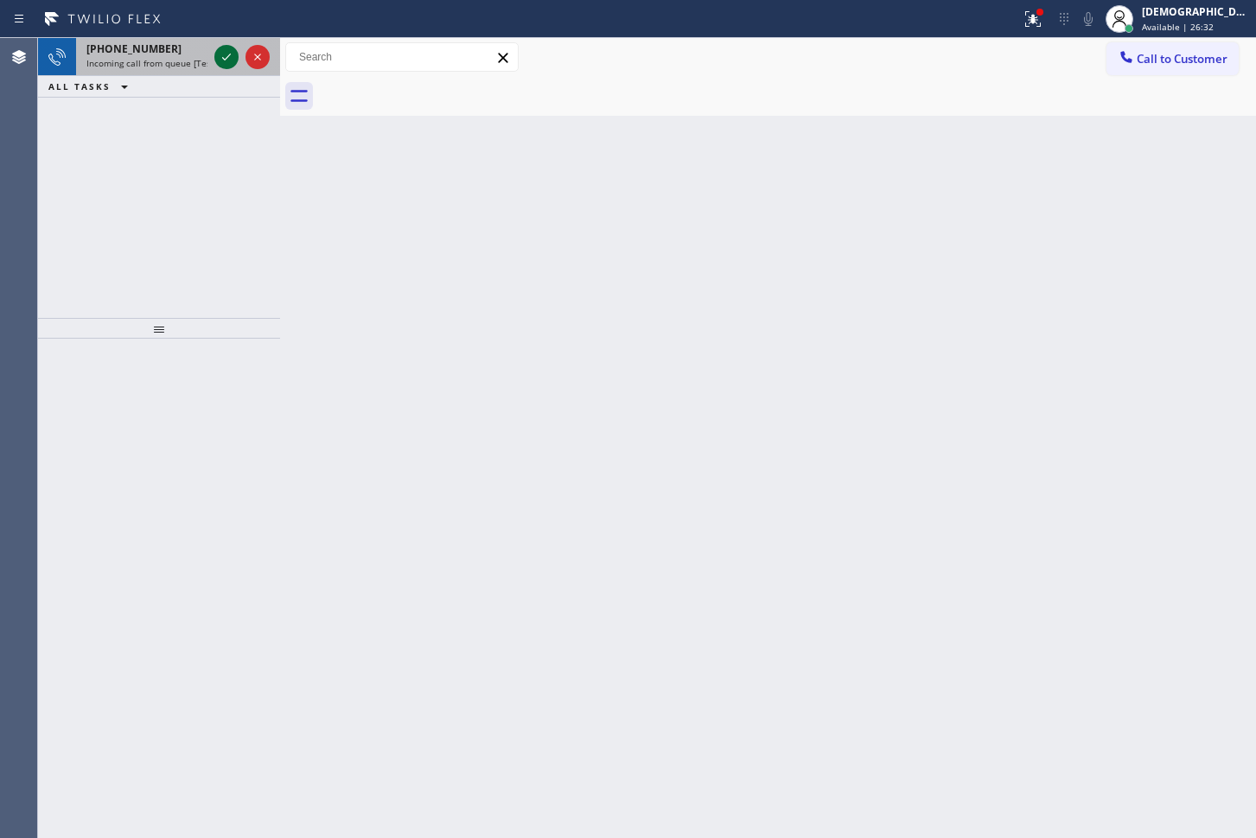
click at [227, 59] on icon at bounding box center [226, 57] width 21 height 21
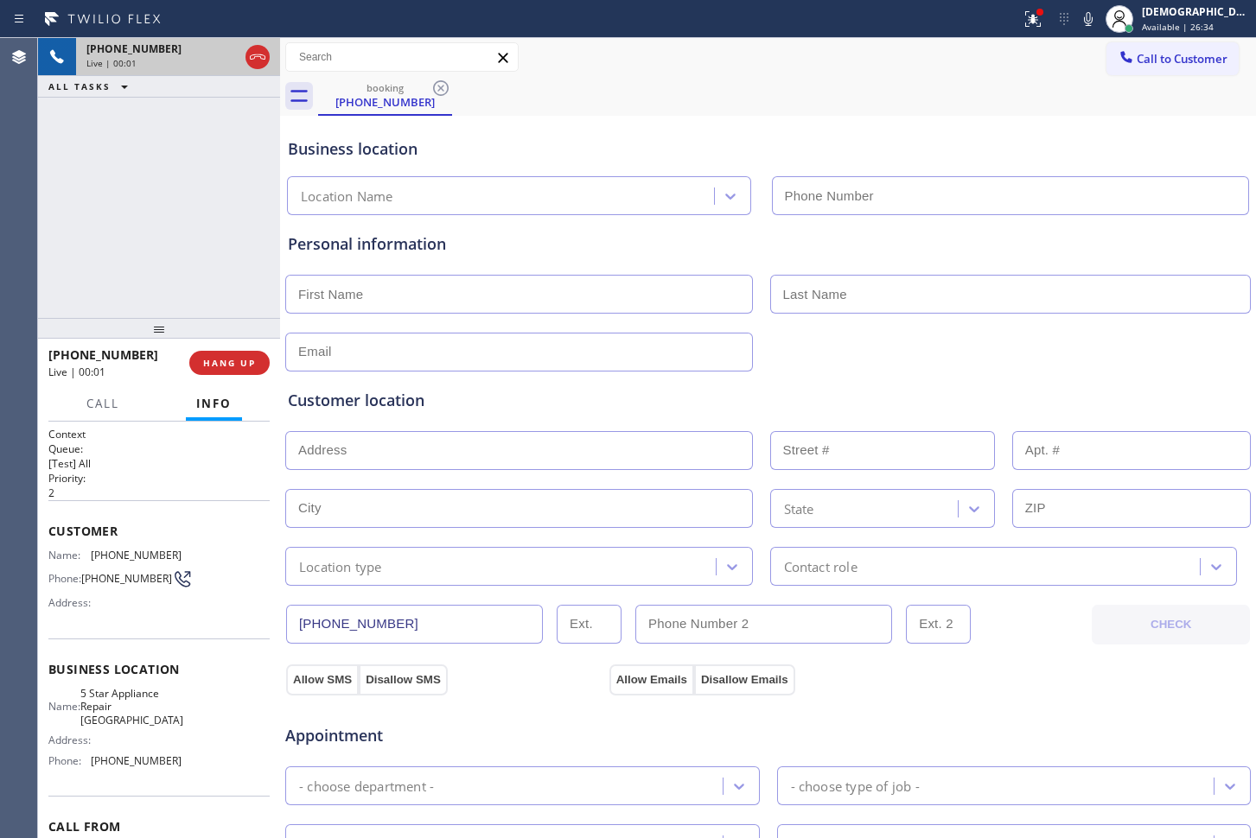
type input "[PHONE_NUMBER]"
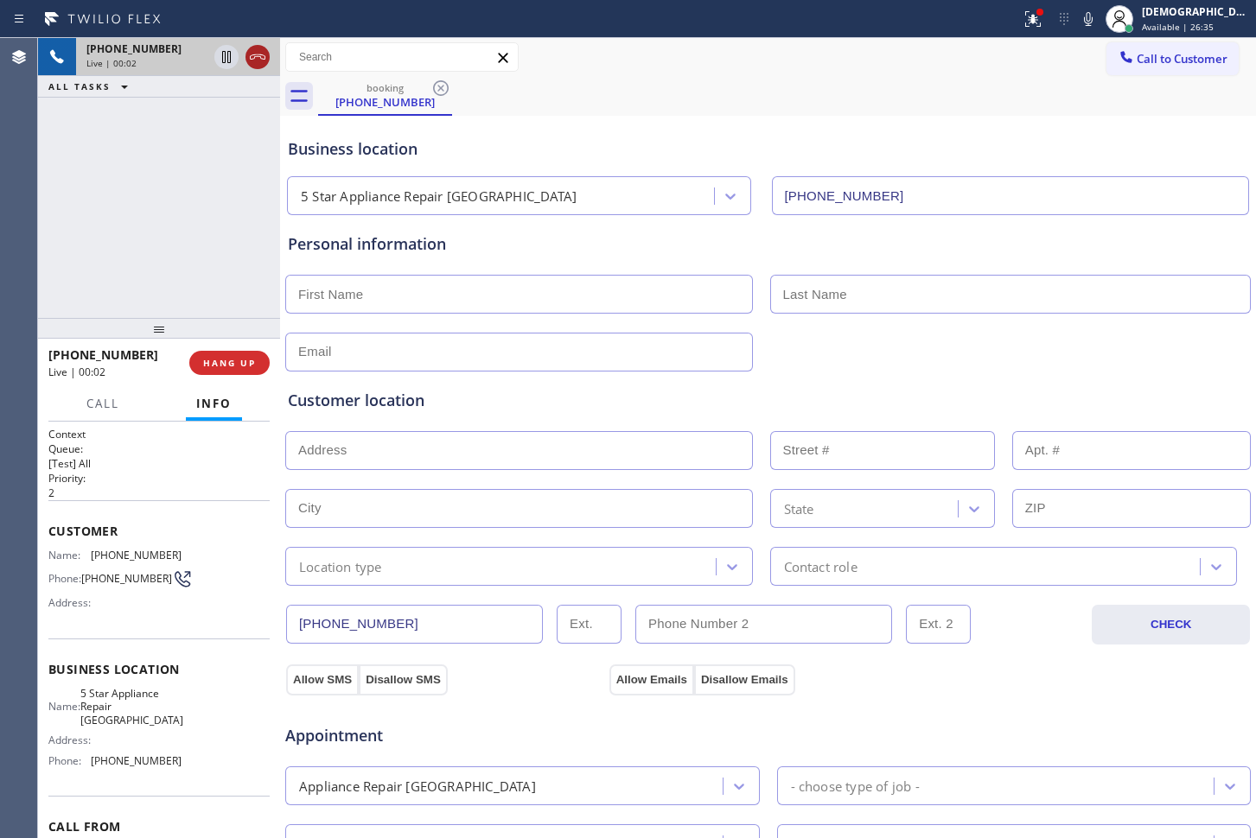
click at [263, 56] on icon at bounding box center [257, 57] width 21 height 21
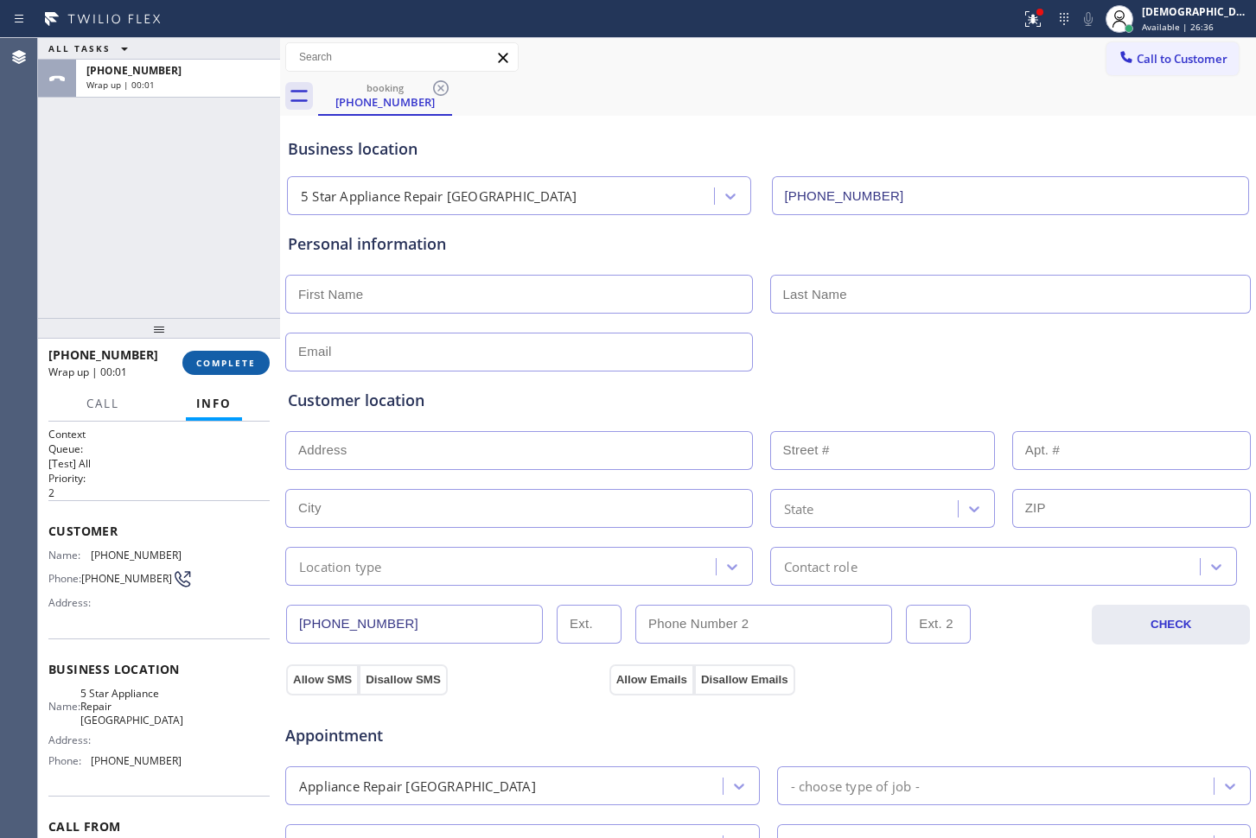
click at [232, 354] on button "COMPLETE" at bounding box center [225, 363] width 87 height 24
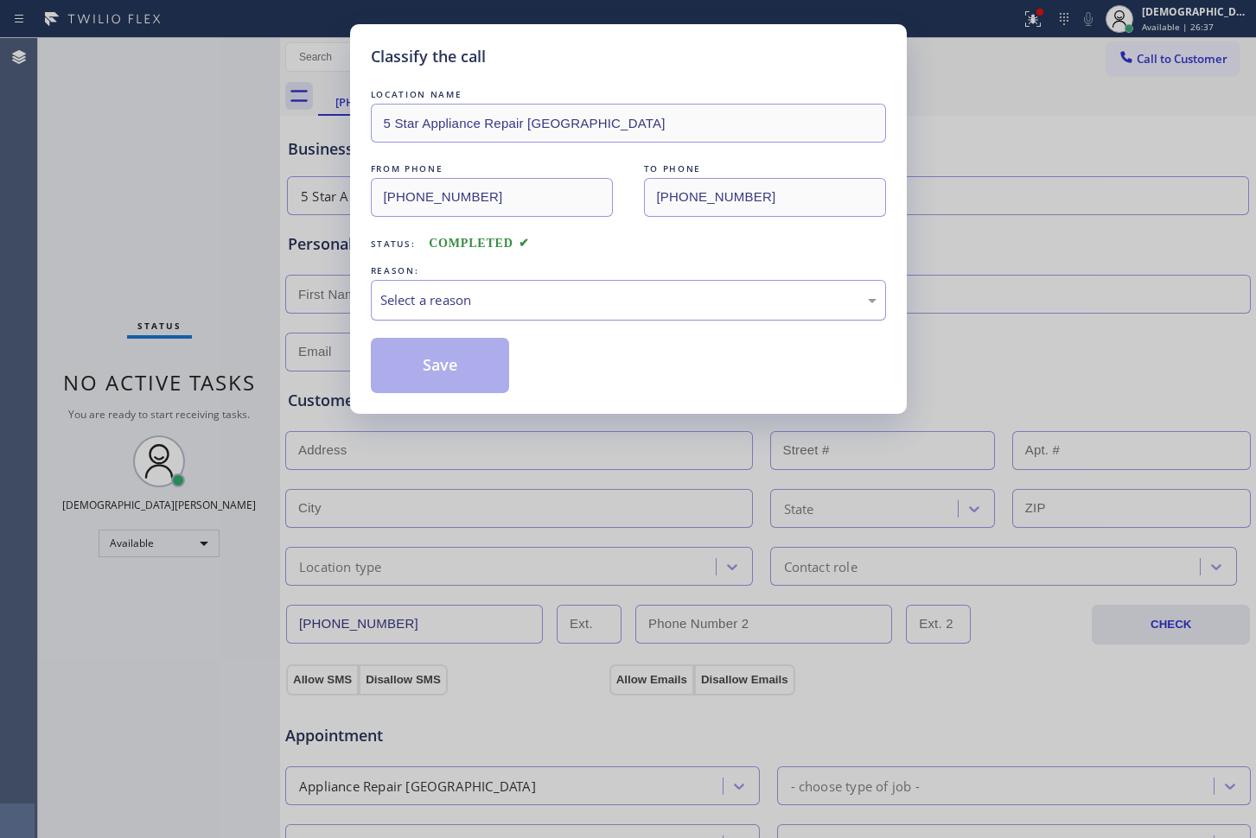
click at [462, 276] on div "REASON:" at bounding box center [628, 271] width 515 height 18
click at [451, 306] on div "Select a reason" at bounding box center [628, 300] width 496 height 20
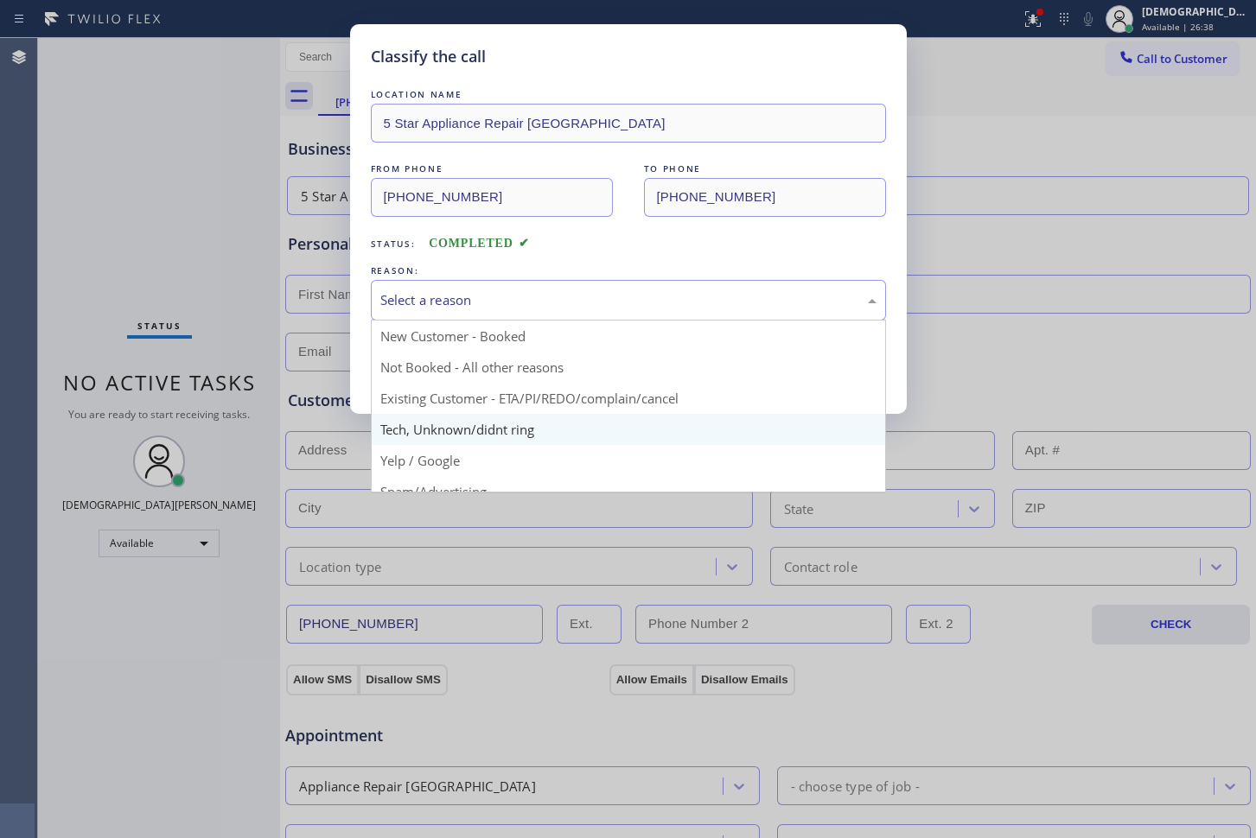
scroll to position [109, 0]
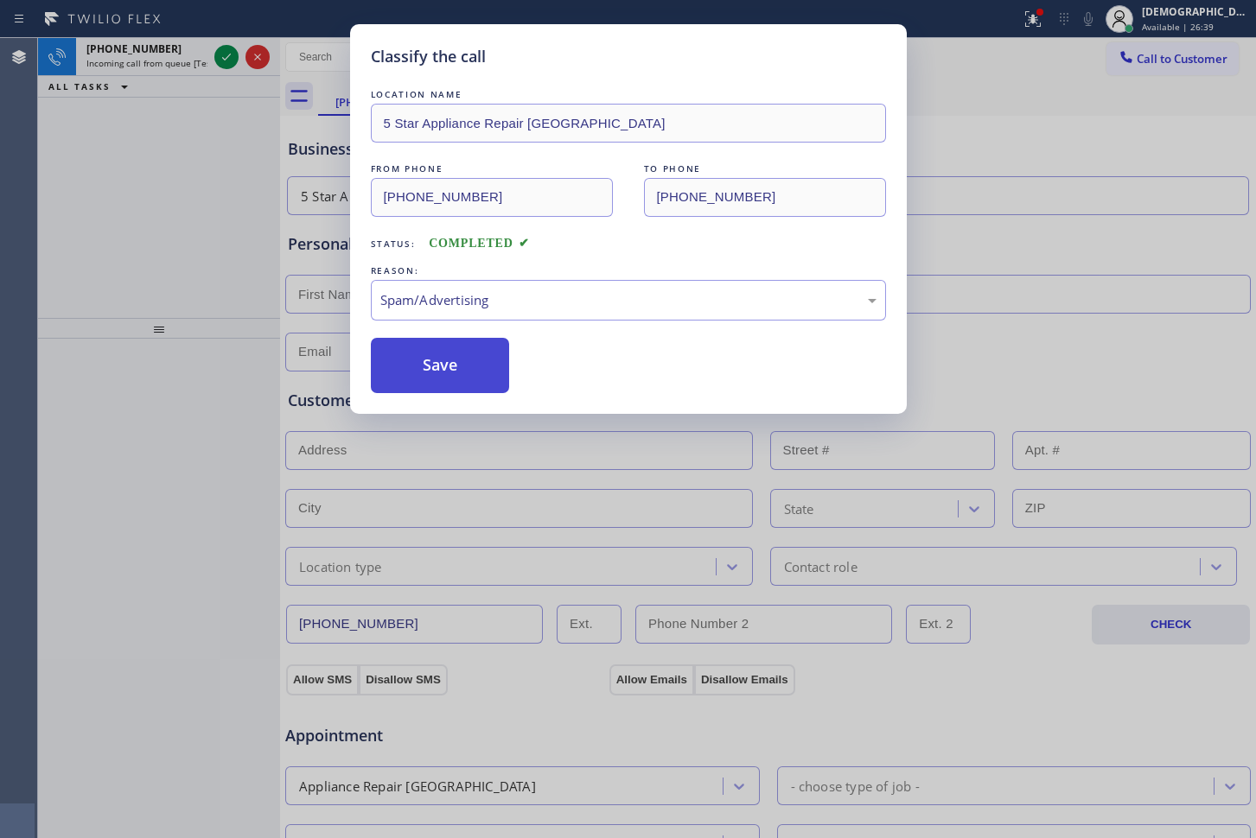
click at [448, 389] on button "Save" at bounding box center [440, 365] width 139 height 55
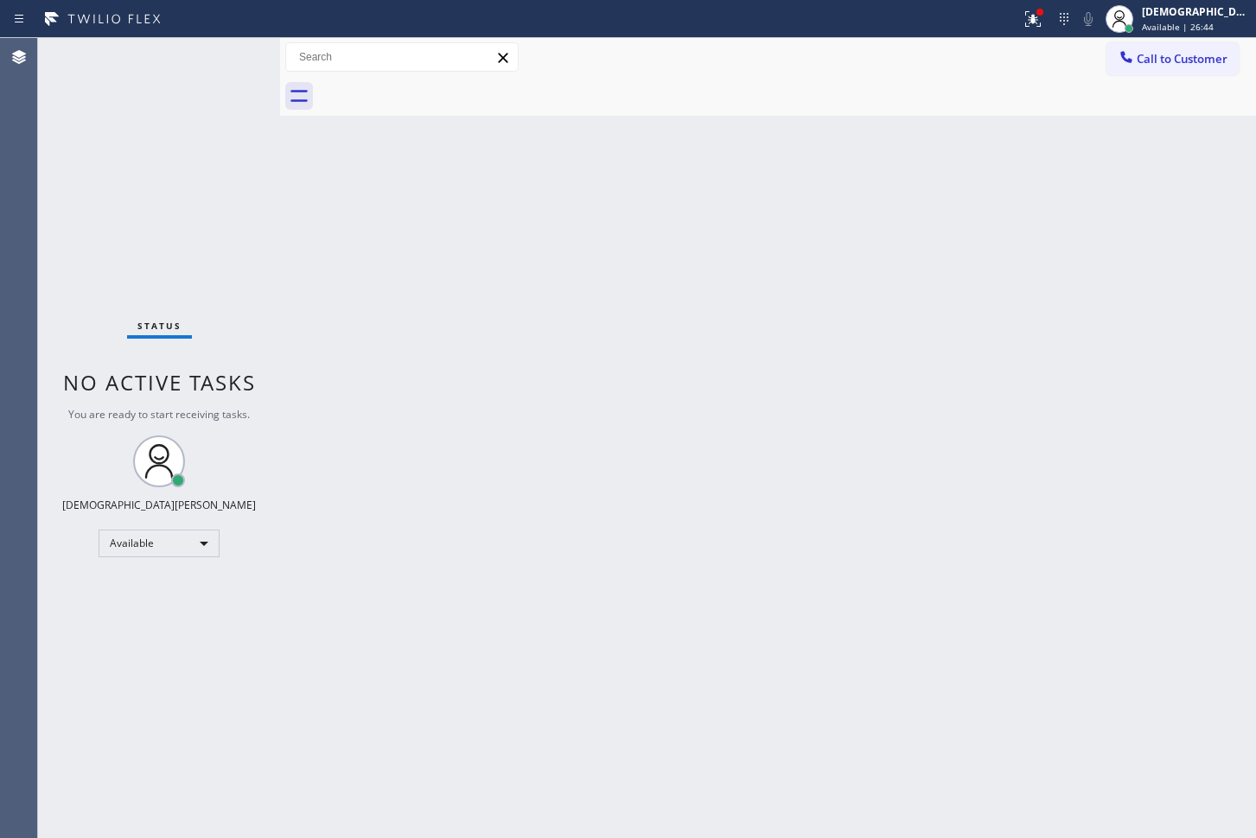
click at [38, 259] on div "Status No active tasks You are ready to start receiving tasks. Christian Cinco …" at bounding box center [159, 438] width 242 height 800
click at [17, 143] on div "Agent Desktop" at bounding box center [18, 438] width 37 height 800
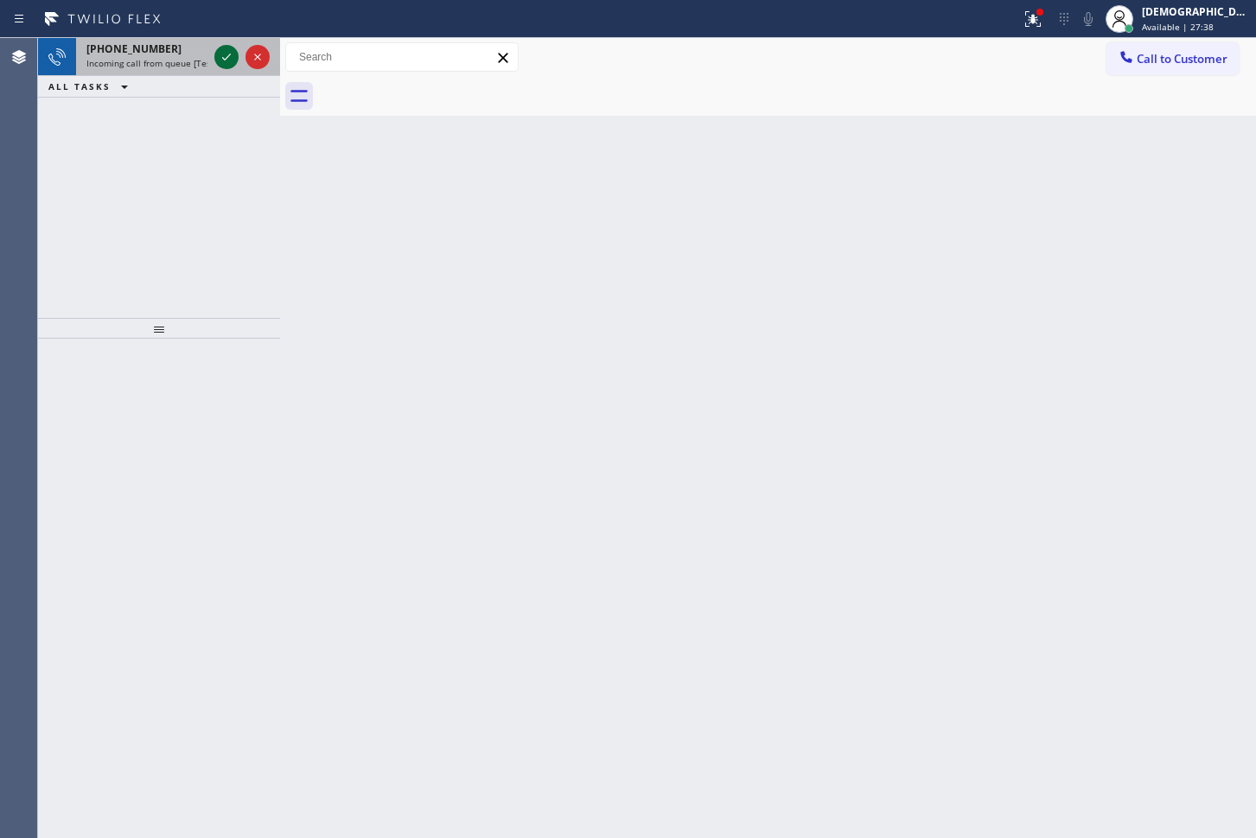
click at [226, 54] on icon at bounding box center [226, 57] width 21 height 21
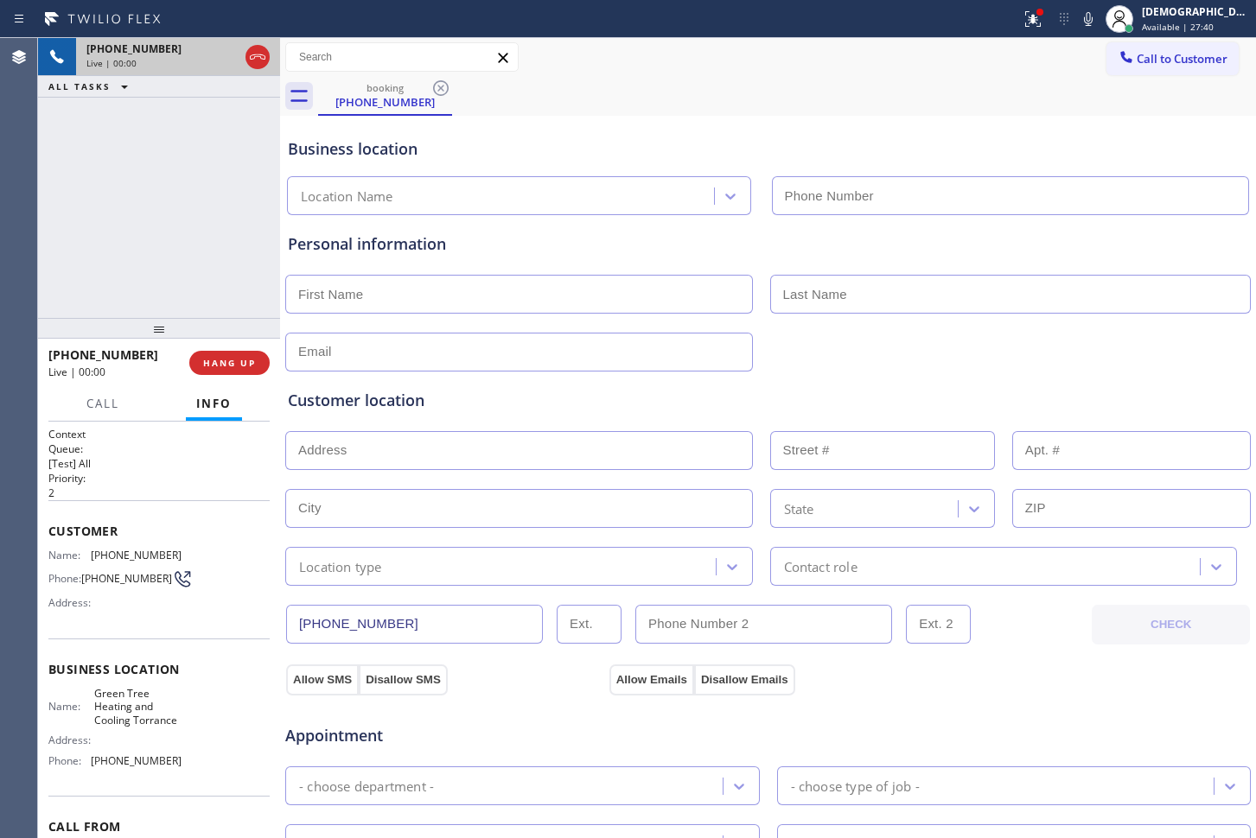
type input "[PHONE_NUMBER]"
click at [251, 58] on icon at bounding box center [258, 56] width 16 height 5
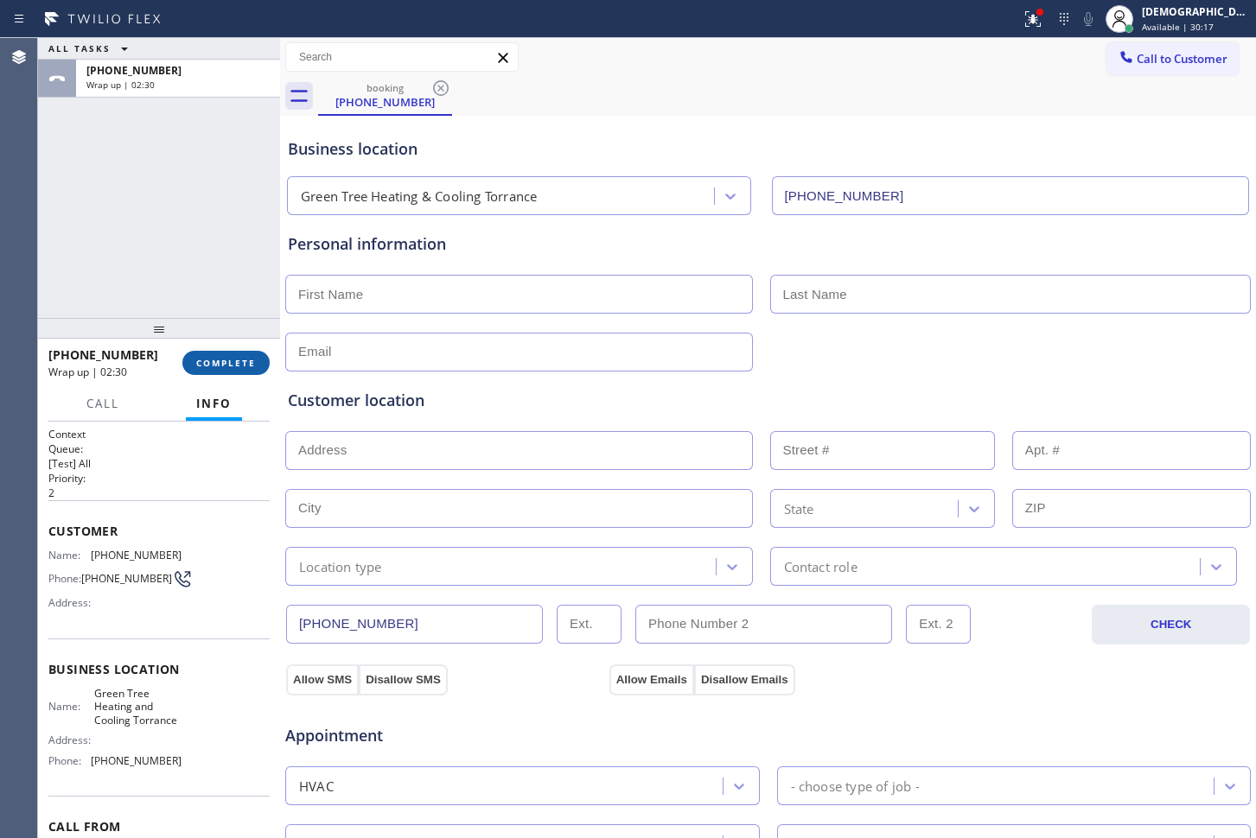
click at [235, 364] on span "COMPLETE" at bounding box center [226, 363] width 60 height 12
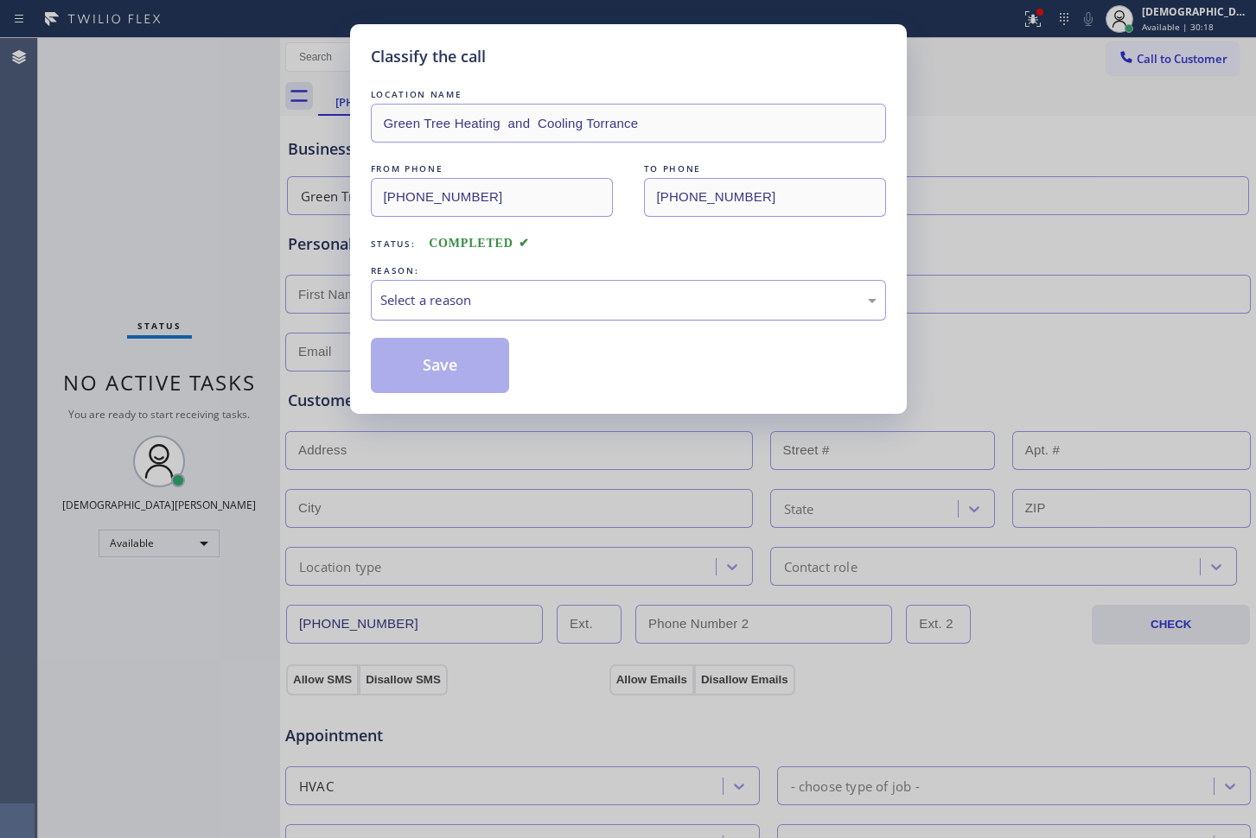
click at [432, 309] on div "Select a reason" at bounding box center [628, 300] width 496 height 20
click at [426, 367] on button "Save" at bounding box center [440, 365] width 139 height 55
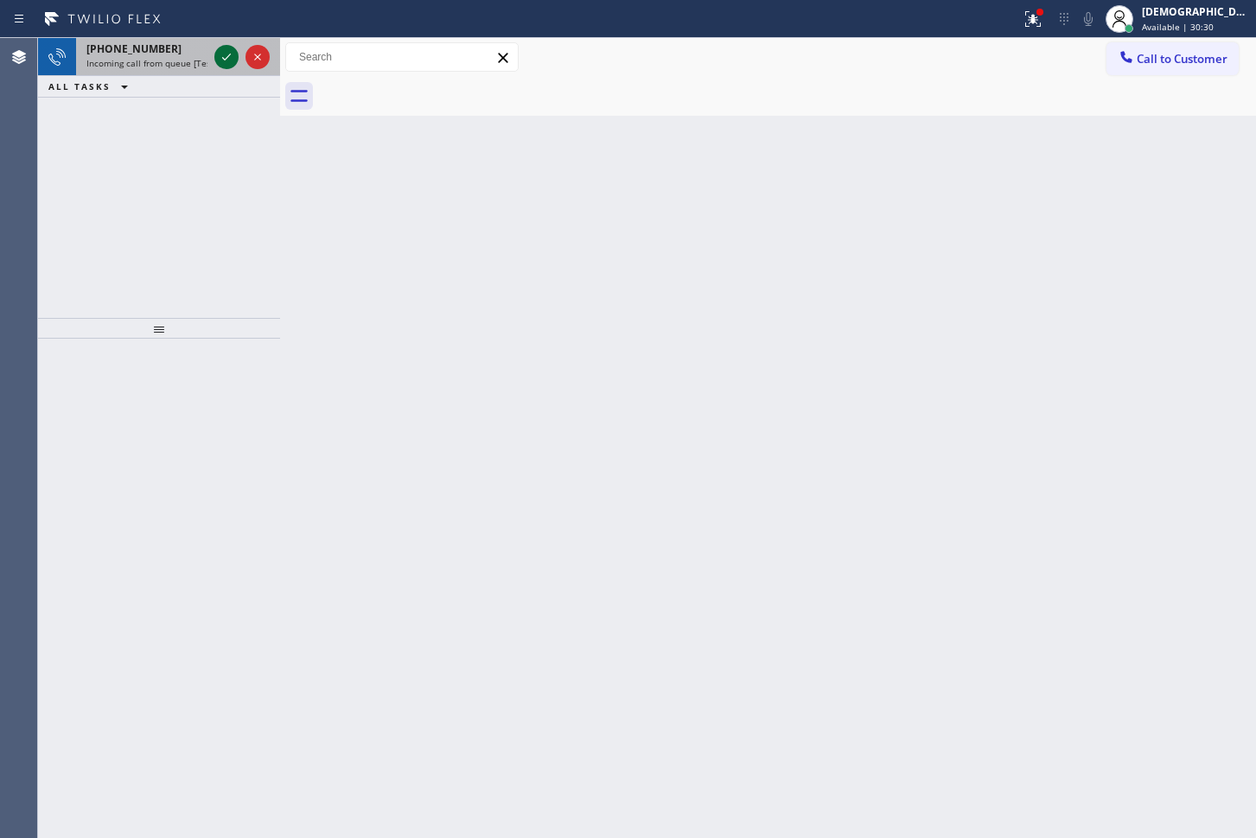
click at [225, 50] on icon at bounding box center [226, 57] width 21 height 21
click at [227, 55] on icon at bounding box center [226, 57] width 21 height 21
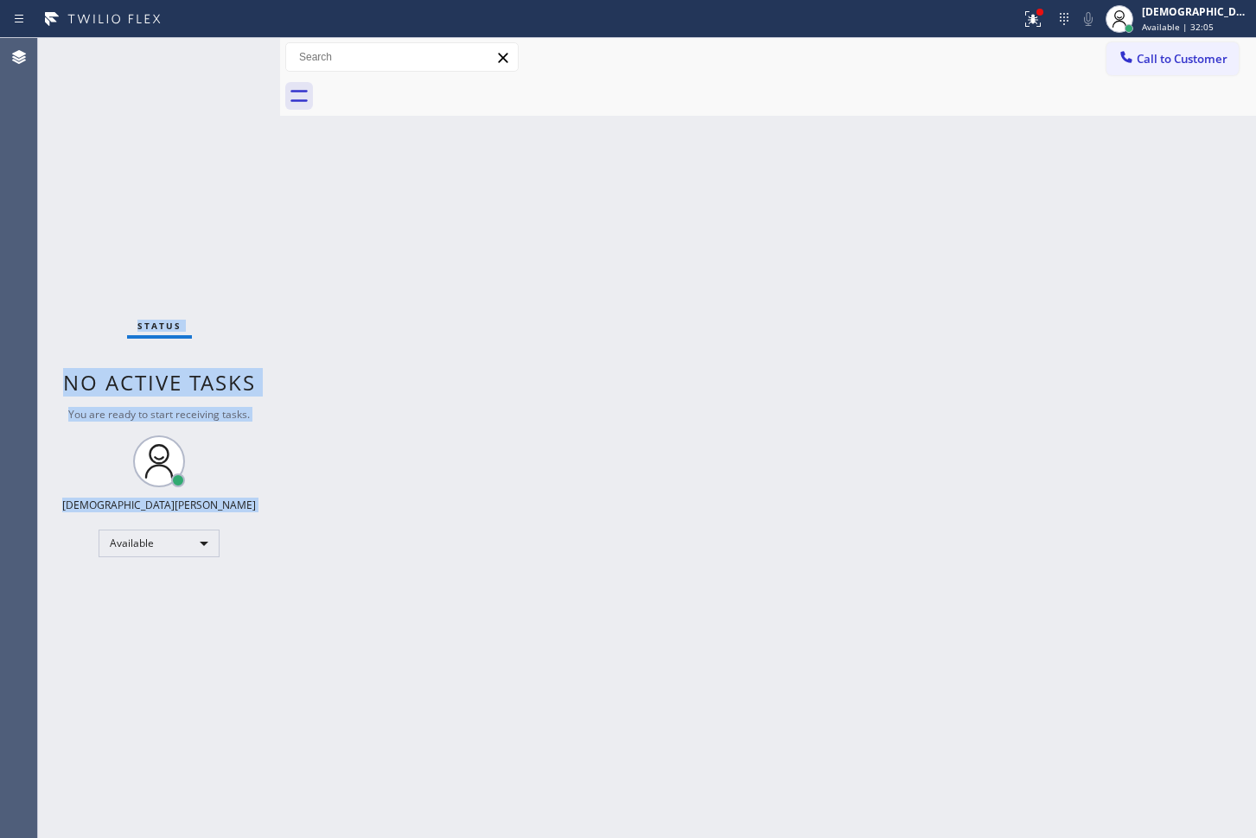
click at [227, 55] on div "Status No active tasks You are ready to start receiving tasks. Christian Cinco …" at bounding box center [159, 438] width 242 height 800
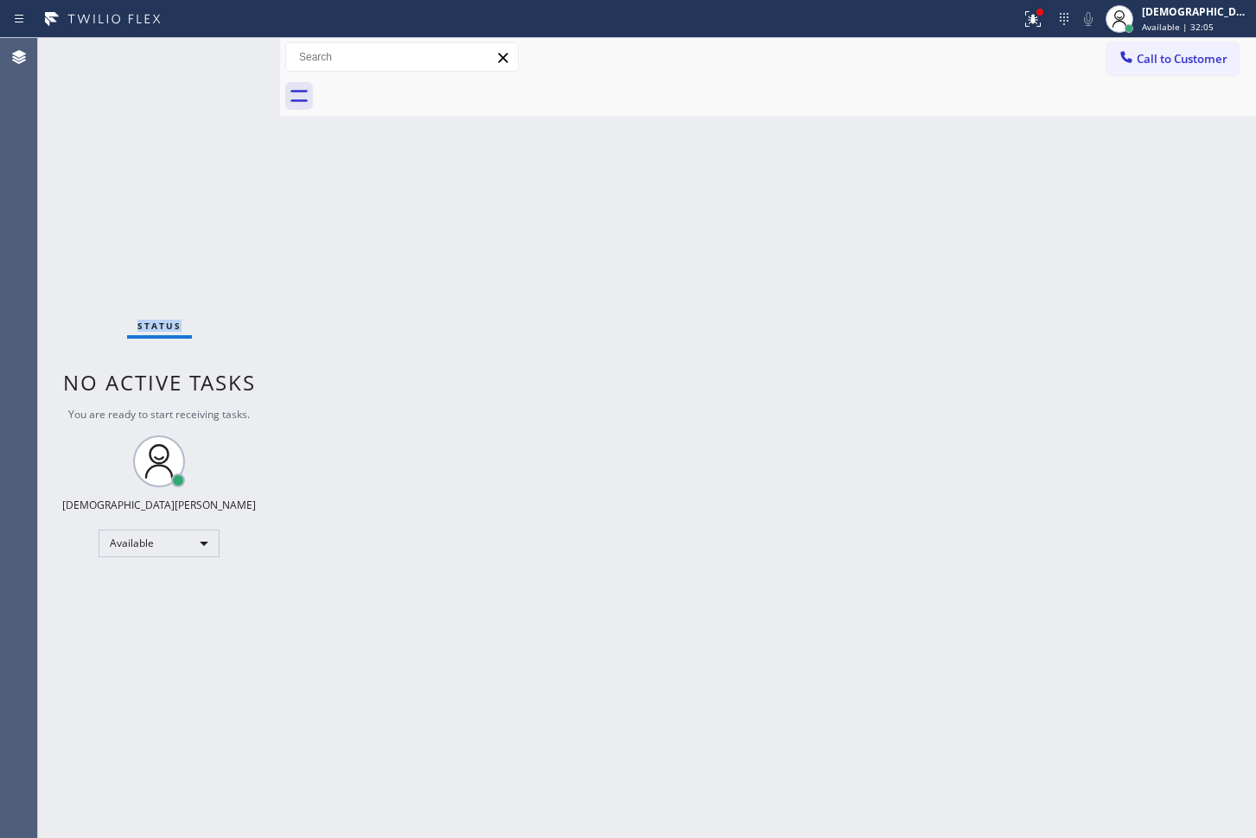
click at [227, 55] on div "Status No active tasks You are ready to start receiving tasks. Christian Cinco …" at bounding box center [159, 438] width 242 height 800
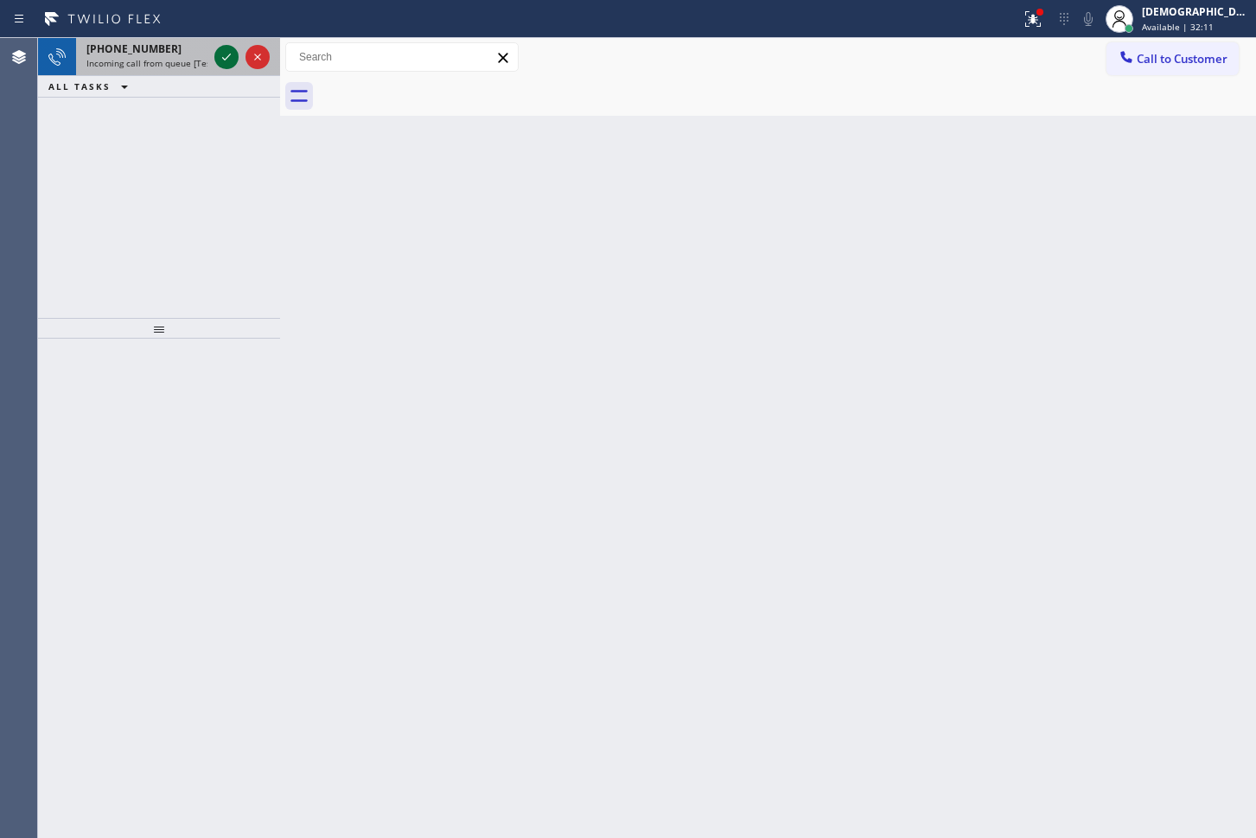
click at [227, 55] on icon at bounding box center [226, 57] width 21 height 21
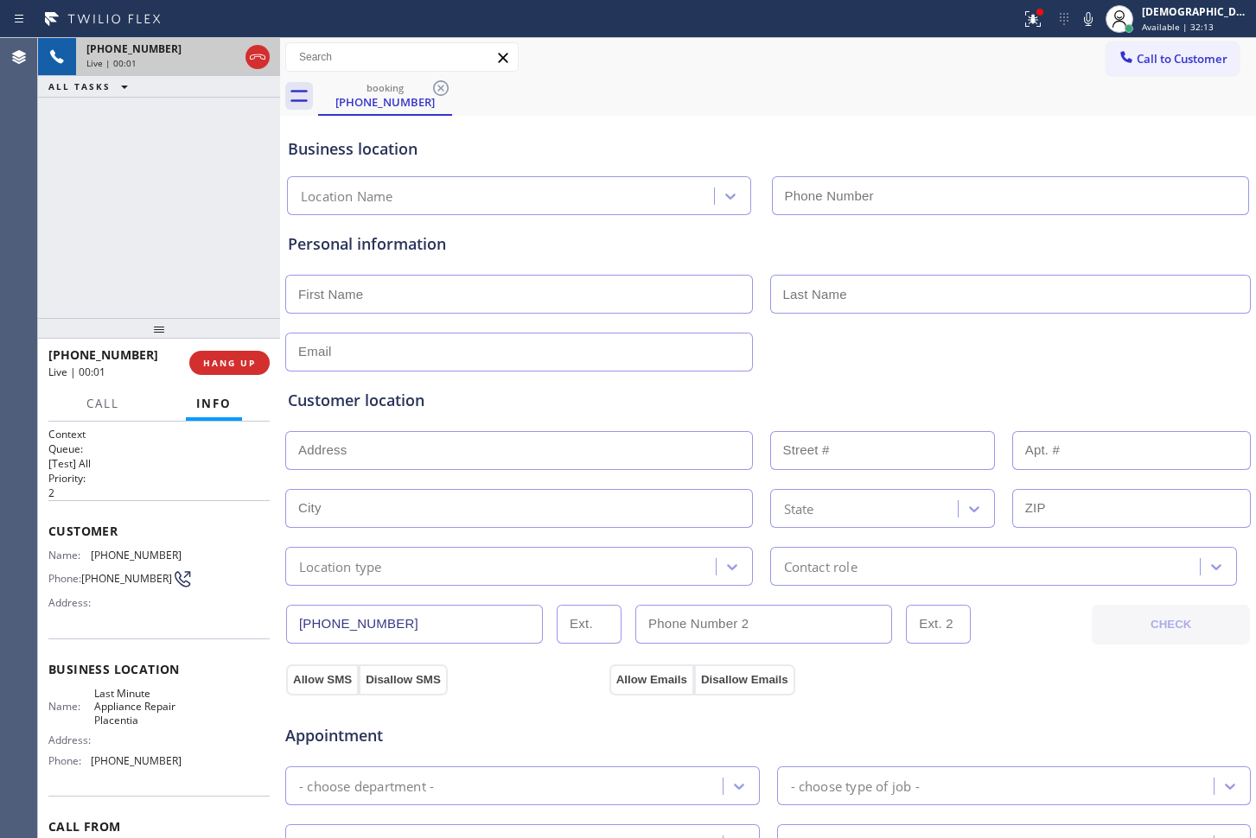
type input "[PHONE_NUMBER]"
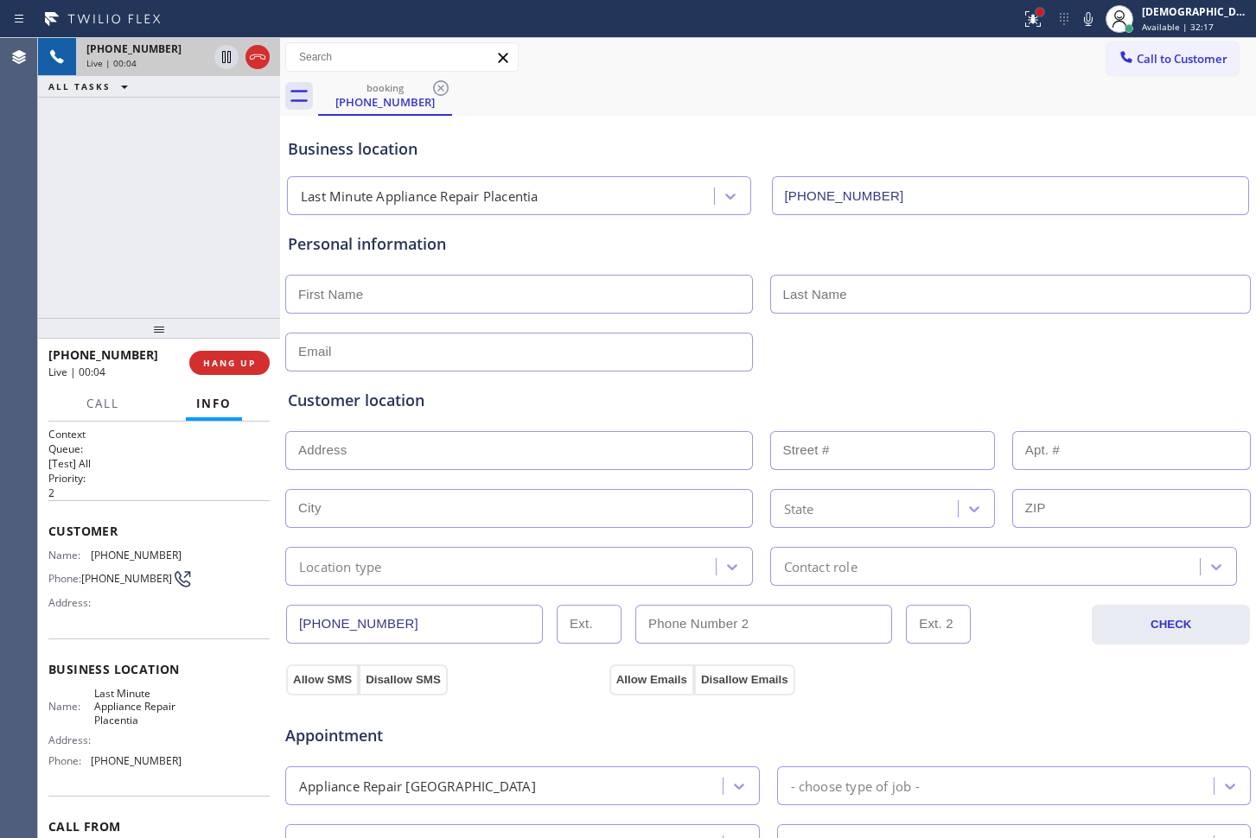
click at [1045, 16] on div at bounding box center [1040, 12] width 10 height 10
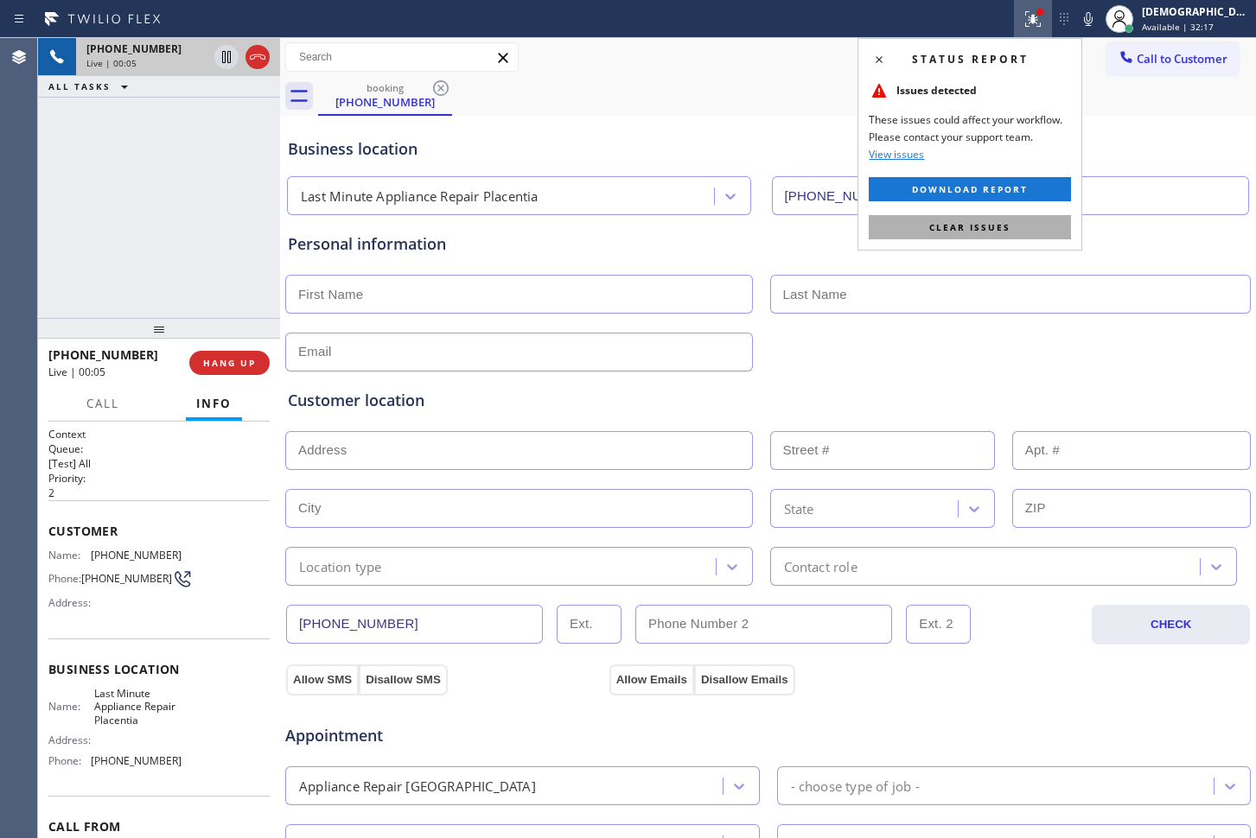
click at [1018, 226] on button "Clear issues" at bounding box center [970, 227] width 202 height 24
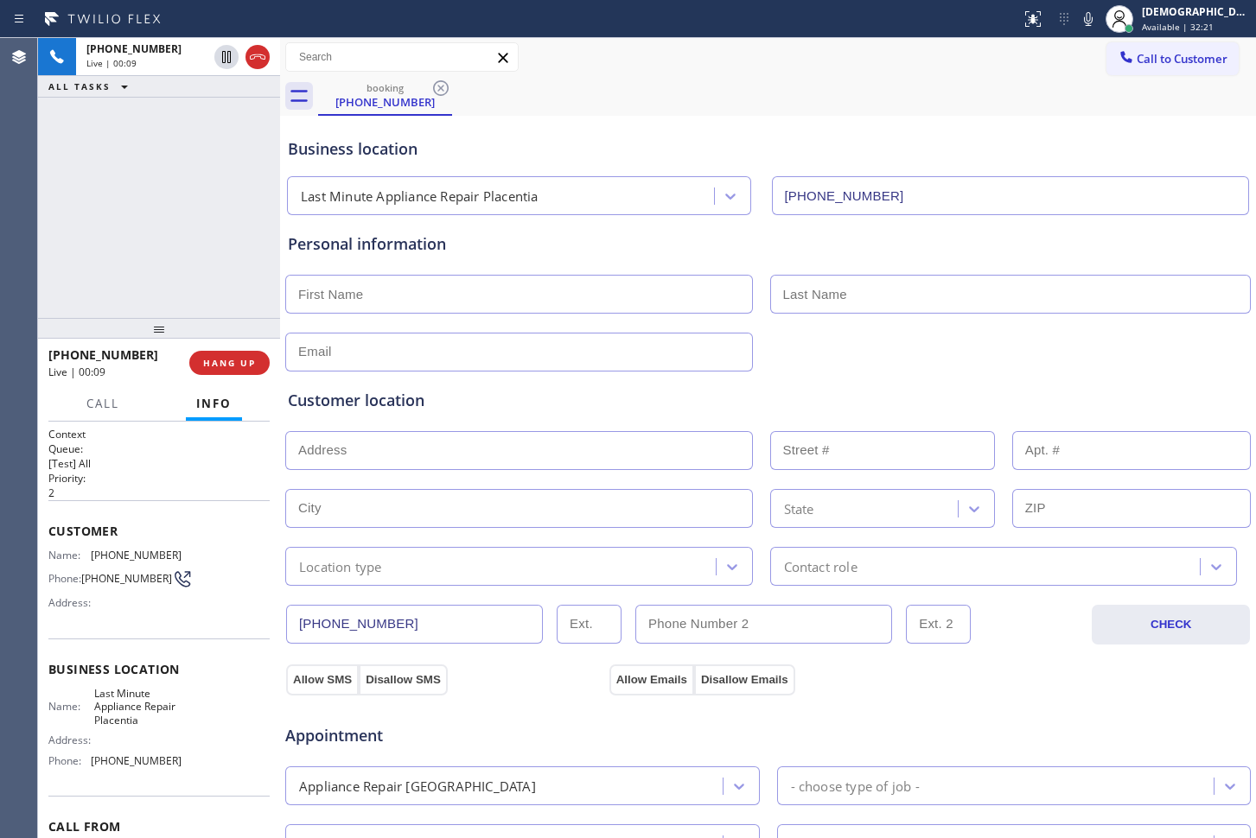
drag, startPoint x: 260, startPoint y: 59, endPoint x: 276, endPoint y: 60, distance: 15.6
click at [259, 59] on icon at bounding box center [257, 57] width 21 height 21
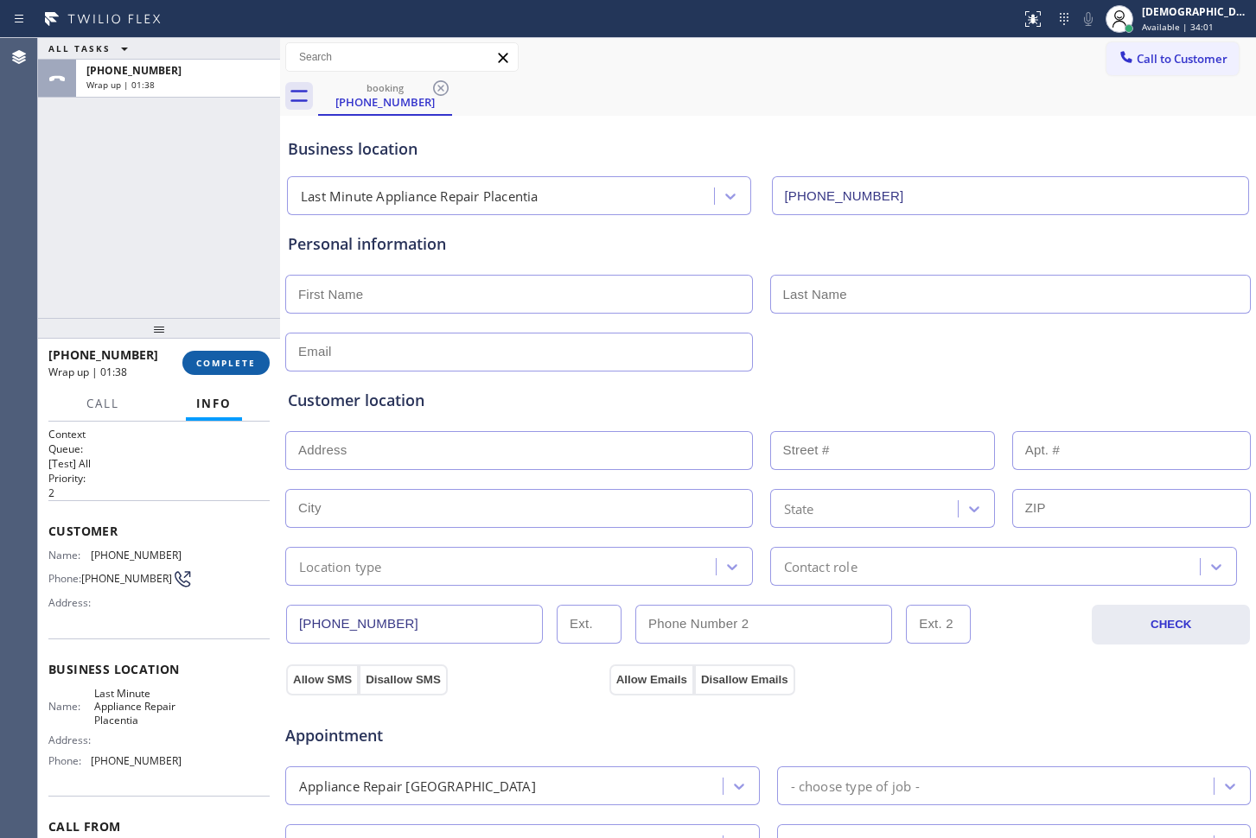
click at [187, 368] on button "COMPLETE" at bounding box center [225, 363] width 87 height 24
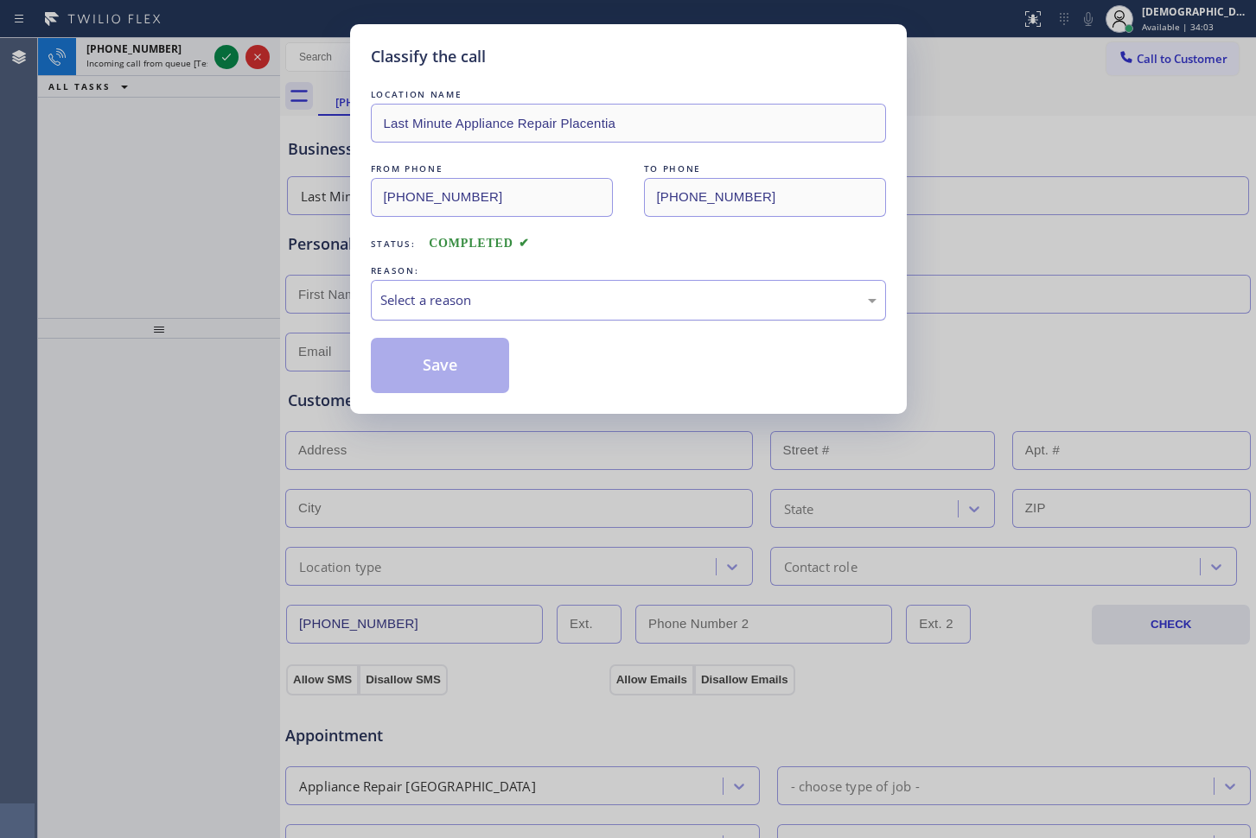
click at [436, 316] on div "Select a reason" at bounding box center [628, 300] width 515 height 41
click at [421, 367] on button "Save" at bounding box center [440, 365] width 139 height 55
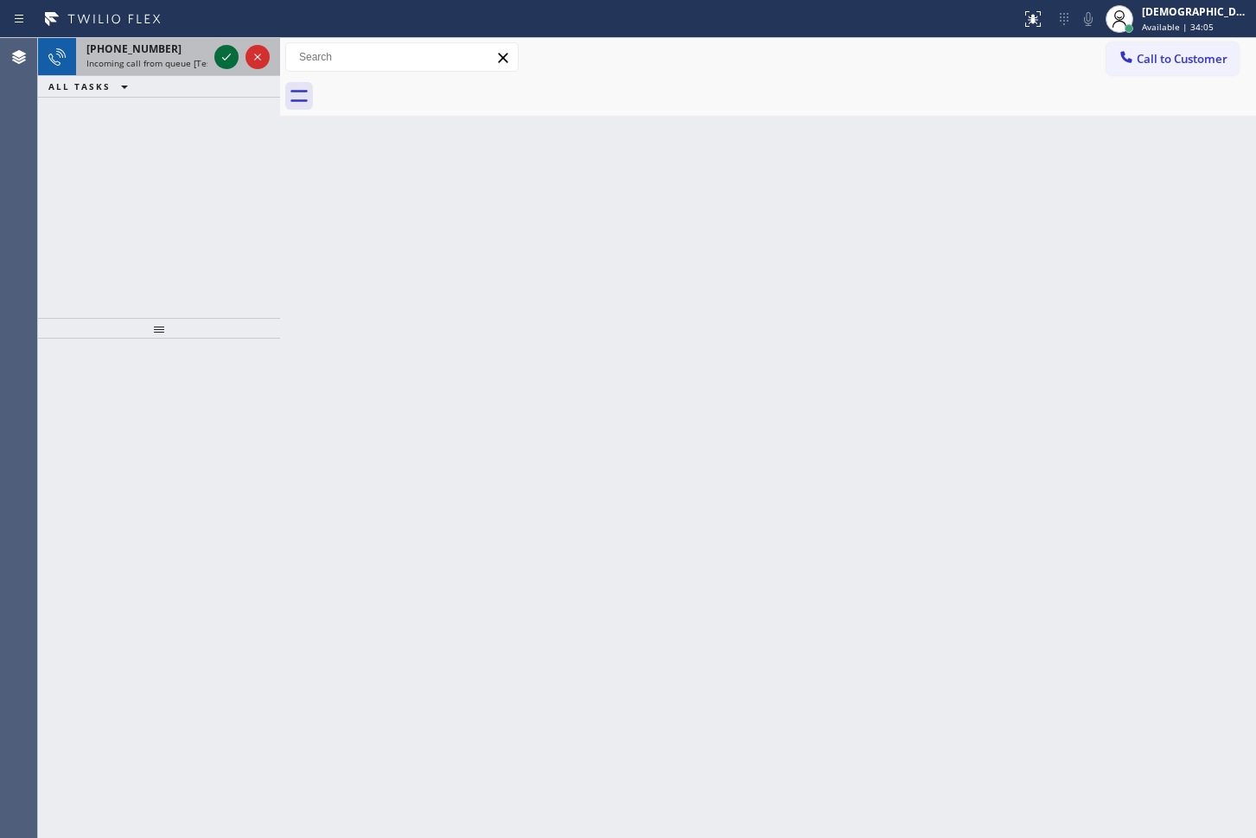
click at [222, 55] on icon at bounding box center [226, 57] width 21 height 21
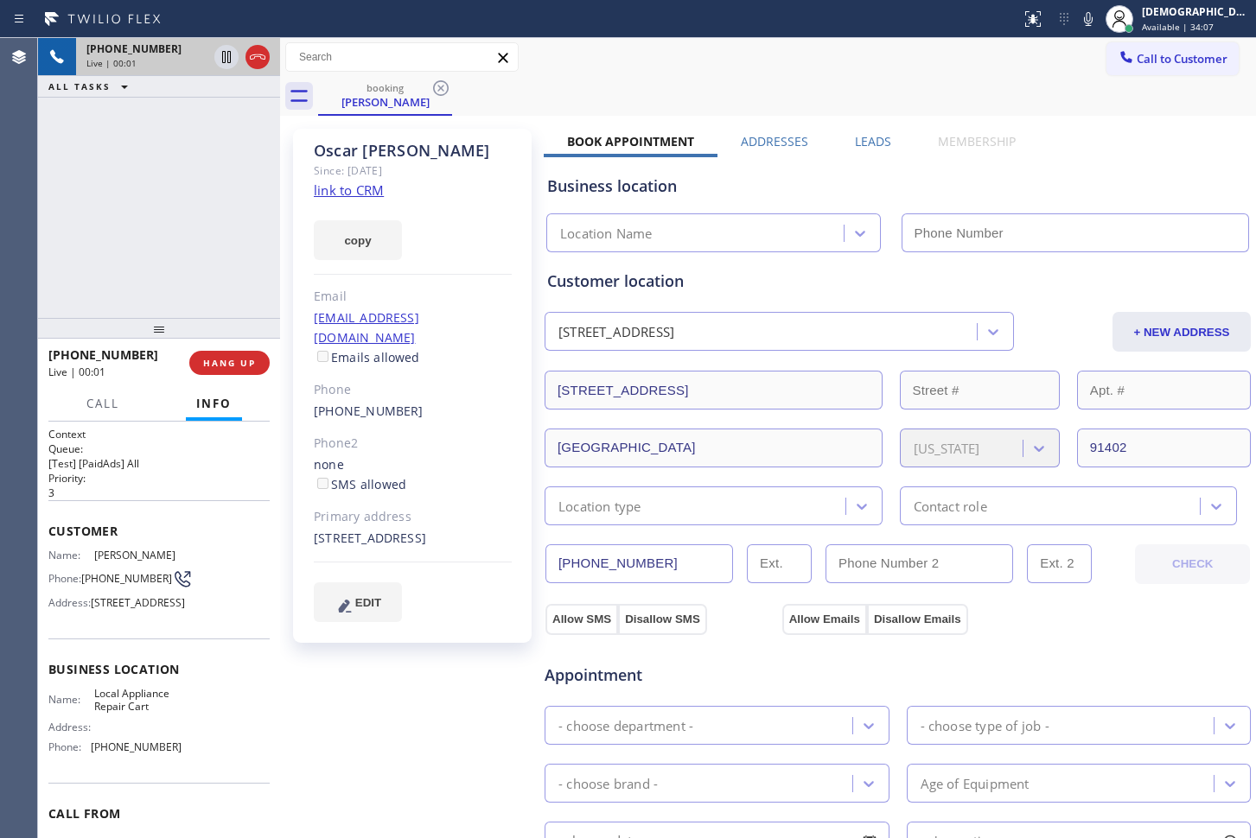
type input "[PHONE_NUMBER]"
click at [355, 183] on link "link to CRM" at bounding box center [349, 190] width 70 height 17
click at [251, 112] on div "[PHONE_NUMBER] Live | 00:23 ALL TASKS ALL TASKS ACTIVE TASKS TASKS IN WRAP UP" at bounding box center [159, 178] width 242 height 280
click at [257, 62] on icon at bounding box center [257, 57] width 21 height 21
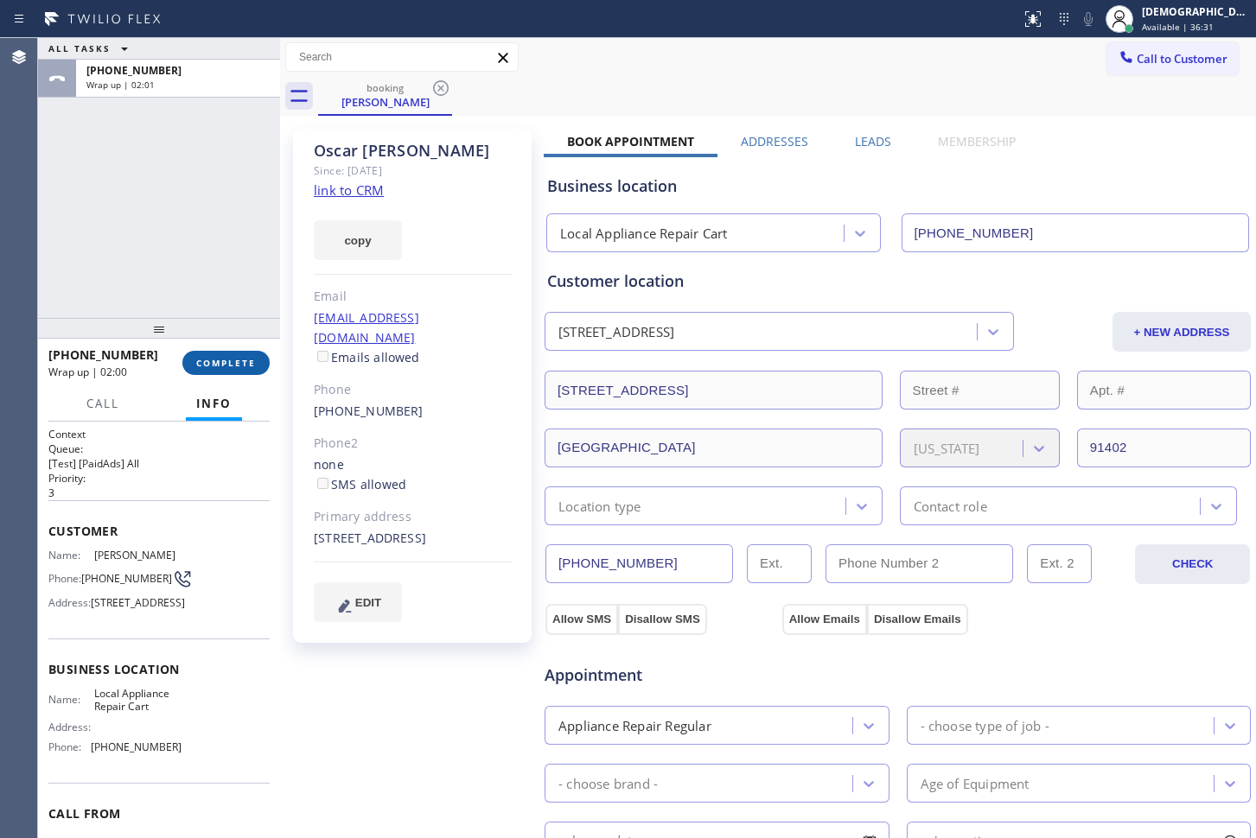
click at [196, 370] on button "COMPLETE" at bounding box center [225, 363] width 87 height 24
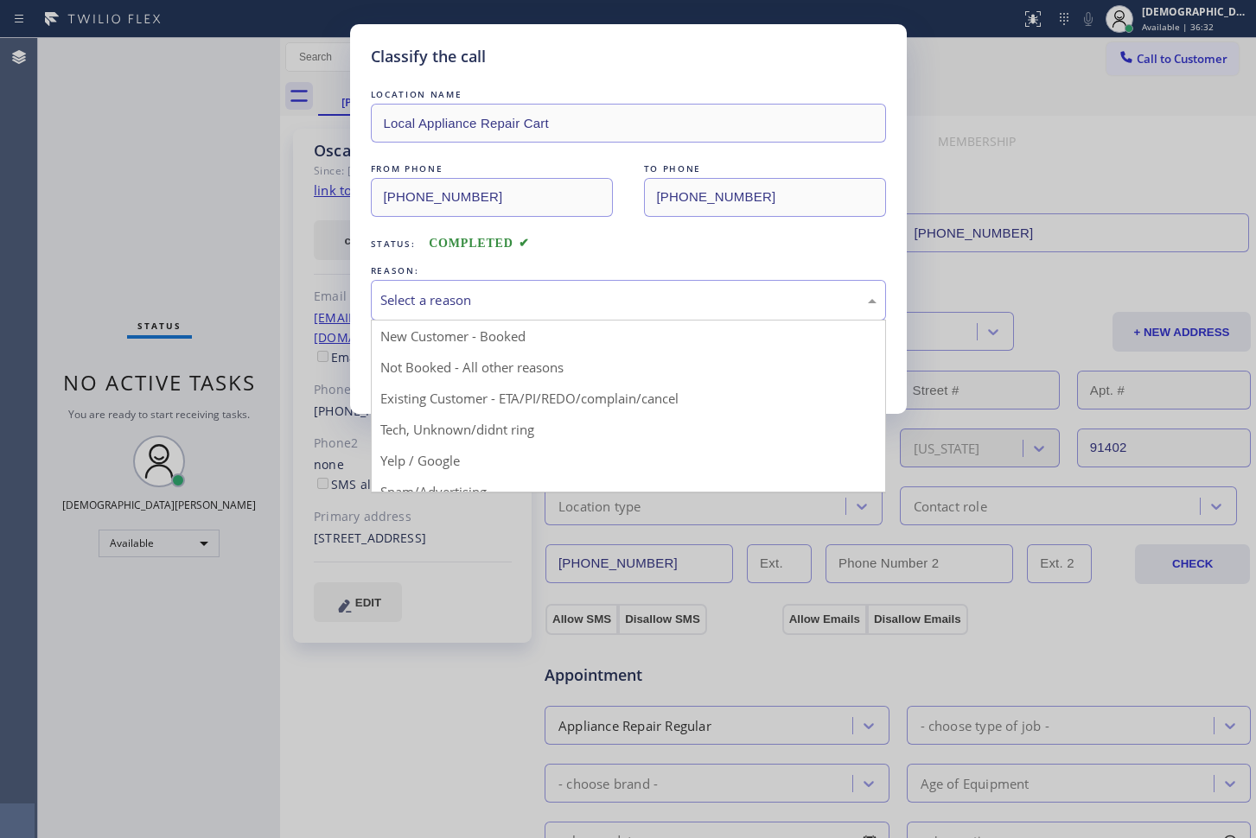
click at [449, 293] on div "Select a reason" at bounding box center [628, 300] width 496 height 20
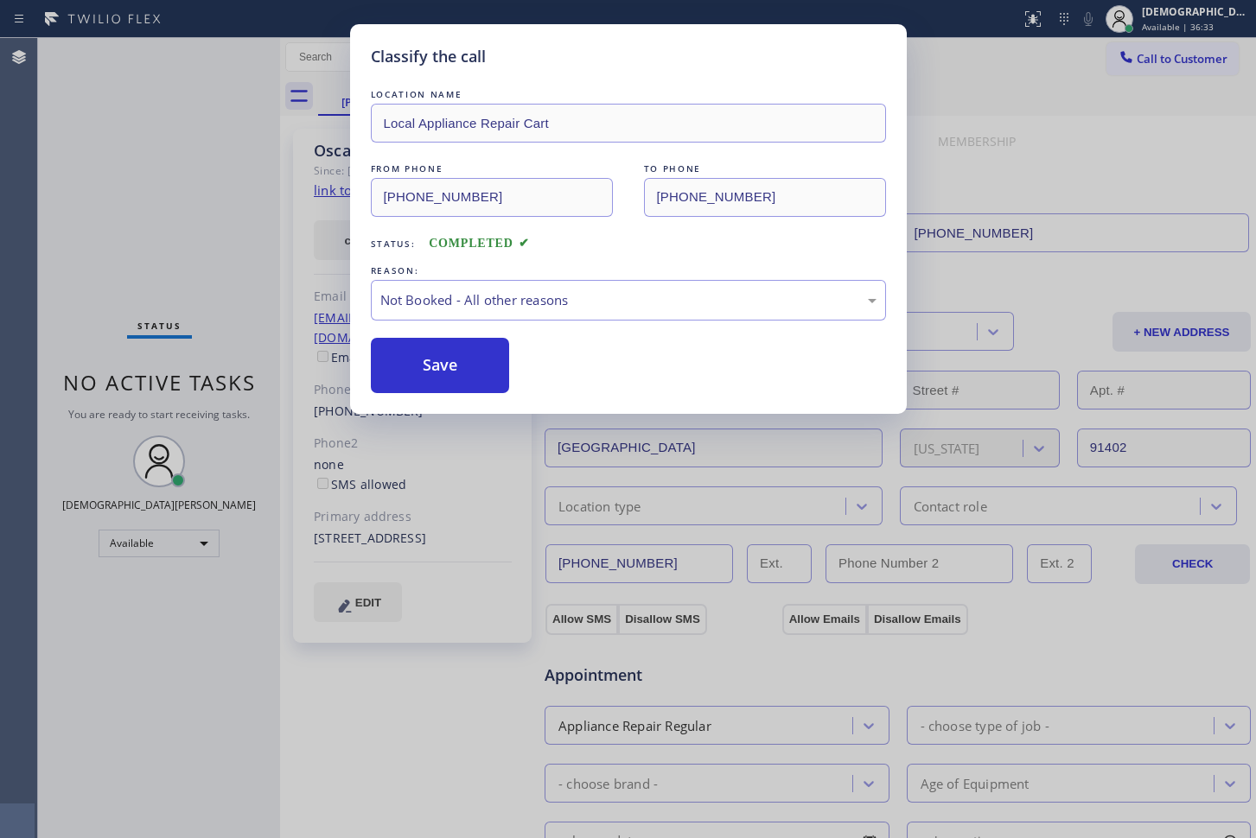
click at [446, 370] on button "Save" at bounding box center [440, 365] width 139 height 55
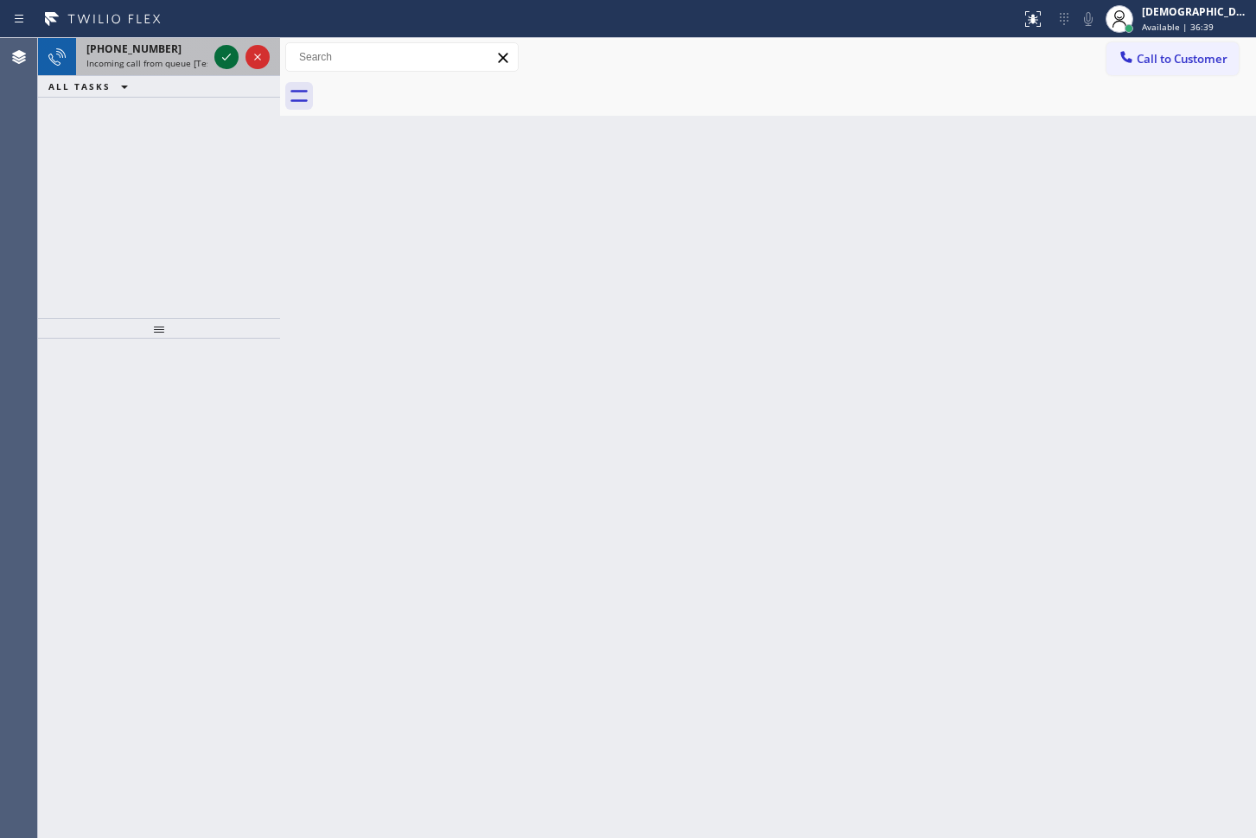
click at [225, 64] on icon at bounding box center [226, 57] width 21 height 21
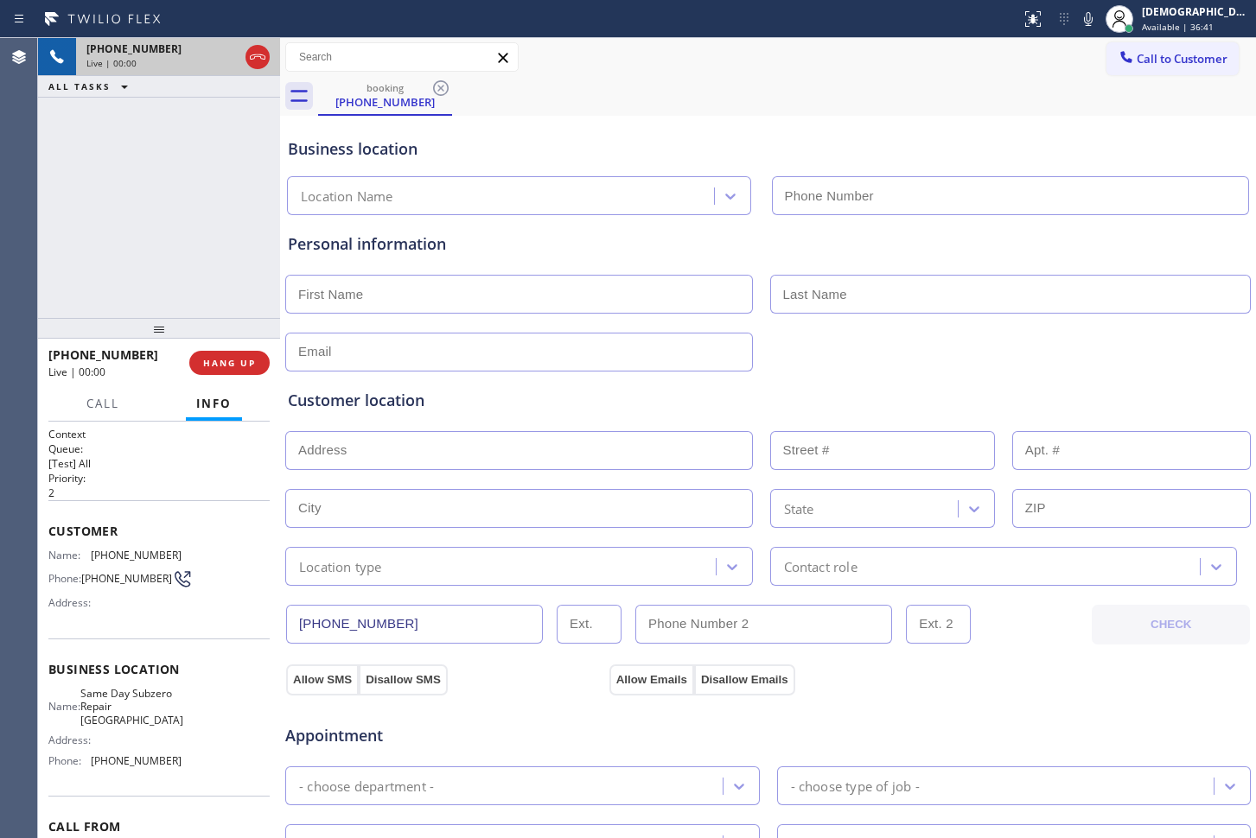
type input "[PHONE_NUMBER]"
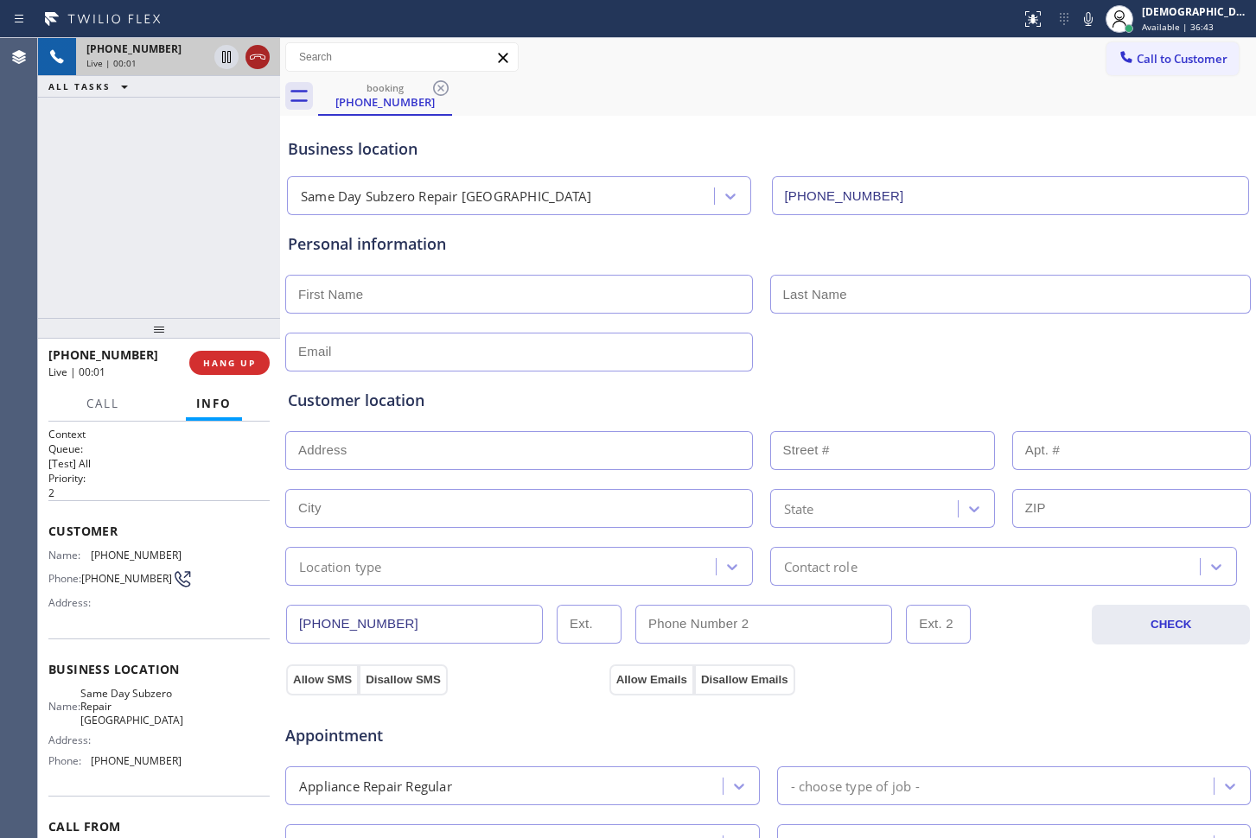
click at [260, 55] on icon at bounding box center [257, 57] width 21 height 21
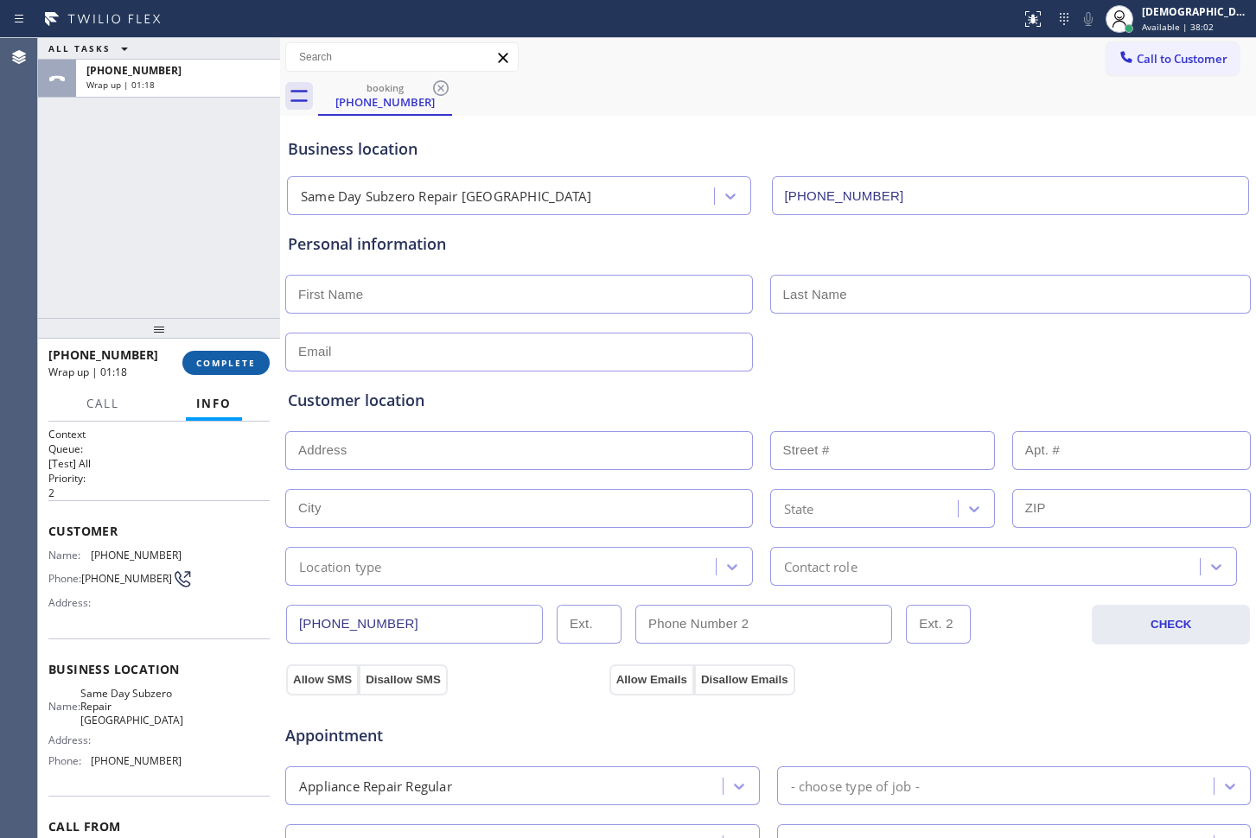
click at [227, 360] on span "COMPLETE" at bounding box center [226, 363] width 60 height 12
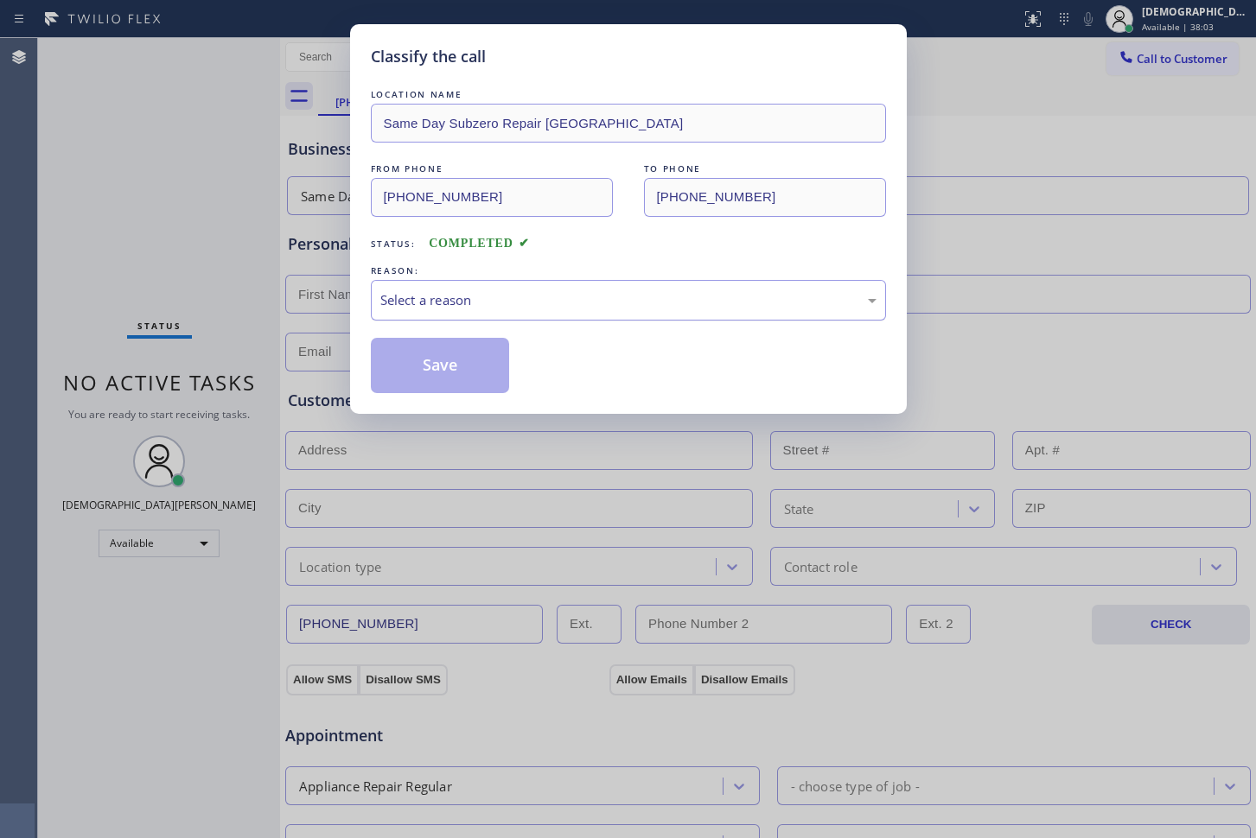
click at [411, 309] on div "Select a reason" at bounding box center [628, 300] width 496 height 20
click at [420, 357] on button "Save" at bounding box center [440, 365] width 139 height 55
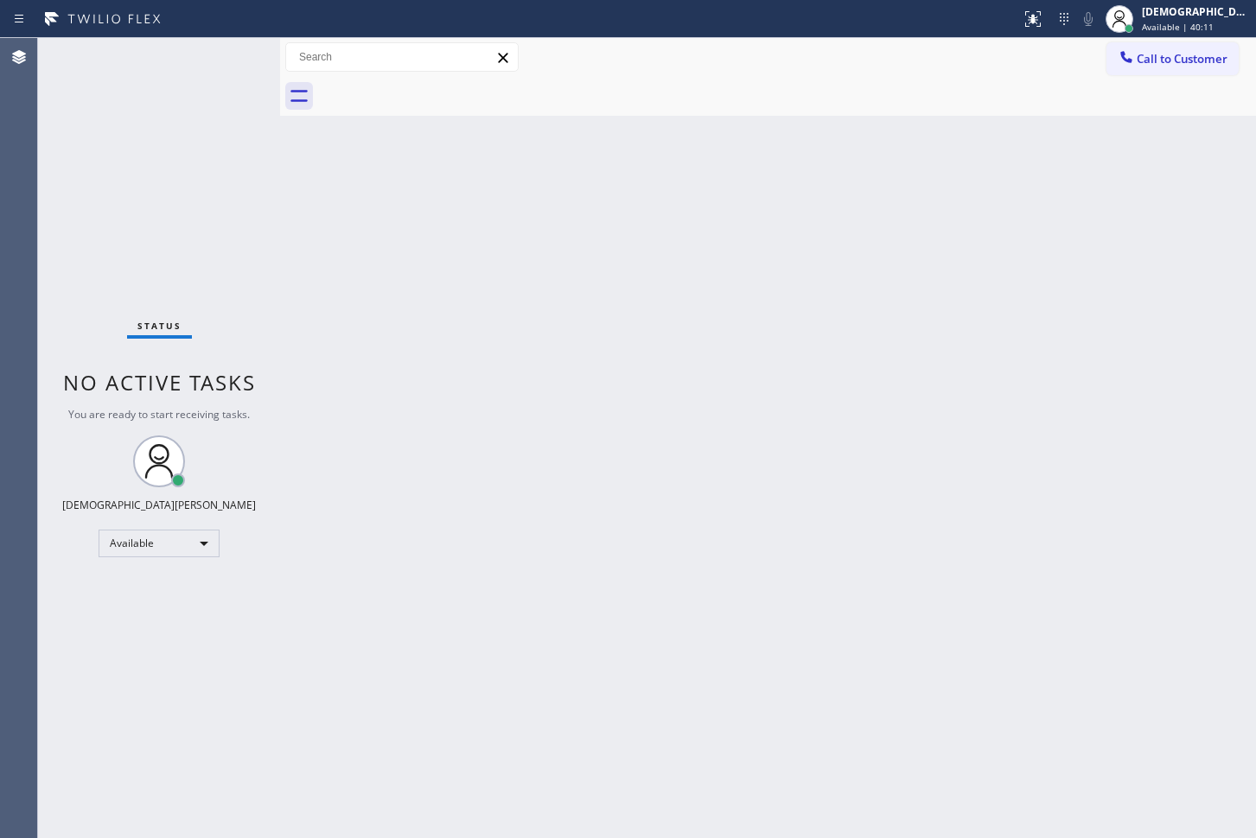
click at [218, 57] on div "Status No active tasks You are ready to start receiving tasks. Christian Cinco …" at bounding box center [159, 438] width 242 height 800
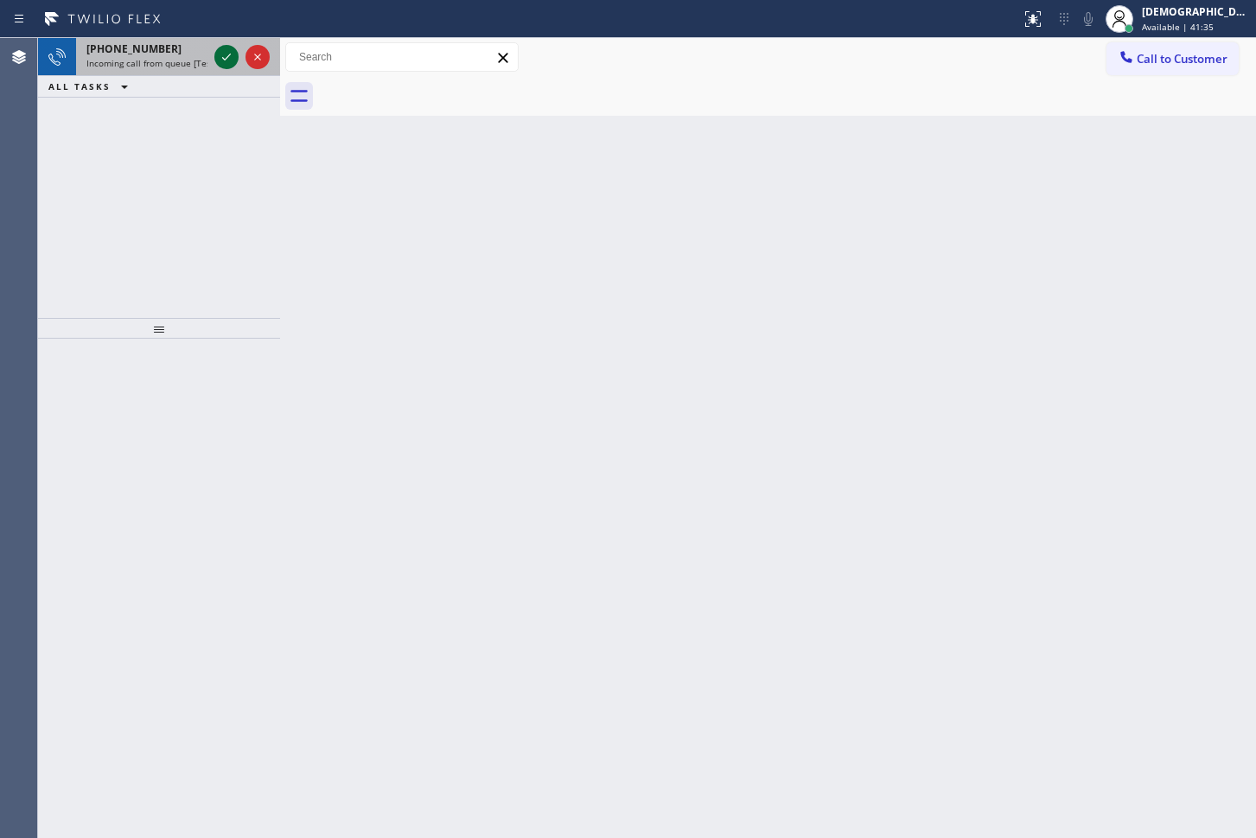
click at [214, 57] on div at bounding box center [226, 57] width 24 height 21
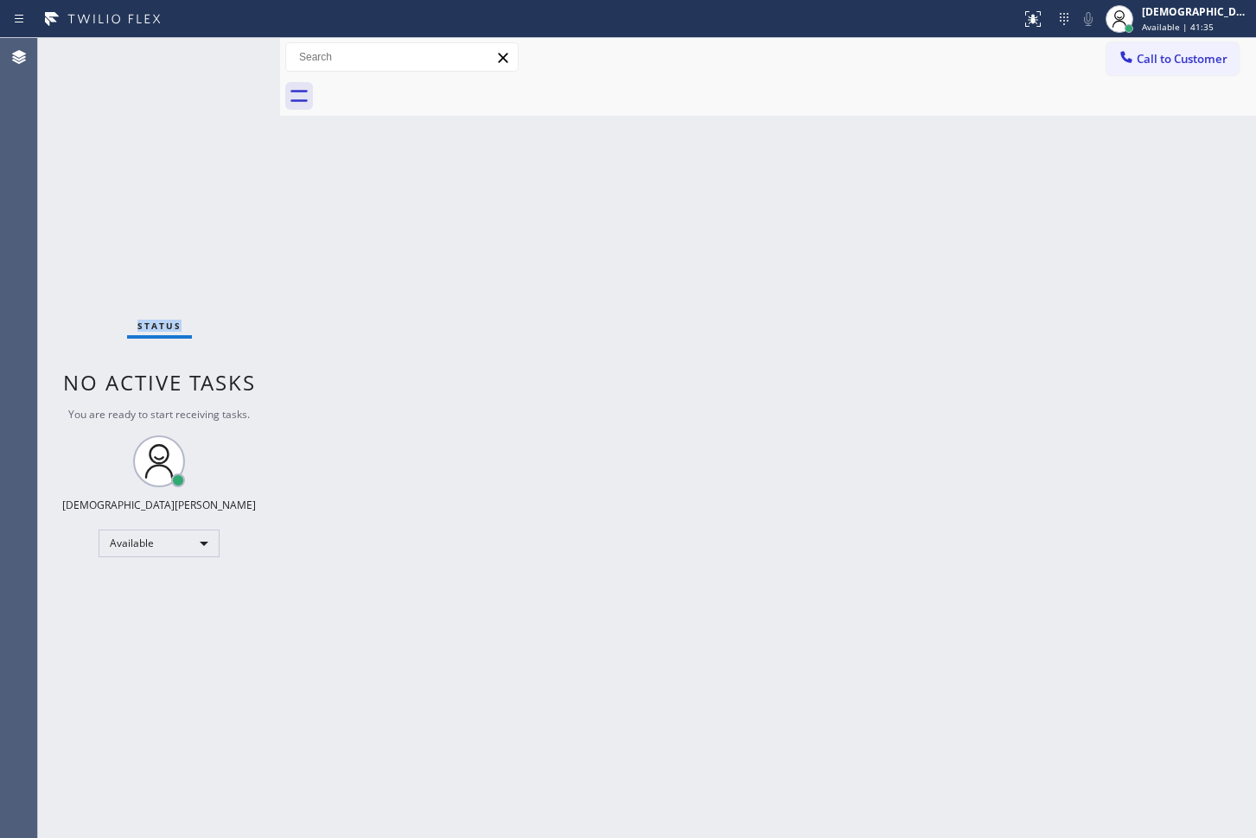
drag, startPoint x: 214, startPoint y: 57, endPoint x: 212, endPoint y: 68, distance: 11.5
click at [212, 68] on div "Status No active tasks You are ready to start receiving tasks. Christian Cinco …" at bounding box center [159, 438] width 242 height 800
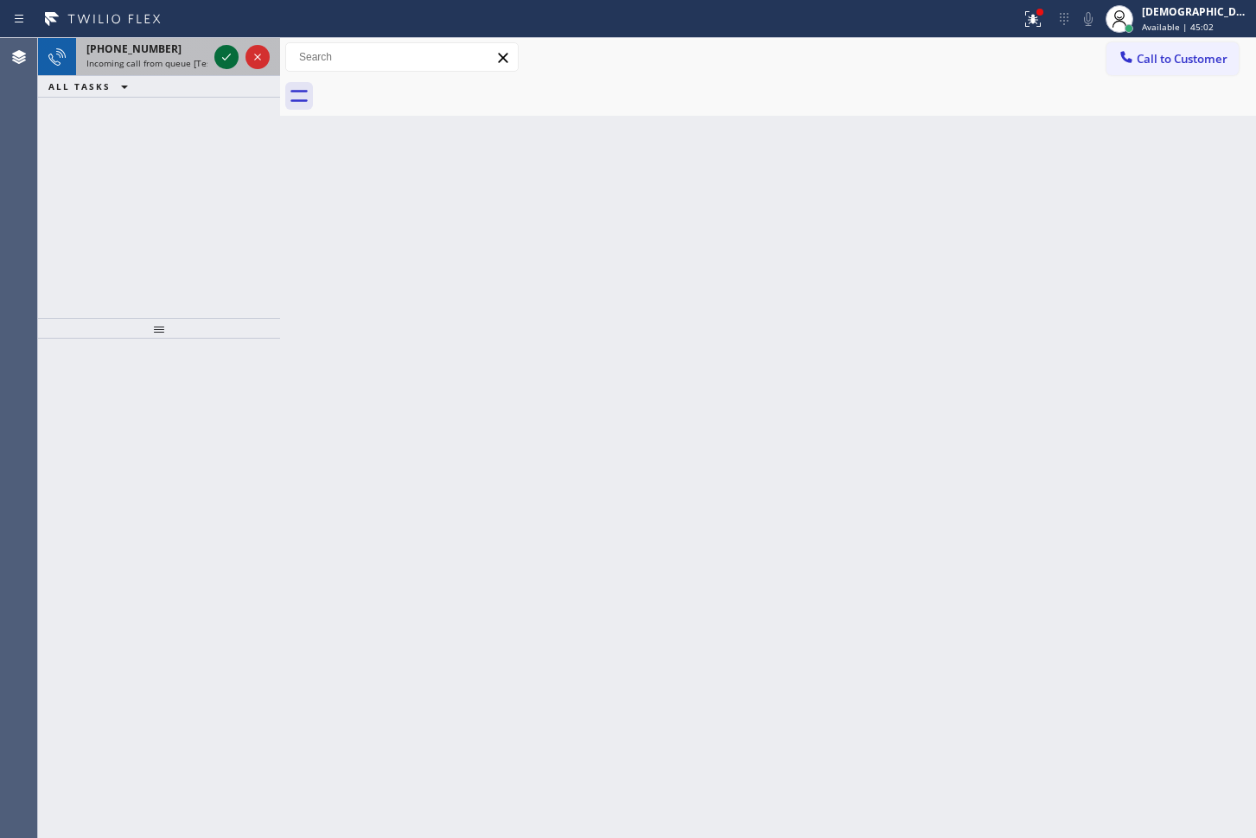
click at [231, 52] on icon at bounding box center [226, 57] width 21 height 21
click at [217, 60] on icon at bounding box center [226, 57] width 21 height 21
click at [233, 47] on icon at bounding box center [226, 57] width 21 height 21
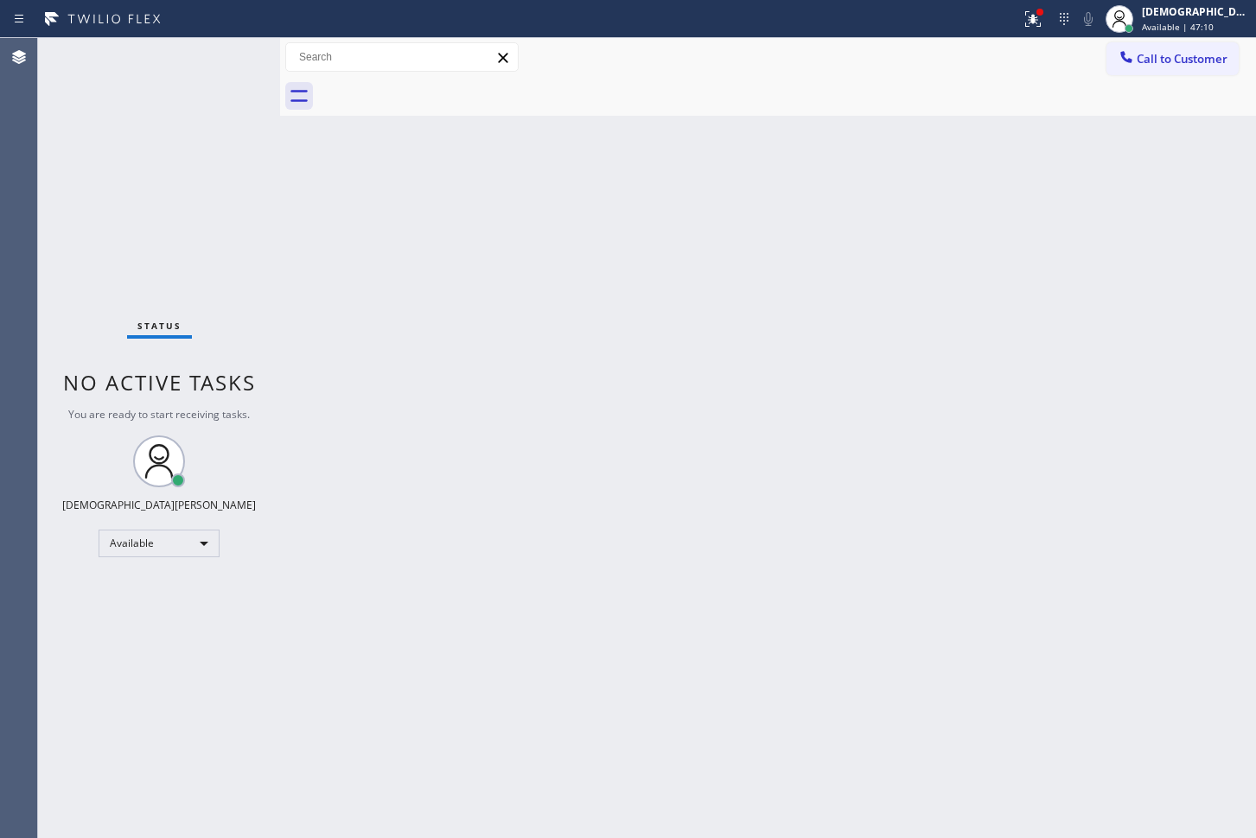
click at [233, 46] on div "Status No active tasks You are ready to start receiving tasks. Christian Cinco …" at bounding box center [159, 438] width 242 height 800
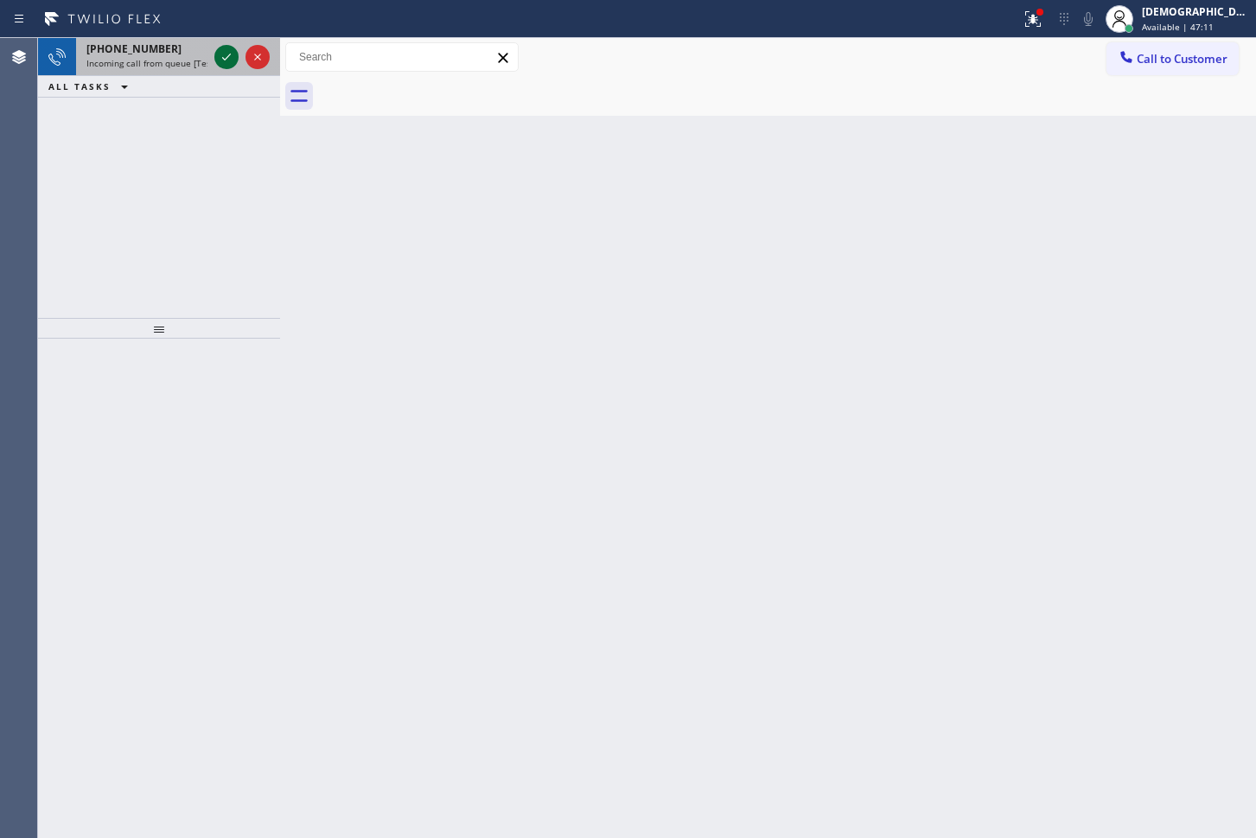
click at [229, 50] on icon at bounding box center [226, 57] width 21 height 21
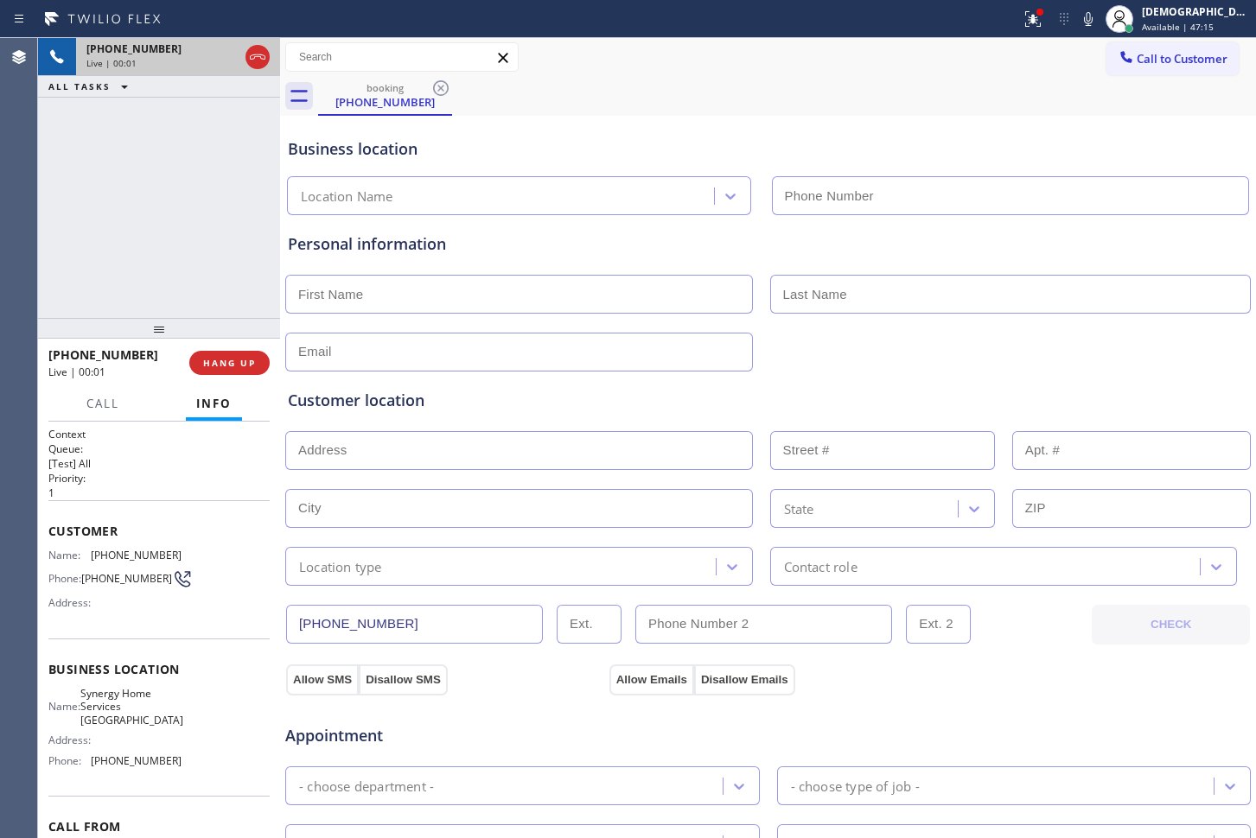
type input "[PHONE_NUMBER]"
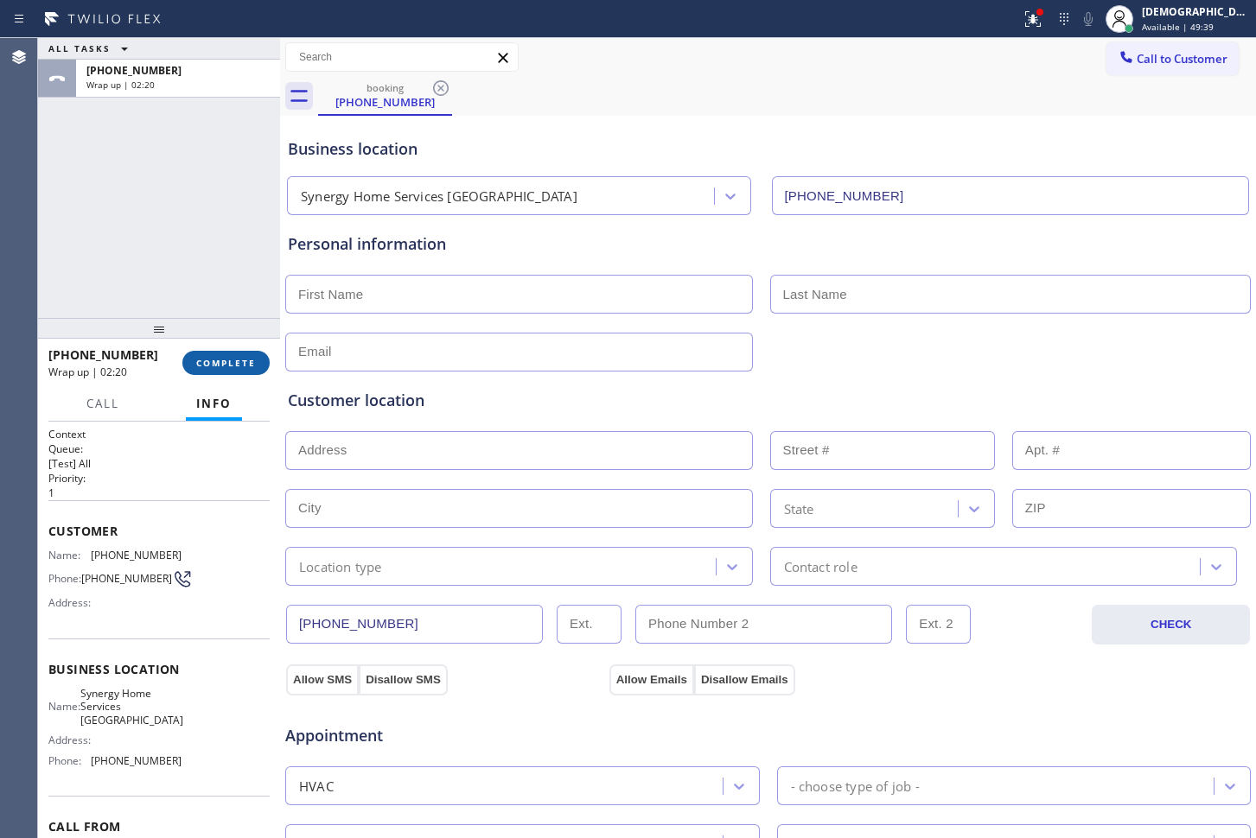
click at [254, 372] on button "COMPLETE" at bounding box center [225, 363] width 87 height 24
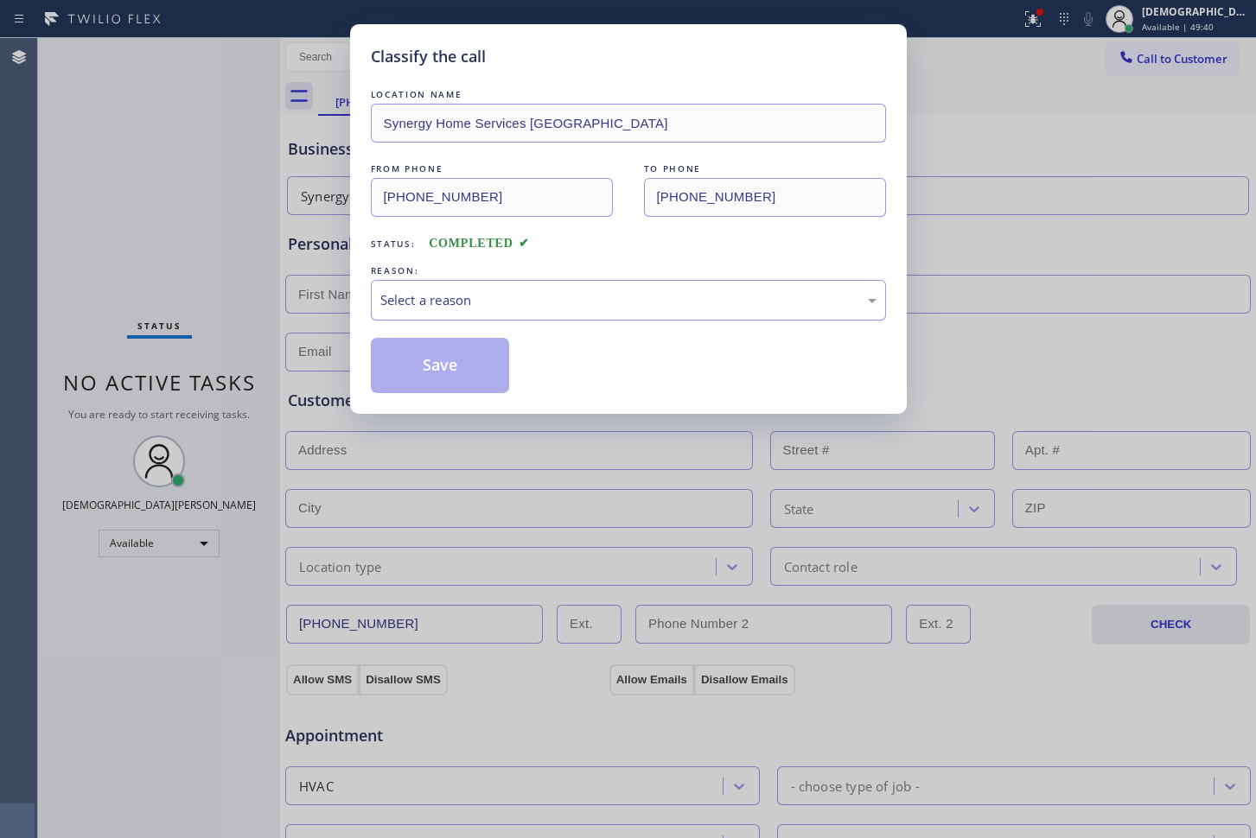
click at [415, 300] on div "Select a reason" at bounding box center [628, 300] width 496 height 20
click at [429, 373] on button "Save" at bounding box center [440, 365] width 139 height 55
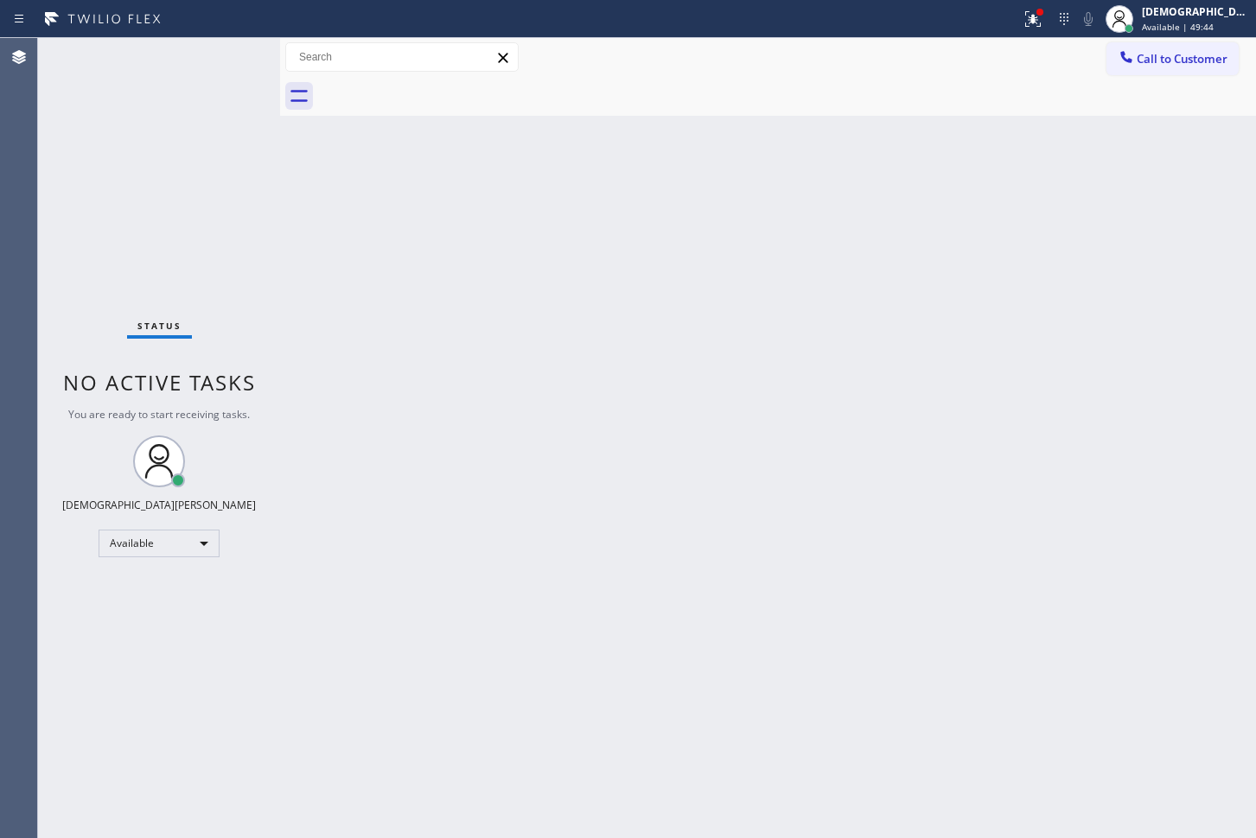
click at [16, 118] on div "Agent Desktop" at bounding box center [18, 438] width 37 height 800
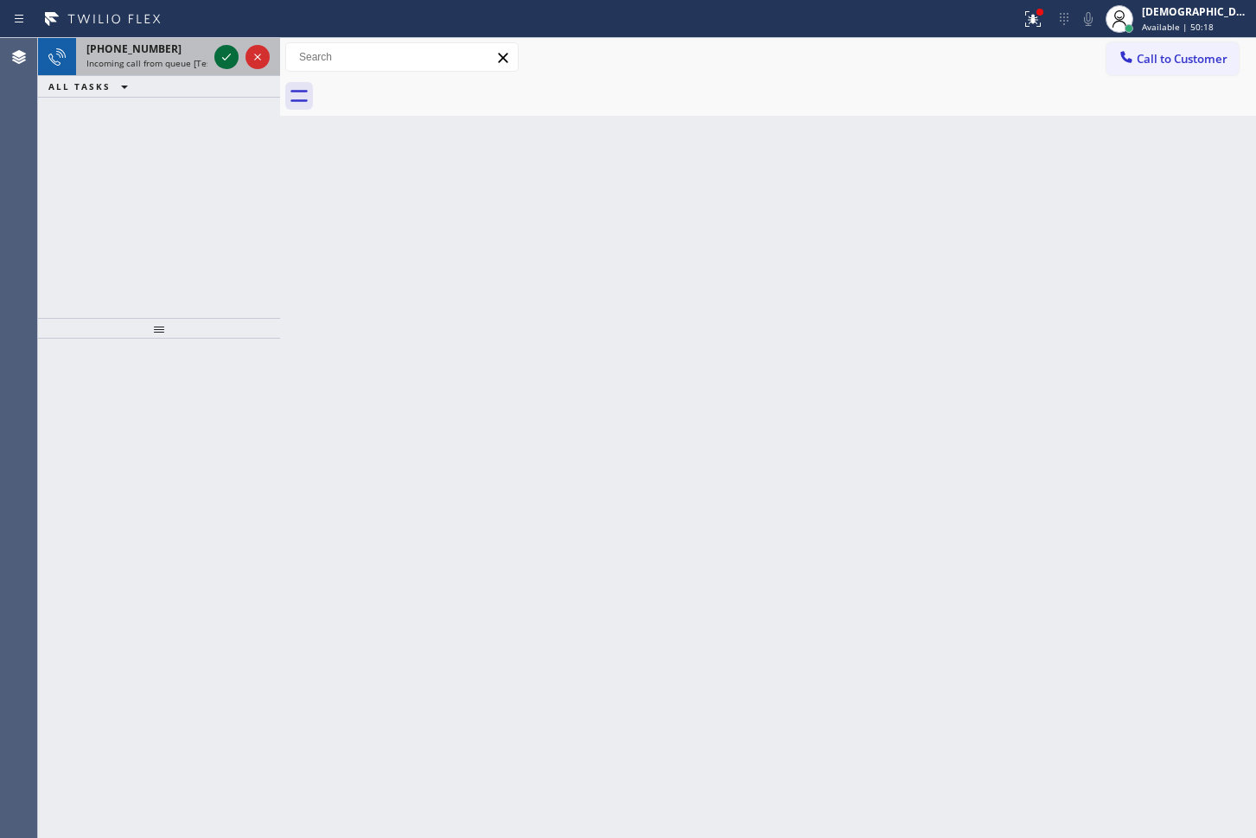
click at [226, 61] on icon at bounding box center [226, 57] width 21 height 21
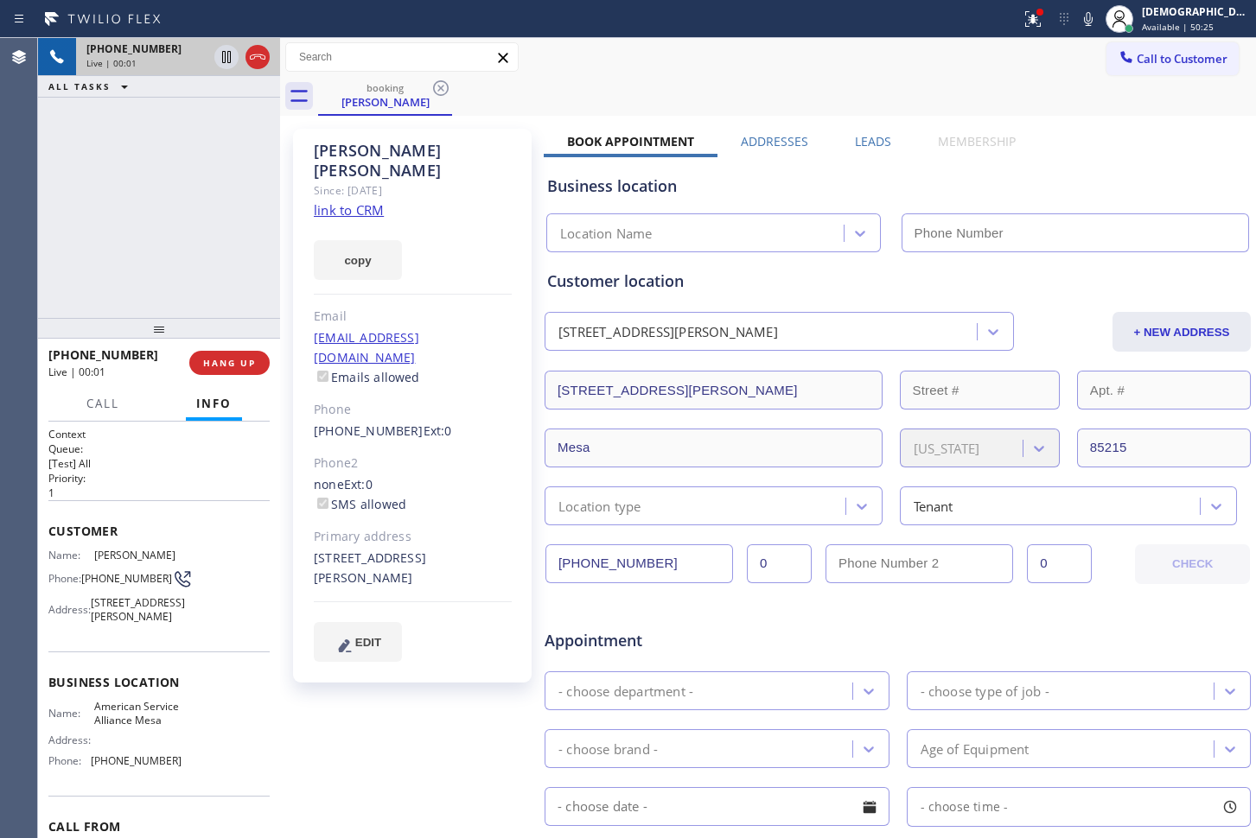
type input "[PHONE_NUMBER]"
click at [356, 201] on link "link to CRM" at bounding box center [349, 209] width 70 height 17
click at [220, 54] on icon at bounding box center [226, 57] width 21 height 21
click at [216, 60] on icon at bounding box center [226, 57] width 21 height 21
click at [256, 55] on icon at bounding box center [257, 57] width 21 height 21
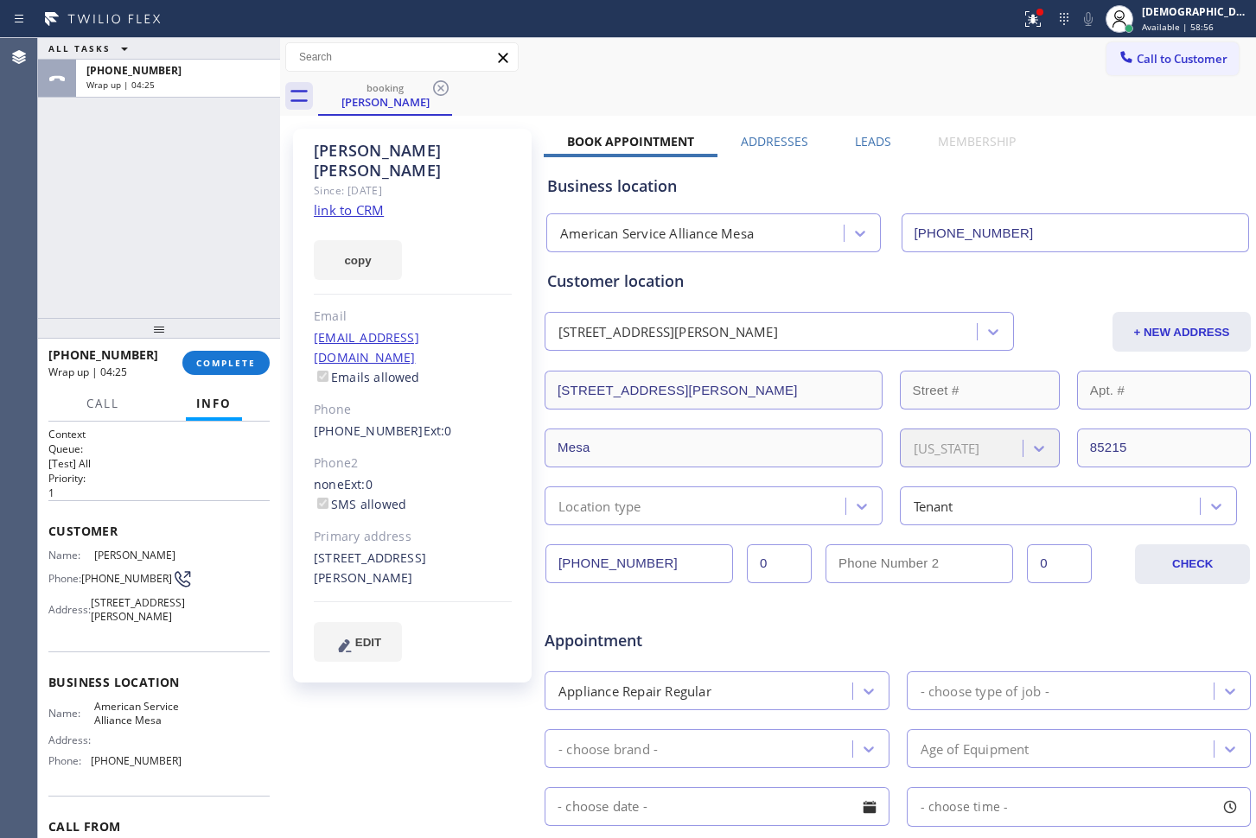
click at [220, 374] on button "COMPLETE" at bounding box center [225, 363] width 87 height 24
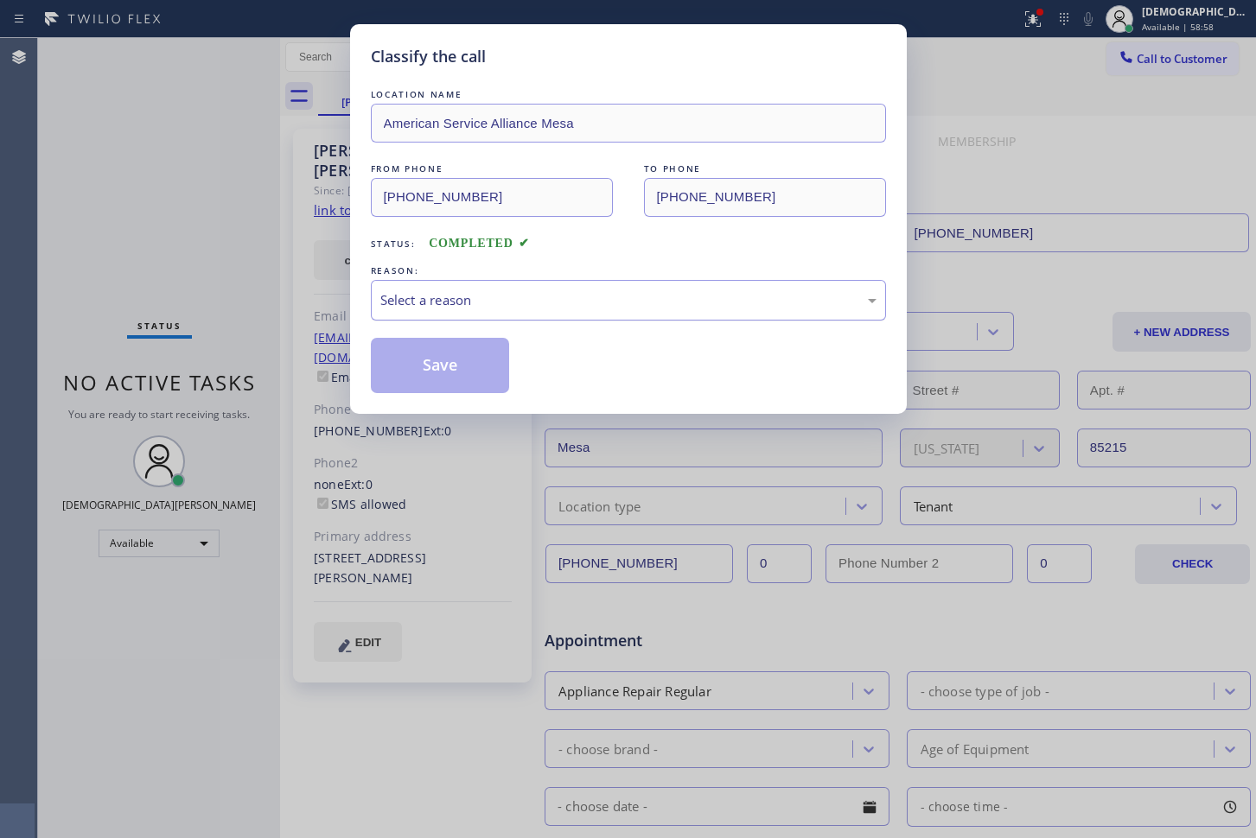
click at [417, 298] on div "Select a reason" at bounding box center [628, 300] width 496 height 20
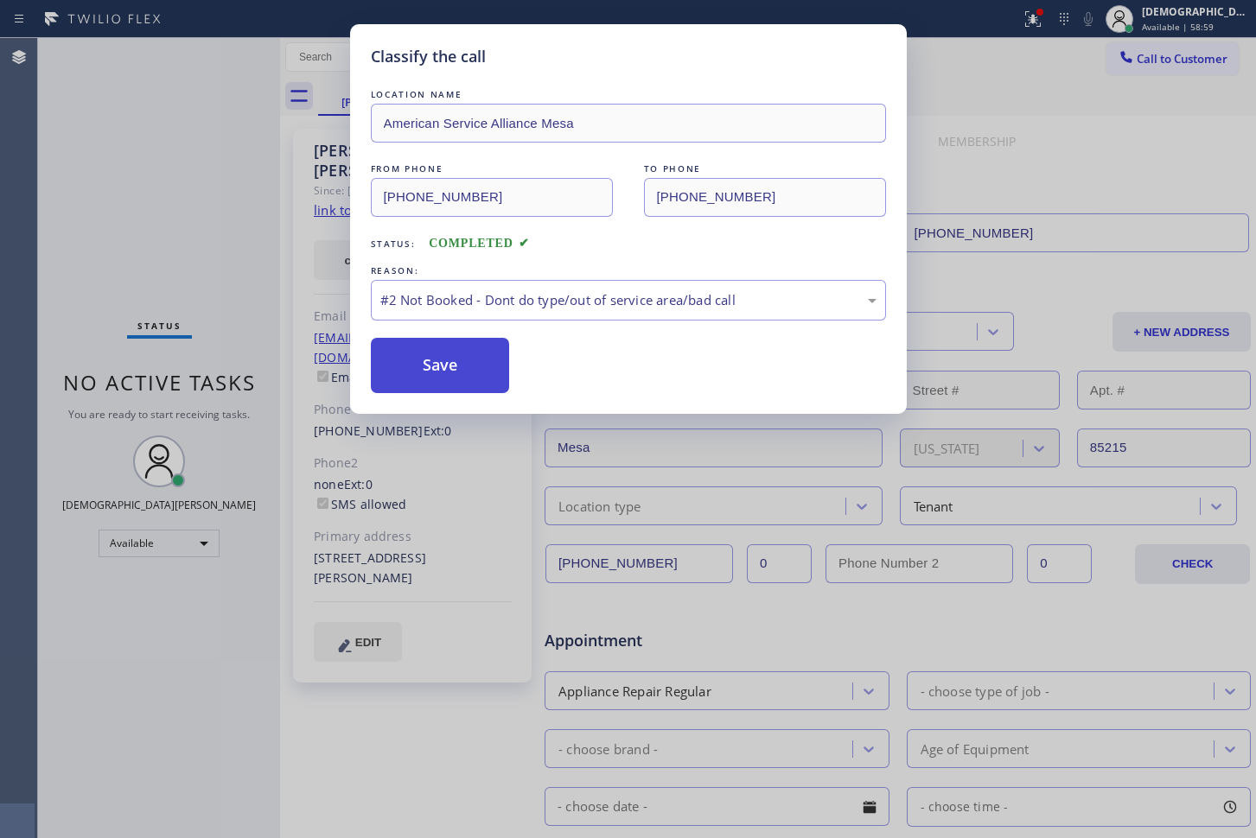
click at [421, 368] on button "Save" at bounding box center [440, 365] width 139 height 55
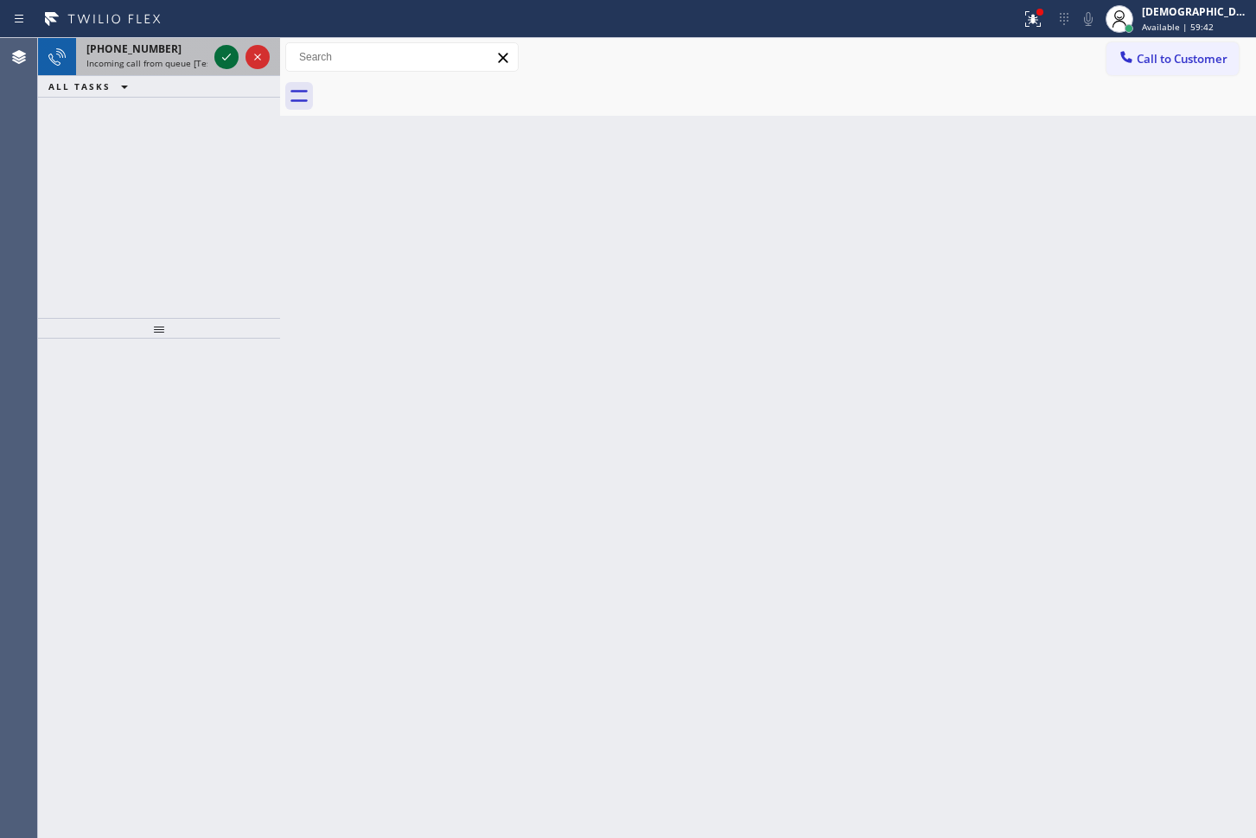
click at [231, 54] on icon at bounding box center [226, 57] width 21 height 21
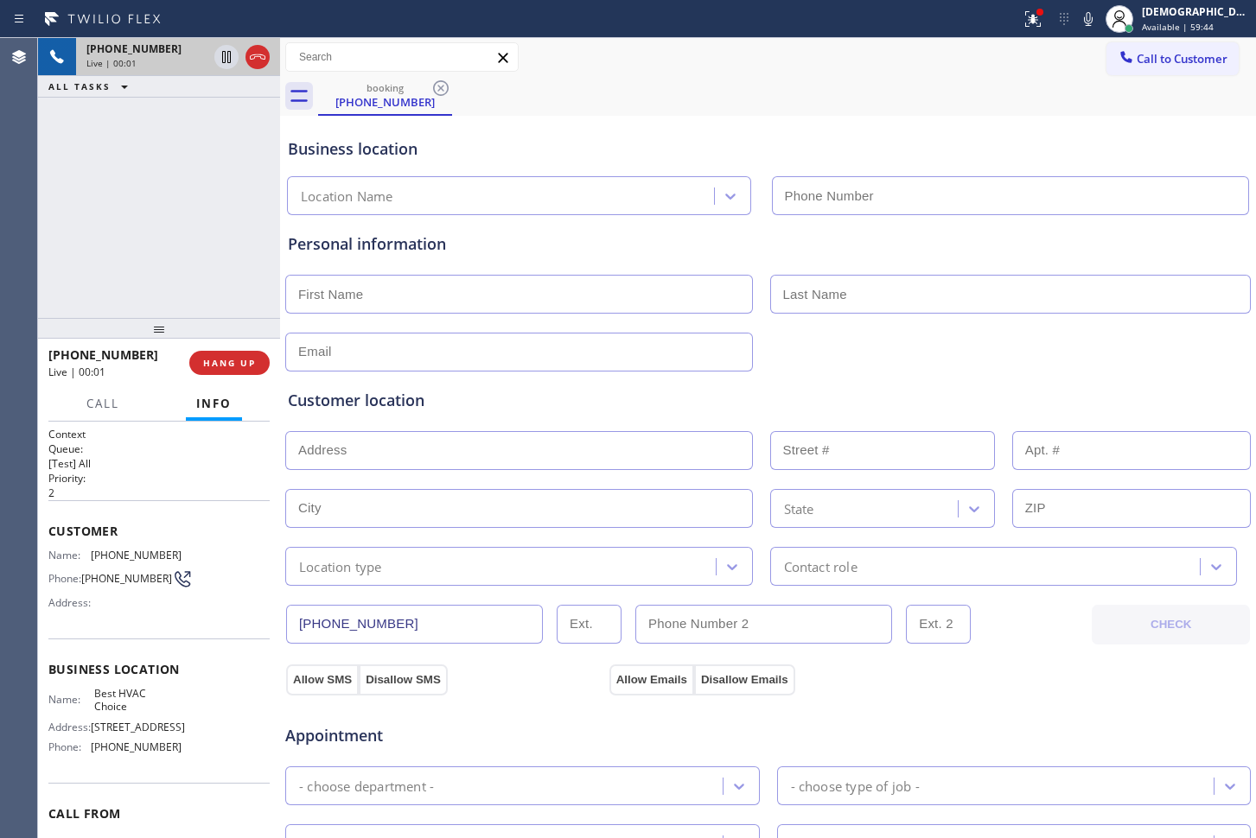
type input "[PHONE_NUMBER]"
click at [250, 57] on icon at bounding box center [257, 57] width 21 height 21
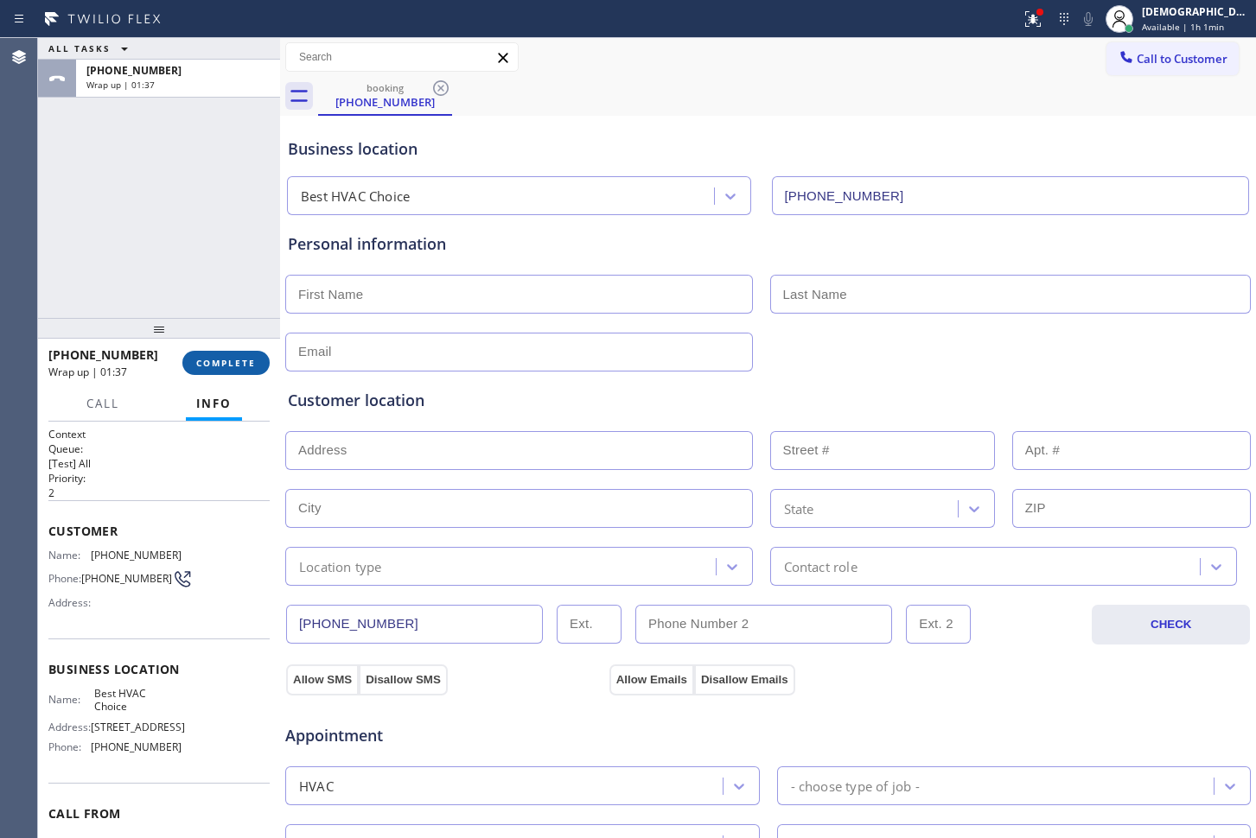
click at [239, 358] on span "COMPLETE" at bounding box center [226, 363] width 60 height 12
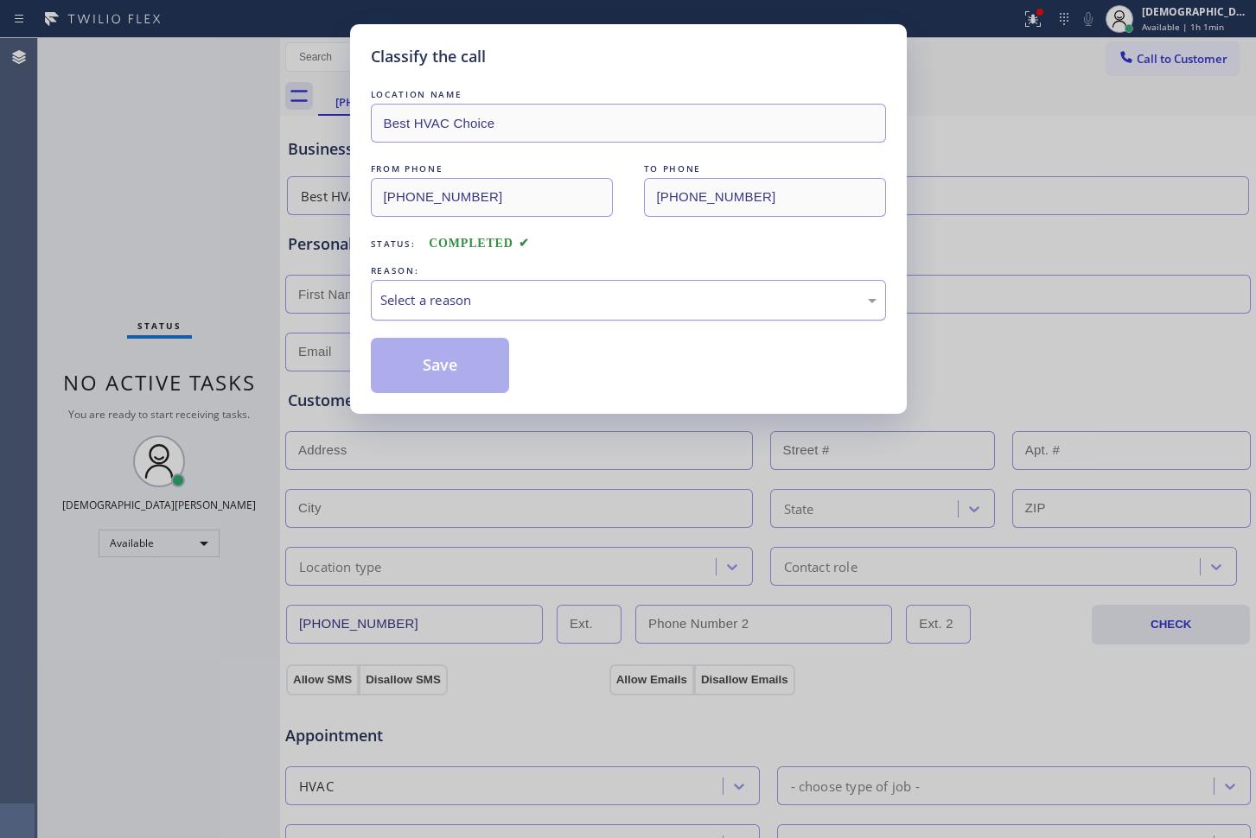
click at [400, 308] on div "Select a reason" at bounding box center [628, 300] width 496 height 20
click at [437, 363] on button "Save" at bounding box center [440, 365] width 139 height 55
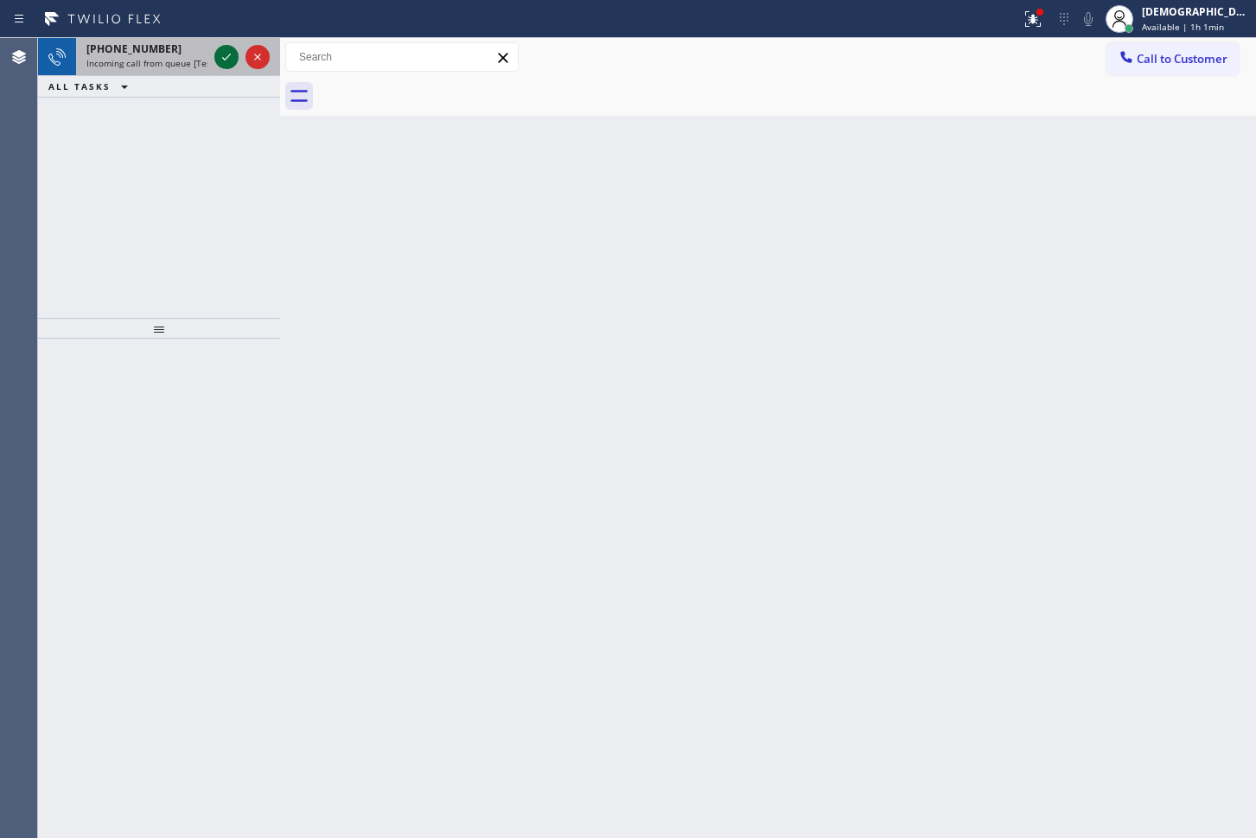
click at [216, 60] on icon at bounding box center [226, 57] width 21 height 21
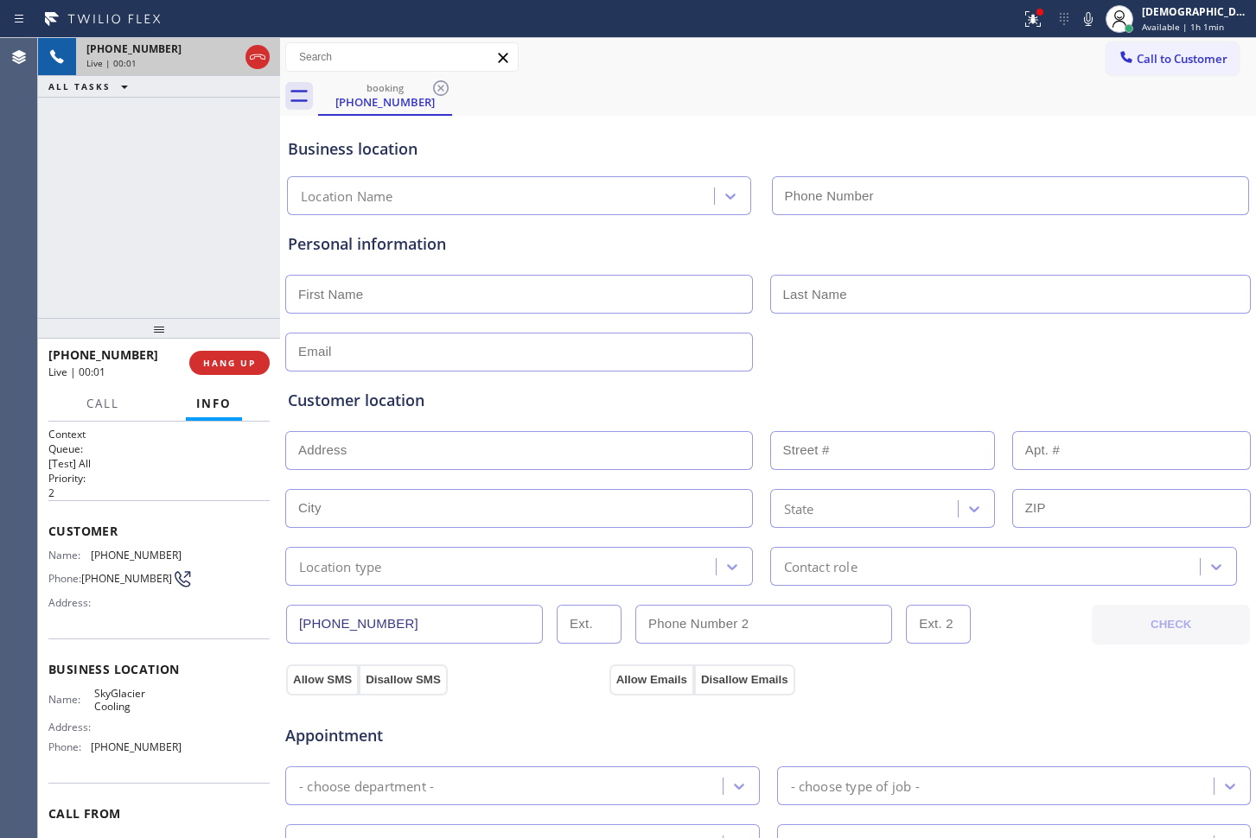
type input "[PHONE_NUMBER]"
click at [262, 48] on icon at bounding box center [257, 57] width 21 height 21
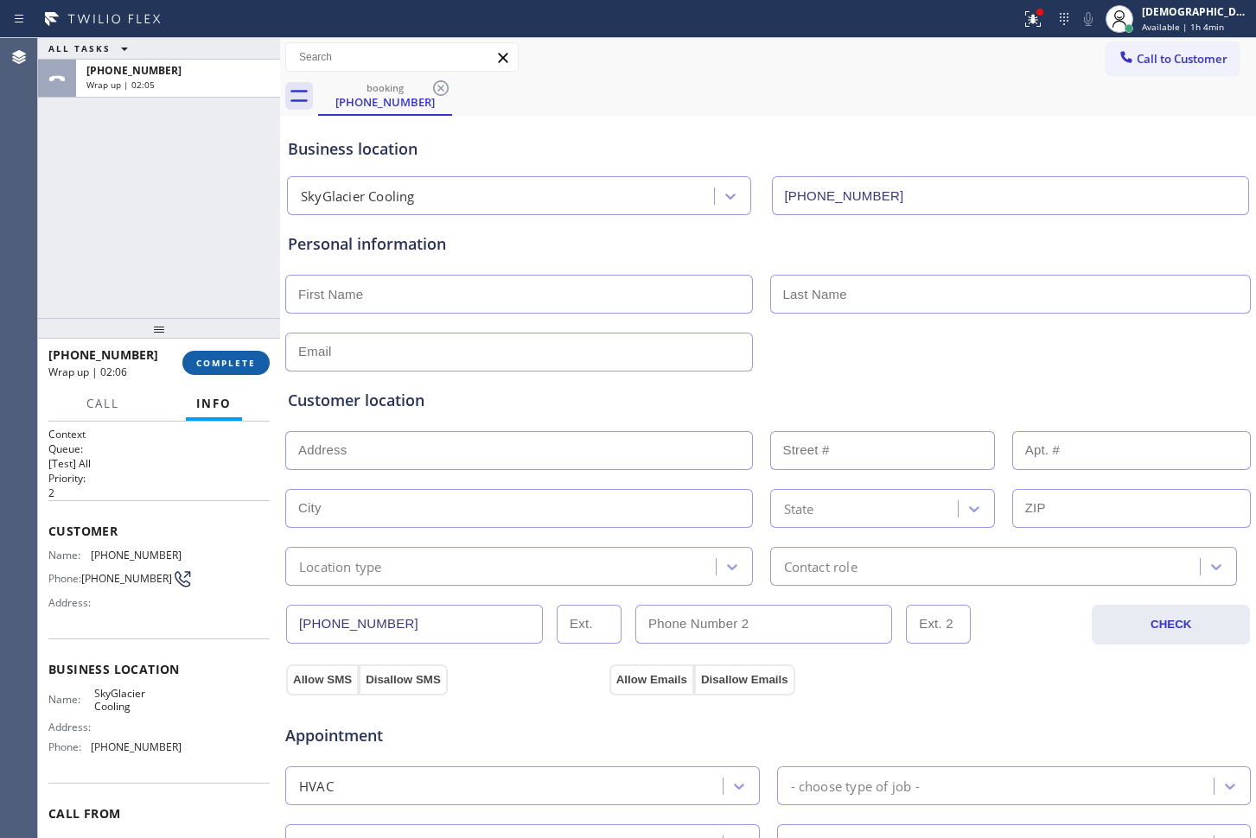
click at [214, 355] on button "COMPLETE" at bounding box center [225, 363] width 87 height 24
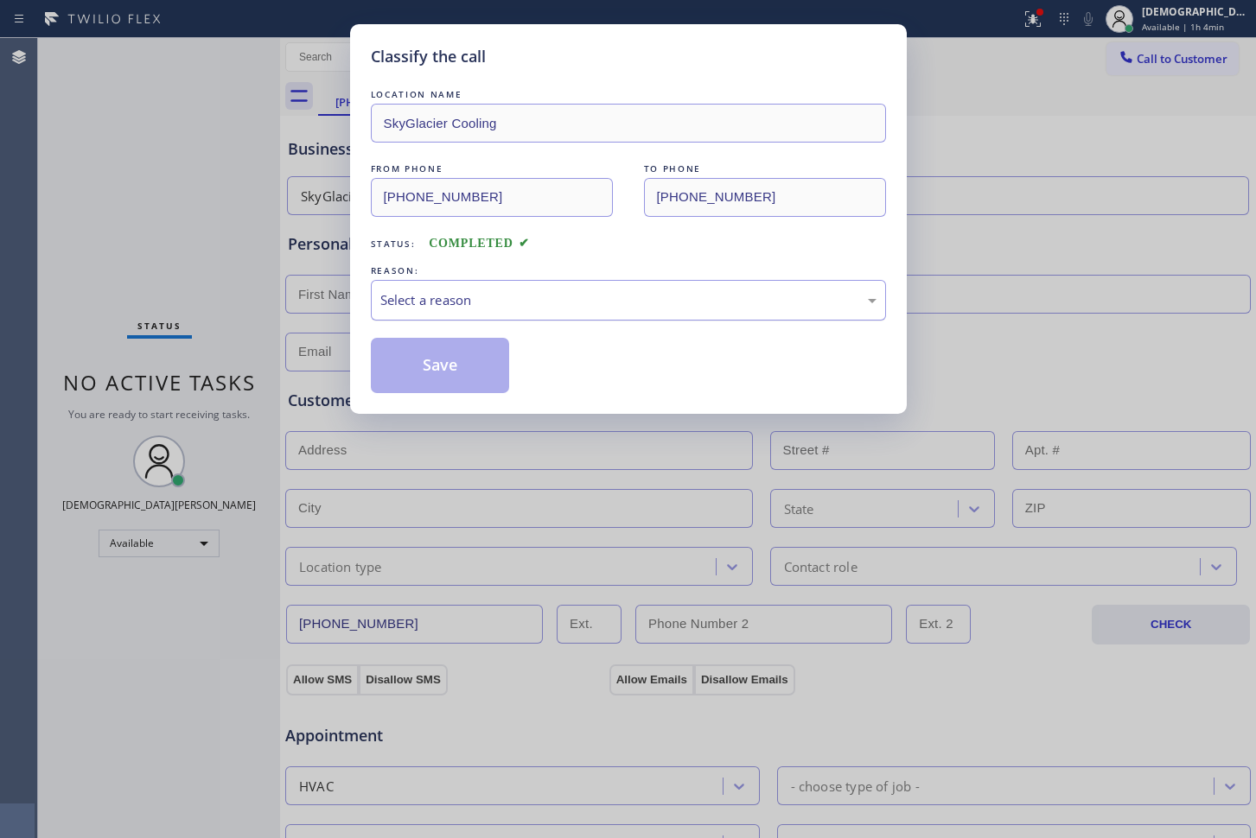
click at [401, 301] on div "Select a reason" at bounding box center [628, 300] width 496 height 20
click at [399, 365] on button "Save" at bounding box center [440, 365] width 139 height 55
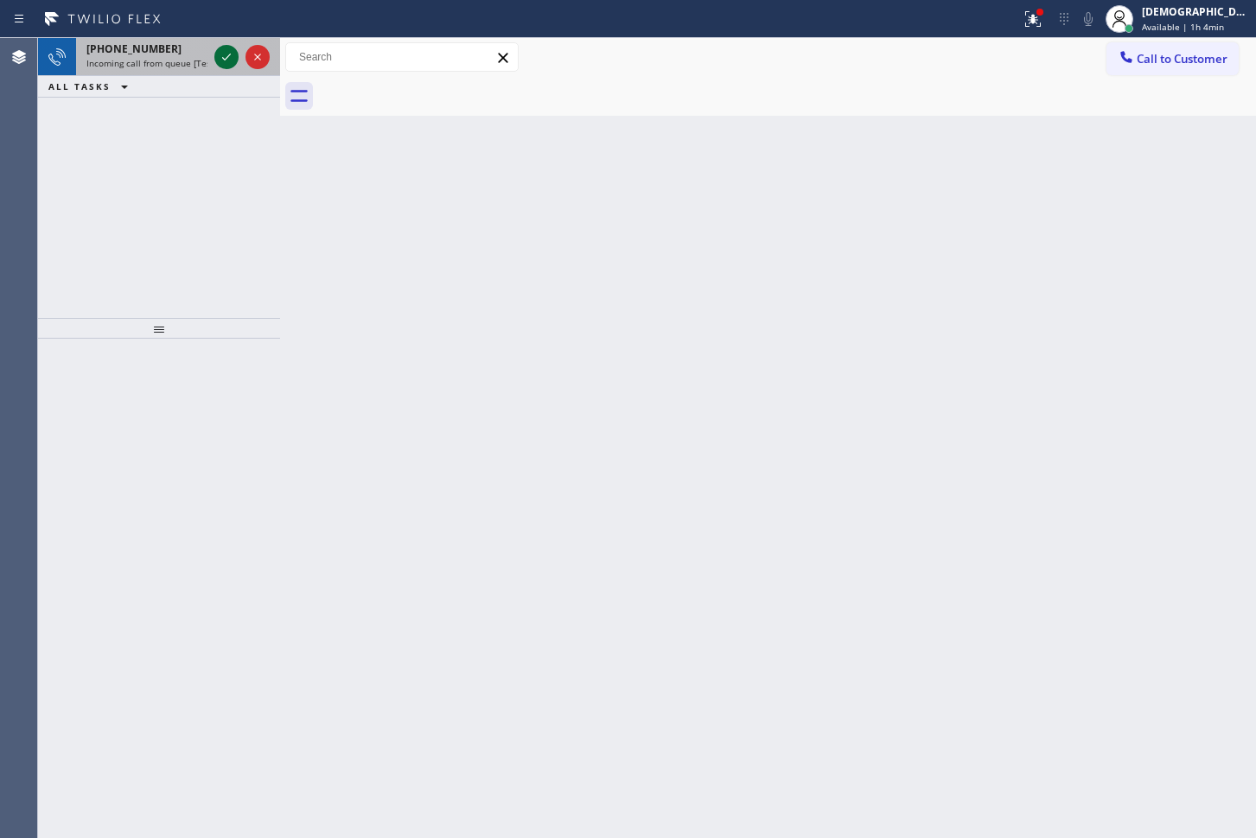
click at [217, 64] on icon at bounding box center [226, 57] width 21 height 21
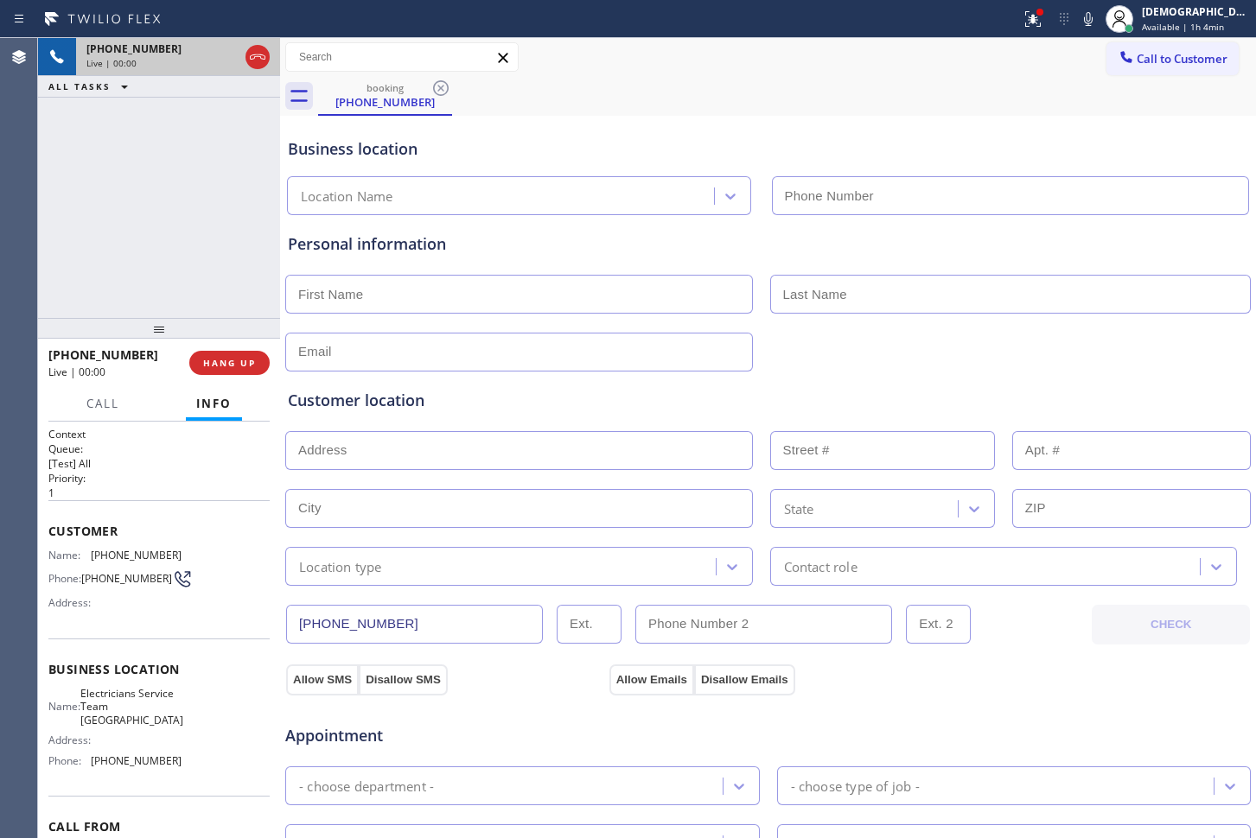
type input "[PHONE_NUMBER]"
click at [228, 61] on icon at bounding box center [226, 57] width 9 height 12
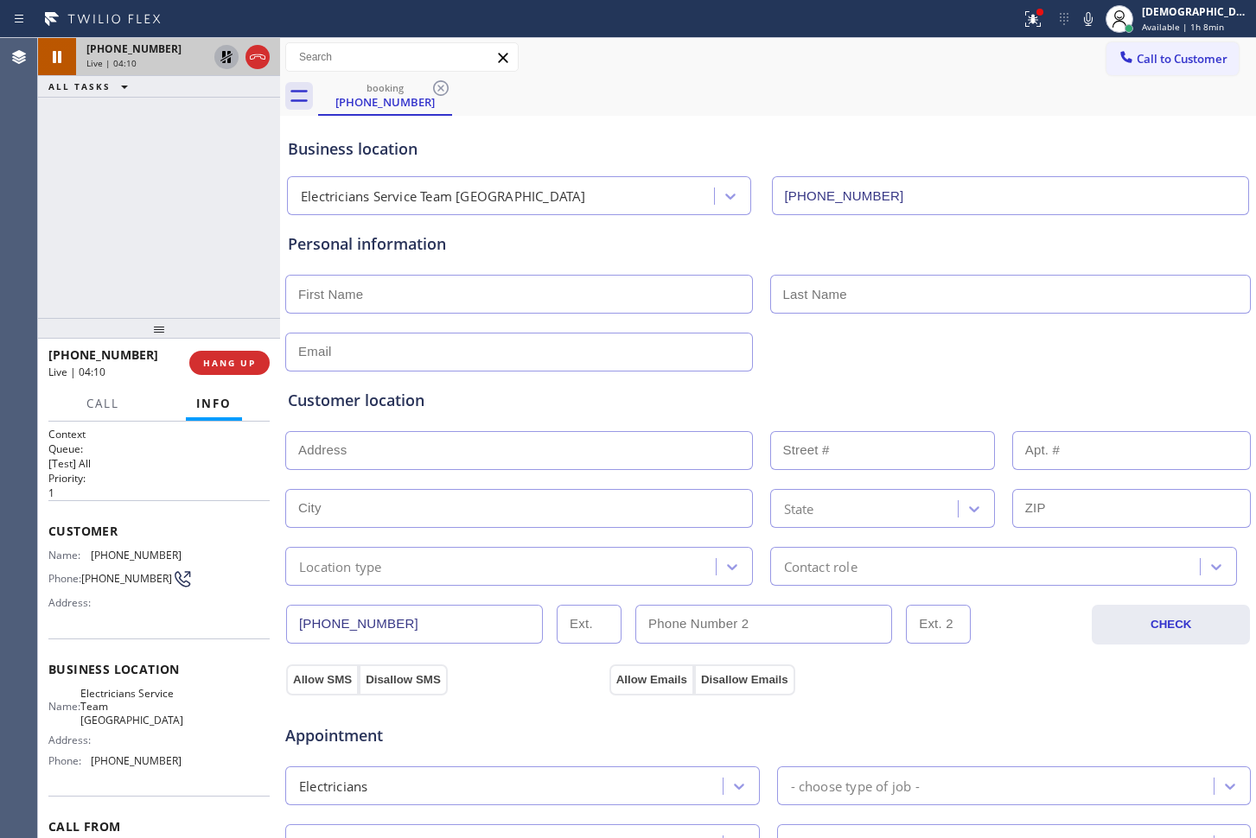
click at [48, 242] on div "[PHONE_NUMBER] Live | 04:10 ALL TASKS ALL TASKS ACTIVE TASKS TASKS IN WRAP UP" at bounding box center [159, 178] width 242 height 280
click at [50, 235] on div "[PHONE_NUMBER] Live | 05:22 ALL TASKS ALL TASKS ACTIVE TASKS TASKS IN WRAP UP" at bounding box center [159, 178] width 242 height 280
click at [222, 62] on icon at bounding box center [226, 57] width 21 height 21
click at [19, 286] on div "Agent Desktop" at bounding box center [18, 438] width 37 height 800
click at [222, 47] on icon at bounding box center [226, 57] width 21 height 21
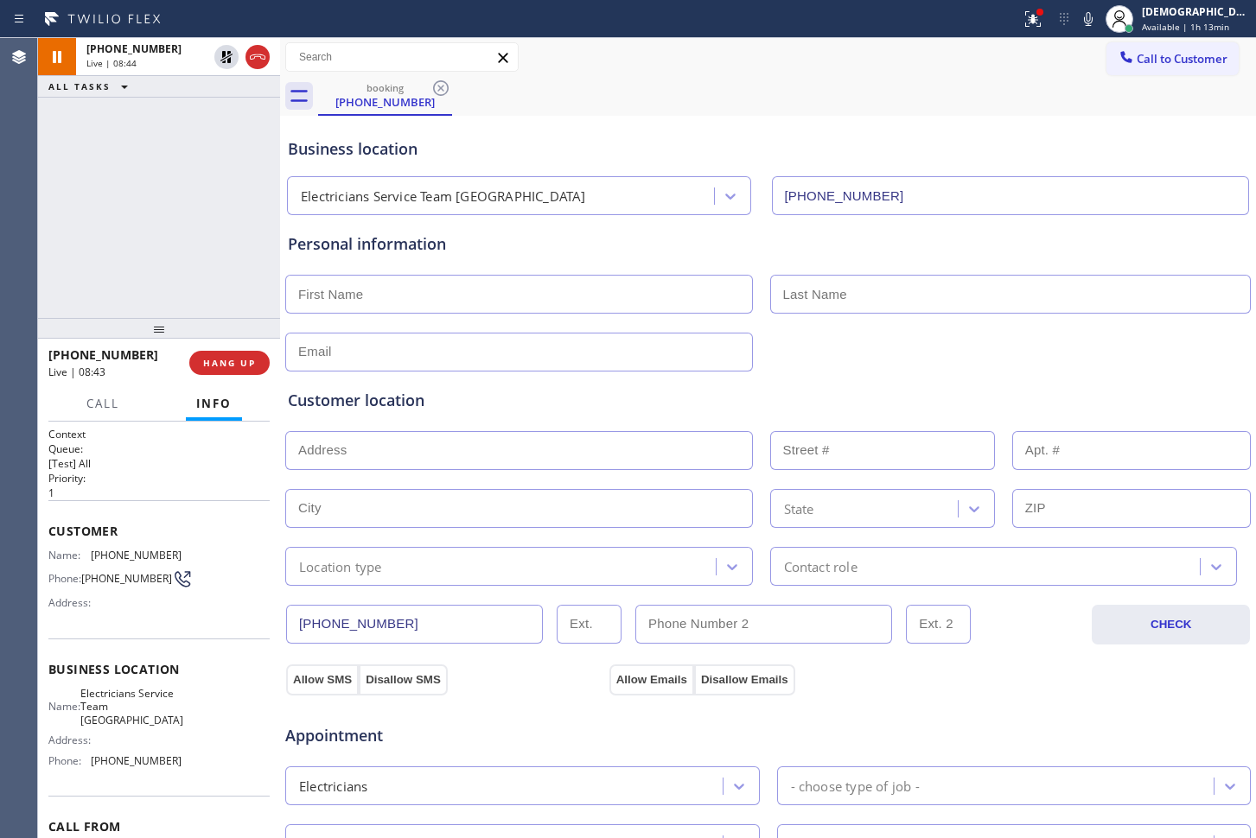
click at [34, 220] on div "Agent Desktop" at bounding box center [18, 438] width 37 height 800
click at [219, 57] on icon at bounding box center [226, 57] width 21 height 21
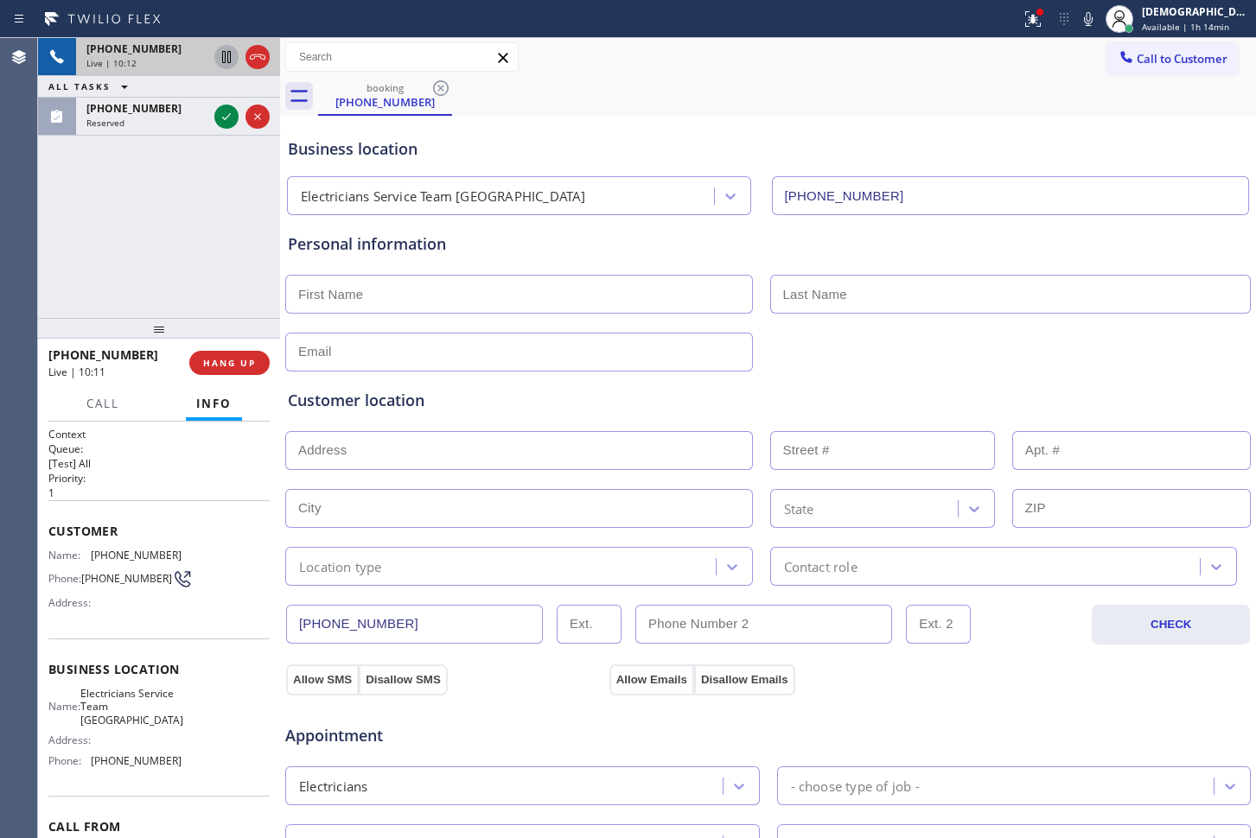
drag, startPoint x: 309, startPoint y: 616, endPoint x: 247, endPoint y: 615, distance: 61.4
click at [247, 615] on div "+19094380394 Live | 10:12 ALL TASKS ALL TASKS ACTIVE TASKS TASKS IN WRAP UP (91…" at bounding box center [647, 438] width 1218 height 800
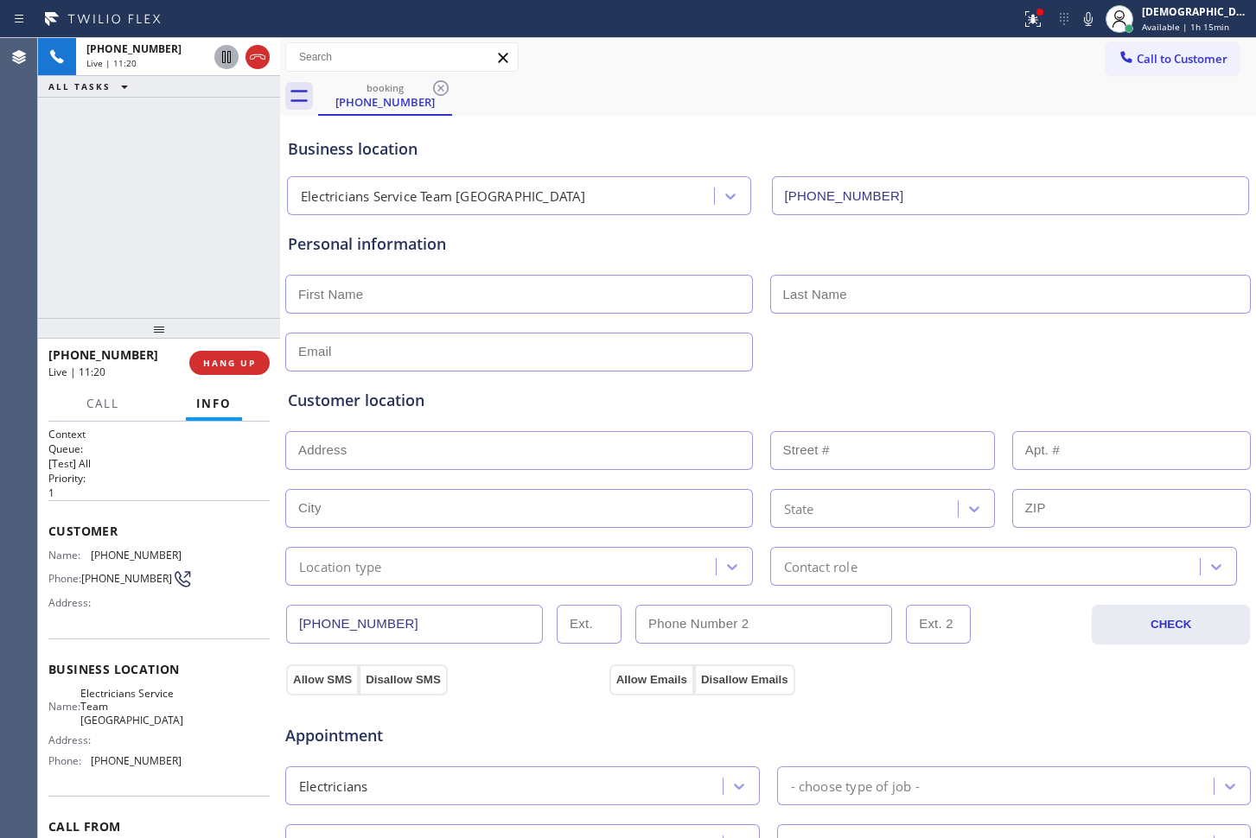
drag, startPoint x: 252, startPoint y: 62, endPoint x: 350, endPoint y: 141, distance: 125.4
click at [252, 62] on icon at bounding box center [257, 57] width 21 height 21
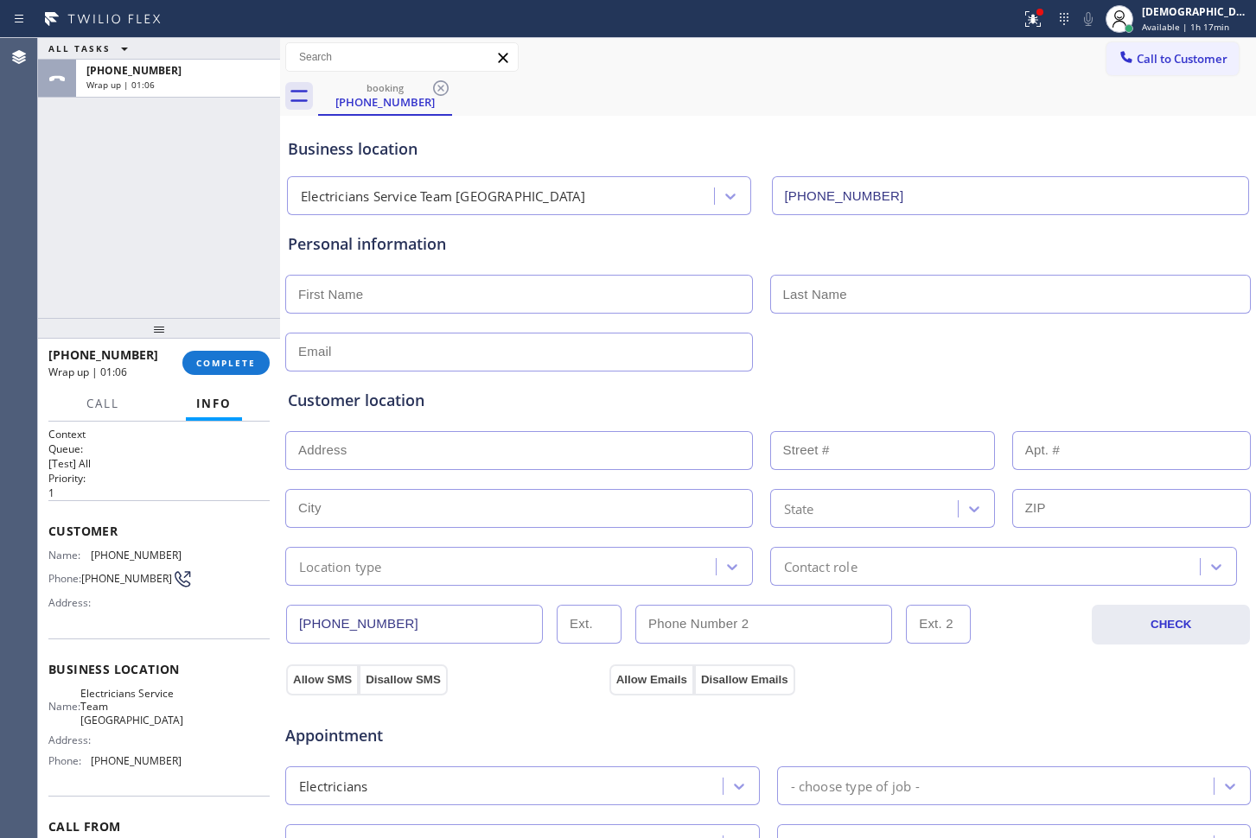
click at [449, 285] on input "text" at bounding box center [519, 294] width 468 height 39
paste input "Aseem"
type input "Aseem"
click at [796, 284] on input "text" at bounding box center [1010, 294] width 481 height 39
paste input "Mujtava"
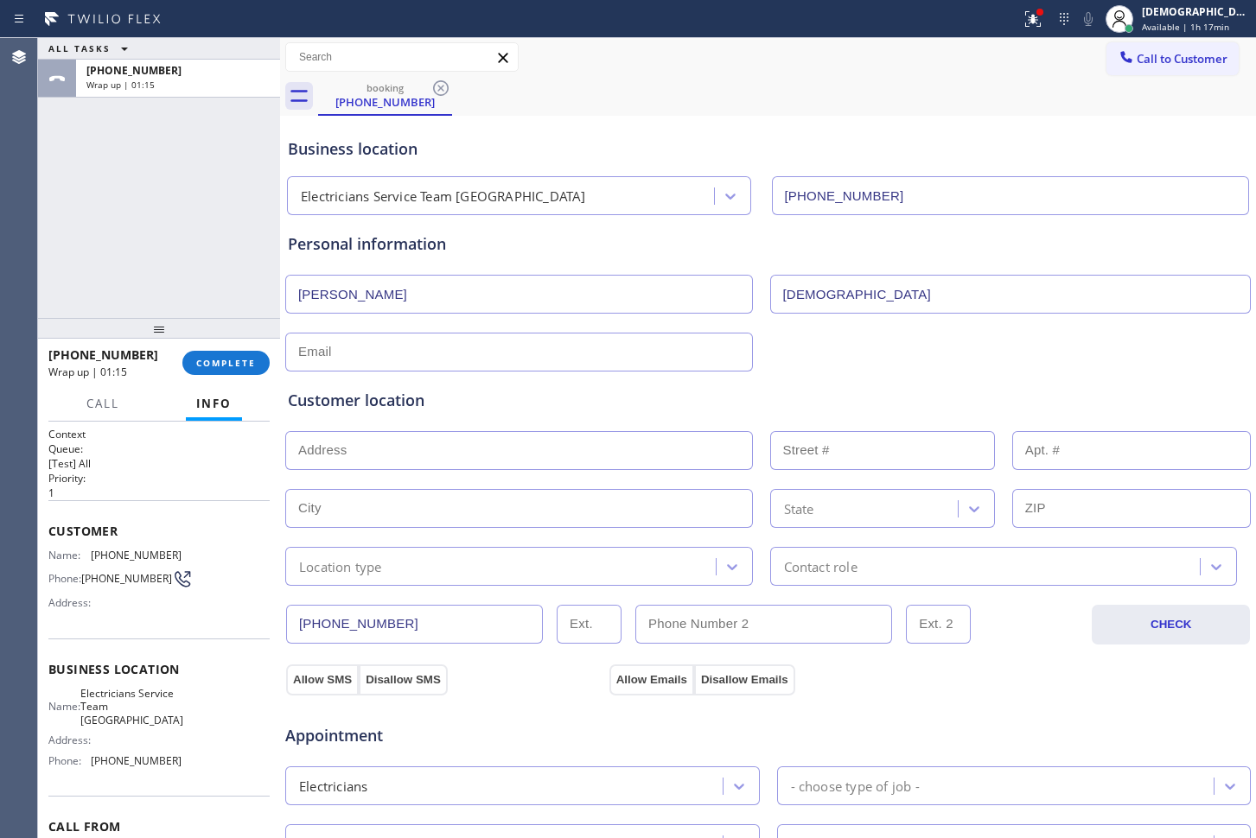
type input "Mujtava"
click at [478, 375] on div "Customer location >> ADD NEW ADDRESS << + NEW ADDRESS State Location type Conta…" at bounding box center [767, 479] width 967 height 214
click at [469, 345] on input "text" at bounding box center [519, 352] width 468 height 39
paste input "aseemmujt@aol.com"
type input "aseemmujt@aol.com"
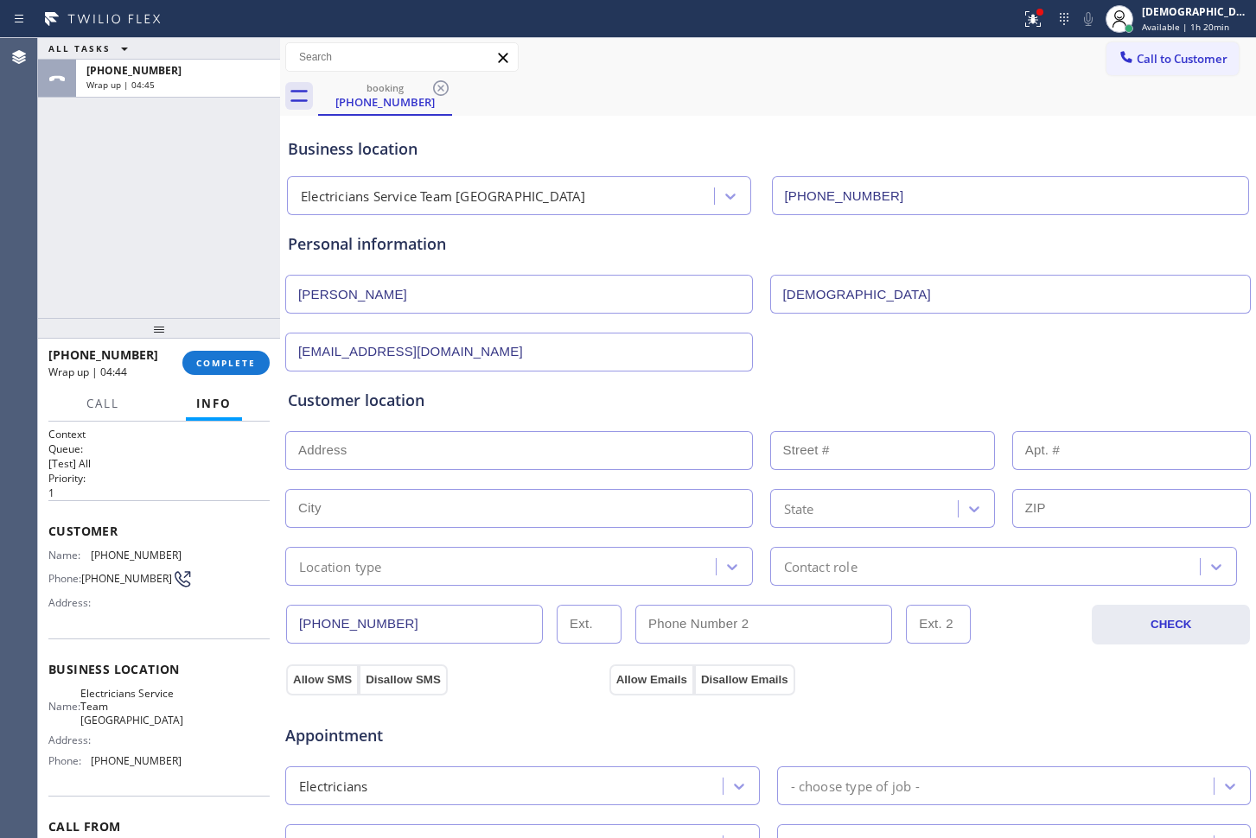
click at [430, 428] on div at bounding box center [768, 449] width 969 height 42
click at [434, 446] on input "text" at bounding box center [519, 450] width 468 height 39
paste input "20 Cielo Cresta, Mission Viejo, CA 92692"
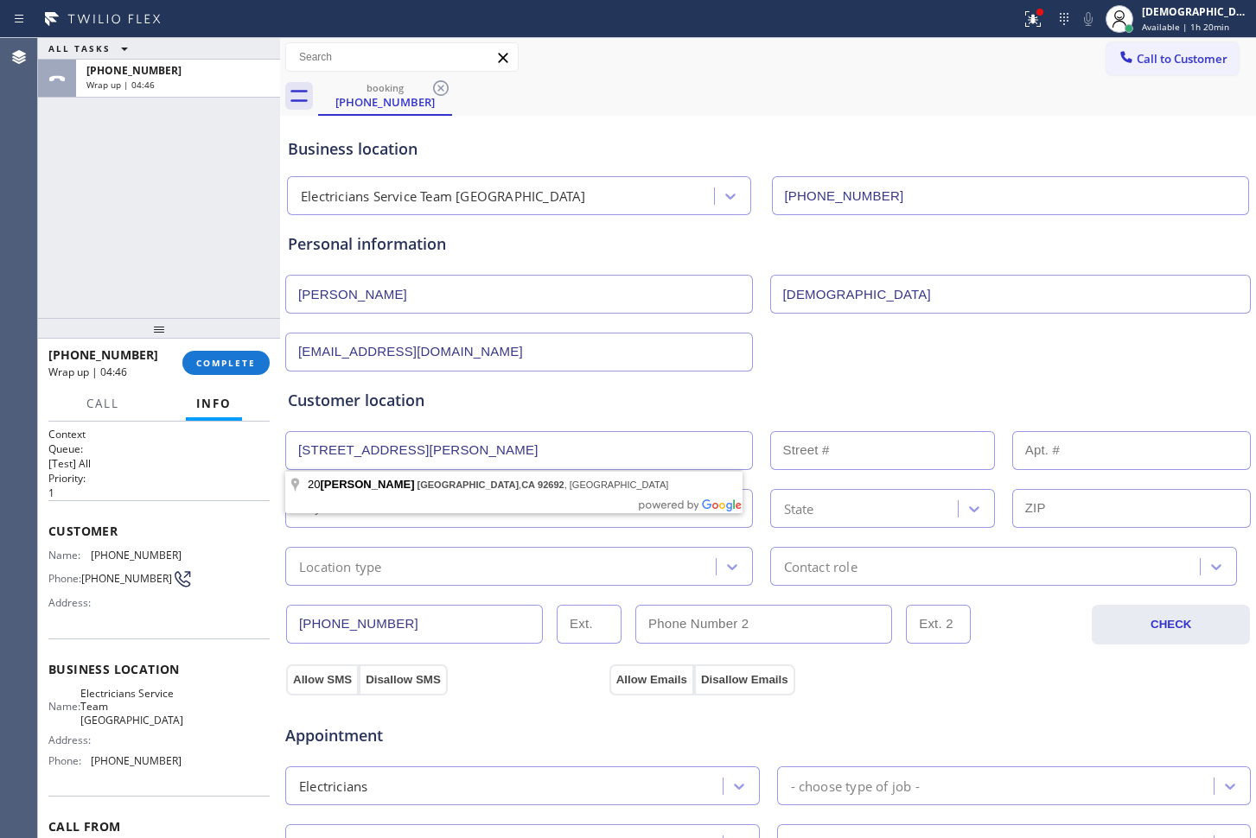
type input "Cielo Cresta"
type input "Mission Viejo"
type input "92692"
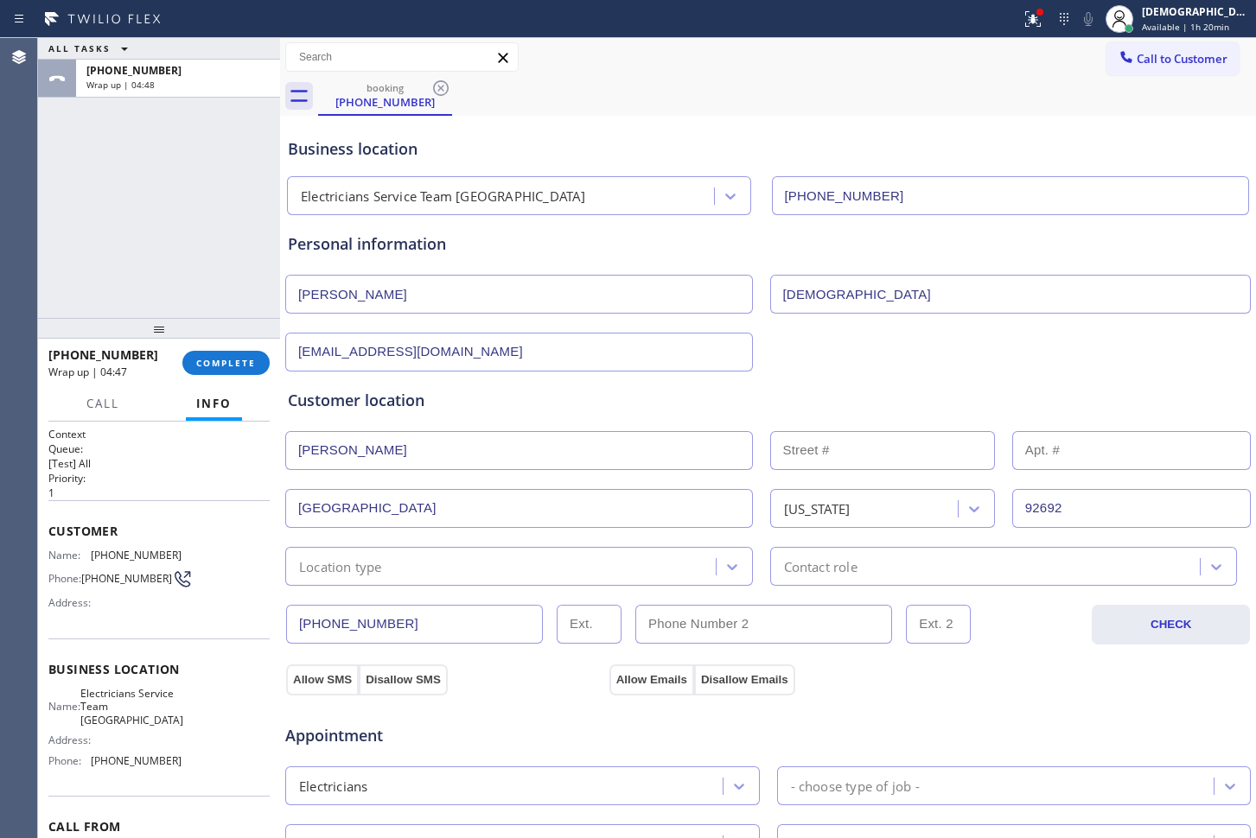
click at [393, 561] on div "Location type" at bounding box center [502, 566] width 425 height 30
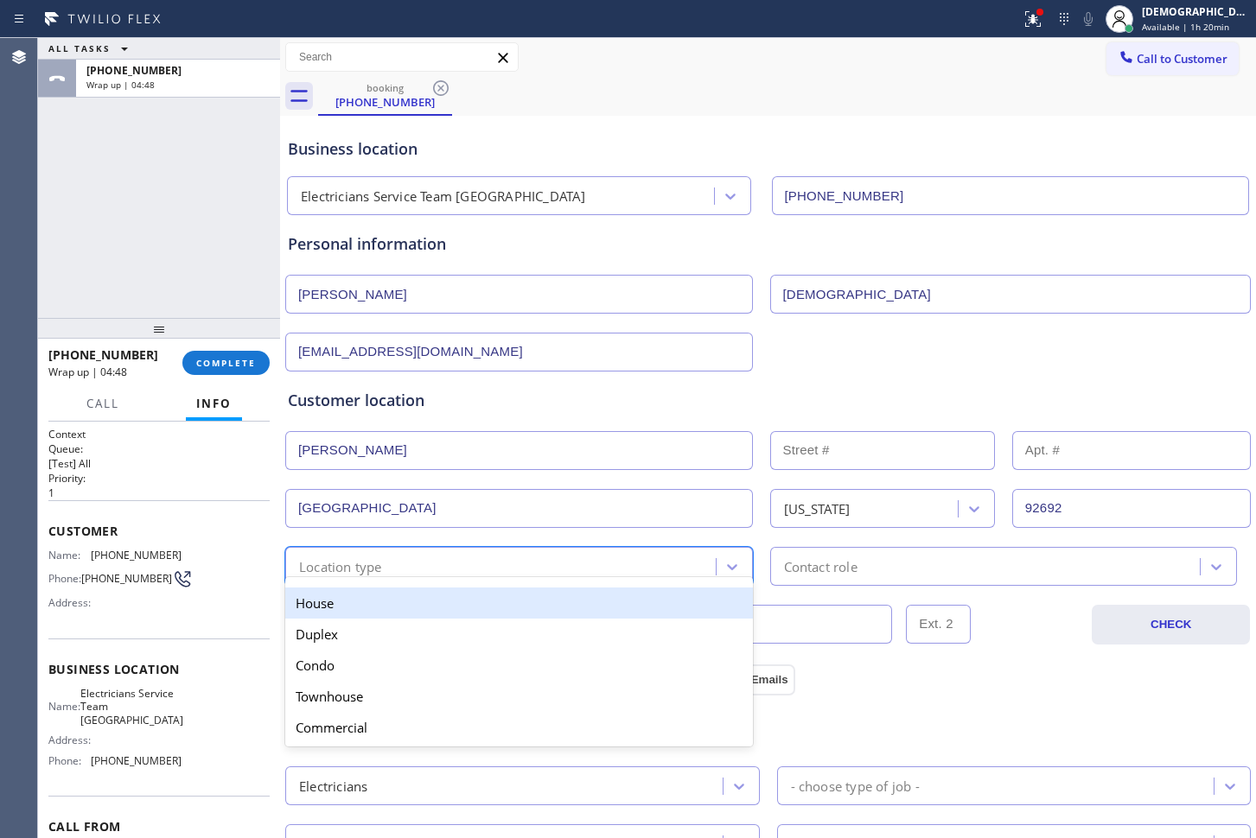
drag, startPoint x: 383, startPoint y: 599, endPoint x: 392, endPoint y: 603, distance: 9.7
click at [386, 602] on div "House" at bounding box center [519, 603] width 468 height 31
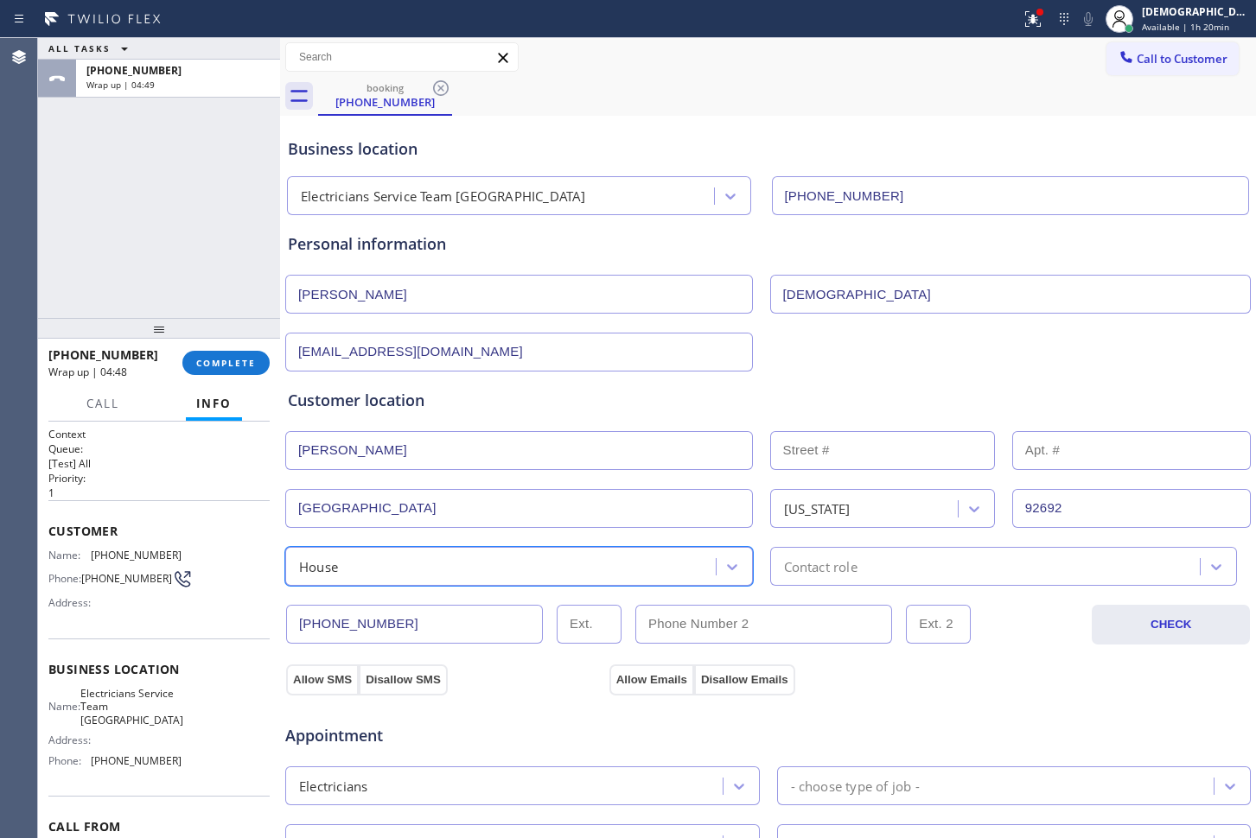
click at [838, 577] on div "Contact role" at bounding box center [1004, 566] width 468 height 39
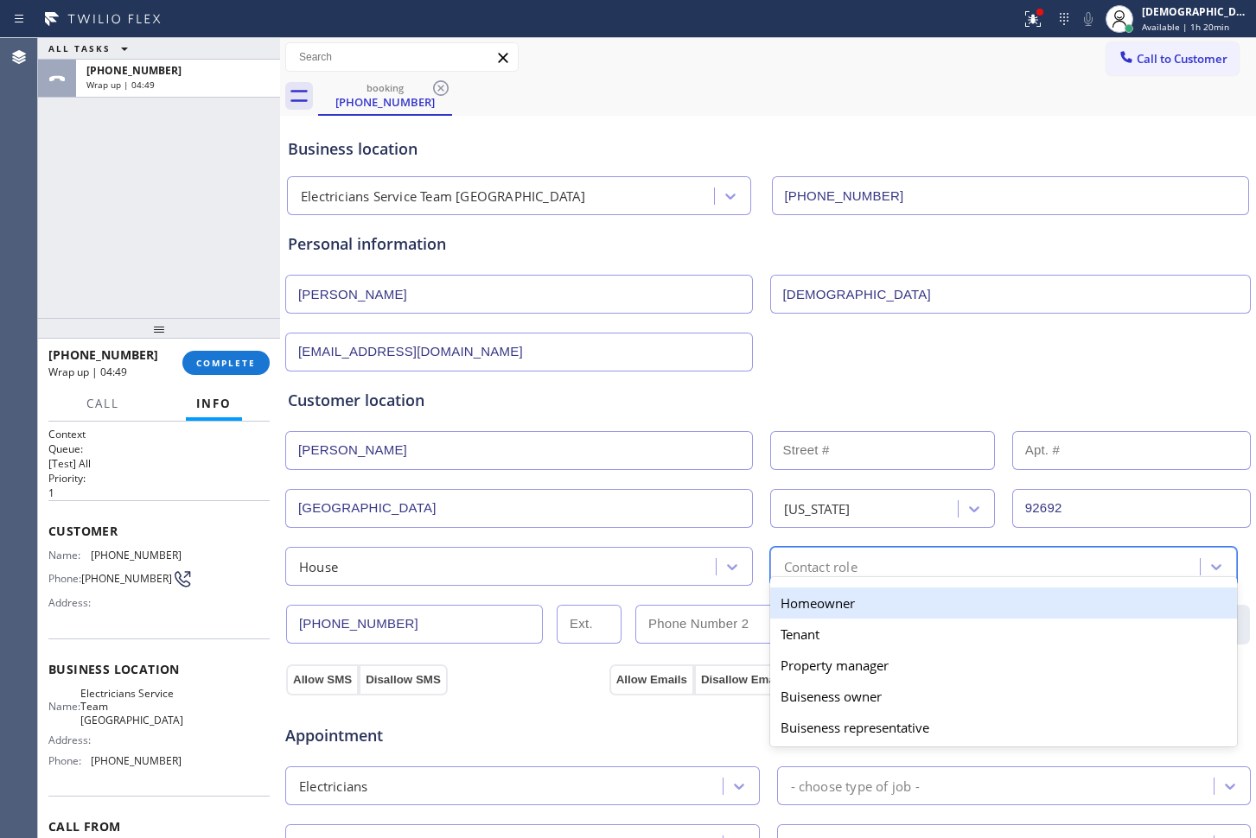
click at [830, 597] on div "Homeowner" at bounding box center [1004, 603] width 468 height 31
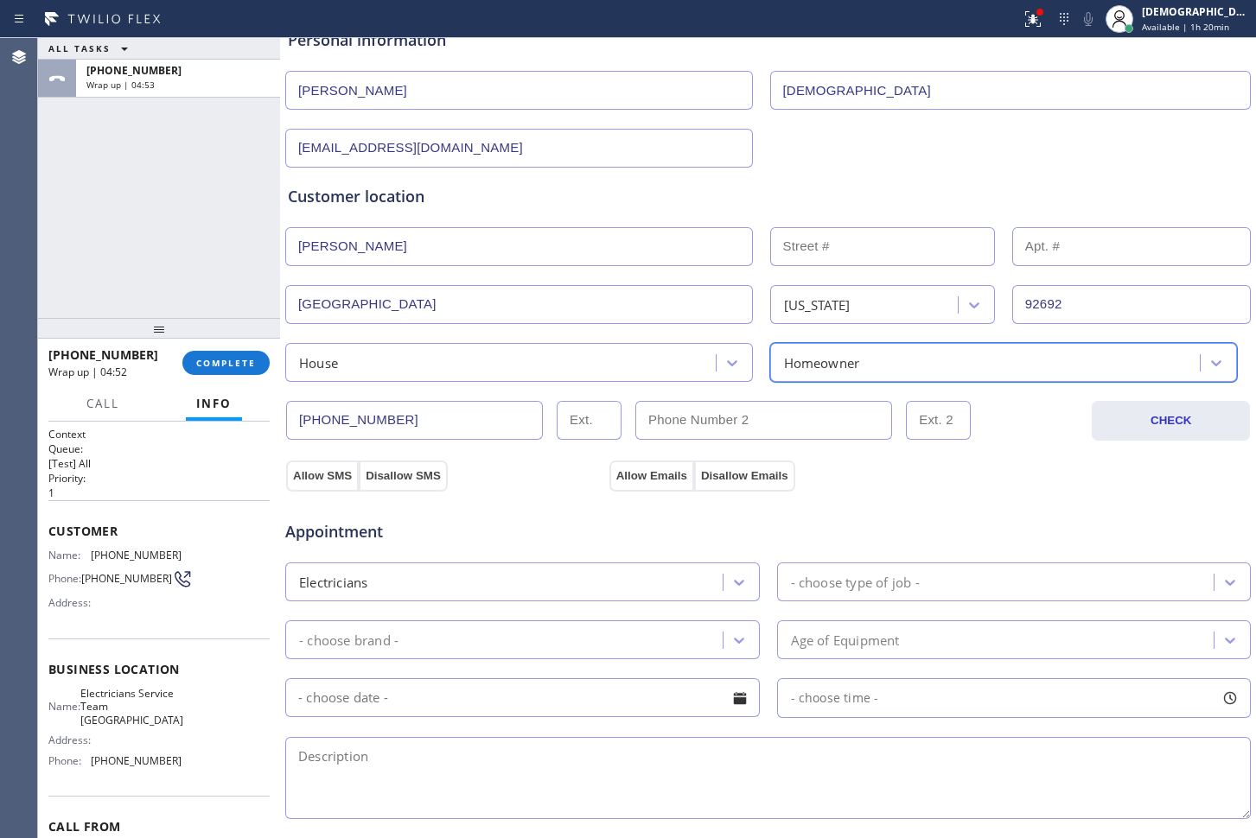
scroll to position [216, 0]
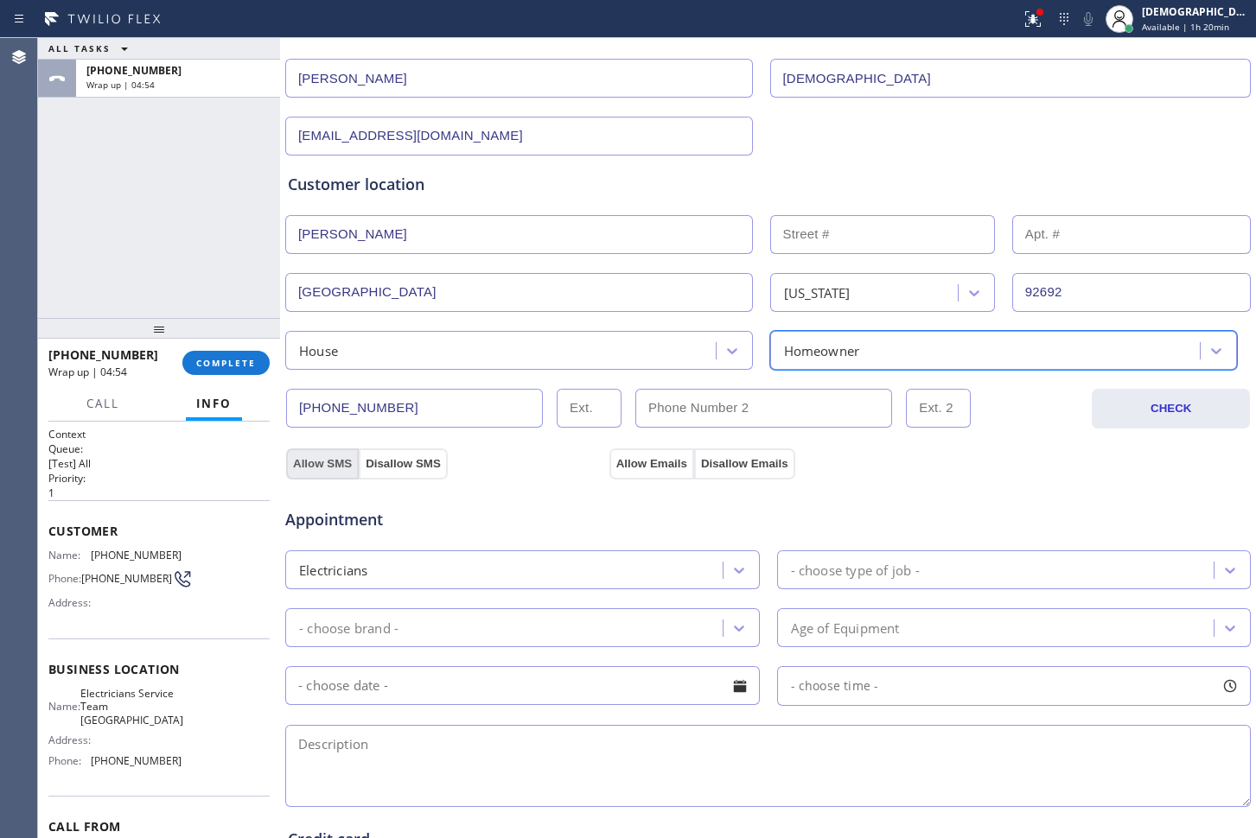
click at [315, 461] on button "Allow SMS" at bounding box center [322, 464] width 73 height 31
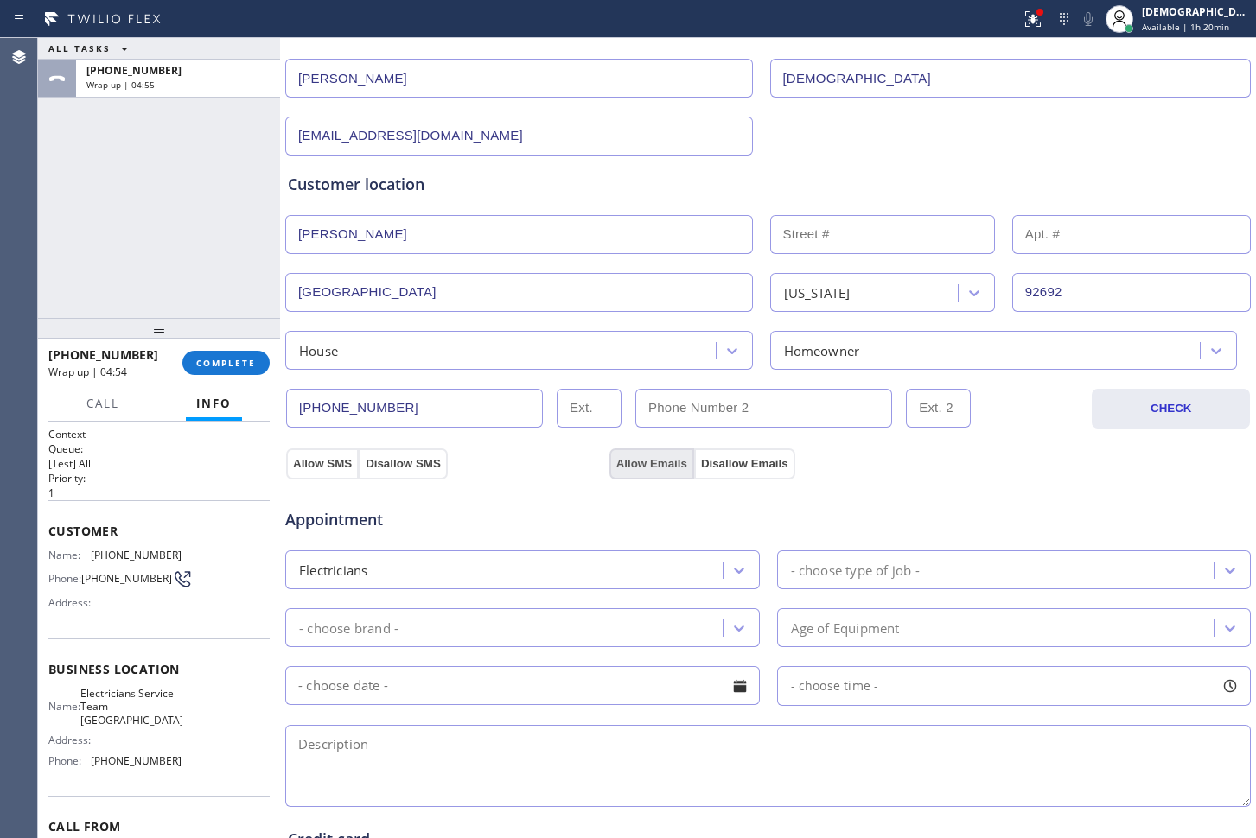
click at [617, 468] on button "Allow Emails" at bounding box center [651, 464] width 85 height 31
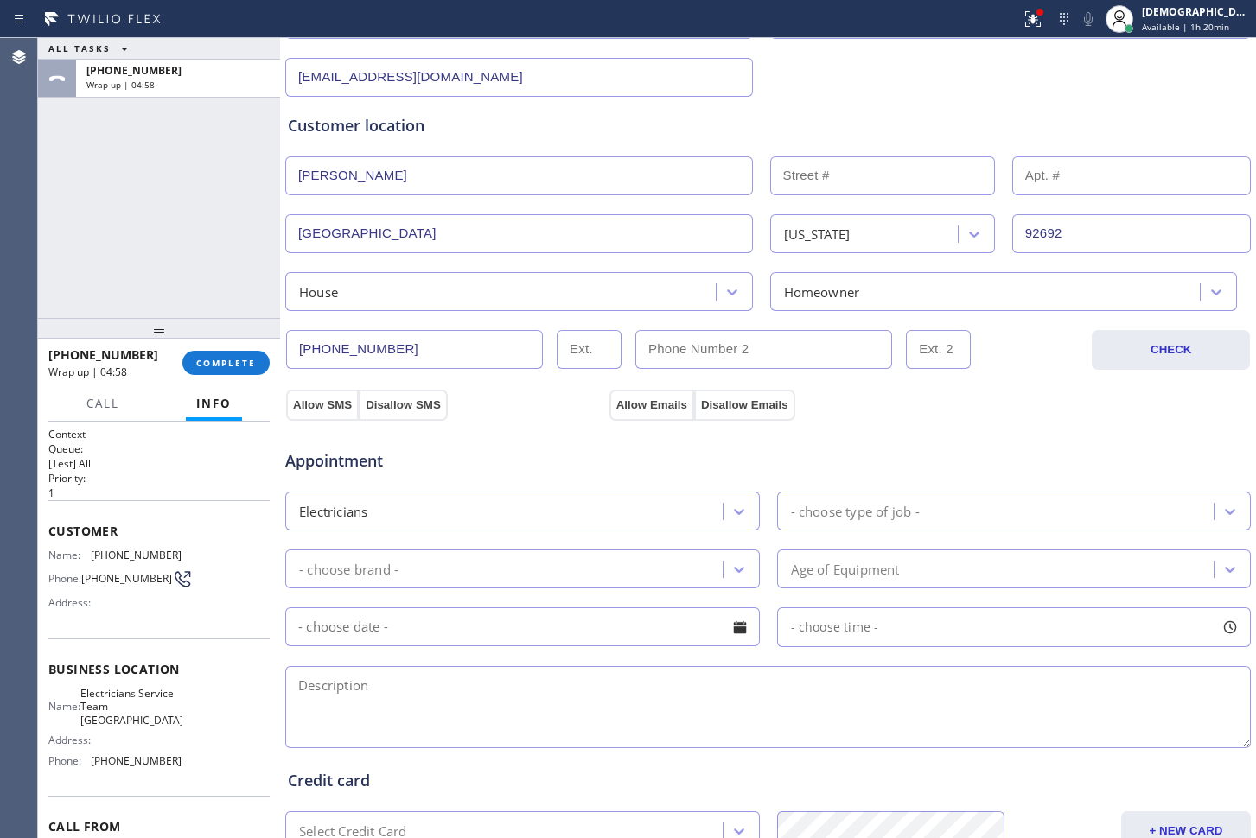
scroll to position [324, 0]
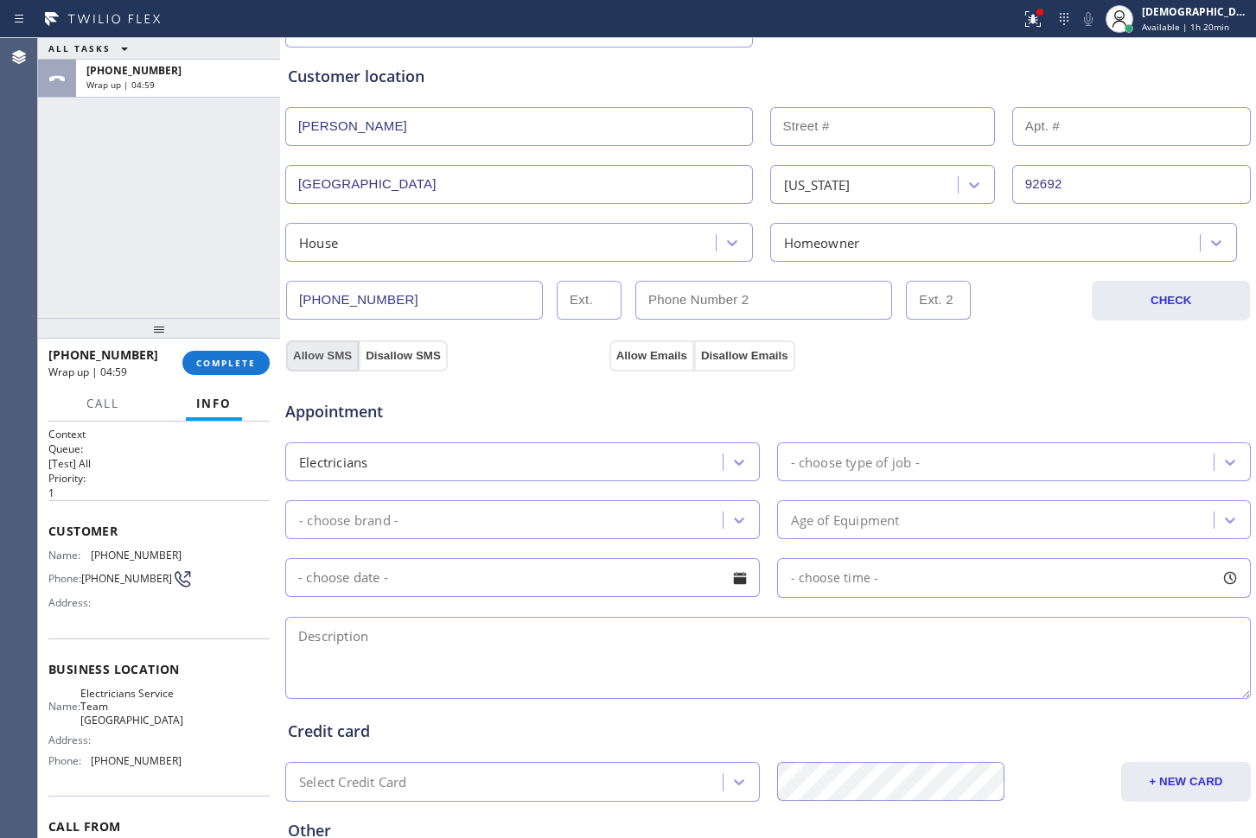
drag, startPoint x: 304, startPoint y: 353, endPoint x: 649, endPoint y: 371, distance: 345.4
click at [307, 353] on button "Allow SMS" at bounding box center [322, 356] width 73 height 31
click at [698, 360] on button "Disallow Emails" at bounding box center [744, 356] width 101 height 31
click at [654, 359] on button "Allow Emails" at bounding box center [651, 356] width 85 height 31
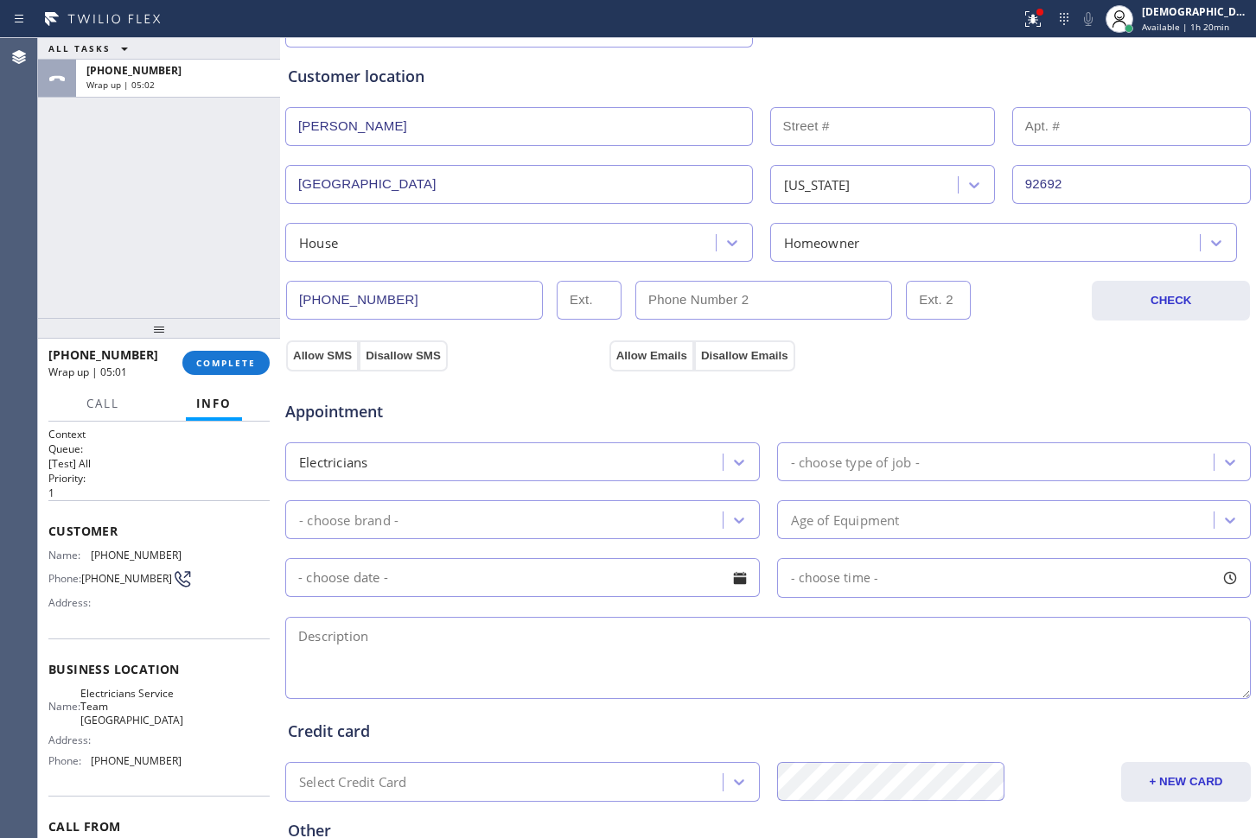
click at [1029, 455] on div "- choose type of job -" at bounding box center [998, 462] width 432 height 30
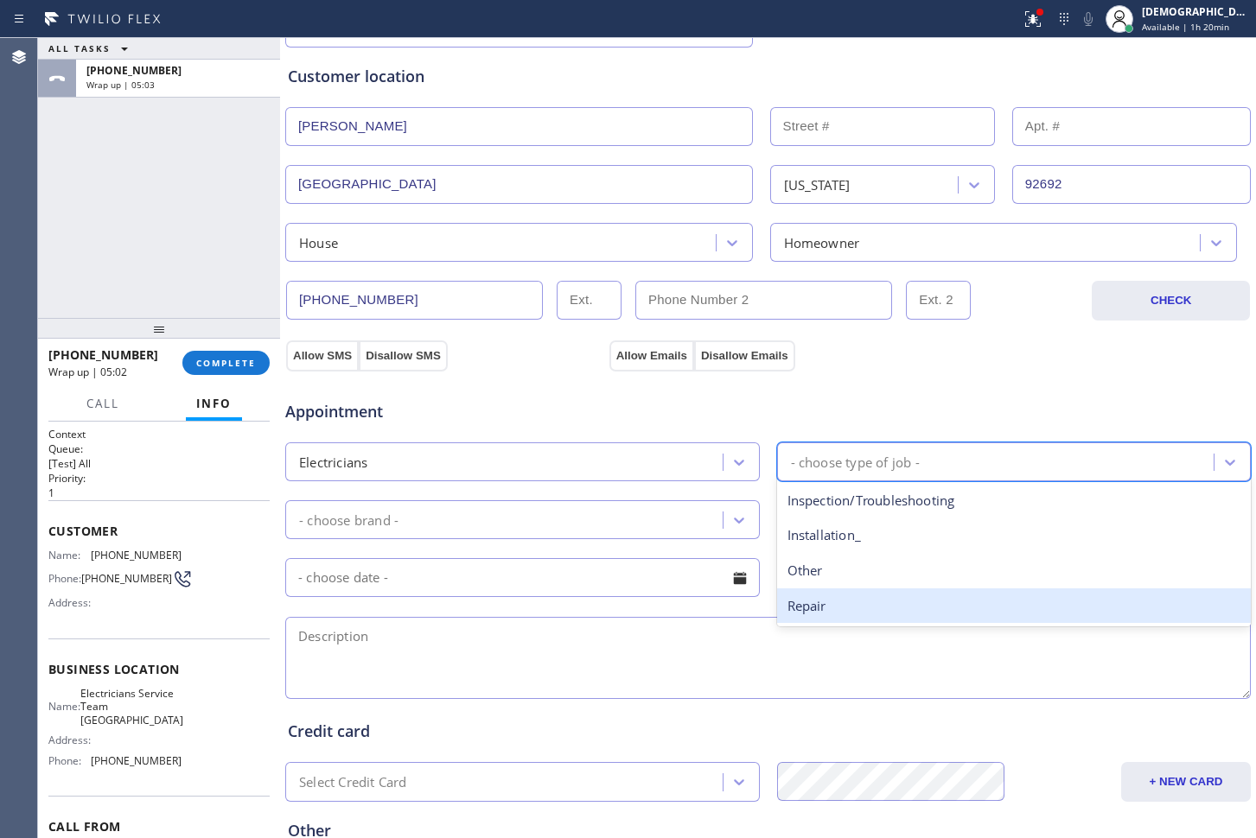
click at [832, 595] on div "Repair" at bounding box center [1014, 606] width 475 height 35
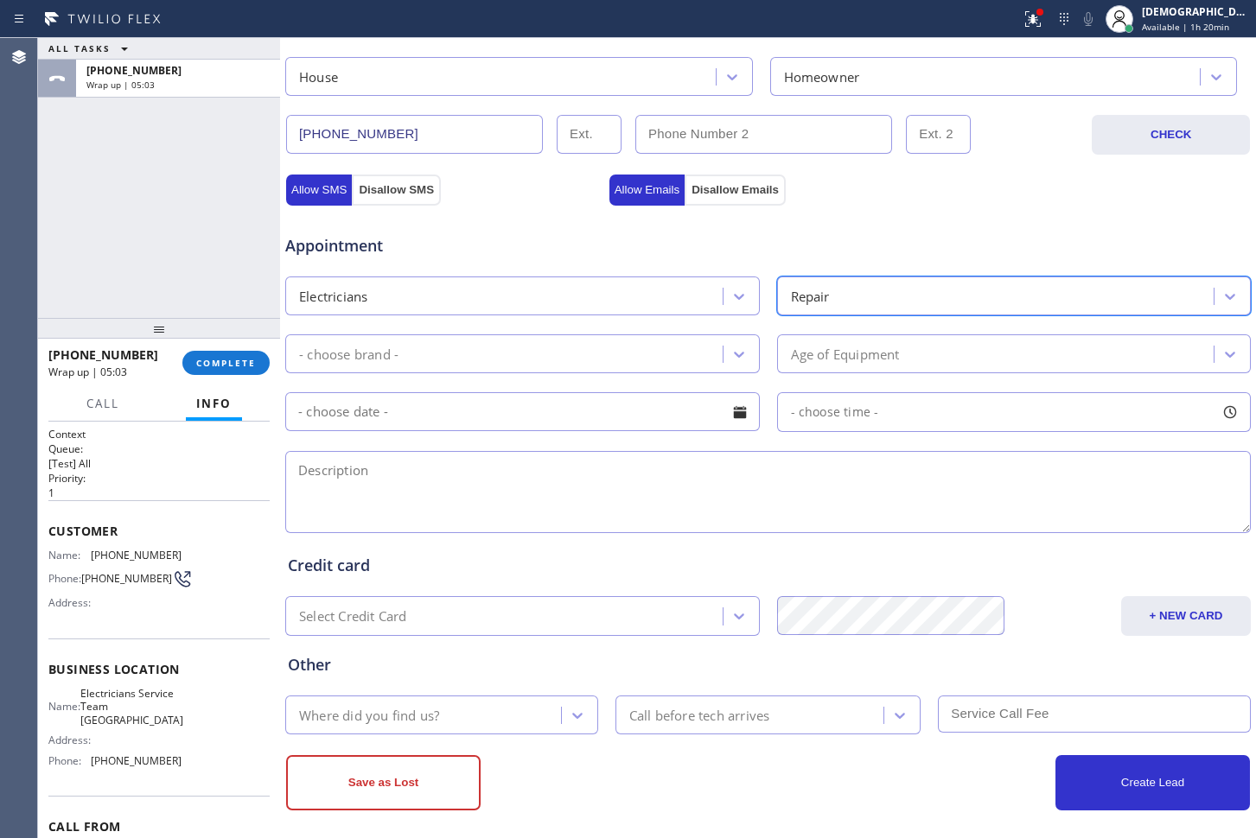
scroll to position [501, 0]
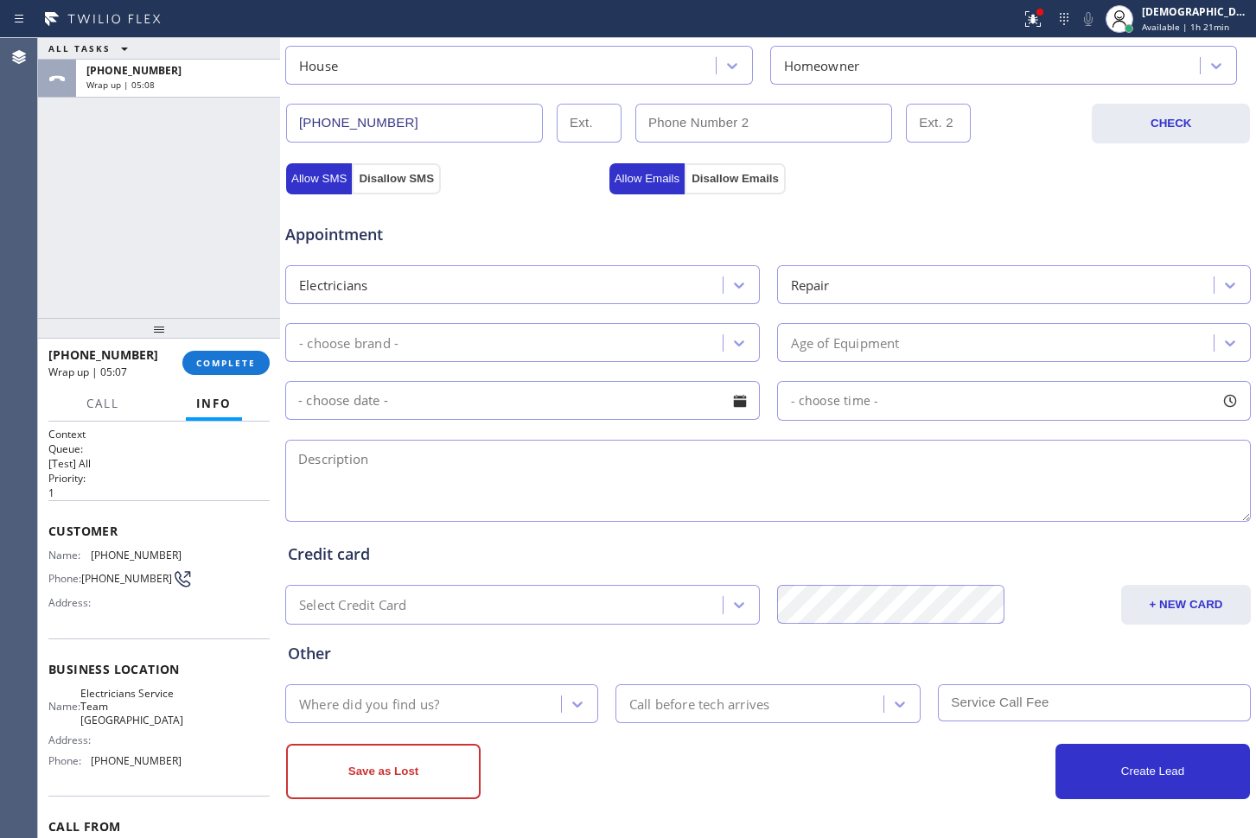
click at [577, 486] on textarea at bounding box center [768, 481] width 966 height 82
paste textarea "240 volts/ microwave / cx having problem cause the outlet is only 120 /"
type textarea "240 volts/ microwave / cx having problem cause the outlet is only 120 /"
click at [539, 340] on div "- choose brand -" at bounding box center [506, 343] width 432 height 30
click at [532, 345] on div "- choose brand -" at bounding box center [506, 343] width 432 height 30
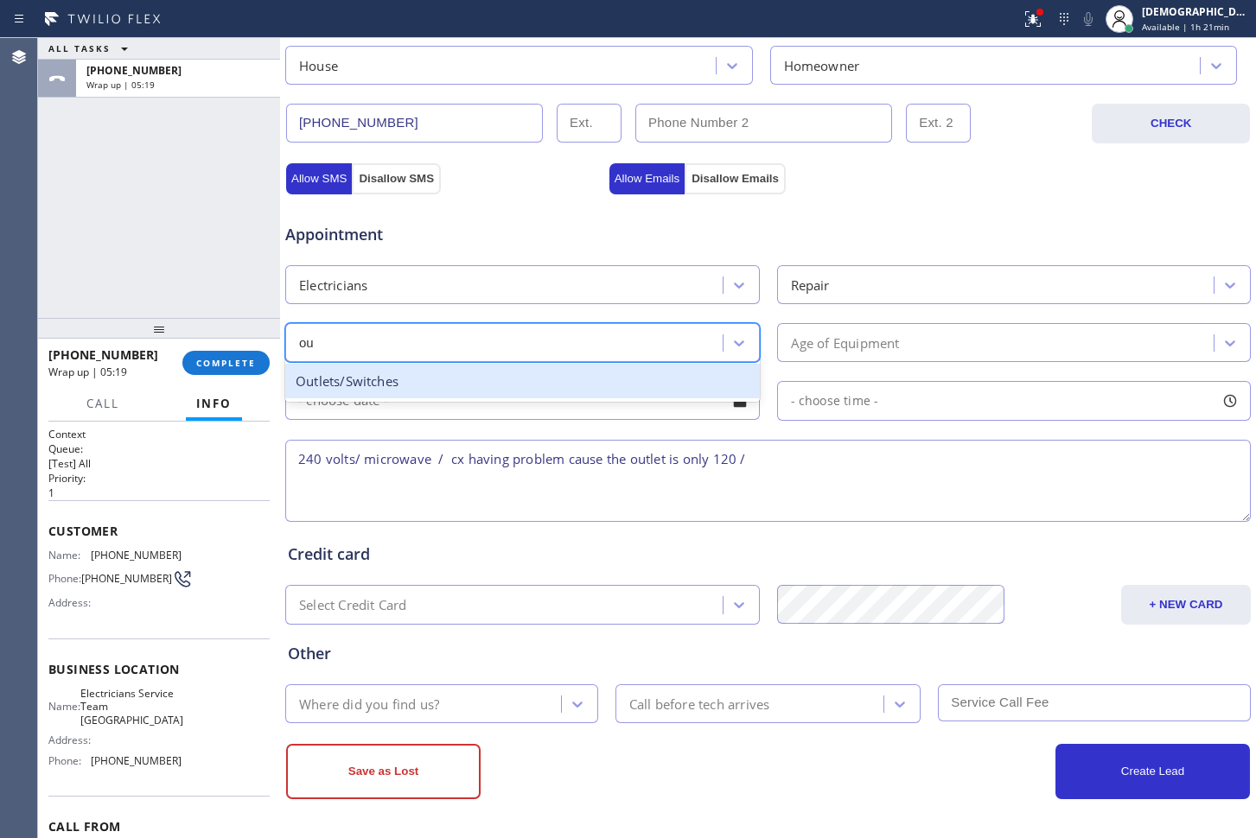
type input "out"
click at [545, 383] on div "Outlets/Switches" at bounding box center [522, 381] width 475 height 35
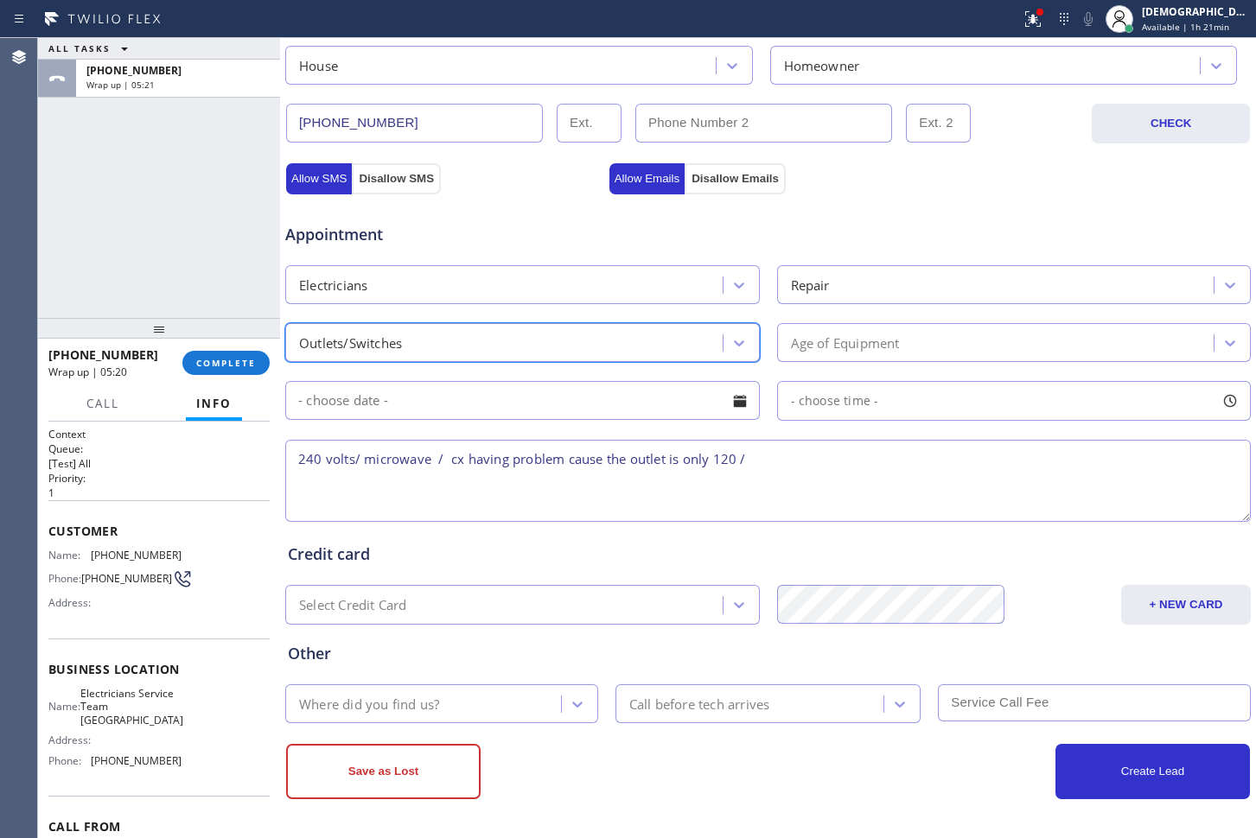
click at [844, 339] on div "Age of Equipment" at bounding box center [845, 343] width 109 height 20
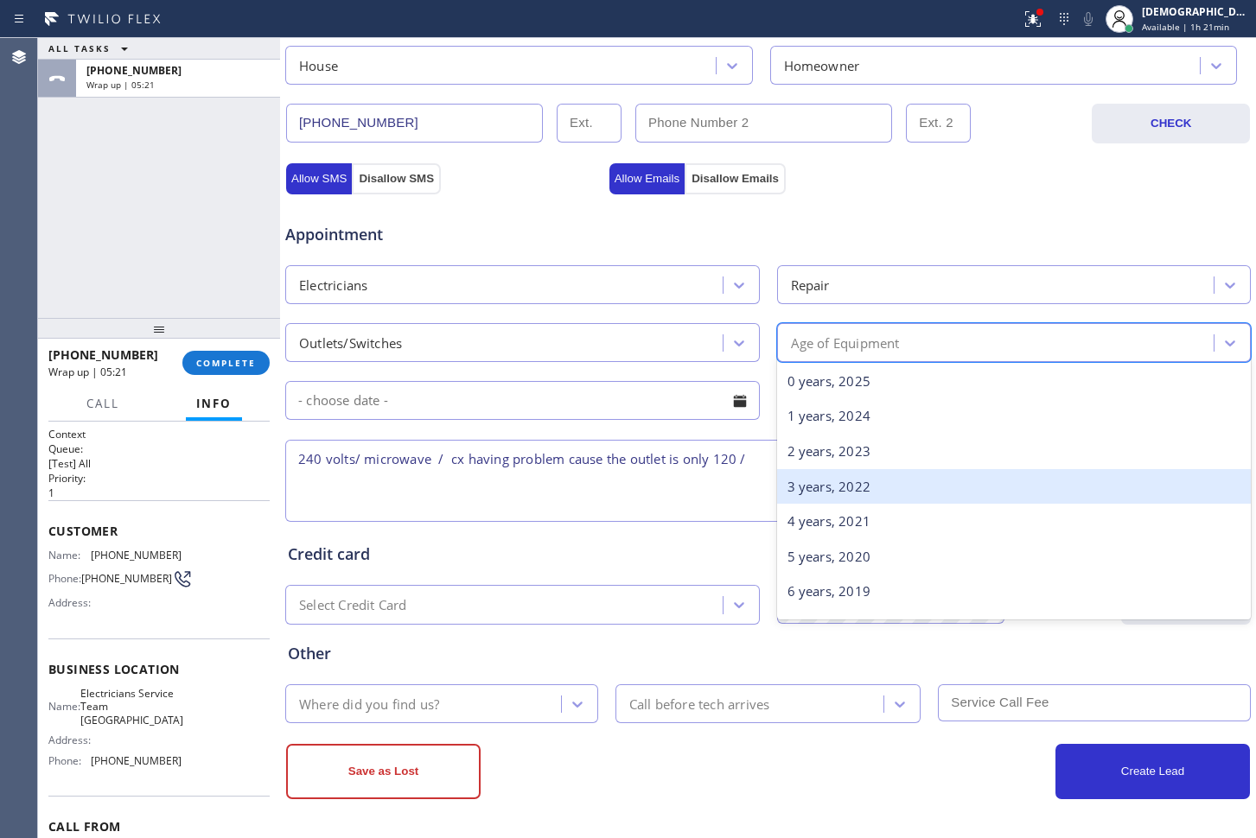
click at [879, 488] on div "3 years, 2022" at bounding box center [1014, 486] width 475 height 35
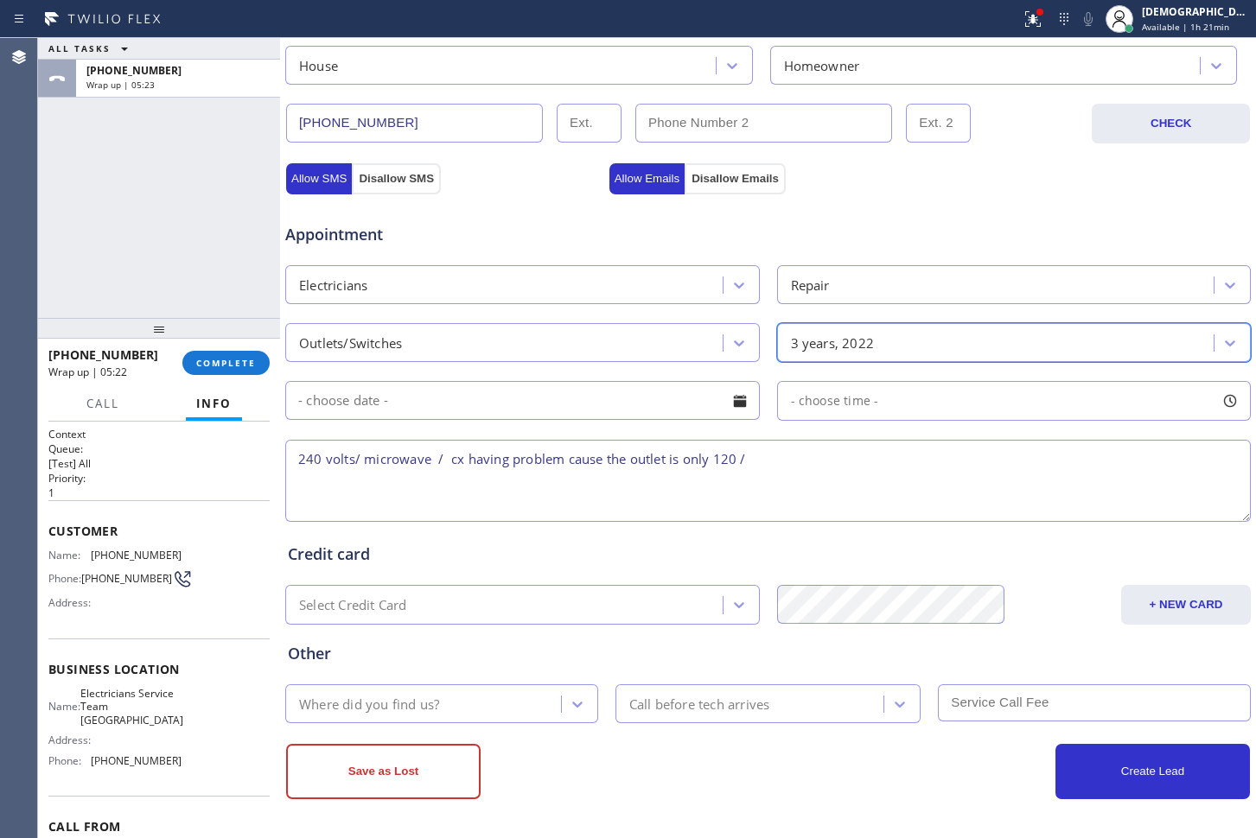
click at [825, 452] on textarea "240 volts/ microwave / cx having problem cause the outlet is only 120 /" at bounding box center [768, 481] width 966 height 82
click at [867, 462] on textarea "240 volts/ microwave / cx having problem cause the outlet is only 120 / /" at bounding box center [768, 481] width 966 height 82
paste textarea "20 Cielo Cresta, Mission Viejo, CA 92692"
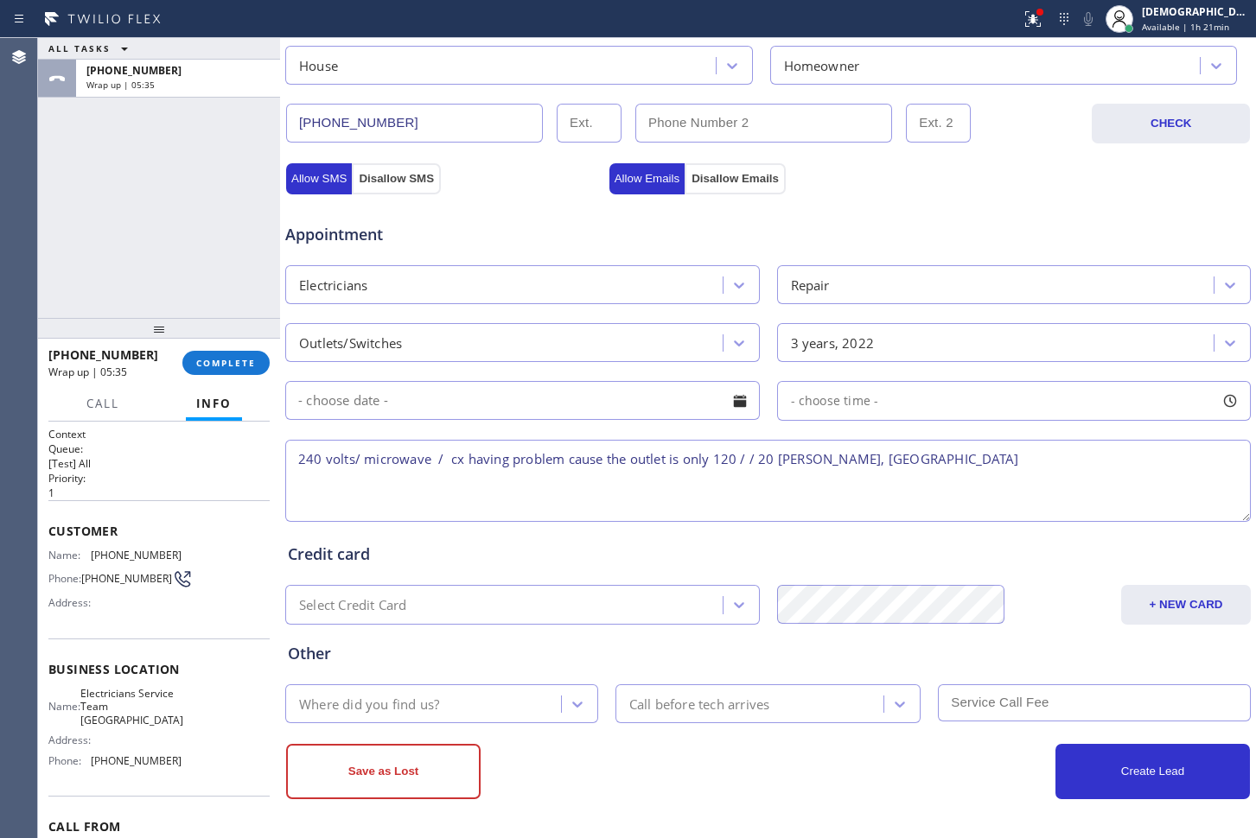
click at [143, 705] on span "Electricians Service Team [GEOGRAPHIC_DATA]" at bounding box center [131, 707] width 103 height 40
drag, startPoint x: 152, startPoint y: 730, endPoint x: 85, endPoint y: 708, distance: 70.8
click at [85, 708] on div "Name: Electricians Service Team Lake Forest" at bounding box center [114, 707] width 133 height 40
copy div "Electricians Service Team [GEOGRAPHIC_DATA]"
click at [1087, 464] on textarea "240 volts/ microwave / cx having problem cause the outlet is only 120 / / 20 Ci…" at bounding box center [768, 481] width 966 height 82
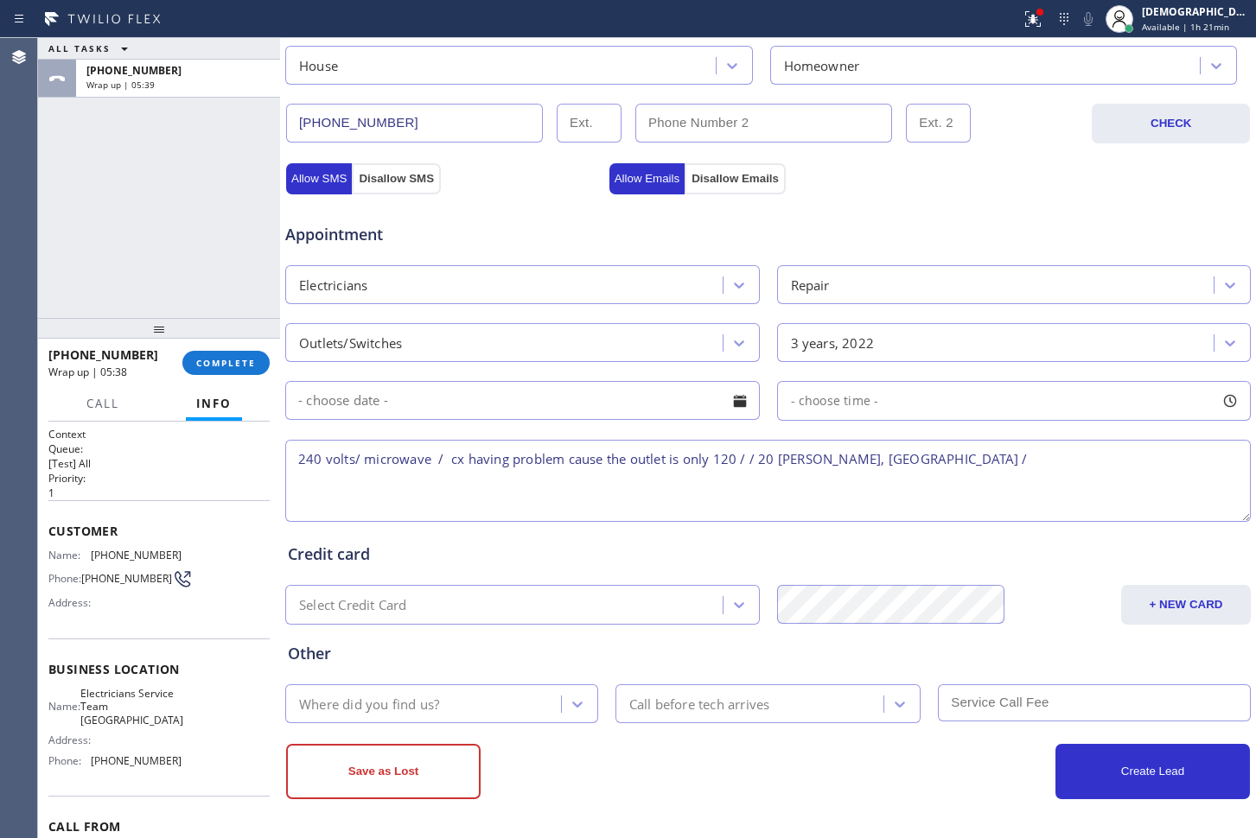
paste textarea "Electricians Service Team [GEOGRAPHIC_DATA]"
type textarea "240 volts/ microwave / cx having problem cause the outlet is only 120 / / 20 Ci…"
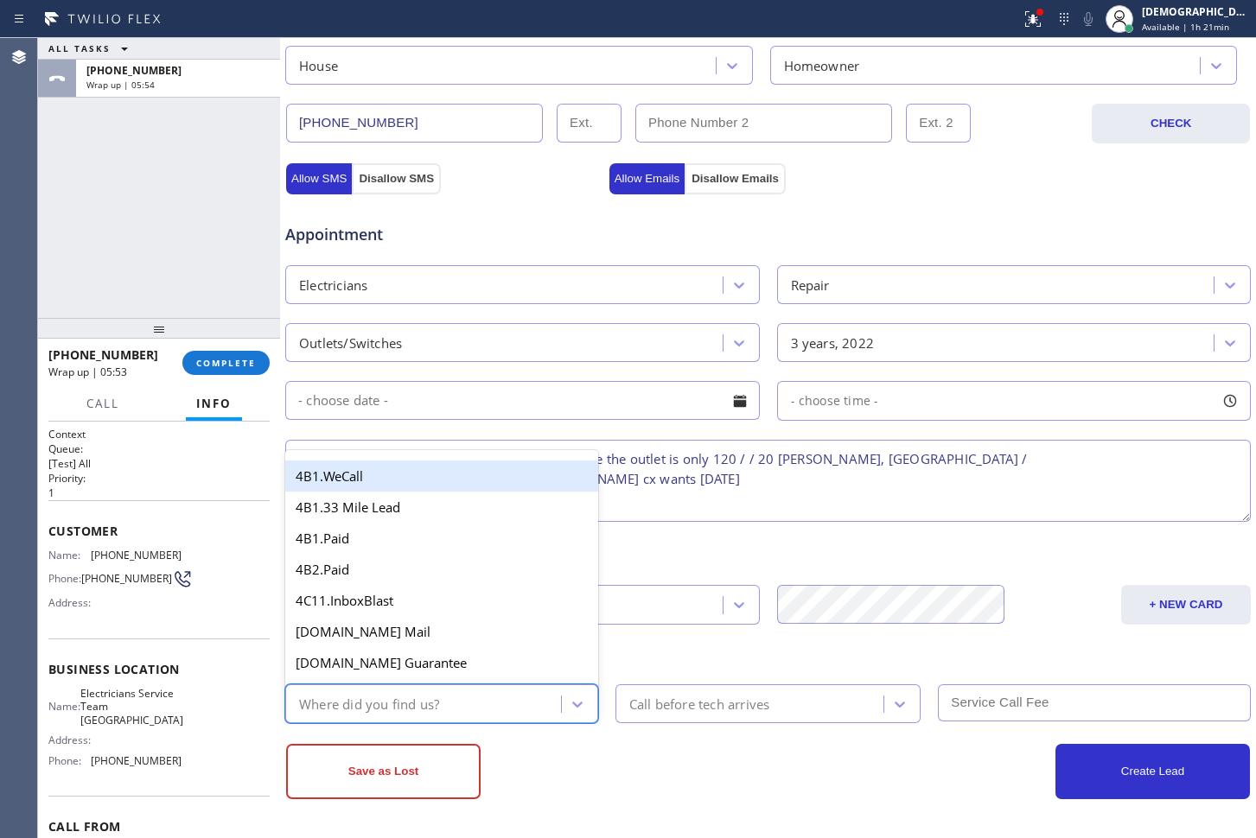
click at [490, 704] on div "Where did you find us?" at bounding box center [425, 704] width 271 height 30
type input "goo"
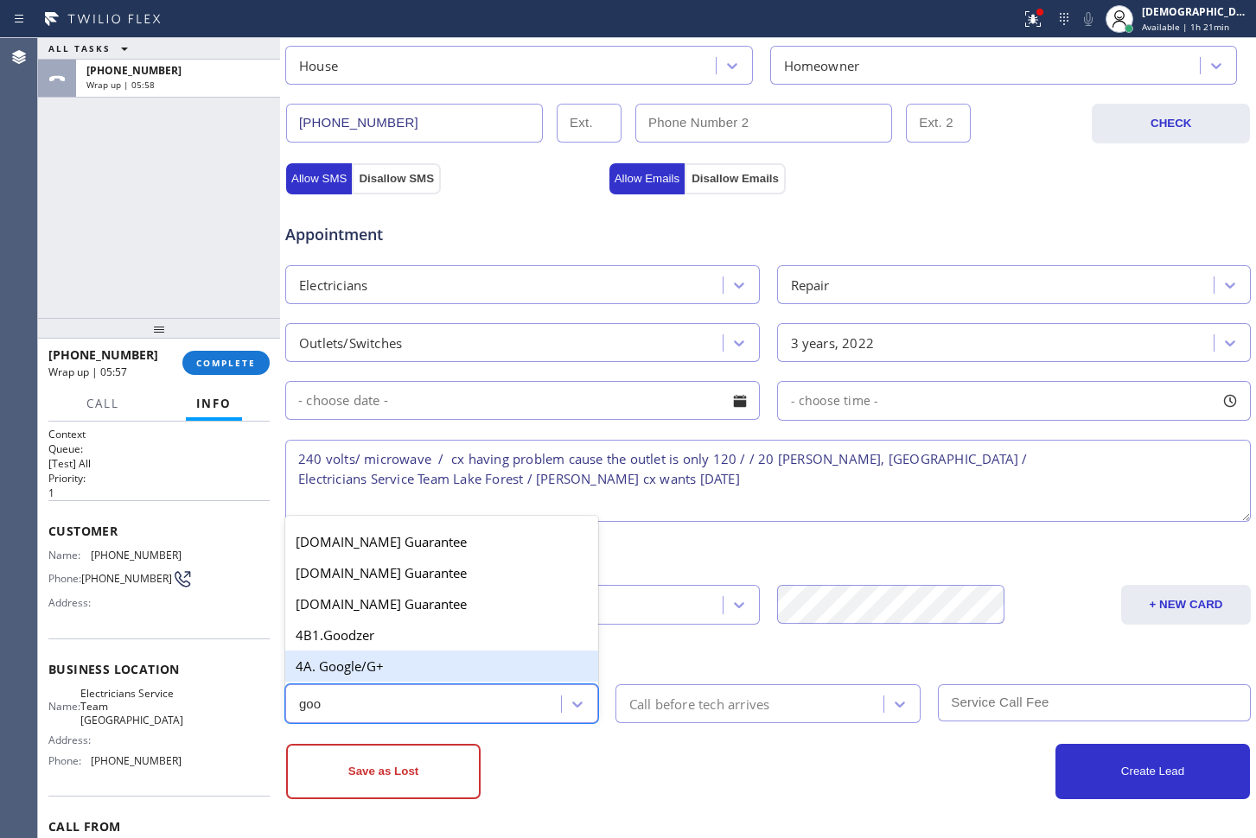
click at [417, 653] on div "4A. Google/G+" at bounding box center [441, 666] width 313 height 31
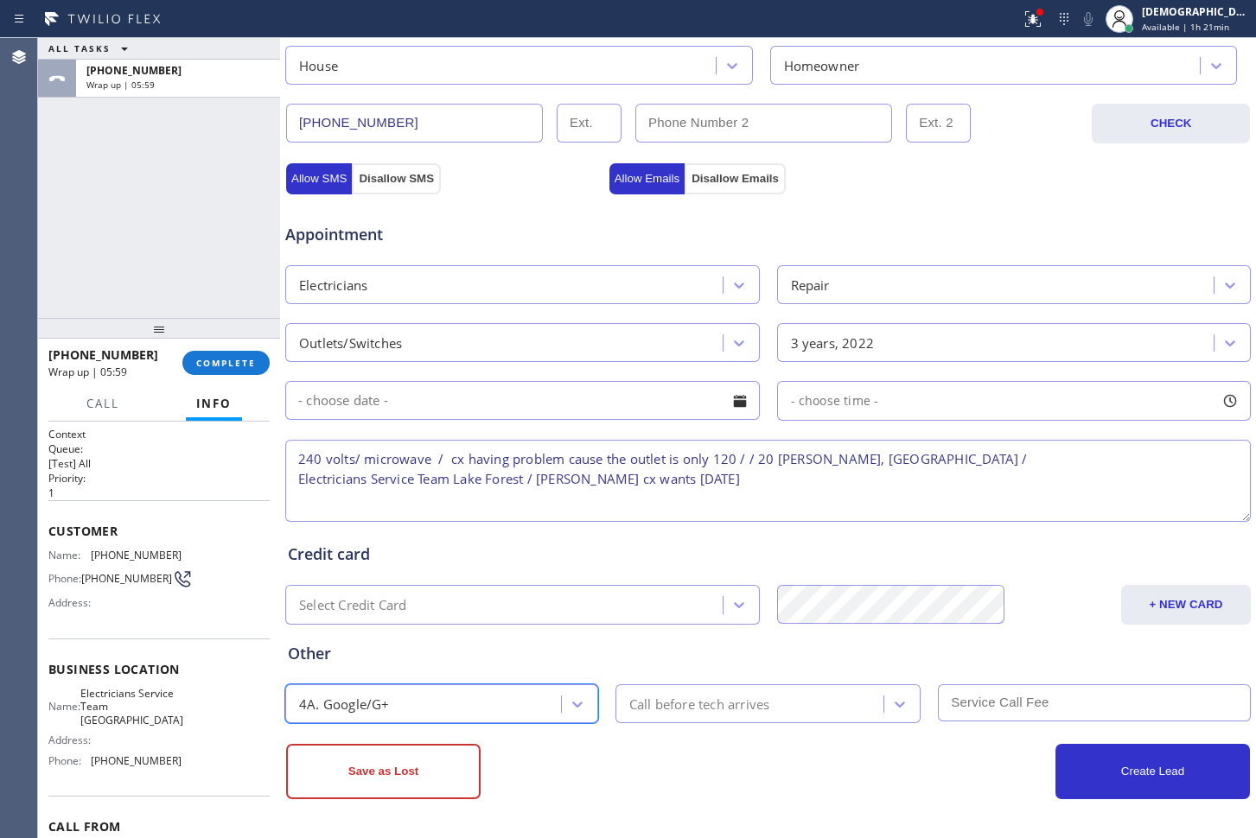
click at [569, 469] on textarea "240 volts/ microwave / cx having problem cause the outlet is only 120 / / 20 Ci…" at bounding box center [768, 481] width 966 height 82
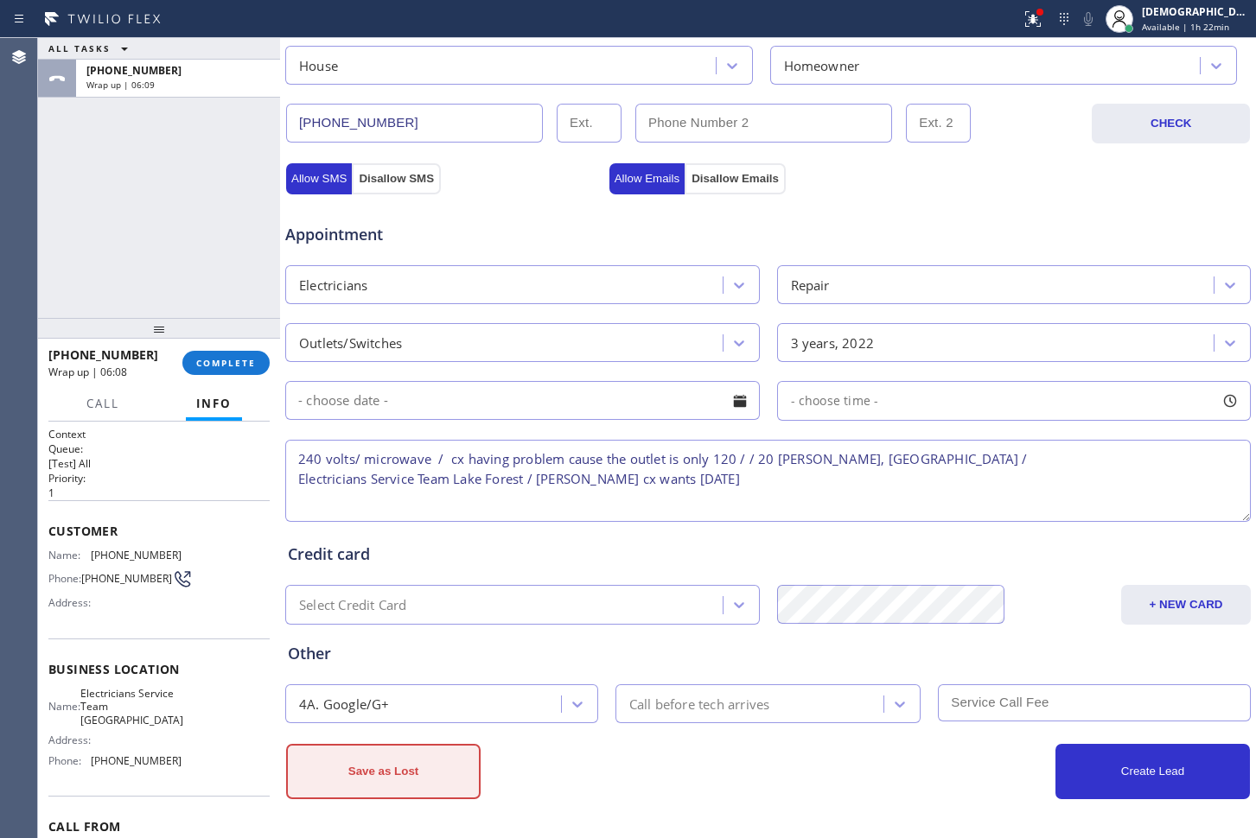
click at [428, 768] on button "Save as Lost" at bounding box center [383, 771] width 194 height 55
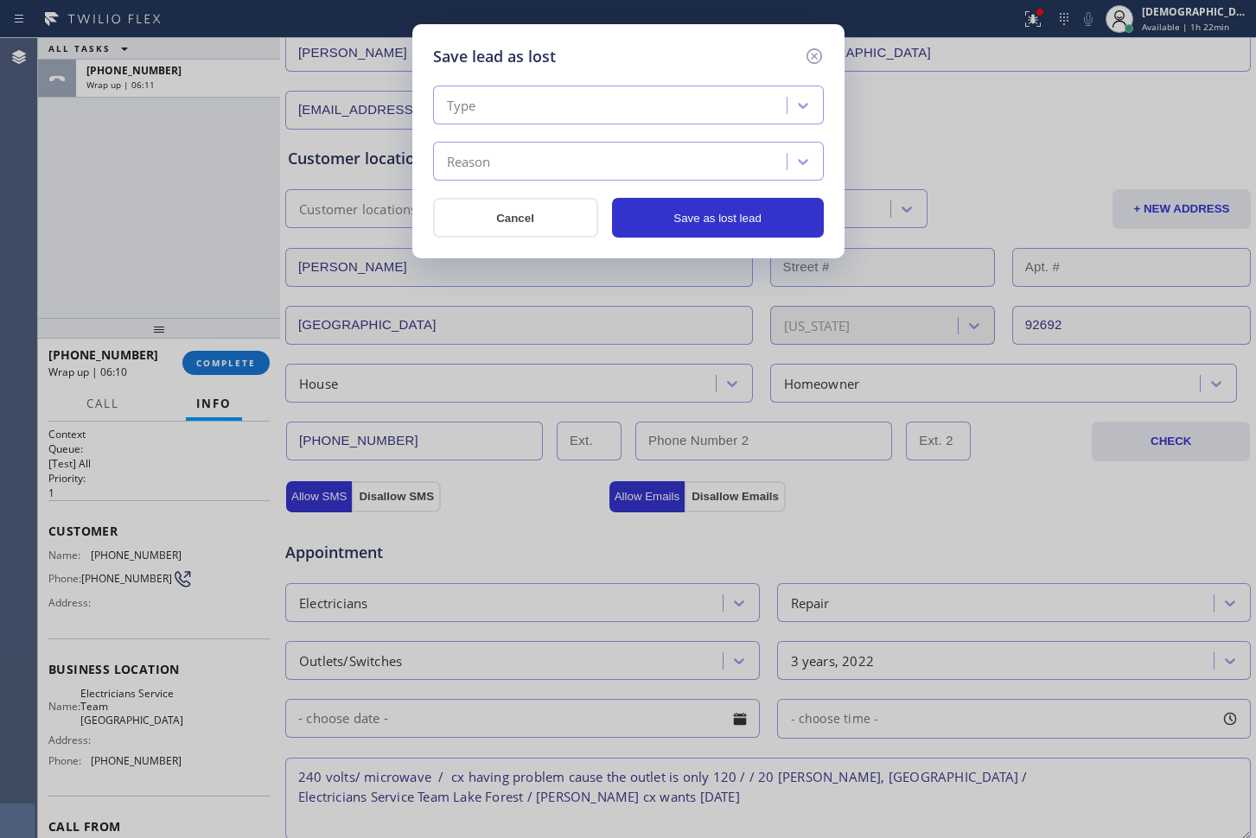
scroll to position [236, 0]
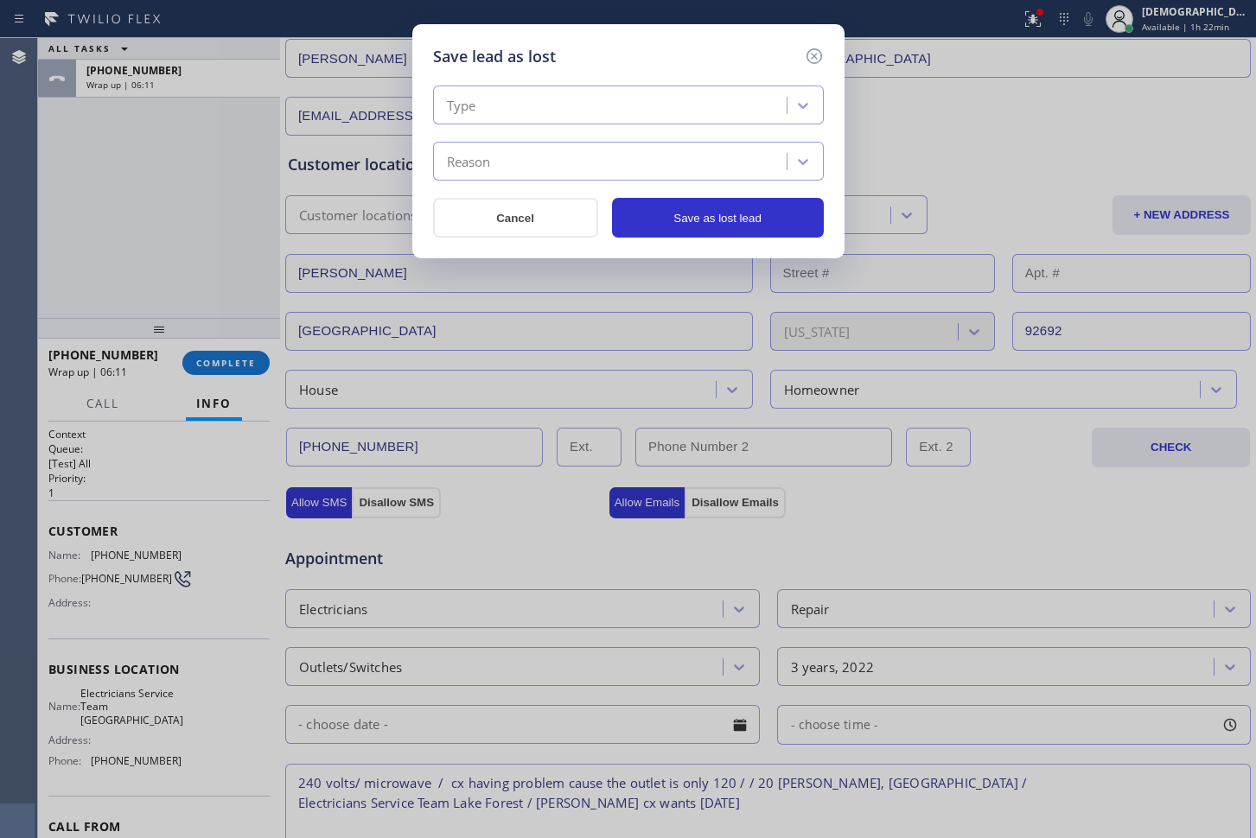
click at [583, 113] on div "Type" at bounding box center [612, 106] width 348 height 30
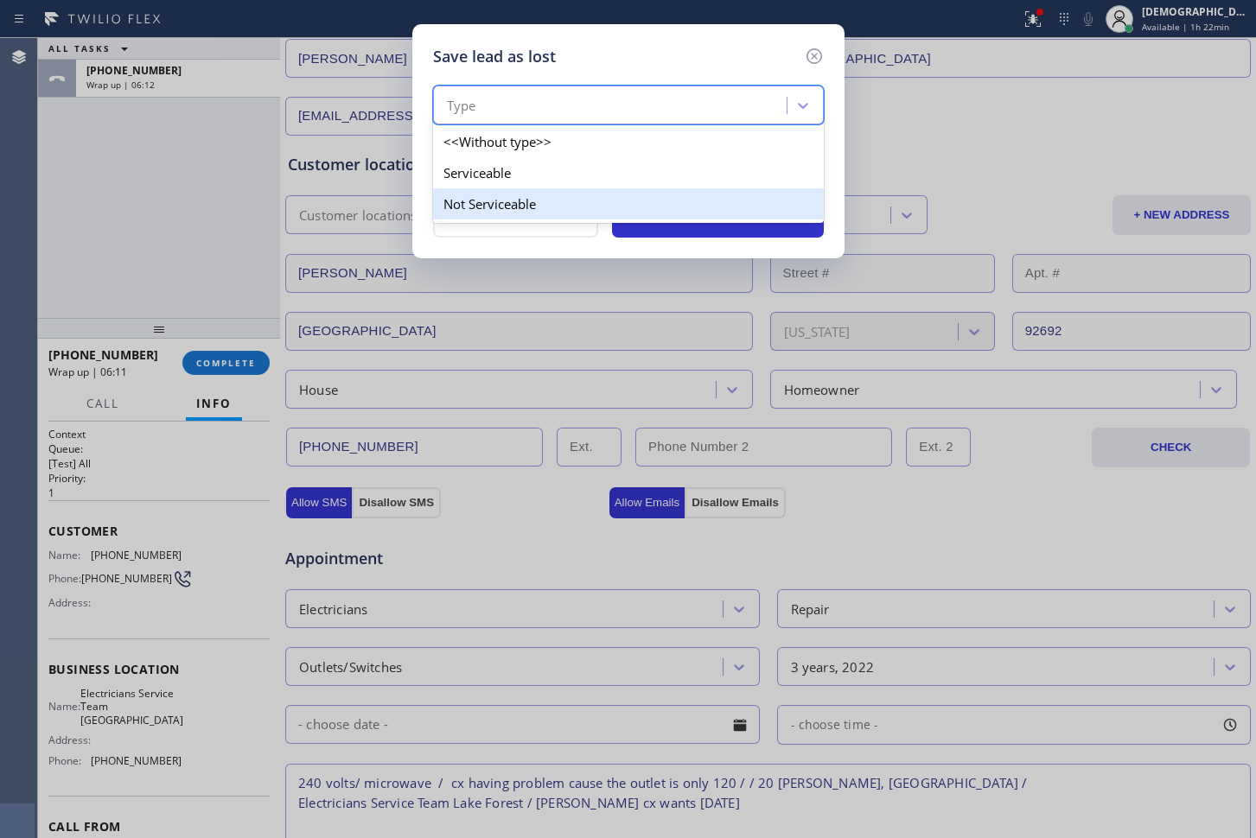
click at [573, 190] on div "Not Serviceable" at bounding box center [628, 203] width 391 height 31
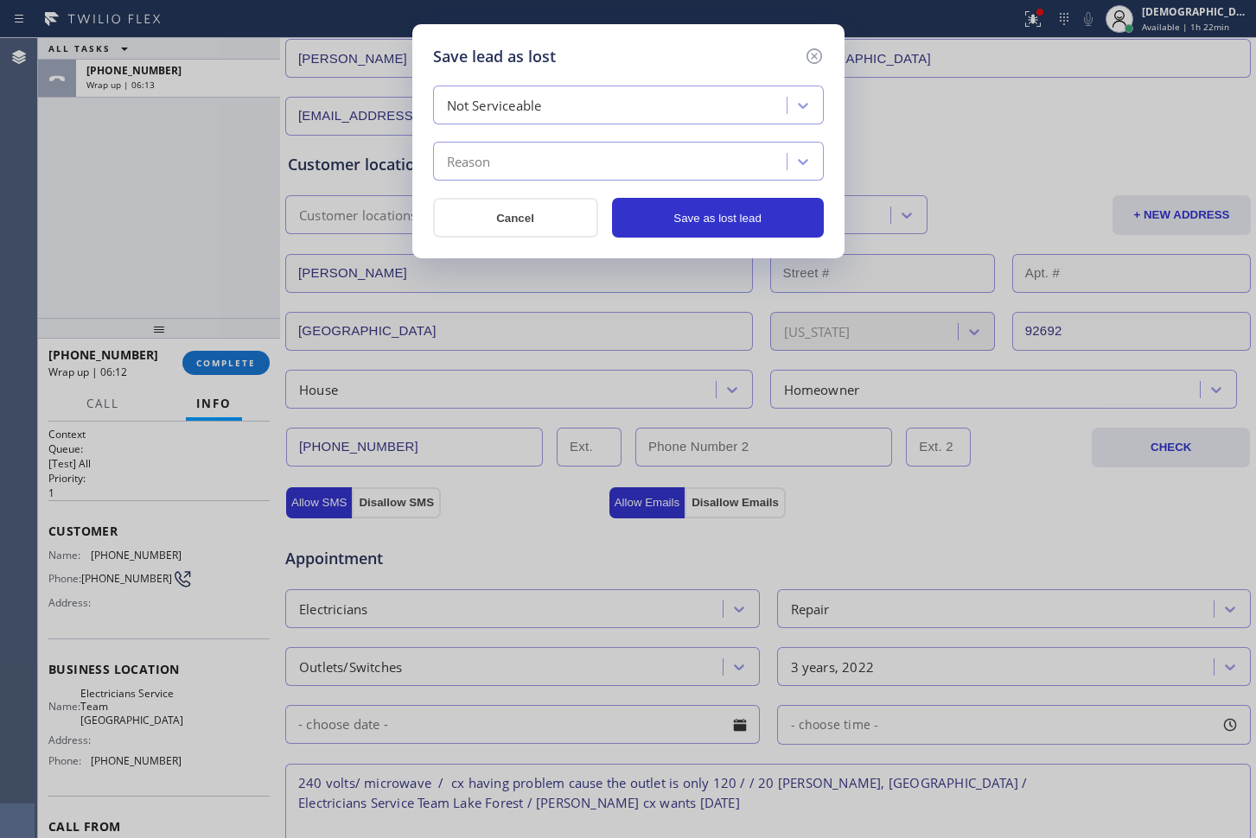
click at [544, 114] on div "Not Serviceable" at bounding box center [612, 106] width 348 height 30
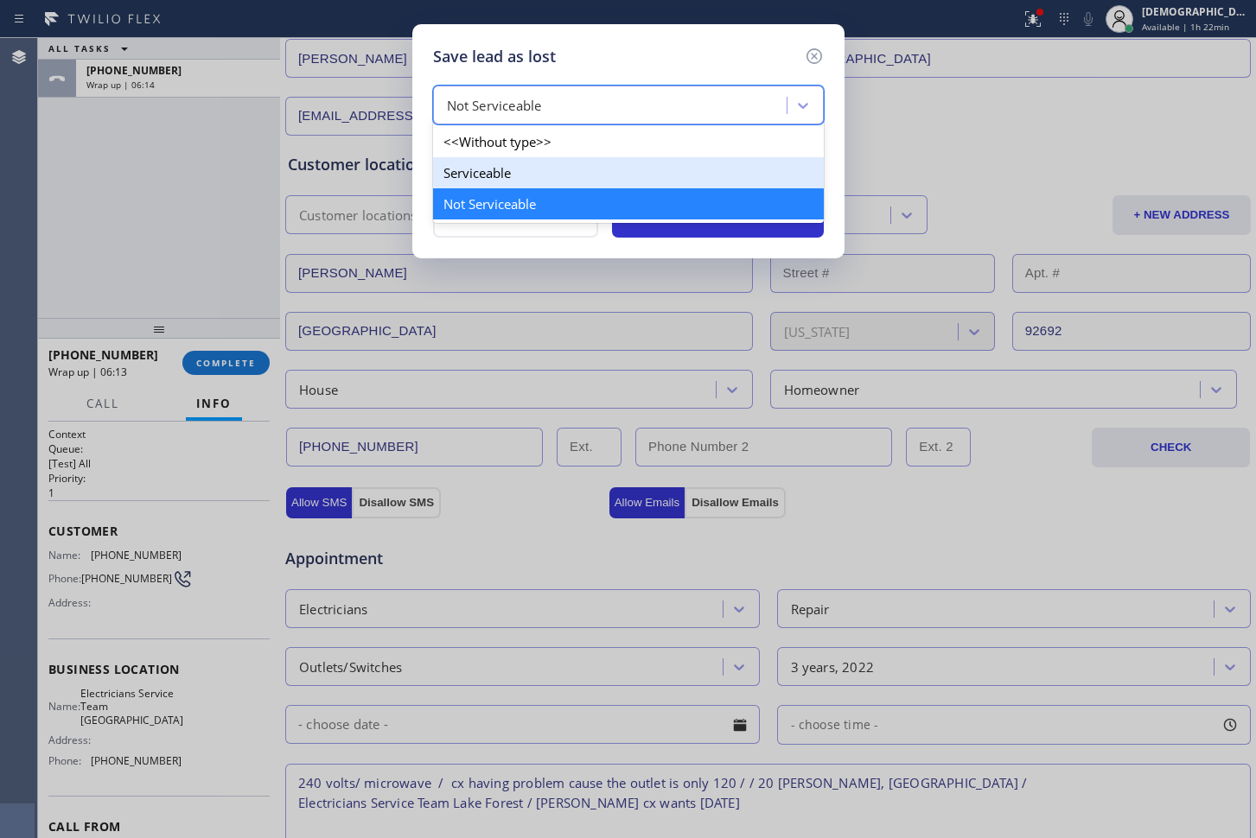
click at [519, 171] on div "Serviceable" at bounding box center [628, 172] width 391 height 31
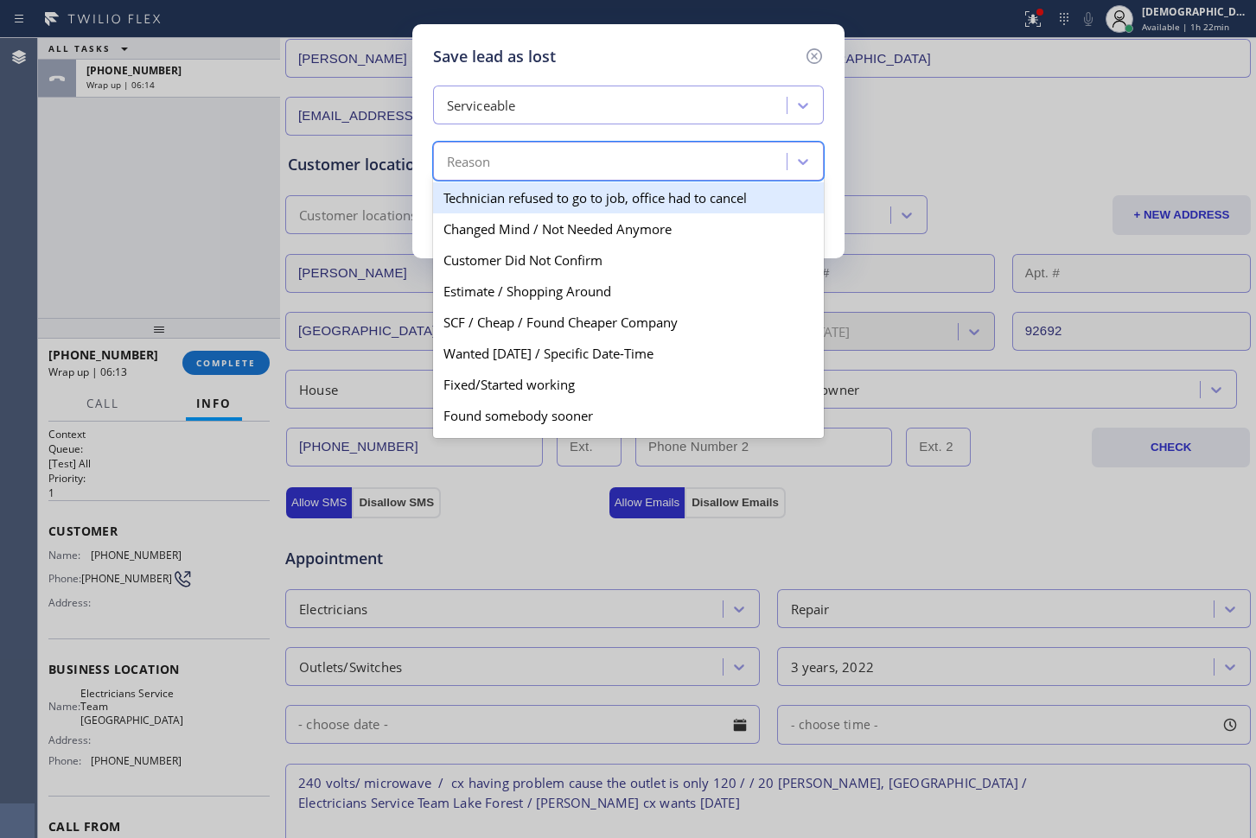
click at [524, 150] on div "Reason" at bounding box center [612, 162] width 348 height 30
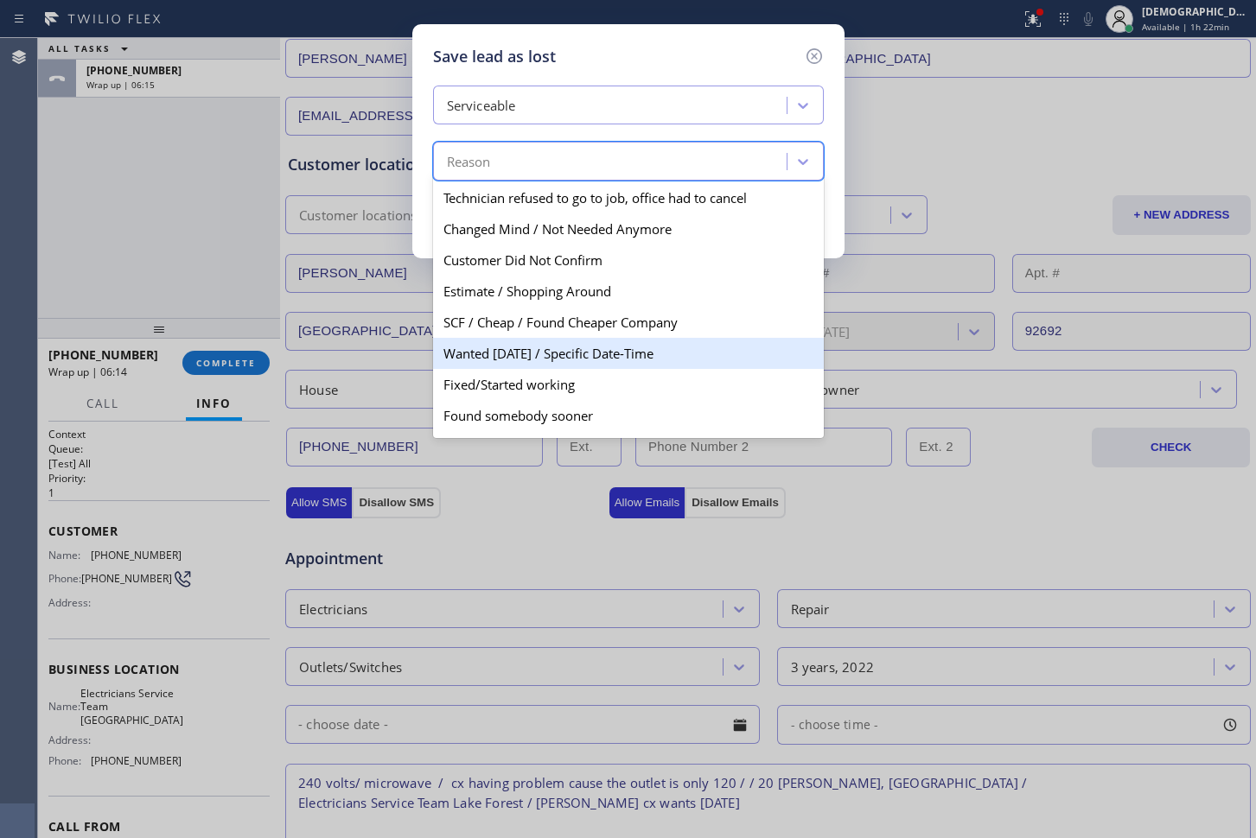
click at [550, 353] on div "Wanted Today / Specific Date-Time" at bounding box center [628, 353] width 391 height 31
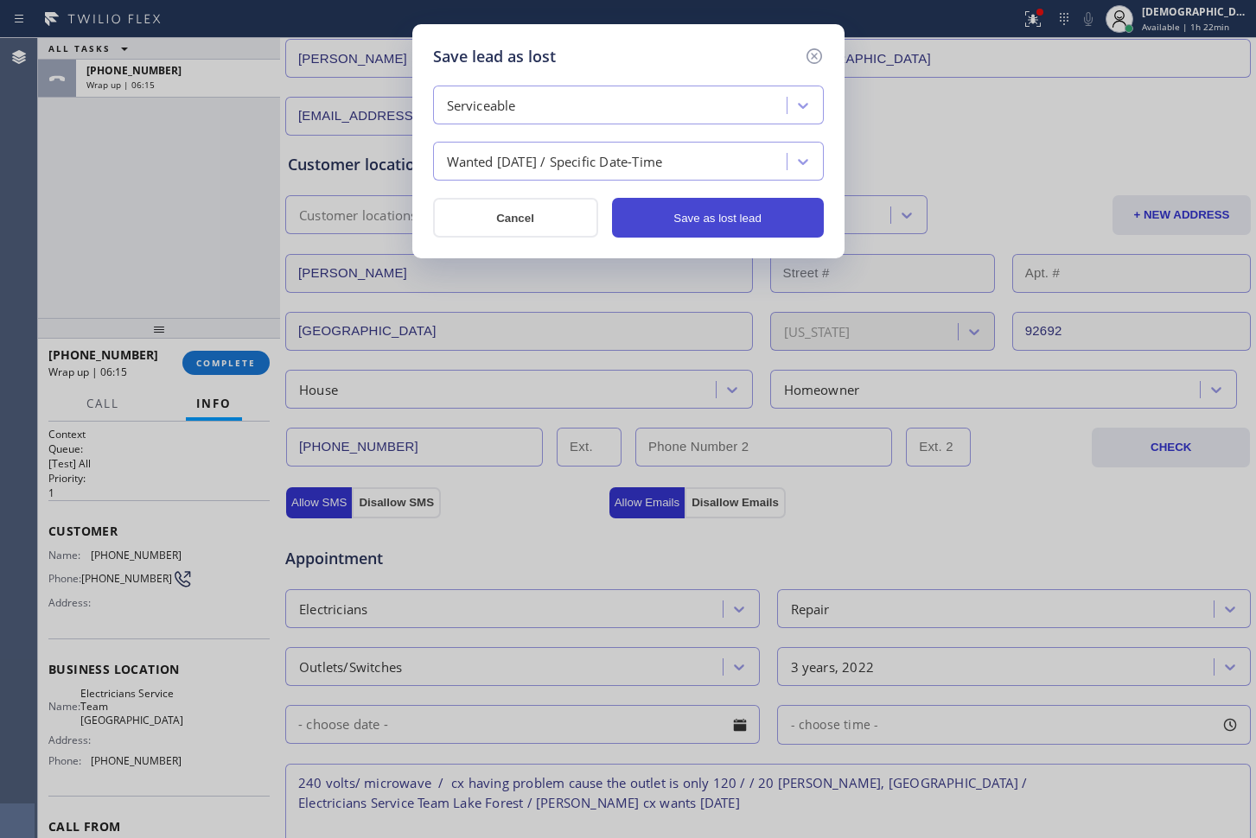
click at [704, 215] on button "Save as lost lead" at bounding box center [718, 218] width 212 height 40
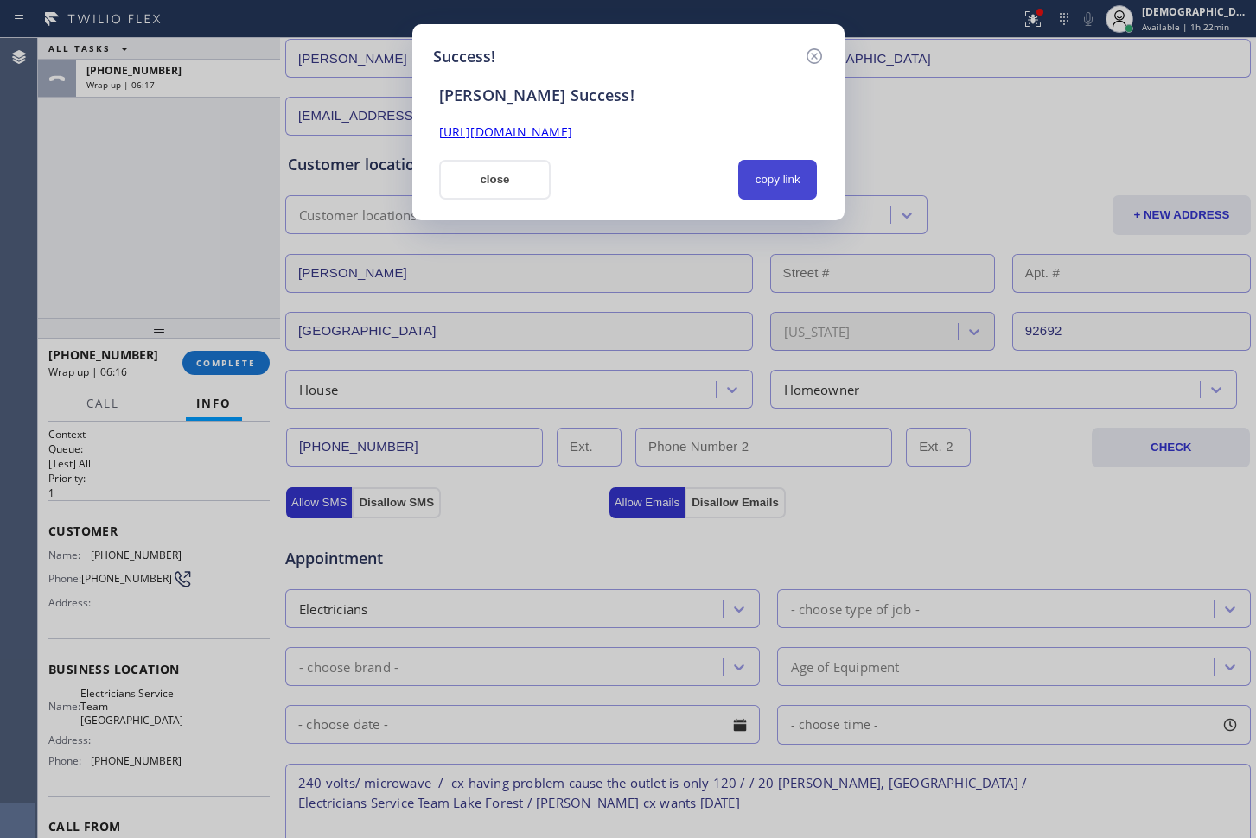
click at [756, 182] on button "copy link" at bounding box center [778, 180] width 80 height 40
click at [538, 169] on button "close" at bounding box center [495, 180] width 112 height 40
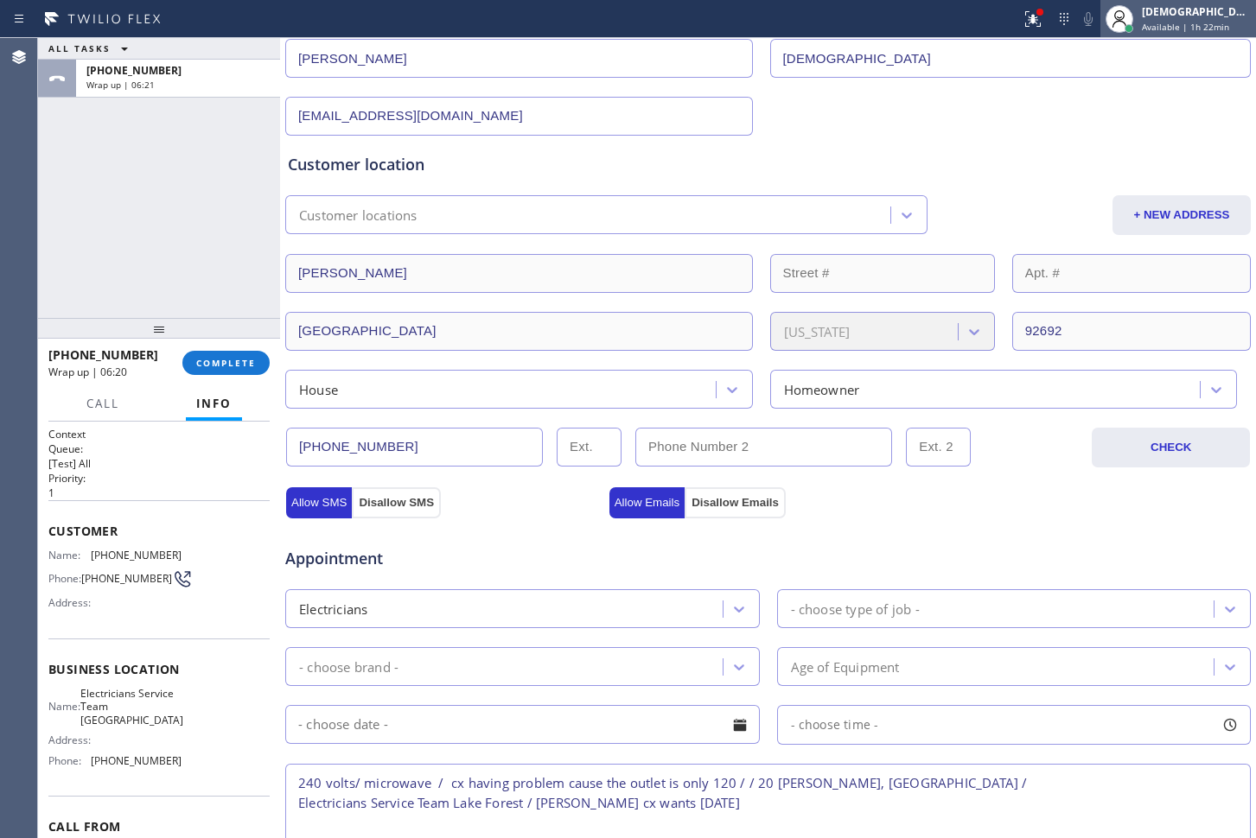
click at [1209, 10] on div "[DEMOGRAPHIC_DATA][PERSON_NAME]" at bounding box center [1196, 11] width 109 height 15
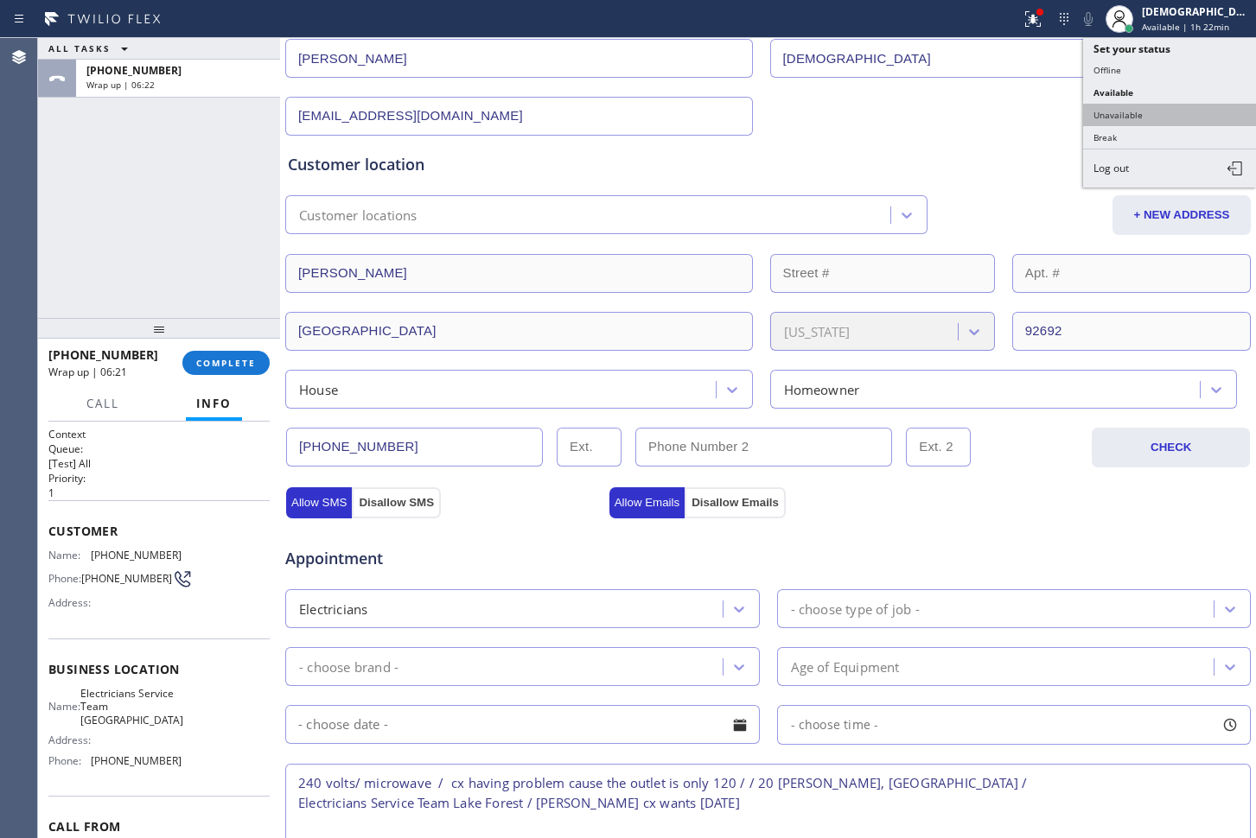
click at [1149, 113] on button "Unavailable" at bounding box center [1169, 115] width 173 height 22
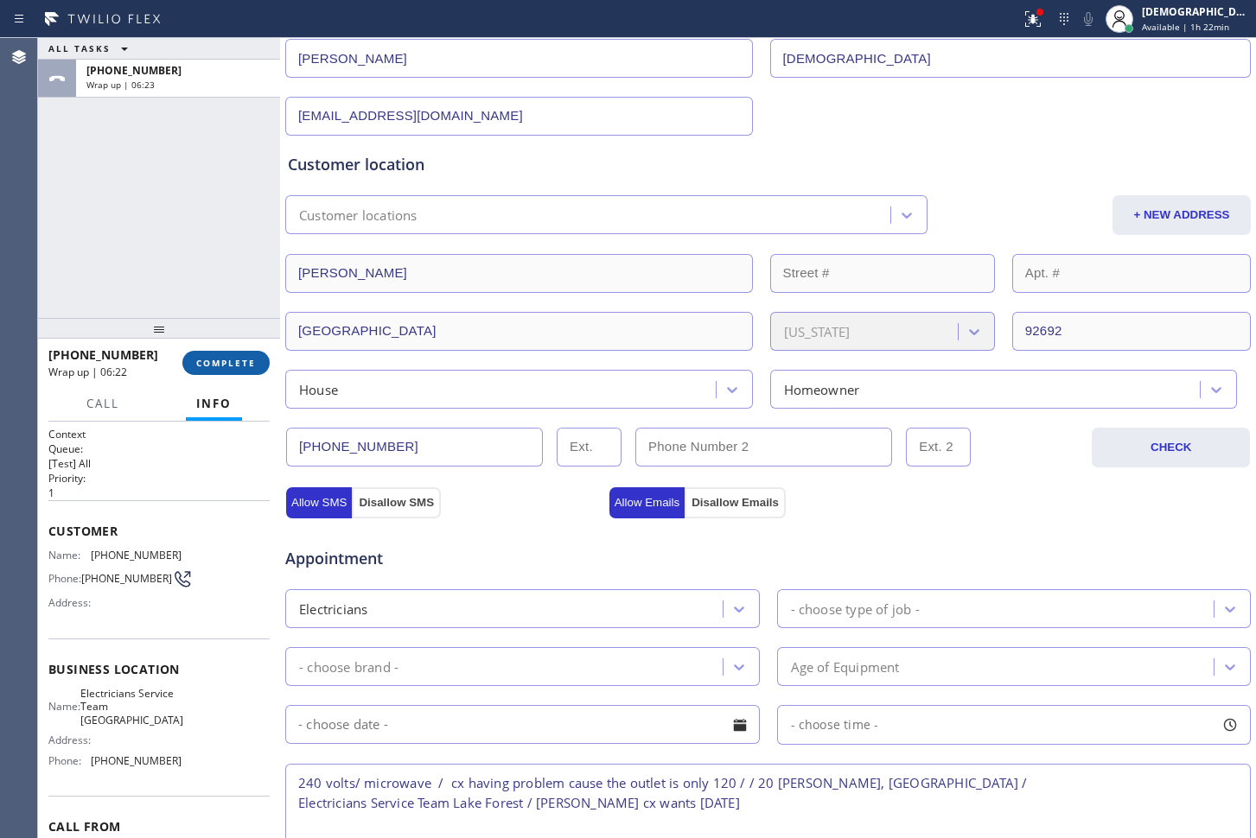
click at [219, 354] on button "COMPLETE" at bounding box center [225, 363] width 87 height 24
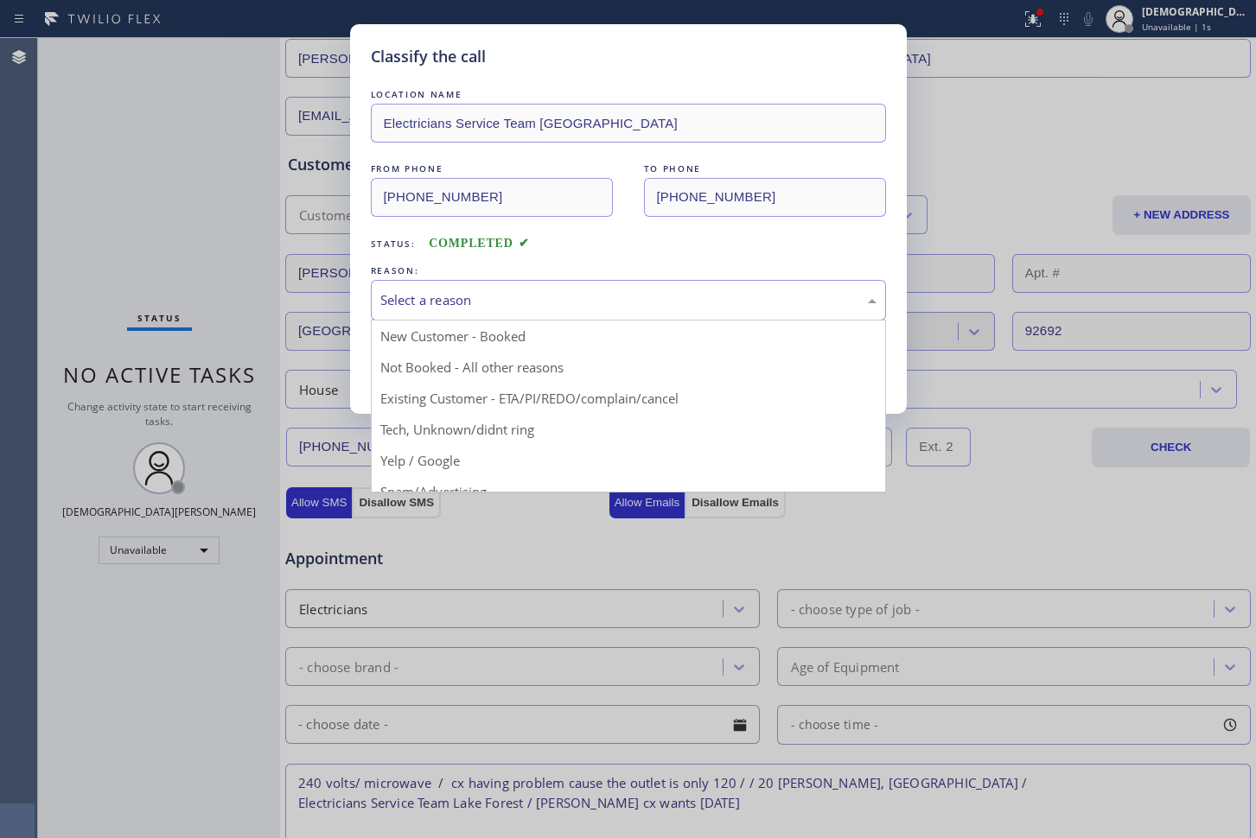
click at [417, 296] on div "Select a reason" at bounding box center [628, 300] width 496 height 20
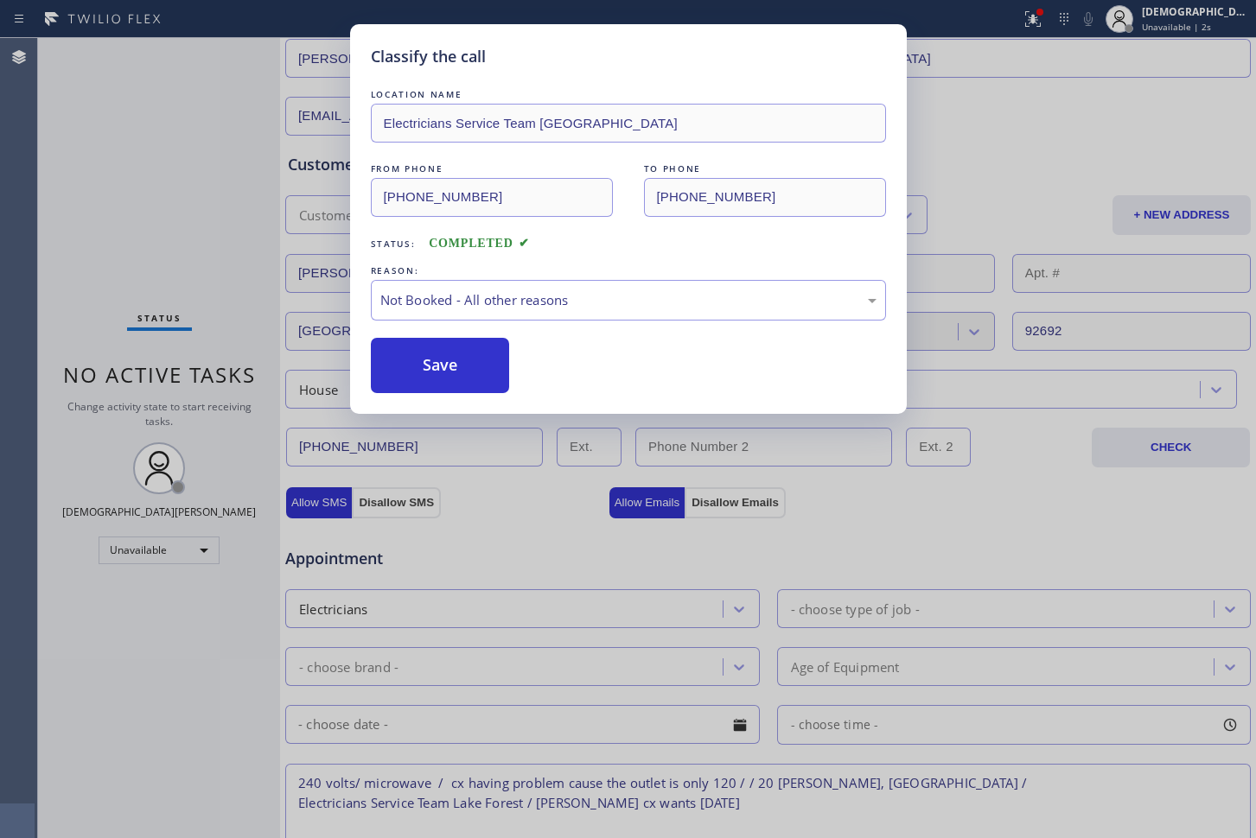
click at [429, 366] on button "Save" at bounding box center [440, 365] width 139 height 55
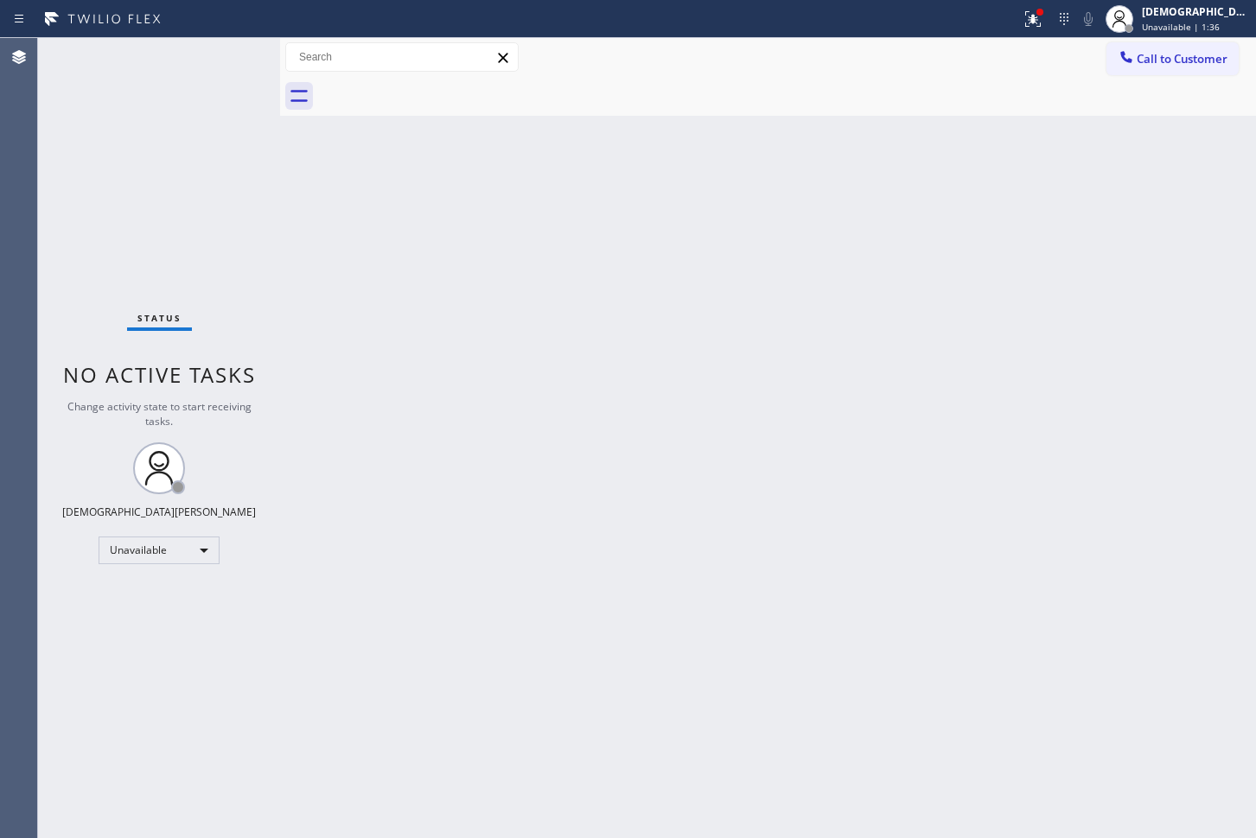
drag, startPoint x: 13, startPoint y: 251, endPoint x: 36, endPoint y: 254, distance: 23.6
click at [14, 251] on div "Agent Desktop" at bounding box center [18, 438] width 37 height 800
click at [186, 553] on div "Unavailable" at bounding box center [159, 551] width 121 height 28
click at [186, 602] on li "Available" at bounding box center [158, 596] width 118 height 21
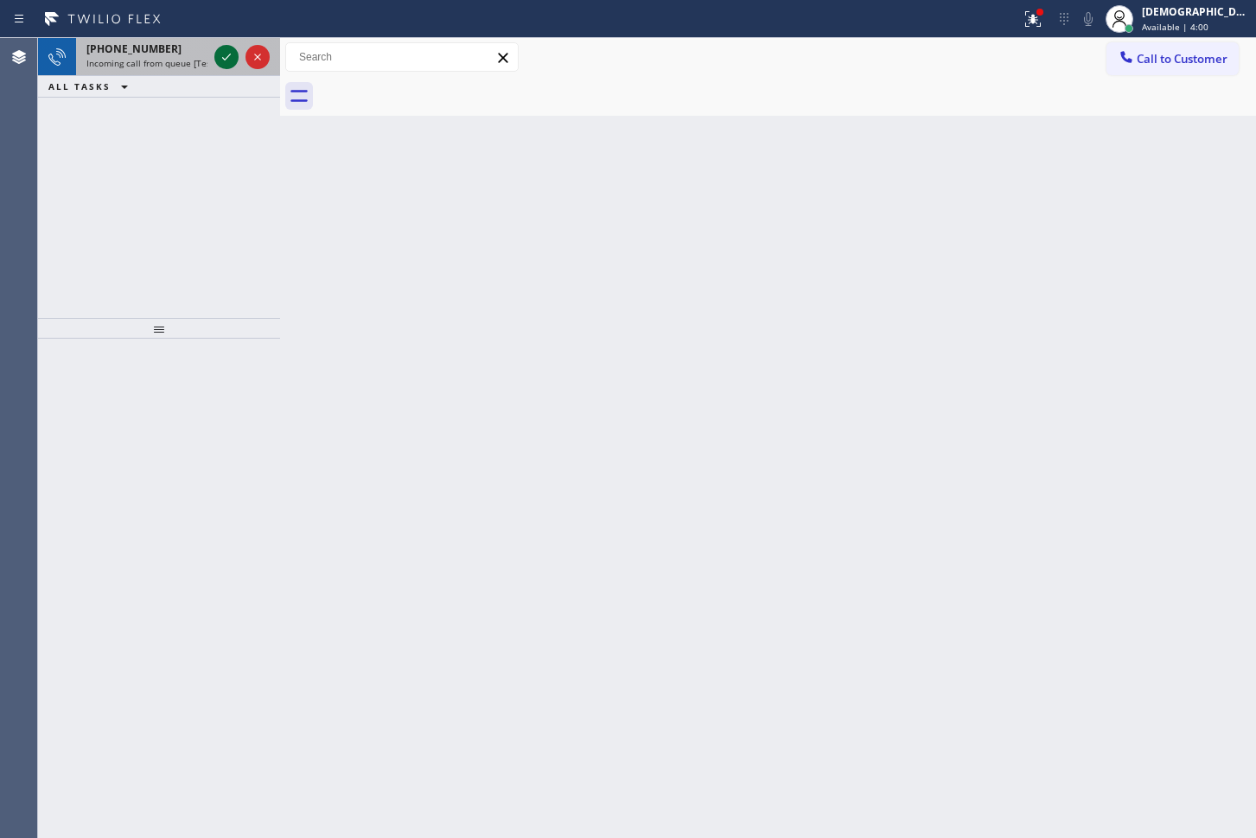
click at [218, 61] on icon at bounding box center [226, 57] width 21 height 21
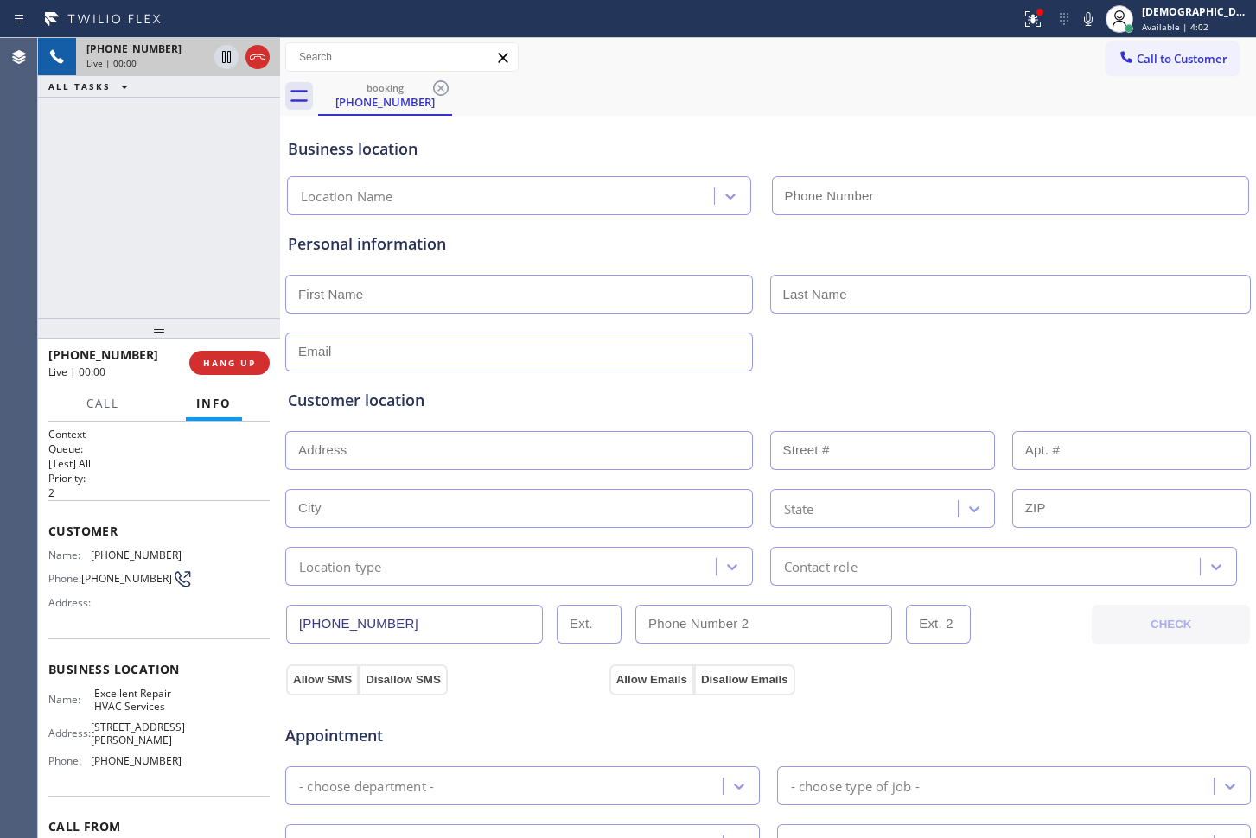
type input "(650) 290-6848"
click at [1036, 18] on icon at bounding box center [1030, 17] width 10 height 12
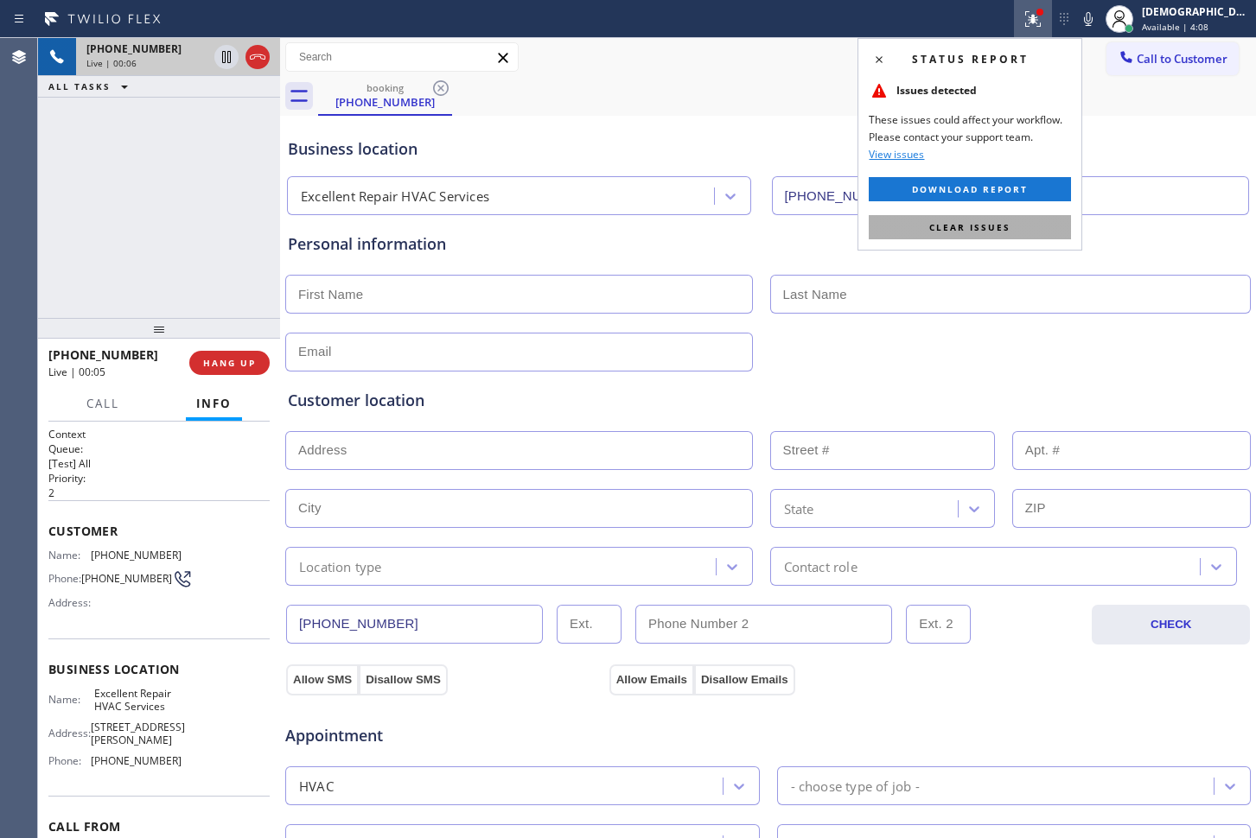
click at [1005, 219] on button "Clear issues" at bounding box center [970, 227] width 202 height 24
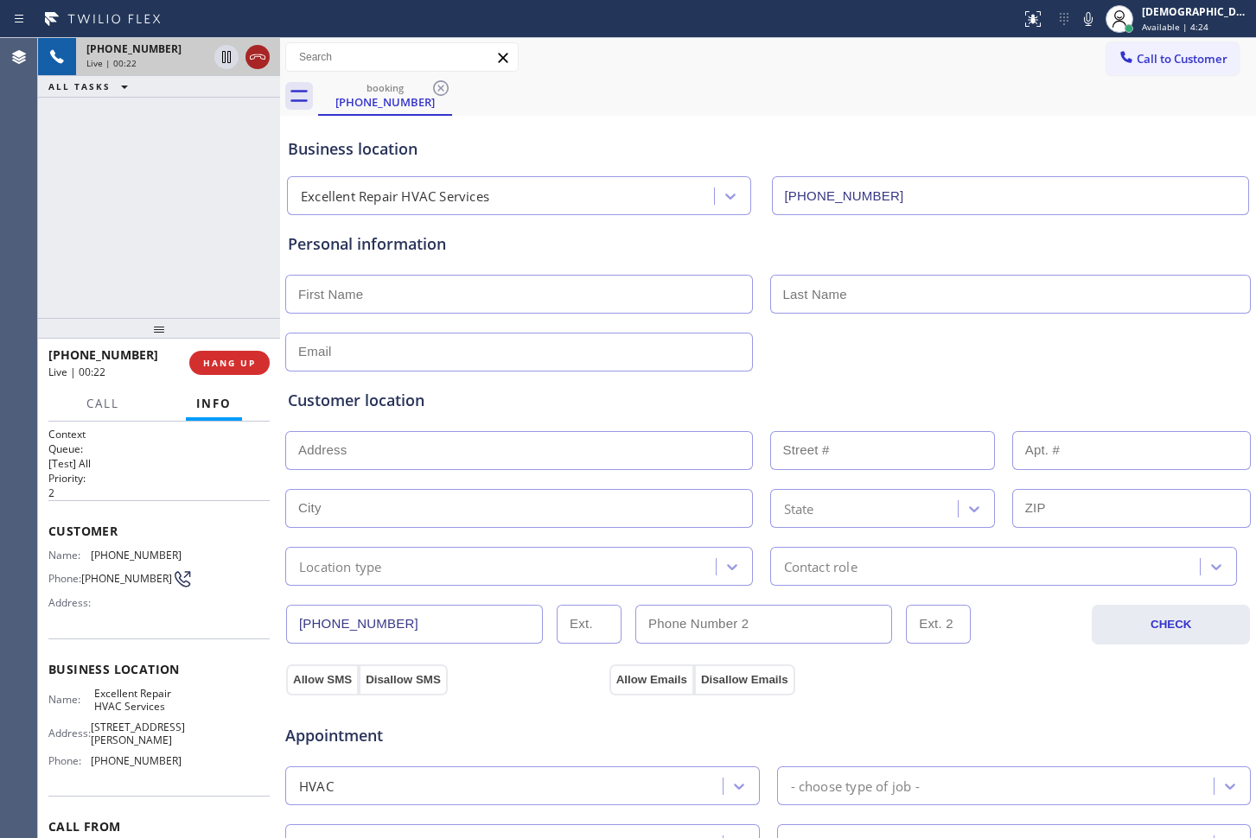
click at [258, 64] on icon at bounding box center [257, 57] width 21 height 21
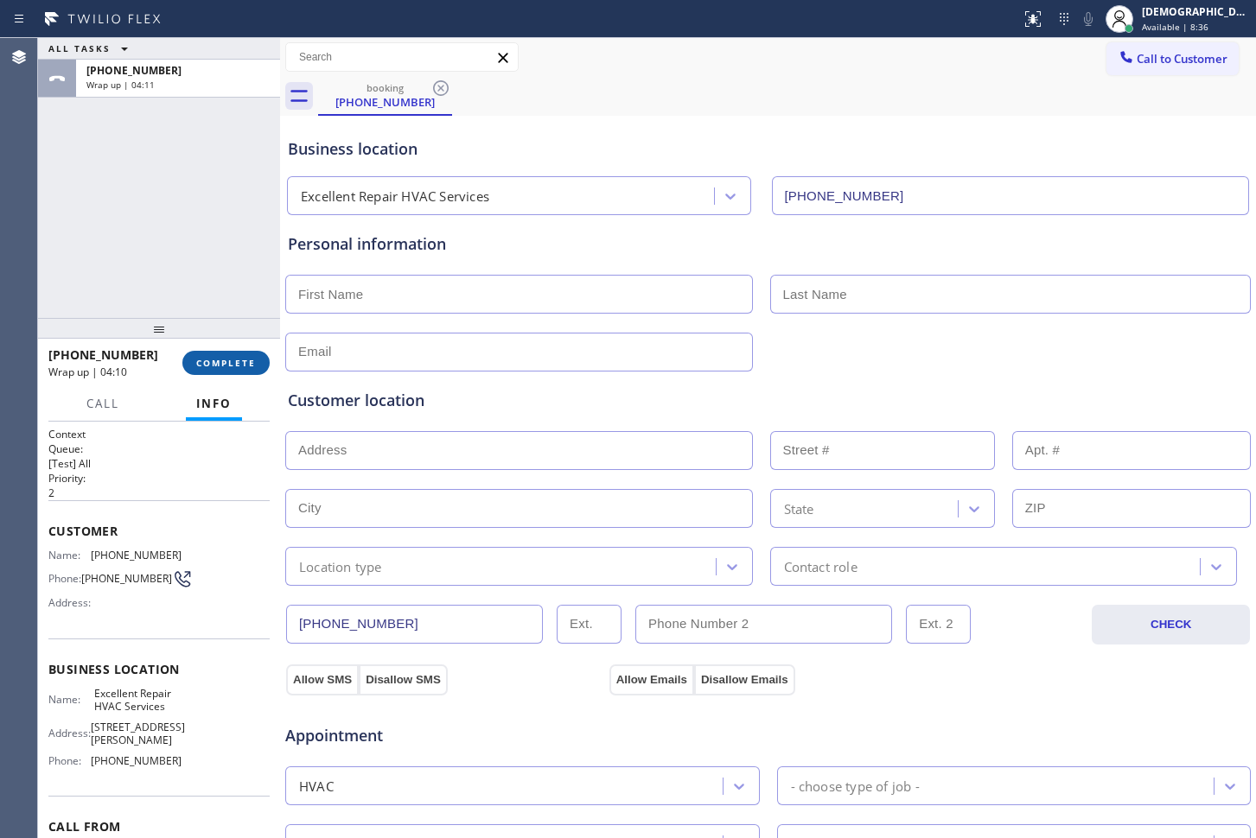
click at [214, 361] on span "COMPLETE" at bounding box center [226, 363] width 60 height 12
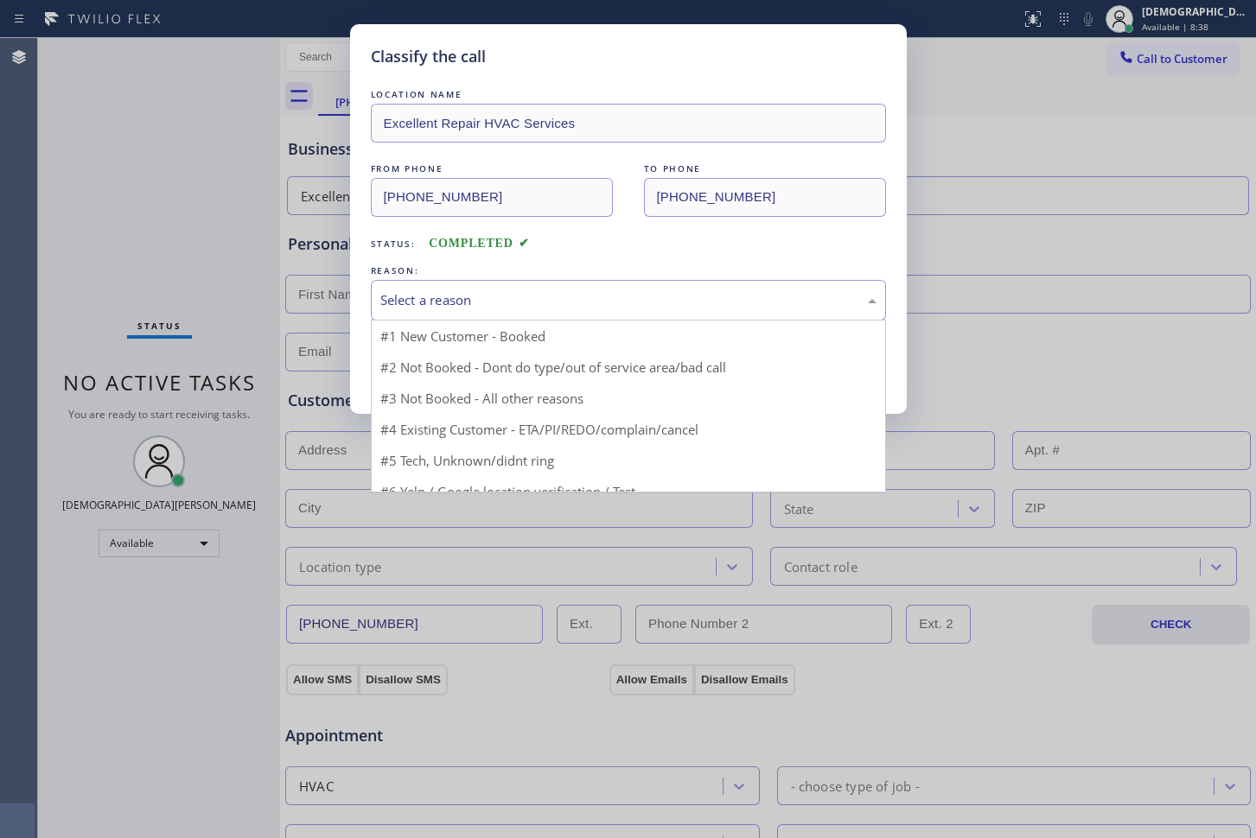
click at [457, 298] on div "Select a reason" at bounding box center [628, 300] width 496 height 20
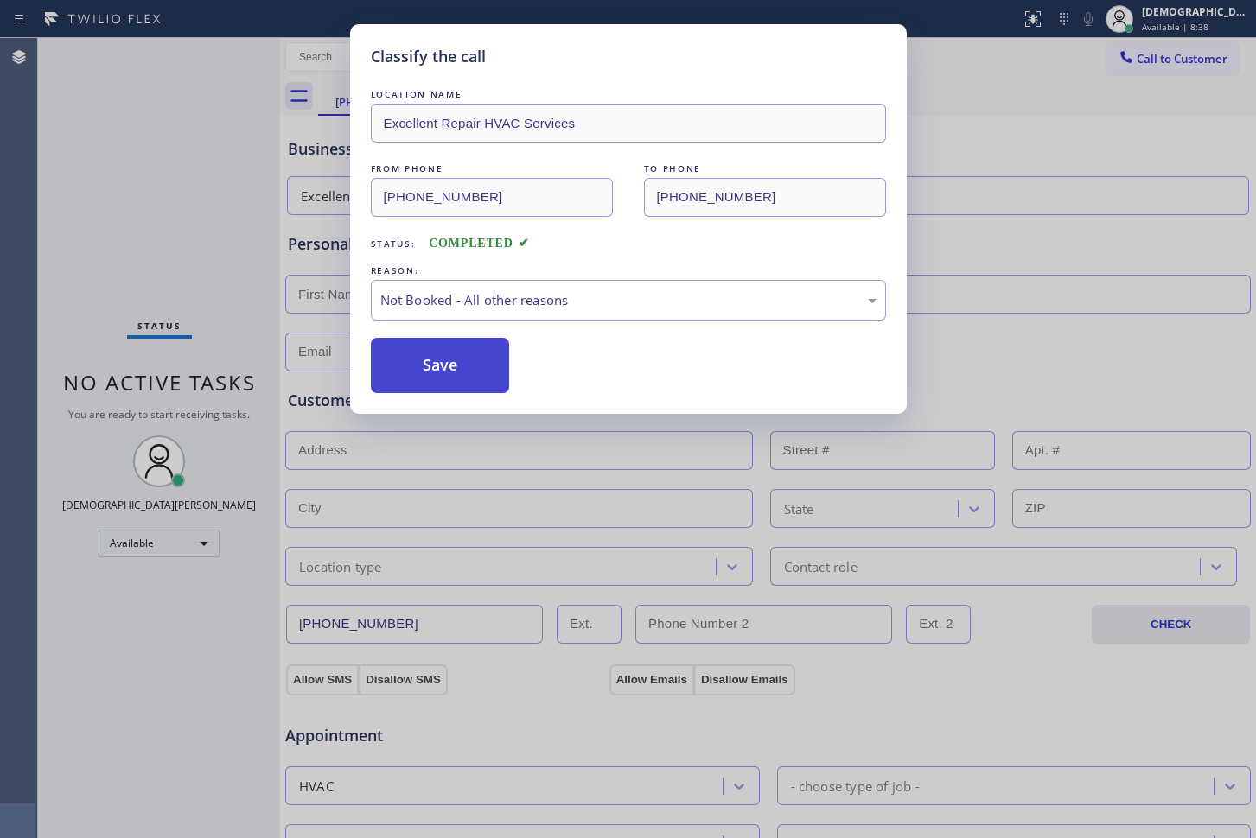
click at [452, 365] on button "Save" at bounding box center [440, 365] width 139 height 55
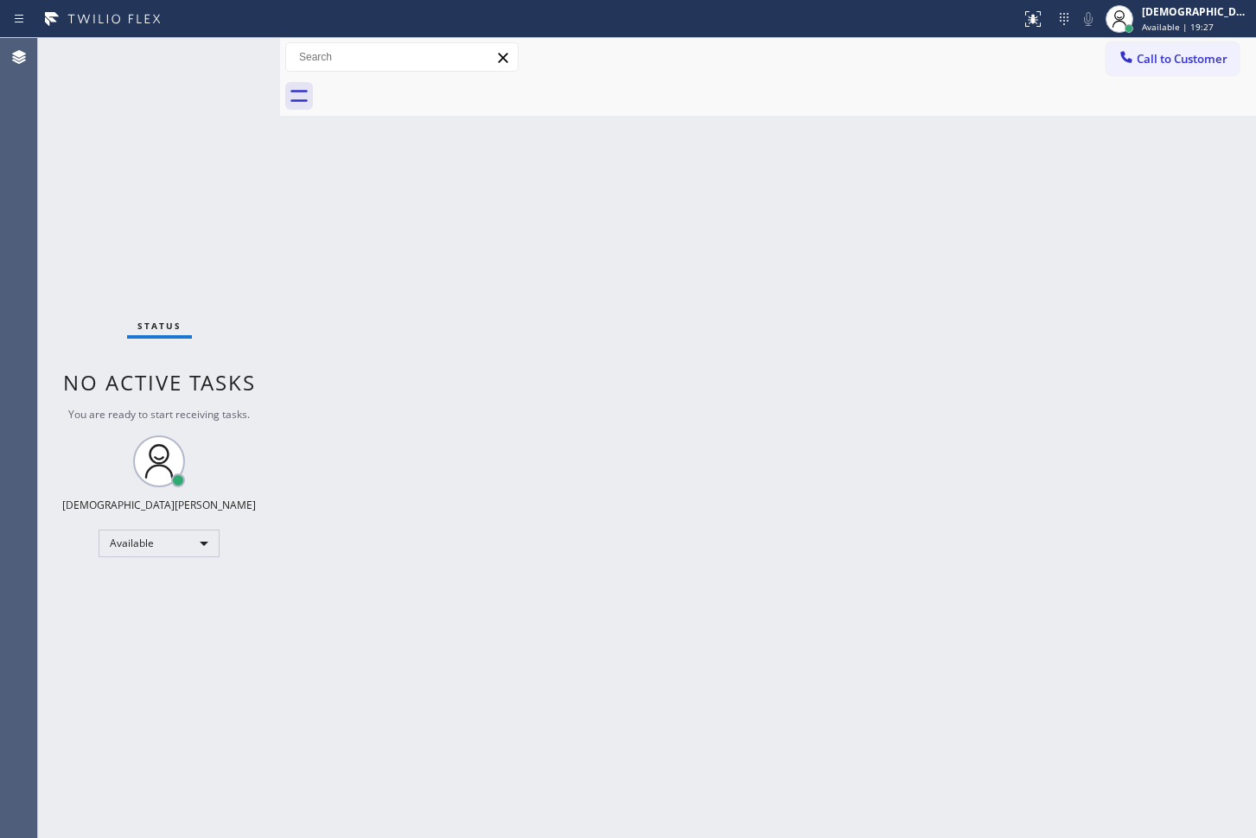
click at [226, 46] on div "Status No active tasks You are ready to start receiving tasks. Christian Cinco …" at bounding box center [159, 438] width 242 height 800
click at [169, 549] on div "Available" at bounding box center [159, 544] width 121 height 28
click at [146, 566] on li "Offline" at bounding box center [158, 568] width 118 height 21
click at [1197, 32] on span "Available | 19:30" at bounding box center [1178, 27] width 72 height 12
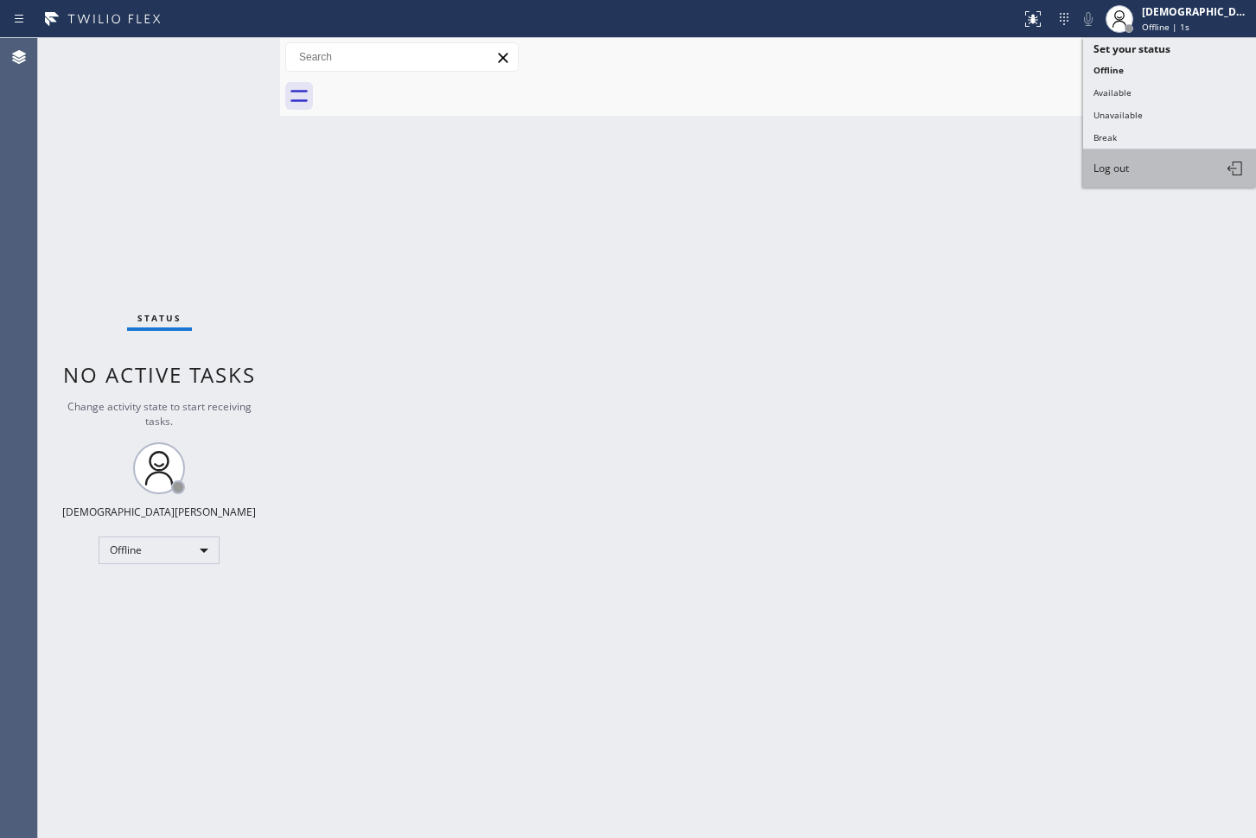
click at [1138, 154] on button "Log out" at bounding box center [1169, 169] width 173 height 38
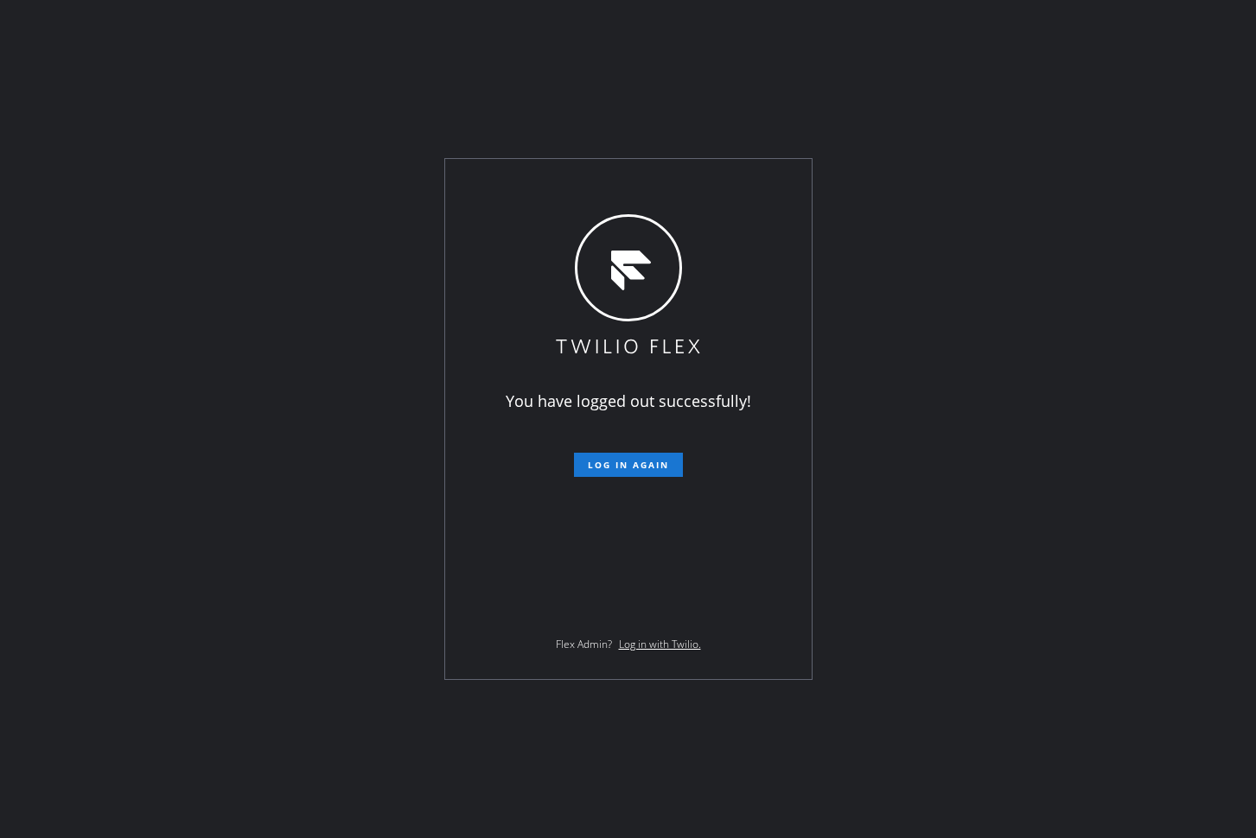
click at [82, 378] on div "You have logged out successfully! Log in again Flex Admin? Log in with Twilio." at bounding box center [628, 419] width 1256 height 838
click at [264, 492] on div "You have logged out successfully! Log in again Flex Admin? Log in with Twilio." at bounding box center [628, 419] width 1256 height 838
